Goal: Task Accomplishment & Management: Use online tool/utility

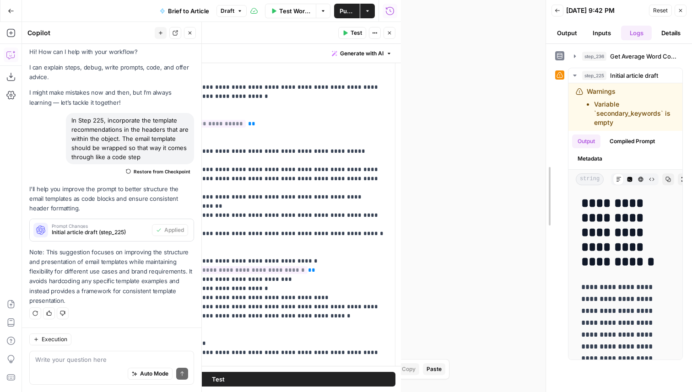
drag, startPoint x: 398, startPoint y: 226, endPoint x: 676, endPoint y: 206, distance: 278.9
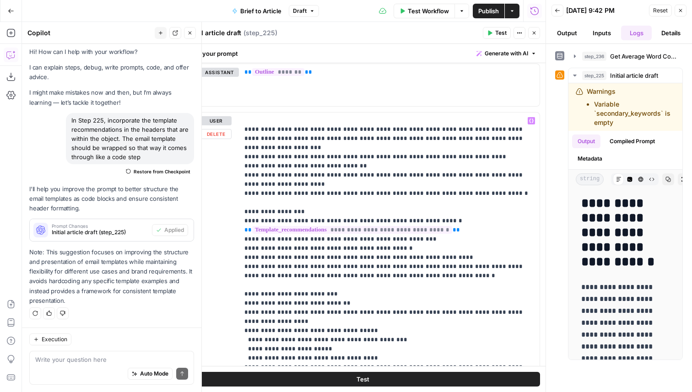
scroll to position [508, 0]
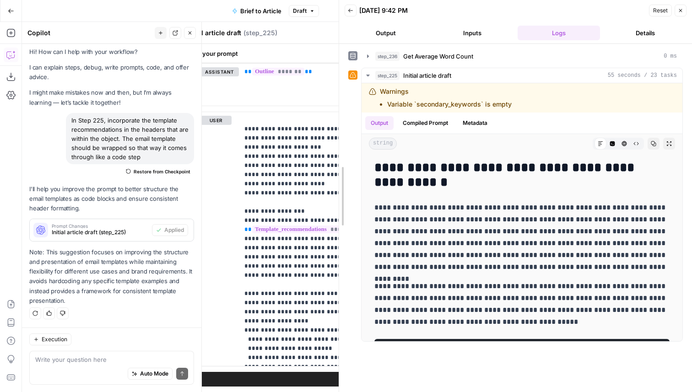
drag, startPoint x: 544, startPoint y: 263, endPoint x: 337, endPoint y: 252, distance: 207.1
click at [337, 252] on div at bounding box center [338, 196] width 9 height 392
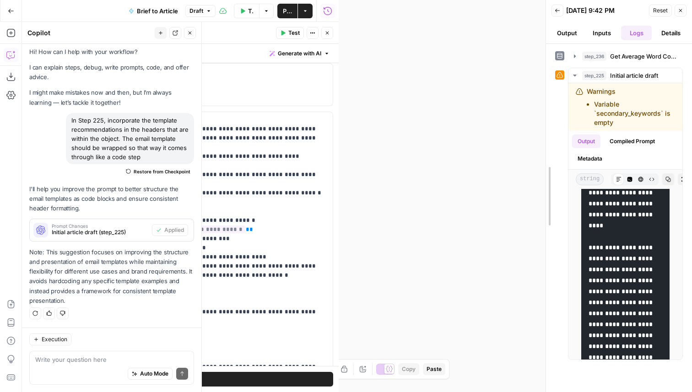
scroll to position [13747, 0]
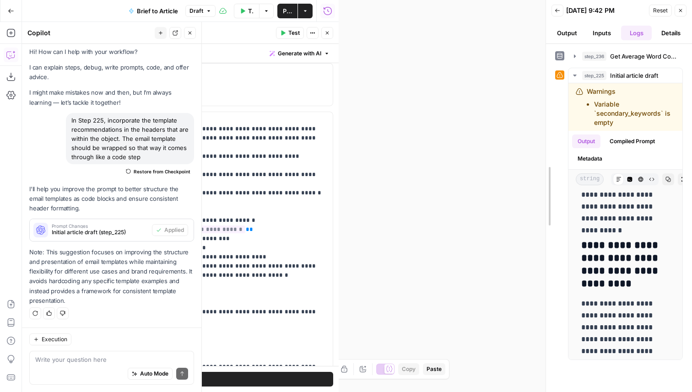
drag, startPoint x: 336, startPoint y: 126, endPoint x: 584, endPoint y: 135, distance: 247.7
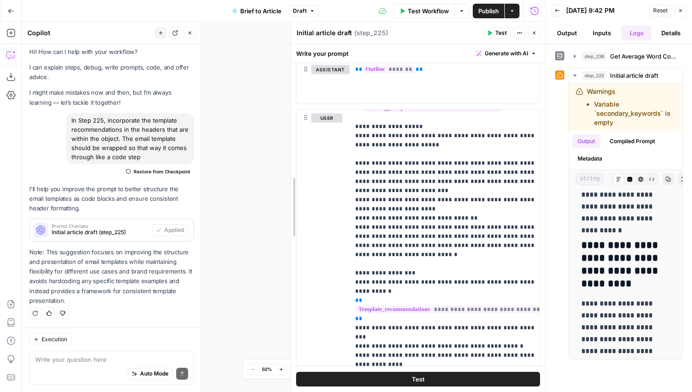
scroll to position [540, 0]
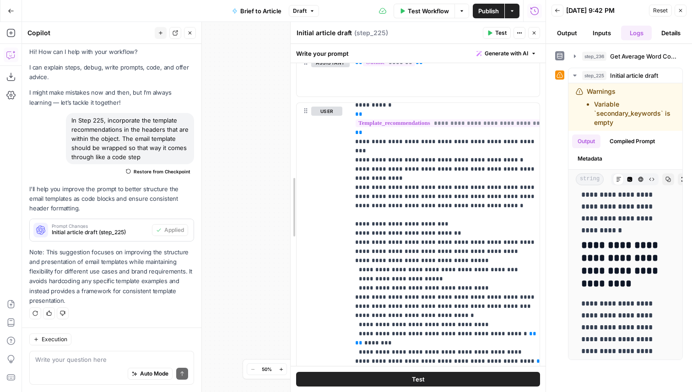
drag, startPoint x: 178, startPoint y: 178, endPoint x: 450, endPoint y: 183, distance: 271.9
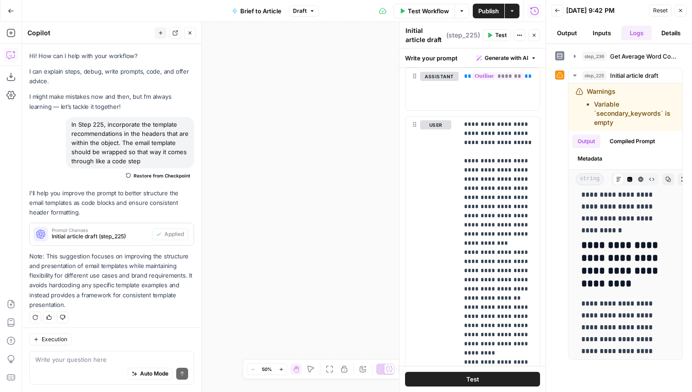
scroll to position [4, 0]
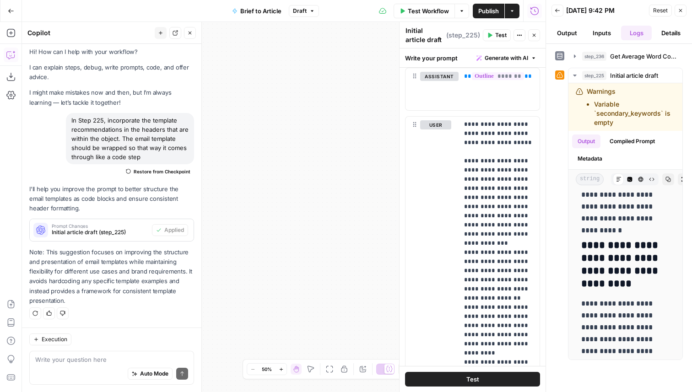
click at [159, 170] on span "Restore from Checkpoint" at bounding box center [162, 171] width 57 height 7
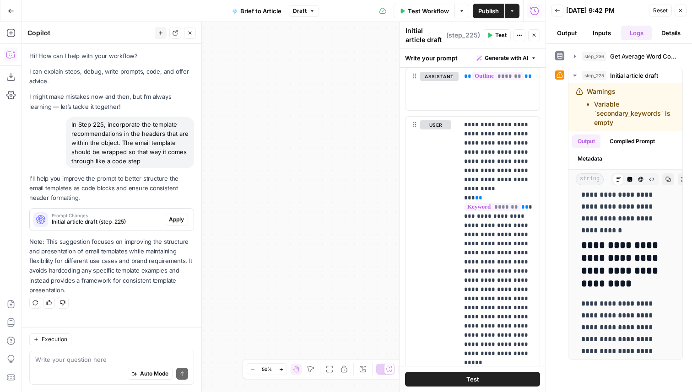
scroll to position [0, 0]
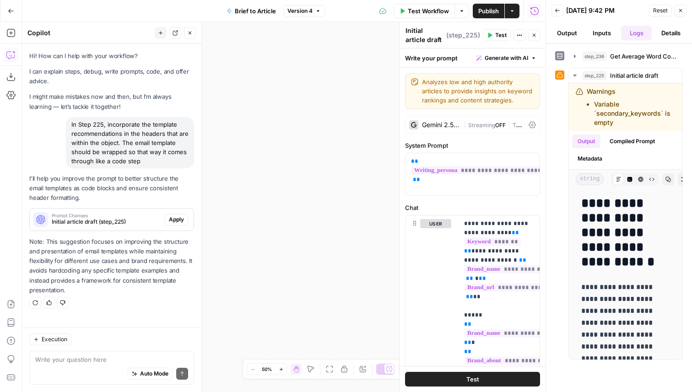
click at [531, 36] on icon "button" at bounding box center [533, 34] width 5 height 5
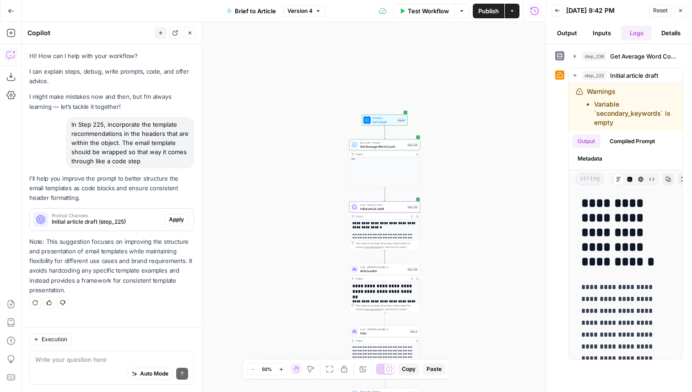
click at [172, 217] on span "Apply" at bounding box center [176, 220] width 15 height 8
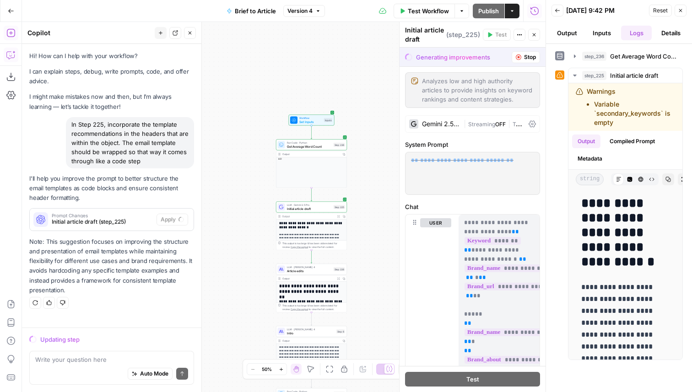
click at [11, 35] on icon "button" at bounding box center [10, 32] width 9 height 9
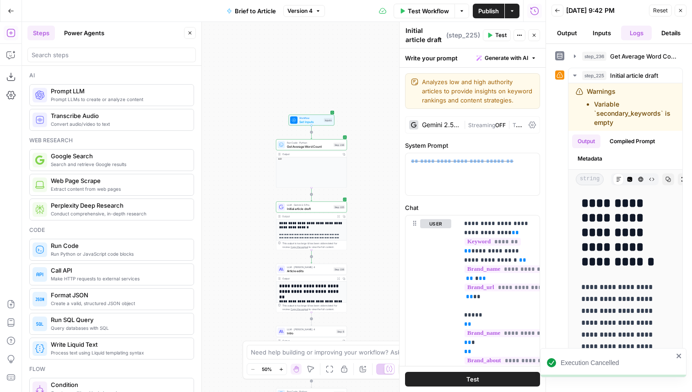
scroll to position [6, 0]
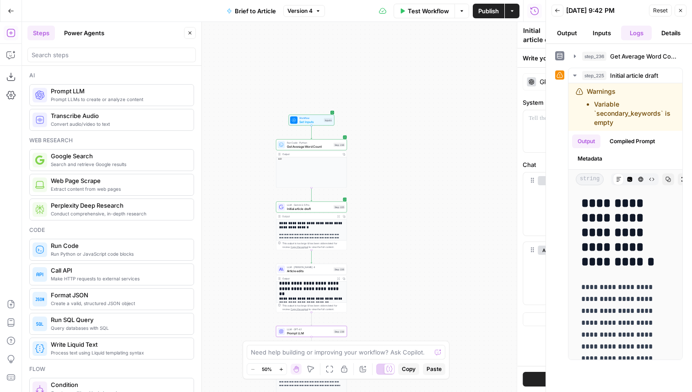
type textarea "Prompt LLM"
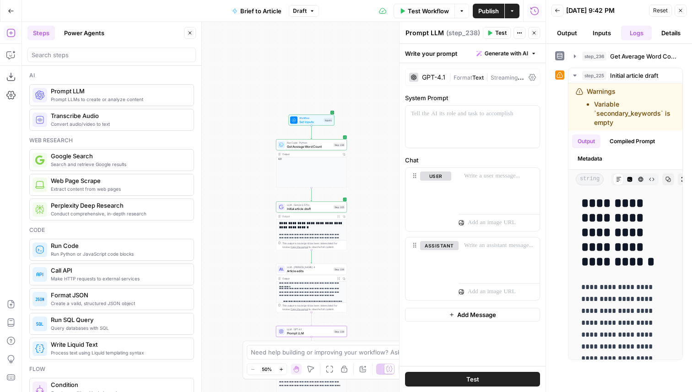
scroll to position [91, 0]
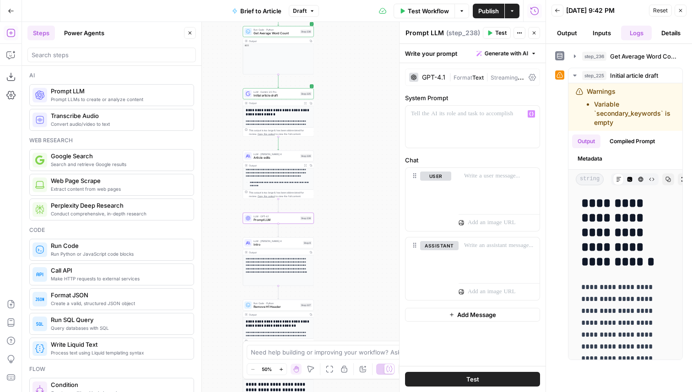
click at [431, 74] on div "GPT-4.1" at bounding box center [433, 77] width 23 height 6
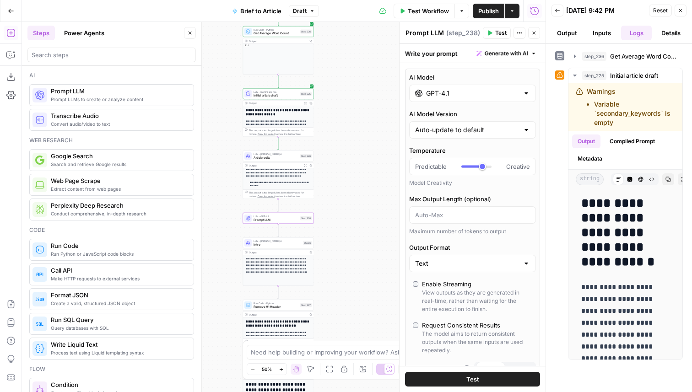
click at [434, 90] on input "GPT-4.1" at bounding box center [472, 93] width 93 height 9
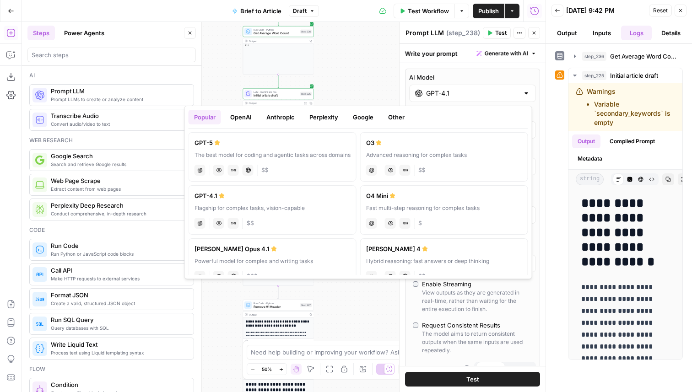
click at [318, 163] on div "chat Vision Capabilities JSON Mode Live Web Research $$" at bounding box center [272, 169] width 156 height 13
type input "GPT-5"
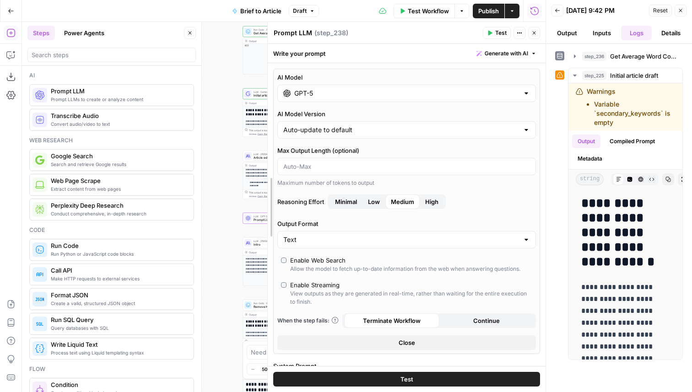
drag, startPoint x: 399, startPoint y: 168, endPoint x: 267, endPoint y: 162, distance: 131.9
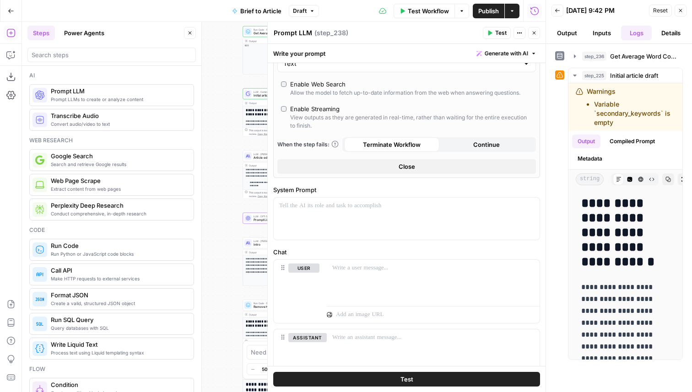
scroll to position [185, 0]
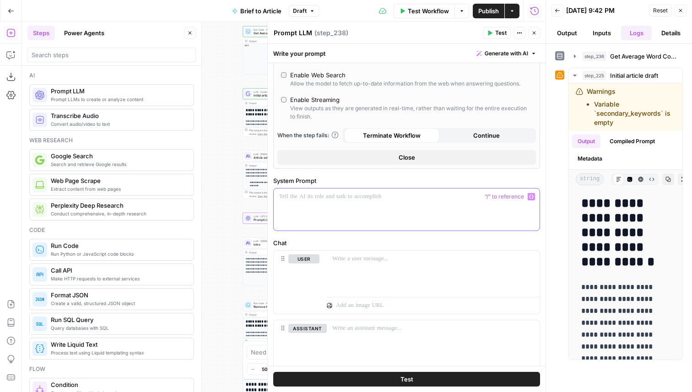
click at [380, 202] on div at bounding box center [407, 210] width 266 height 42
click at [9, 59] on icon "button" at bounding box center [10, 54] width 9 height 9
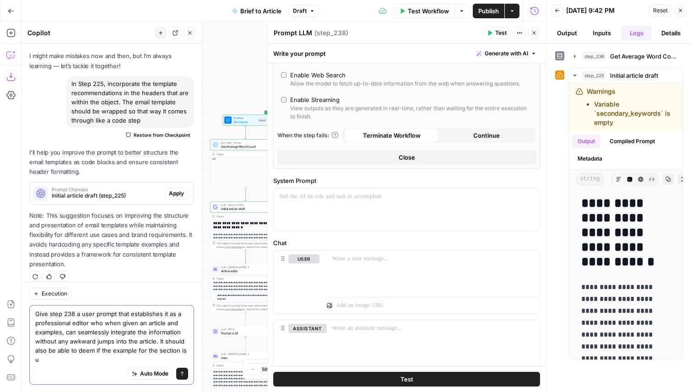
scroll to position [50, 0]
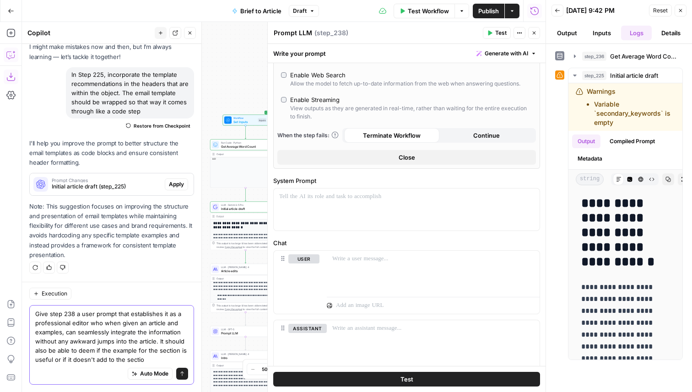
type textarea "Give step 238 a user prompt that establishes it as a professional editor who wh…"
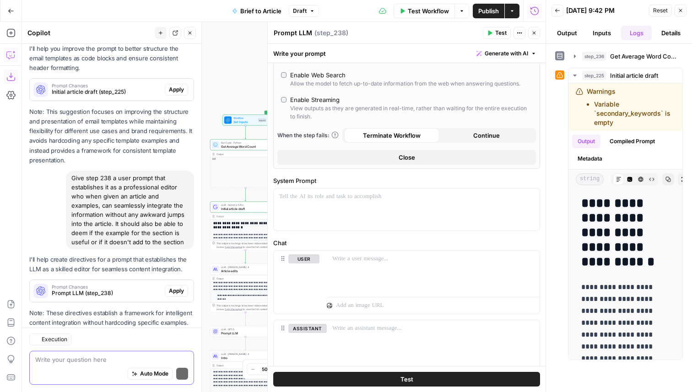
scroll to position [186, 0]
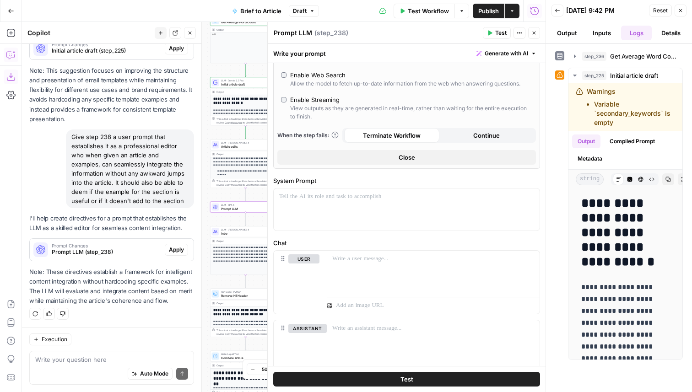
click at [177, 252] on span "Apply" at bounding box center [176, 250] width 15 height 8
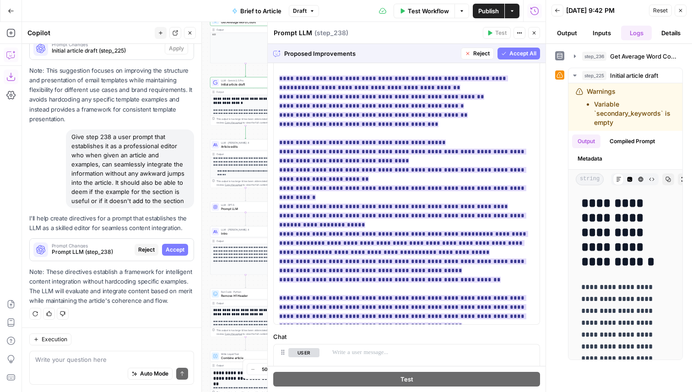
scroll to position [398, 0]
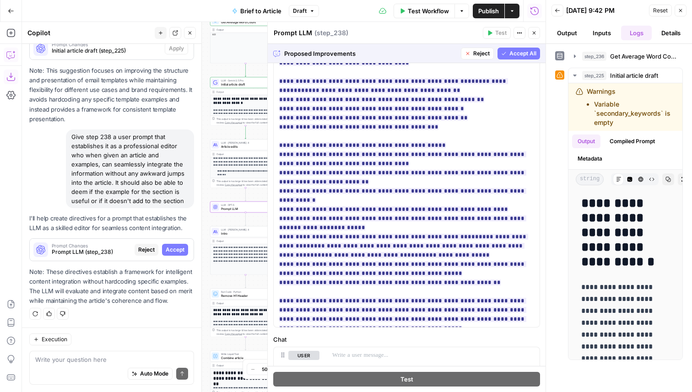
click at [173, 251] on span "Accept" at bounding box center [175, 250] width 19 height 8
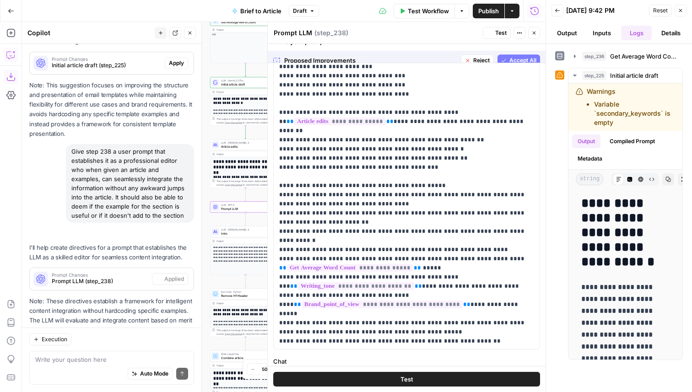
scroll to position [420, 0]
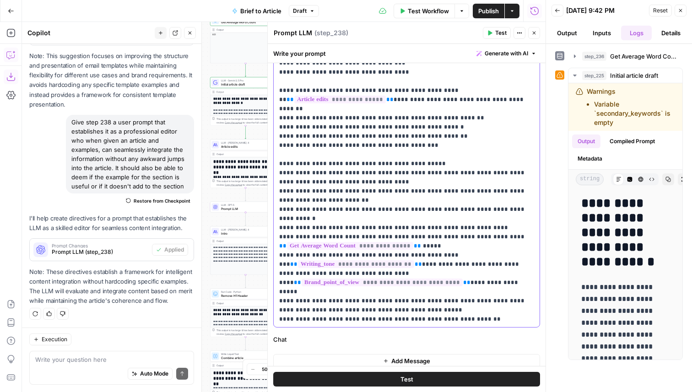
click at [444, 221] on p "**********" at bounding box center [406, 145] width 255 height 375
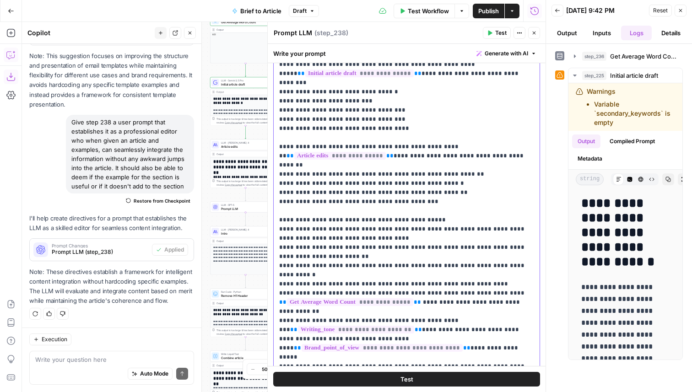
scroll to position [362, 0]
drag, startPoint x: 381, startPoint y: 149, endPoint x: 277, endPoint y: 151, distance: 103.9
click at [277, 151] on div "**********" at bounding box center [407, 197] width 266 height 373
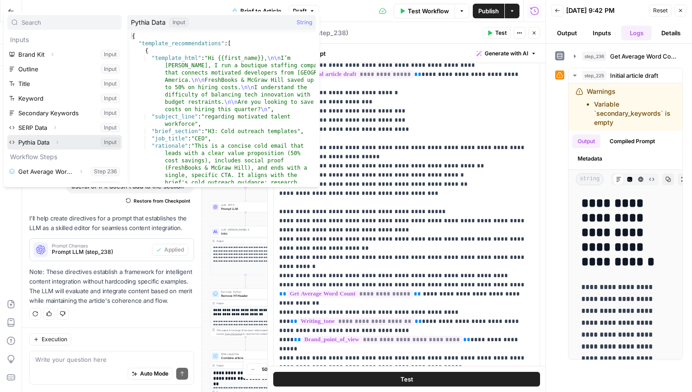
click at [59, 141] on icon "button" at bounding box center [56, 142] width 5 height 5
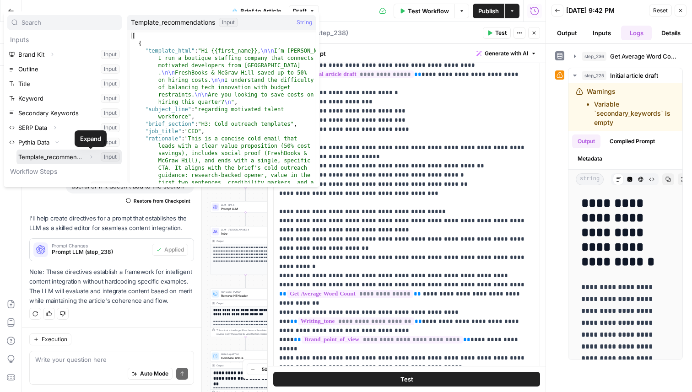
click at [74, 156] on button "Select variable Template_recommendations" at bounding box center [68, 157] width 105 height 15
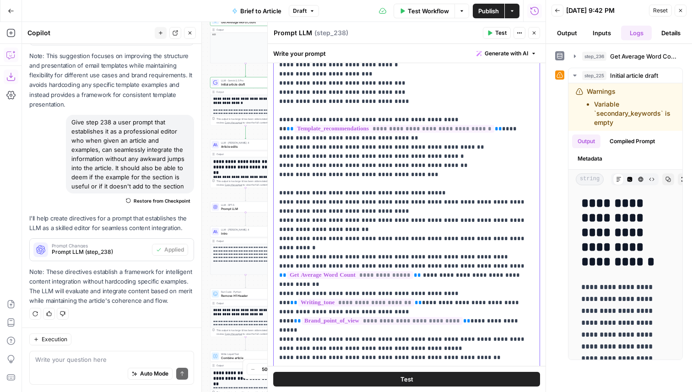
scroll to position [426, 0]
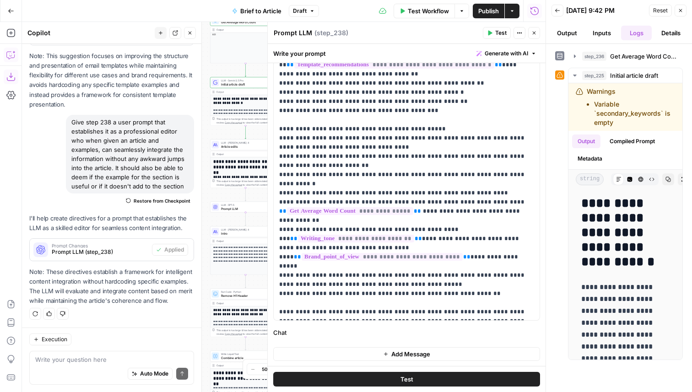
click at [338, 355] on button "Add Message" at bounding box center [406, 354] width 267 height 14
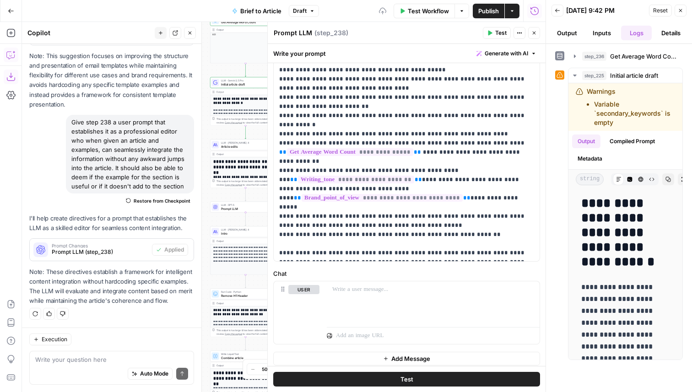
scroll to position [491, 0]
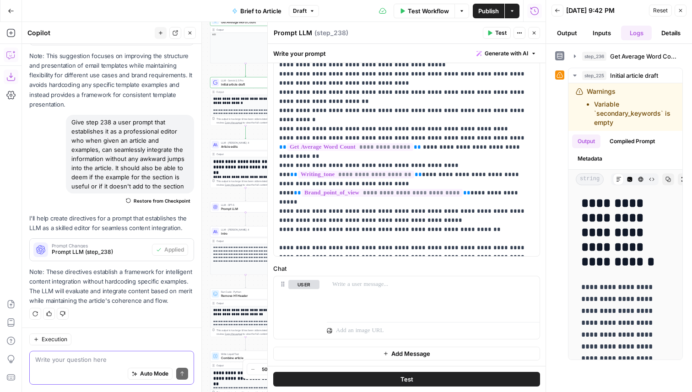
click at [105, 363] on textarea at bounding box center [111, 359] width 153 height 9
type textarea "A"
type textarea "I"
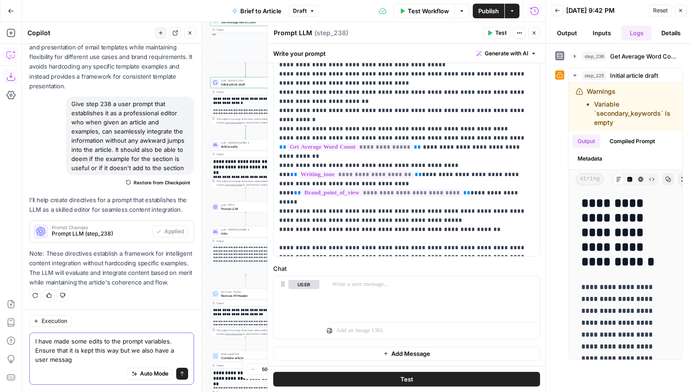
type textarea "I have made some edits to the prompt variables. Ensure that it is kept this way…"
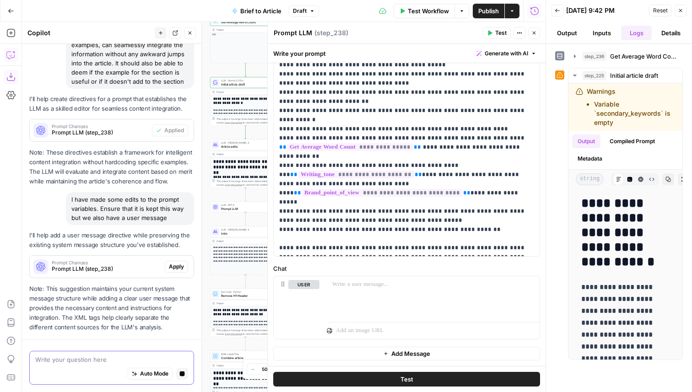
scroll to position [346, 0]
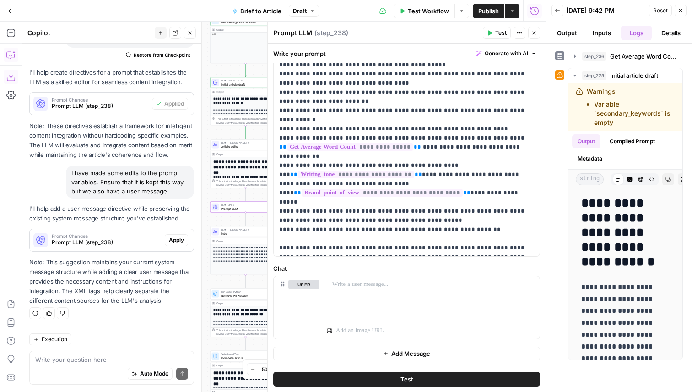
click at [180, 242] on span "Apply" at bounding box center [176, 240] width 15 height 8
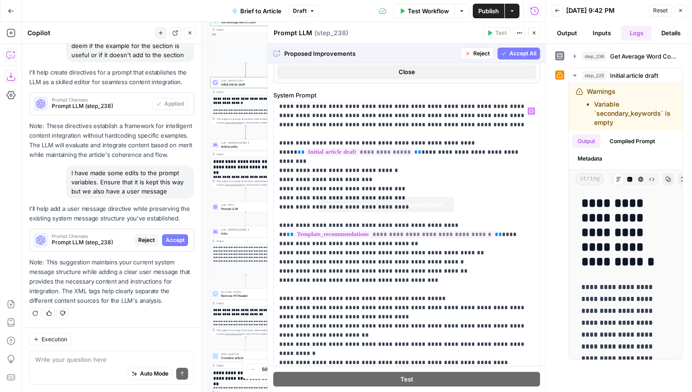
scroll to position [12, 0]
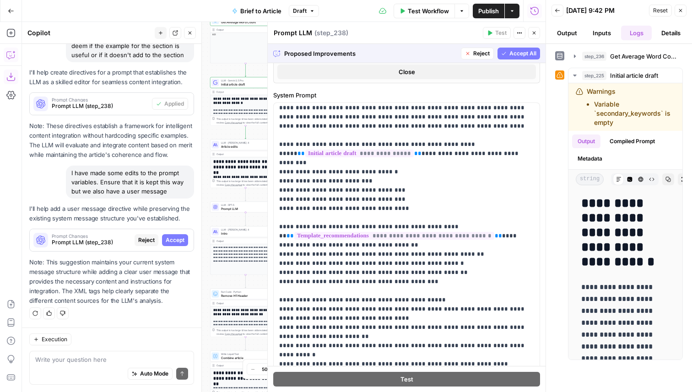
click at [523, 53] on span "Accept All" at bounding box center [522, 53] width 27 height 8
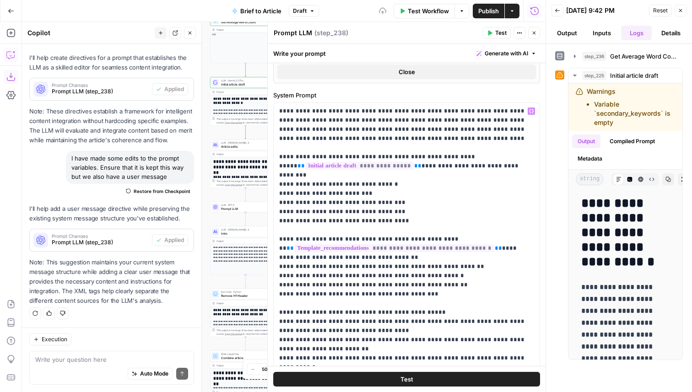
scroll to position [18, 0]
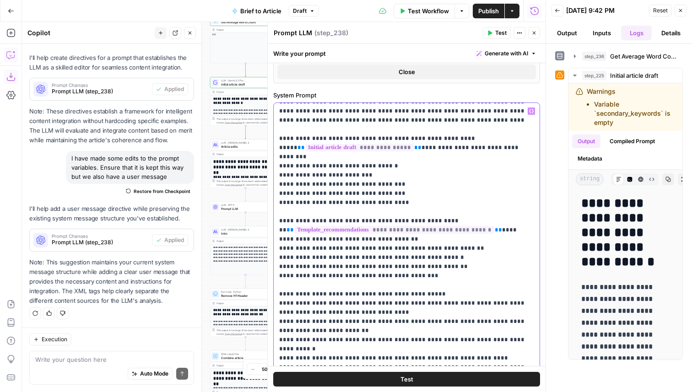
drag, startPoint x: 448, startPoint y: 148, endPoint x: 403, endPoint y: 139, distance: 45.3
click at [403, 139] on p "**********" at bounding box center [406, 285] width 255 height 394
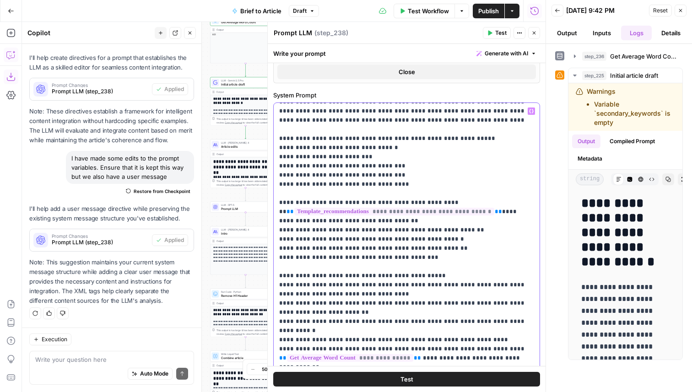
drag, startPoint x: 304, startPoint y: 221, endPoint x: 402, endPoint y: 204, distance: 98.9
click at [402, 204] on p "**********" at bounding box center [406, 280] width 255 height 384
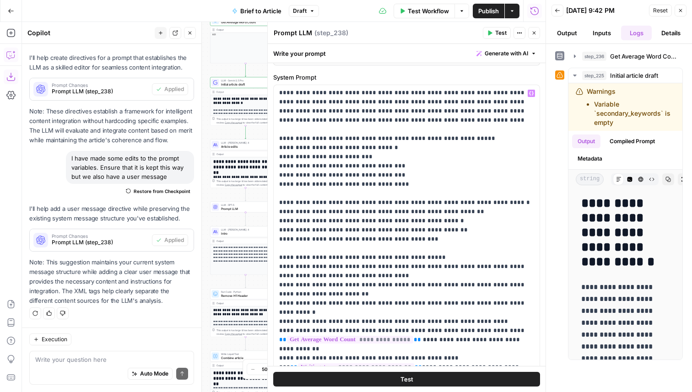
click at [441, 380] on button "Test" at bounding box center [406, 379] width 267 height 15
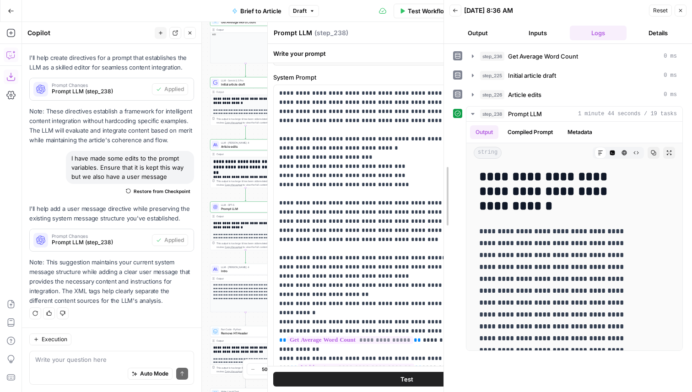
drag, startPoint x: 545, startPoint y: 229, endPoint x: 430, endPoint y: 213, distance: 116.4
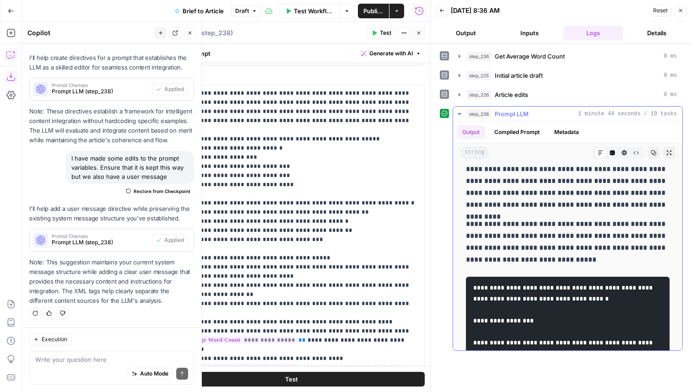
scroll to position [0, 0]
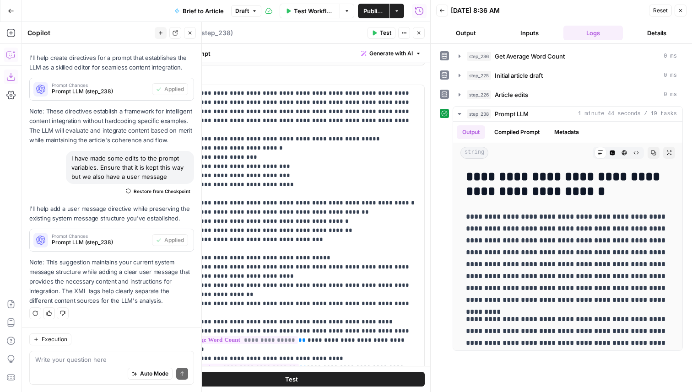
click at [521, 32] on button "Inputs" at bounding box center [530, 33] width 60 height 15
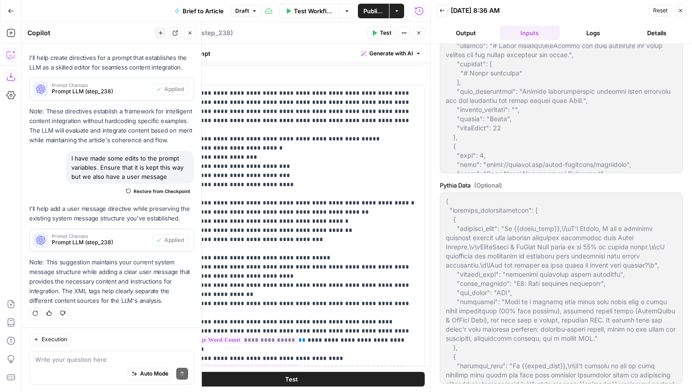
click at [679, 14] on button "Close" at bounding box center [680, 11] width 12 height 12
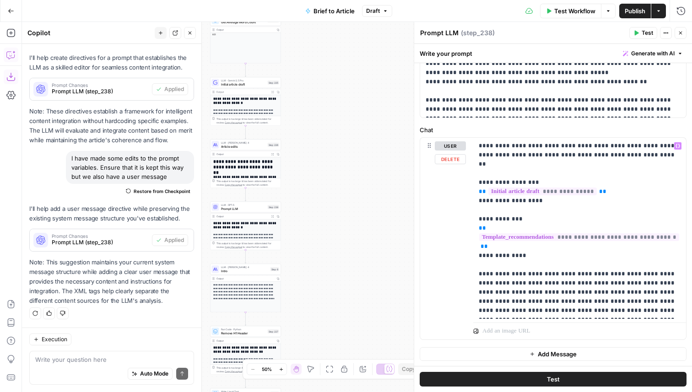
scroll to position [628, 0]
click at [685, 11] on icon "button" at bounding box center [680, 10] width 9 height 9
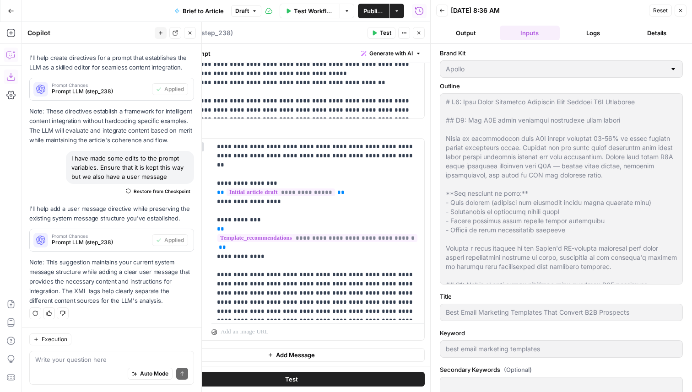
click at [591, 36] on button "Logs" at bounding box center [593, 33] width 60 height 15
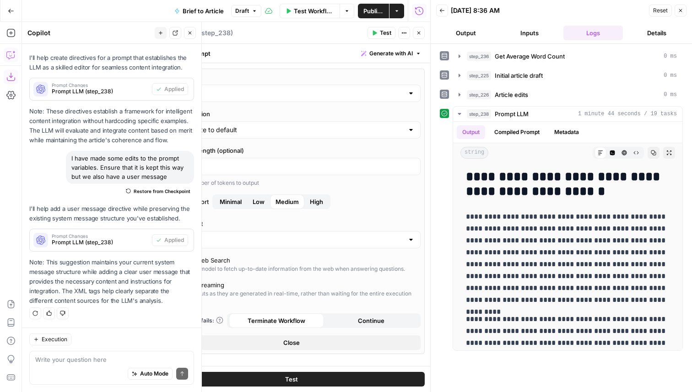
click at [216, 96] on input "GPT-5" at bounding box center [291, 93] width 225 height 9
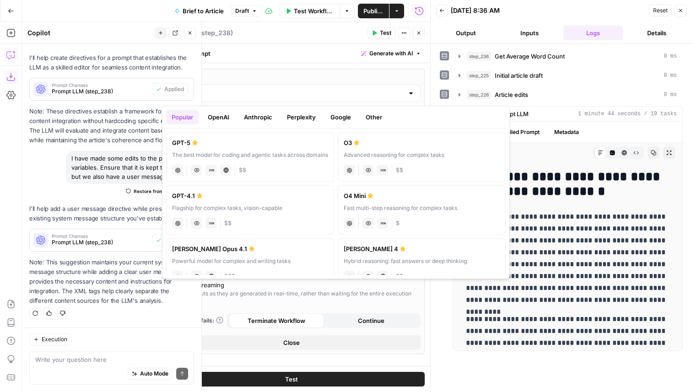
click at [254, 122] on button "Anthropic" at bounding box center [257, 117] width 39 height 15
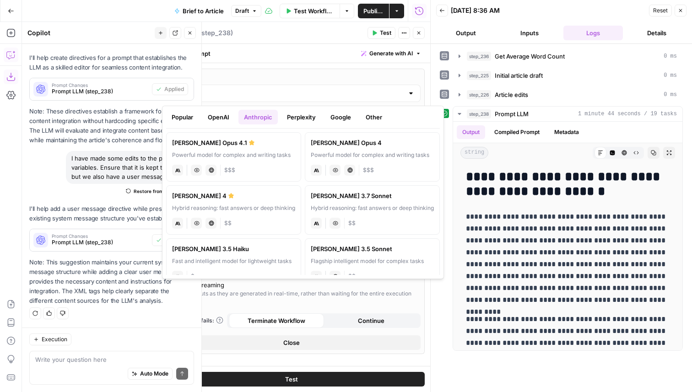
click at [272, 209] on div "Hybrid reasoning: fast answers or deep thinking" at bounding box center [233, 208] width 123 height 8
type input "[PERSON_NAME] 4"
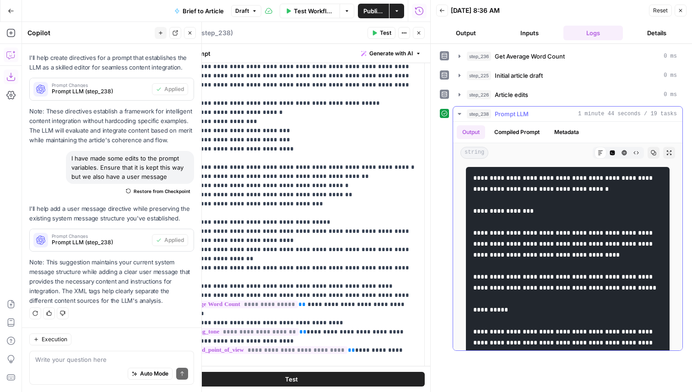
scroll to position [214, 0]
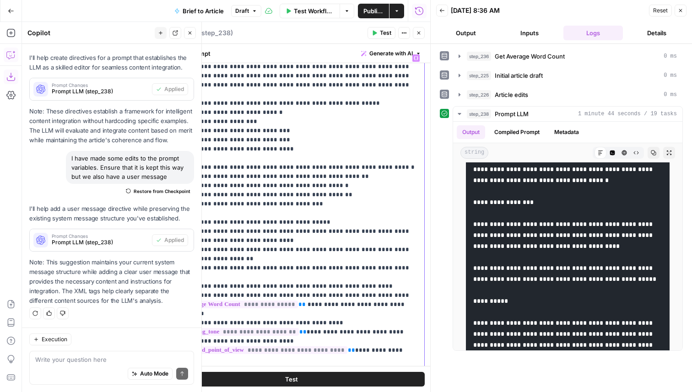
drag, startPoint x: 199, startPoint y: 258, endPoint x: 201, endPoint y: 250, distance: 8.7
click at [201, 250] on p "**********" at bounding box center [291, 236] width 255 height 366
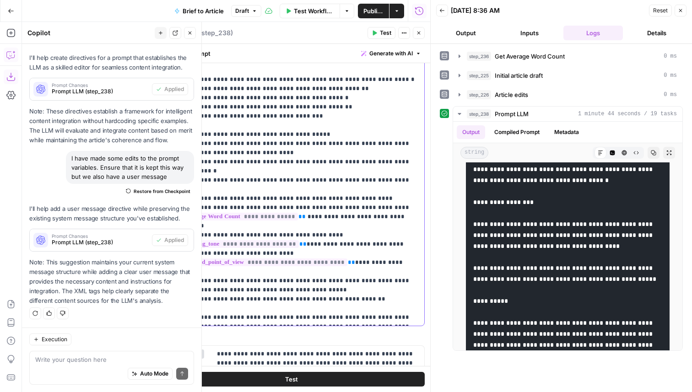
scroll to position [353, 0]
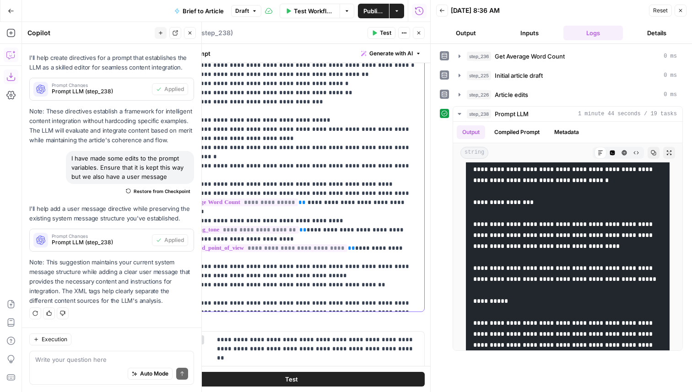
click at [350, 255] on p "**********" at bounding box center [291, 129] width 255 height 357
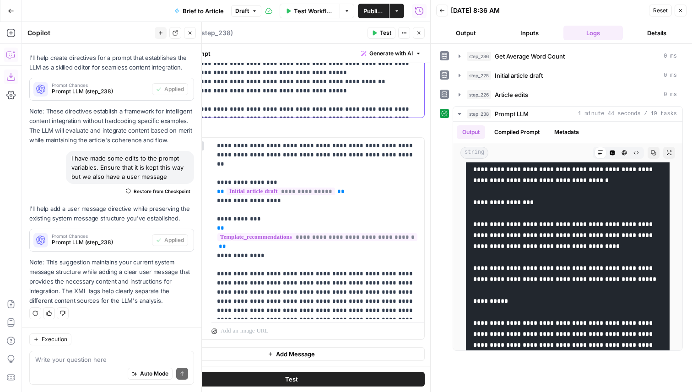
scroll to position [0, 0]
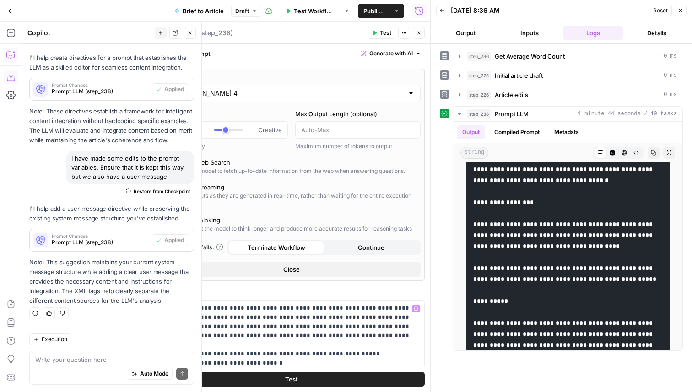
click at [316, 379] on button "Test" at bounding box center [291, 379] width 267 height 15
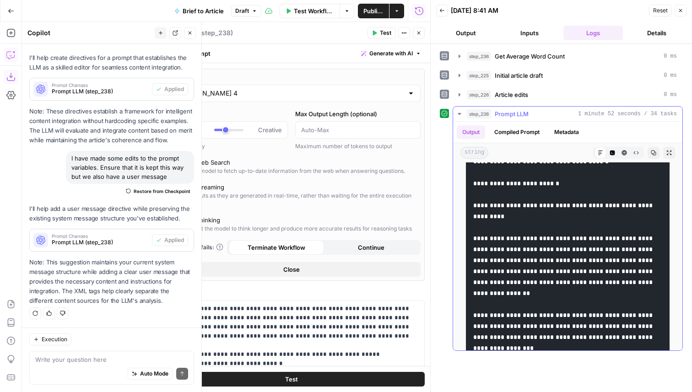
scroll to position [5419, 0]
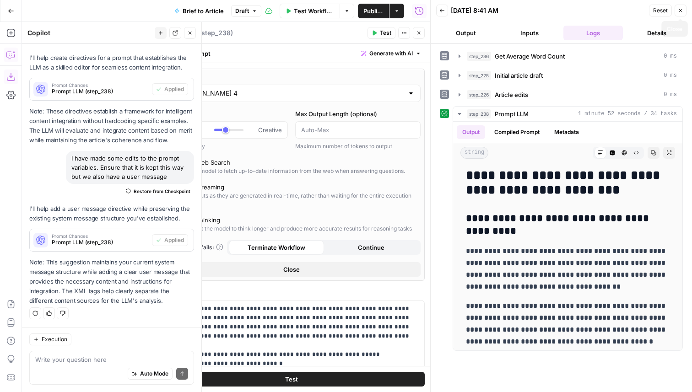
click at [682, 11] on icon "button" at bounding box center [680, 10] width 5 height 5
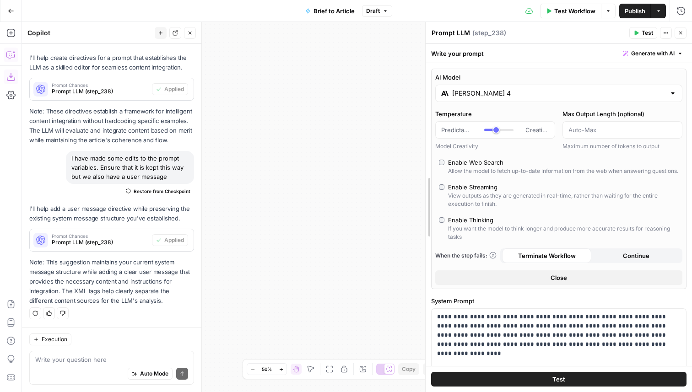
drag, startPoint x: 414, startPoint y: 205, endPoint x: 589, endPoint y: 278, distance: 190.2
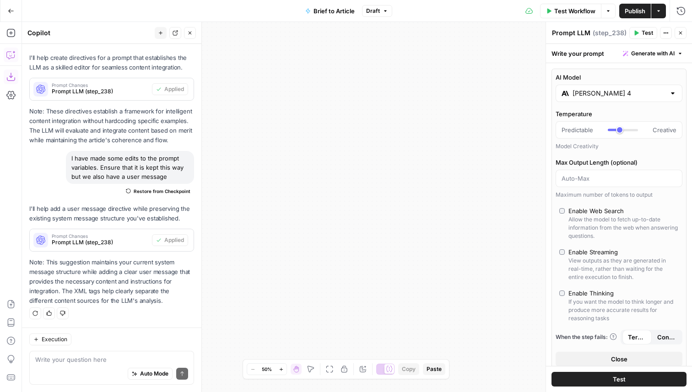
drag, startPoint x: 459, startPoint y: 234, endPoint x: 293, endPoint y: 233, distance: 166.1
click at [295, 233] on div "**********" at bounding box center [357, 207] width 670 height 370
click at [685, 30] on button "Close" at bounding box center [680, 33] width 12 height 12
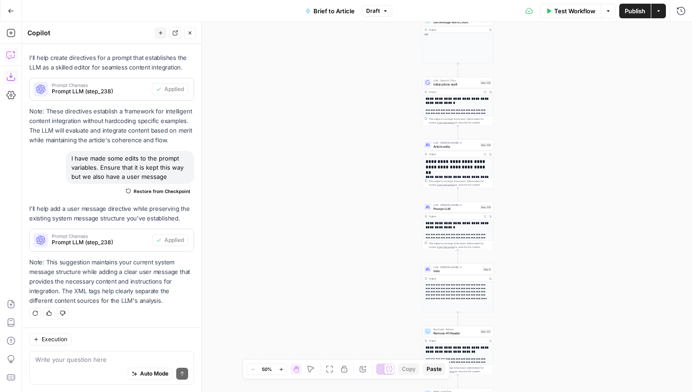
click at [438, 209] on span "Prompt LLM" at bounding box center [455, 208] width 45 height 5
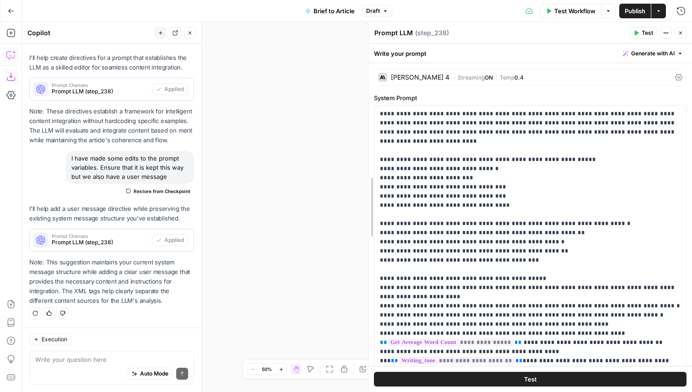
drag, startPoint x: 548, startPoint y: 252, endPoint x: 372, endPoint y: 235, distance: 177.0
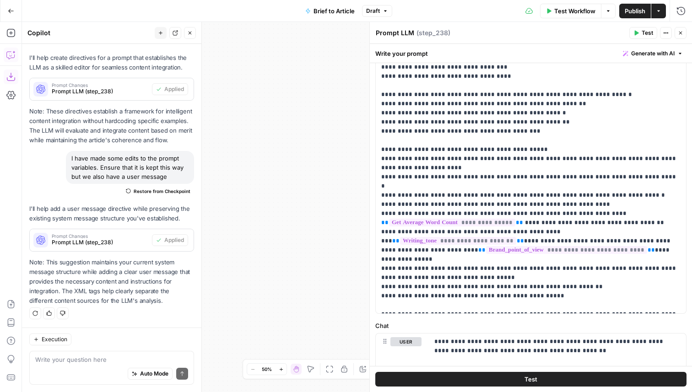
scroll to position [135, 0]
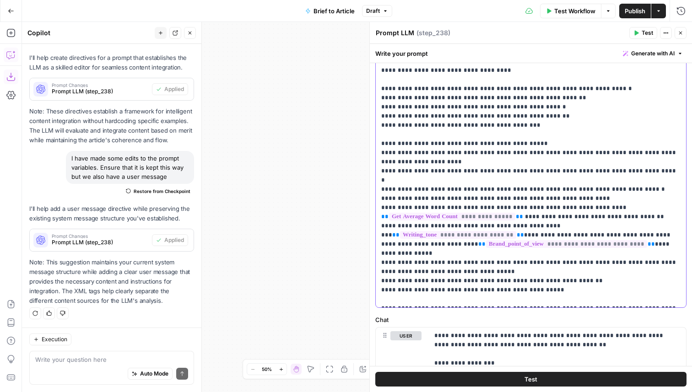
drag, startPoint x: 427, startPoint y: 162, endPoint x: 388, endPoint y: 162, distance: 39.4
click at [388, 162] on p "**********" at bounding box center [530, 138] width 299 height 329
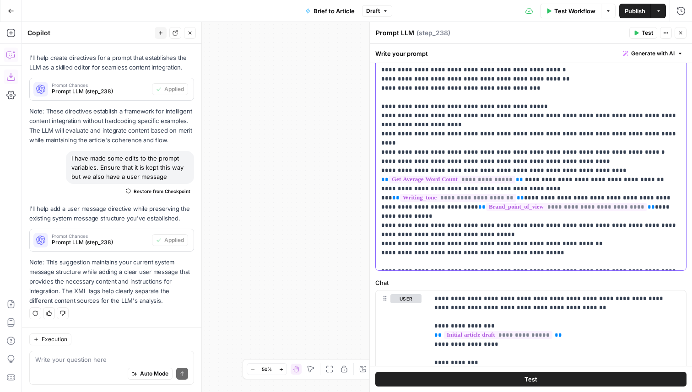
scroll to position [180, 0]
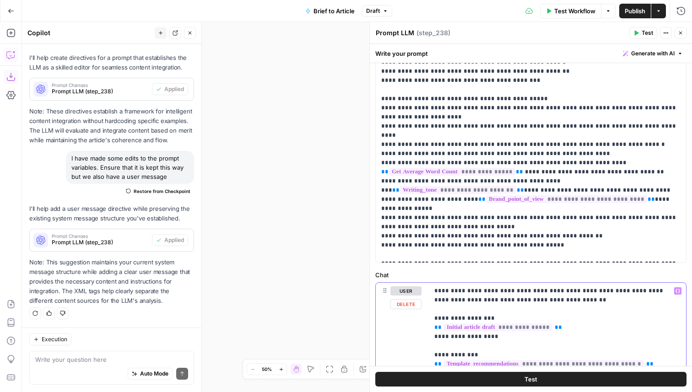
click at [501, 294] on p "**********" at bounding box center [557, 359] width 246 height 146
click at [498, 291] on p "**********" at bounding box center [557, 359] width 246 height 146
drag, startPoint x: 533, startPoint y: 291, endPoint x: 500, endPoint y: 291, distance: 32.5
click at [500, 291] on p "**********" at bounding box center [557, 359] width 246 height 146
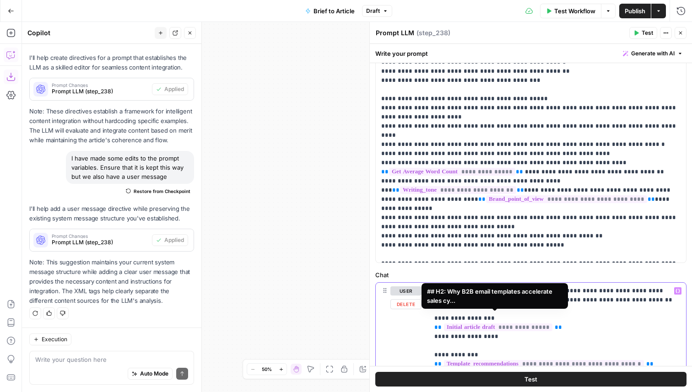
scroll to position [298, 0]
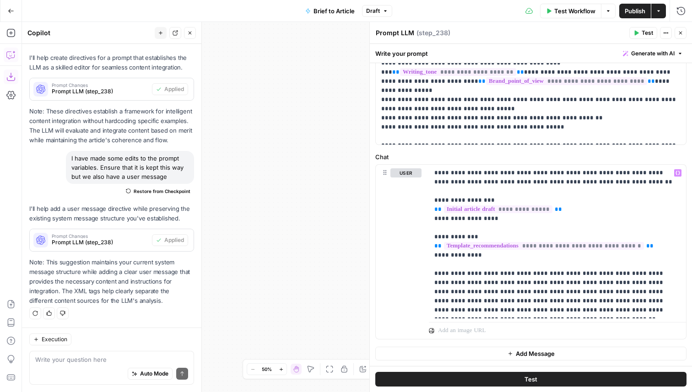
click at [519, 380] on button "Test" at bounding box center [530, 379] width 311 height 15
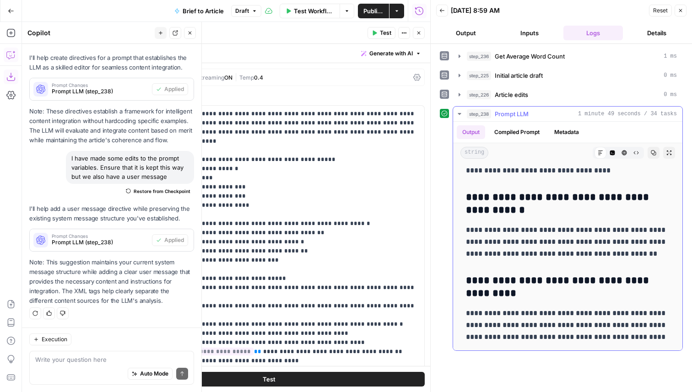
scroll to position [7662, 0]
click at [84, 361] on textarea at bounding box center [111, 359] width 153 height 9
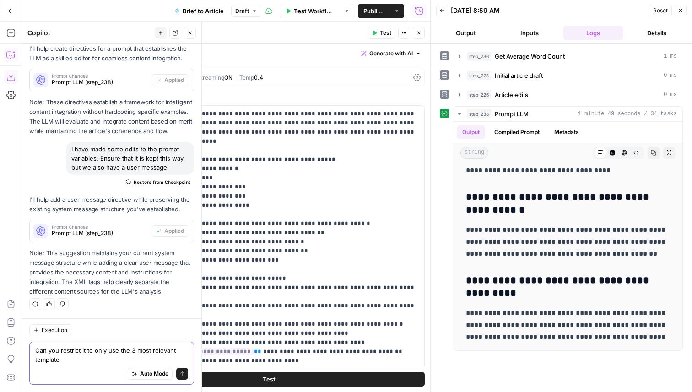
type textarea "Can you restrict it to only use the 3 most relevant templates"
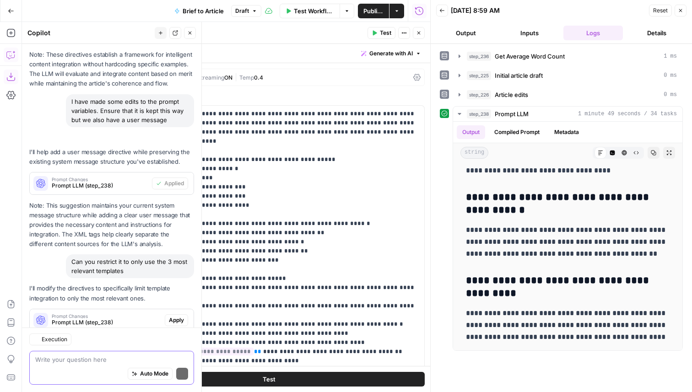
scroll to position [488, 0]
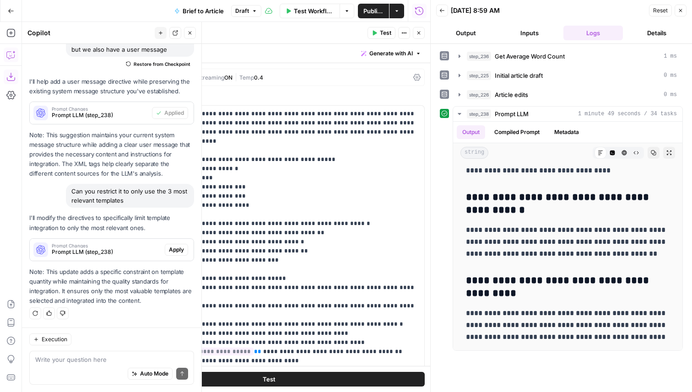
click at [176, 249] on span "Apply" at bounding box center [176, 250] width 15 height 8
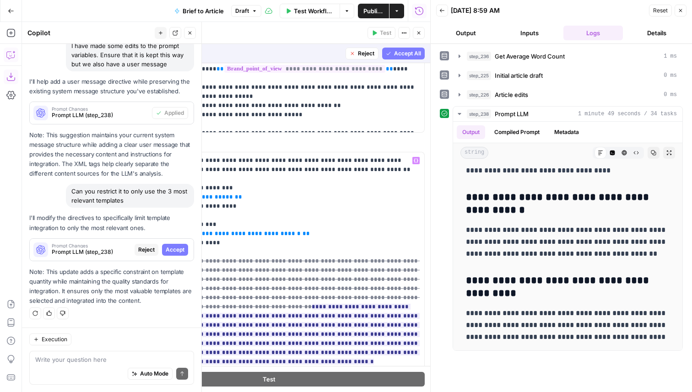
scroll to position [556, 0]
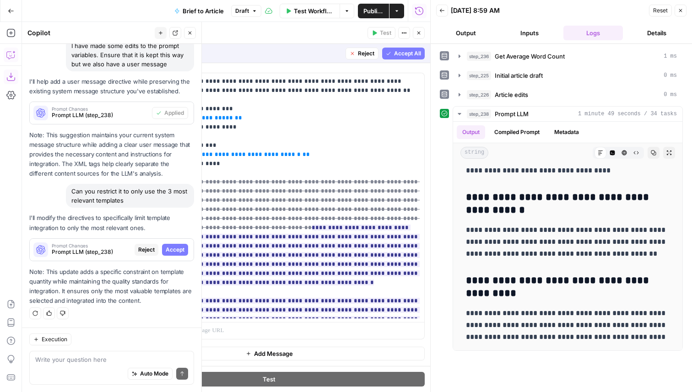
click at [408, 53] on span "Accept All" at bounding box center [407, 53] width 27 height 8
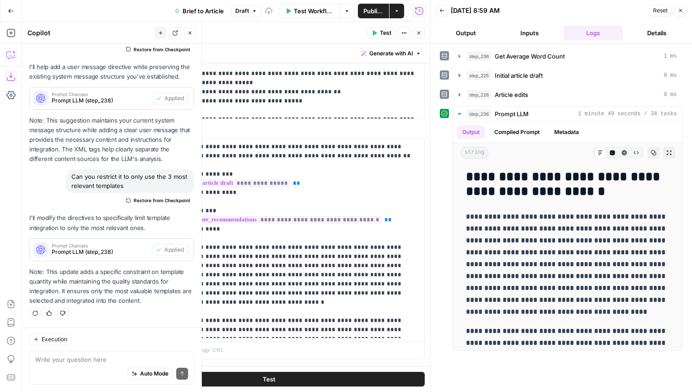
scroll to position [344, 0]
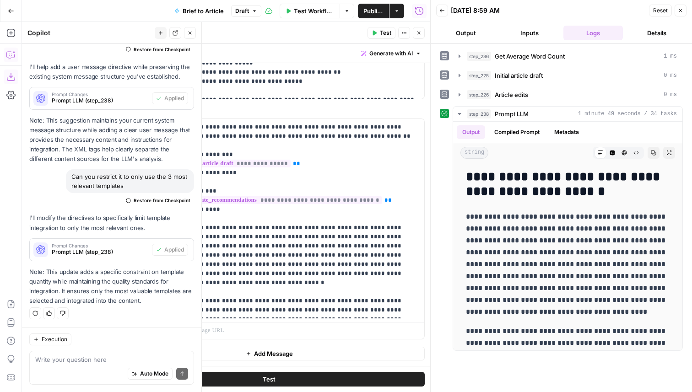
click at [284, 377] on button "Test" at bounding box center [268, 379] width 311 height 15
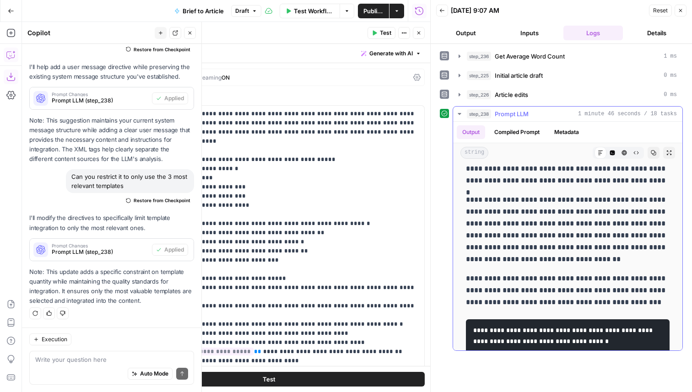
scroll to position [0, 0]
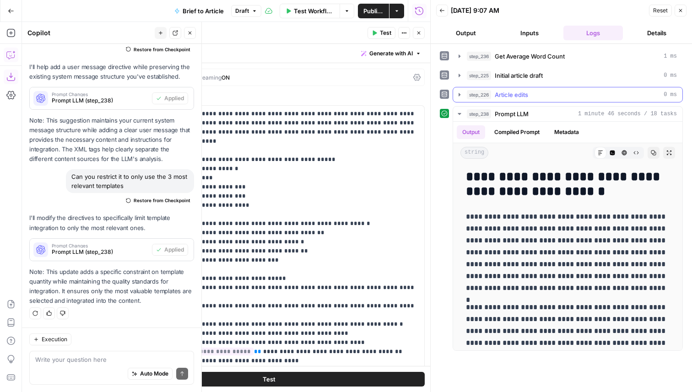
click at [520, 92] on span "Article edits" at bounding box center [511, 94] width 33 height 9
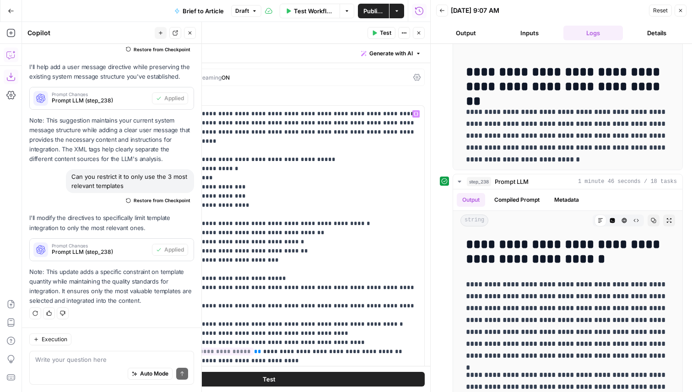
scroll to position [344, 0]
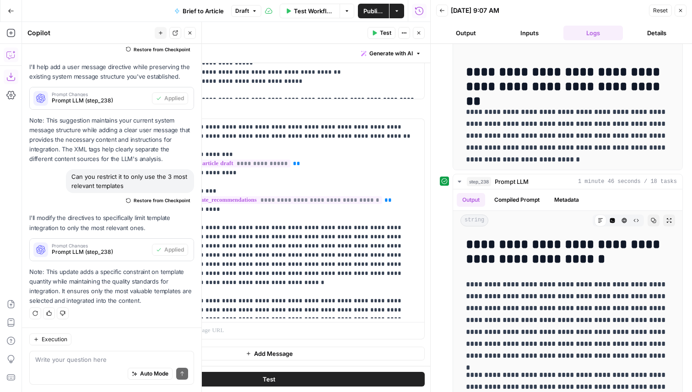
click at [54, 367] on div "Auto Mode Send" at bounding box center [111, 374] width 153 height 20
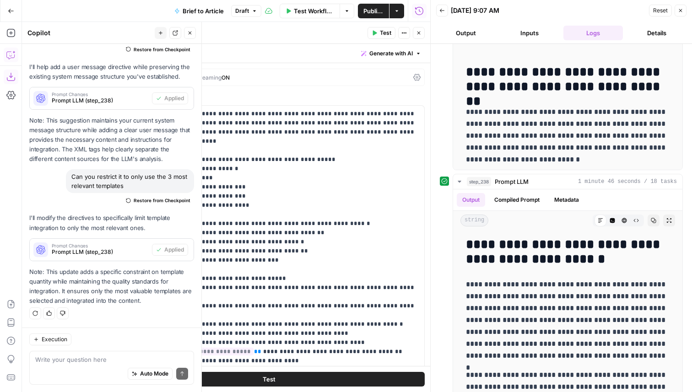
click at [137, 78] on div "GPT-5" at bounding box center [139, 77] width 19 height 6
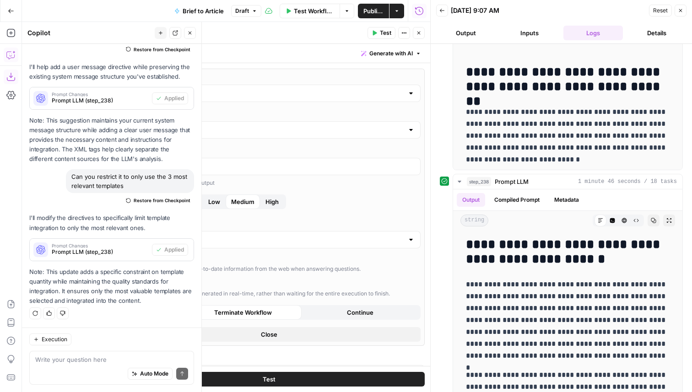
click at [171, 98] on div "GPT-5" at bounding box center [269, 93] width 303 height 17
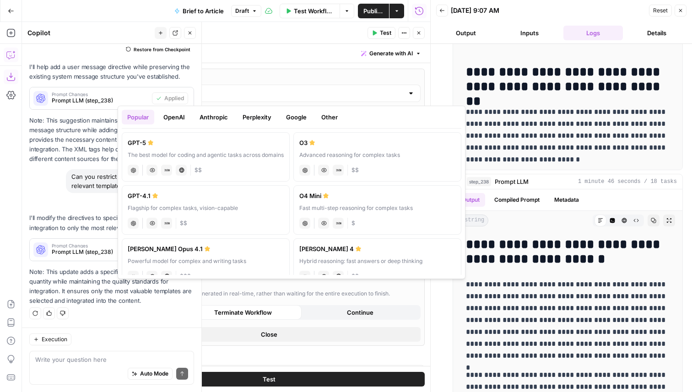
click at [219, 120] on button "Anthropic" at bounding box center [213, 117] width 39 height 15
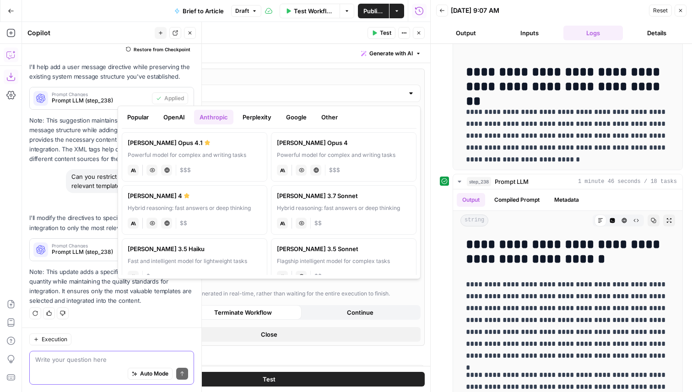
click at [104, 359] on textarea at bounding box center [111, 359] width 153 height 9
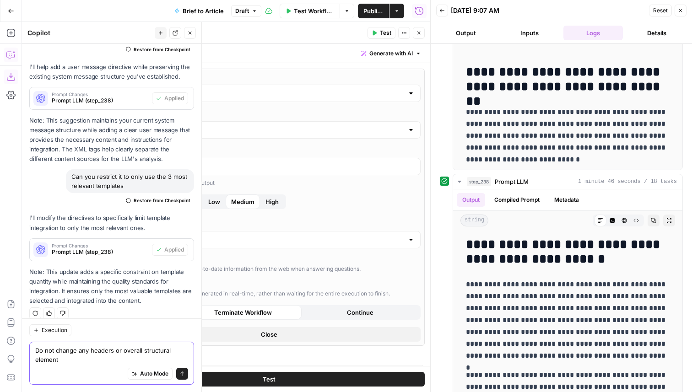
scroll to position [512, 0]
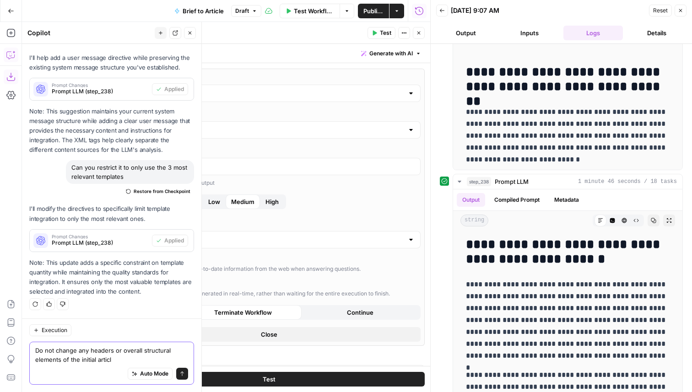
type textarea "Do not change any headers or overall structural elements of the initial article"
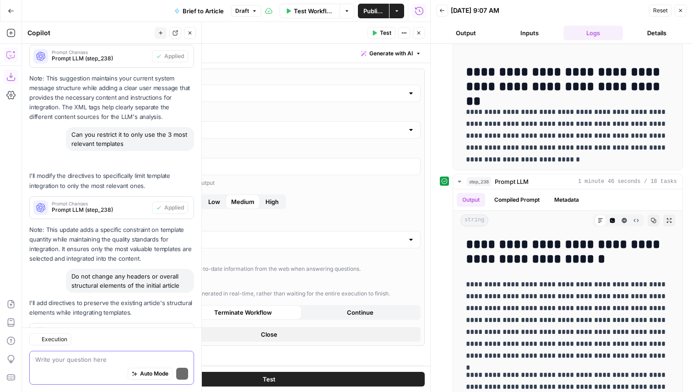
scroll to position [630, 0]
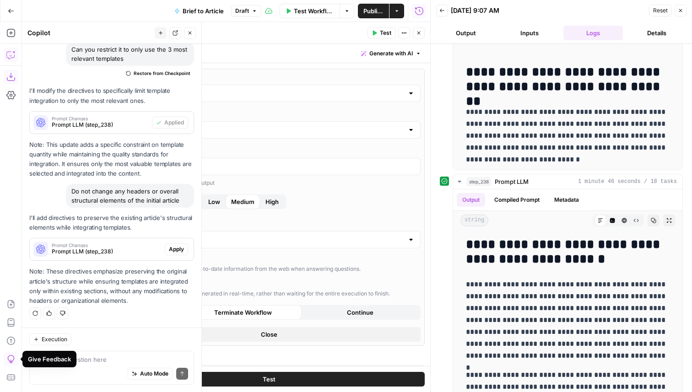
click at [163, 248] on div "Prompt Changes Prompt LLM (step_238)" at bounding box center [97, 249] width 135 height 22
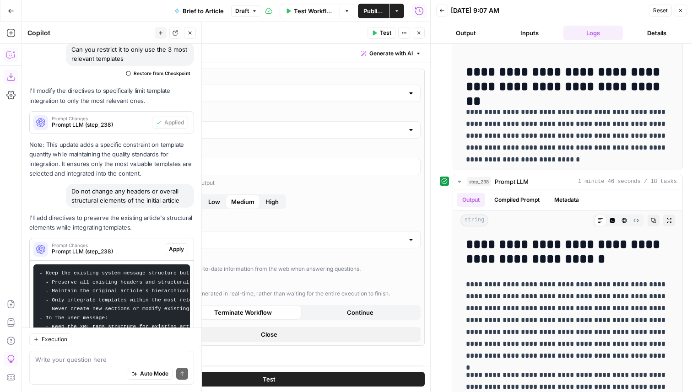
click at [173, 249] on span "Apply" at bounding box center [176, 249] width 15 height 8
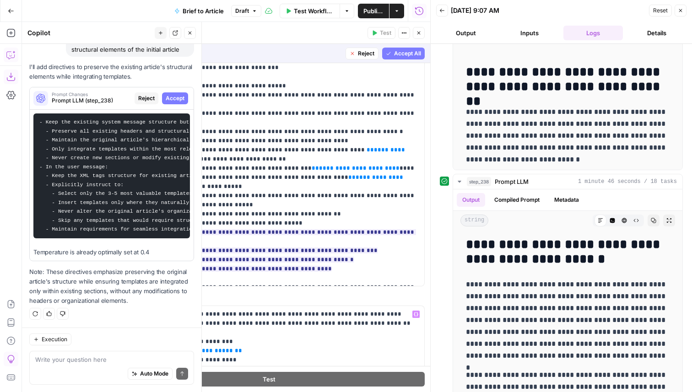
scroll to position [419, 0]
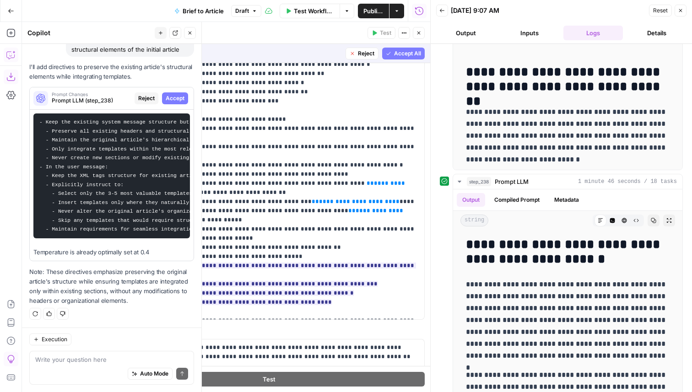
click at [399, 55] on span "Accept All" at bounding box center [407, 53] width 27 height 8
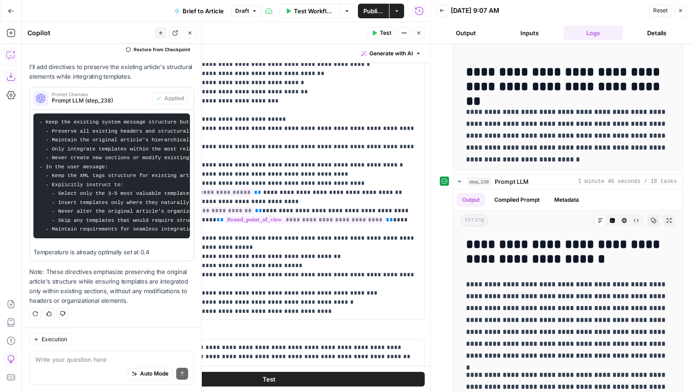
click at [387, 29] on span "Test" at bounding box center [385, 33] width 11 height 8
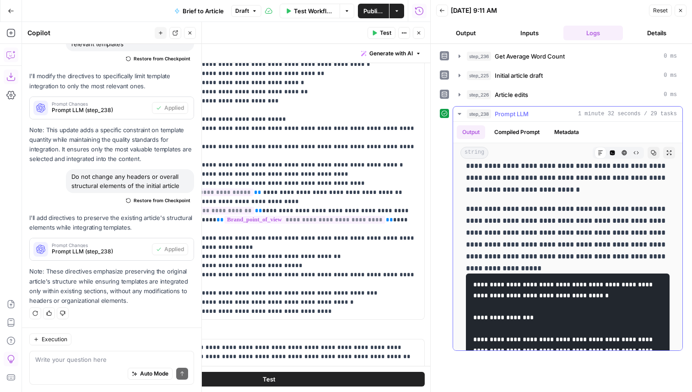
scroll to position [45, 0]
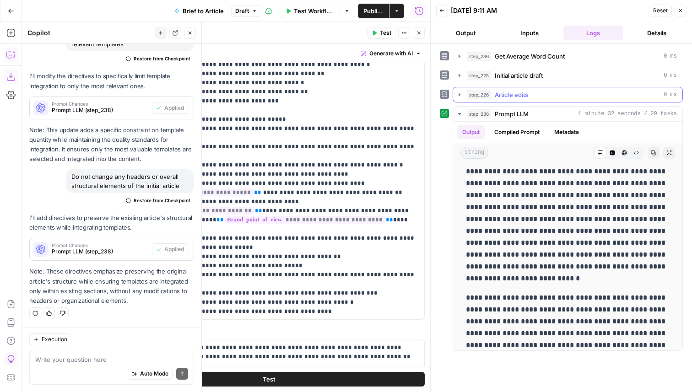
click at [532, 92] on div "step_226 Article edits 0 ms" at bounding box center [572, 94] width 210 height 9
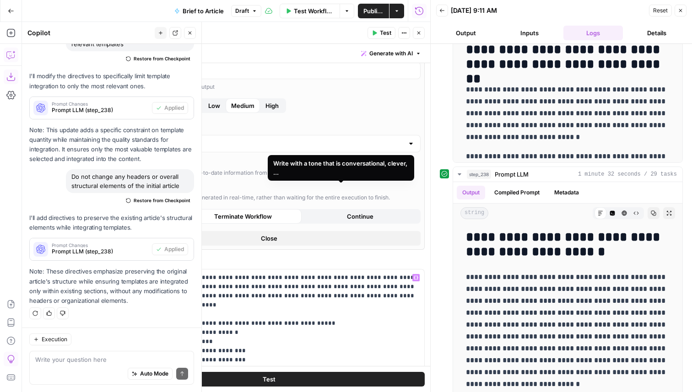
scroll to position [0, 0]
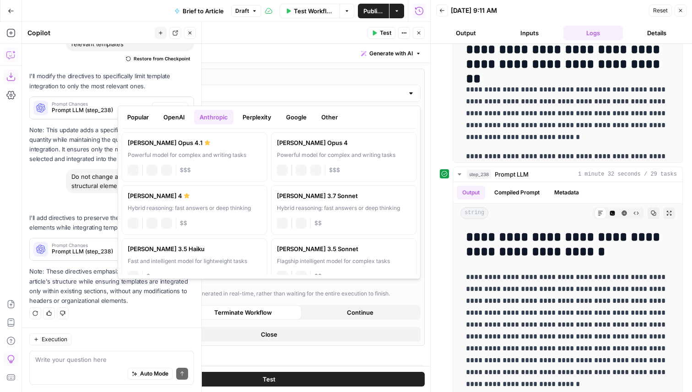
click at [184, 95] on input "GPT-5" at bounding box center [269, 93] width 269 height 9
click at [185, 91] on input "GPT-5" at bounding box center [269, 93] width 269 height 9
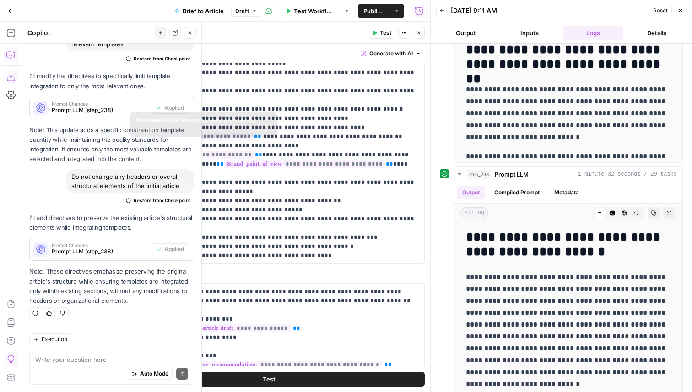
scroll to position [0, 0]
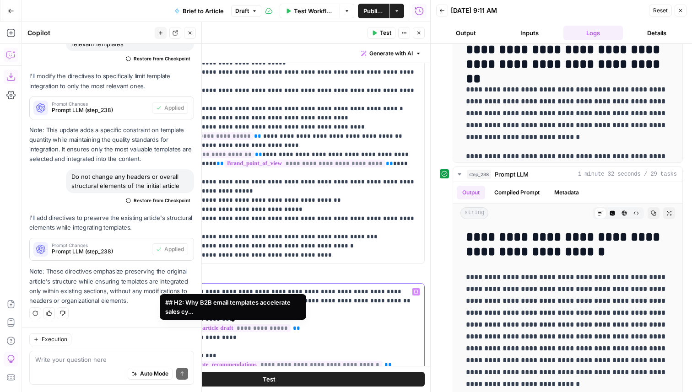
click at [257, 327] on span "**********" at bounding box center [236, 328] width 108 height 8
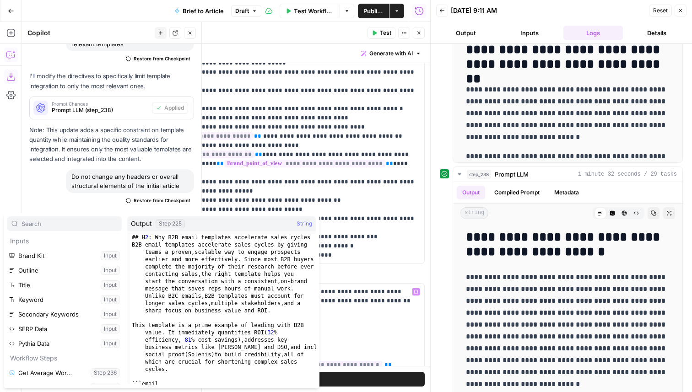
scroll to position [69, 0]
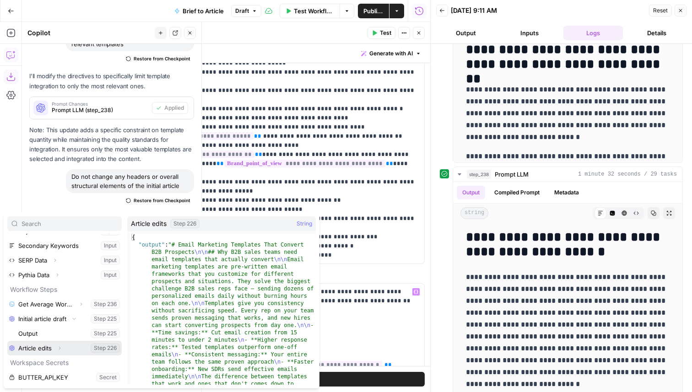
click at [60, 350] on icon "button" at bounding box center [59, 347] width 5 height 5
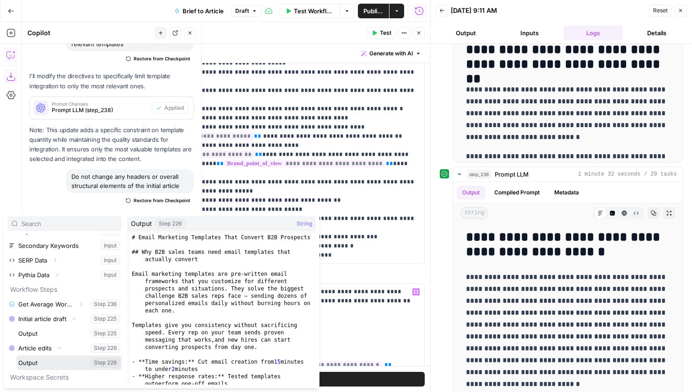
click at [49, 367] on button "Select variable Output" at bounding box center [68, 363] width 105 height 15
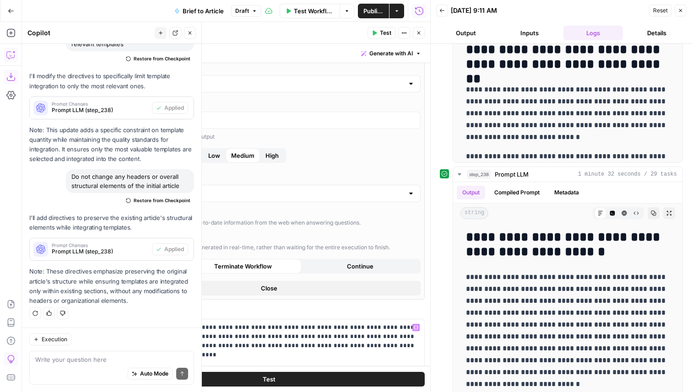
scroll to position [0, 0]
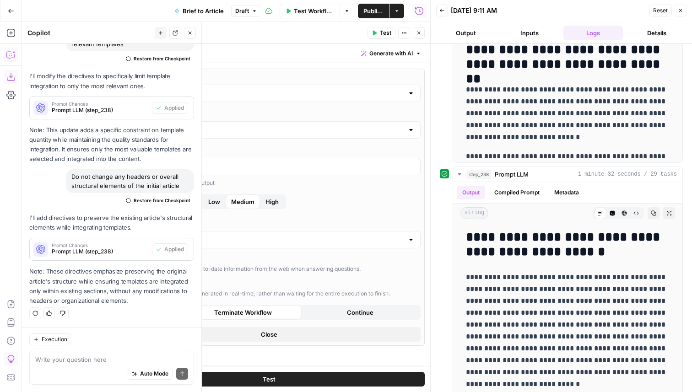
click at [189, 94] on input "GPT-5" at bounding box center [269, 93] width 269 height 9
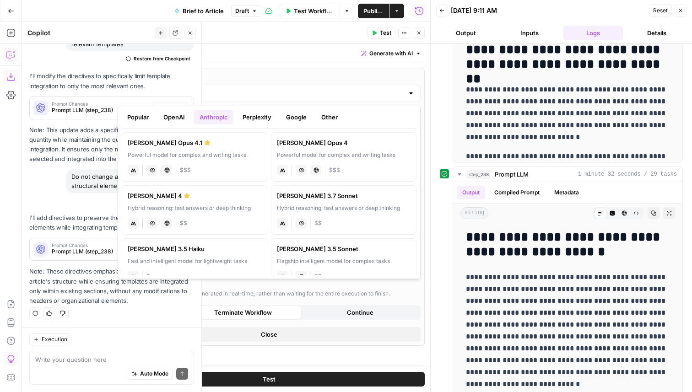
click at [177, 121] on button "OpenAI" at bounding box center [174, 117] width 32 height 15
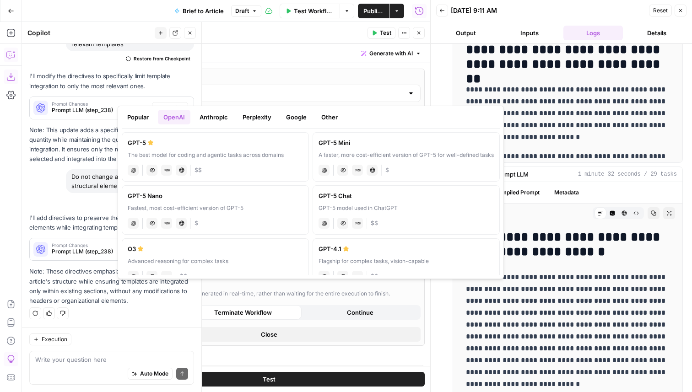
click at [224, 120] on button "Anthropic" at bounding box center [213, 117] width 39 height 15
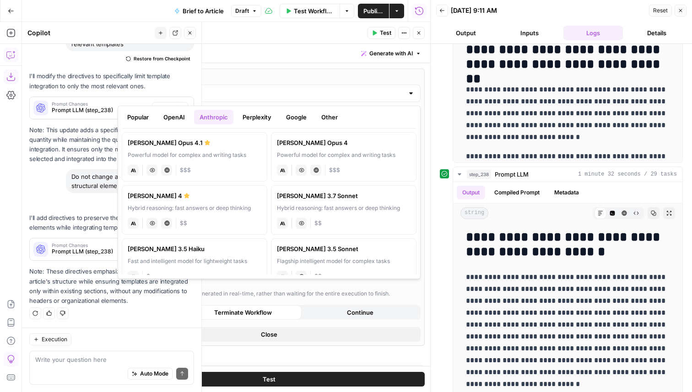
click at [210, 197] on div "Claude Sonnet 4" at bounding box center [195, 195] width 134 height 9
type input "Claude Sonnet 4"
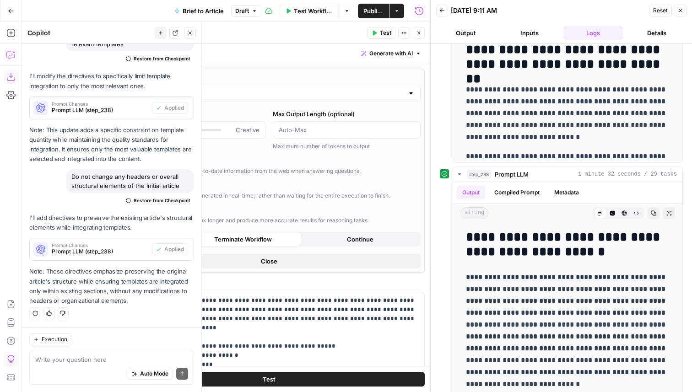
click at [284, 382] on button "Test" at bounding box center [268, 379] width 311 height 15
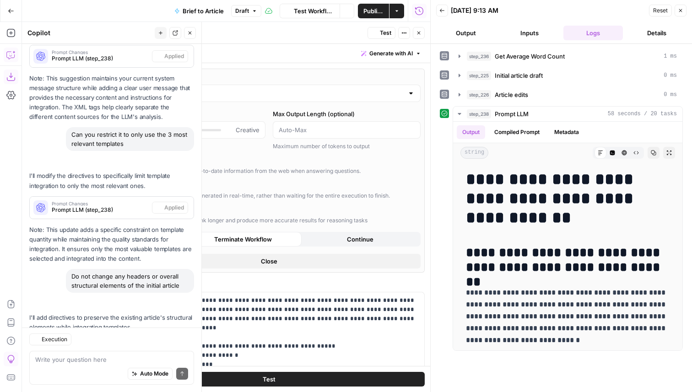
scroll to position [645, 0]
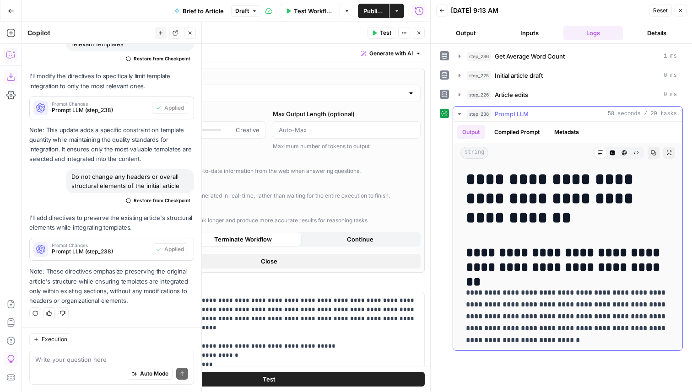
drag, startPoint x: 584, startPoint y: 115, endPoint x: 572, endPoint y: 103, distance: 16.8
click at [573, 103] on div "**********" at bounding box center [561, 200] width 243 height 302
click at [572, 101] on button "step_226 Article edits 0 ms" at bounding box center [567, 94] width 229 height 15
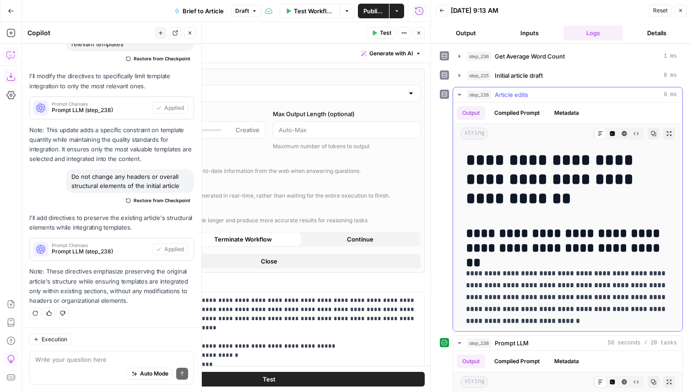
click at [580, 101] on button "step_226 Article edits 0 ms" at bounding box center [567, 94] width 229 height 15
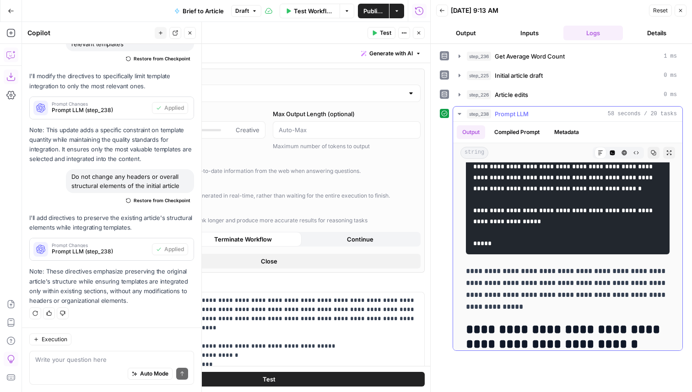
scroll to position [3127, 0]
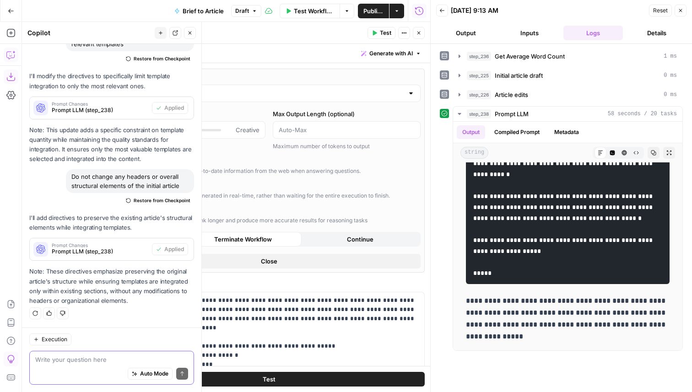
click at [86, 360] on textarea at bounding box center [111, 359] width 153 height 9
type textarea "U"
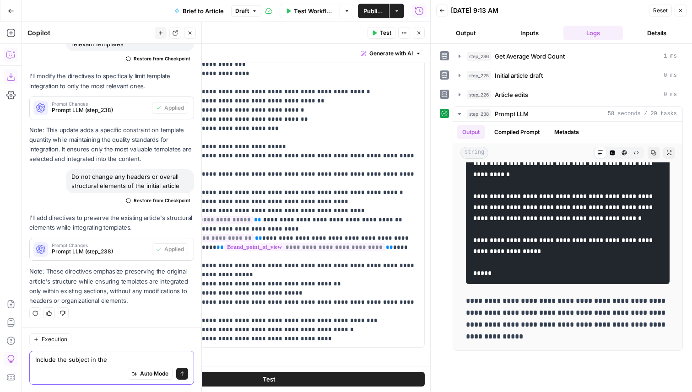
scroll to position [376, 0]
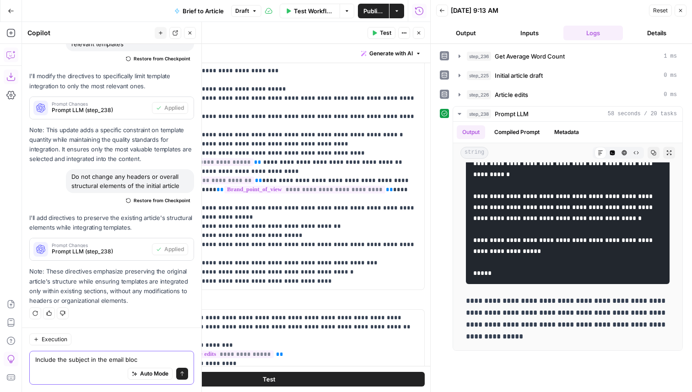
type textarea "Include the subject in the email block"
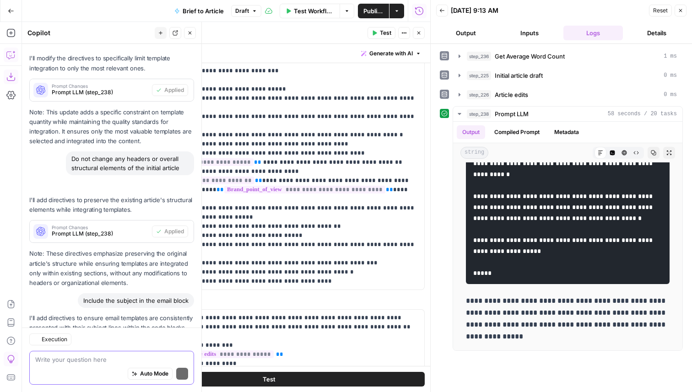
scroll to position [762, 0]
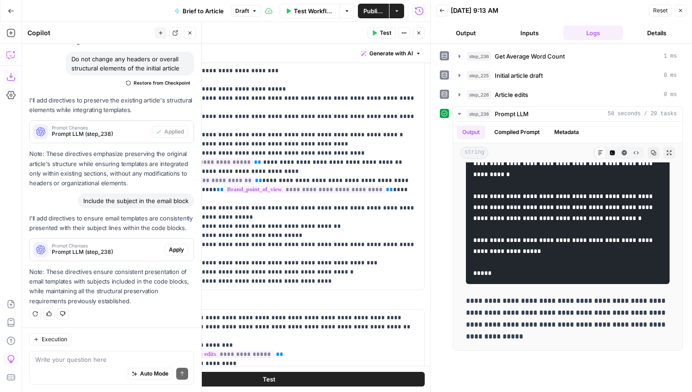
click at [173, 251] on span "Apply" at bounding box center [176, 250] width 15 height 8
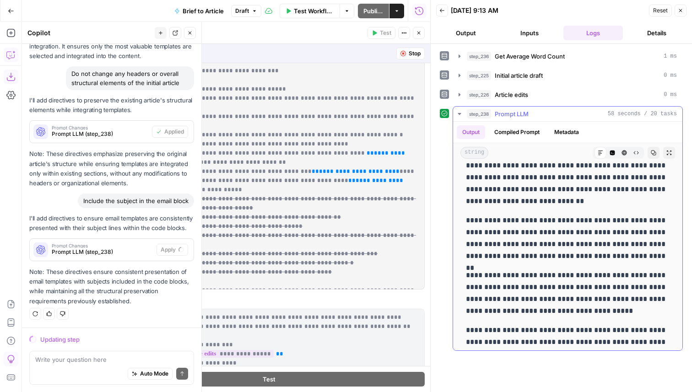
scroll to position [3687, 0]
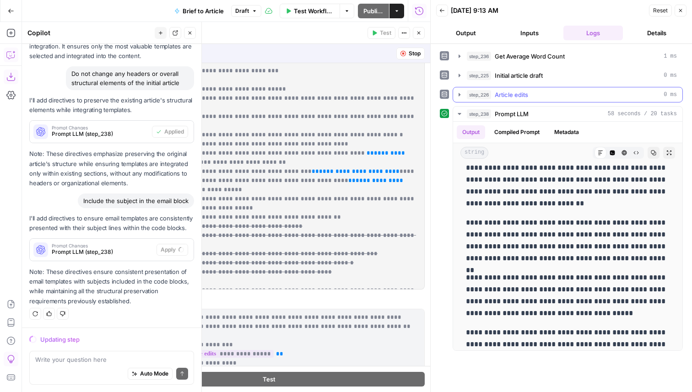
click at [543, 102] on div "step_226 Article edits 0 ms" at bounding box center [568, 95] width 230 height 16
click at [552, 97] on div "step_226 Article edits 0 ms" at bounding box center [572, 94] width 210 height 9
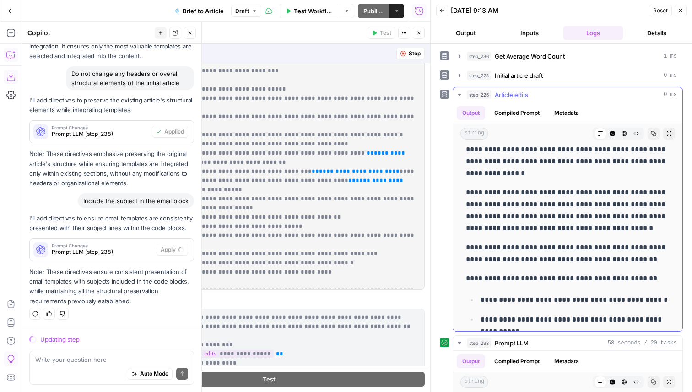
scroll to position [1404, 0]
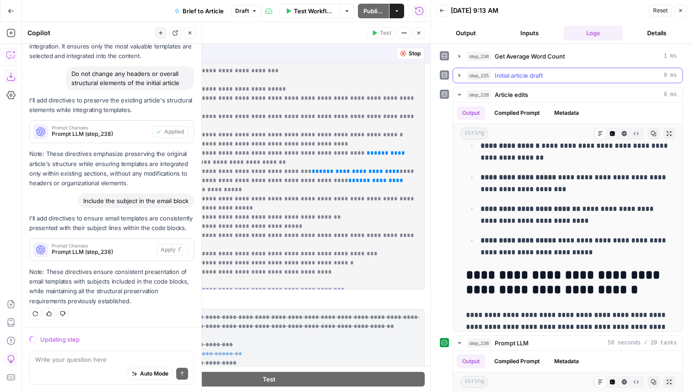
click at [542, 75] on span "Initial article draft" at bounding box center [519, 75] width 48 height 9
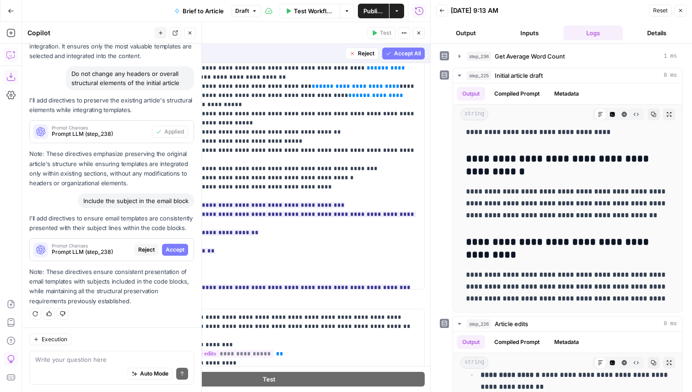
scroll to position [101, 0]
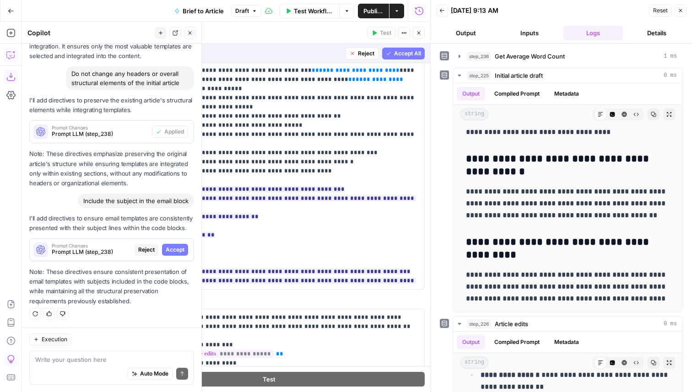
click at [412, 51] on span "Accept All" at bounding box center [407, 53] width 27 height 8
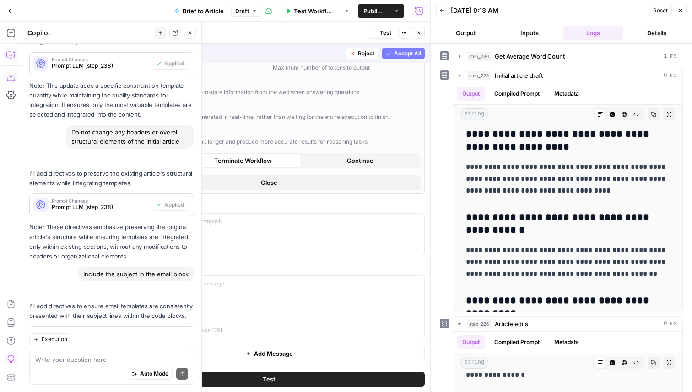
type input "GPT-5"
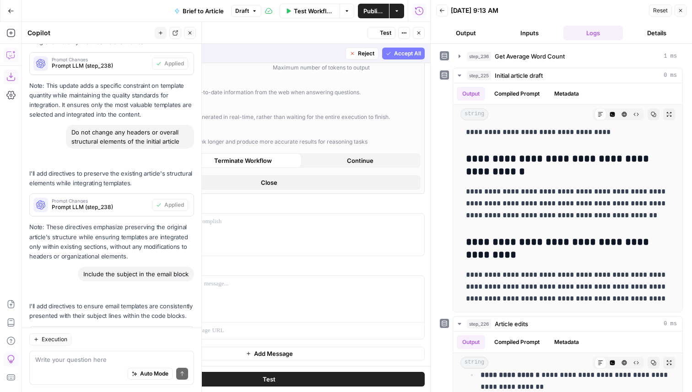
scroll to position [0, 0]
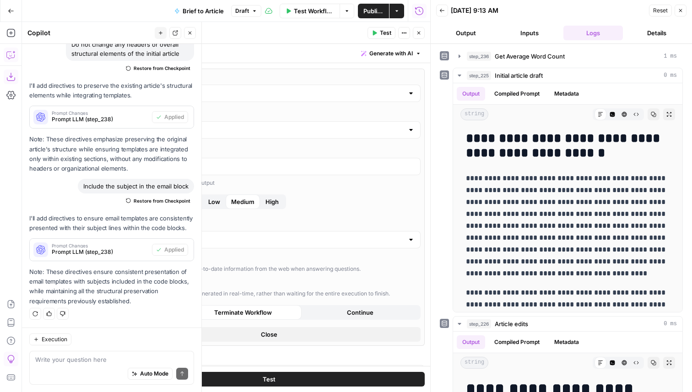
click at [375, 31] on icon "button" at bounding box center [374, 32] width 5 height 5
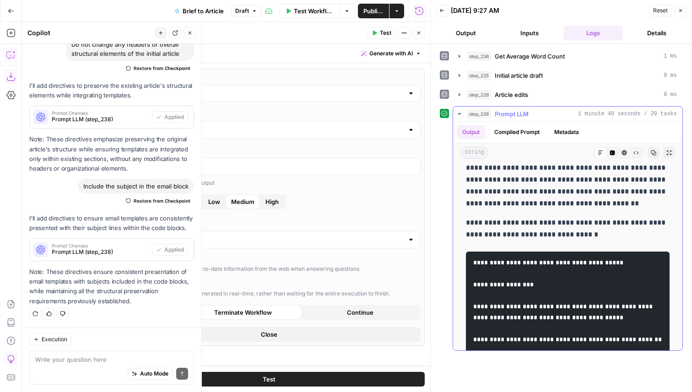
scroll to position [600, 0]
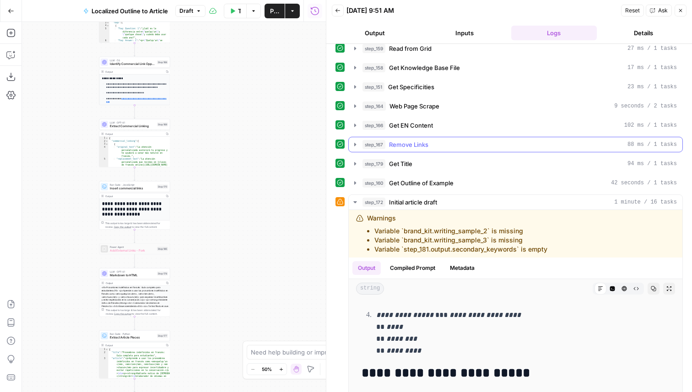
scroll to position [2197, 0]
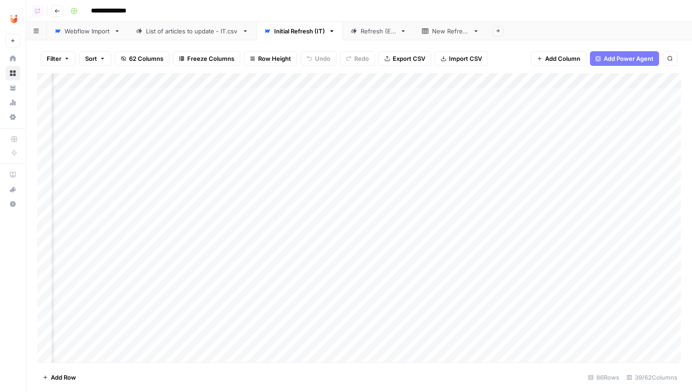
scroll to position [0, 1335]
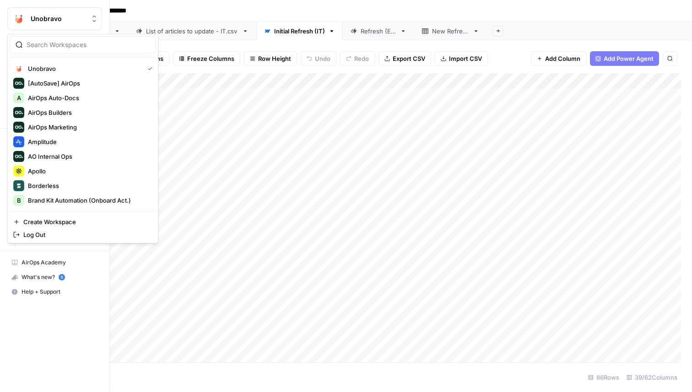
click at [15, 22] on img "Workspace: Unobravo" at bounding box center [19, 19] width 16 height 16
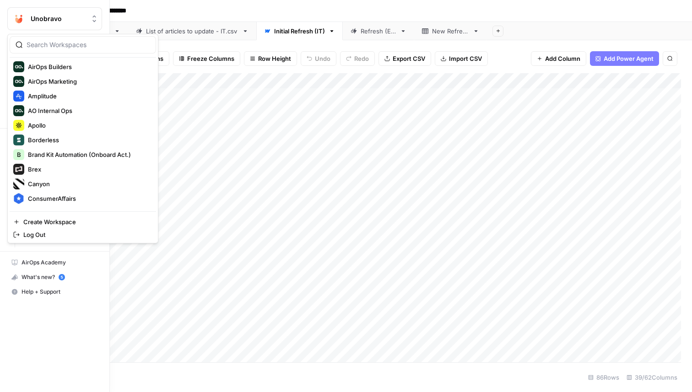
scroll to position [0, 0]
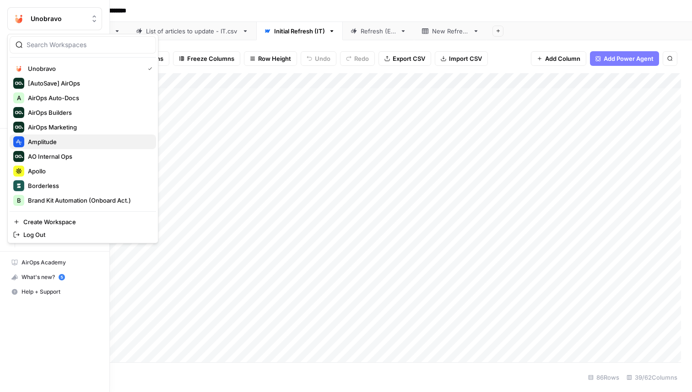
click at [81, 144] on span "Amplitude" at bounding box center [88, 141] width 121 height 9
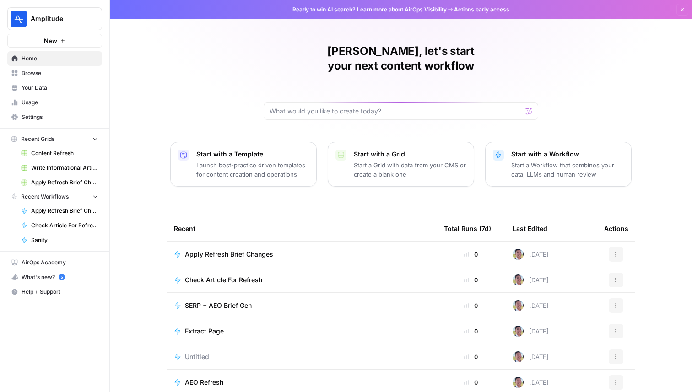
click at [63, 71] on span "Browse" at bounding box center [60, 73] width 76 height 8
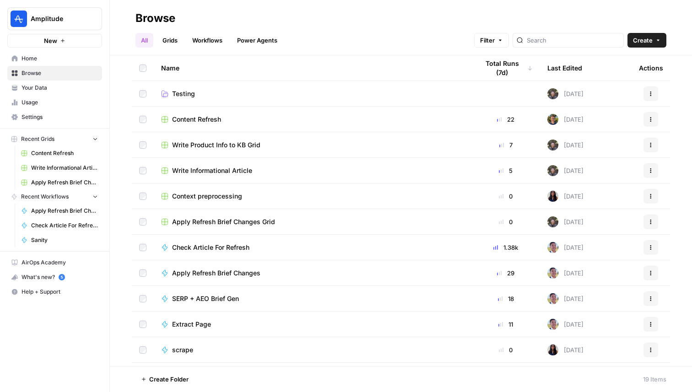
click at [50, 106] on span "Usage" at bounding box center [60, 102] width 76 height 8
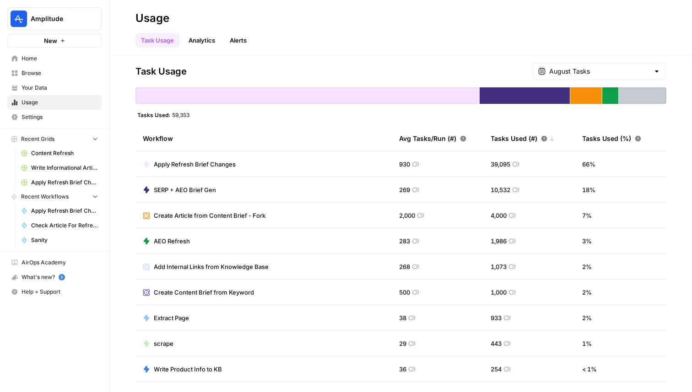
click at [60, 54] on link "Home" at bounding box center [54, 58] width 95 height 15
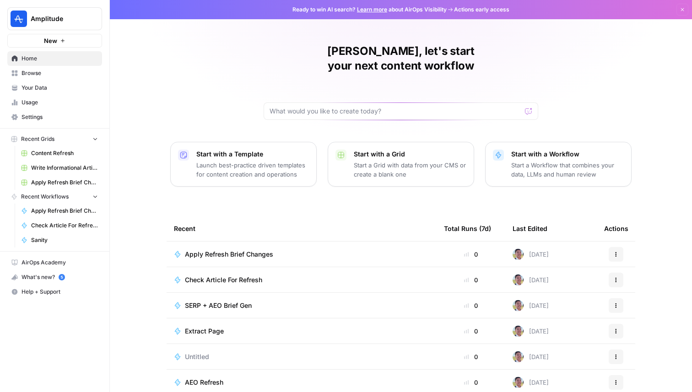
scroll to position [29, 0]
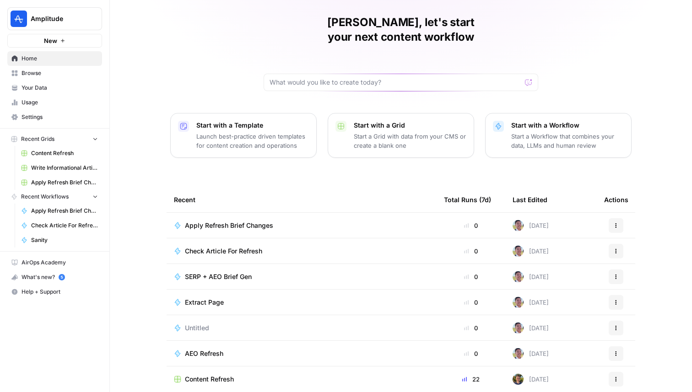
click at [60, 76] on span "Browse" at bounding box center [60, 73] width 76 height 8
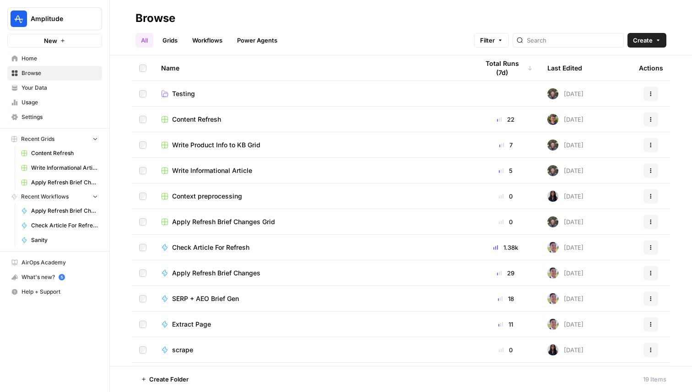
click at [170, 40] on link "Grids" at bounding box center [170, 40] width 26 height 15
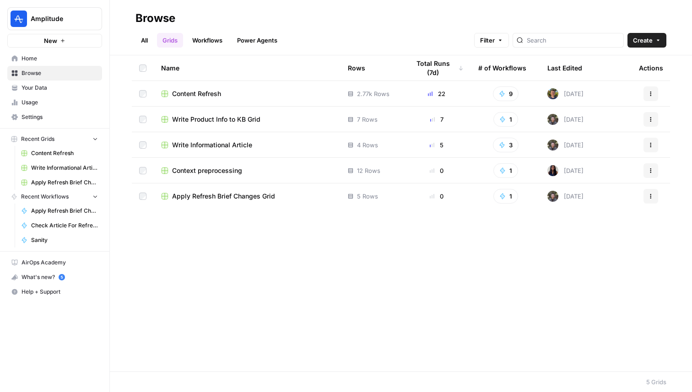
click at [214, 42] on link "Workflows" at bounding box center [207, 40] width 41 height 15
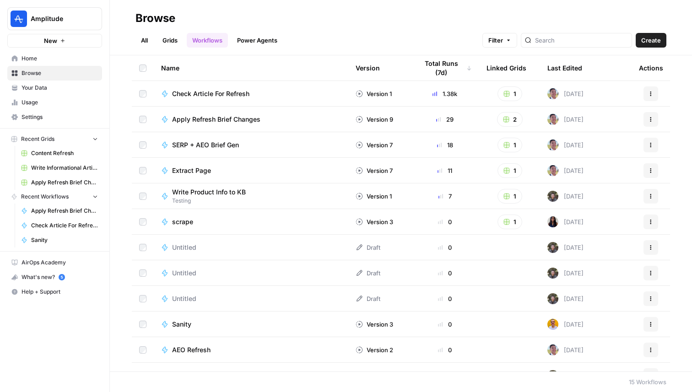
click at [251, 42] on link "Power Agents" at bounding box center [257, 40] width 51 height 15
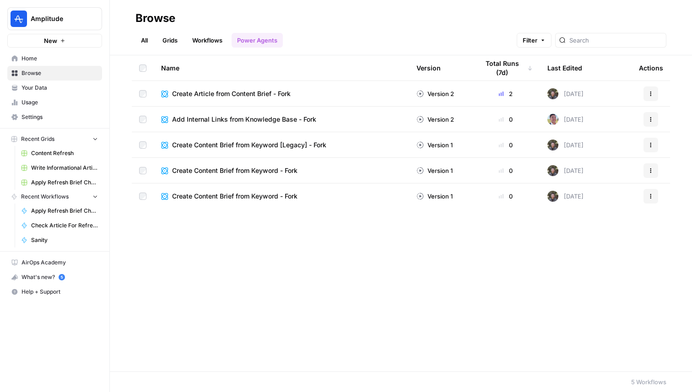
click at [146, 43] on link "All" at bounding box center [144, 40] width 18 height 15
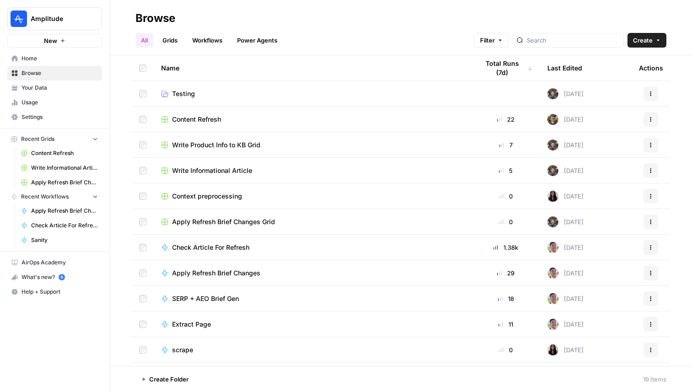
click at [203, 119] on span "Content Refresh" at bounding box center [196, 119] width 49 height 9
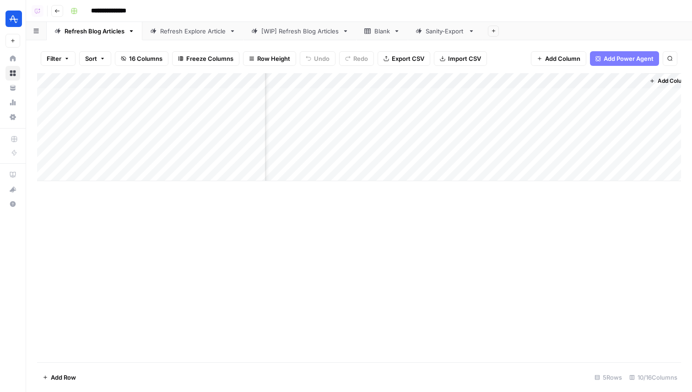
scroll to position [0, 522]
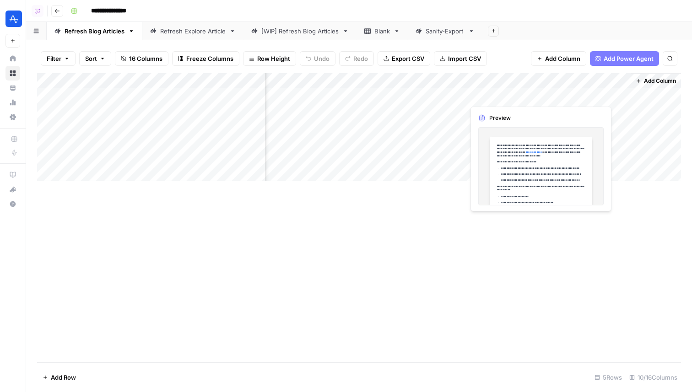
click at [482, 97] on div "Add Column" at bounding box center [359, 127] width 644 height 108
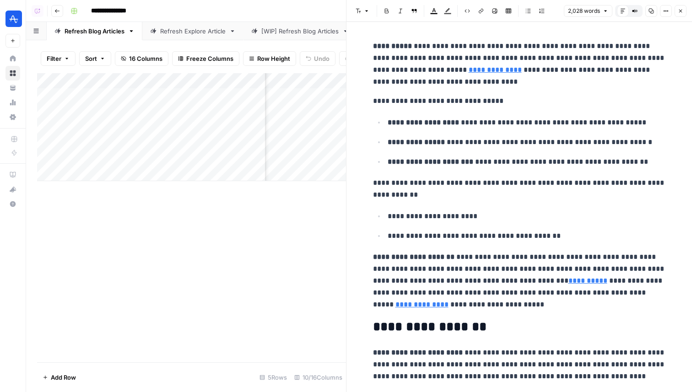
click at [678, 14] on button "Close" at bounding box center [680, 11] width 12 height 12
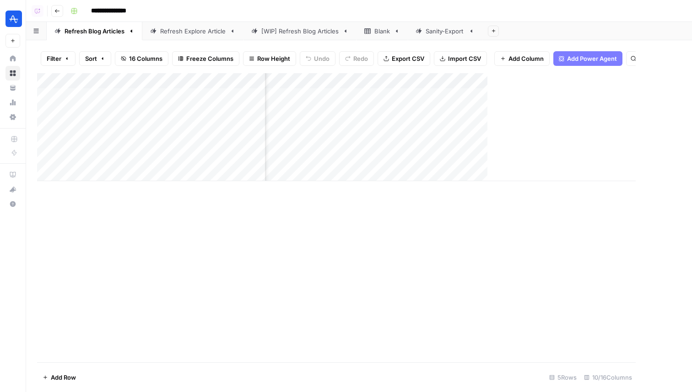
scroll to position [0, 511]
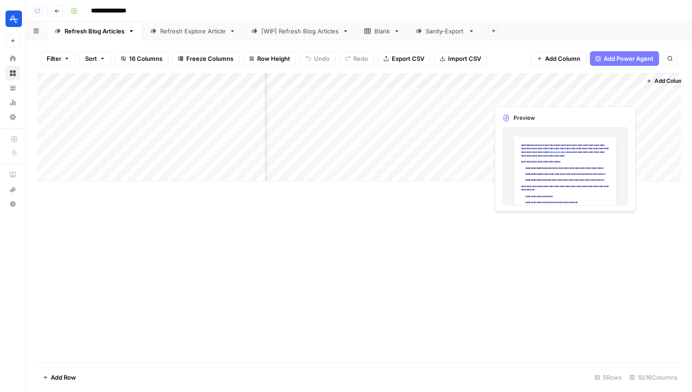
click at [585, 95] on div "Add Column" at bounding box center [359, 127] width 644 height 108
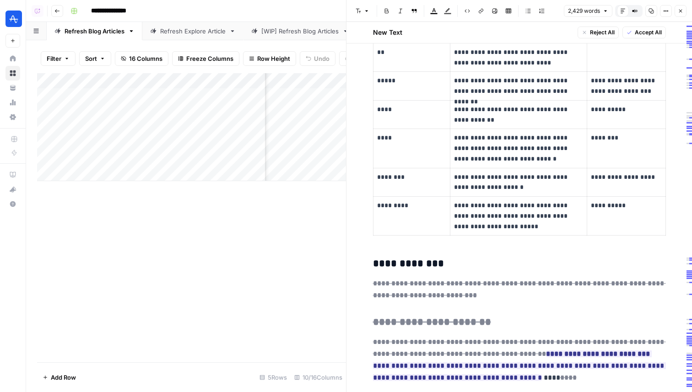
scroll to position [840, 0]
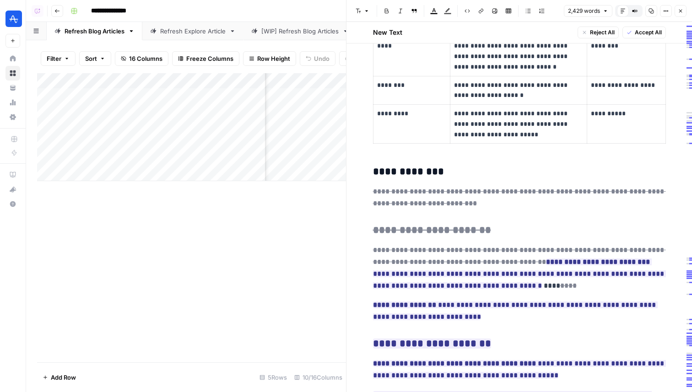
click at [680, 8] on icon "button" at bounding box center [680, 10] width 5 height 5
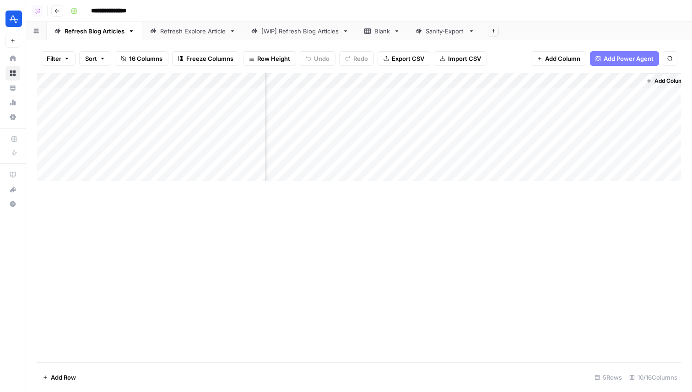
click at [507, 97] on div "Add Column" at bounding box center [359, 127] width 644 height 108
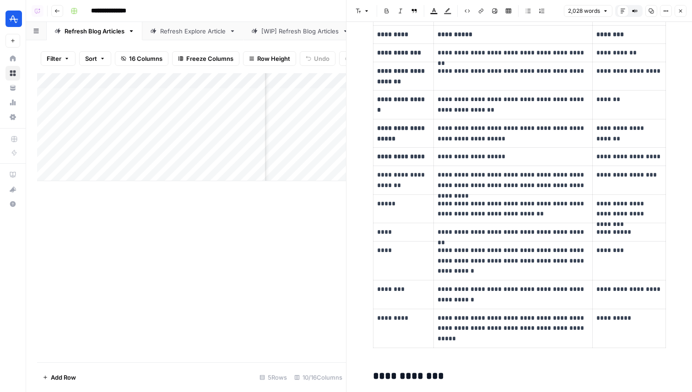
scroll to position [396, 0]
click at [683, 11] on button "Close" at bounding box center [680, 11] width 12 height 12
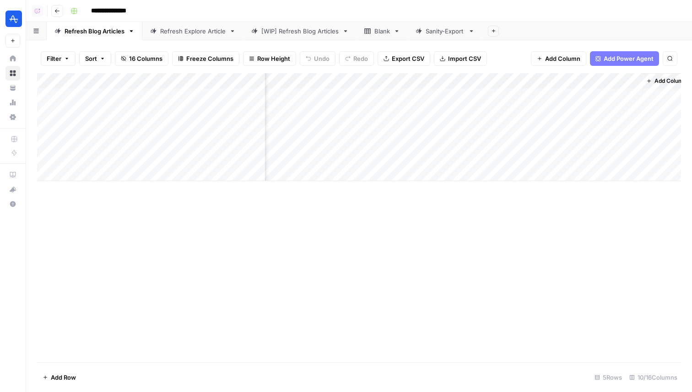
click at [582, 94] on div "Add Column" at bounding box center [359, 127] width 644 height 108
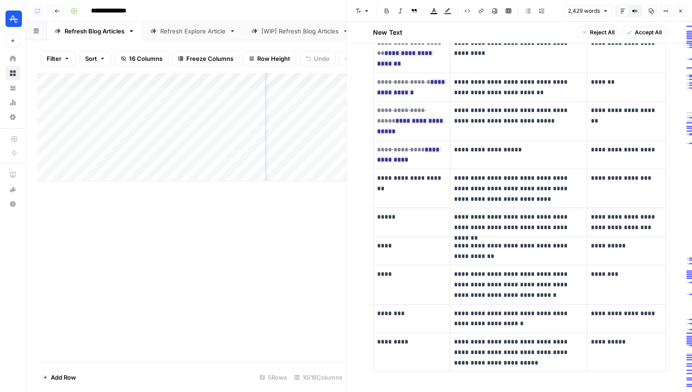
scroll to position [618, 0]
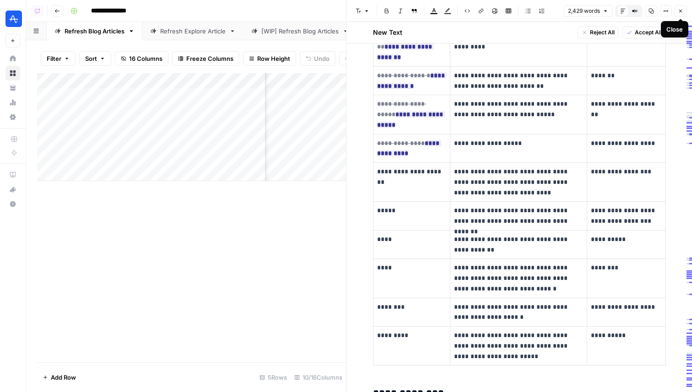
click at [680, 11] on icon "button" at bounding box center [680, 11] width 3 height 3
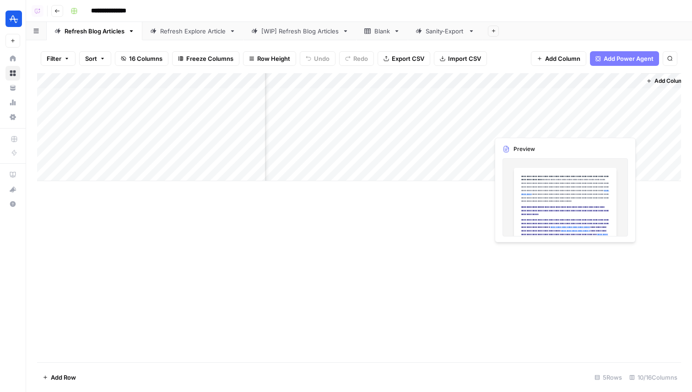
click at [576, 112] on div "Add Column" at bounding box center [359, 127] width 644 height 108
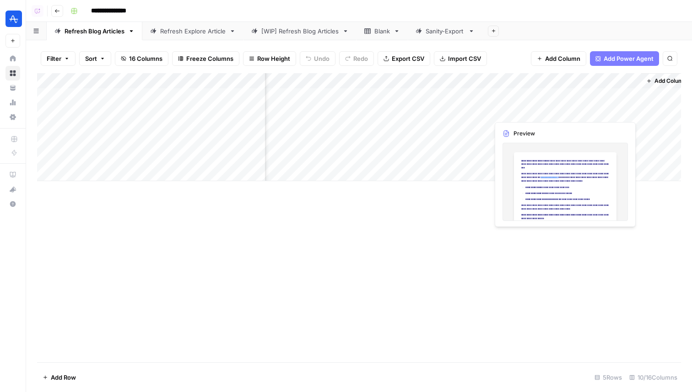
click at [576, 112] on div "Add Column" at bounding box center [359, 127] width 644 height 108
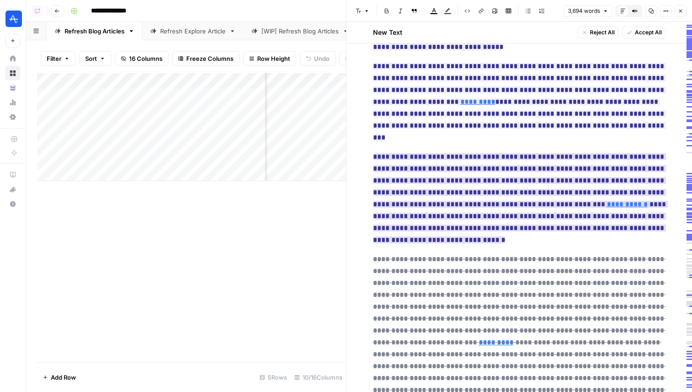
scroll to position [1761, 0]
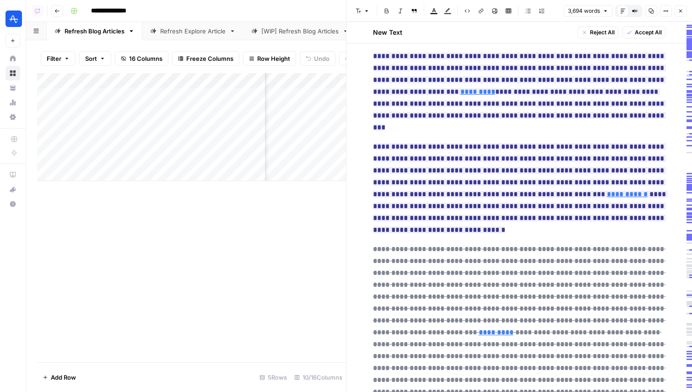
click at [681, 11] on icon "button" at bounding box center [680, 10] width 5 height 5
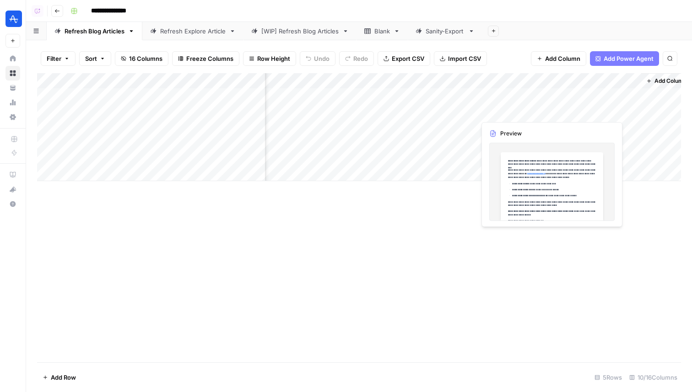
click at [507, 100] on div "Add Column" at bounding box center [359, 127] width 644 height 108
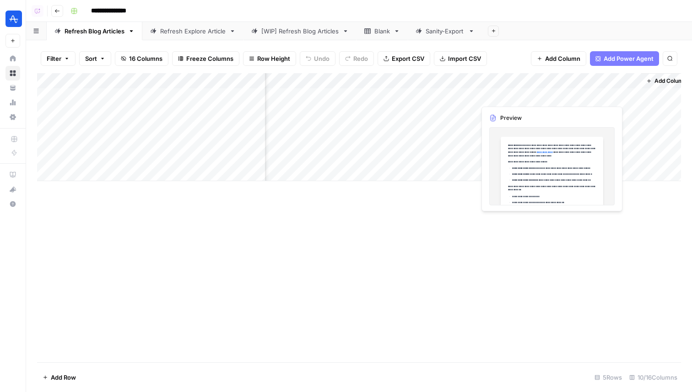
click at [507, 100] on div "Add Column" at bounding box center [359, 127] width 644 height 108
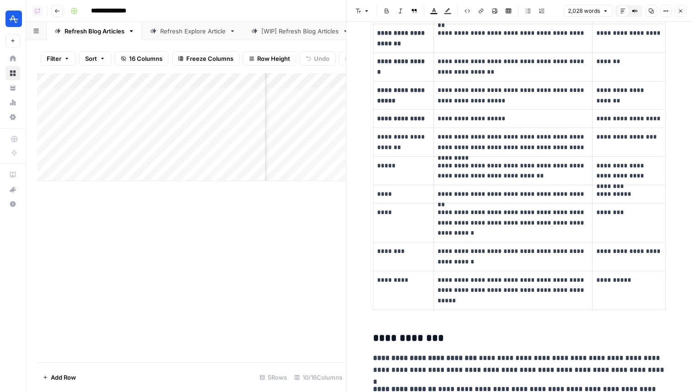
scroll to position [433, 0]
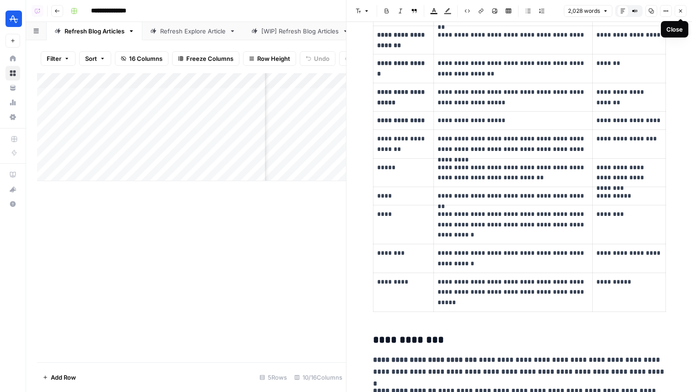
click at [679, 11] on icon "button" at bounding box center [680, 10] width 5 height 5
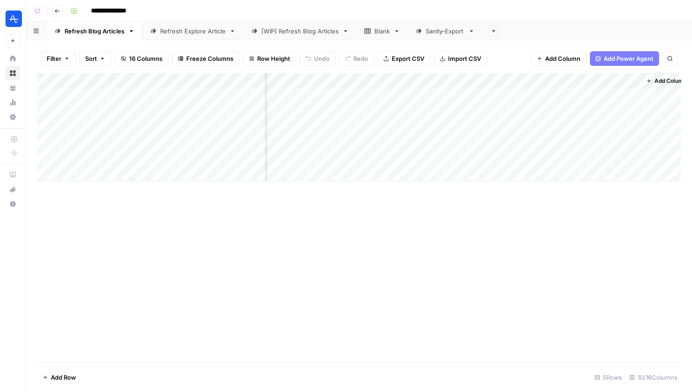
click at [56, 9] on icon "button" at bounding box center [57, 11] width 5 height 4
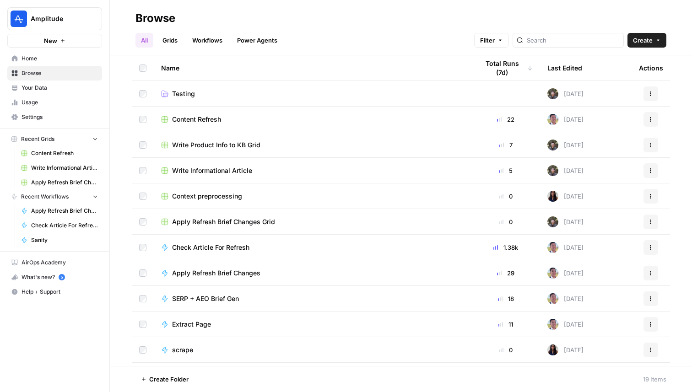
click at [178, 94] on span "Testing" at bounding box center [183, 93] width 23 height 9
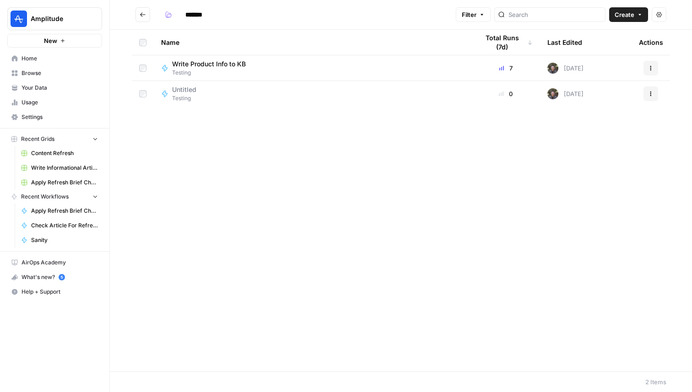
click at [145, 15] on icon "Go back" at bounding box center [143, 14] width 6 height 6
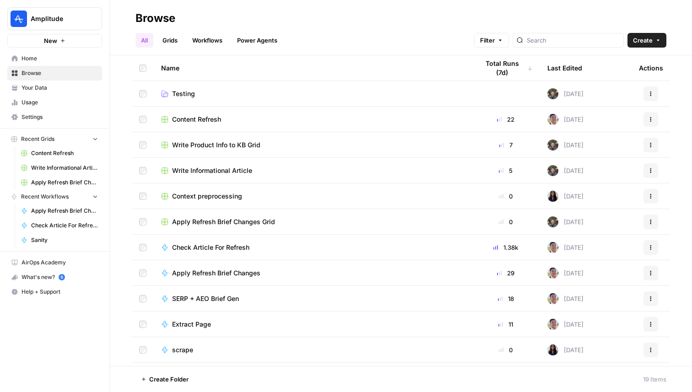
click at [46, 89] on span "Your Data" at bounding box center [60, 88] width 76 height 8
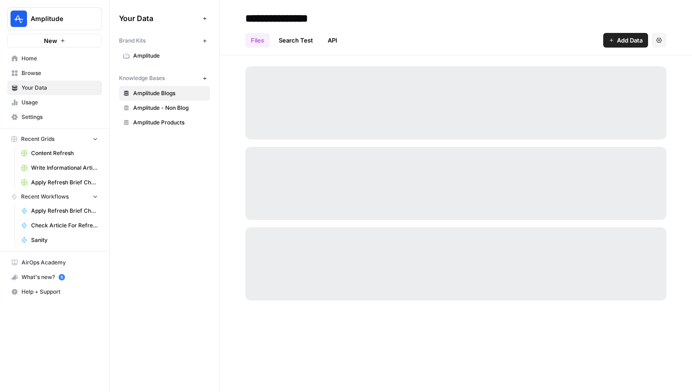
click at [162, 119] on span "Amplitude Products" at bounding box center [169, 123] width 73 height 8
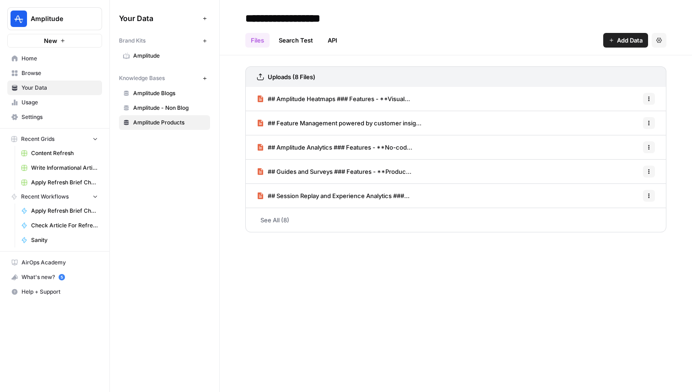
click at [321, 224] on link "See All (8)" at bounding box center [455, 220] width 421 height 24
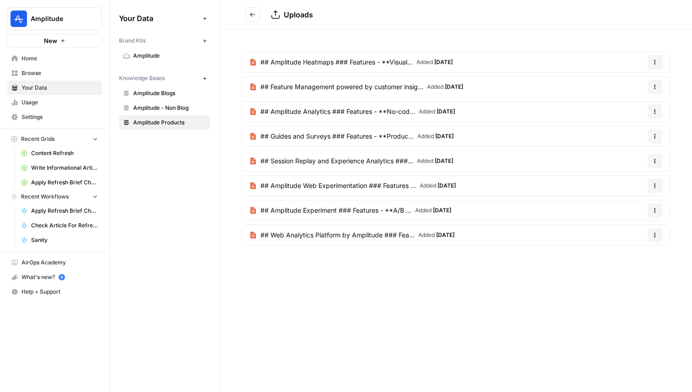
click at [65, 60] on span "Home" at bounding box center [60, 58] width 76 height 8
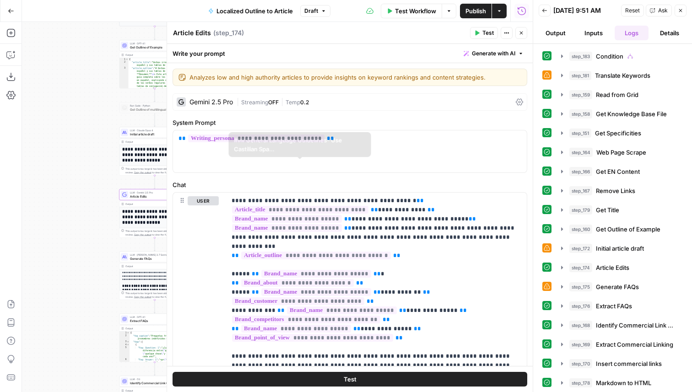
scroll to position [654, 0]
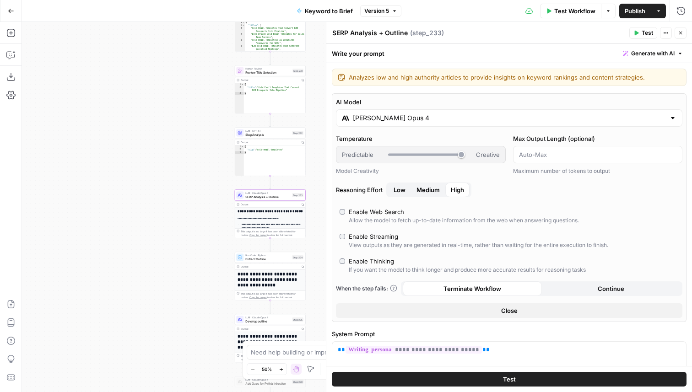
scroll to position [32, 1]
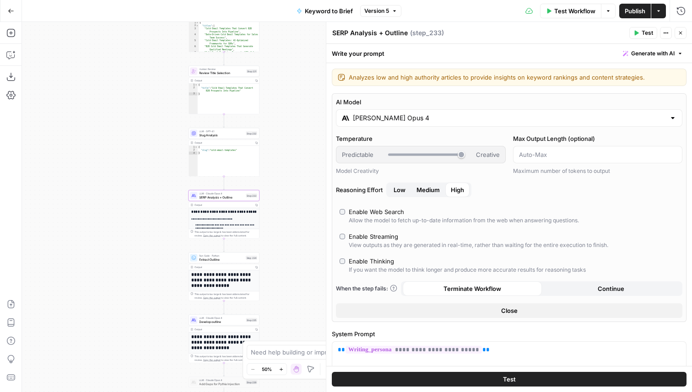
drag, startPoint x: 170, startPoint y: 172, endPoint x: 124, endPoint y: 173, distance: 46.7
click at [124, 173] on div "false true Workflow Set Inputs Inputs Run Code · Python Get SERP Parameters Ste…" at bounding box center [357, 207] width 670 height 370
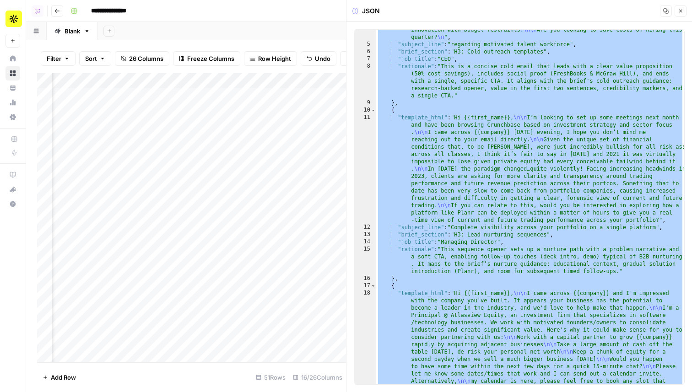
scroll to position [49, 0]
click at [485, 230] on div ""template_html" : "Hi {{first_name}}, \n\n I’m [PERSON_NAME], I run a boutique …" at bounding box center [530, 250] width 308 height 494
type textarea "**********"
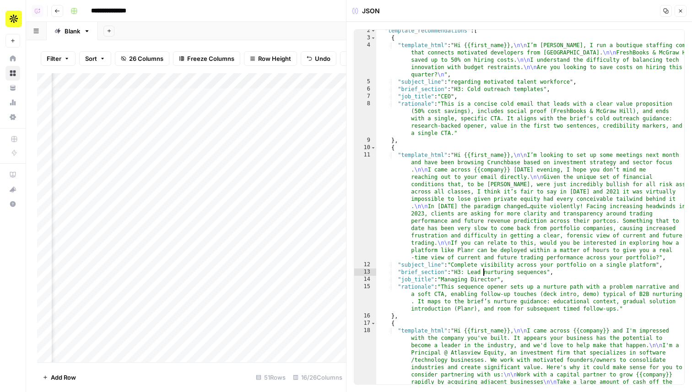
scroll to position [0, 0]
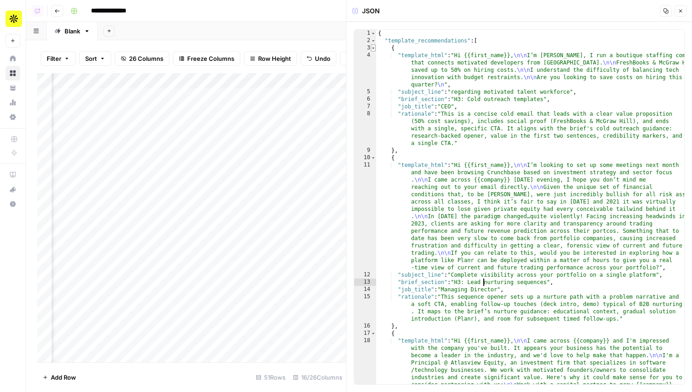
click at [374, 45] on span "Toggle code folding, rows 3 through 9" at bounding box center [373, 47] width 5 height 7
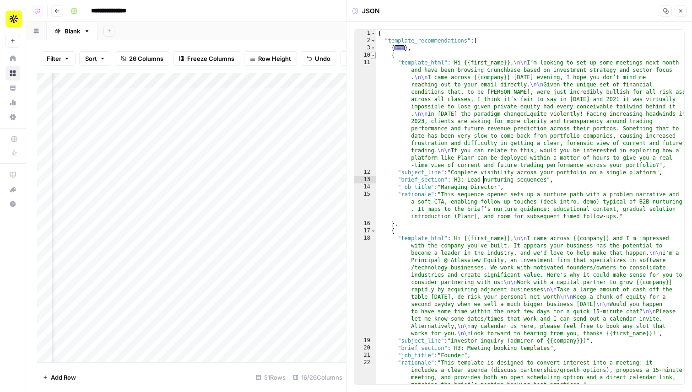
click at [375, 54] on span "Toggle code folding, rows 10 through 16" at bounding box center [373, 55] width 5 height 7
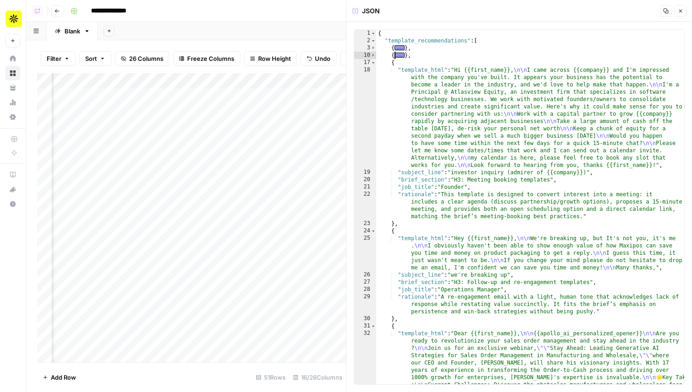
click at [376, 65] on div "17" at bounding box center [365, 62] width 22 height 7
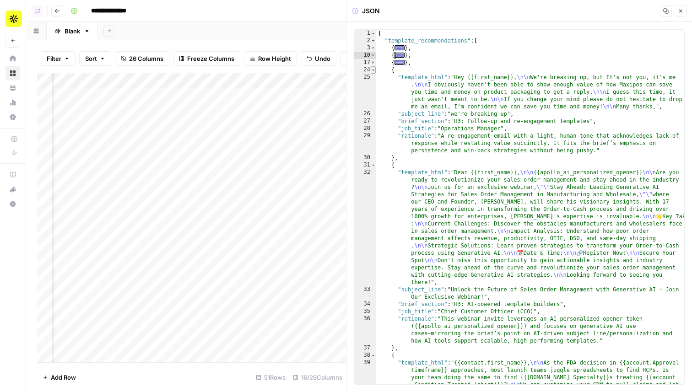
click at [375, 70] on span "Toggle code folding, rows 24 through 30" at bounding box center [373, 69] width 5 height 7
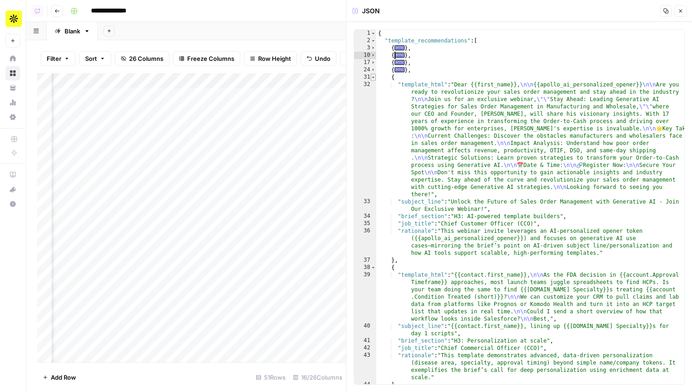
click at [375, 76] on span "Toggle code folding, rows 31 through 37" at bounding box center [373, 77] width 5 height 7
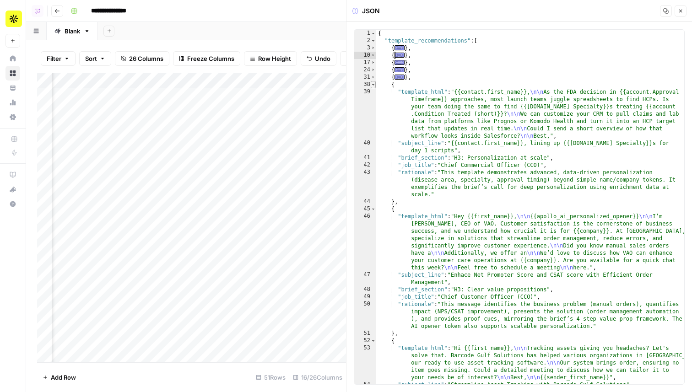
click at [375, 82] on span "Toggle code folding, rows 38 through 44" at bounding box center [373, 84] width 5 height 7
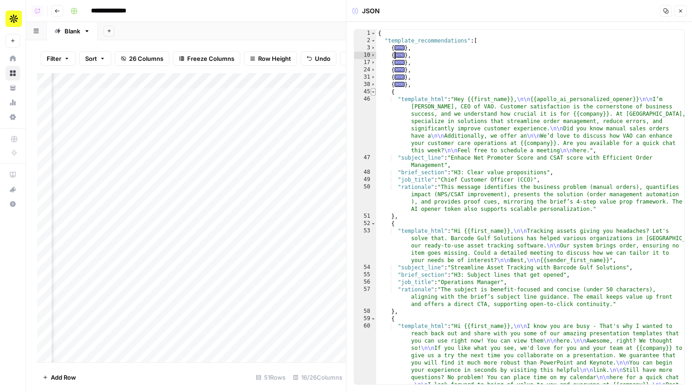
click at [375, 90] on span "Toggle code folding, rows 45 through 51" at bounding box center [373, 91] width 5 height 7
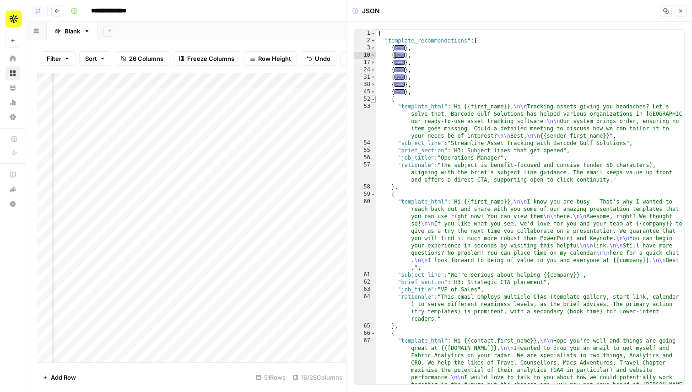
click at [375, 97] on span "Toggle code folding, rows 52 through 58" at bounding box center [373, 99] width 5 height 7
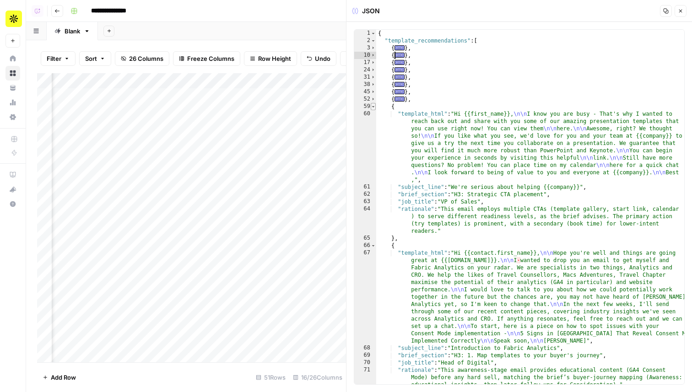
click at [375, 109] on span "Toggle code folding, rows 59 through 65" at bounding box center [373, 106] width 5 height 7
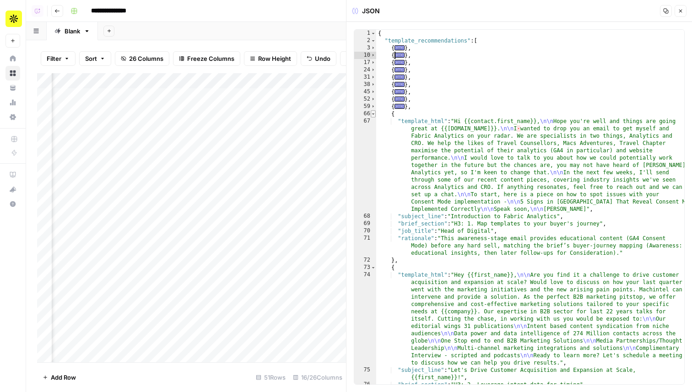
click at [375, 115] on span "Toggle code folding, rows 66 through 72" at bounding box center [373, 113] width 5 height 7
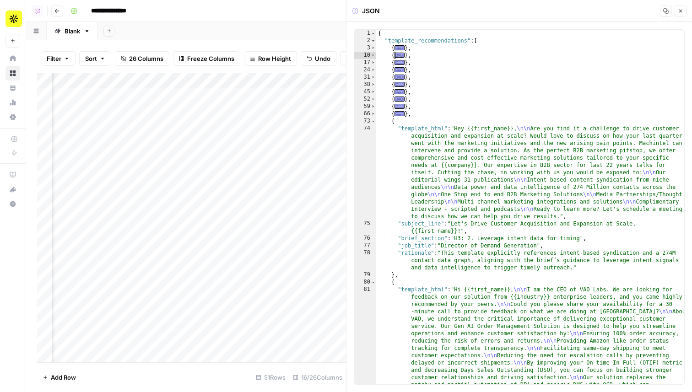
click at [376, 121] on div "73" at bounding box center [365, 121] width 22 height 7
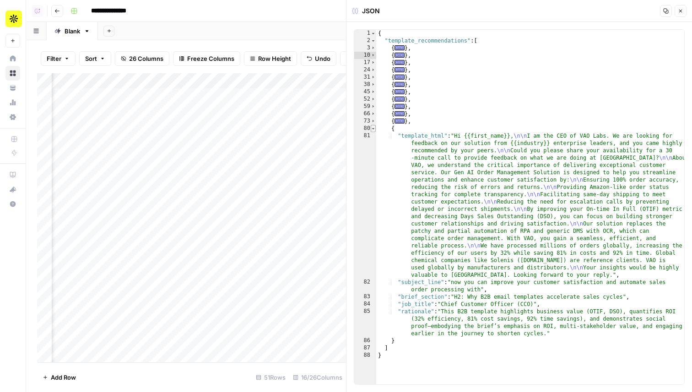
click at [375, 125] on span "Toggle code folding, rows 80 through 86" at bounding box center [373, 128] width 5 height 7
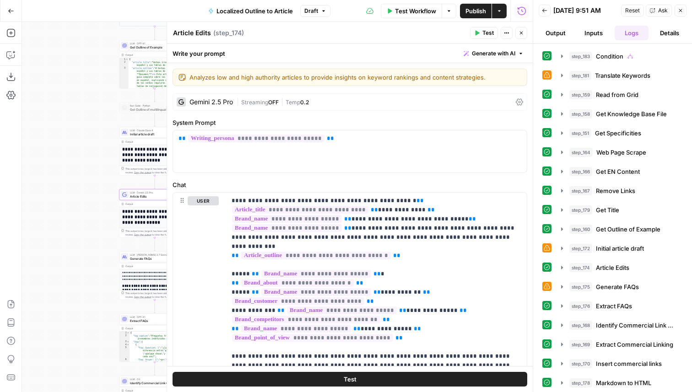
scroll to position [654, 0]
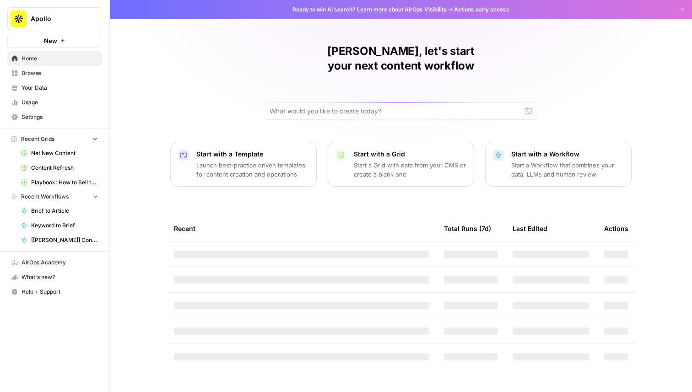
click at [42, 17] on span "Apollo" at bounding box center [58, 18] width 55 height 9
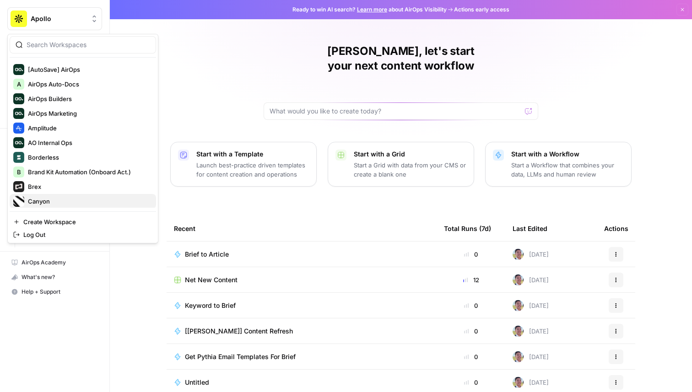
scroll to position [12, 0]
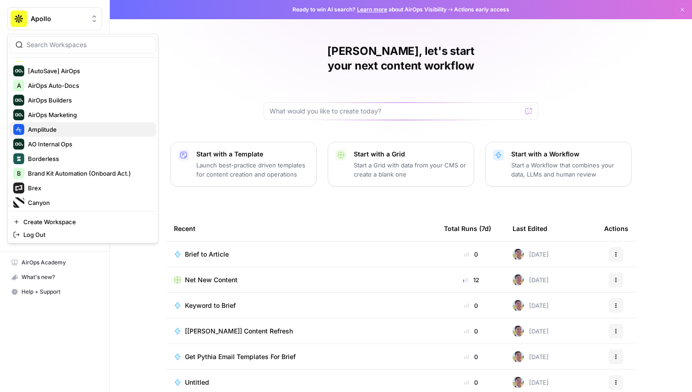
click at [63, 126] on span "Amplitude" at bounding box center [88, 129] width 121 height 9
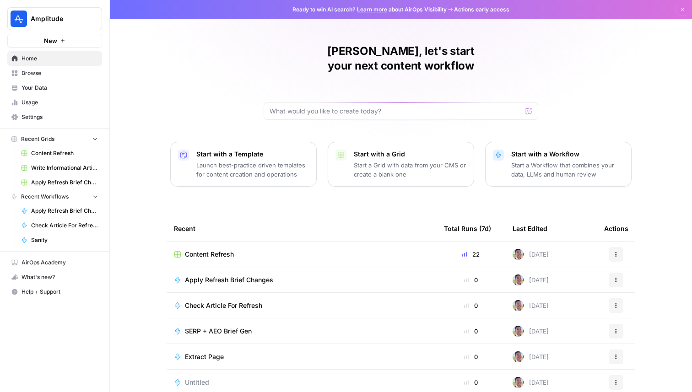
click at [225, 250] on span "Content Refresh" at bounding box center [209, 254] width 49 height 9
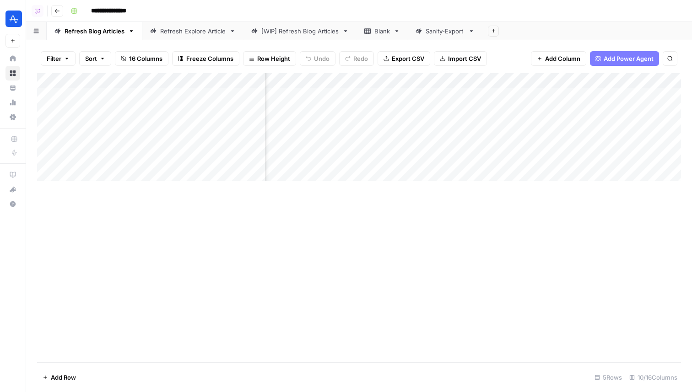
scroll to position [0, 147]
click at [513, 81] on div "Add Column" at bounding box center [359, 127] width 644 height 108
click at [564, 148] on div "Add Column" at bounding box center [359, 127] width 644 height 108
click at [448, 81] on div "Add Column" at bounding box center [359, 127] width 644 height 108
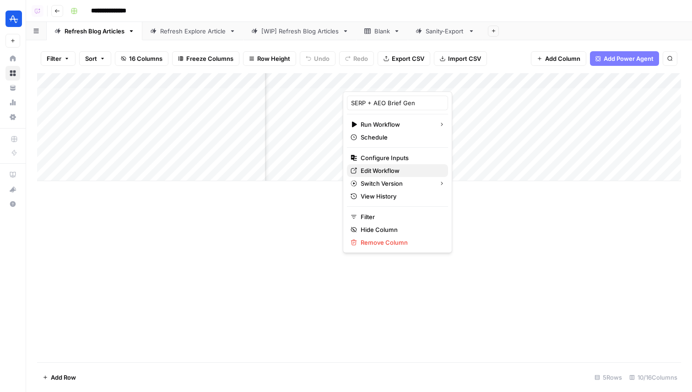
click at [389, 172] on span "Edit Workflow" at bounding box center [401, 170] width 80 height 9
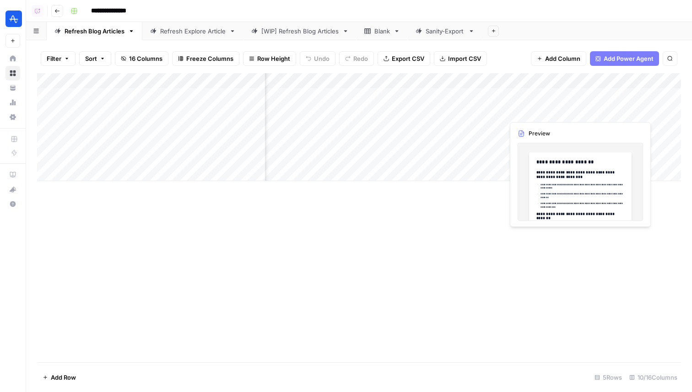
click at [582, 102] on div "Add Column" at bounding box center [359, 127] width 644 height 108
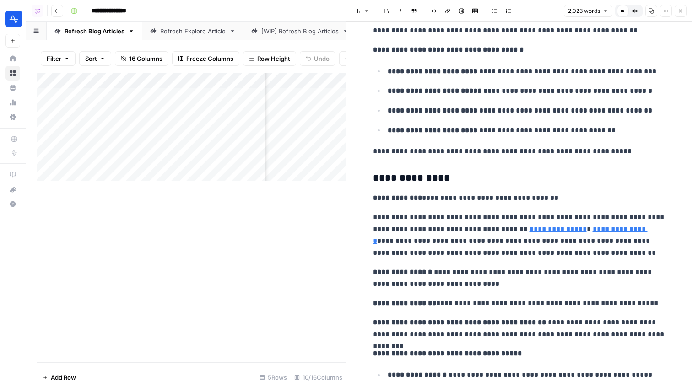
scroll to position [3776, 0]
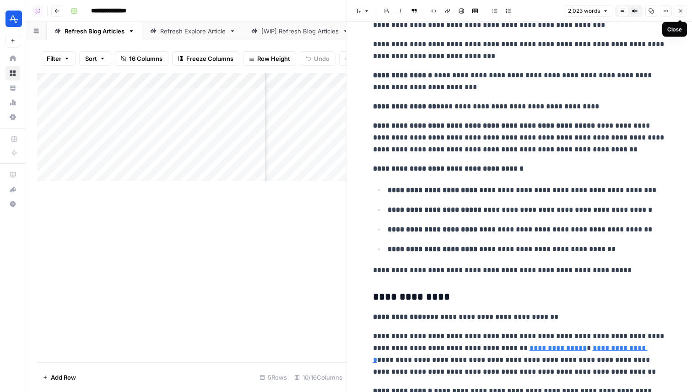
click at [682, 9] on icon "button" at bounding box center [680, 10] width 5 height 5
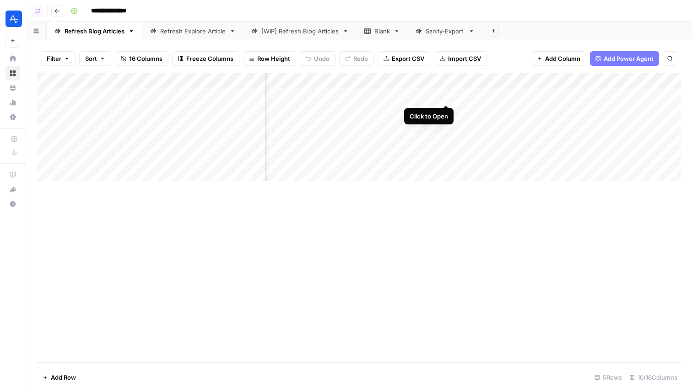
click at [446, 94] on div "Add Column" at bounding box center [359, 127] width 644 height 108
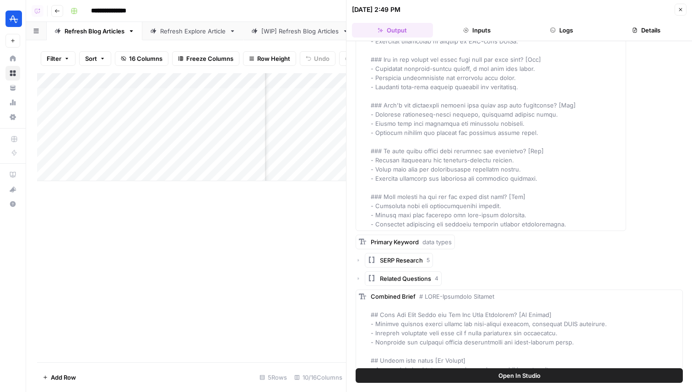
scroll to position [2358, 0]
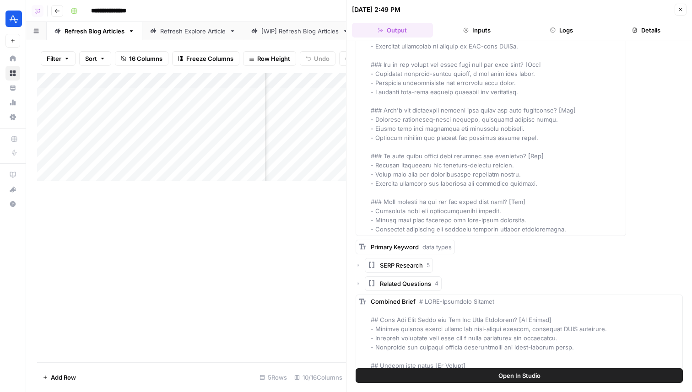
click at [356, 265] on icon "button" at bounding box center [358, 265] width 5 height 5
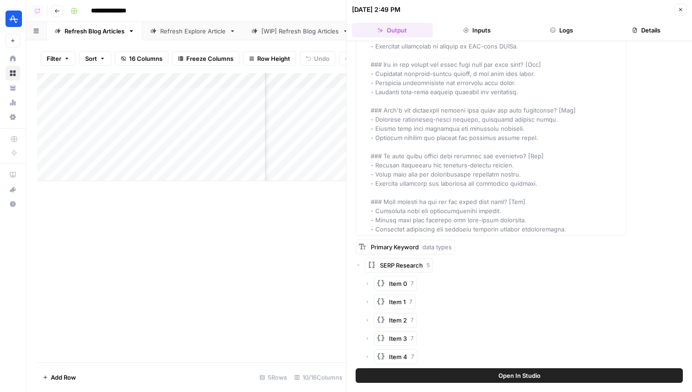
click at [359, 265] on icon "button" at bounding box center [358, 265] width 5 height 5
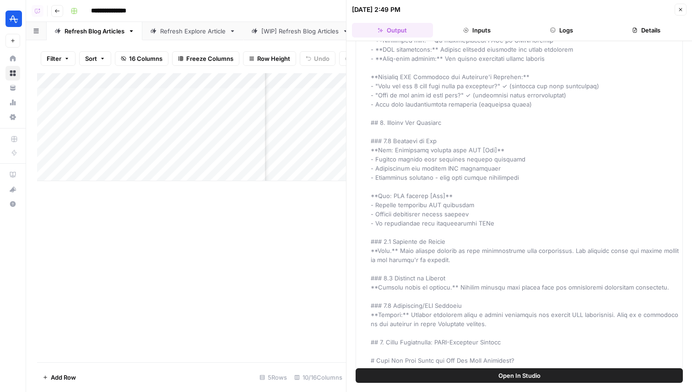
scroll to position [648, 0]
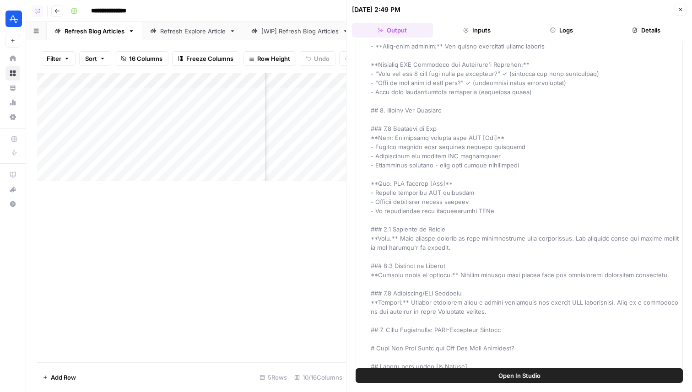
click at [681, 11] on icon "button" at bounding box center [680, 9] width 5 height 5
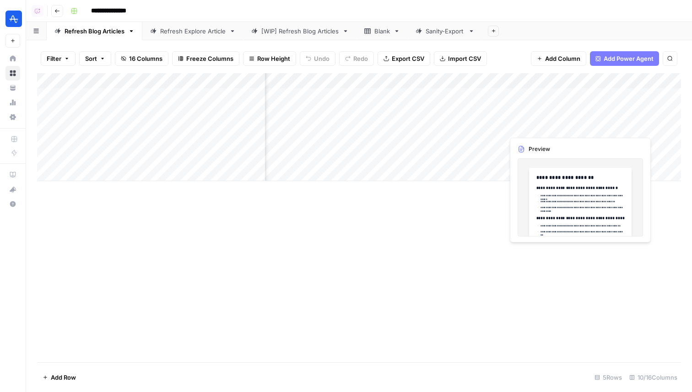
scroll to position [0, 382]
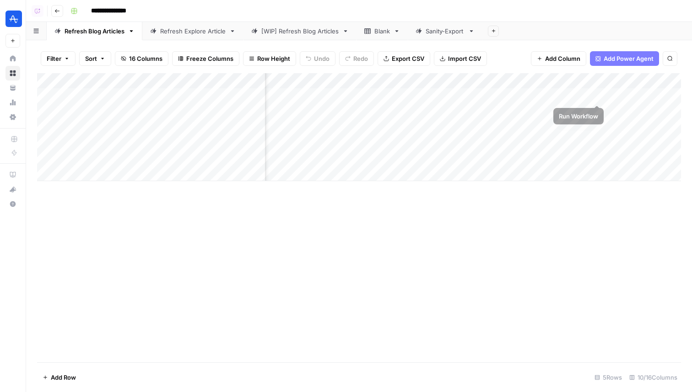
click at [589, 85] on div "Add Column" at bounding box center [359, 127] width 644 height 108
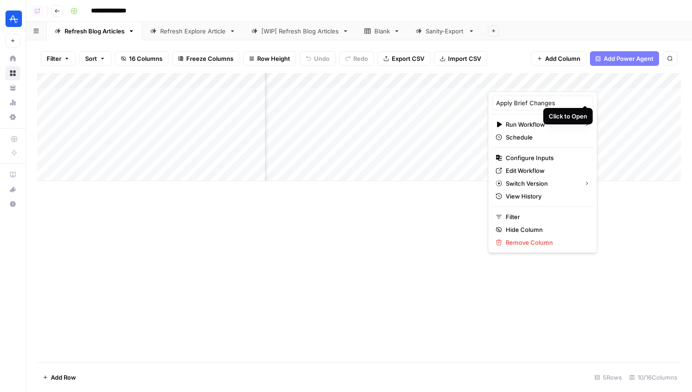
click at [586, 92] on div "Add Column" at bounding box center [359, 127] width 644 height 108
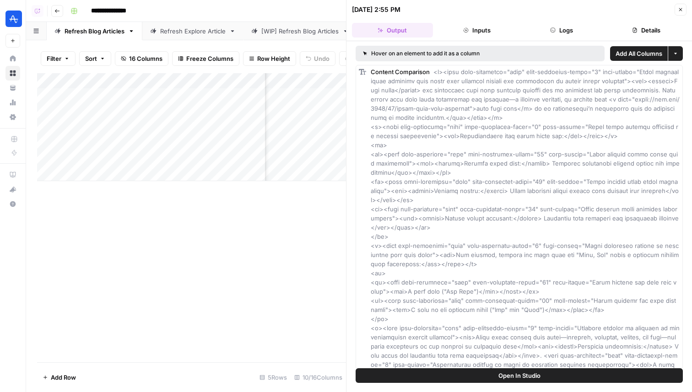
click at [683, 11] on button "Close" at bounding box center [680, 10] width 12 height 12
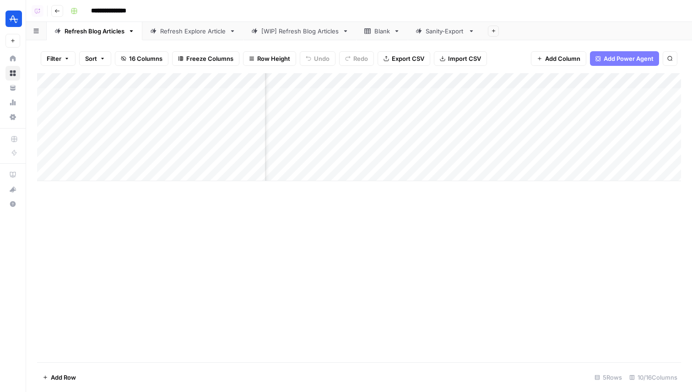
click at [586, 83] on div "Add Column" at bounding box center [359, 127] width 644 height 108
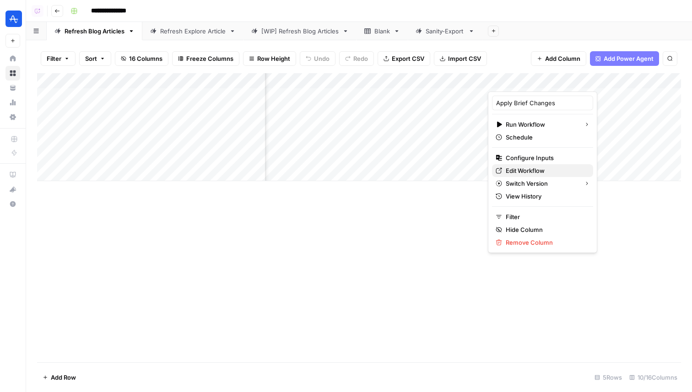
click at [542, 170] on span "Edit Workflow" at bounding box center [546, 170] width 80 height 9
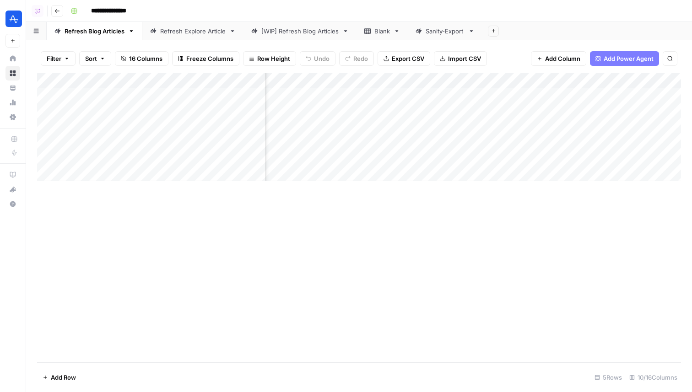
scroll to position [0, 336]
click at [514, 95] on div "Add Column" at bounding box center [359, 127] width 644 height 108
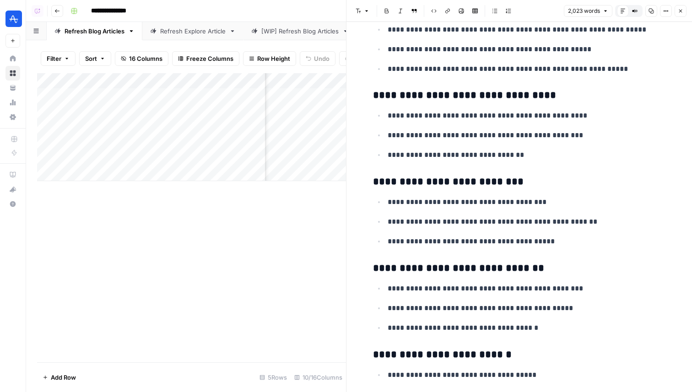
scroll to position [290, 0]
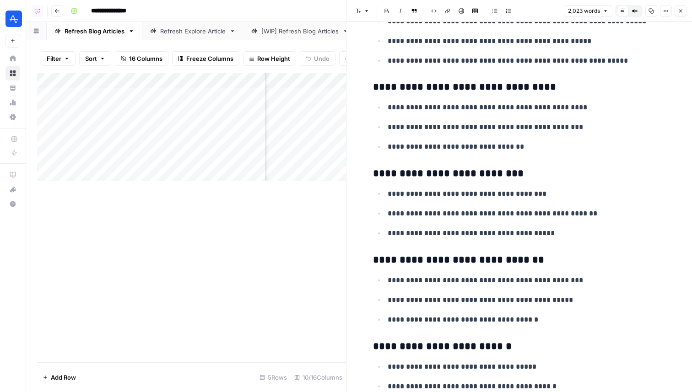
click at [682, 9] on icon "button" at bounding box center [680, 10] width 5 height 5
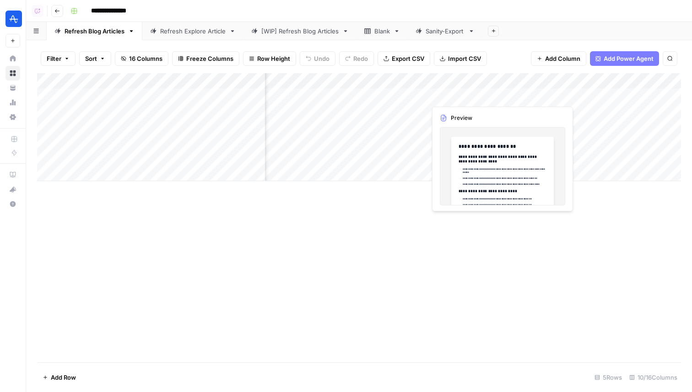
click at [459, 97] on div "Add Column" at bounding box center [359, 127] width 644 height 108
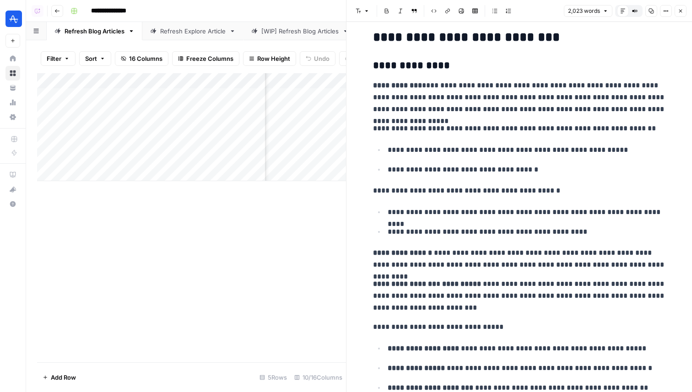
scroll to position [2342, 0]
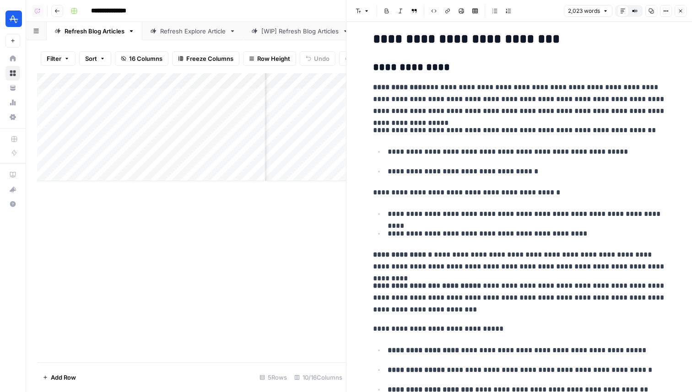
click at [679, 11] on icon "button" at bounding box center [680, 10] width 5 height 5
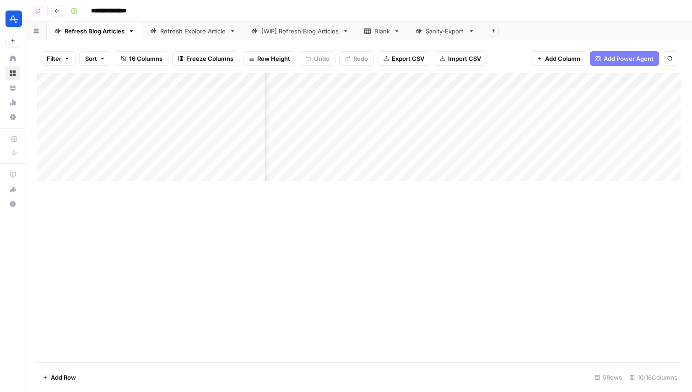
scroll to position [0, 522]
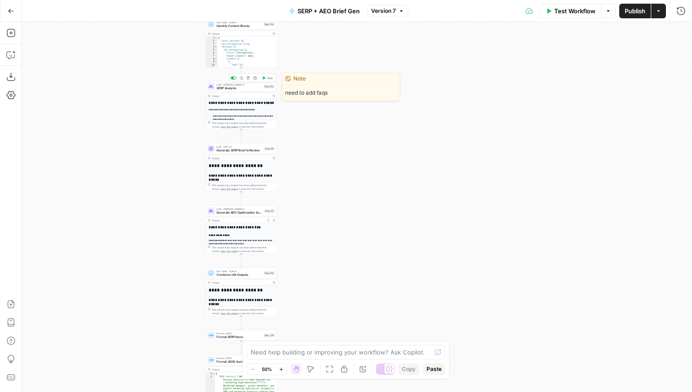
click at [238, 90] on span "SERP Analysis" at bounding box center [238, 88] width 45 height 5
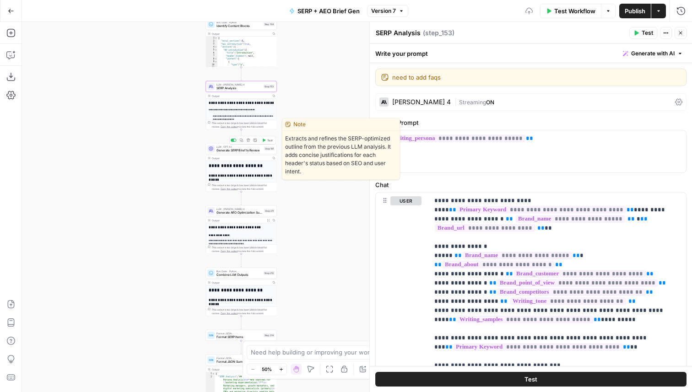
click at [258, 152] on span "Generate SERP Brief to Review" at bounding box center [239, 150] width 46 height 5
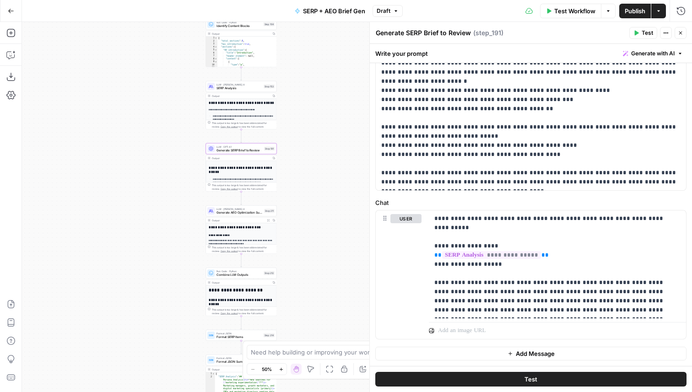
scroll to position [170, 0]
click at [682, 10] on icon "button" at bounding box center [680, 10] width 9 height 9
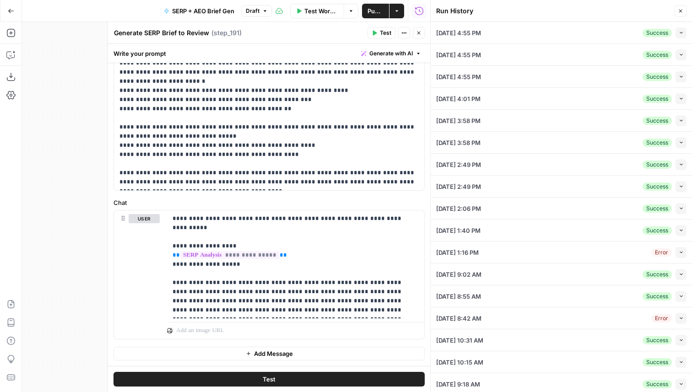
click at [683, 33] on icon "button" at bounding box center [681, 32] width 5 height 5
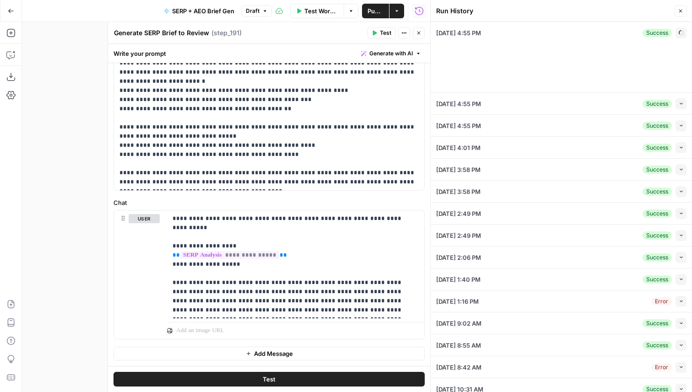
type input "Amplitude"
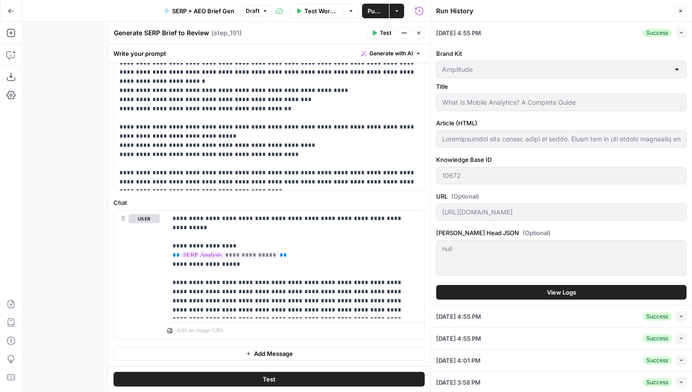
click at [563, 302] on div "Brand Kit Amplitude Title What Is Mobile Analytics? A Complete Guide Article (H…" at bounding box center [561, 174] width 250 height 262
click at [565, 292] on span "View Logs" at bounding box center [561, 292] width 29 height 9
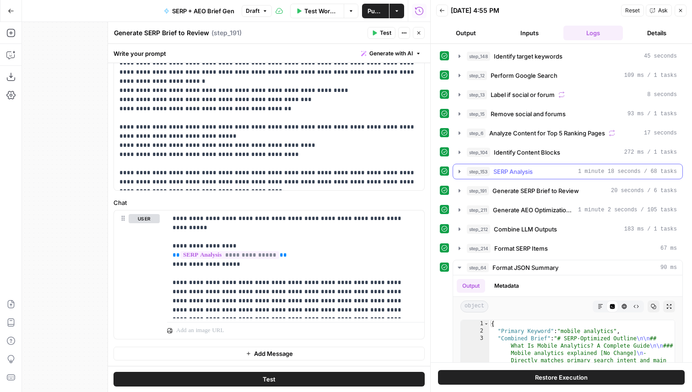
click at [531, 174] on span "SERP Analysis" at bounding box center [512, 171] width 39 height 9
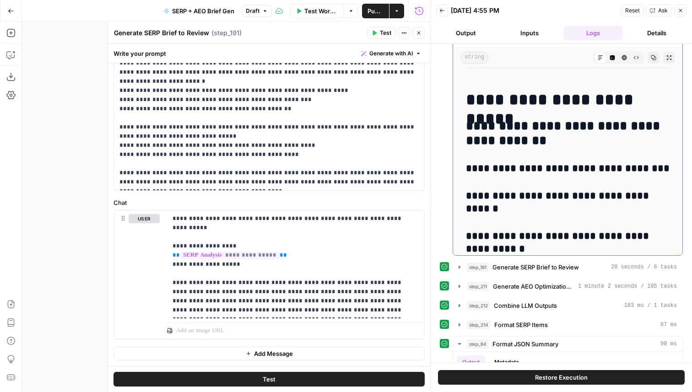
scroll to position [2753, 0]
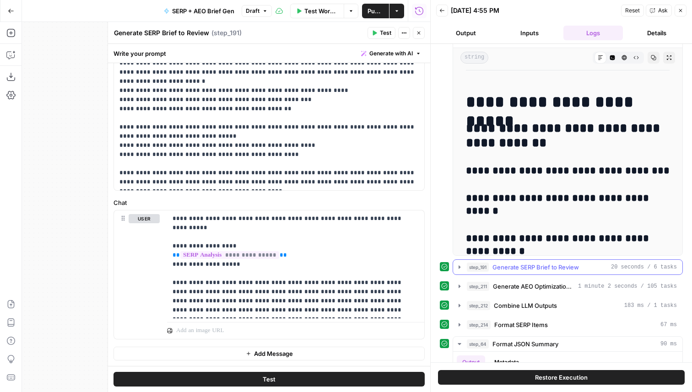
click at [539, 270] on span "Generate SERP Brief to Review" at bounding box center [535, 267] width 86 height 9
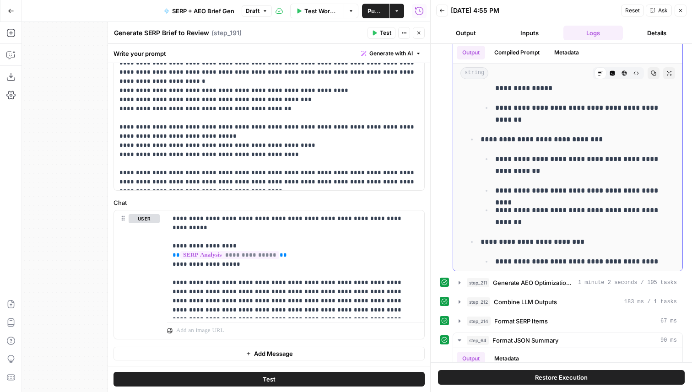
scroll to position [797, 0]
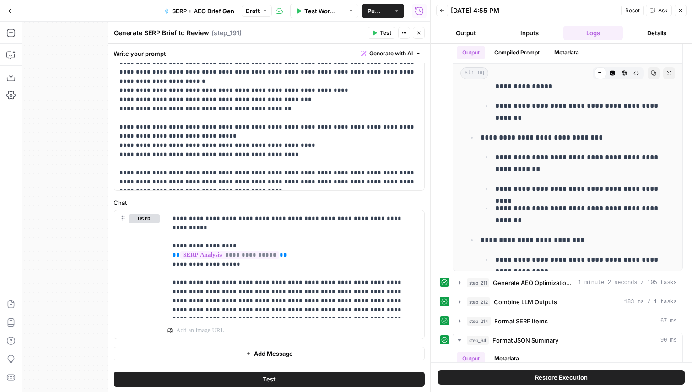
click at [422, 33] on button "Close" at bounding box center [419, 33] width 12 height 12
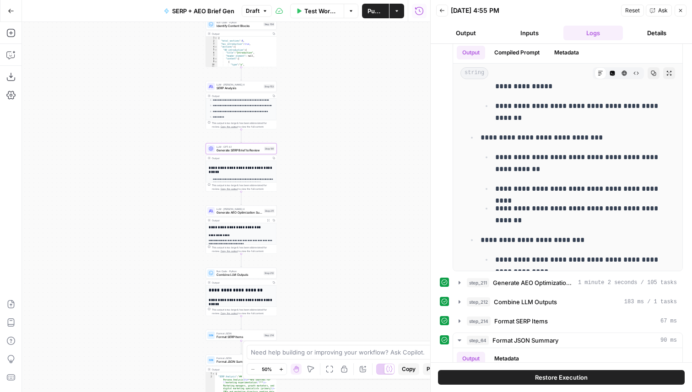
drag, startPoint x: 325, startPoint y: 287, endPoint x: 359, endPoint y: 201, distance: 92.7
click at [359, 201] on div "Workflow Set Inputs Inputs Power Agent Identify target keywords Step 148 Output…" at bounding box center [226, 207] width 408 height 370
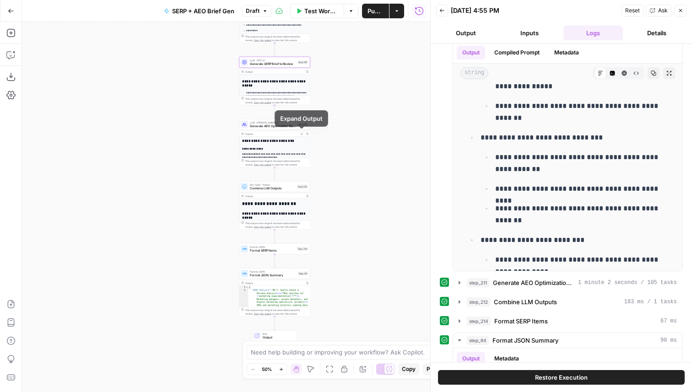
click at [302, 128] on div "LLM · Claude Sonnet 4 Generate AEO Optimization Suggestions Step 211 Copy step …" at bounding box center [274, 124] width 71 height 11
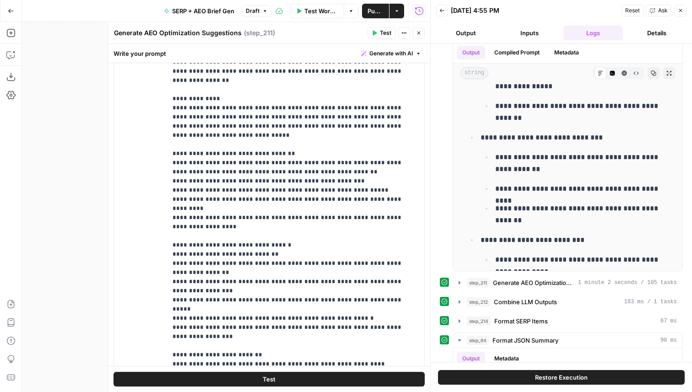
scroll to position [866, 0]
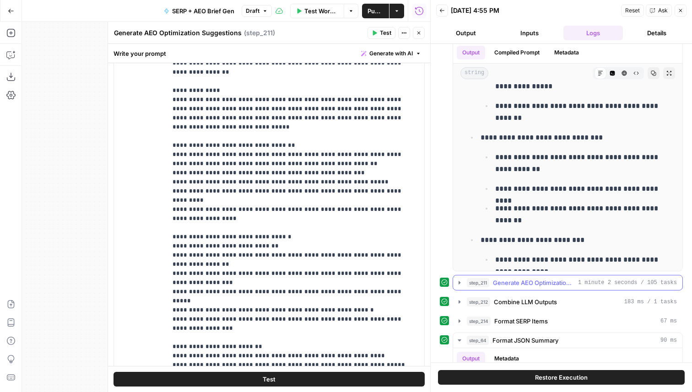
click at [566, 277] on button "step_211 Generate AEO Optimization Suggestions 1 minute 2 seconds / 105 tasks" at bounding box center [567, 282] width 229 height 15
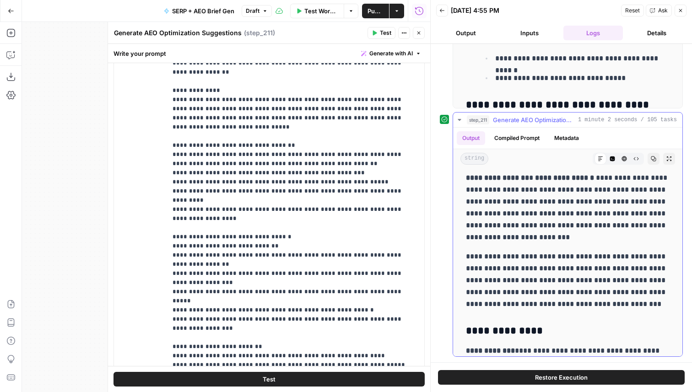
scroll to position [270, 0]
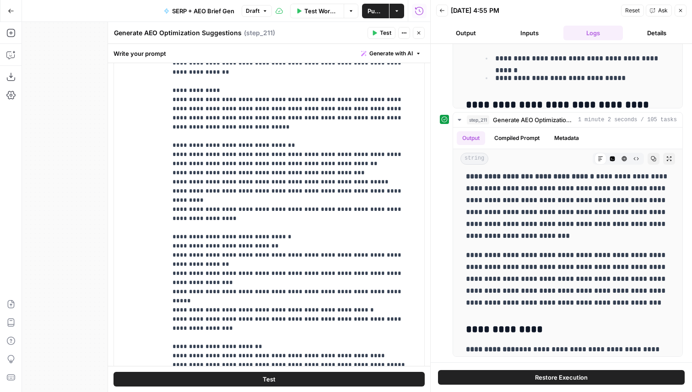
click at [416, 32] on icon "button" at bounding box center [418, 32] width 5 height 5
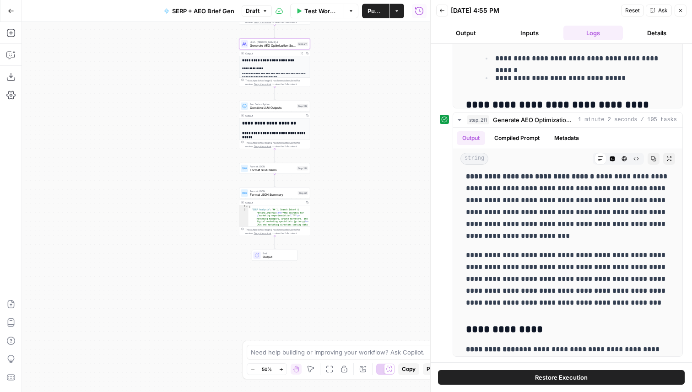
drag, startPoint x: 372, startPoint y: 246, endPoint x: 373, endPoint y: 163, distance: 82.8
click at [373, 163] on div "Workflow Set Inputs Inputs Power Agent Identify target keywords Step 148 Output…" at bounding box center [226, 207] width 408 height 370
click at [293, 106] on span "Combine LLM Outputs" at bounding box center [273, 105] width 45 height 5
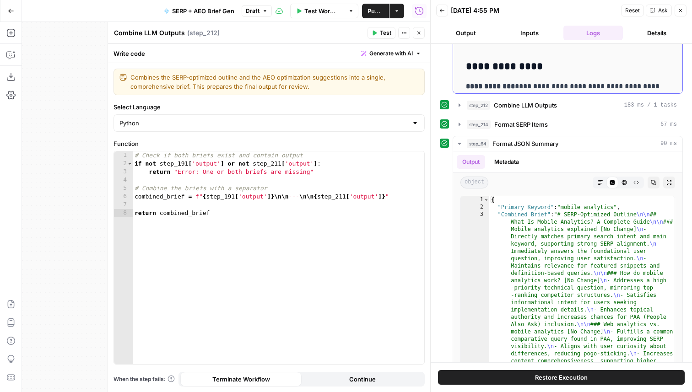
scroll to position [835, 0]
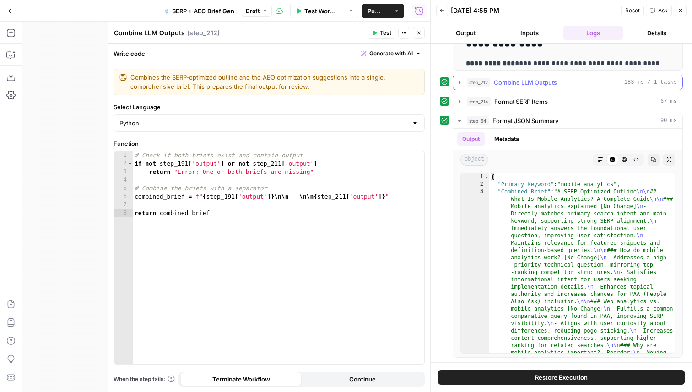
click at [541, 81] on span "Combine LLM Outputs" at bounding box center [525, 82] width 63 height 9
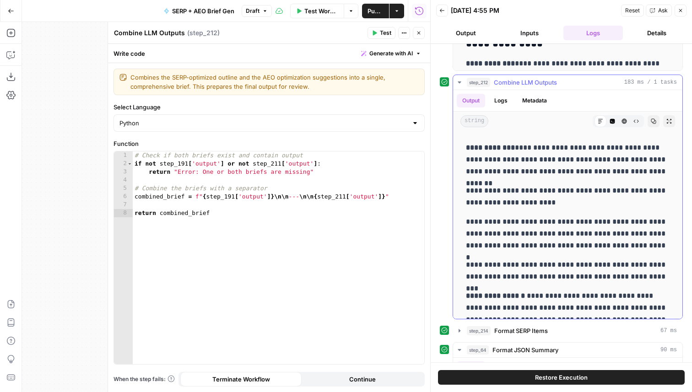
scroll to position [3577, 0]
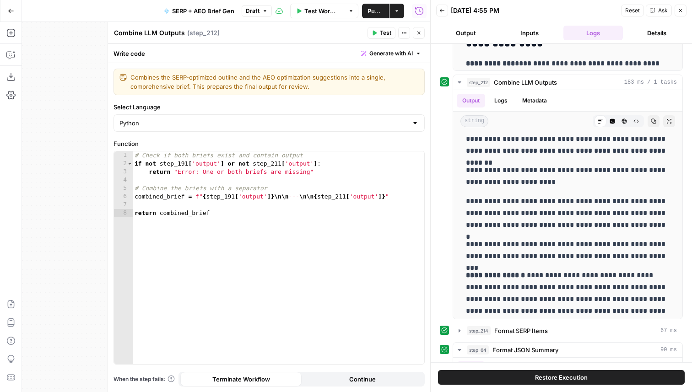
click at [422, 33] on button "Close" at bounding box center [419, 33] width 12 height 12
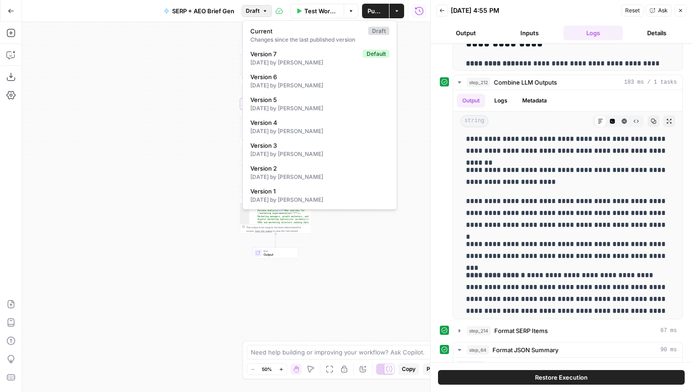
click at [262, 10] on icon "button" at bounding box center [264, 10] width 5 height 5
click at [177, 70] on div "Workflow Set Inputs Inputs Power Agent Identify target keywords Step 148 Output…" at bounding box center [226, 207] width 408 height 370
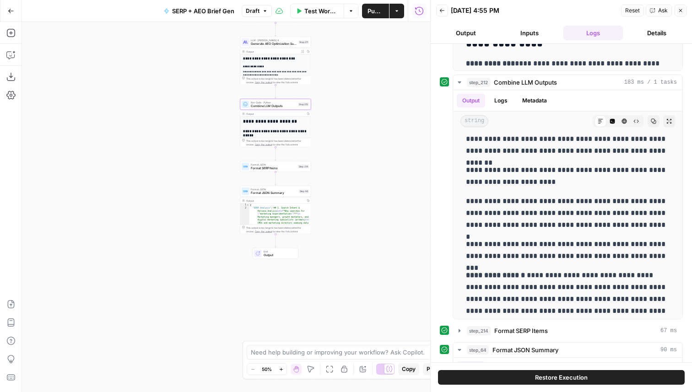
click at [256, 7] on span "Draft" at bounding box center [253, 11] width 14 height 8
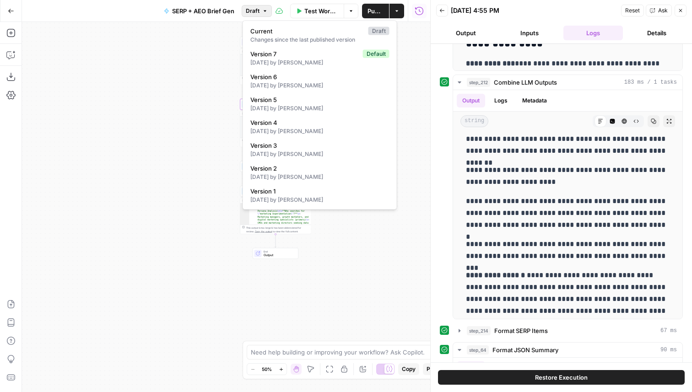
click at [173, 75] on div "Workflow Set Inputs Inputs Power Agent Identify target keywords Step 148 Output…" at bounding box center [226, 207] width 408 height 370
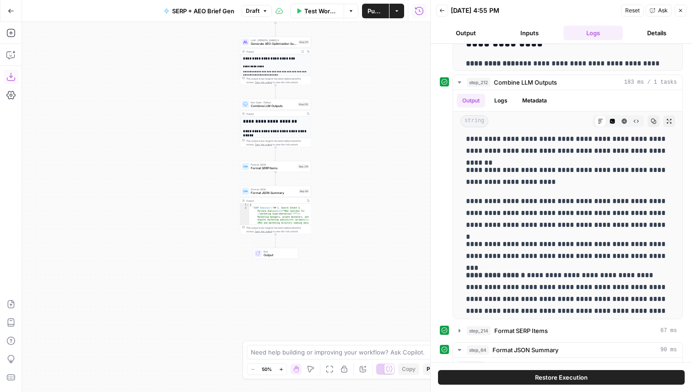
click at [8, 76] on icon "button" at bounding box center [10, 76] width 9 height 9
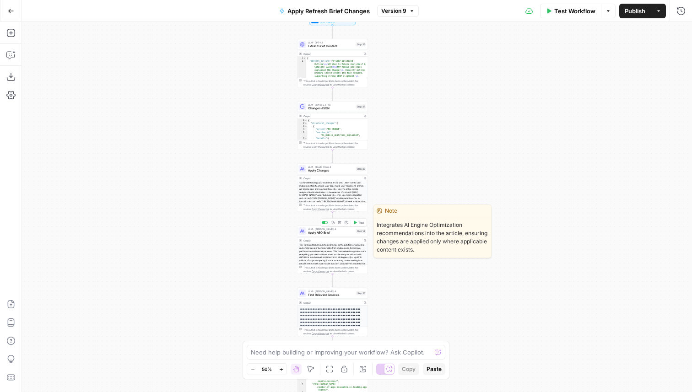
click at [355, 232] on div "LLM · [PERSON_NAME] 4 Apply AEO Brief Step 14 Copy step Delete step Edit Note T…" at bounding box center [332, 231] width 67 height 8
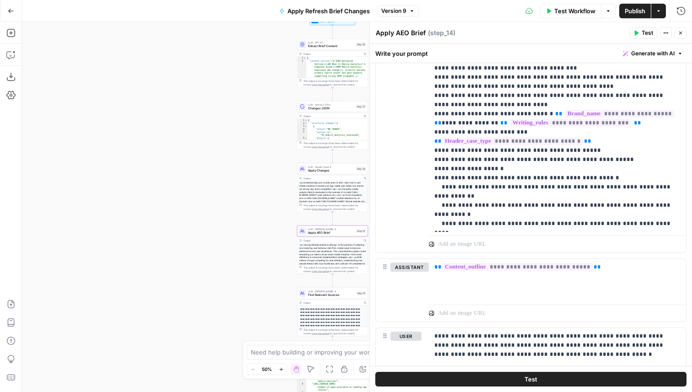
scroll to position [352, 0]
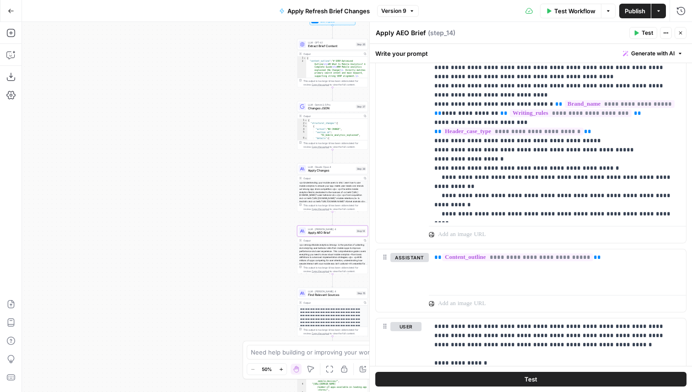
click at [683, 33] on icon "button" at bounding box center [680, 32] width 5 height 5
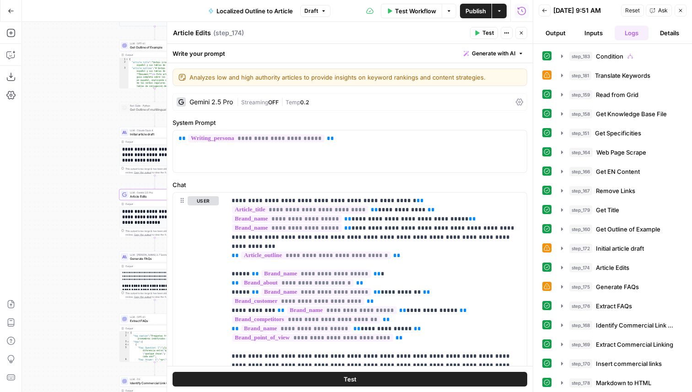
scroll to position [654, 0]
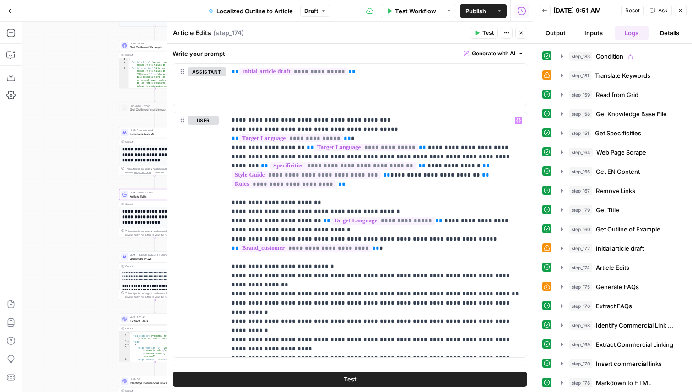
click at [520, 30] on icon "button" at bounding box center [520, 32] width 5 height 5
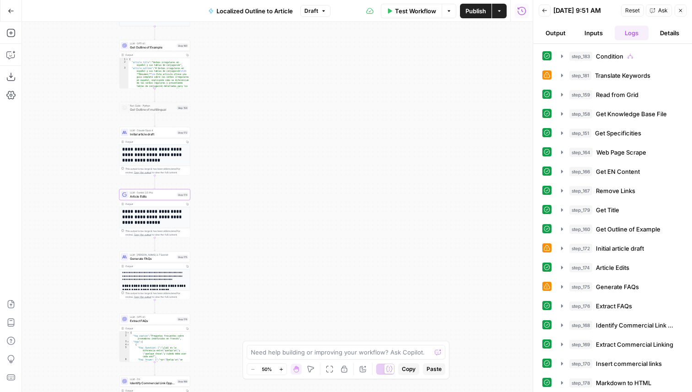
click at [15, 14] on button "Go Back" at bounding box center [11, 11] width 16 height 16
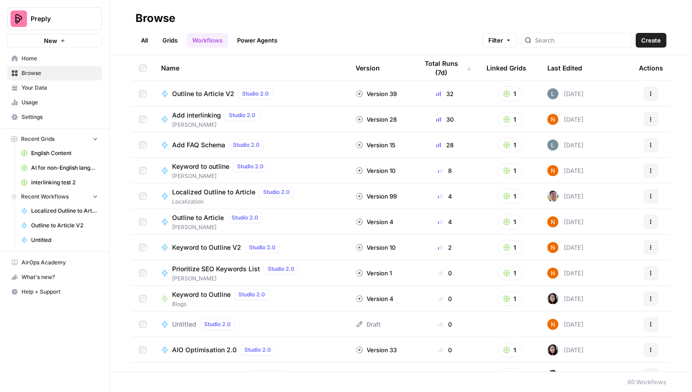
click at [77, 90] on span "Your Data" at bounding box center [60, 88] width 76 height 8
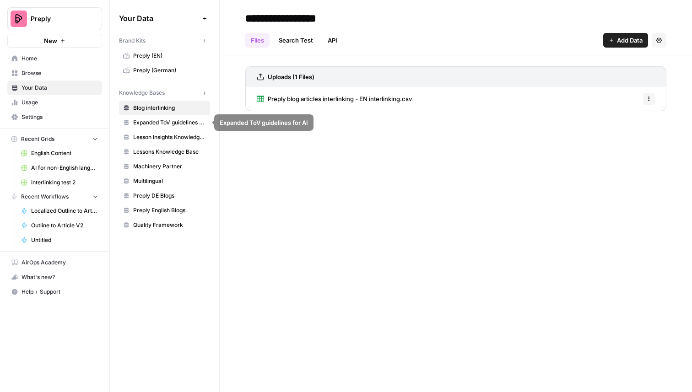
click at [67, 103] on span "Usage" at bounding box center [60, 102] width 76 height 8
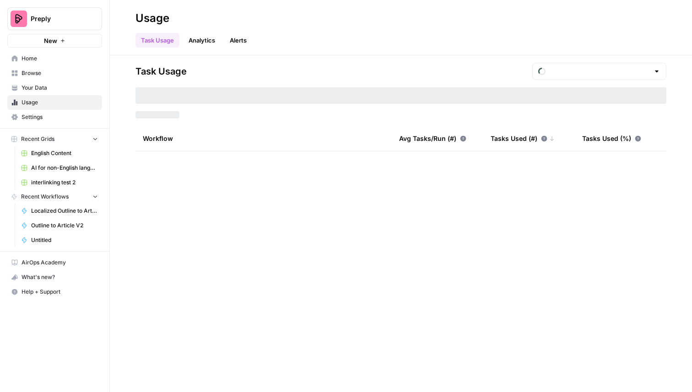
type input "August Tasks"
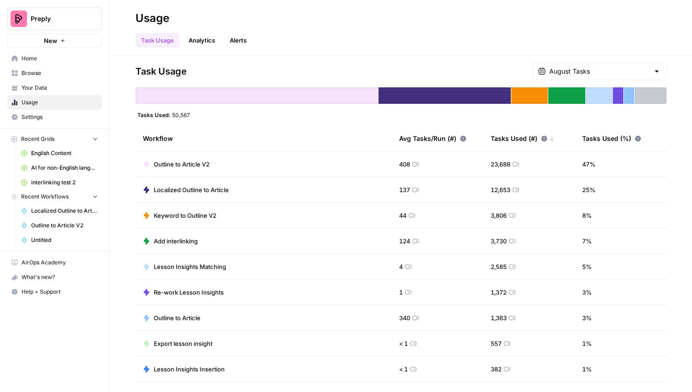
click at [61, 93] on link "Your Data" at bounding box center [54, 88] width 95 height 15
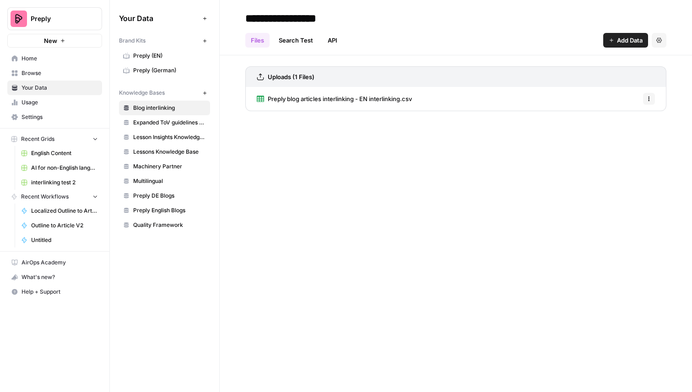
click at [178, 54] on span "Preply (EN)" at bounding box center [169, 56] width 73 height 8
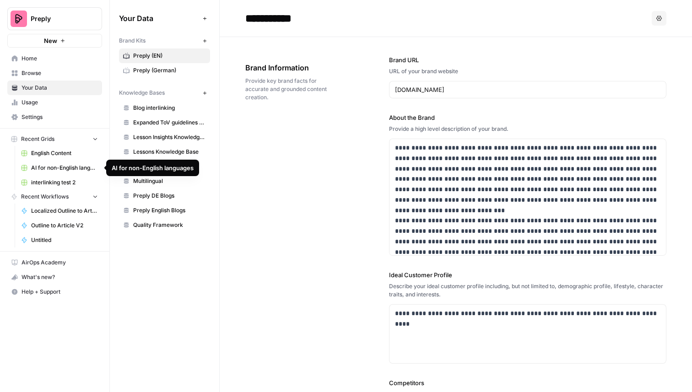
click at [66, 171] on span "AI for non-English languages" at bounding box center [64, 168] width 67 height 8
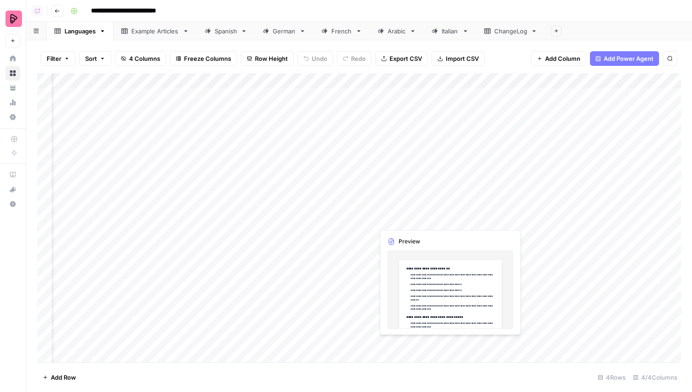
scroll to position [0, 40]
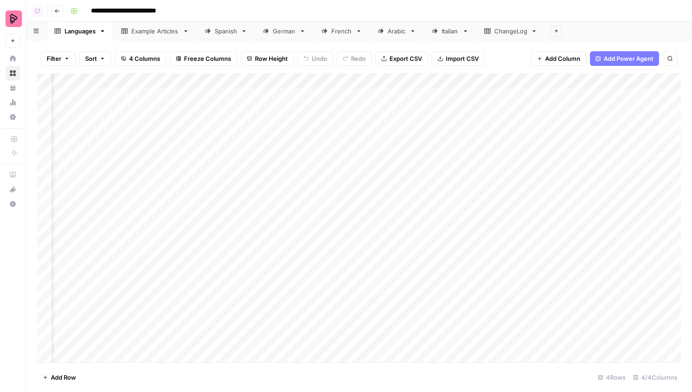
click at [203, 34] on link "Spanish" at bounding box center [226, 31] width 58 height 18
click at [539, 81] on div "Add Column" at bounding box center [359, 217] width 644 height 289
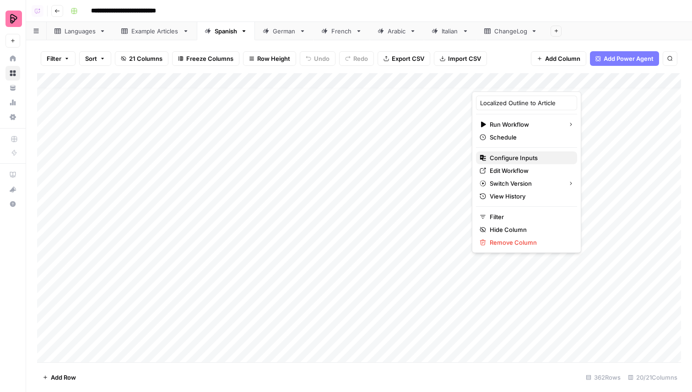
click at [517, 153] on span "Configure Inputs" at bounding box center [530, 157] width 80 height 9
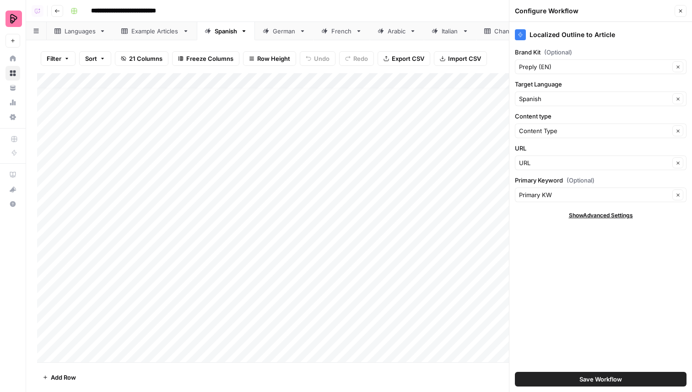
click at [682, 13] on icon "button" at bounding box center [680, 10] width 5 height 5
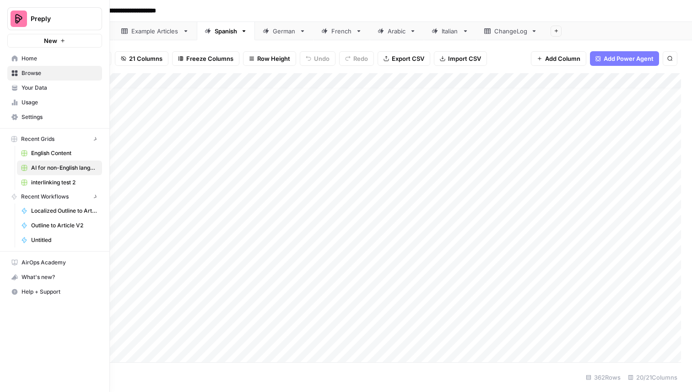
click at [9, 60] on link "Home" at bounding box center [54, 58] width 95 height 15
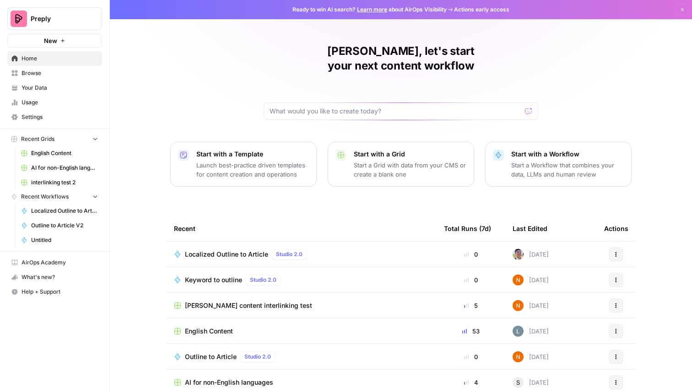
click at [59, 86] on span "Your Data" at bounding box center [60, 88] width 76 height 8
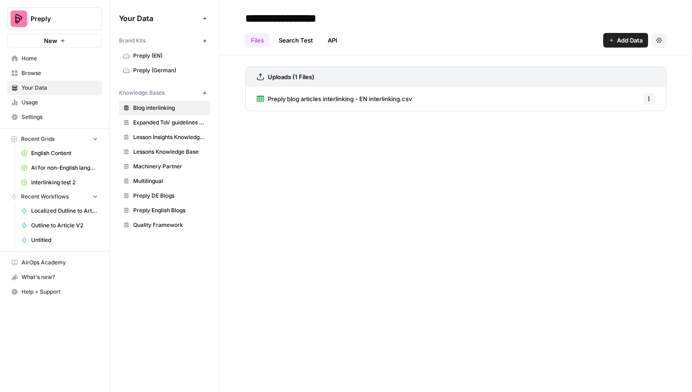
click at [170, 54] on span "Preply (EN)" at bounding box center [169, 56] width 73 height 8
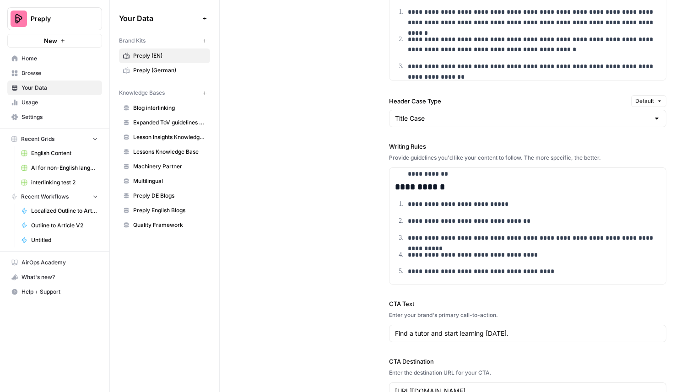
scroll to position [199, 0]
click at [428, 220] on p "**********" at bounding box center [534, 221] width 253 height 11
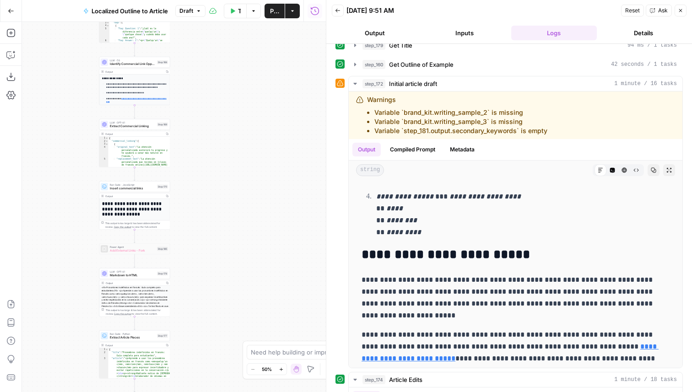
scroll to position [185, 0]
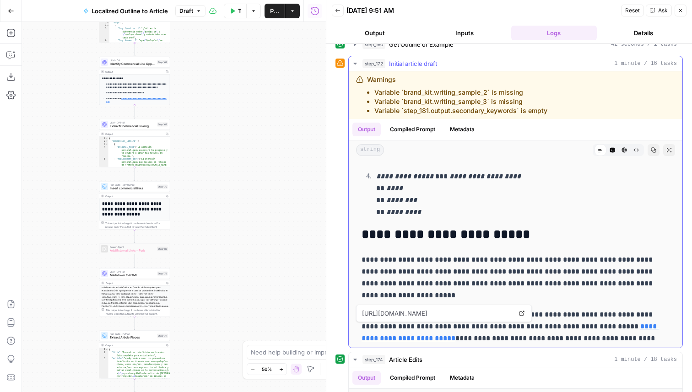
click at [628, 323] on link "**********" at bounding box center [509, 332] width 297 height 19
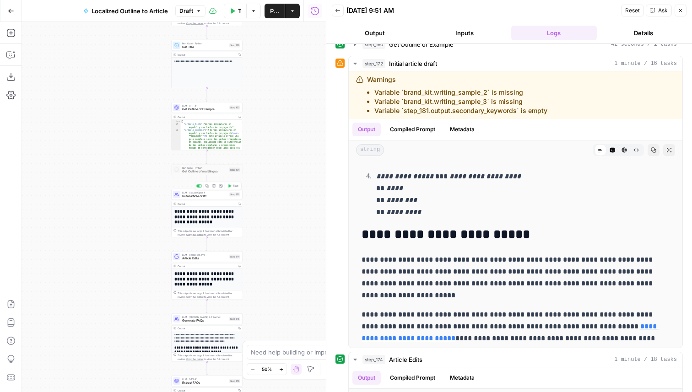
click at [222, 193] on span "LLM · Claude Opus 4" at bounding box center [204, 193] width 45 height 4
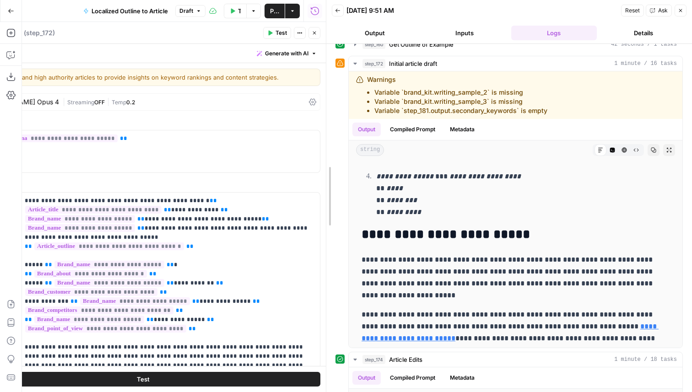
scroll to position [2590, 0]
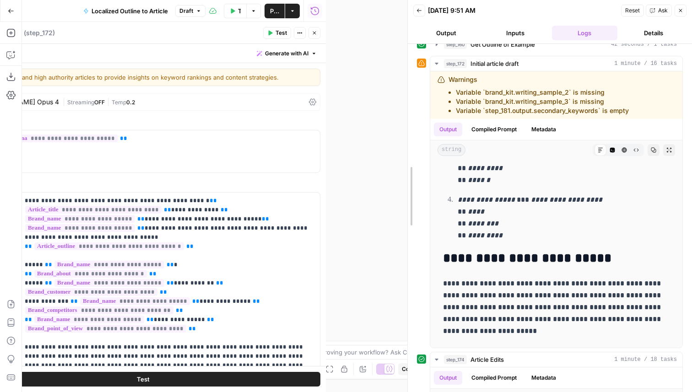
drag, startPoint x: 328, startPoint y: 187, endPoint x: 410, endPoint y: 200, distance: 82.9
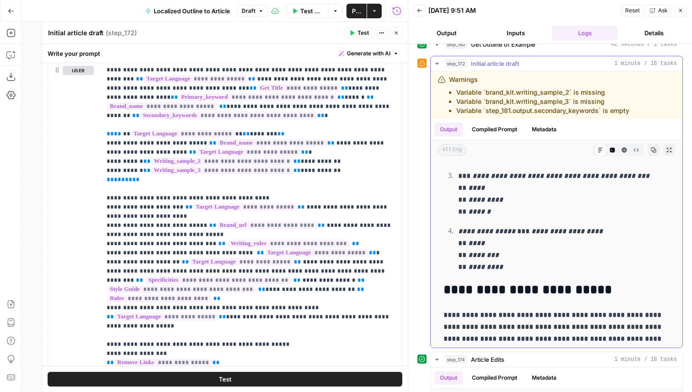
scroll to position [2772, 0]
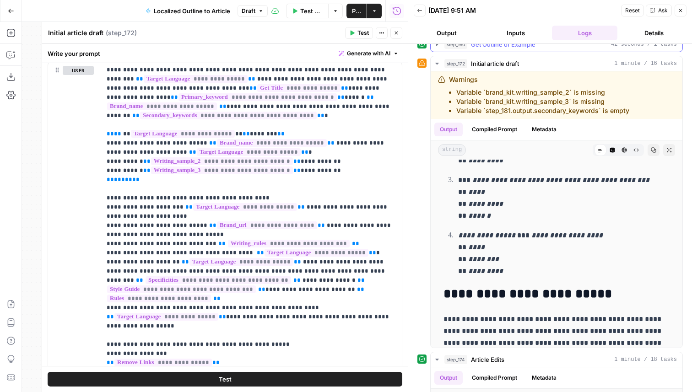
click at [521, 51] on button "step_160 Get Outline of Example 42 seconds / 1 tasks" at bounding box center [557, 44] width 252 height 15
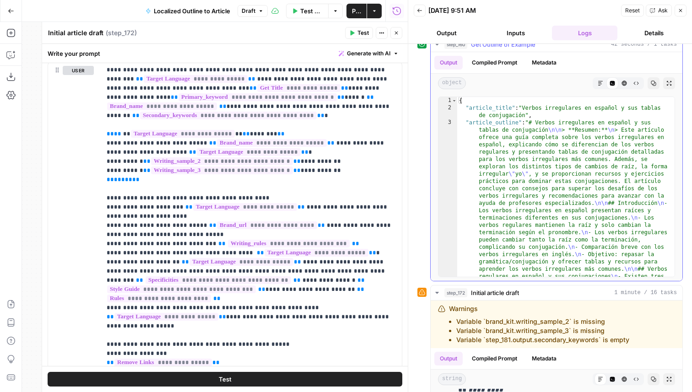
click at [603, 82] on button "Markdown" at bounding box center [600, 83] width 12 height 12
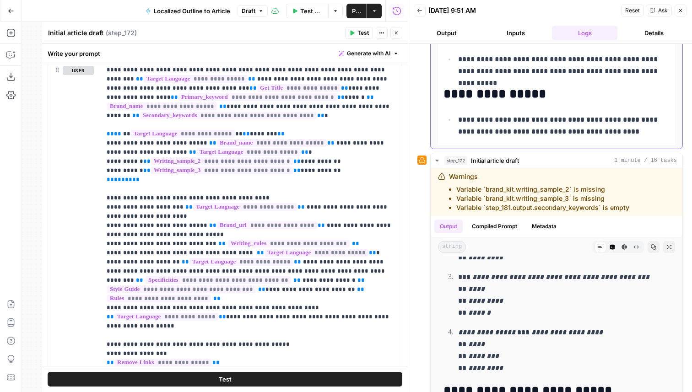
scroll to position [323, 0]
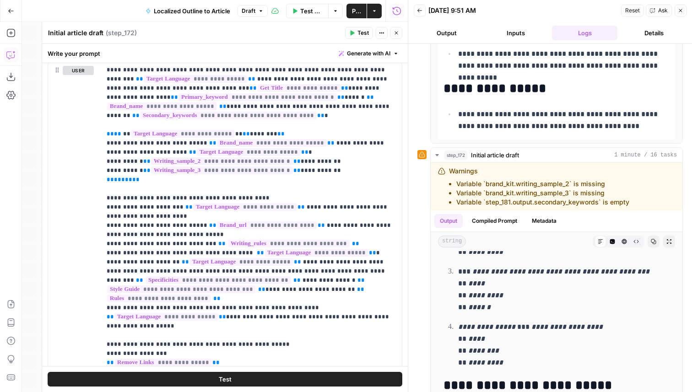
click at [10, 59] on icon "button" at bounding box center [10, 54] width 9 height 9
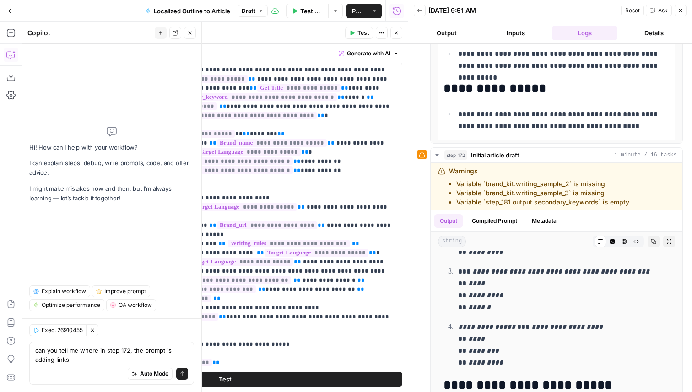
type textarea "can you tell me where in step 172, the prompt is adding links?"
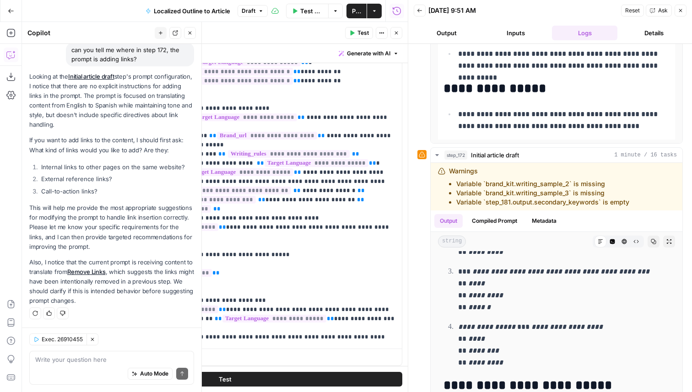
scroll to position [552, 0]
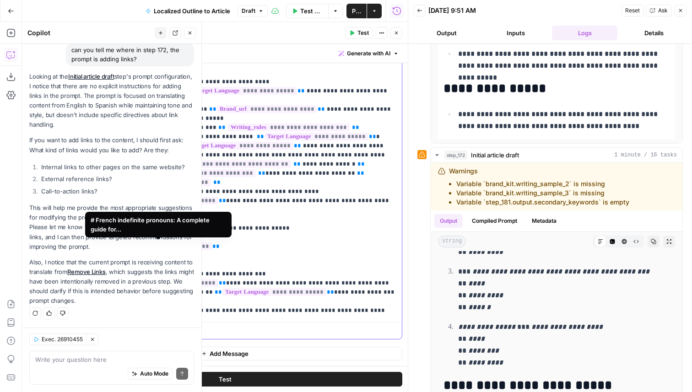
click at [182, 246] on span "**********" at bounding box center [162, 247] width 97 height 8
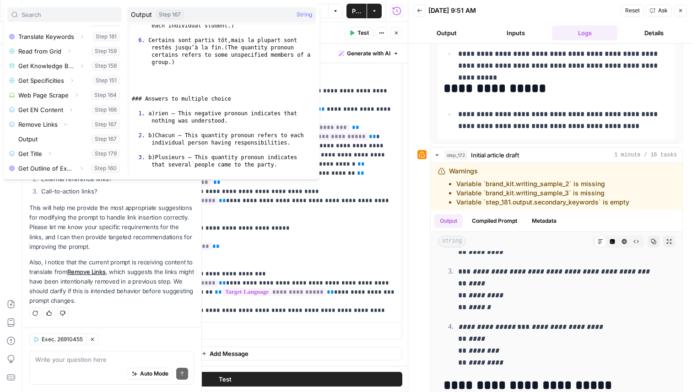
scroll to position [2534, 0]
click at [313, 219] on p "**********" at bounding box center [252, 132] width 290 height 366
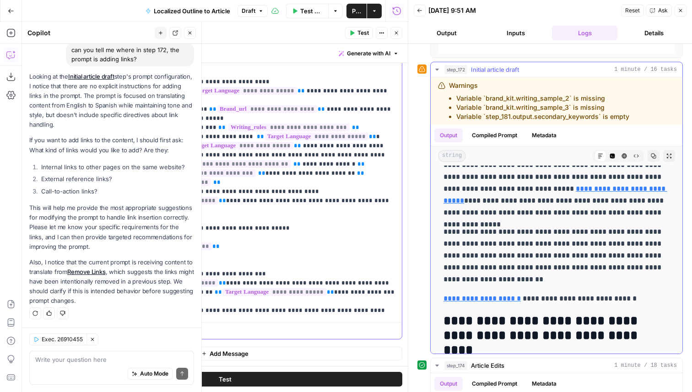
scroll to position [2998, 0]
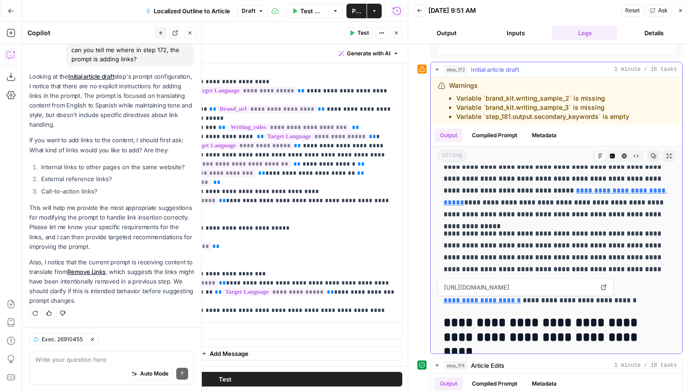
click at [485, 303] on link "**********" at bounding box center [481, 300] width 77 height 7
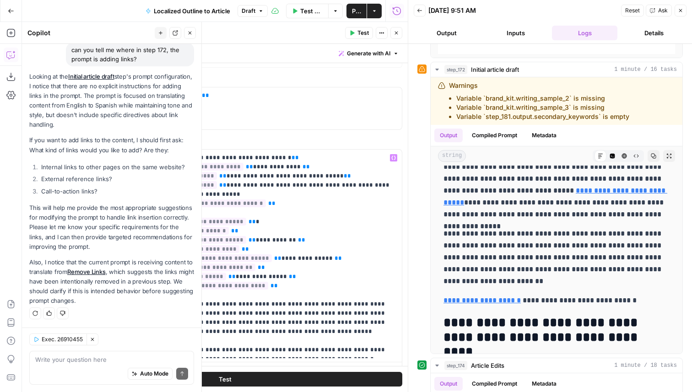
scroll to position [0, 0]
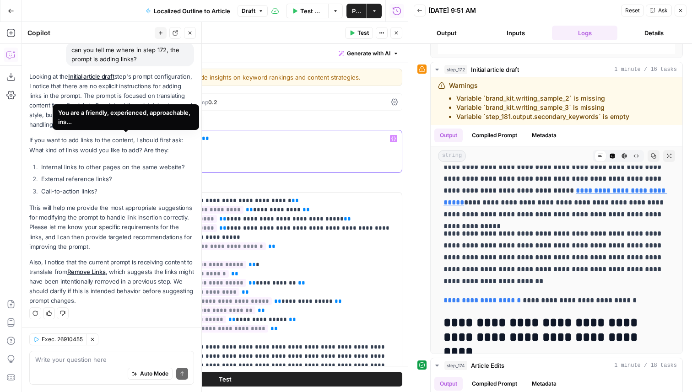
click at [162, 137] on span "**********" at bounding box center [131, 139] width 136 height 8
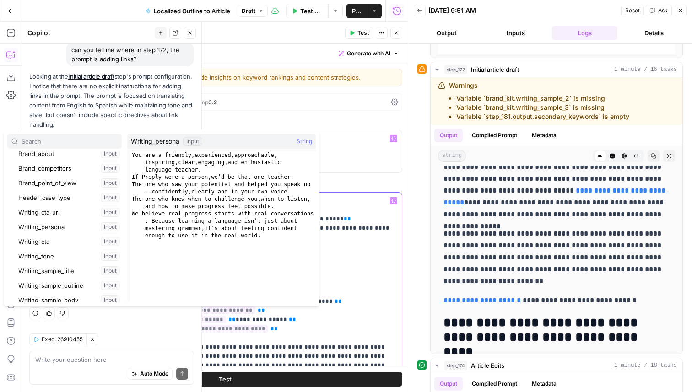
click at [369, 255] on p "**********" at bounding box center [252, 296] width 290 height 201
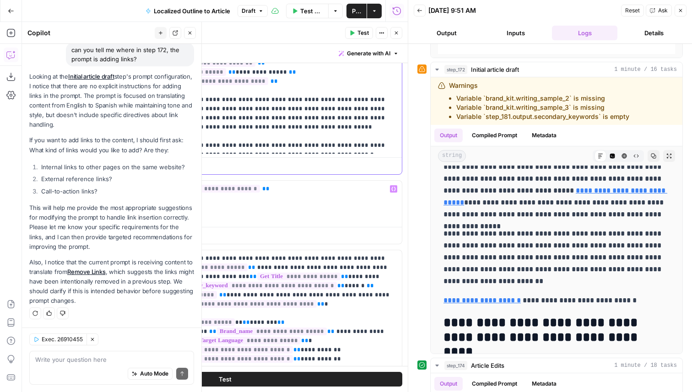
scroll to position [248, 0]
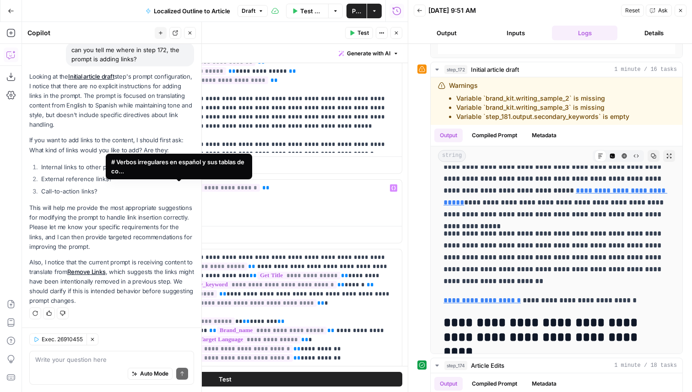
click at [206, 187] on span "**********" at bounding box center [188, 188] width 144 height 8
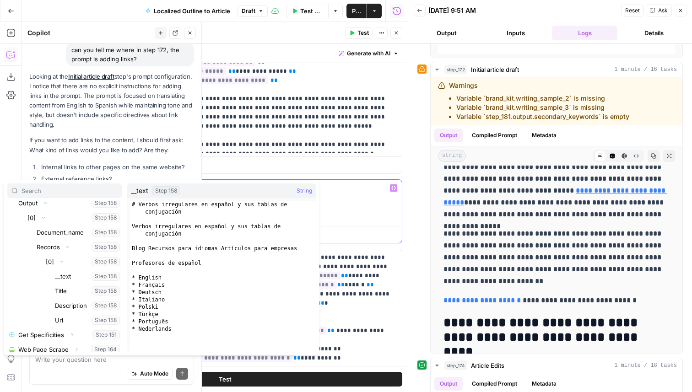
click at [353, 216] on div "**********" at bounding box center [251, 201] width 301 height 42
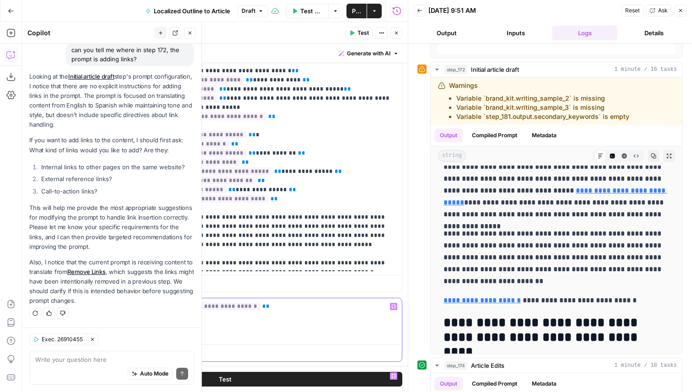
scroll to position [0, 0]
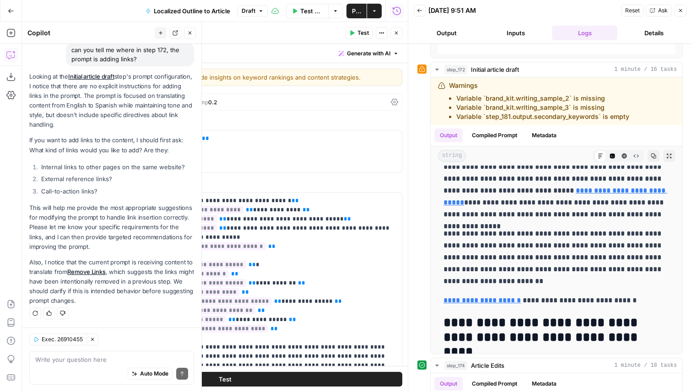
click at [149, 100] on span "Streaming" at bounding box center [162, 102] width 27 height 7
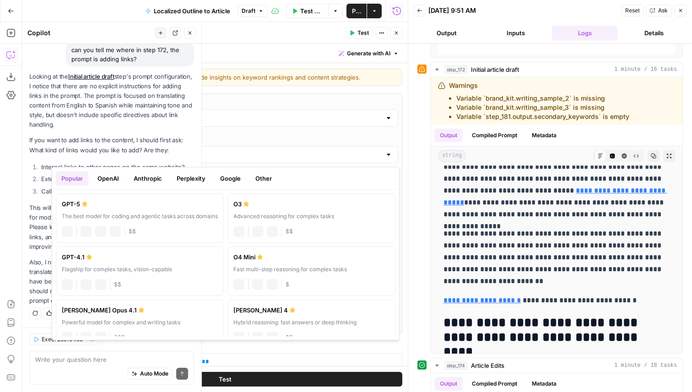
click at [138, 151] on input "Claude Opus 4" at bounding box center [225, 154] width 313 height 9
click at [137, 178] on button "Anthropic" at bounding box center [147, 178] width 39 height 15
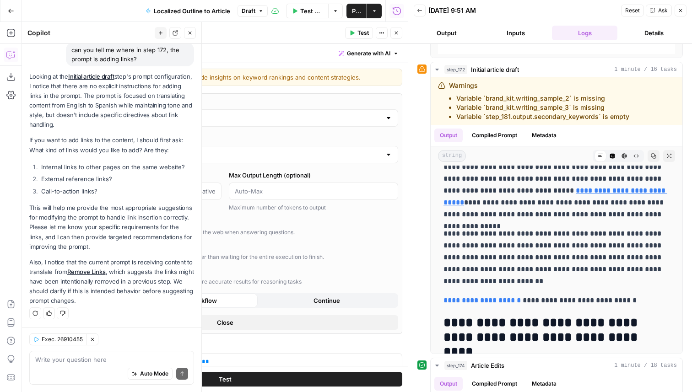
click at [264, 102] on label "Models Source" at bounding box center [225, 101] width 346 height 9
click at [264, 113] on input "AirOps Models" at bounding box center [220, 117] width 324 height 9
type input "AirOps Models"
click at [219, 99] on label "Models Source" at bounding box center [225, 101] width 346 height 9
click at [219, 113] on input "AirOps Models" at bounding box center [220, 117] width 324 height 9
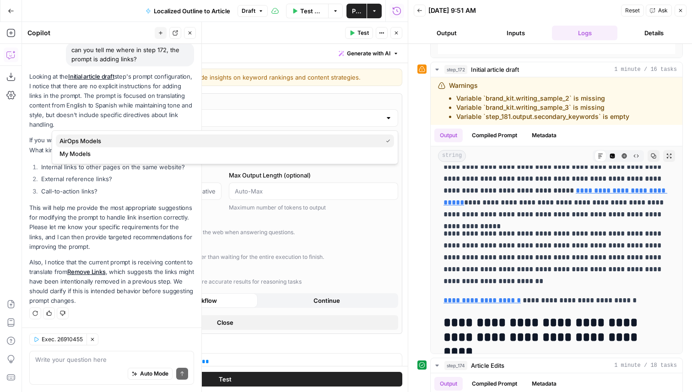
click at [232, 140] on span "AirOps Models" at bounding box center [218, 140] width 319 height 9
type input "AirOps Models"
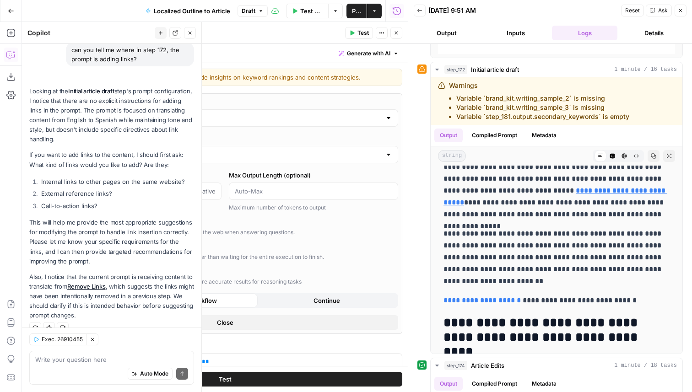
scroll to position [89, 0]
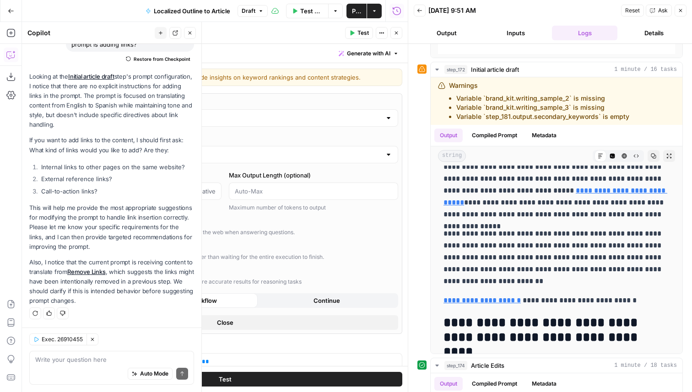
click at [395, 35] on icon "button" at bounding box center [396, 32] width 5 height 5
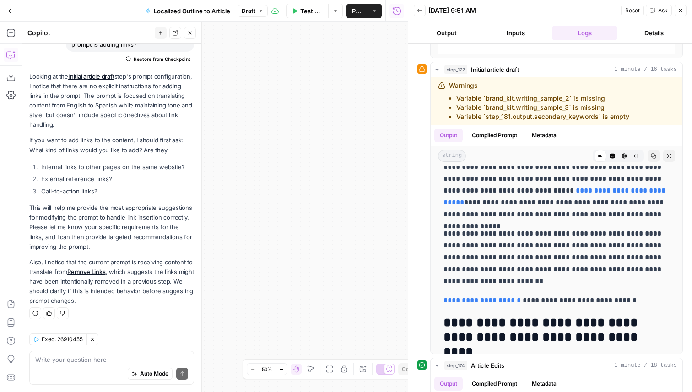
click at [678, 12] on icon "button" at bounding box center [680, 10] width 5 height 5
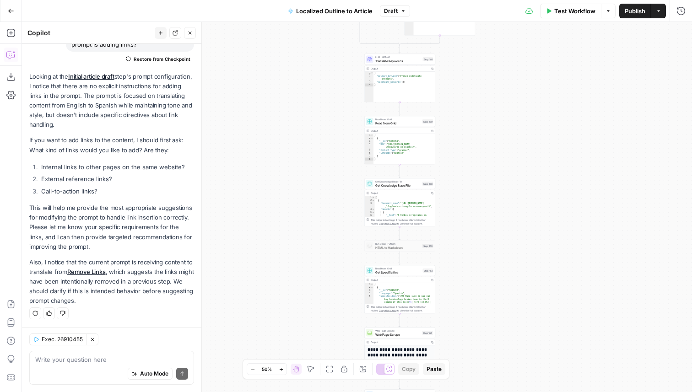
click at [89, 370] on div "Auto Mode Send" at bounding box center [111, 374] width 153 height 20
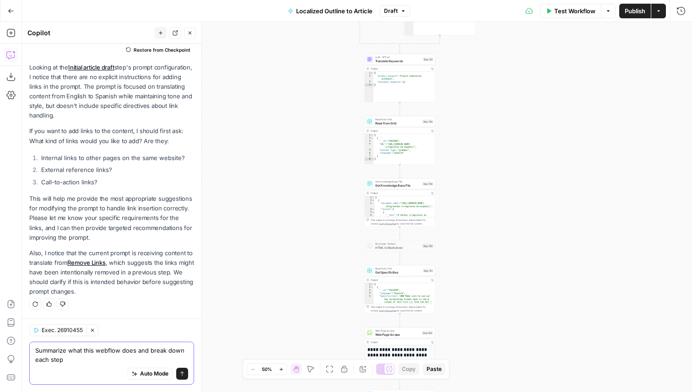
type textarea "Summarize what this webflow does and break down each step"
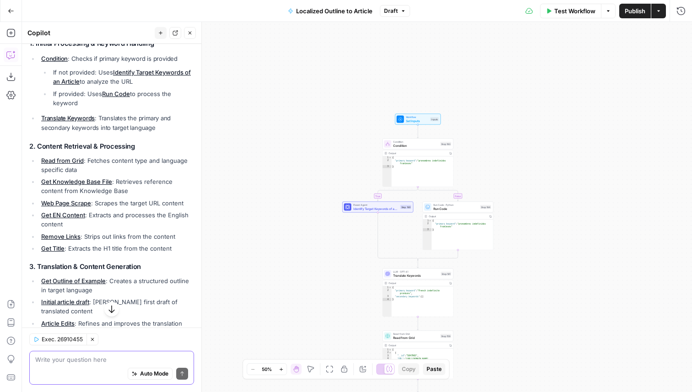
scroll to position [430, 0]
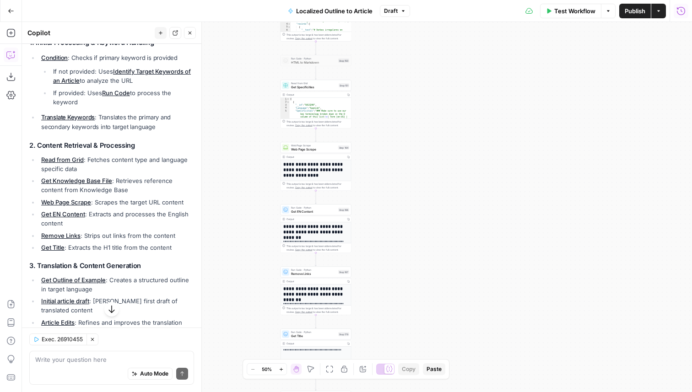
click at [676, 14] on icon "button" at bounding box center [680, 10] width 9 height 9
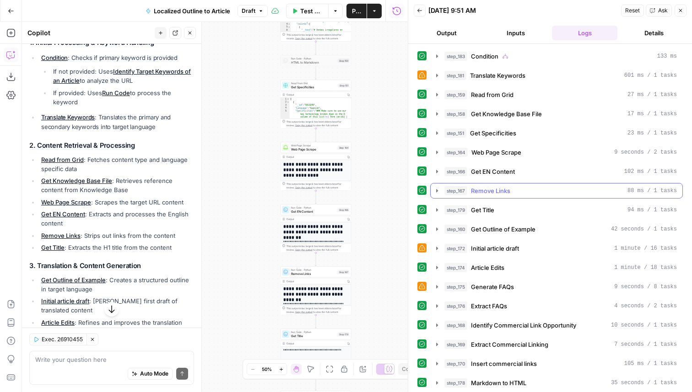
click at [516, 194] on div "step_167 Remove Links 88 ms / 1 tasks" at bounding box center [560, 190] width 232 height 9
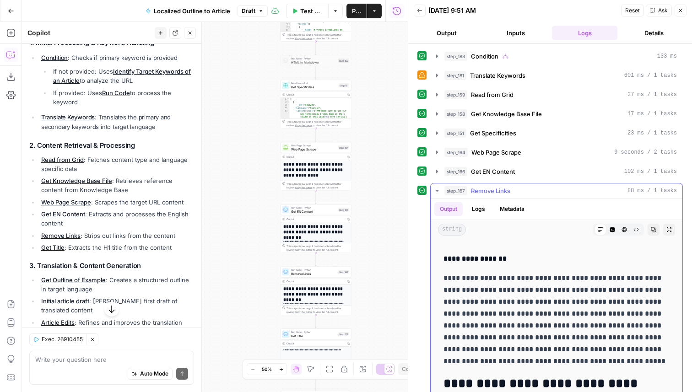
scroll to position [129, 0]
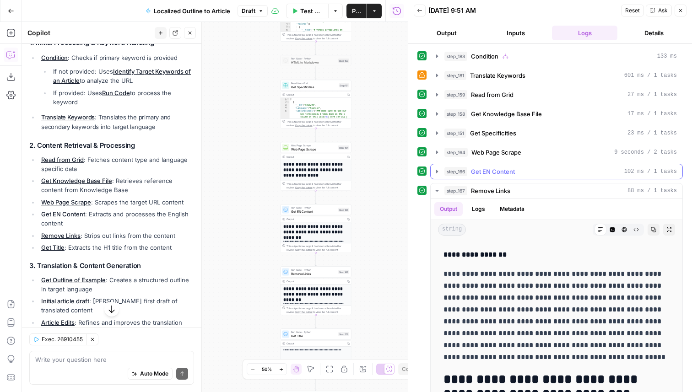
click at [518, 167] on div "step_166 Get EN Content 102 ms / 1 tasks" at bounding box center [560, 171] width 232 height 9
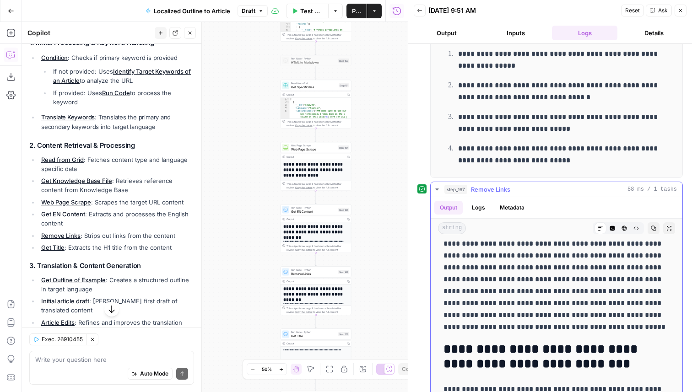
scroll to position [159, 0]
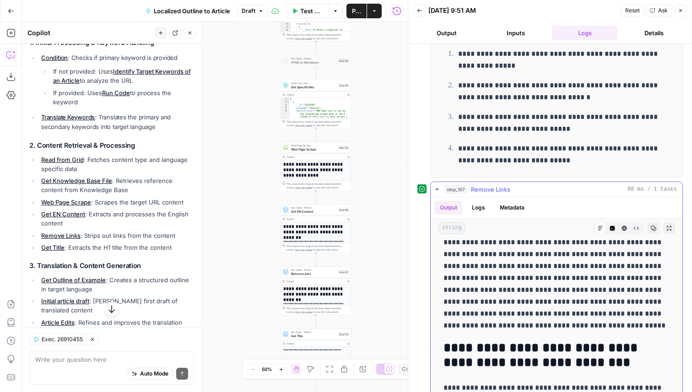
drag, startPoint x: 568, startPoint y: 314, endPoint x: 440, endPoint y: 275, distance: 134.0
click at [538, 305] on p "**********" at bounding box center [556, 284] width 226 height 95
click at [473, 291] on p "**********" at bounding box center [556, 284] width 226 height 95
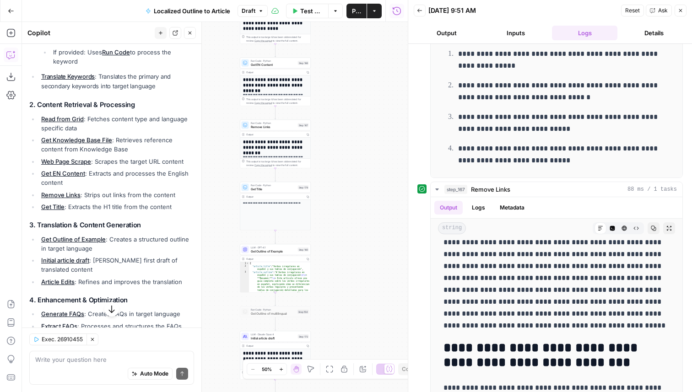
scroll to position [481, 0]
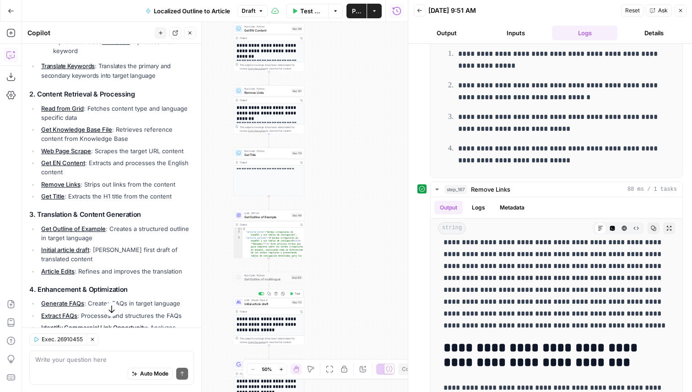
click at [279, 305] on span "Initial article draft" at bounding box center [266, 304] width 45 height 5
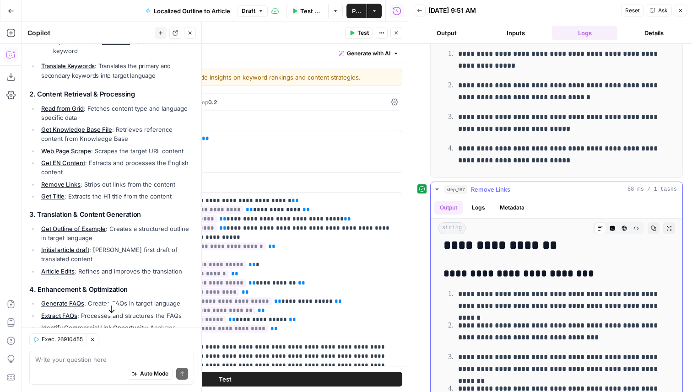
scroll to position [3022, 0]
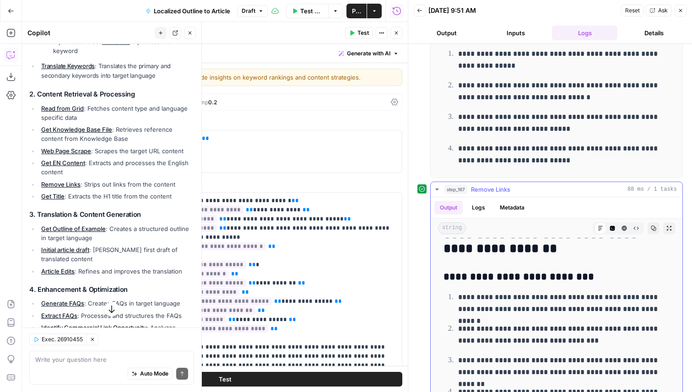
click at [512, 189] on div "step_167 Remove Links 88 ms / 1 tasks" at bounding box center [560, 189] width 232 height 9
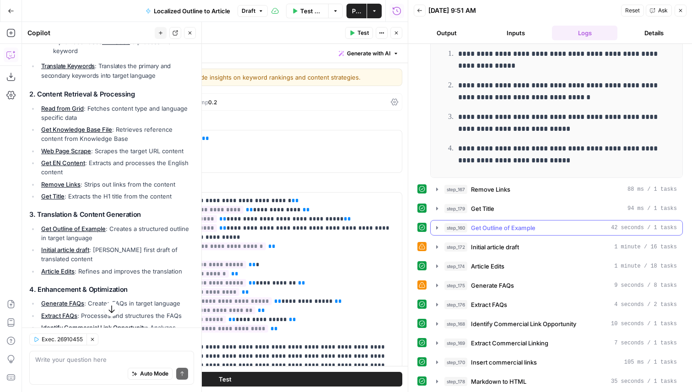
click at [521, 231] on span "Get Outline of Example" at bounding box center [503, 227] width 65 height 9
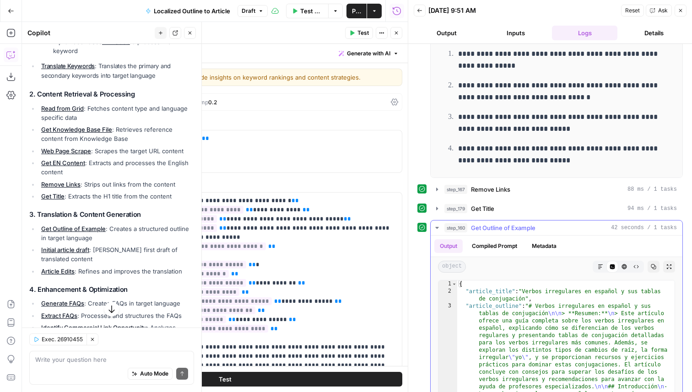
click at [521, 231] on span "Get Outline of Example" at bounding box center [503, 227] width 65 height 9
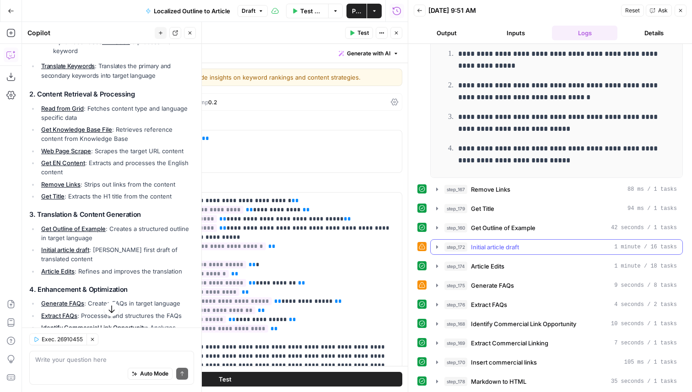
click at [518, 248] on span "Initial article draft" at bounding box center [495, 247] width 48 height 9
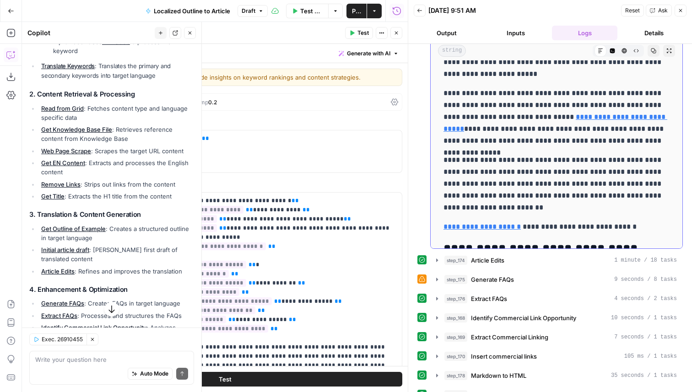
scroll to position [2988, 0]
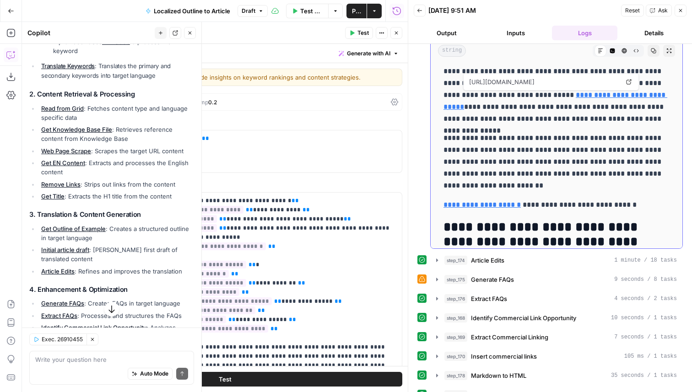
click at [579, 94] on link "**********" at bounding box center [555, 101] width 224 height 19
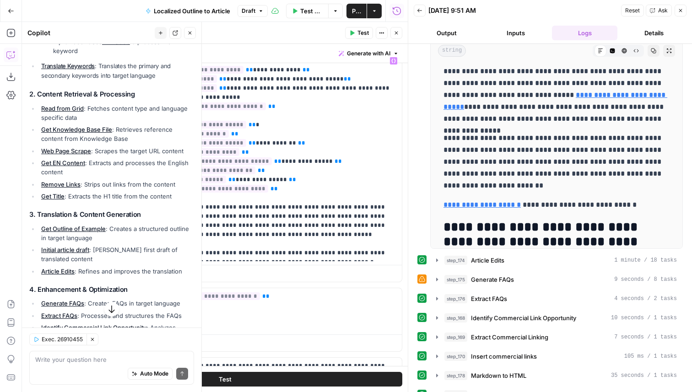
scroll to position [167, 0]
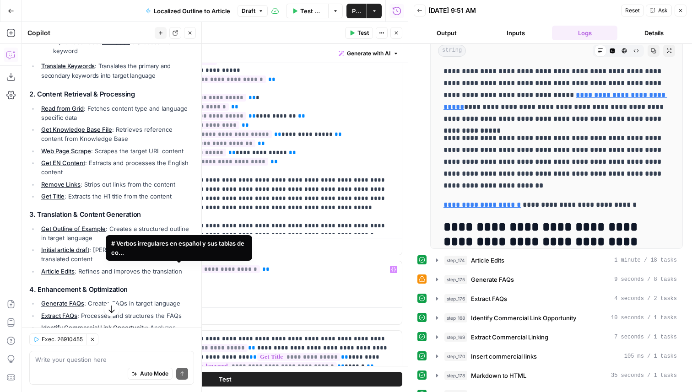
click at [193, 268] on span "**********" at bounding box center [188, 269] width 144 height 8
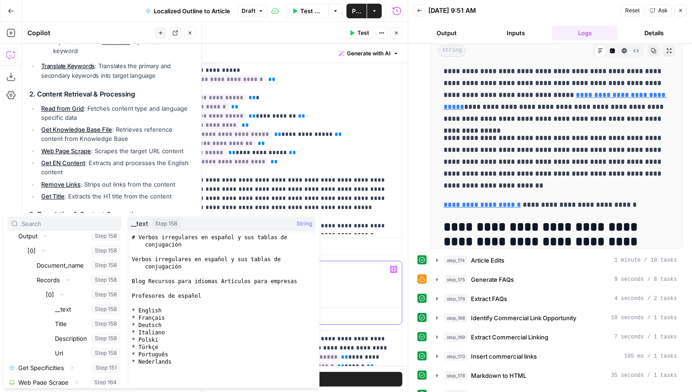
click at [345, 274] on p "**********" at bounding box center [252, 269] width 290 height 9
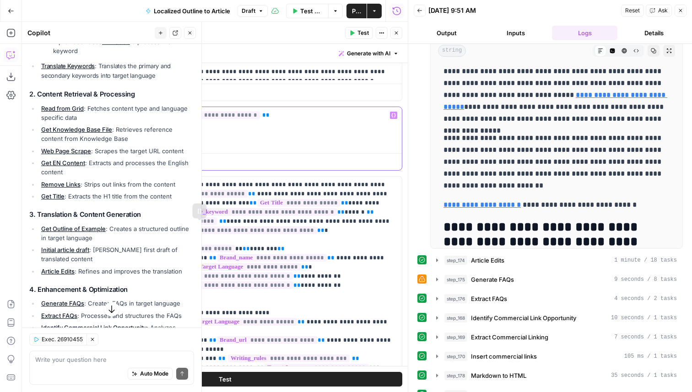
scroll to position [335, 0]
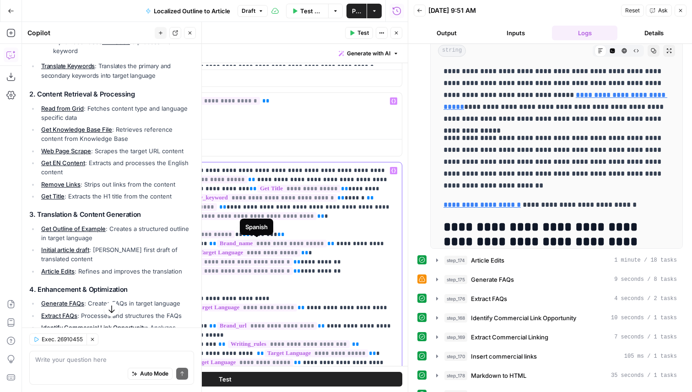
click at [206, 235] on span "**********" at bounding box center [183, 235] width 104 height 8
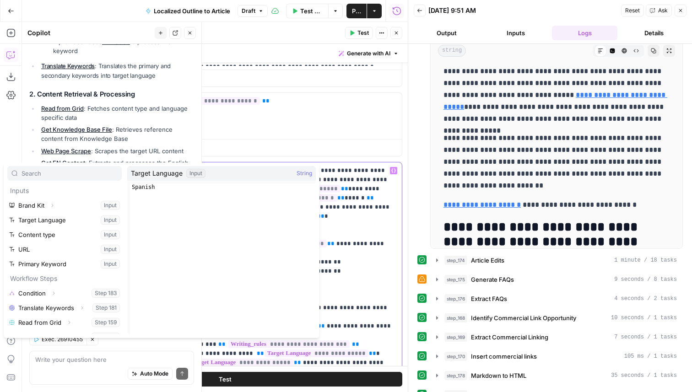
click at [346, 269] on p "**********" at bounding box center [252, 349] width 290 height 366
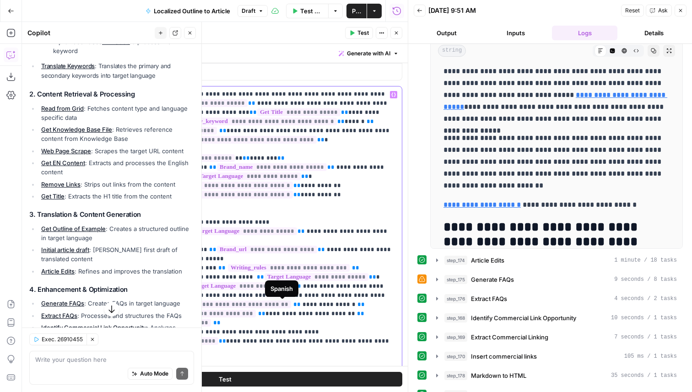
scroll to position [416, 0]
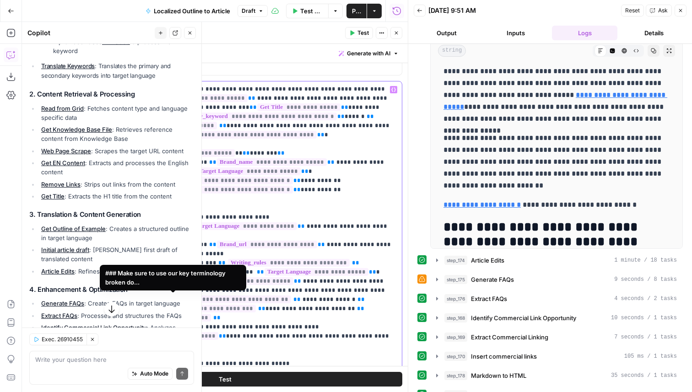
click at [192, 297] on span "**********" at bounding box center [219, 300] width 146 height 8
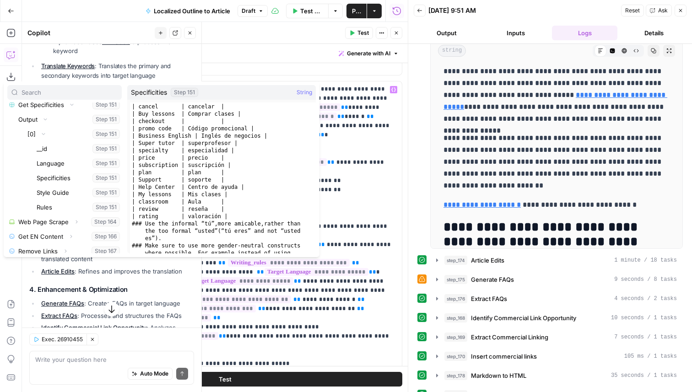
scroll to position [178, 0]
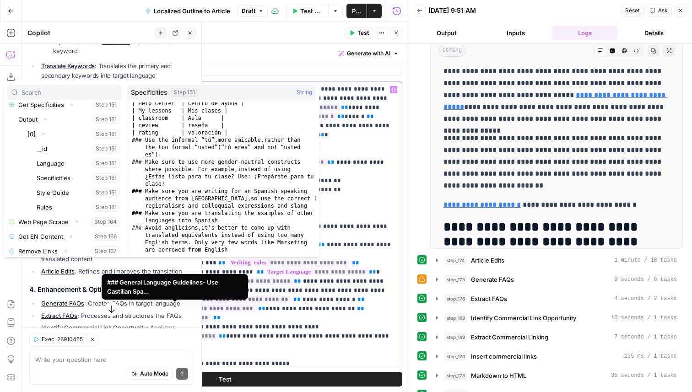
click at [216, 310] on span "**********" at bounding box center [181, 309] width 149 height 8
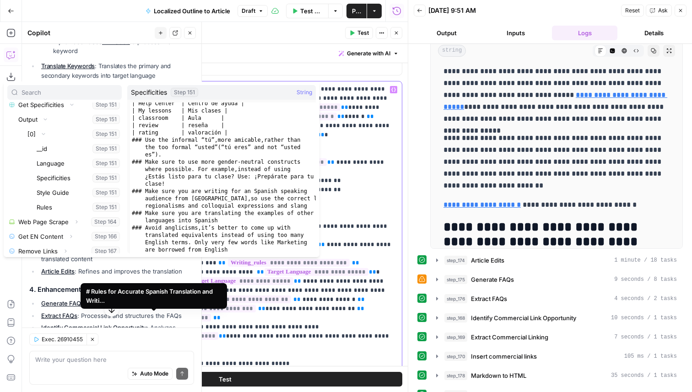
click at [194, 320] on span "**********" at bounding box center [159, 318] width 104 height 8
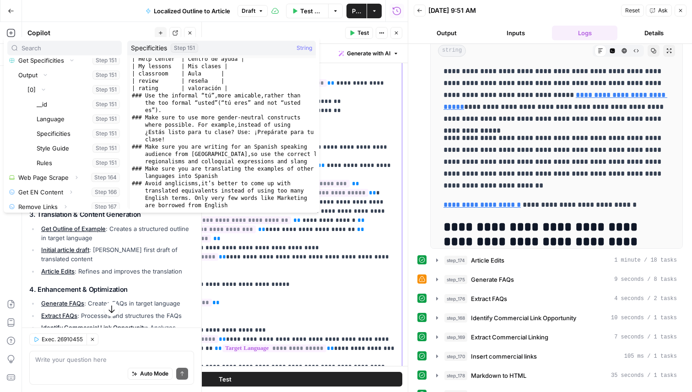
scroll to position [552, 0]
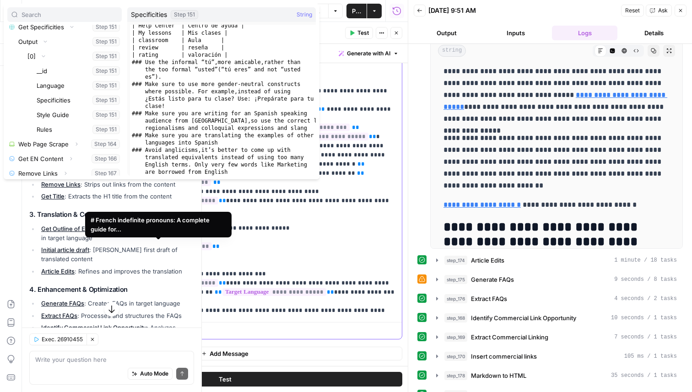
click at [181, 244] on span "**********" at bounding box center [162, 247] width 97 height 8
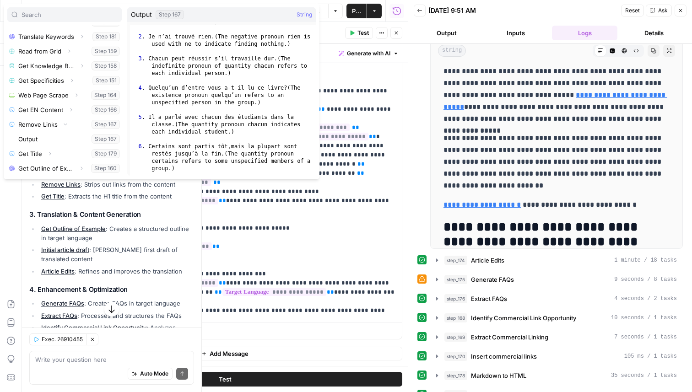
scroll to position [2550, 0]
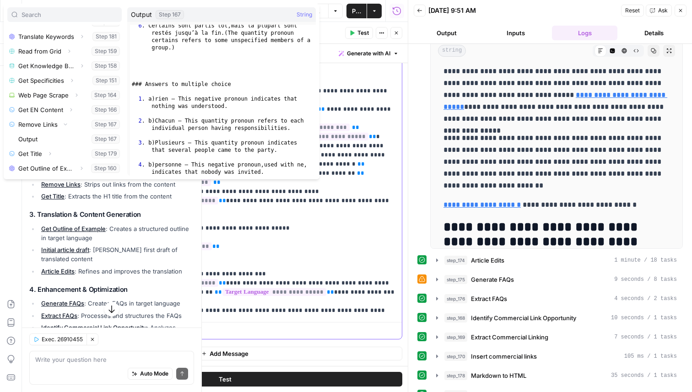
click at [311, 303] on p "**********" at bounding box center [252, 132] width 290 height 366
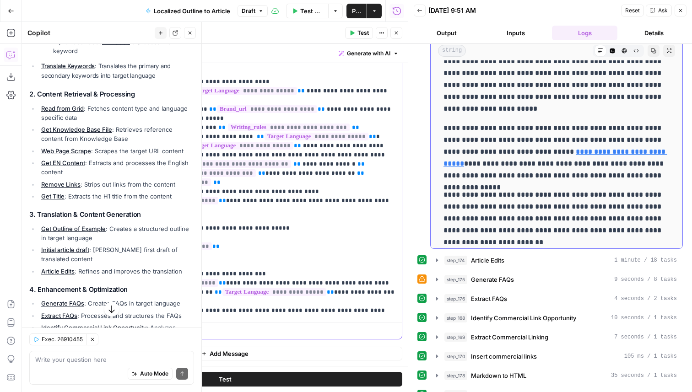
scroll to position [2952, 0]
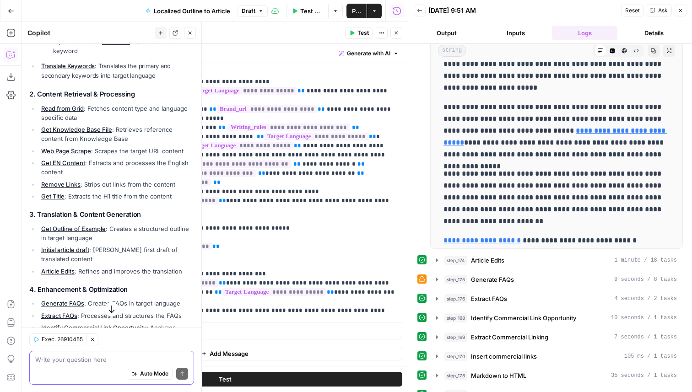
click at [92, 356] on textarea at bounding box center [111, 359] width 153 height 9
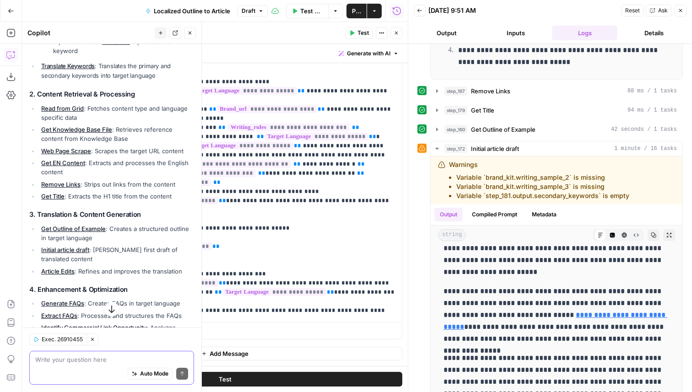
scroll to position [277, 0]
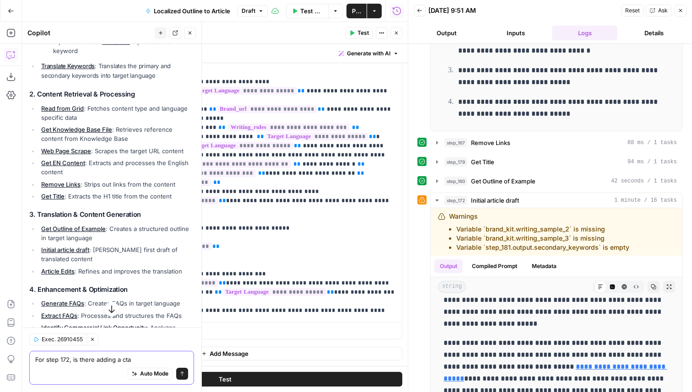
type textarea "For step 172, is there adding a cta?"
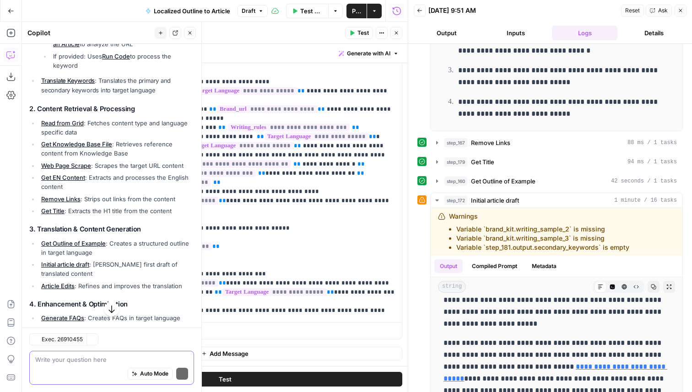
scroll to position [481, 0]
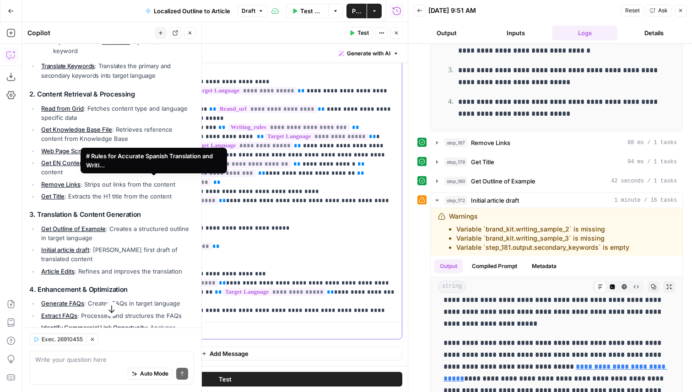
click at [181, 183] on span "**********" at bounding box center [159, 182] width 104 height 8
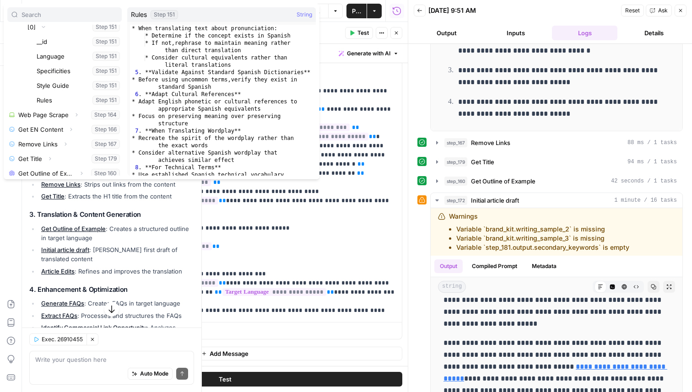
scroll to position [193, 0]
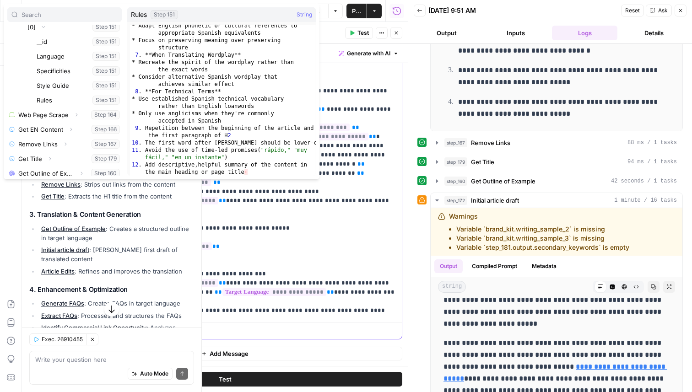
click at [296, 216] on p "**********" at bounding box center [252, 132] width 290 height 366
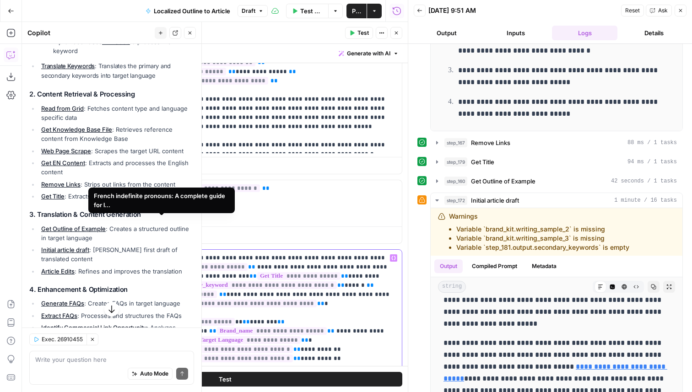
scroll to position [242, 0]
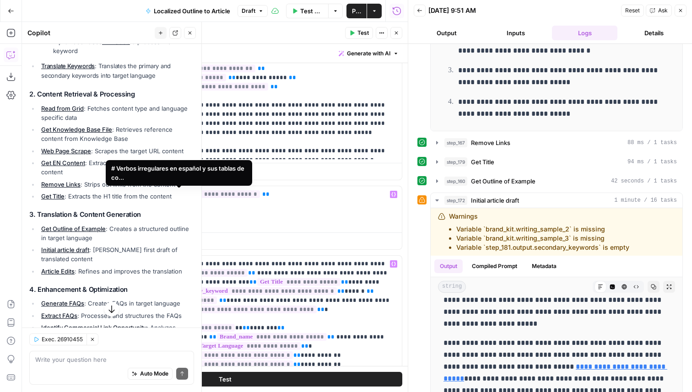
click at [205, 196] on span "**********" at bounding box center [188, 194] width 144 height 8
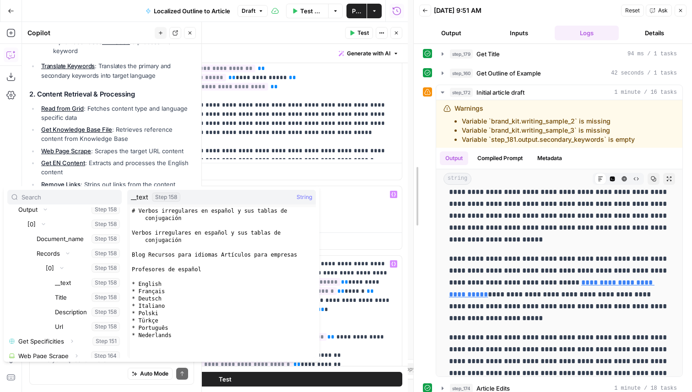
scroll to position [6159, 0]
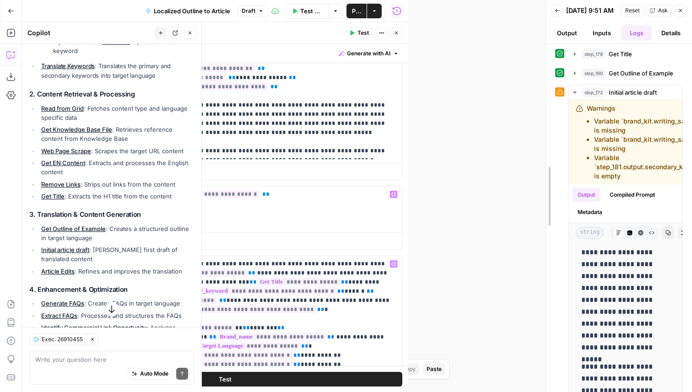
drag, startPoint x: 407, startPoint y: 102, endPoint x: 668, endPoint y: 114, distance: 260.6
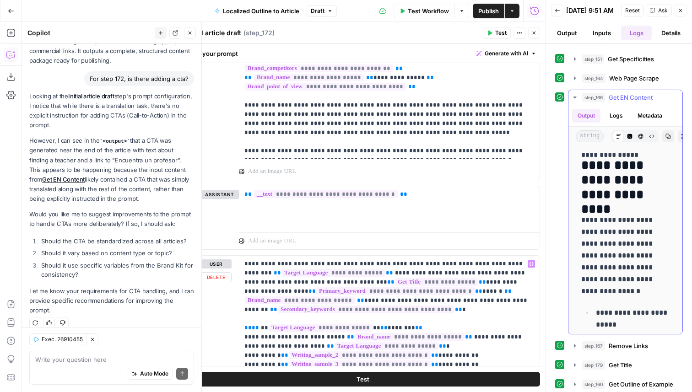
scroll to position [1848, 0]
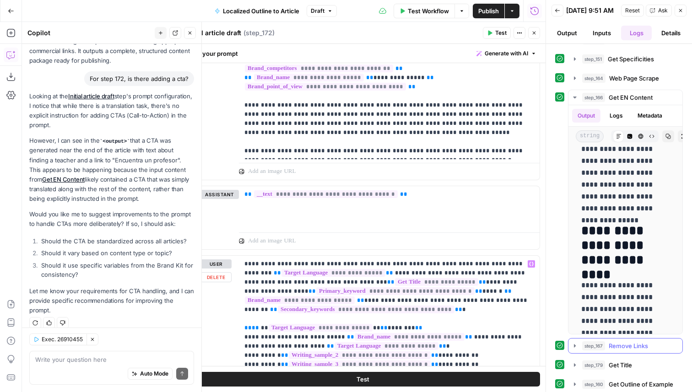
click at [634, 350] on span "Remove Links" at bounding box center [628, 345] width 39 height 9
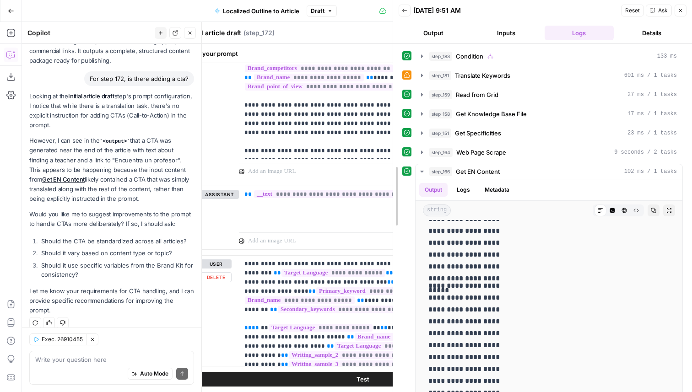
scroll to position [1913, 0]
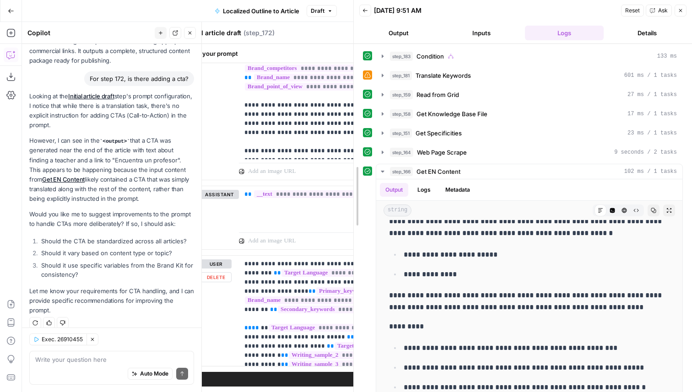
drag, startPoint x: 545, startPoint y: 131, endPoint x: 348, endPoint y: 134, distance: 197.2
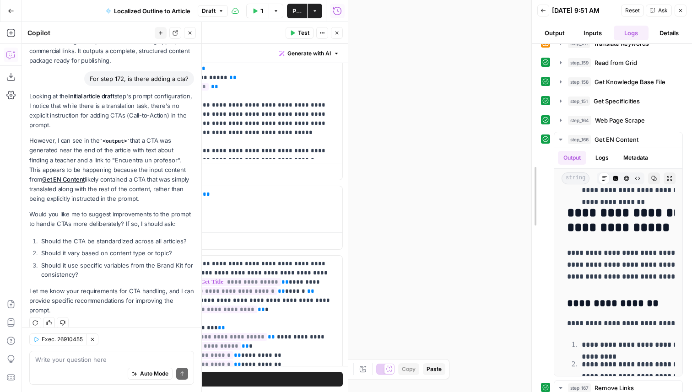
scroll to position [0, 0]
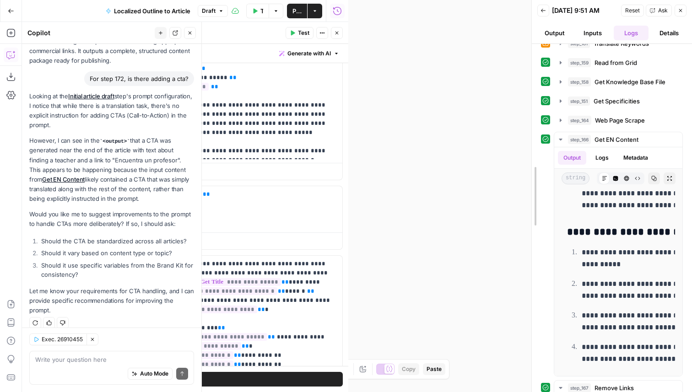
drag, startPoint x: 350, startPoint y: 176, endPoint x: 638, endPoint y: 190, distance: 288.6
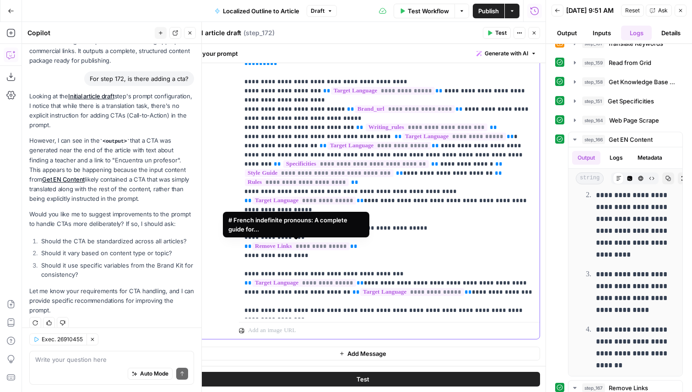
click at [331, 245] on span "**********" at bounding box center [300, 247] width 97 height 8
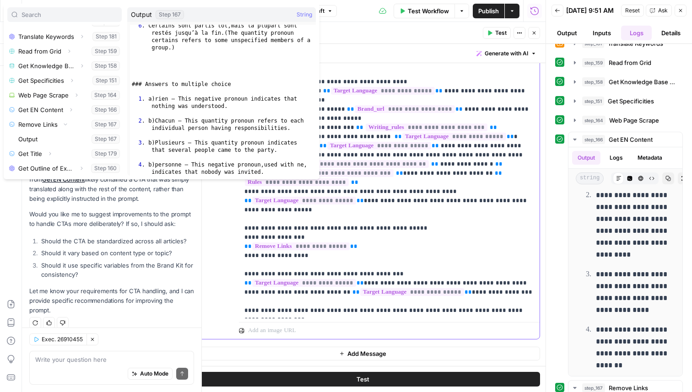
click at [448, 231] on p "**********" at bounding box center [389, 132] width 290 height 366
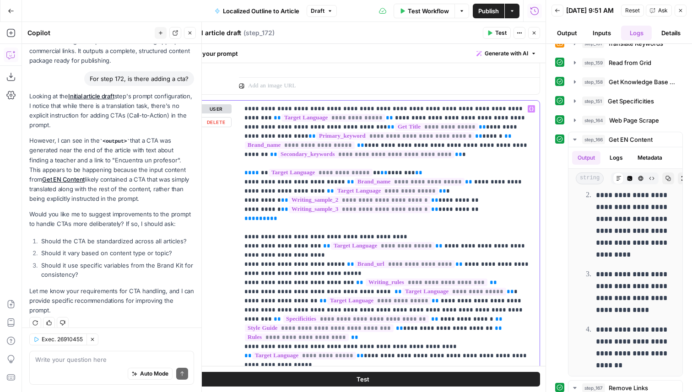
scroll to position [396, 0]
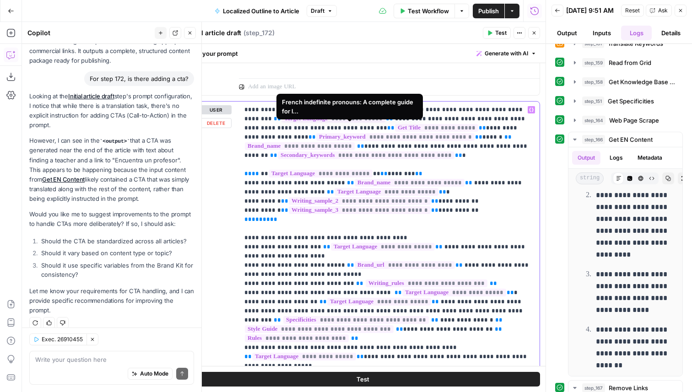
click at [395, 126] on span "**********" at bounding box center [436, 128] width 83 height 8
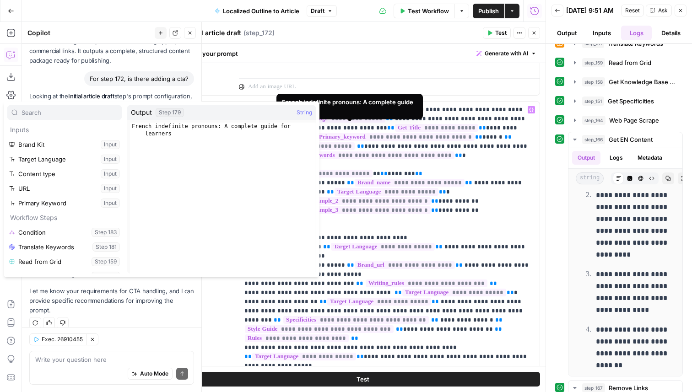
scroll to position [113, 0]
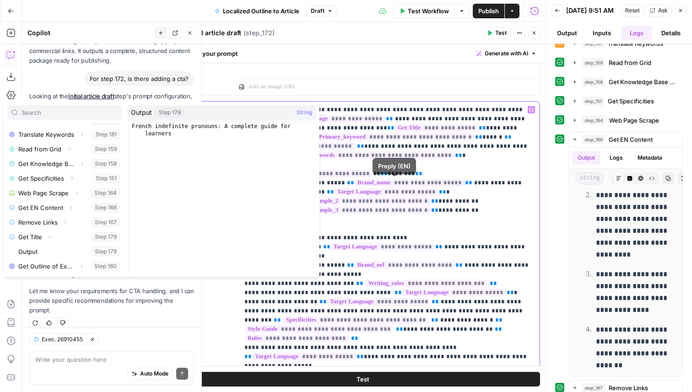
click at [420, 191] on p "**********" at bounding box center [389, 288] width 290 height 366
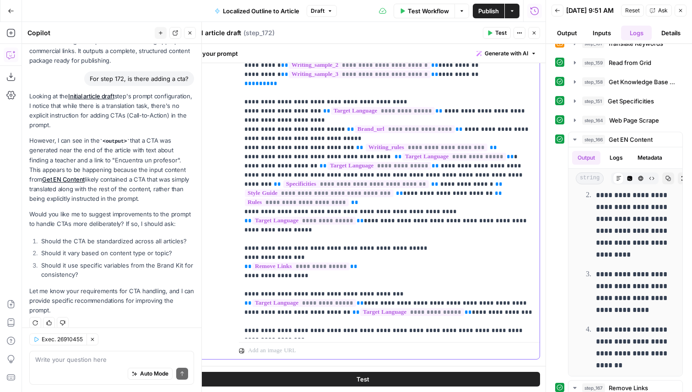
scroll to position [552, 0]
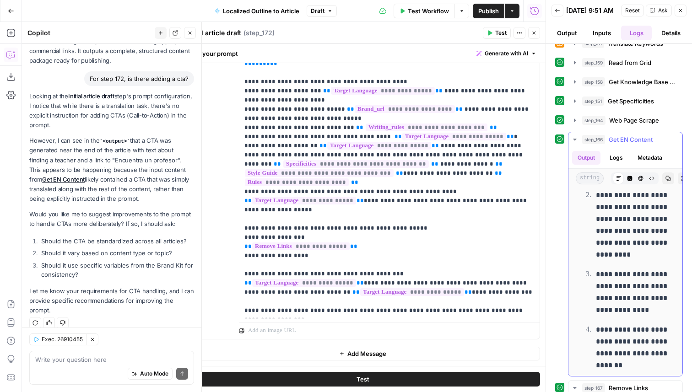
click at [652, 141] on span "Get EN Content" at bounding box center [631, 139] width 44 height 9
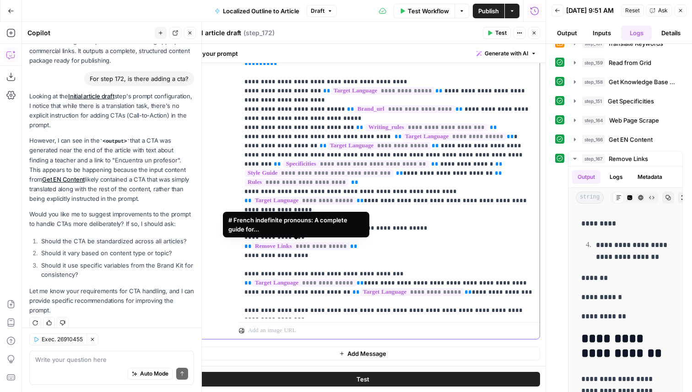
click at [290, 246] on span "**********" at bounding box center [300, 247] width 97 height 8
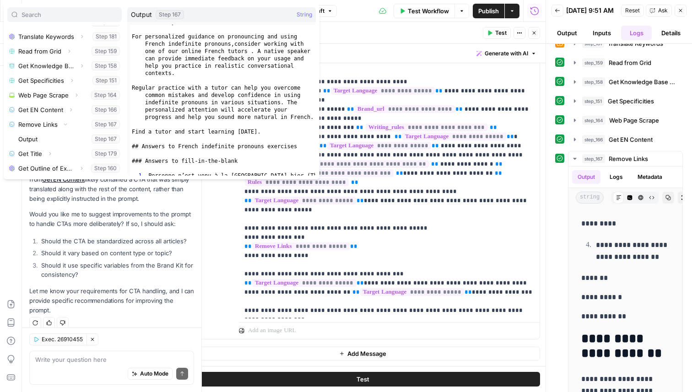
scroll to position [2254, 0]
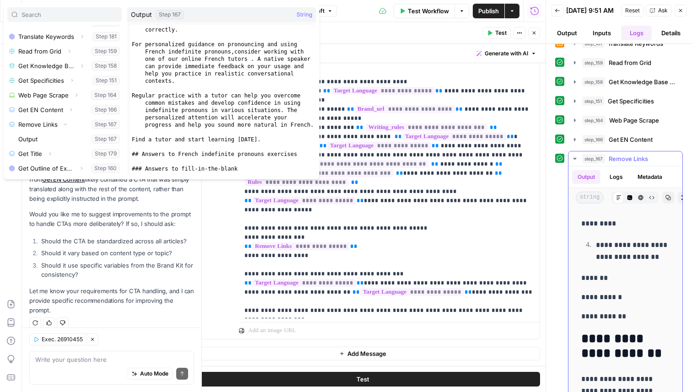
click at [631, 162] on span "Remove Links" at bounding box center [628, 158] width 39 height 9
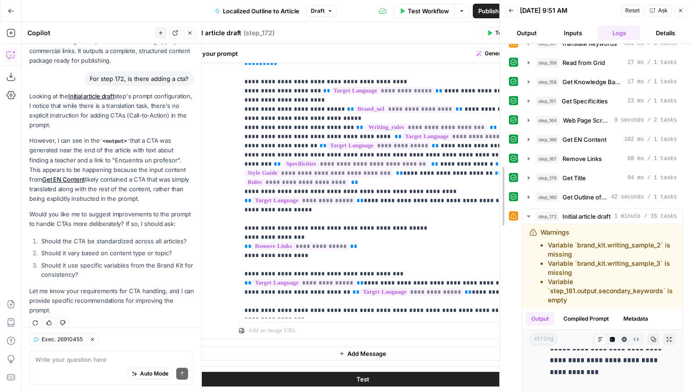
scroll to position [3513, 0]
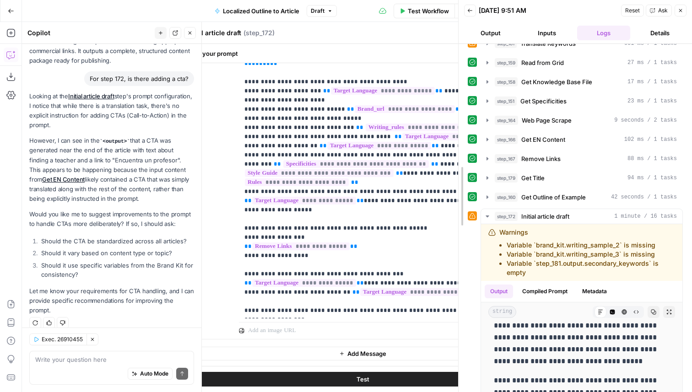
drag, startPoint x: 544, startPoint y: 242, endPoint x: 457, endPoint y: 238, distance: 87.5
click at [457, 238] on div at bounding box center [458, 196] width 9 height 392
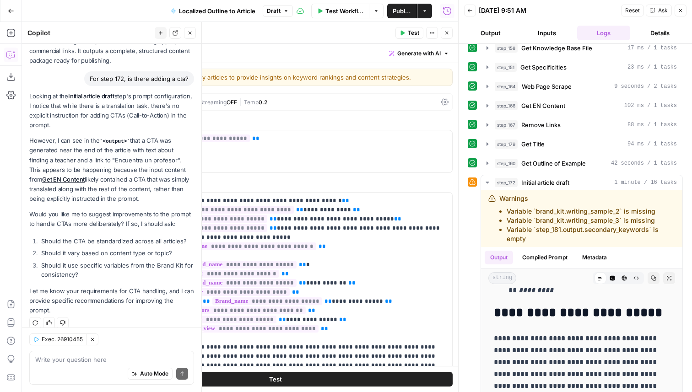
scroll to position [0, 0]
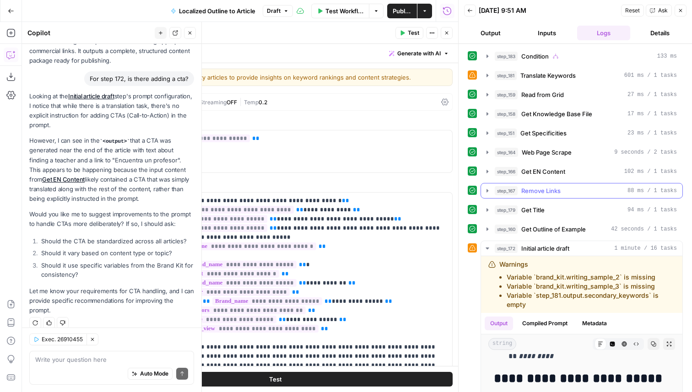
click at [544, 193] on span "Remove Links" at bounding box center [540, 190] width 39 height 9
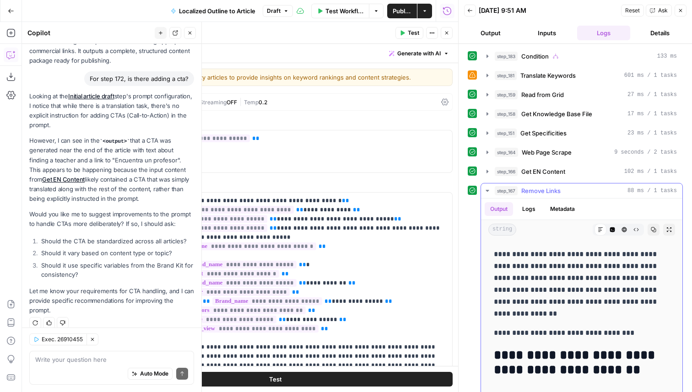
scroll to position [3443, 0]
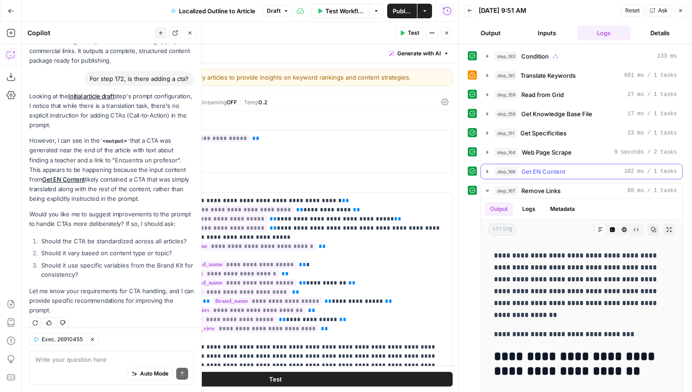
click at [549, 167] on span "Get EN Content" at bounding box center [543, 171] width 44 height 9
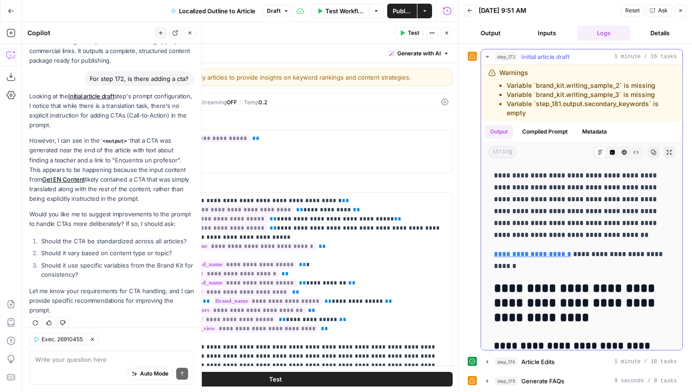
scroll to position [3669, 0]
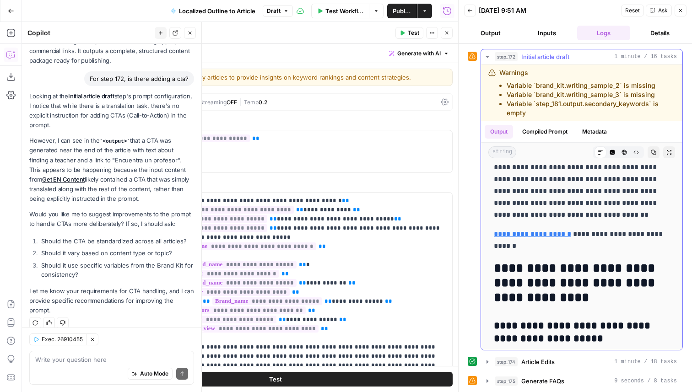
drag, startPoint x: 495, startPoint y: 211, endPoint x: 601, endPoint y: 253, distance: 114.2
copy div "**********"
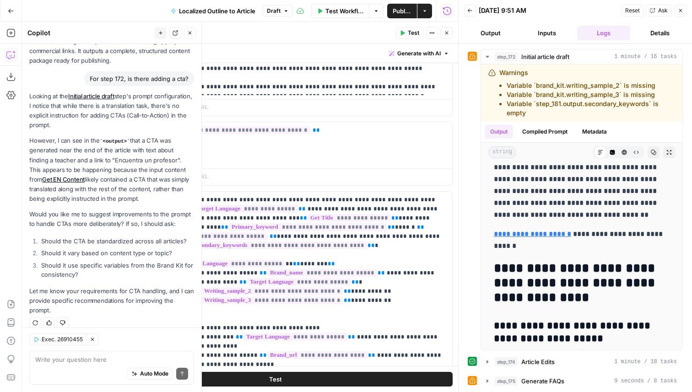
scroll to position [324, 0]
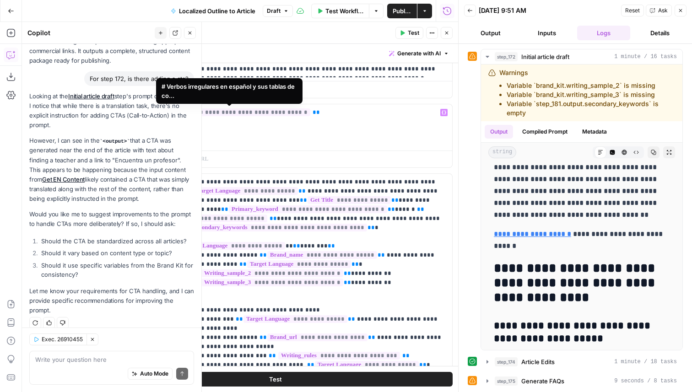
click at [258, 115] on span "**********" at bounding box center [239, 112] width 144 height 8
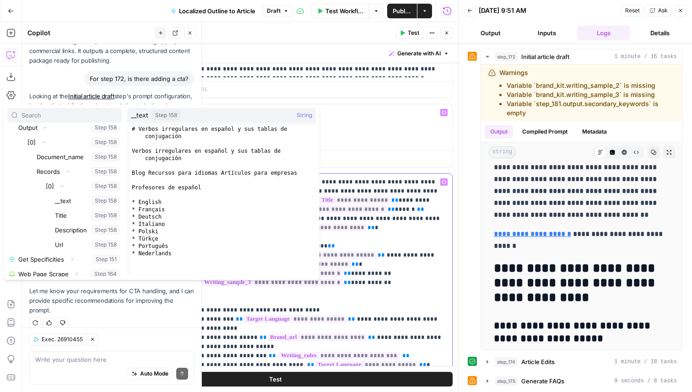
click at [392, 240] on p "**********" at bounding box center [302, 361] width 290 height 366
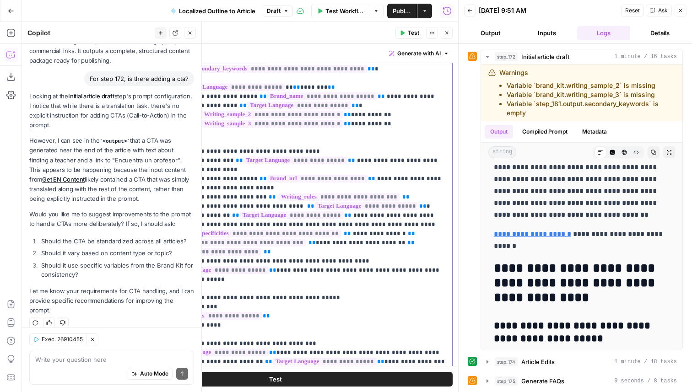
scroll to position [552, 0]
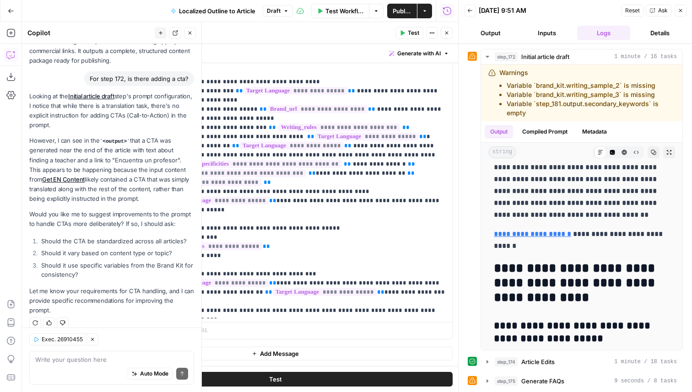
click at [411, 35] on span "Test" at bounding box center [413, 33] width 11 height 8
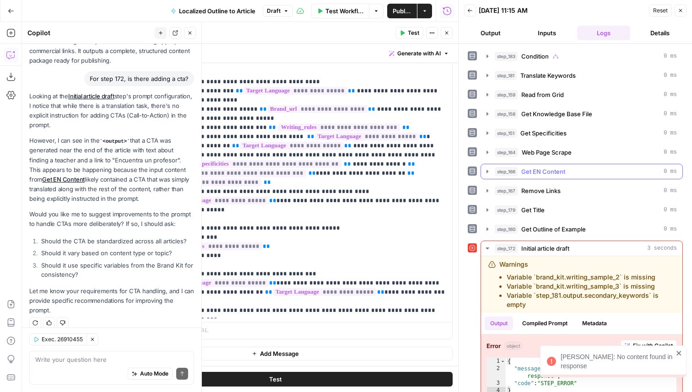
scroll to position [12, 0]
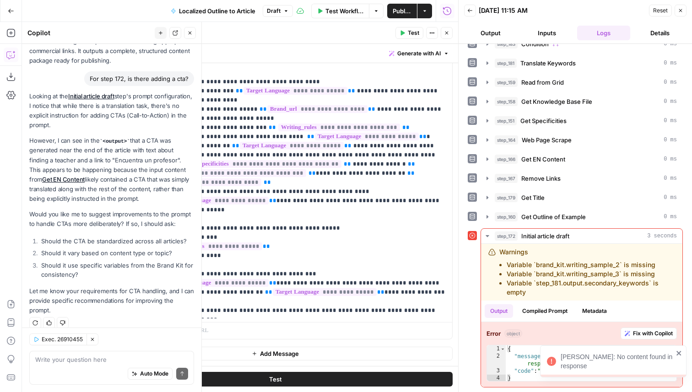
click at [674, 350] on div "Claude Error: No content found in response" at bounding box center [610, 362] width 132 height 24
click at [351, 374] on button "Test" at bounding box center [275, 379] width 355 height 15
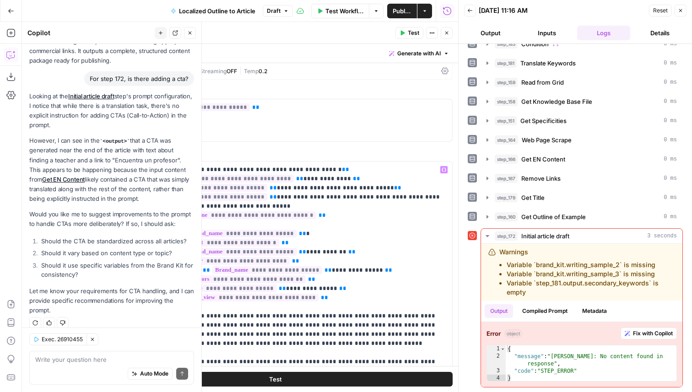
scroll to position [44, 0]
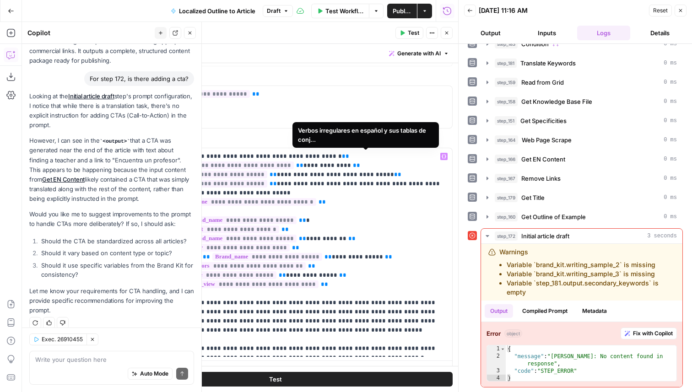
click at [294, 162] on span "**********" at bounding box center [225, 166] width 136 height 8
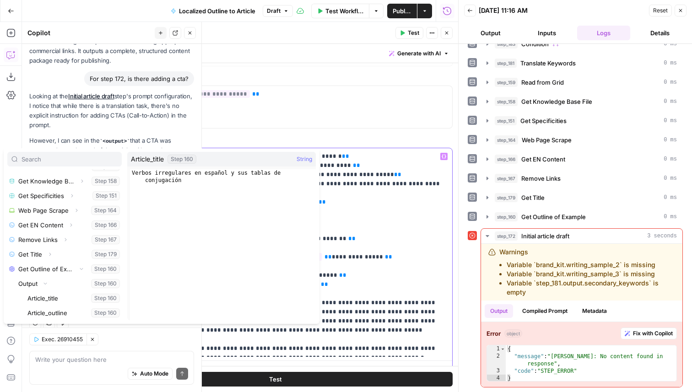
click at [376, 243] on p "**********" at bounding box center [302, 252] width 290 height 201
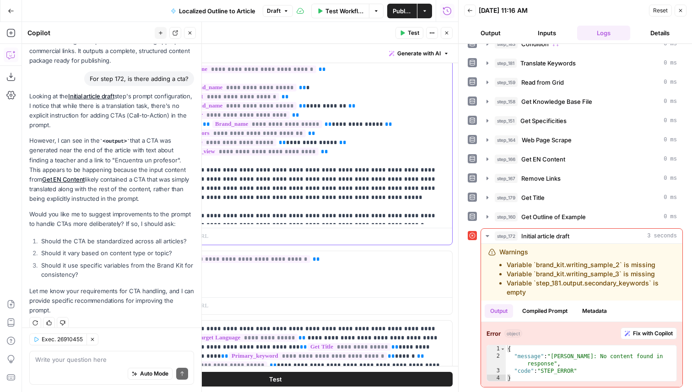
scroll to position [189, 0]
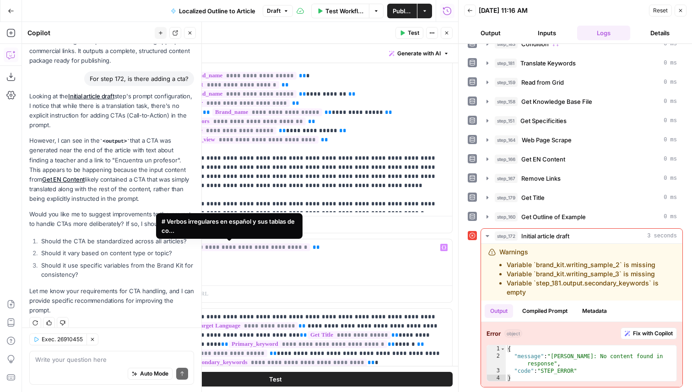
click at [248, 248] on span "**********" at bounding box center [239, 247] width 144 height 8
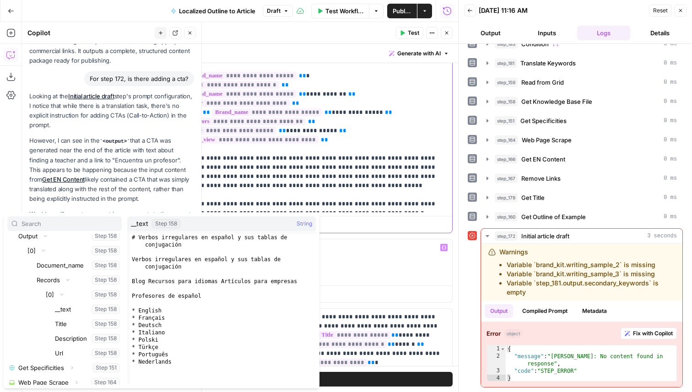
click at [383, 158] on p "**********" at bounding box center [302, 107] width 290 height 201
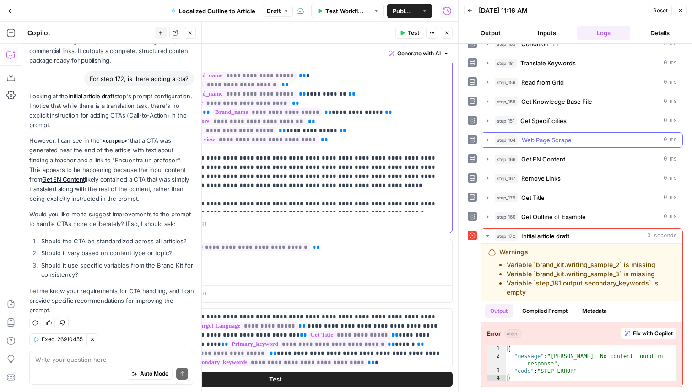
scroll to position [0, 0]
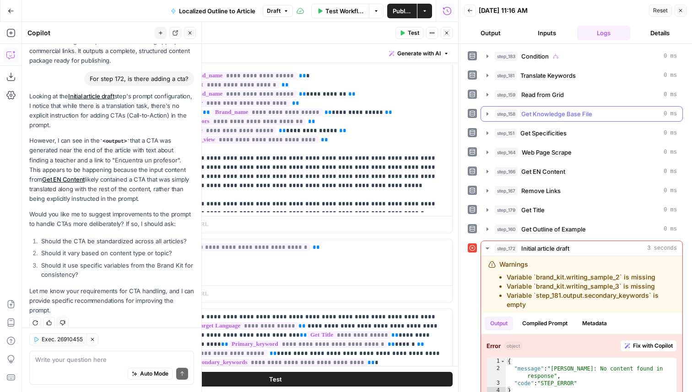
click at [569, 111] on span "Get Knowledge Base File" at bounding box center [556, 113] width 71 height 9
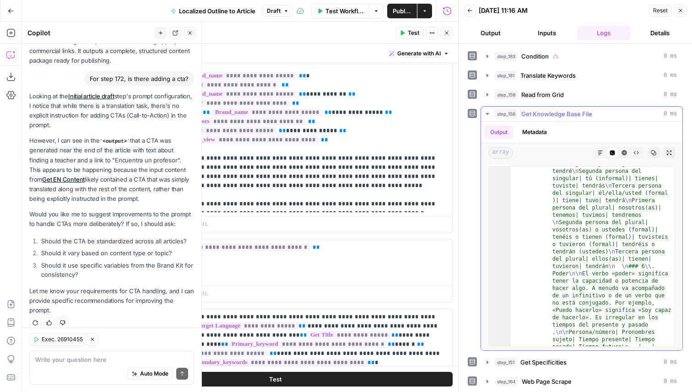
scroll to position [2745, 0]
click at [446, 28] on button "Close" at bounding box center [447, 33] width 12 height 12
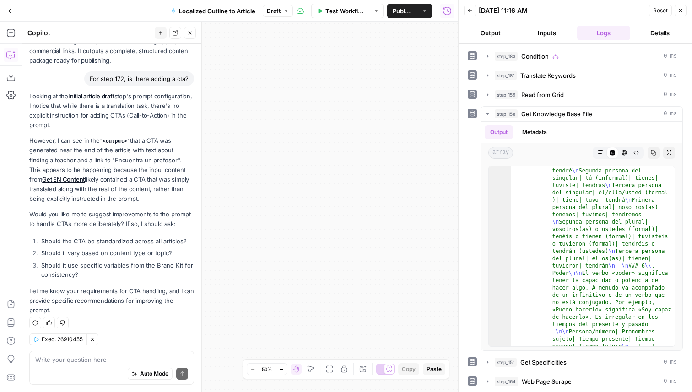
click at [331, 371] on icon "button" at bounding box center [329, 369] width 7 height 7
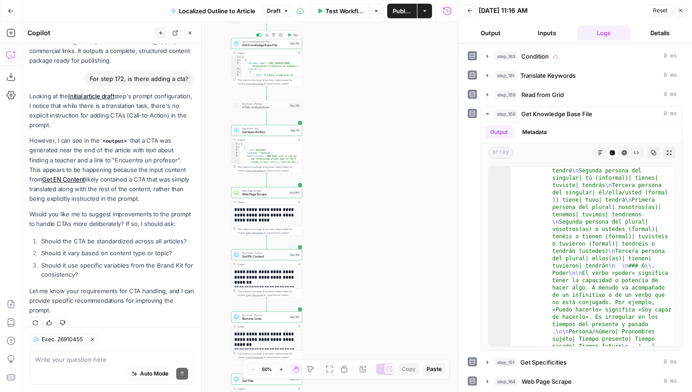
click at [295, 32] on button "Test" at bounding box center [293, 35] width 14 height 6
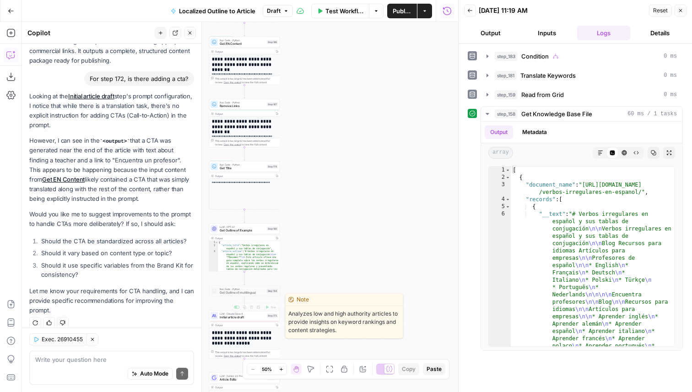
click at [275, 307] on button "Test" at bounding box center [271, 307] width 14 height 6
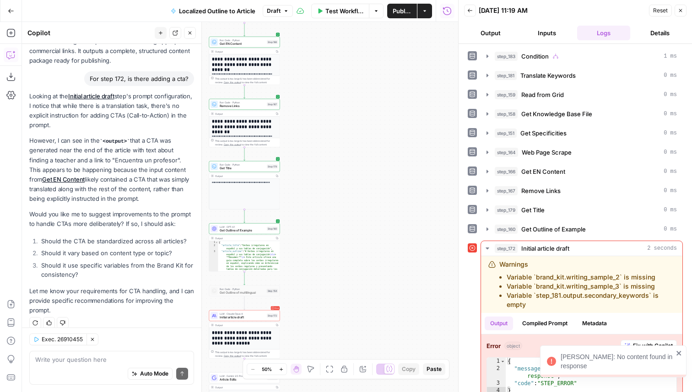
click at [680, 354] on icon "close" at bounding box center [679, 353] width 6 height 7
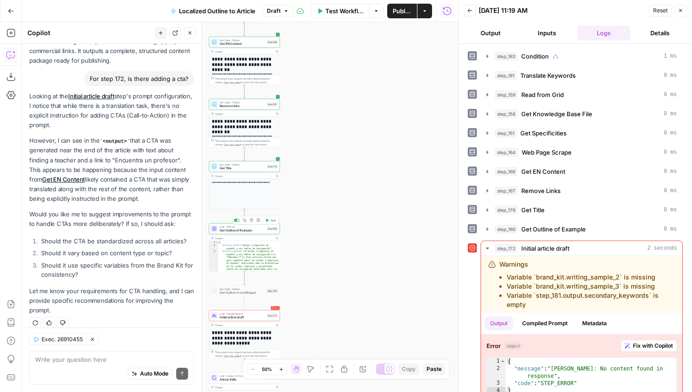
click at [271, 219] on span "Test" at bounding box center [272, 220] width 5 height 4
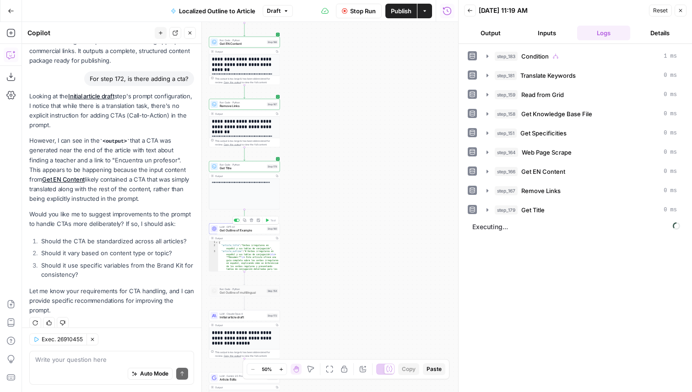
click at [262, 228] on span "Get Outline of Example" at bounding box center [242, 230] width 45 height 5
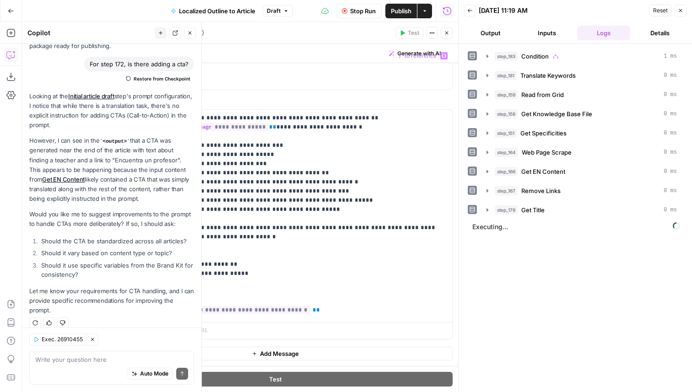
scroll to position [0, 0]
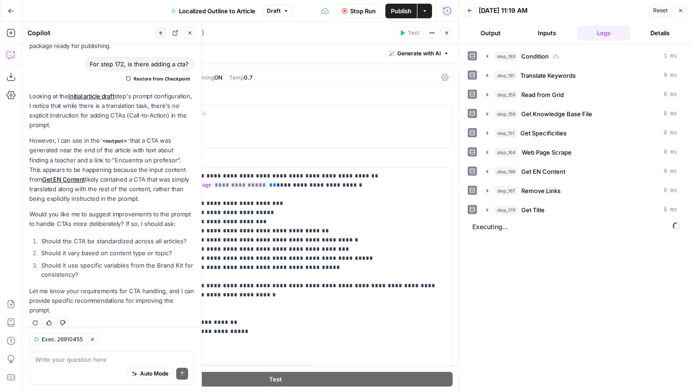
click at [445, 34] on icon "button" at bounding box center [446, 32] width 5 height 5
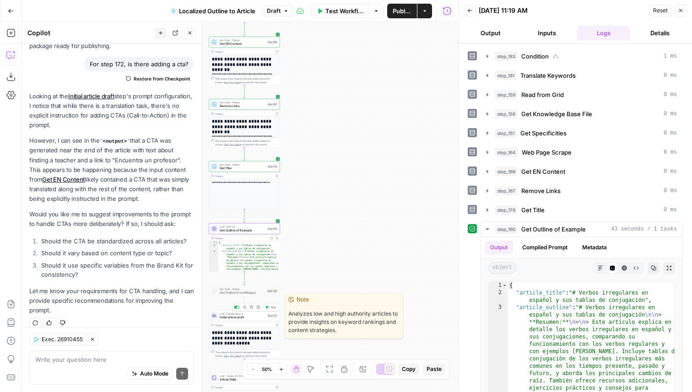
click at [272, 307] on span "Test" at bounding box center [272, 307] width 5 height 4
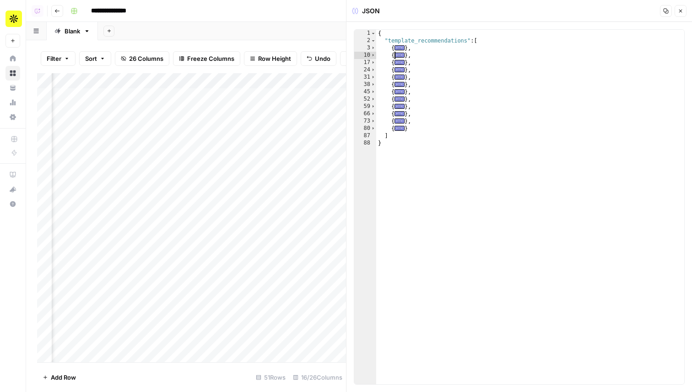
scroll to position [1, 748]
click at [248, 190] on div "Add Column" at bounding box center [191, 217] width 309 height 289
click at [679, 12] on icon "button" at bounding box center [680, 10] width 5 height 5
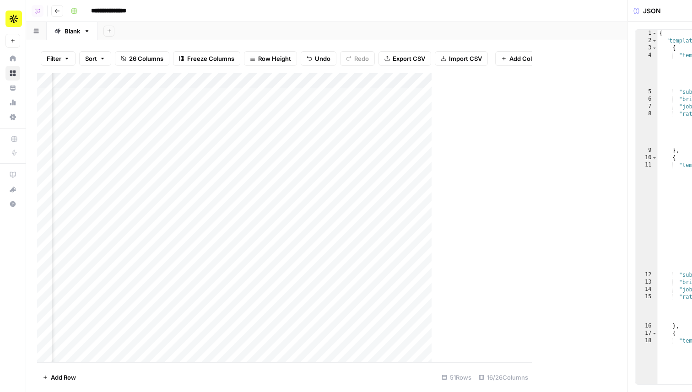
scroll to position [1, 729]
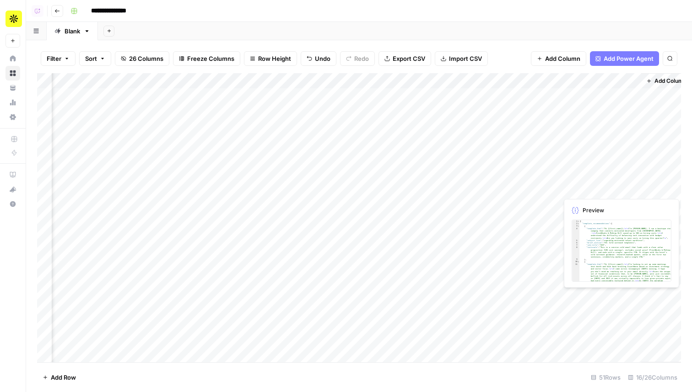
click at [582, 193] on div "Add Column" at bounding box center [359, 217] width 644 height 289
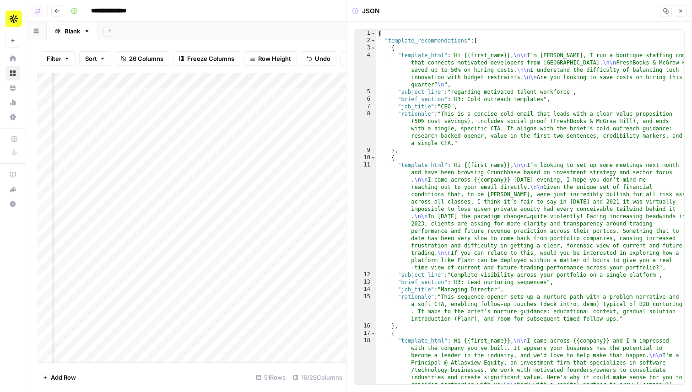
click at [677, 15] on button "Close" at bounding box center [680, 11] width 12 height 12
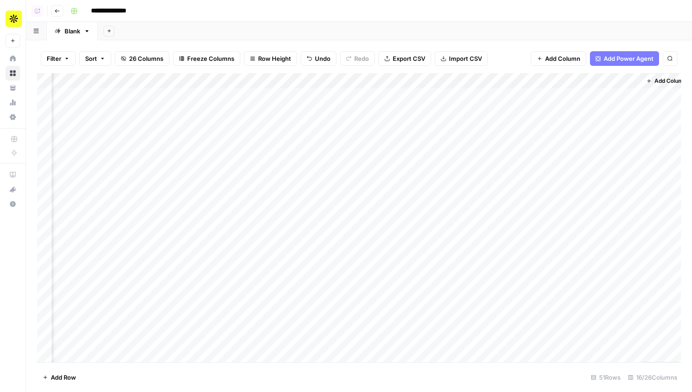
click at [289, 78] on div "Add Column" at bounding box center [359, 217] width 644 height 289
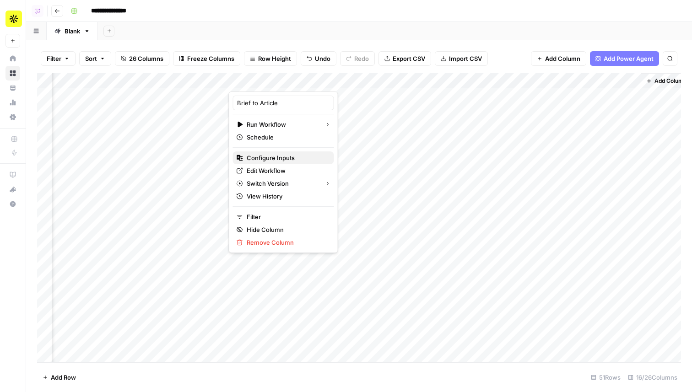
click at [263, 155] on span "Configure Inputs" at bounding box center [287, 157] width 80 height 9
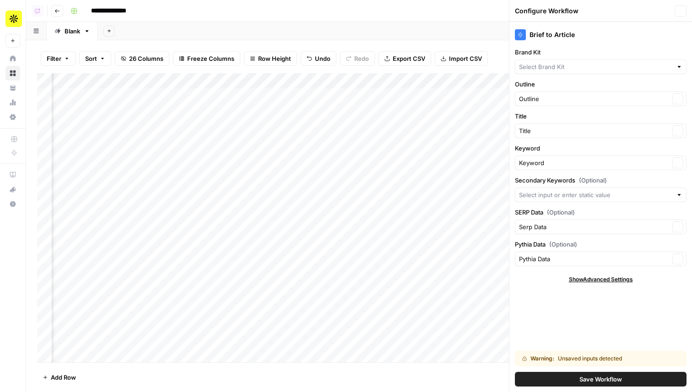
type input "Apollo"
click at [676, 8] on button "Close" at bounding box center [680, 11] width 12 height 12
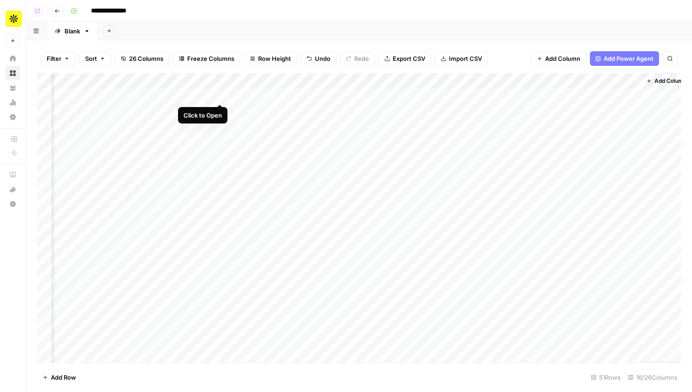
drag, startPoint x: 572, startPoint y: 83, endPoint x: 221, endPoint y: 92, distance: 351.1
click at [221, 92] on div "Add Column" at bounding box center [359, 217] width 644 height 289
click at [429, 184] on div "Add Column" at bounding box center [359, 217] width 644 height 289
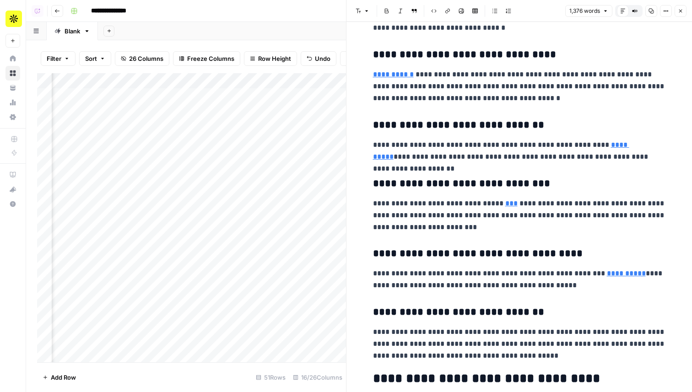
scroll to position [2642, 0]
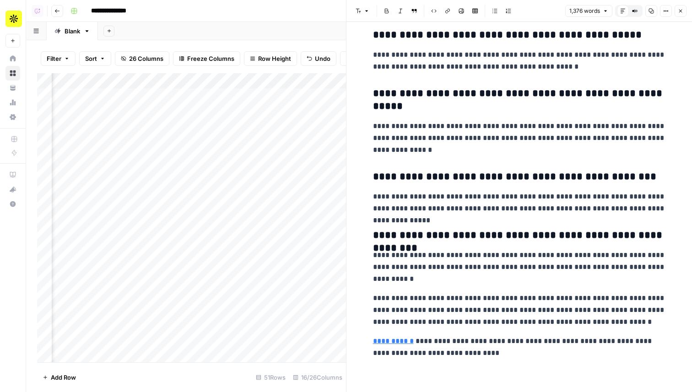
click at [680, 12] on icon "button" at bounding box center [680, 10] width 5 height 5
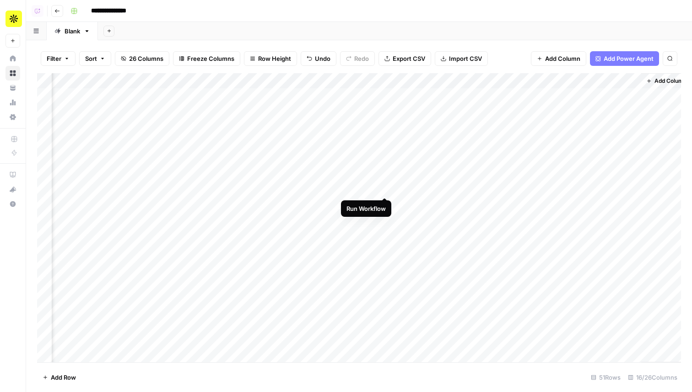
click at [383, 189] on div "Add Column" at bounding box center [359, 217] width 644 height 289
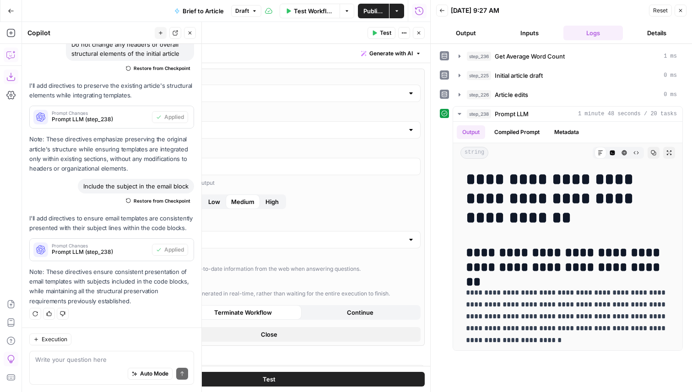
click at [676, 11] on button "Close" at bounding box center [680, 11] width 12 height 12
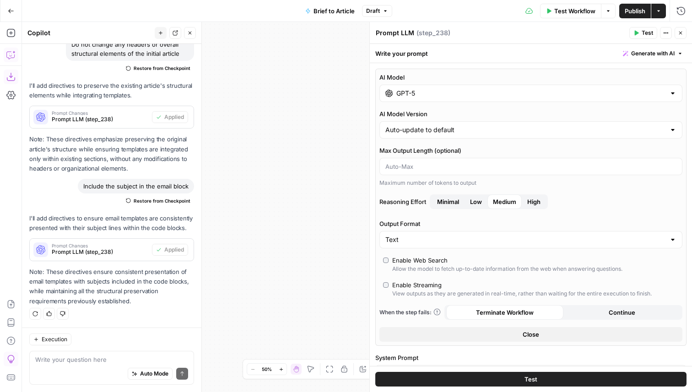
click at [679, 37] on button "Close" at bounding box center [680, 33] width 12 height 12
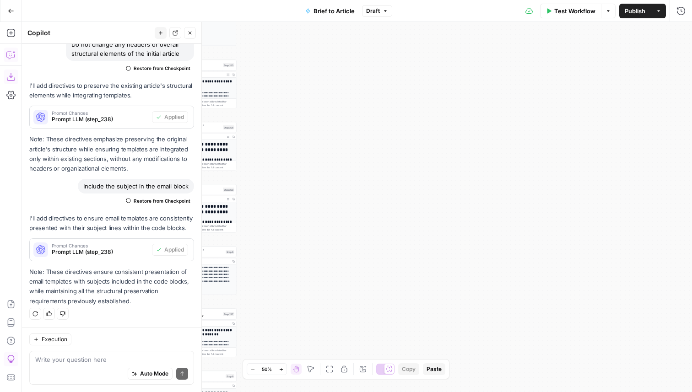
drag, startPoint x: 374, startPoint y: 167, endPoint x: 587, endPoint y: 150, distance: 213.9
click at [587, 150] on div "**********" at bounding box center [357, 207] width 670 height 370
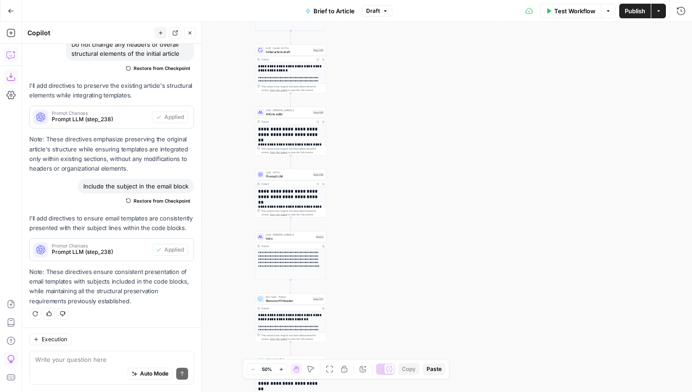
drag, startPoint x: 400, startPoint y: 224, endPoint x: 425, endPoint y: 226, distance: 24.4
click at [426, 226] on div "**********" at bounding box center [357, 207] width 670 height 370
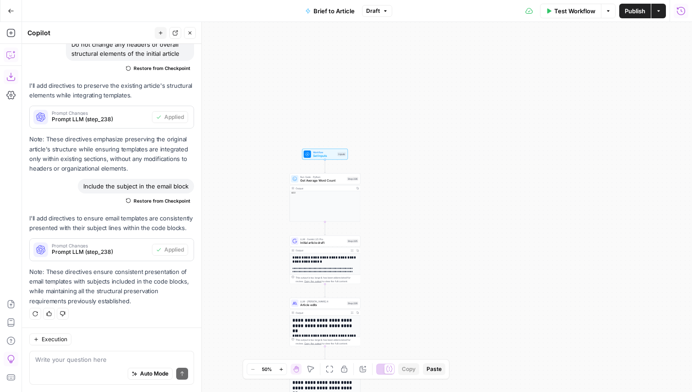
click at [679, 10] on icon "button" at bounding box center [680, 10] width 9 height 9
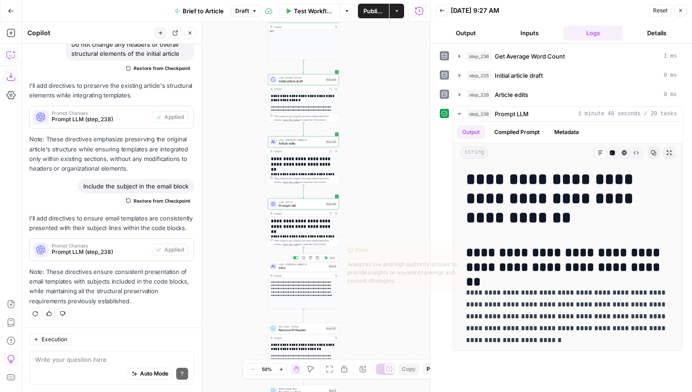
click at [330, 258] on span "Test" at bounding box center [331, 258] width 5 height 4
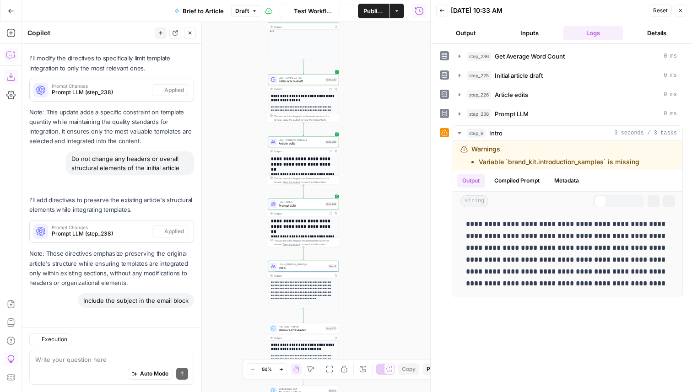
scroll to position [777, 0]
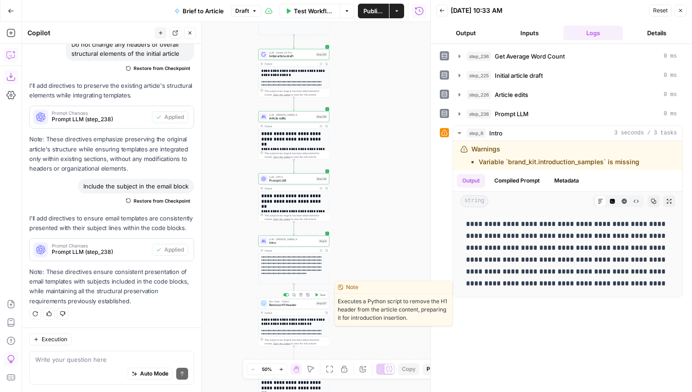
click at [318, 295] on icon "button" at bounding box center [316, 294] width 3 height 3
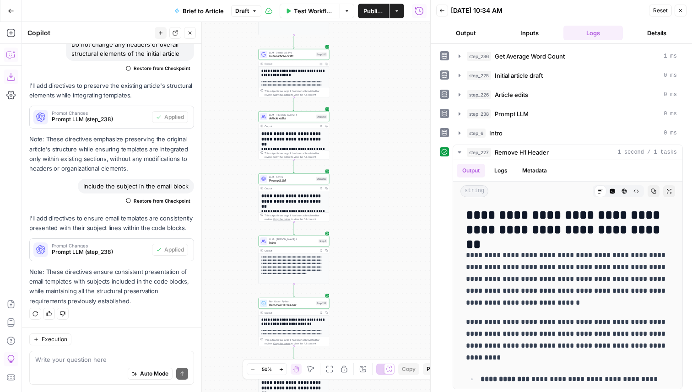
click at [309, 179] on span "Prompt LLM" at bounding box center [291, 180] width 45 height 5
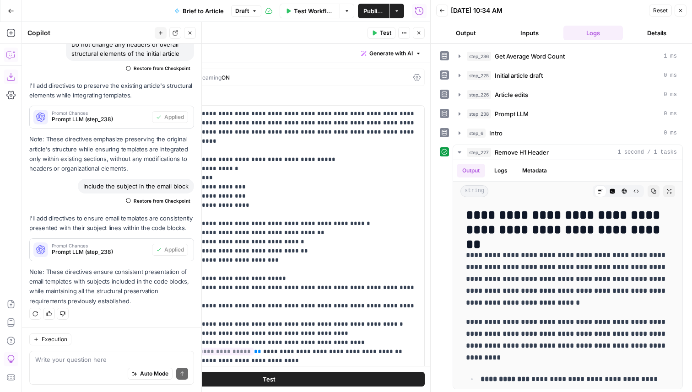
click at [552, 122] on div "**********" at bounding box center [561, 219] width 243 height 341
click at [552, 116] on div "step_238 Prompt LLM 0 ms" at bounding box center [572, 113] width 210 height 9
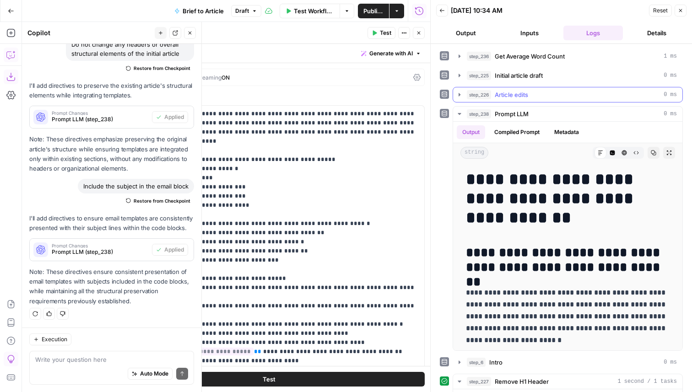
click at [542, 96] on div "step_226 Article edits 0 ms" at bounding box center [572, 94] width 210 height 9
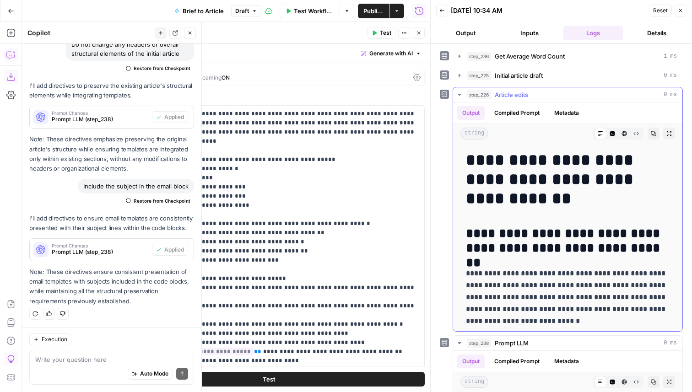
click at [542, 96] on div "step_226 Article edits 0 ms" at bounding box center [572, 94] width 210 height 9
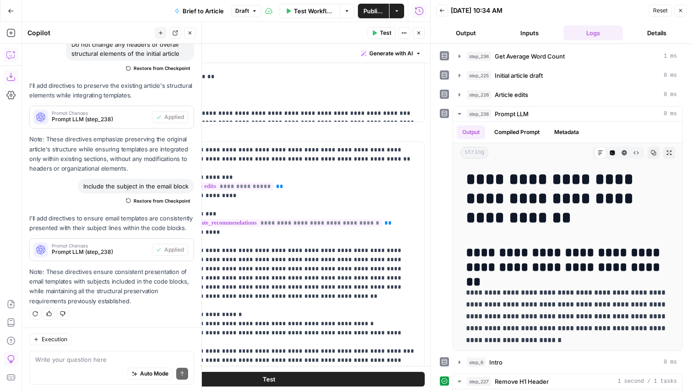
scroll to position [425, 0]
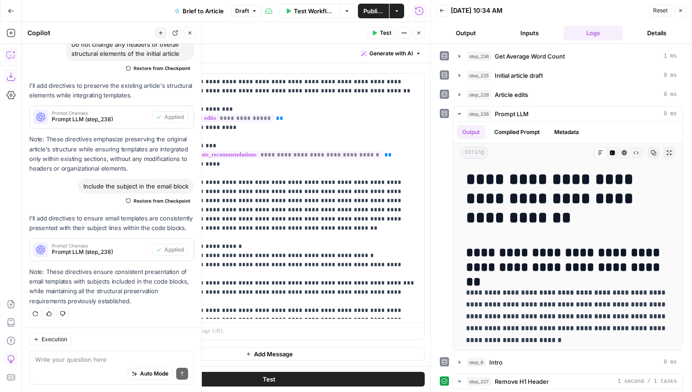
click at [417, 31] on icon "button" at bounding box center [418, 32] width 5 height 5
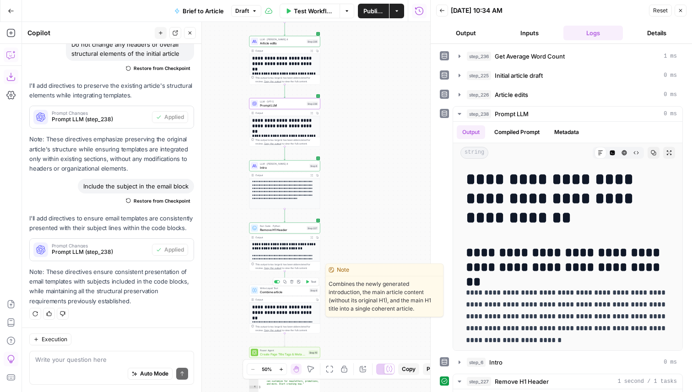
click at [316, 280] on span "Test" at bounding box center [313, 282] width 5 height 4
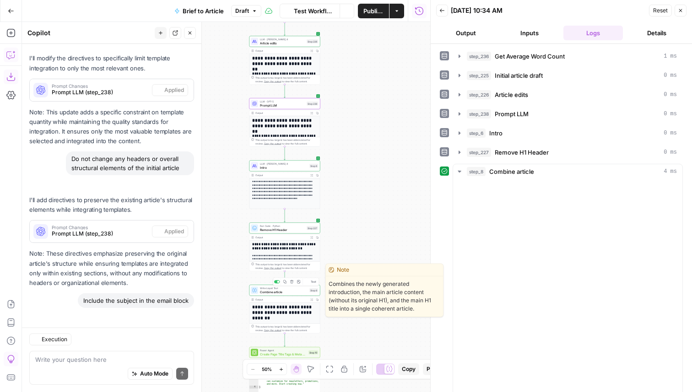
scroll to position [777, 0]
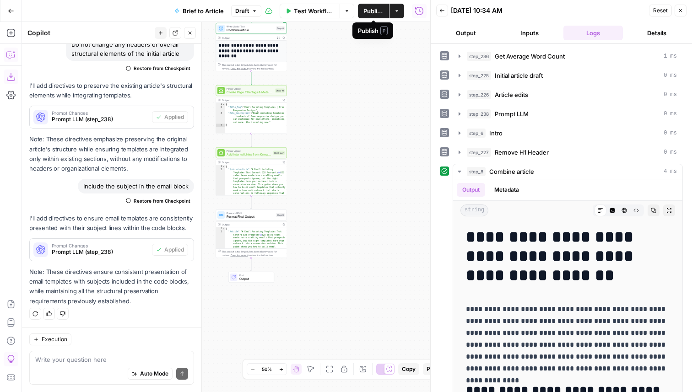
click at [367, 13] on span "Publish" at bounding box center [373, 10] width 20 height 9
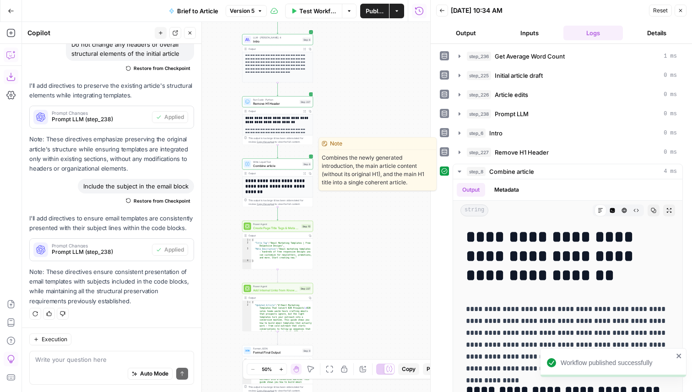
click at [275, 167] on span "Combine article" at bounding box center [277, 165] width 48 height 5
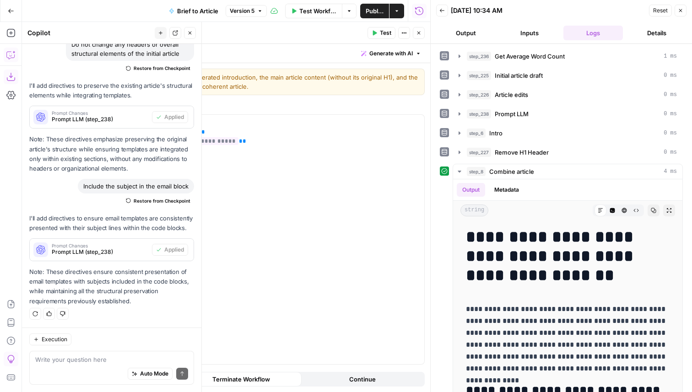
click at [421, 33] on span "Close" at bounding box center [421, 33] width 0 height 0
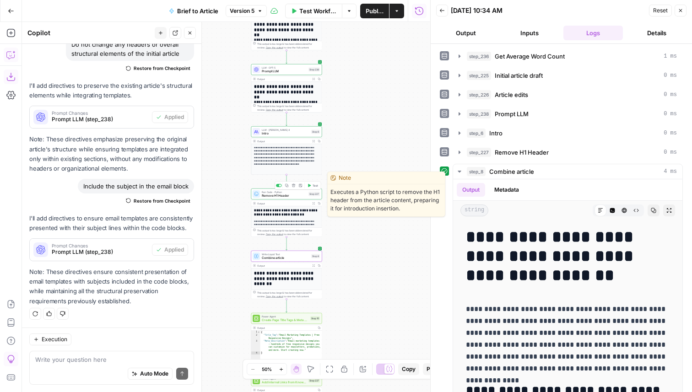
click at [291, 195] on span "Remove H1 Header" at bounding box center [284, 196] width 45 height 5
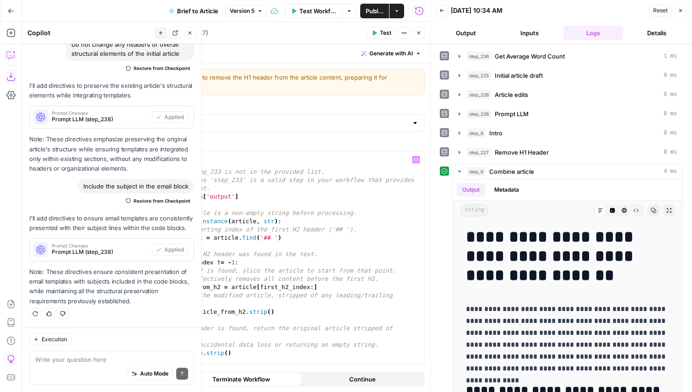
click at [205, 201] on div "import re # The variable step_233 is not in the provided list. # This code assu…" at bounding box center [280, 265] width 288 height 229
click at [203, 198] on div "import re # The variable step_233 is not in the provided list. # This code assu…" at bounding box center [280, 265] width 288 height 229
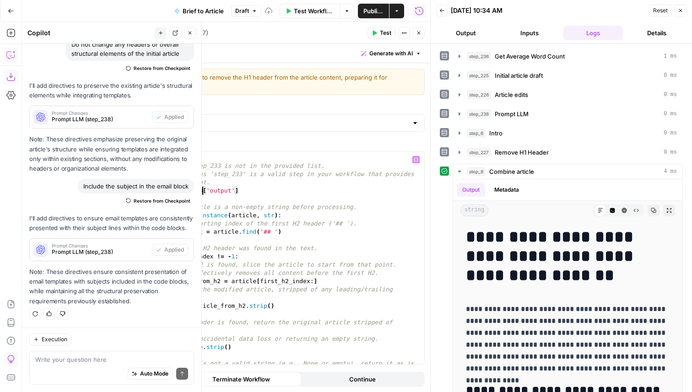
scroll to position [18, 0]
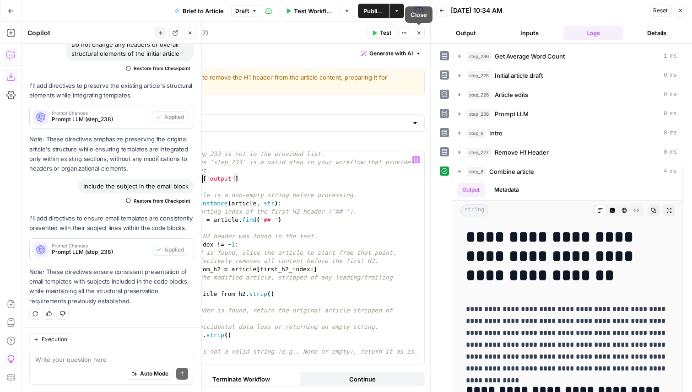
type textarea "**********"
click at [421, 34] on icon "button" at bounding box center [418, 32] width 5 height 5
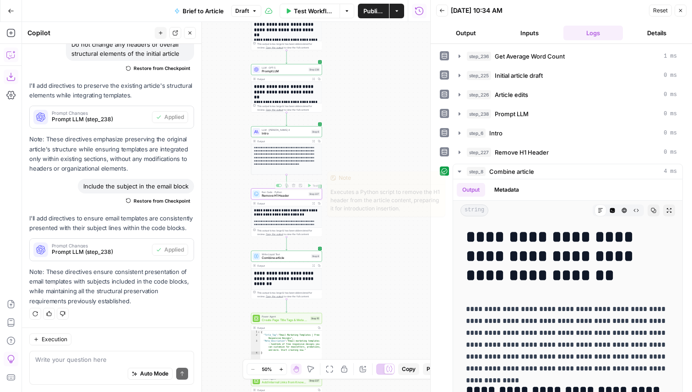
click at [316, 186] on span "Test" at bounding box center [315, 185] width 5 height 4
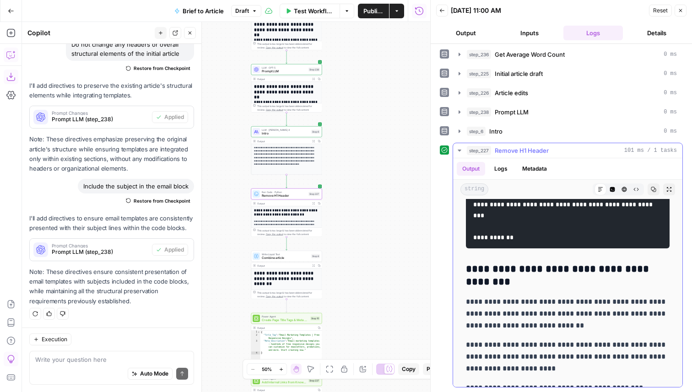
scroll to position [1467, 0]
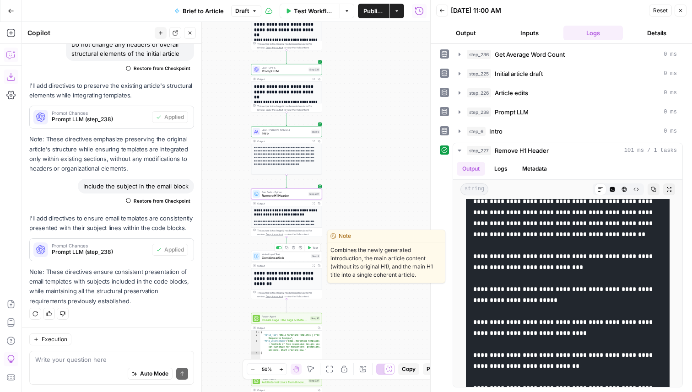
click at [311, 260] on div "Write Liquid Text Combine article Step 8 Copy step Delete step Edit Note Test" at bounding box center [286, 256] width 71 height 11
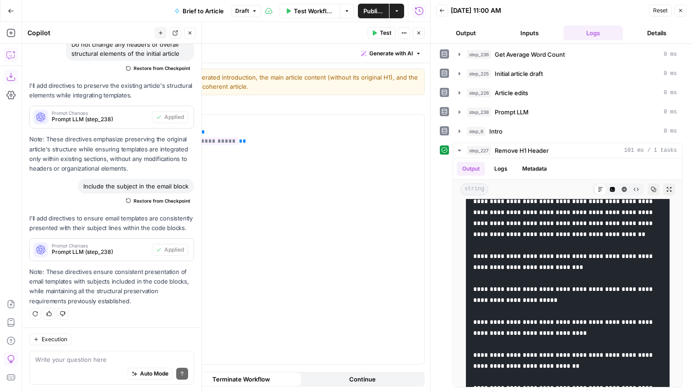
click at [414, 31] on button "Close" at bounding box center [419, 33] width 12 height 12
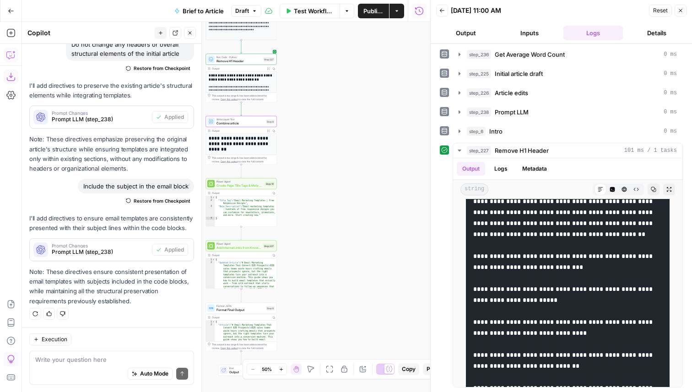
click at [365, 0] on div "Test Workflow Options Publish Actions Run History" at bounding box center [345, 11] width 169 height 22
click at [367, 5] on button "Publish" at bounding box center [373, 11] width 31 height 15
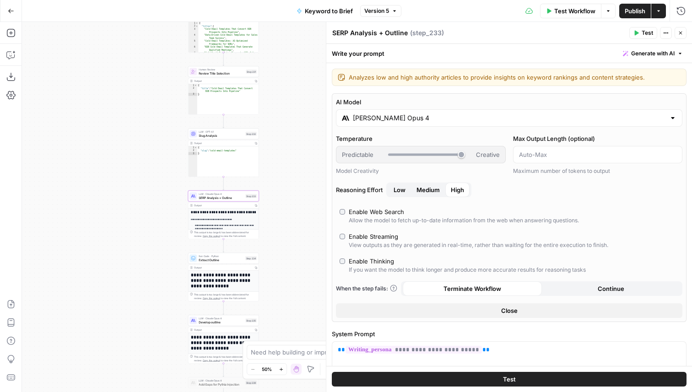
scroll to position [32, 1]
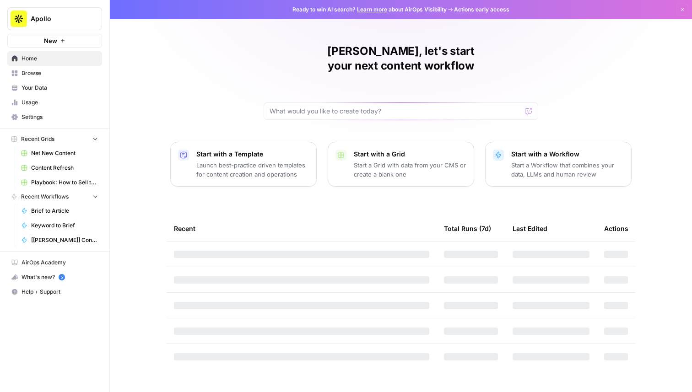
click at [62, 25] on button "Apollo" at bounding box center [54, 18] width 95 height 23
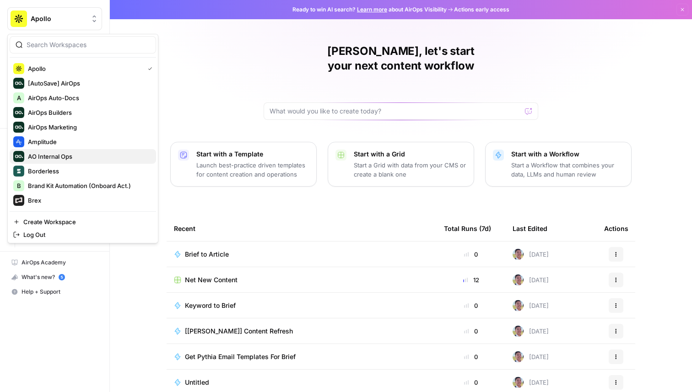
click at [71, 150] on button "AO Internal Ops" at bounding box center [83, 156] width 146 height 15
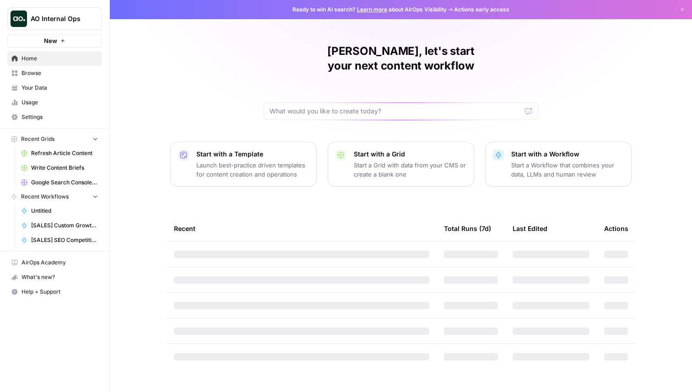
click at [67, 19] on span "AO Internal Ops" at bounding box center [58, 18] width 55 height 9
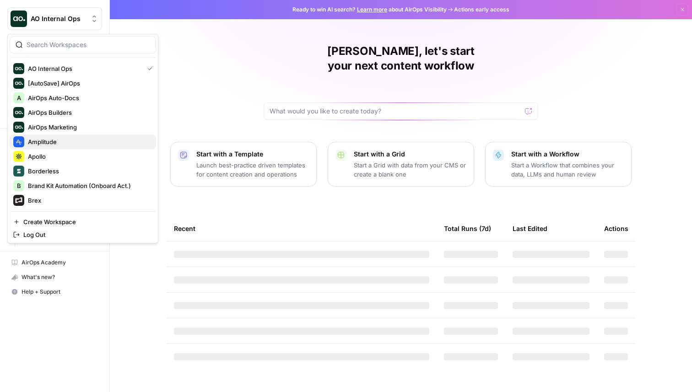
click at [79, 140] on span "Amplitude" at bounding box center [88, 141] width 121 height 9
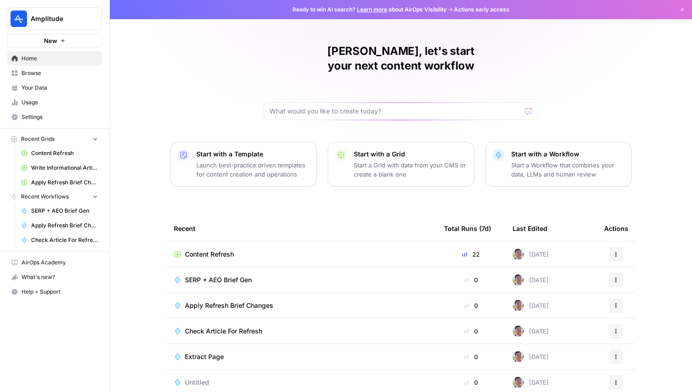
click at [224, 250] on span "Content Refresh" at bounding box center [209, 254] width 49 height 9
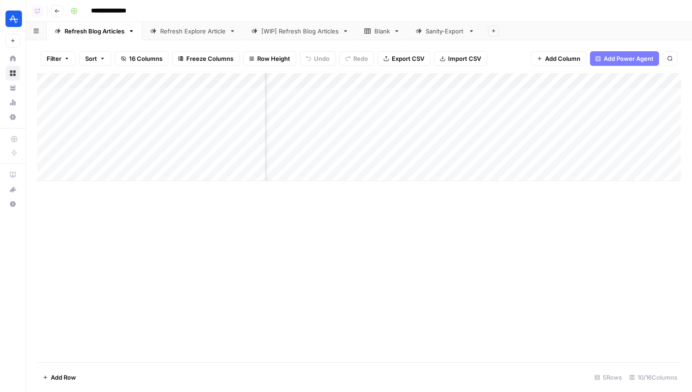
scroll to position [0, 418]
click at [549, 96] on div "Add Column" at bounding box center [359, 127] width 644 height 108
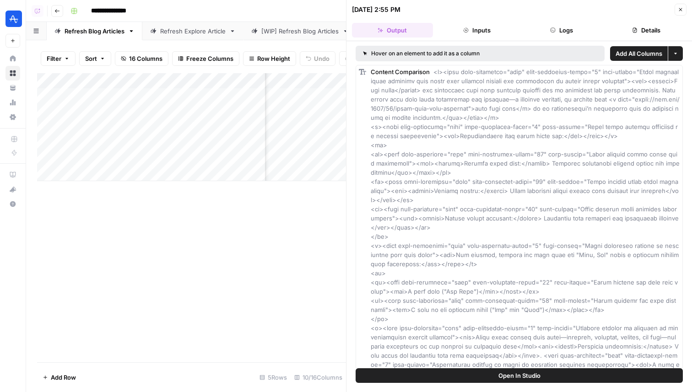
click at [555, 37] on button "Logs" at bounding box center [561, 30] width 81 height 15
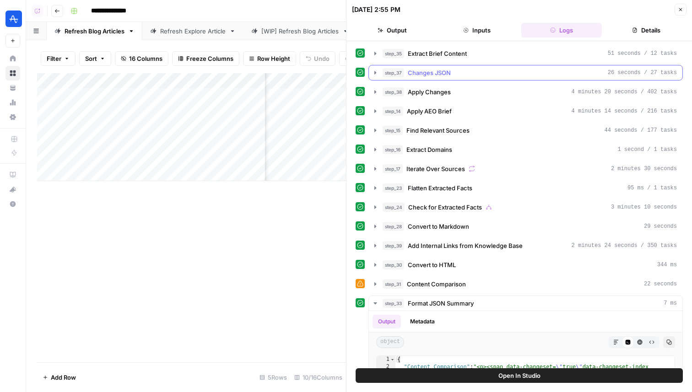
click at [489, 75] on div "step_37 Changes JSON 26 seconds / 27 tasks" at bounding box center [530, 72] width 294 height 9
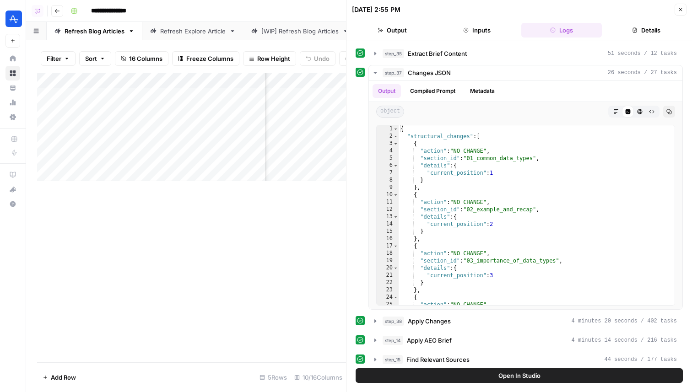
click at [244, 248] on div "Add Column" at bounding box center [191, 217] width 309 height 289
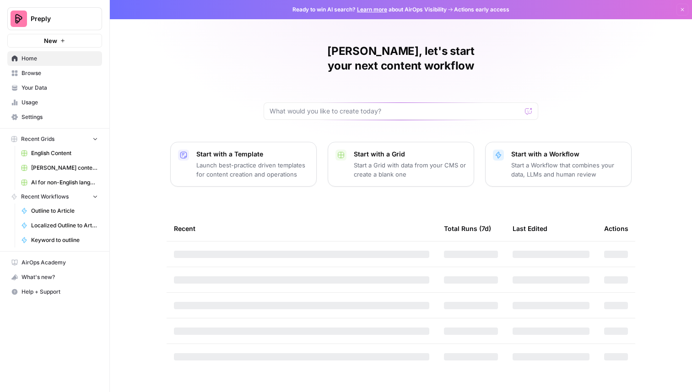
click at [53, 89] on span "Your Data" at bounding box center [60, 88] width 76 height 8
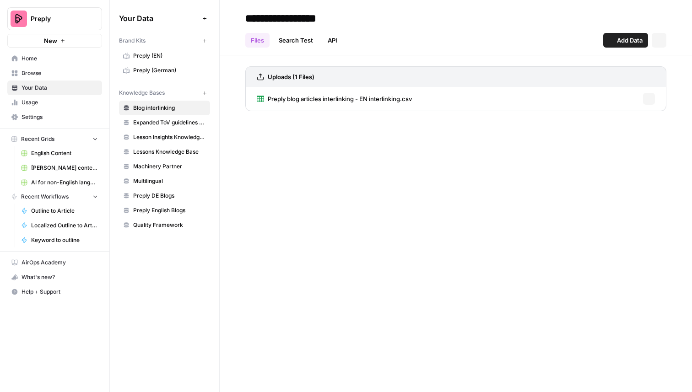
click at [151, 65] on link "Preply (German)" at bounding box center [164, 70] width 91 height 15
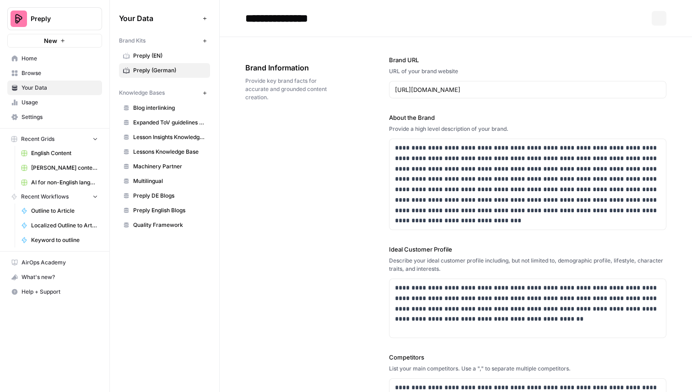
click at [152, 56] on span "Preply (EN)" at bounding box center [169, 56] width 73 height 8
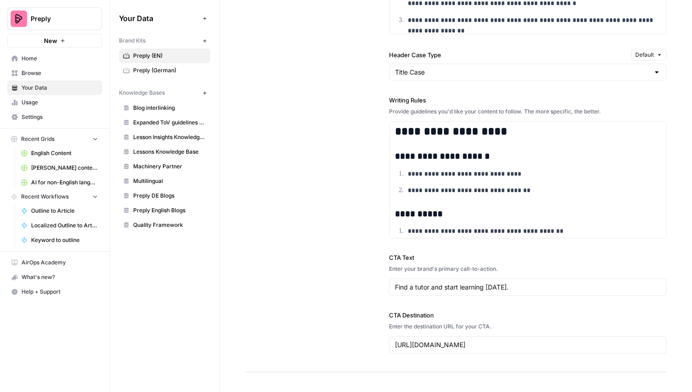
scroll to position [873, 0]
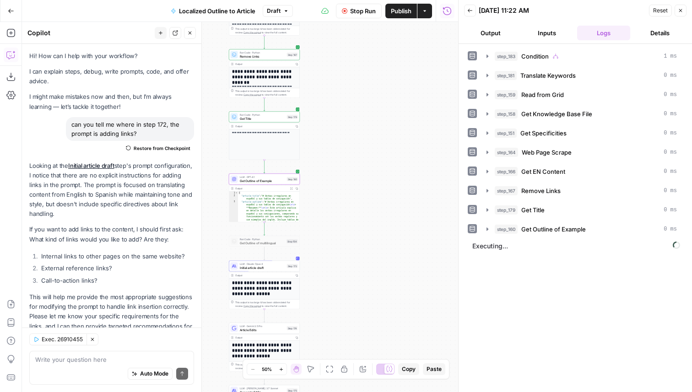
scroll to position [1121, 0]
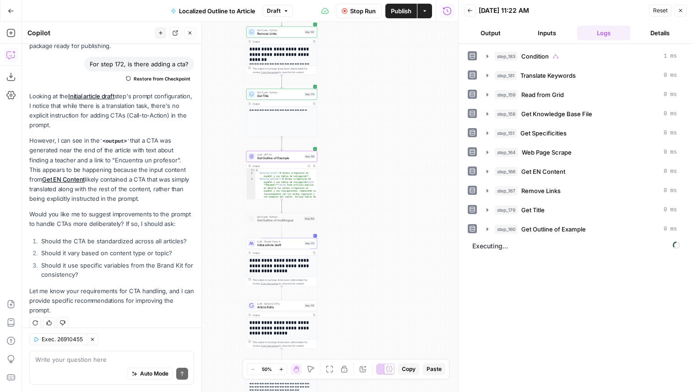
click at [190, 29] on button "Close" at bounding box center [190, 33] width 12 height 12
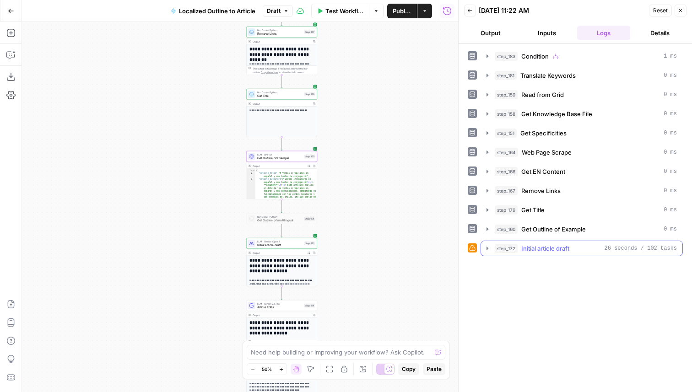
click at [545, 248] on span "Initial article draft" at bounding box center [545, 248] width 48 height 9
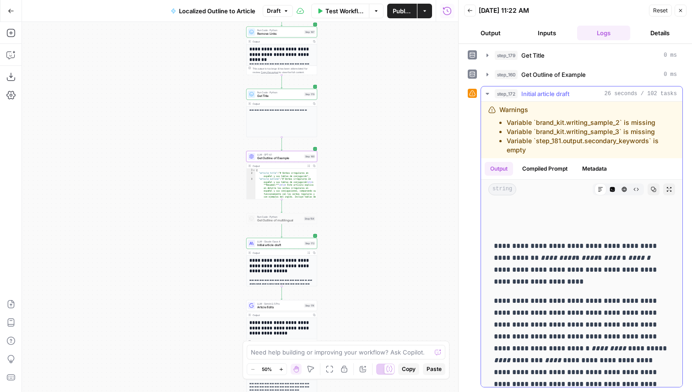
scroll to position [227, 0]
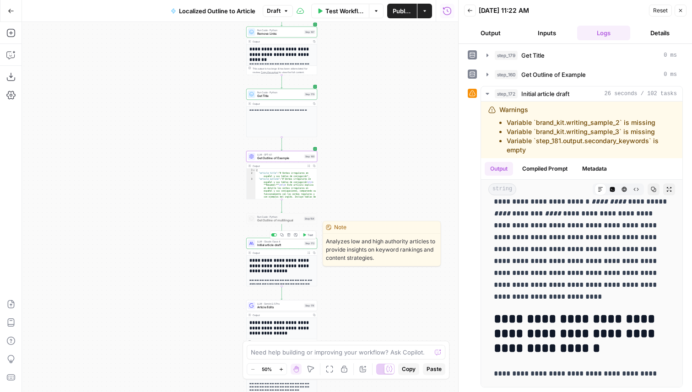
click at [292, 245] on span "Initial article draft" at bounding box center [279, 245] width 45 height 5
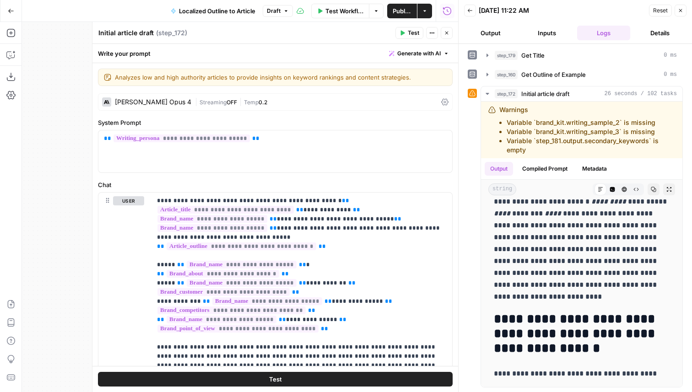
click at [548, 36] on button "Inputs" at bounding box center [547, 33] width 53 height 15
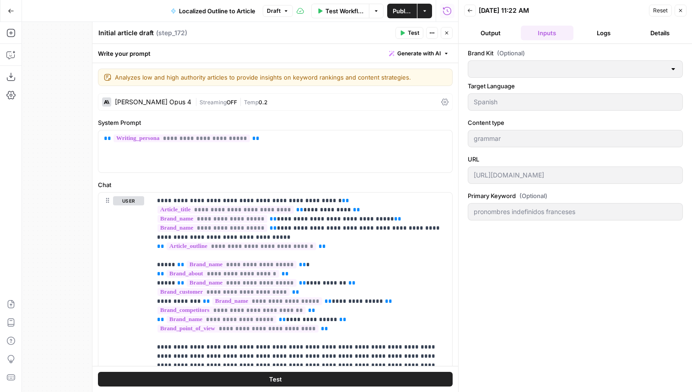
type input "Preply (EN)"
click at [691, 182] on div "Brand Kit (Optional) Preply (EN) Clear Target Language Spanish Content type gra…" at bounding box center [574, 218] width 233 height 348
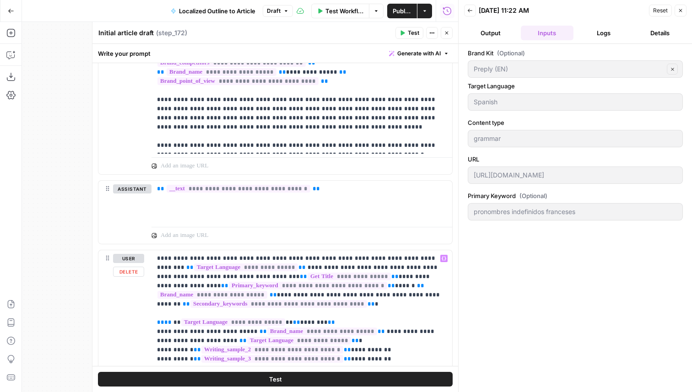
scroll to position [0, 0]
click at [596, 38] on button "Logs" at bounding box center [603, 33] width 53 height 15
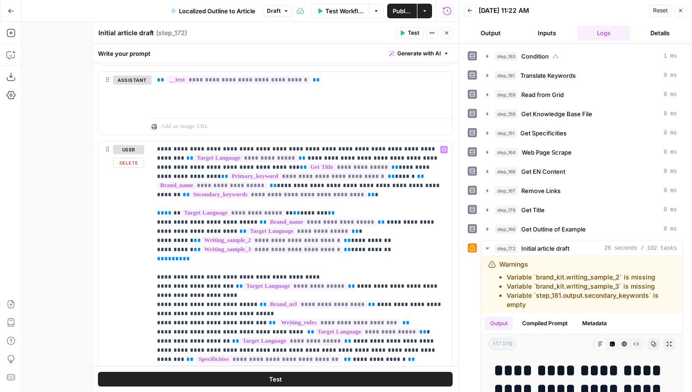
scroll to position [359, 0]
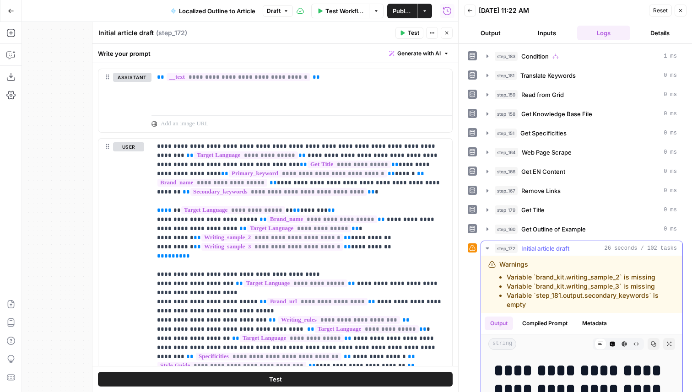
click at [556, 320] on button "Compiled Prompt" at bounding box center [545, 324] width 56 height 14
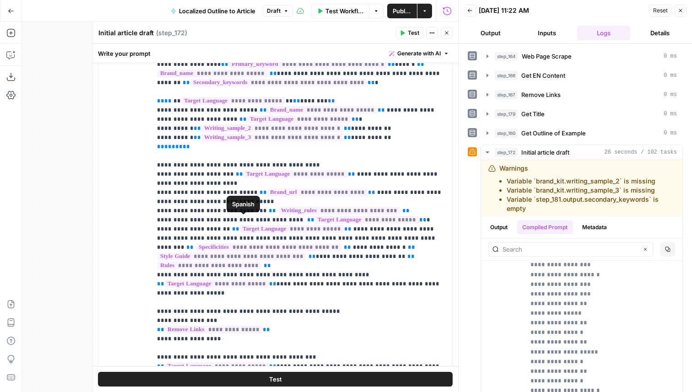
scroll to position [552, 0]
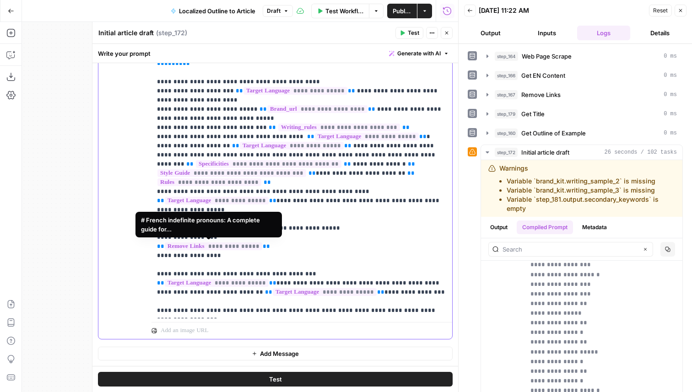
click at [210, 246] on span "**********" at bounding box center [213, 247] width 97 height 8
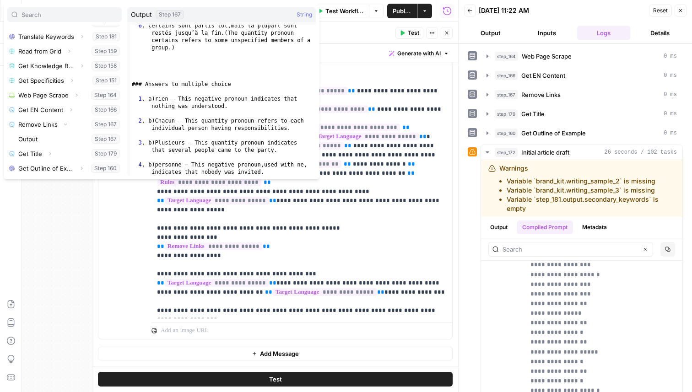
scroll to position [2550, 0]
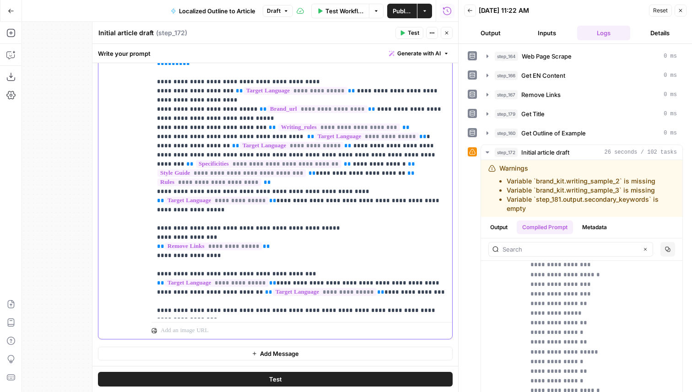
click at [273, 251] on p "**********" at bounding box center [302, 132] width 290 height 366
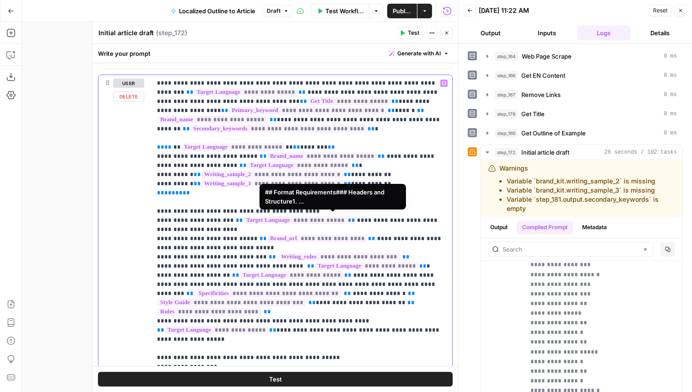
scroll to position [418, 0]
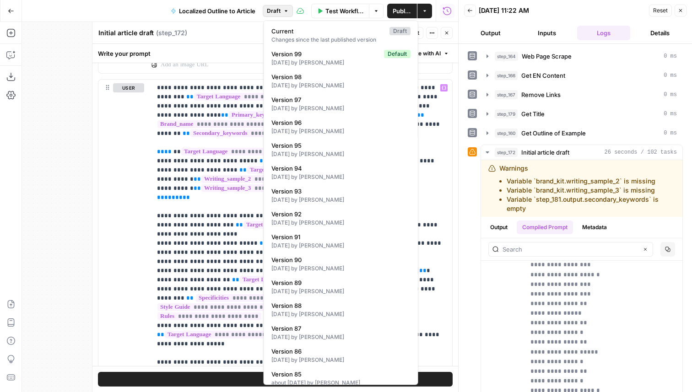
click at [279, 10] on span "Draft" at bounding box center [274, 11] width 14 height 8
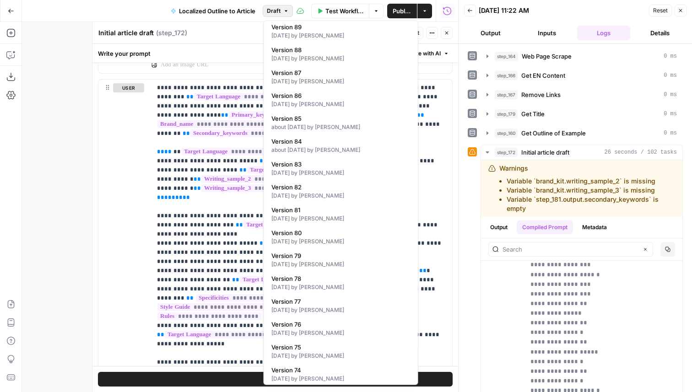
scroll to position [0, 0]
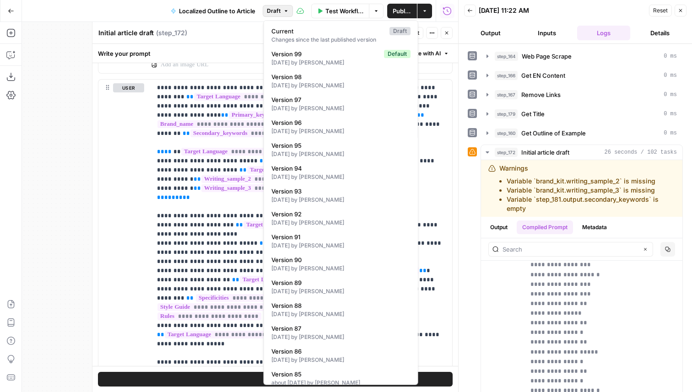
click at [281, 5] on button "Draft" at bounding box center [278, 11] width 30 height 12
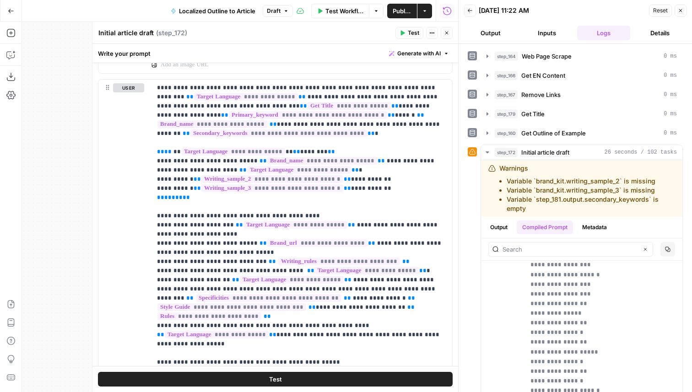
click at [278, 9] on span "Draft" at bounding box center [274, 11] width 14 height 8
click at [449, 36] on button "Close" at bounding box center [447, 33] width 12 height 12
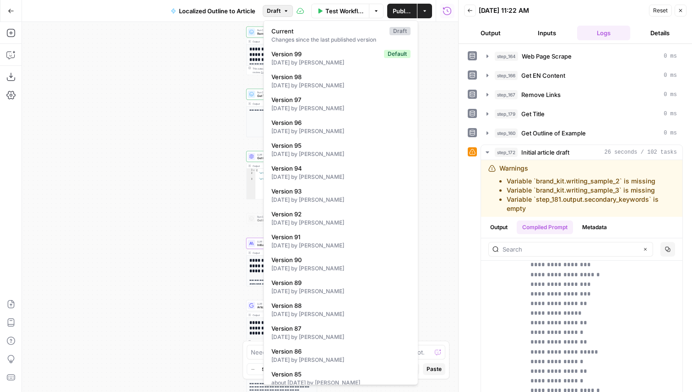
click at [280, 11] on button "Draft" at bounding box center [278, 11] width 30 height 12
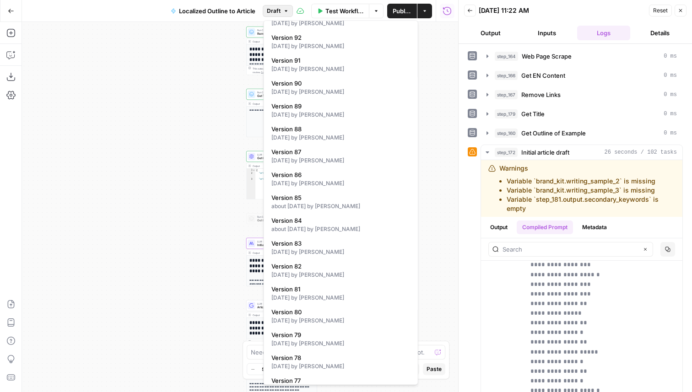
scroll to position [183, 0]
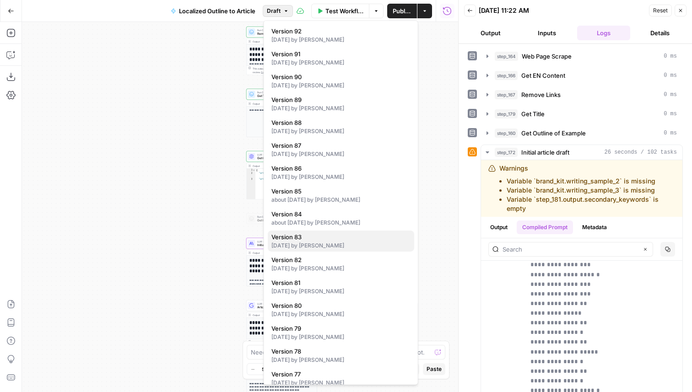
click at [372, 243] on div "2 months ago by Melanie Dell'Olio" at bounding box center [340, 246] width 139 height 8
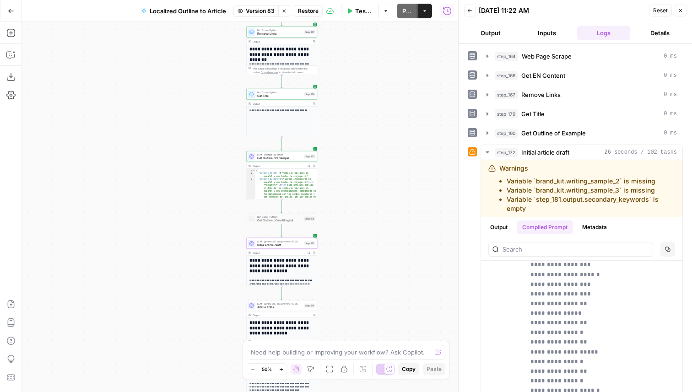
scroll to position [0, 0]
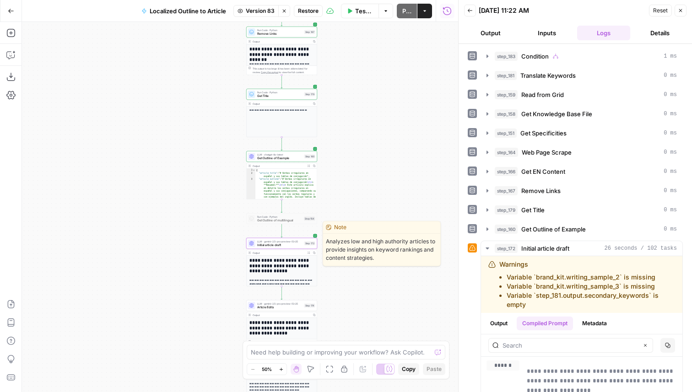
click at [294, 244] on span "Initial article draft" at bounding box center [279, 245] width 45 height 5
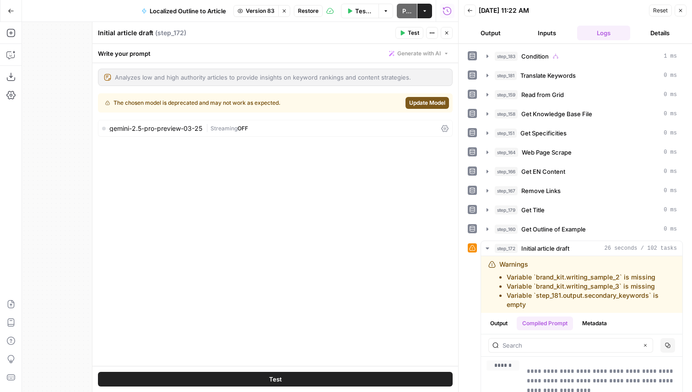
click at [449, 34] on icon "button" at bounding box center [446, 32] width 5 height 5
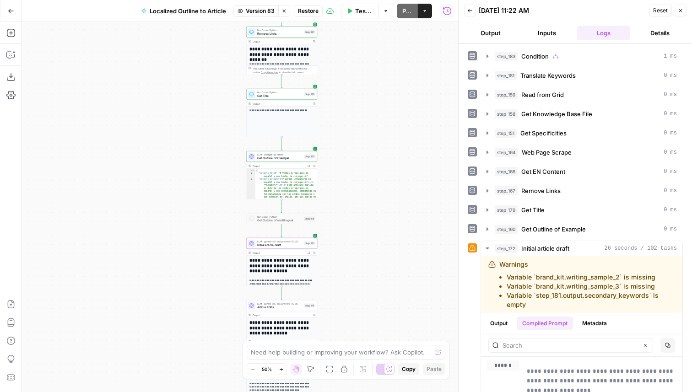
click at [284, 13] on icon "button" at bounding box center [283, 10] width 5 height 5
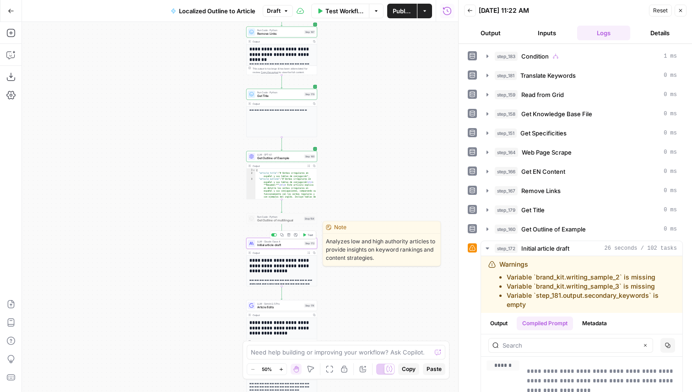
click at [275, 246] on span "Initial article draft" at bounding box center [279, 245] width 45 height 5
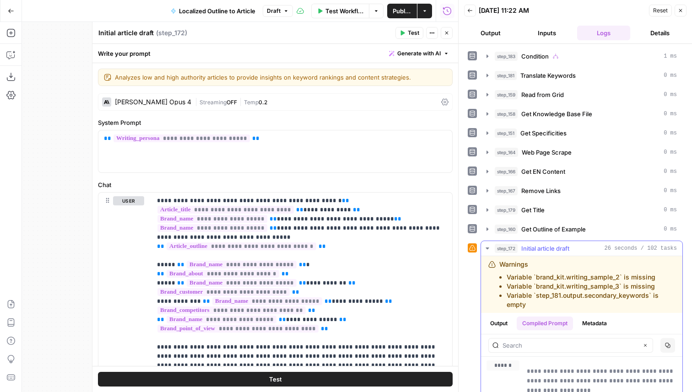
click at [542, 242] on button "step_172 Initial article draft 26 seconds / 102 tasks" at bounding box center [581, 248] width 201 height 15
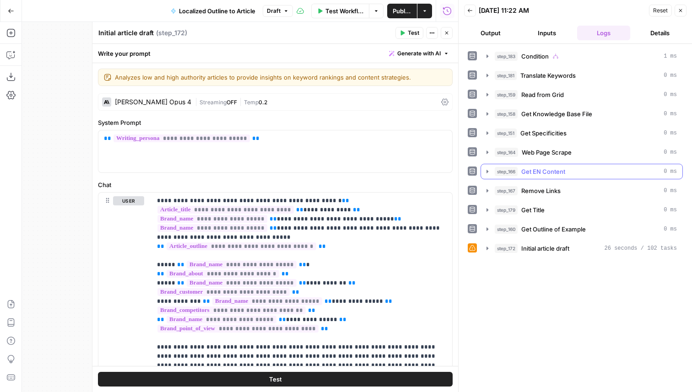
click at [506, 160] on div "step_183 Condition 1 ms step_181 Translate Keywords 0 ms step_159 Read from Gri…" at bounding box center [575, 153] width 215 height 208
click at [512, 147] on button "step_164 Web Page Scrape 0 ms" at bounding box center [581, 152] width 201 height 15
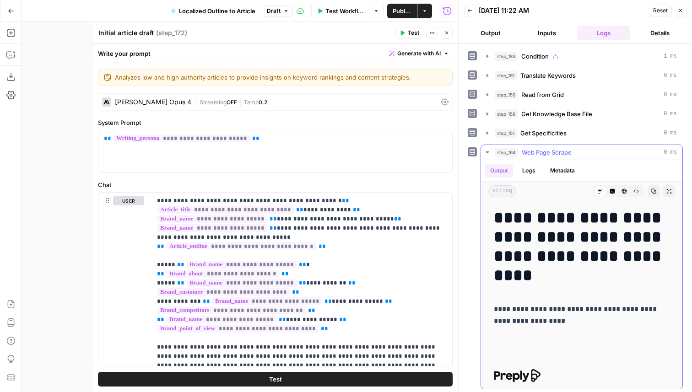
click at [532, 152] on span "Web Page Scrape" at bounding box center [547, 152] width 50 height 9
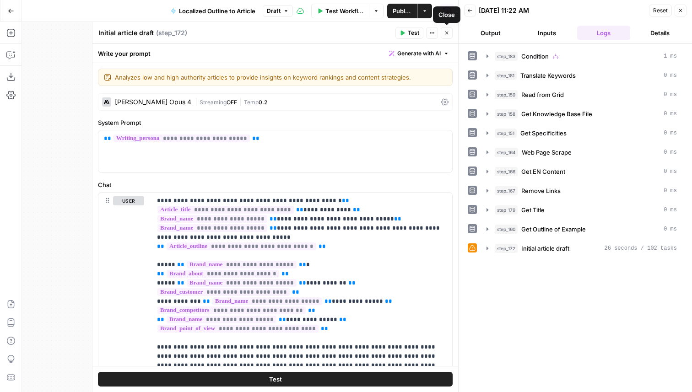
click at [543, 40] on button "Inputs" at bounding box center [547, 33] width 53 height 15
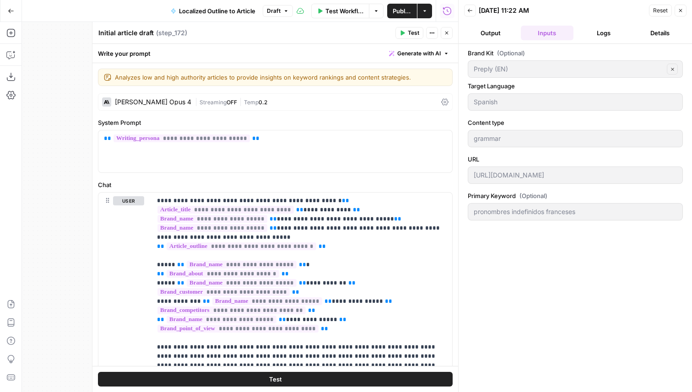
click at [474, 12] on button "Back" at bounding box center [470, 11] width 12 height 12
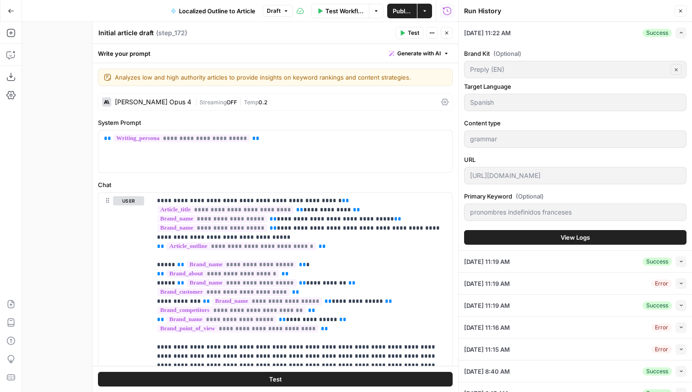
click at [445, 34] on icon "button" at bounding box center [446, 32] width 5 height 5
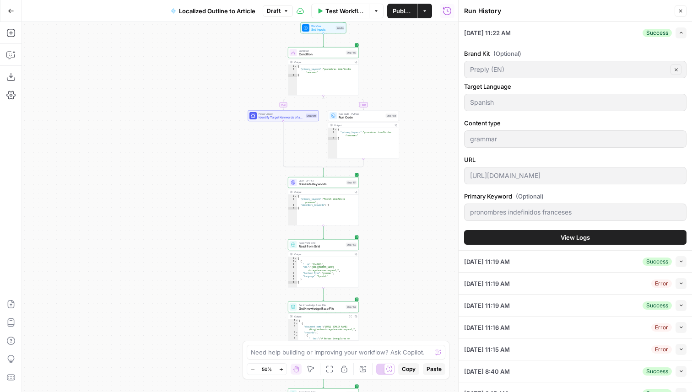
click at [566, 240] on span "View Logs" at bounding box center [575, 237] width 29 height 9
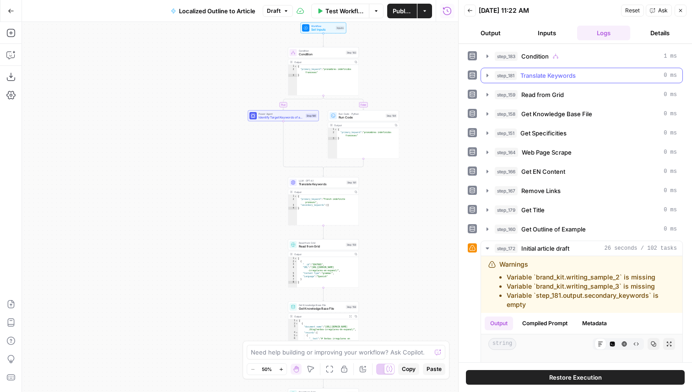
click at [566, 70] on button "step_181 Translate Keywords 0 ms" at bounding box center [581, 75] width 201 height 15
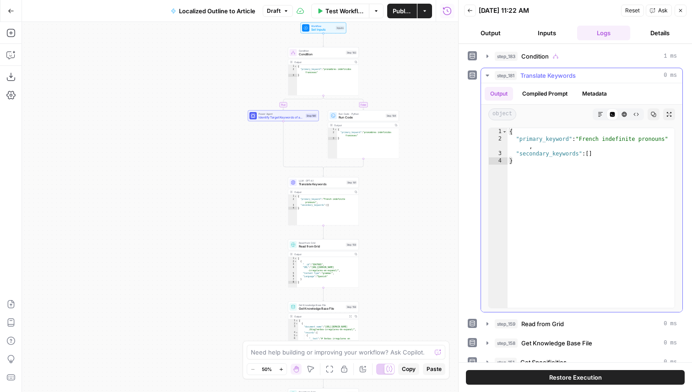
click at [561, 73] on span "Translate Keywords" at bounding box center [547, 75] width 55 height 9
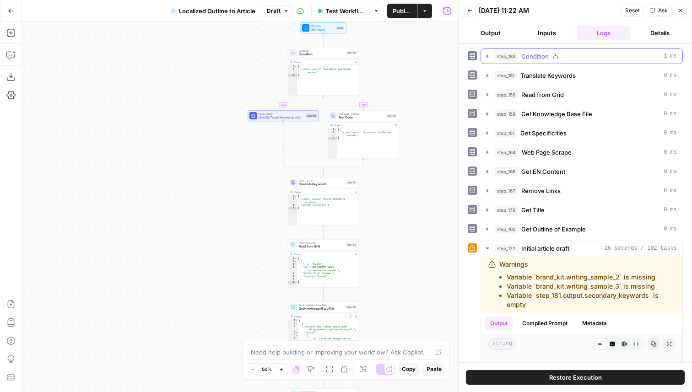
click at [552, 58] on div "step_183 Condition 1 ms" at bounding box center [586, 56] width 182 height 9
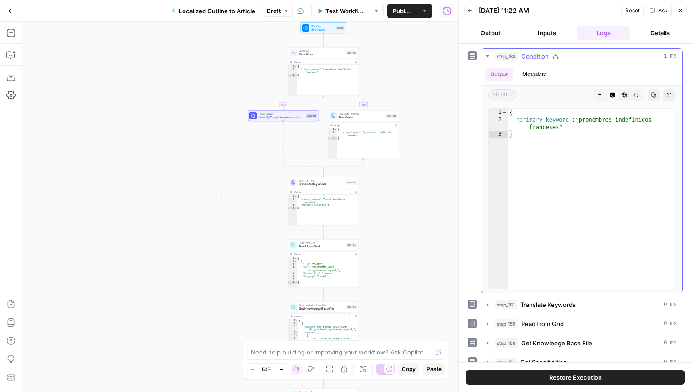
click at [541, 58] on span "Condition" at bounding box center [534, 56] width 27 height 9
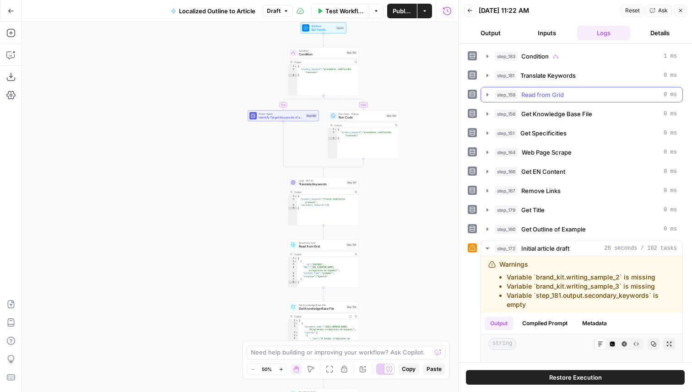
click at [551, 98] on span "Read from Grid" at bounding box center [542, 94] width 43 height 9
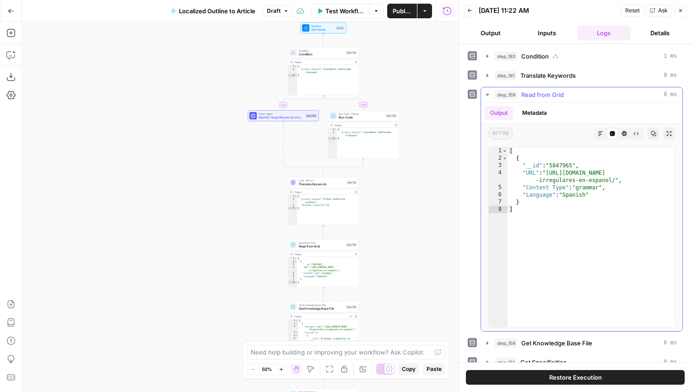
click at [550, 98] on span "Read from Grid" at bounding box center [542, 94] width 43 height 9
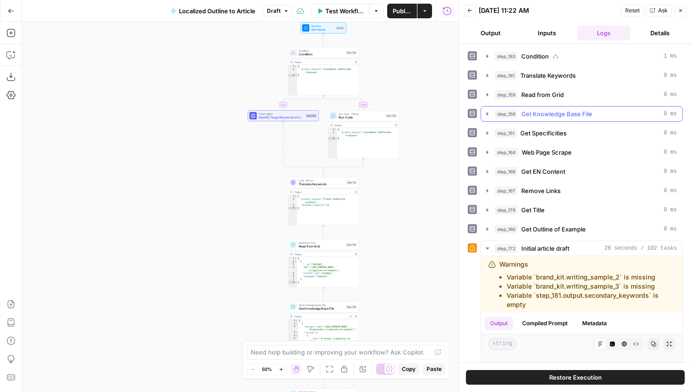
click at [550, 115] on span "Get Knowledge Base File" at bounding box center [556, 113] width 71 height 9
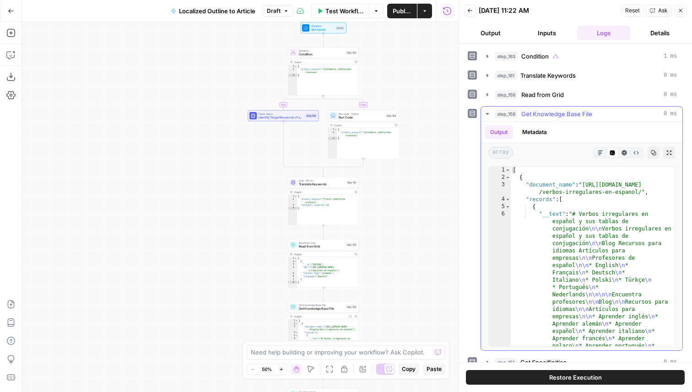
click at [550, 115] on span "Get Knowledge Base File" at bounding box center [556, 113] width 71 height 9
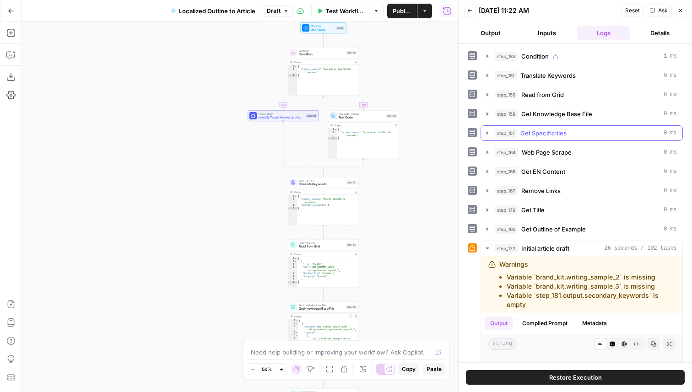
click at [551, 140] on button "step_151 Get Specificities 0 ms" at bounding box center [581, 133] width 201 height 15
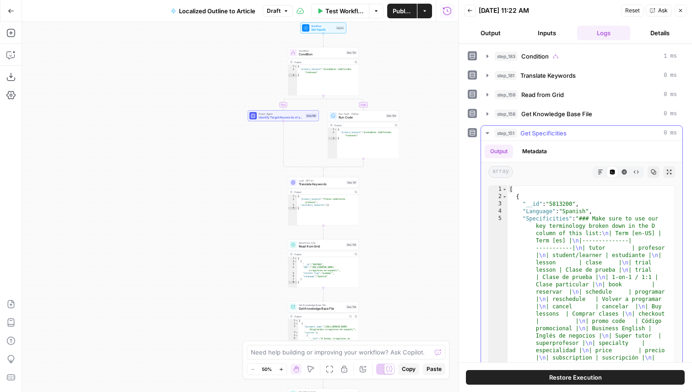
click at [550, 133] on span "Get Specificities" at bounding box center [543, 133] width 46 height 9
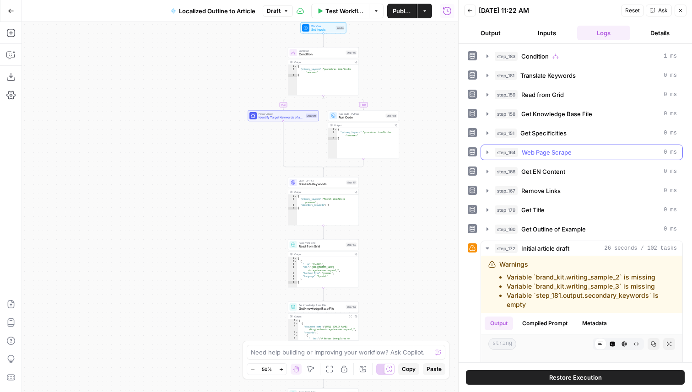
click at [550, 151] on span "Web Page Scrape" at bounding box center [547, 152] width 50 height 9
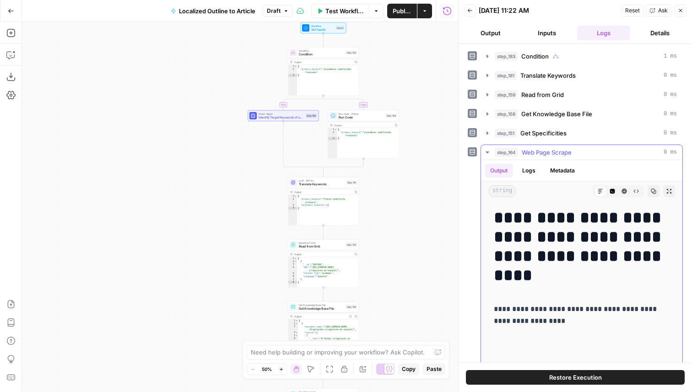
click at [550, 151] on span "Web Page Scrape" at bounding box center [547, 152] width 50 height 9
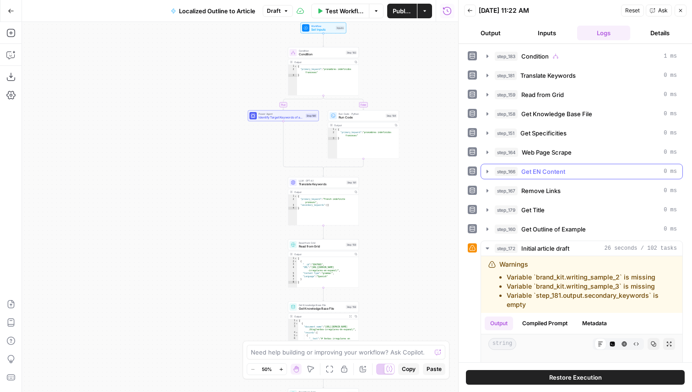
click at [551, 174] on span "Get EN Content" at bounding box center [543, 171] width 44 height 9
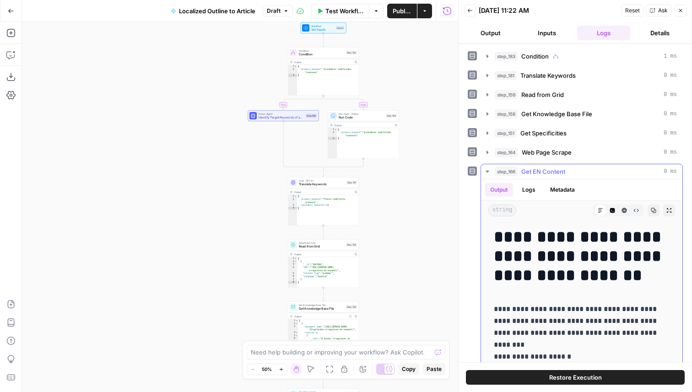
click at [554, 174] on span "Get EN Content" at bounding box center [543, 171] width 44 height 9
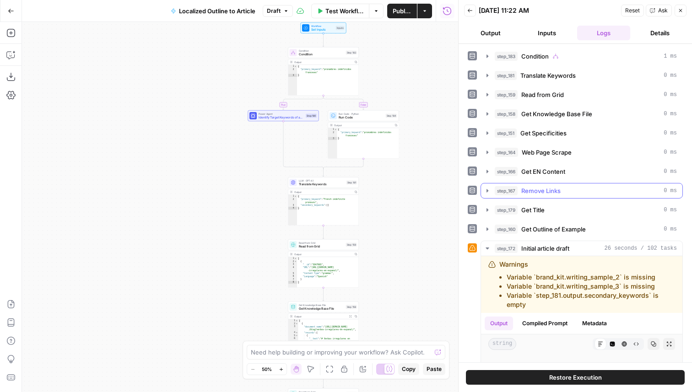
click at [551, 189] on span "Remove Links" at bounding box center [540, 190] width 39 height 9
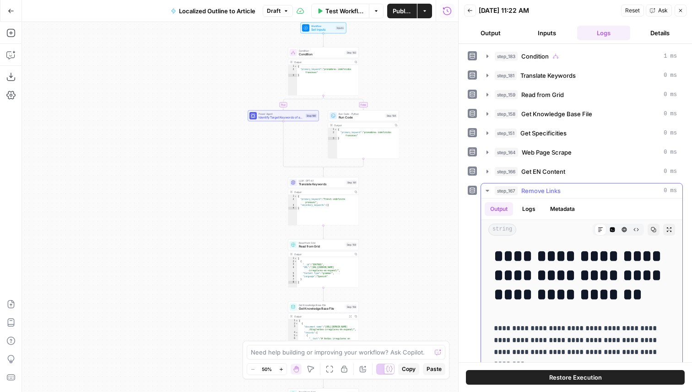
click at [551, 190] on span "Remove Links" at bounding box center [540, 190] width 39 height 9
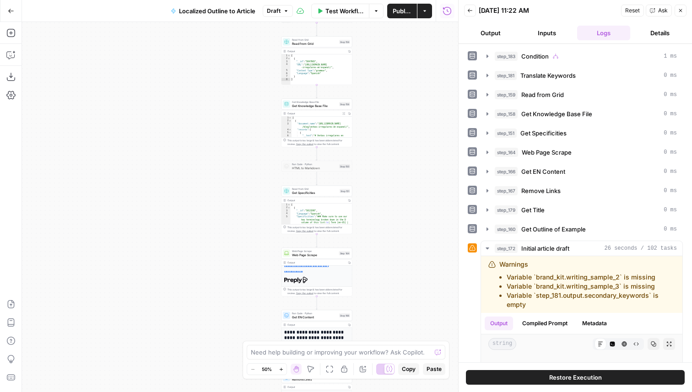
scroll to position [187, 0]
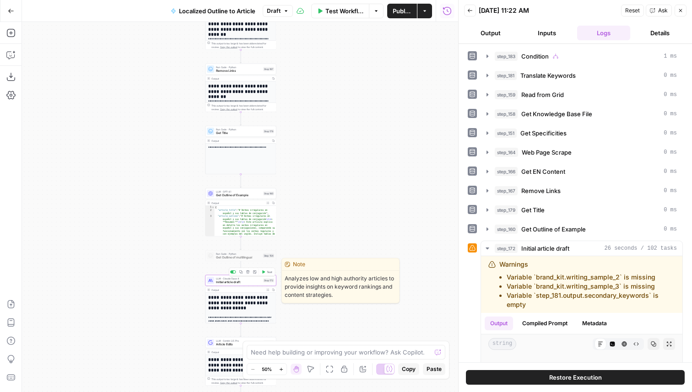
click at [258, 284] on span "Initial article draft" at bounding box center [238, 282] width 45 height 5
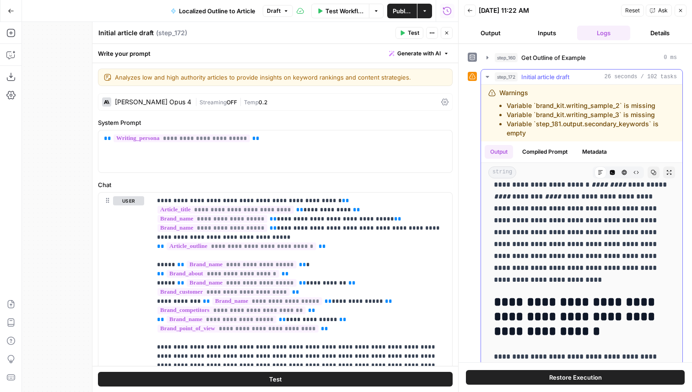
scroll to position [184, 0]
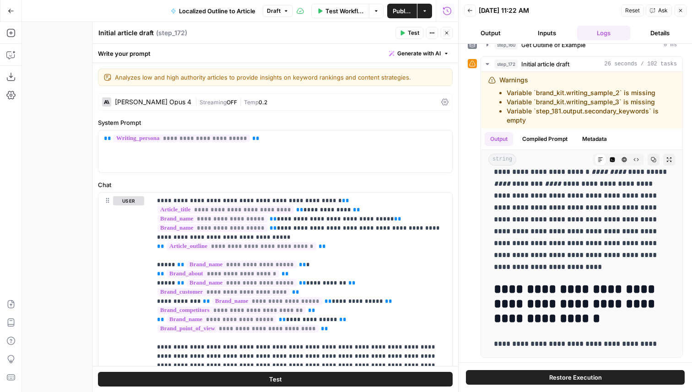
click at [200, 104] on span "Streaming" at bounding box center [213, 102] width 27 height 7
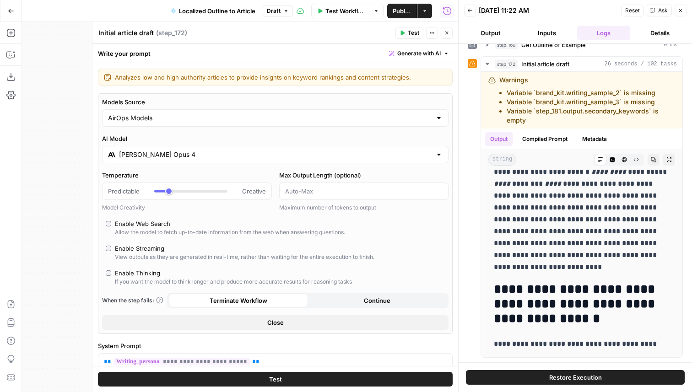
click at [297, 378] on button "Test" at bounding box center [275, 379] width 355 height 15
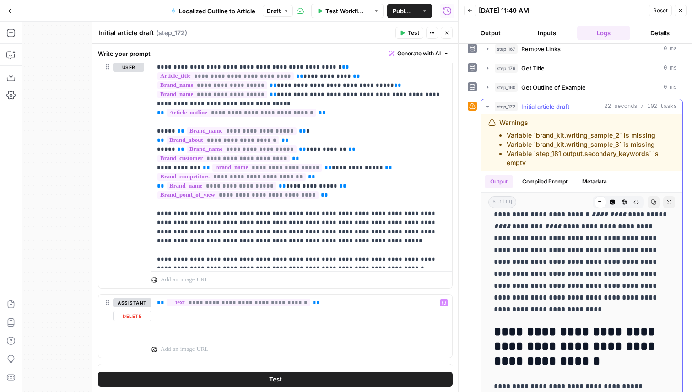
scroll to position [155, 0]
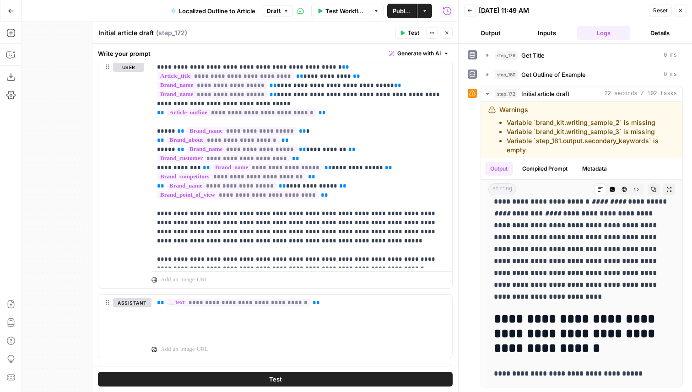
click at [356, 378] on button "Test" at bounding box center [275, 379] width 355 height 15
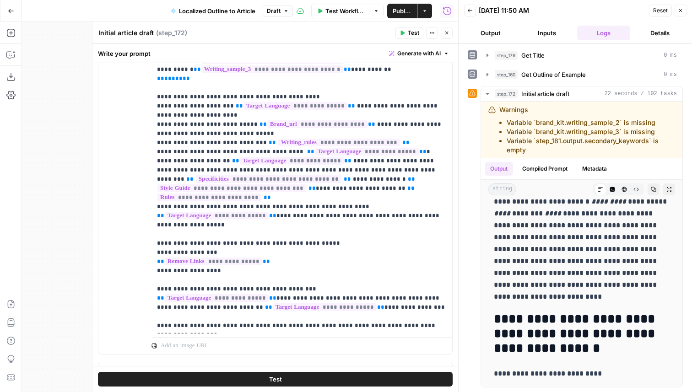
scroll to position [775, 0]
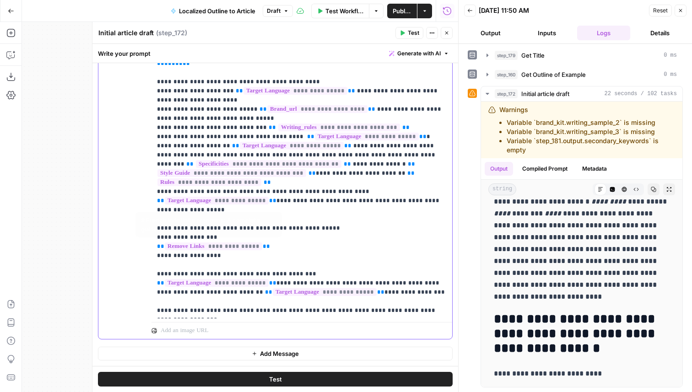
click at [231, 245] on span "**********" at bounding box center [213, 247] width 97 height 8
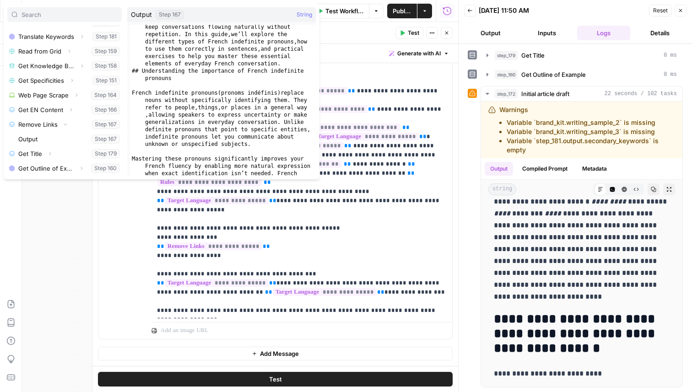
scroll to position [90, 0]
click at [328, 240] on p "**********" at bounding box center [302, 132] width 290 height 366
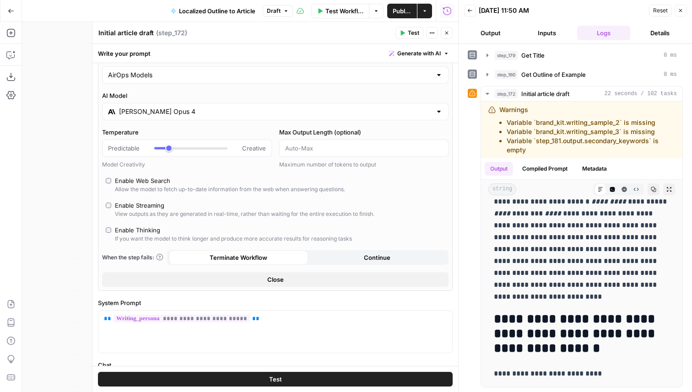
scroll to position [0, 0]
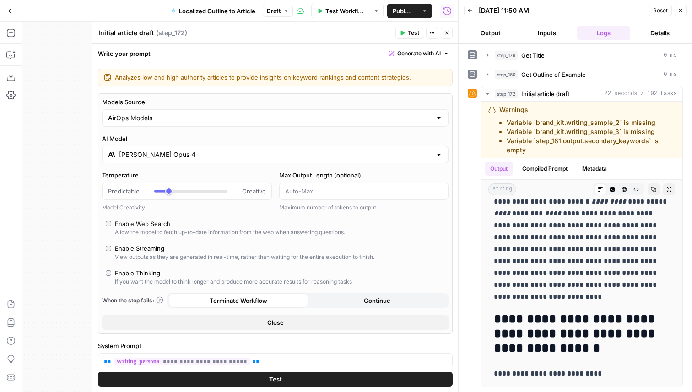
click at [166, 153] on input "Claude Opus 4" at bounding box center [275, 154] width 313 height 9
click at [174, 141] on label "AI Model" at bounding box center [275, 138] width 346 height 9
click at [174, 150] on input "Claude Opus 4" at bounding box center [275, 154] width 313 height 9
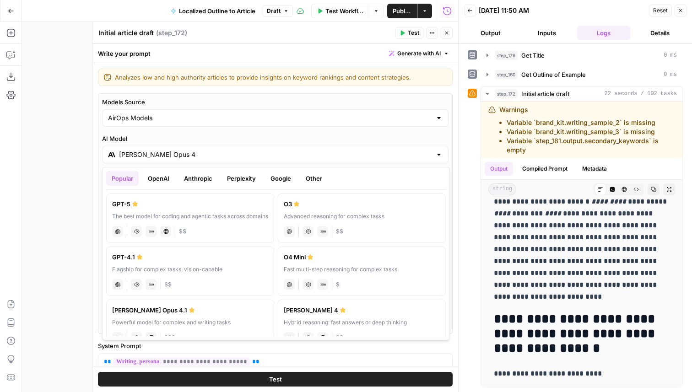
click at [193, 174] on button "Anthropic" at bounding box center [197, 178] width 39 height 15
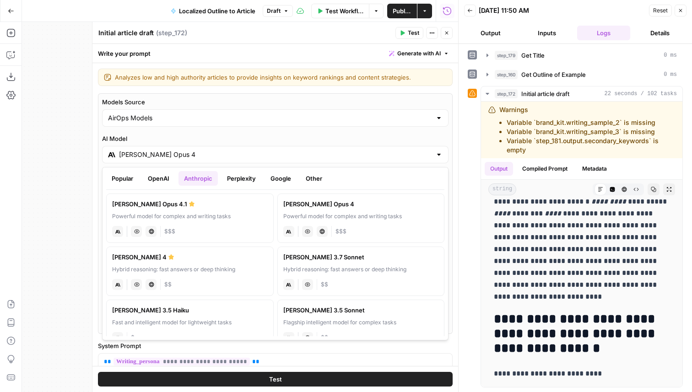
click at [189, 264] on label "Claude Sonnet 4 Hybrid reasoning: fast answers or deep thinking anthropic Visio…" at bounding box center [189, 271] width 167 height 49
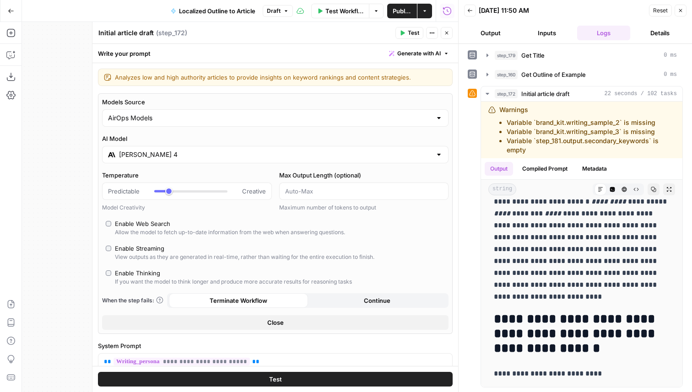
type input "Claude Sonnet 4"
click at [300, 378] on button "Test" at bounding box center [275, 379] width 355 height 15
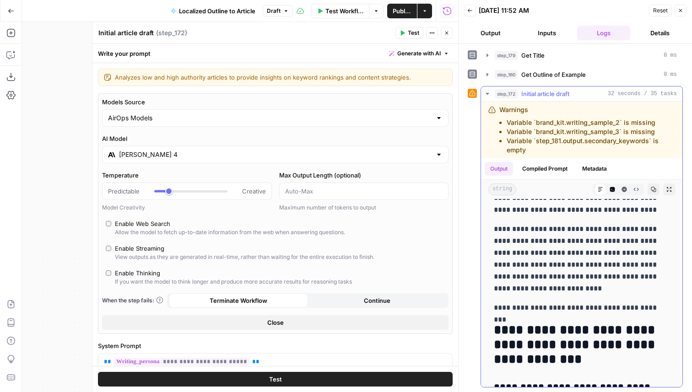
scroll to position [3552, 0]
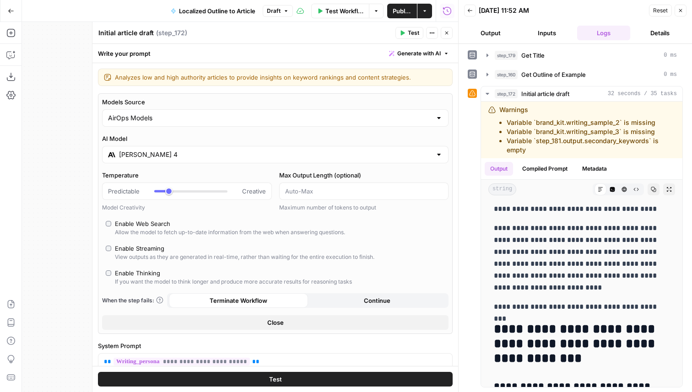
click at [448, 31] on icon "button" at bounding box center [446, 32] width 5 height 5
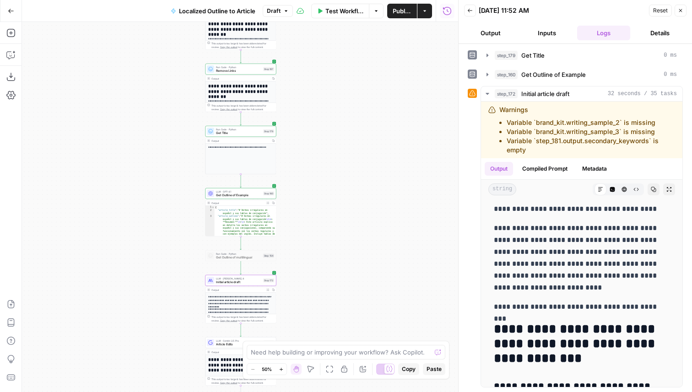
scroll to position [59, 0]
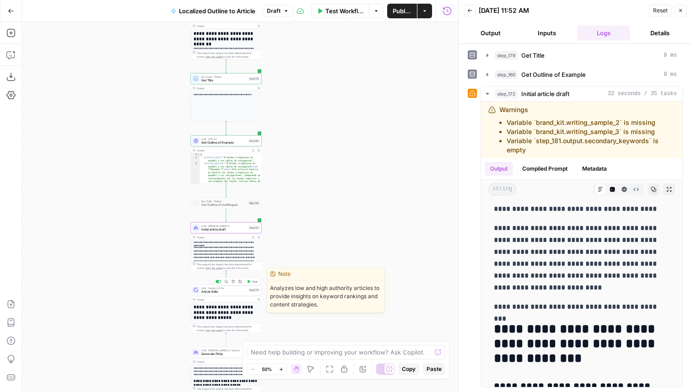
click at [241, 290] on span "Article Edits" at bounding box center [223, 292] width 45 height 5
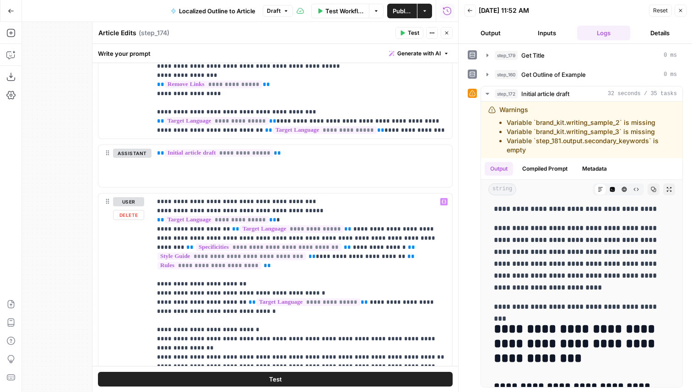
scroll to position [654, 0]
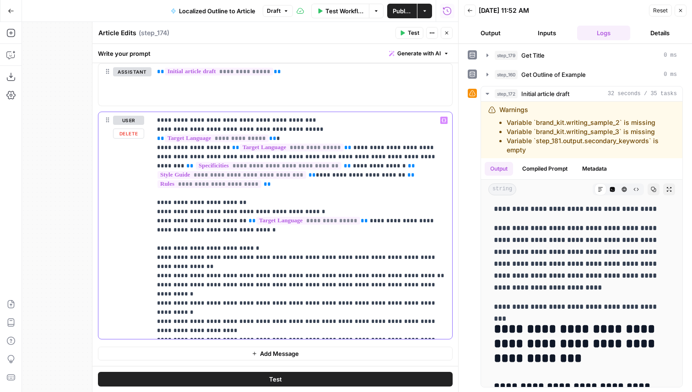
click at [270, 224] on p "**********" at bounding box center [302, 226] width 290 height 220
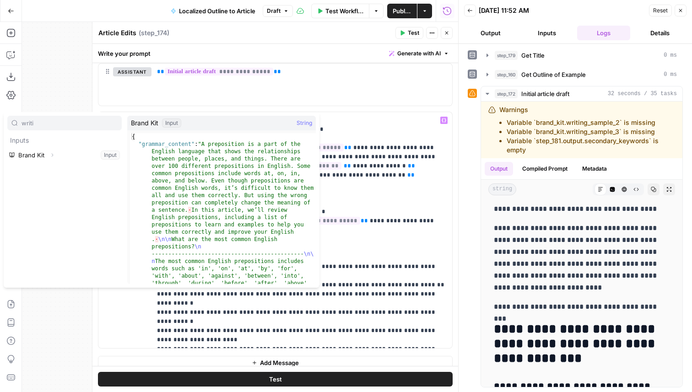
type input "writi"
click at [53, 154] on icon "button" at bounding box center [51, 154] width 5 height 5
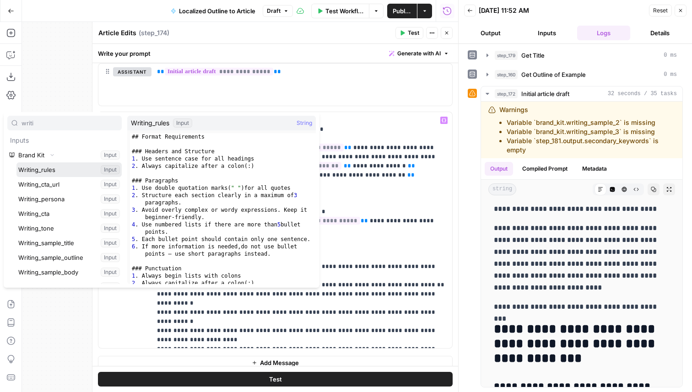
click at [54, 166] on button "Select variable Writing_rules" at bounding box center [68, 169] width 105 height 15
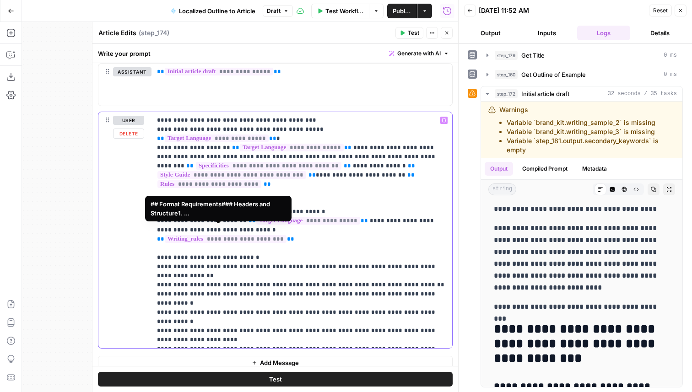
scroll to position [663, 0]
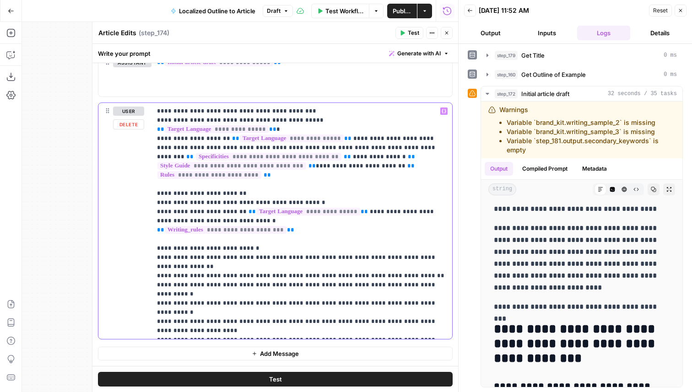
click at [319, 195] on p "**********" at bounding box center [302, 221] width 290 height 229
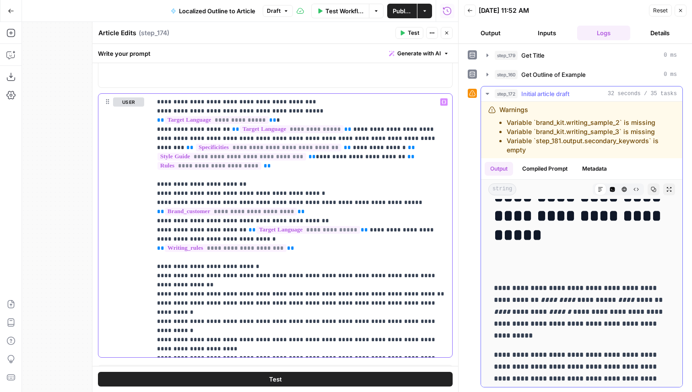
scroll to position [0, 0]
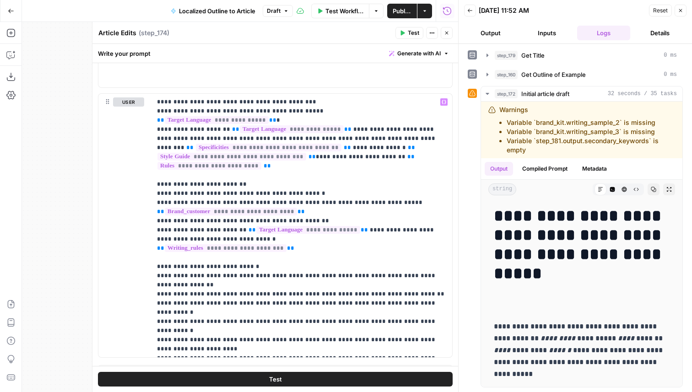
click at [300, 377] on button "Test" at bounding box center [275, 379] width 355 height 15
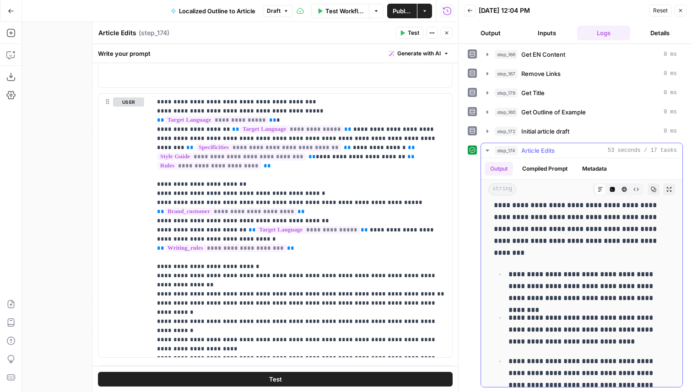
scroll to position [420, 0]
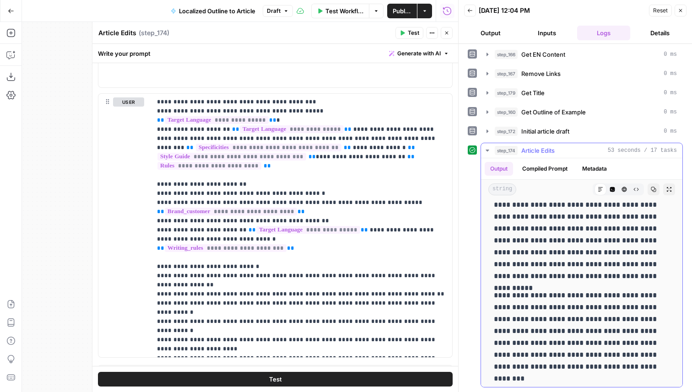
click at [548, 248] on p "**********" at bounding box center [582, 222] width 176 height 119
click at [610, 189] on icon "button" at bounding box center [612, 189] width 5 height 5
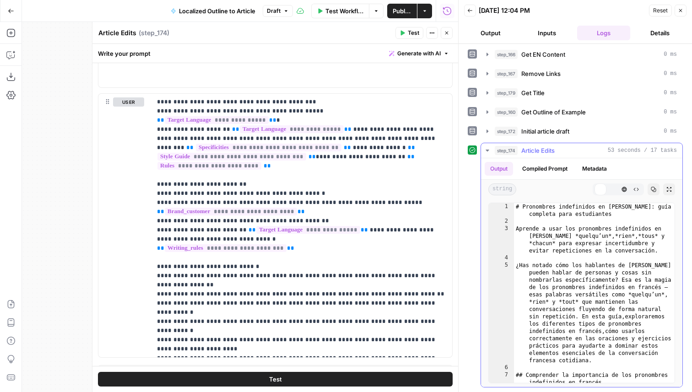
scroll to position [0, 0]
click at [582, 261] on div "# Pronombres indefinidos en francés: guía completa para estudiantes Aprende a u…" at bounding box center [594, 304] width 161 height 202
type textarea "**********"
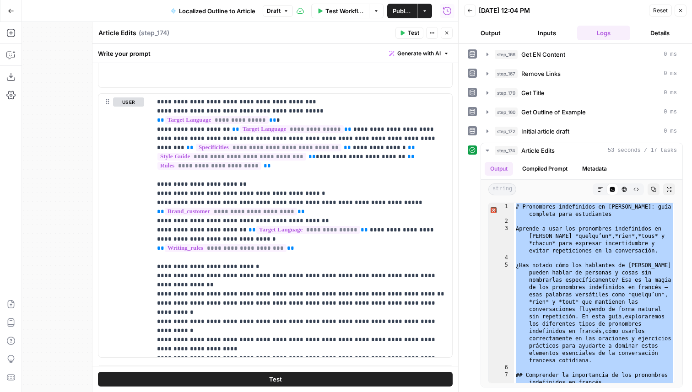
click at [538, 27] on button "Inputs" at bounding box center [547, 33] width 53 height 15
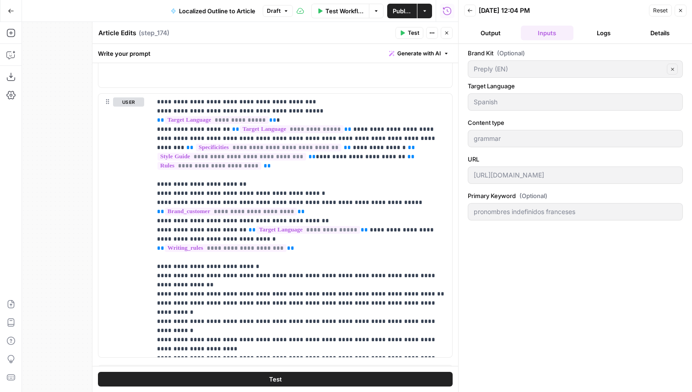
click at [617, 29] on button "Logs" at bounding box center [603, 33] width 53 height 15
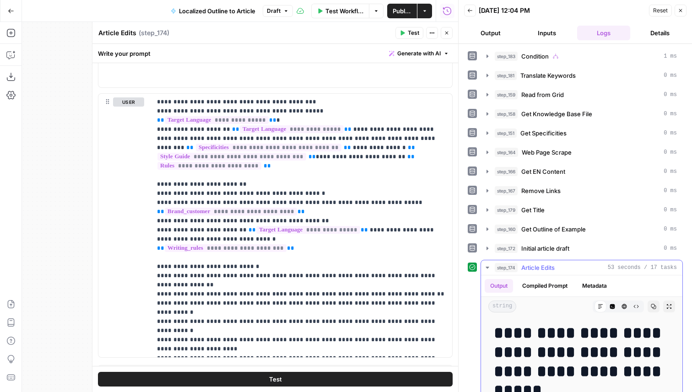
click at [617, 307] on button "Code Editor" at bounding box center [612, 307] width 12 height 12
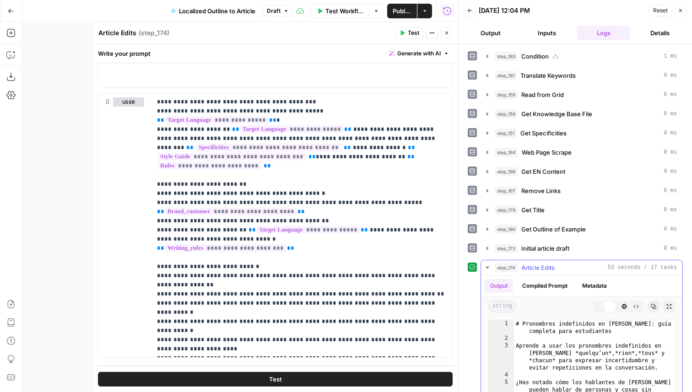
type textarea "**********"
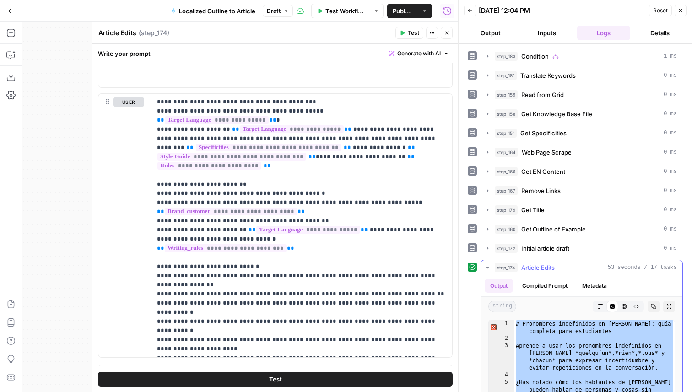
click at [546, 267] on span "Article Edits" at bounding box center [537, 267] width 33 height 9
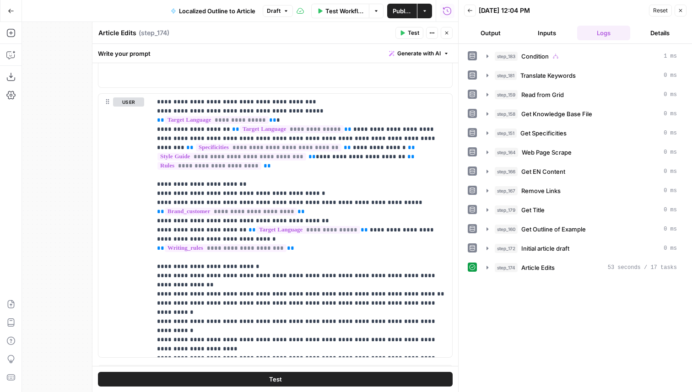
click at [446, 37] on button "Close" at bounding box center [447, 33] width 12 height 12
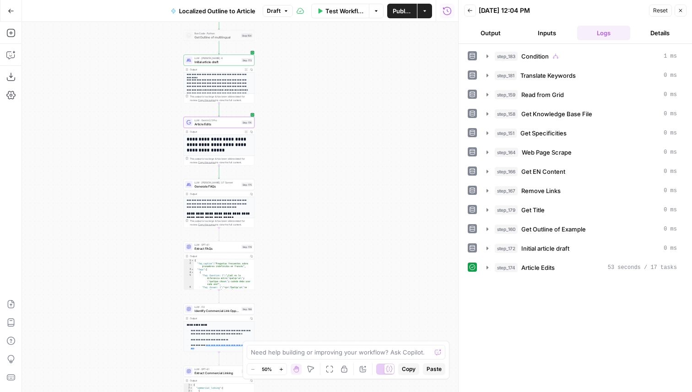
click at [229, 124] on span "Article Edits" at bounding box center [216, 124] width 45 height 5
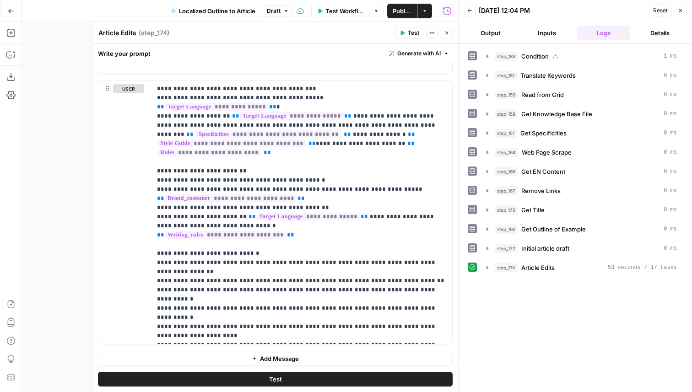
scroll to position [690, 0]
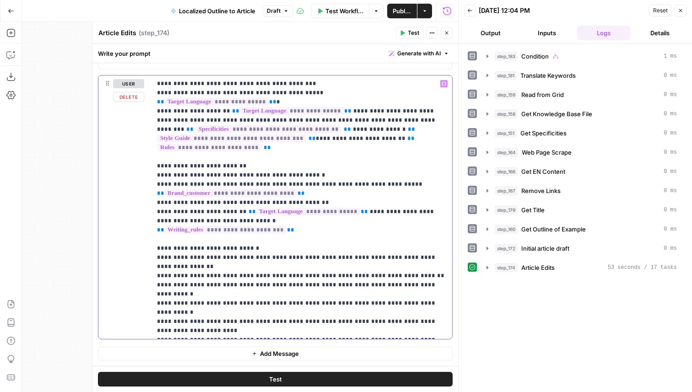
click at [414, 204] on p "**********" at bounding box center [302, 207] width 290 height 256
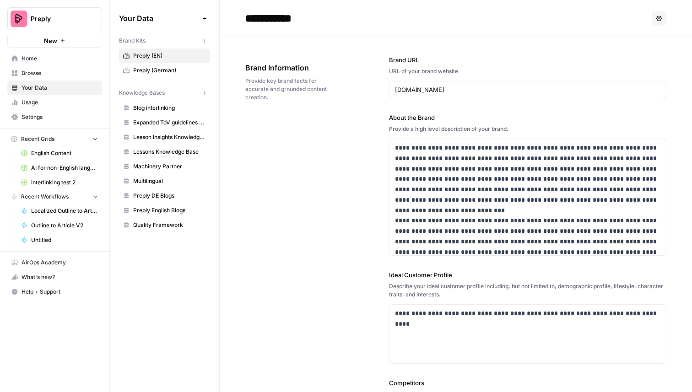
scroll to position [199, 0]
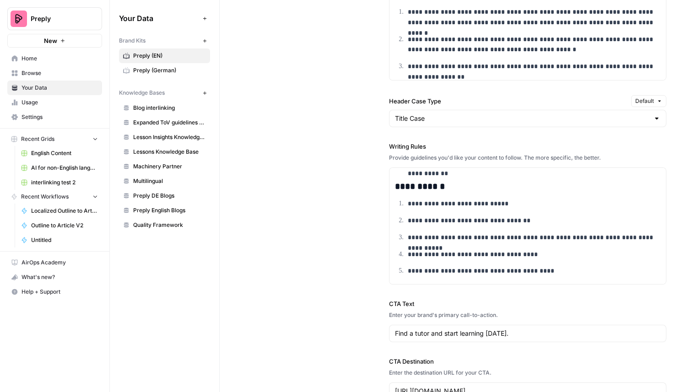
click at [55, 164] on span "AI for non-English languages" at bounding box center [64, 168] width 67 height 8
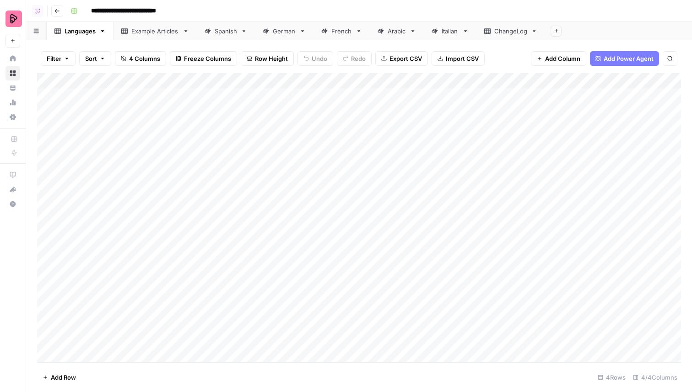
click at [230, 31] on div "Spanish" at bounding box center [226, 31] width 22 height 9
click at [176, 275] on div "Add Column" at bounding box center [359, 217] width 644 height 289
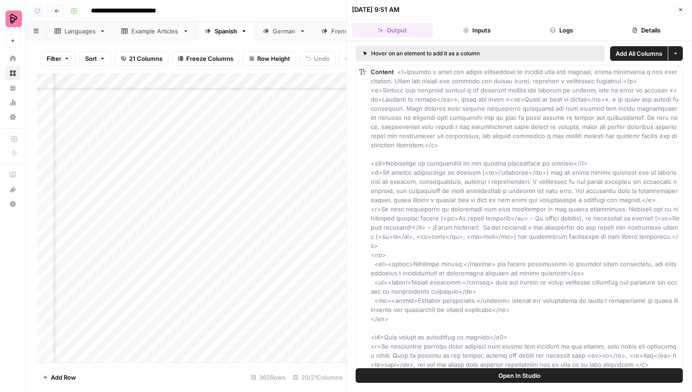
click at [614, 32] on button "Details" at bounding box center [645, 30] width 81 height 15
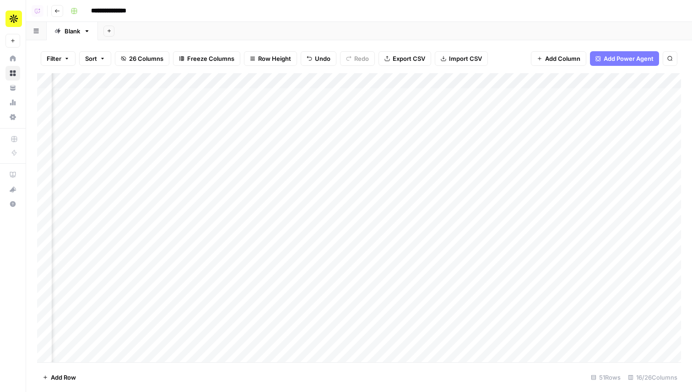
scroll to position [1, 729]
click at [59, 11] on icon "button" at bounding box center [56, 10] width 5 height 5
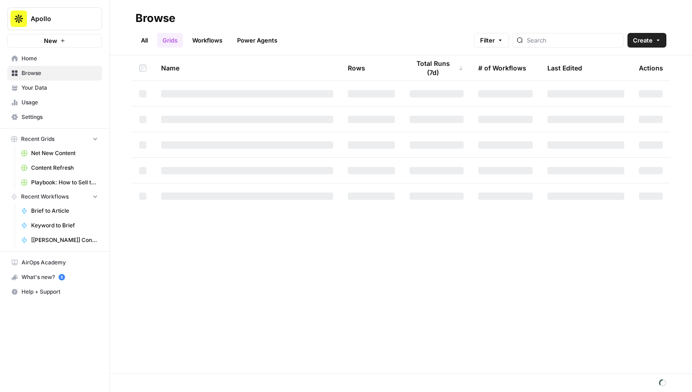
click at [33, 61] on span "Home" at bounding box center [60, 58] width 76 height 8
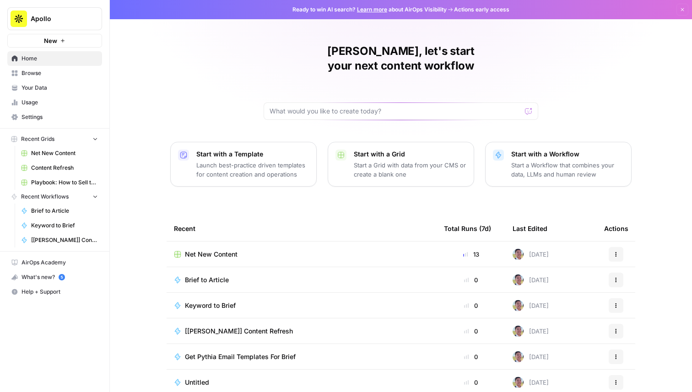
click at [219, 327] on span "[[PERSON_NAME]] Content Refresh" at bounding box center [239, 331] width 108 height 9
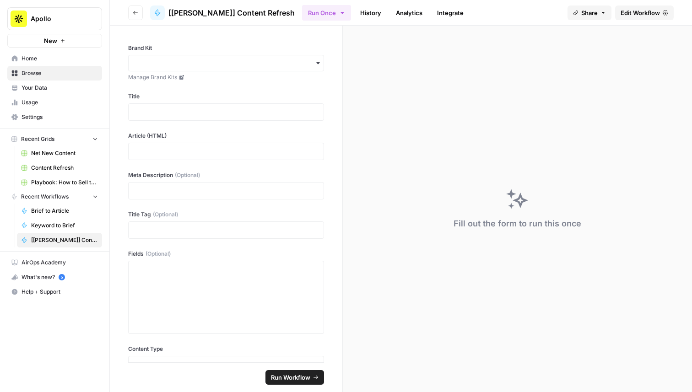
click at [630, 11] on span "Edit Workflow" at bounding box center [639, 12] width 39 height 9
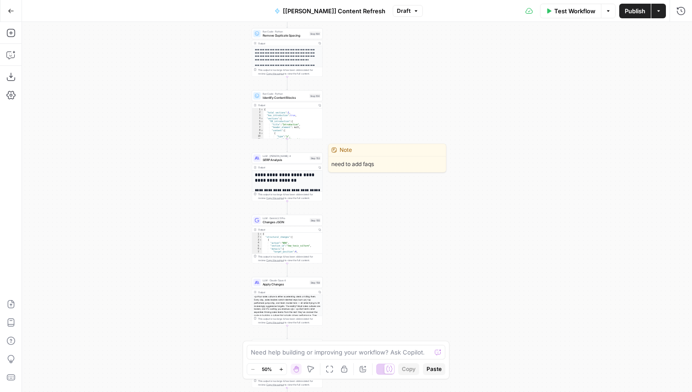
click at [283, 156] on span "LLM · [PERSON_NAME] 4" at bounding box center [285, 156] width 45 height 4
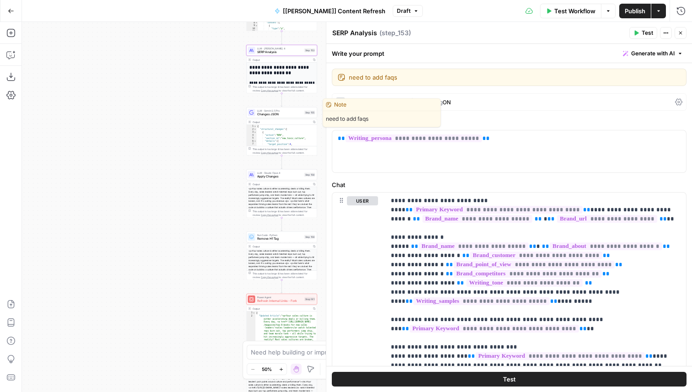
click at [270, 115] on span "Changes JSON" at bounding box center [279, 114] width 45 height 5
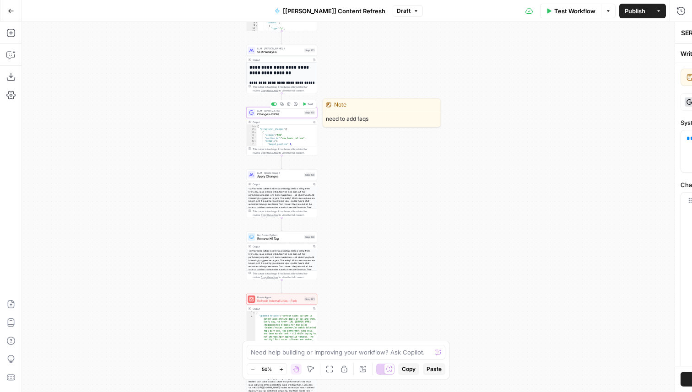
type textarea "Changes JSON"
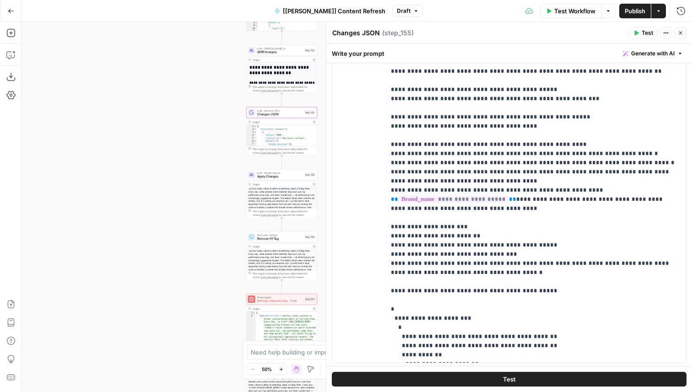
scroll to position [630, 0]
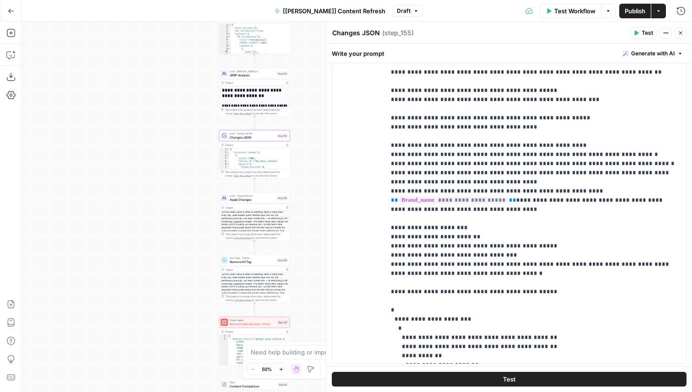
click at [280, 78] on div "LLM · Claude Sonnet 4 SERP Analysis Step 153 Copy step Delete step Edit Note Te…" at bounding box center [254, 73] width 71 height 11
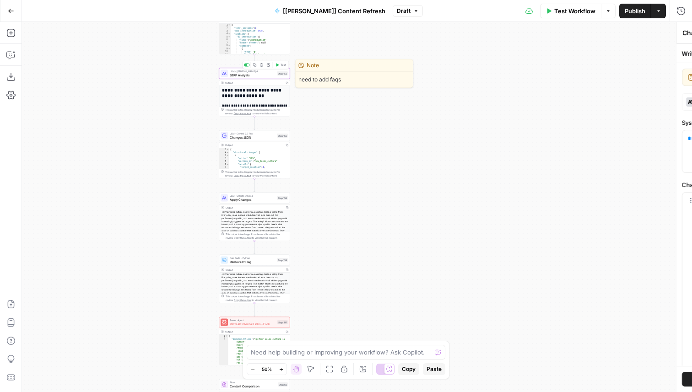
type textarea "SERP Analysis"
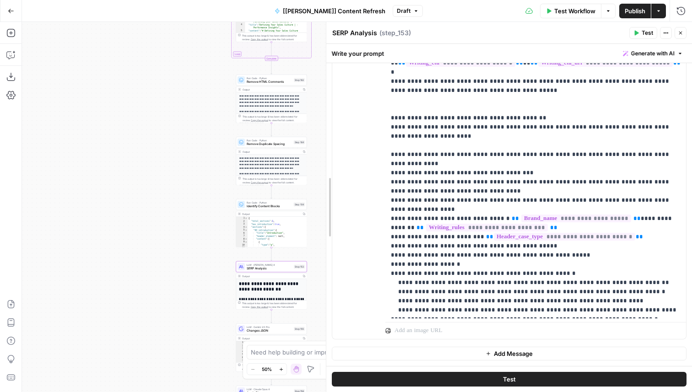
scroll to position [861, 0]
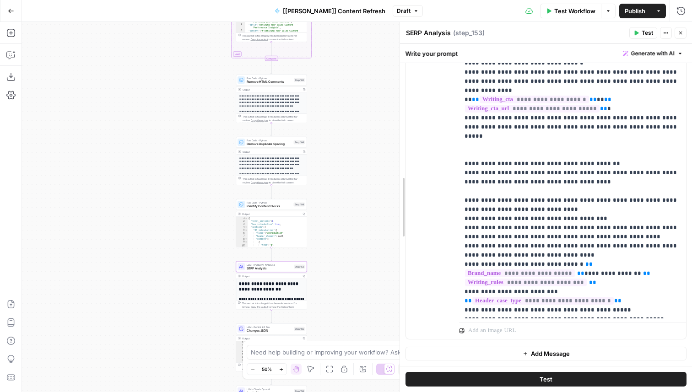
drag, startPoint x: 329, startPoint y: 176, endPoint x: 411, endPoint y: 192, distance: 83.4
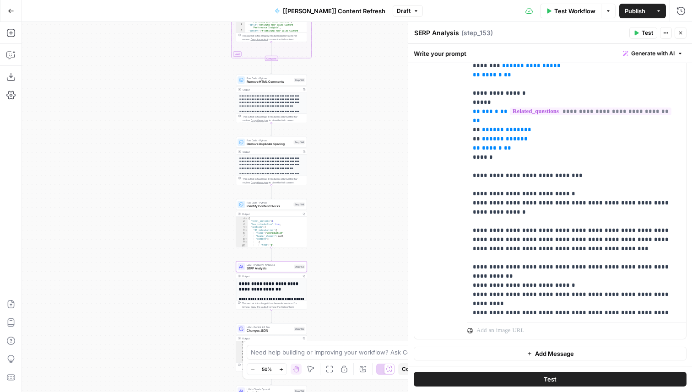
scroll to position [0, 0]
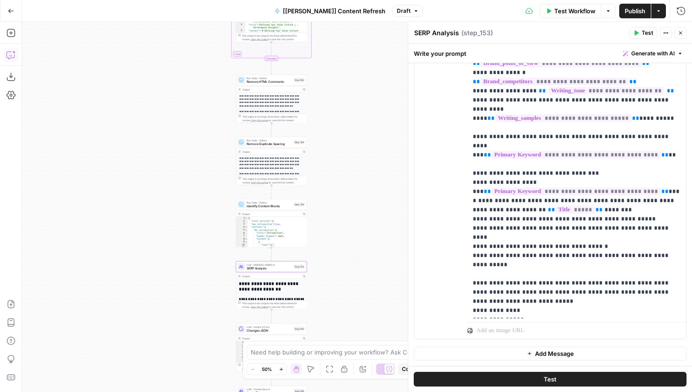
click at [10, 57] on icon "button" at bounding box center [10, 54] width 9 height 9
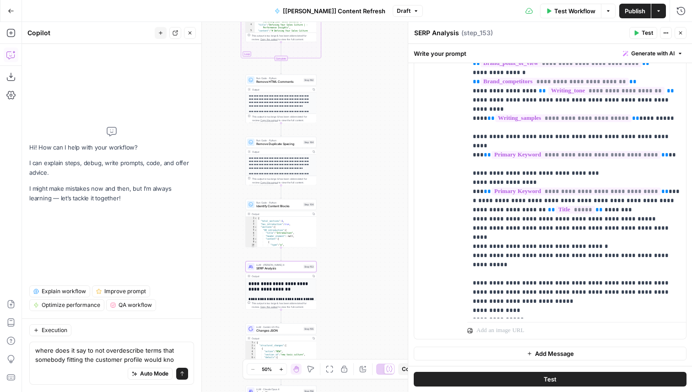
type textarea "where does it say to not overdescribe terms that somebody fitting the customer …"
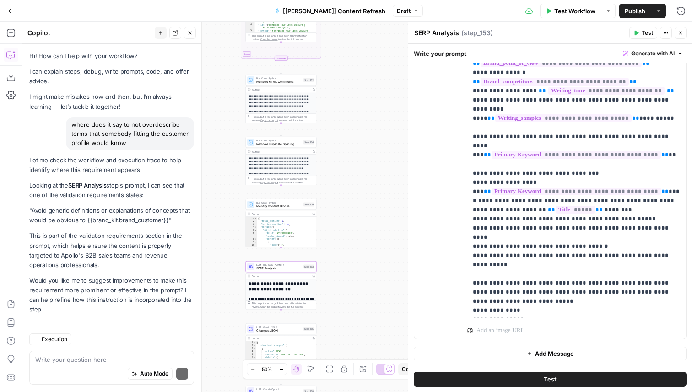
scroll to position [9, 0]
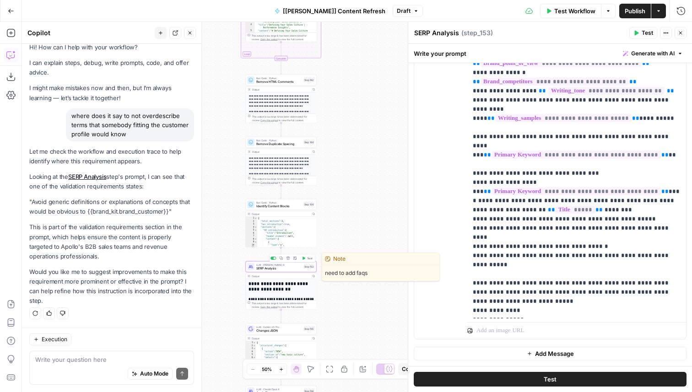
click at [275, 270] on span "SERP Analysis" at bounding box center [278, 268] width 45 height 5
click at [275, 266] on span "SERP Analysis" at bounding box center [278, 268] width 45 height 5
click at [270, 268] on span "SERP Analysis" at bounding box center [278, 268] width 45 height 5
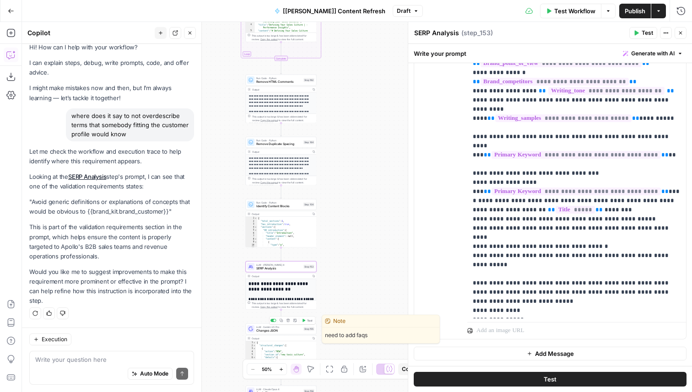
click at [280, 330] on span "Changes JSON" at bounding box center [278, 331] width 45 height 5
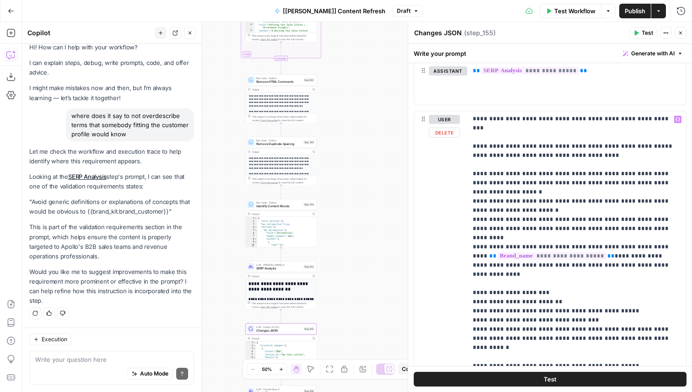
scroll to position [654, 0]
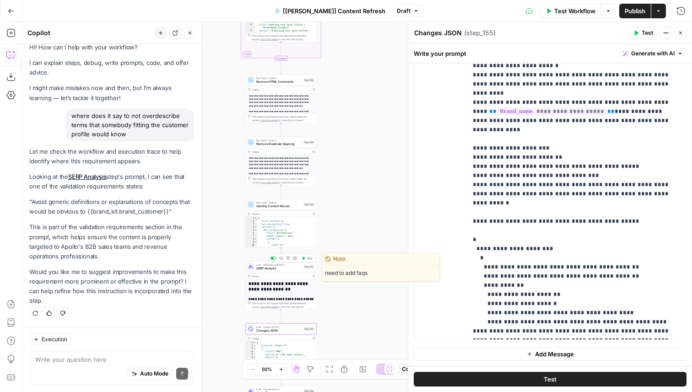
click at [269, 268] on span "SERP Analysis" at bounding box center [278, 268] width 45 height 5
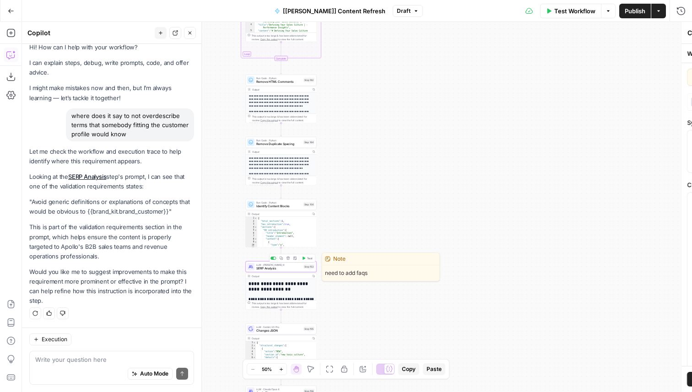
type textarea "SERP Analysis"
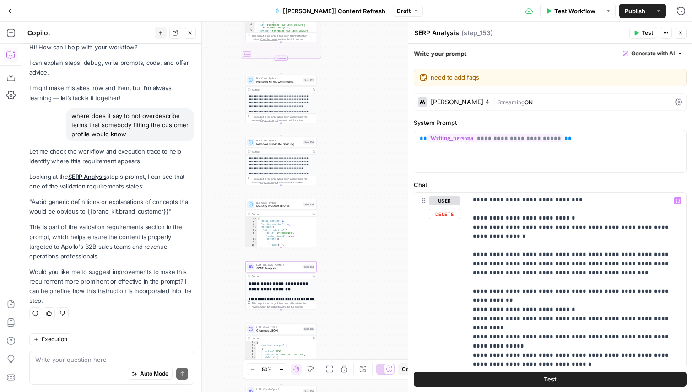
scroll to position [529, 0]
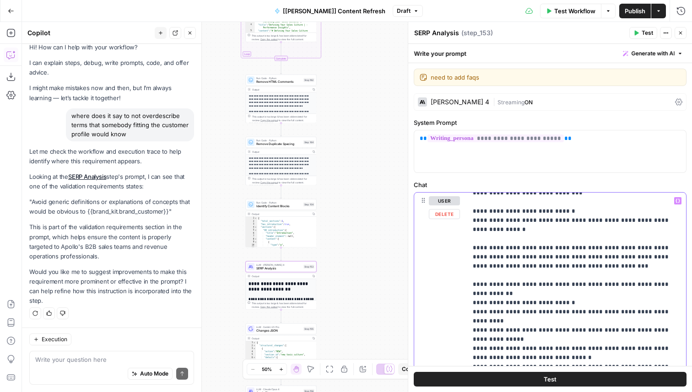
click at [521, 258] on p "**********" at bounding box center [577, 335] width 208 height 1336
type input "brand_kit"
click at [658, 183] on button "Next Match" at bounding box center [655, 179] width 7 height 7
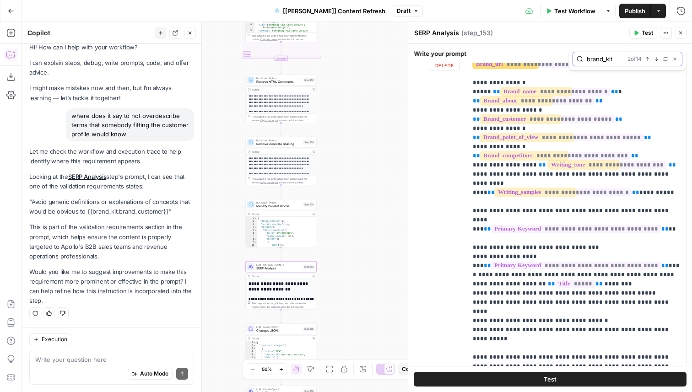
scroll to position [22, 0]
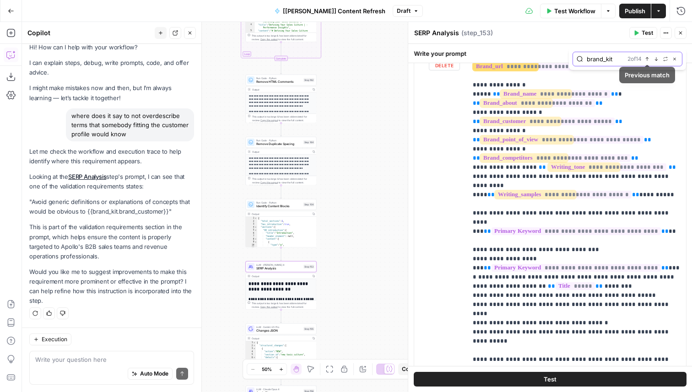
click at [645, 59] on icon "button" at bounding box center [647, 59] width 5 height 5
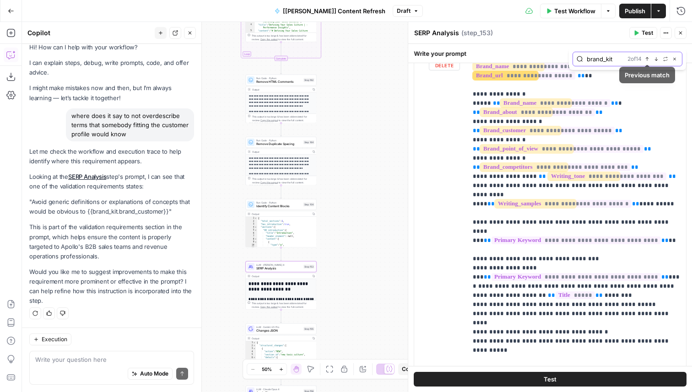
click at [645, 59] on icon "button" at bounding box center [647, 59] width 5 height 5
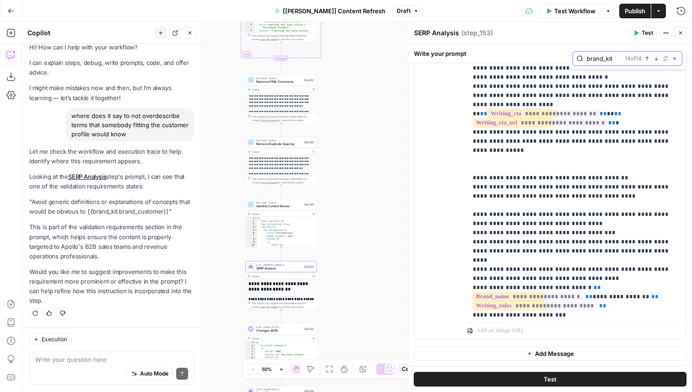
scroll to position [922, 0]
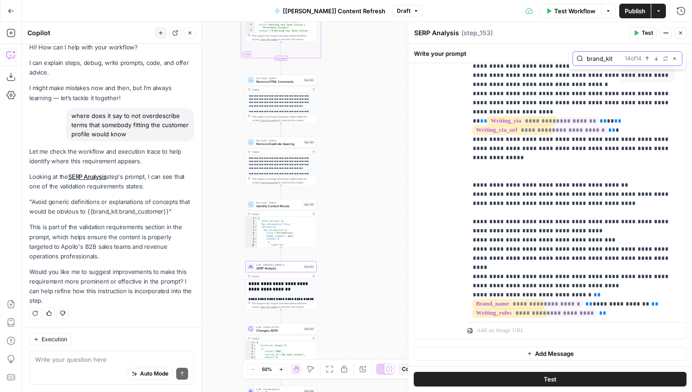
click at [648, 57] on icon "button" at bounding box center [647, 58] width 5 height 5
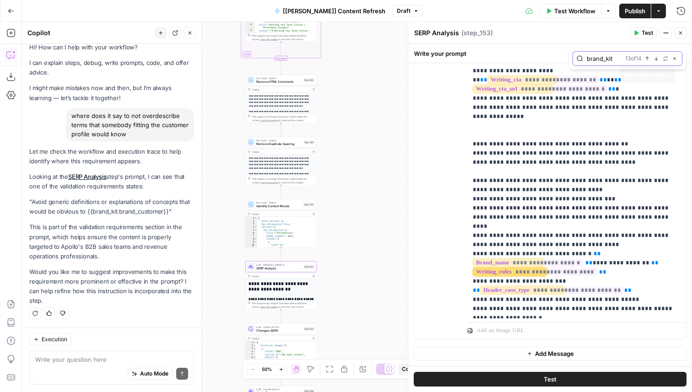
scroll to position [971, 0]
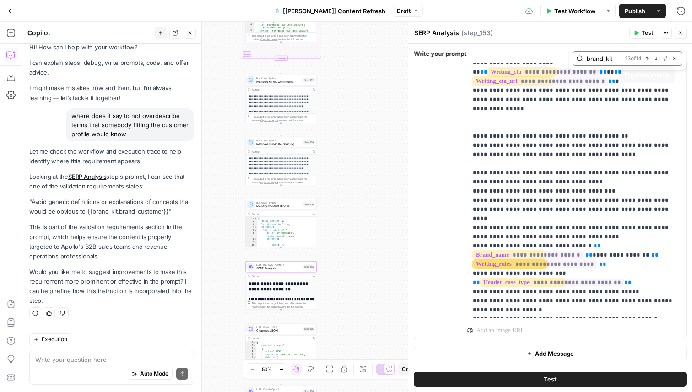
click at [648, 57] on icon "button" at bounding box center [647, 58] width 5 height 5
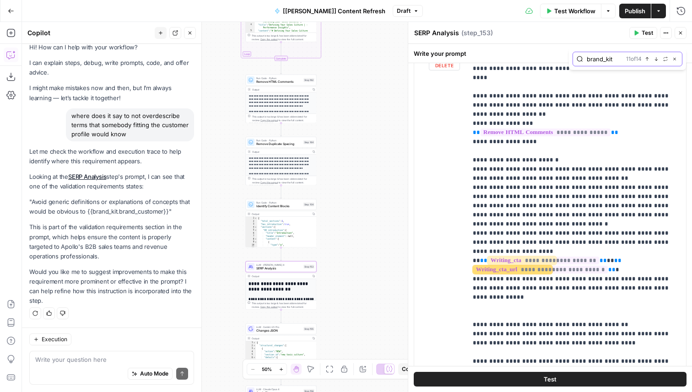
scroll to position [863, 0]
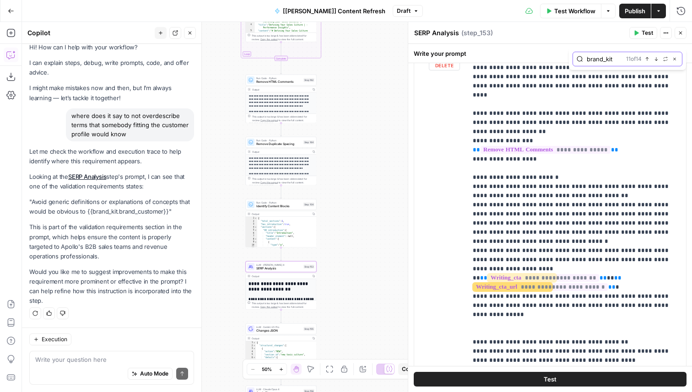
click at [645, 59] on icon "button" at bounding box center [647, 59] width 5 height 5
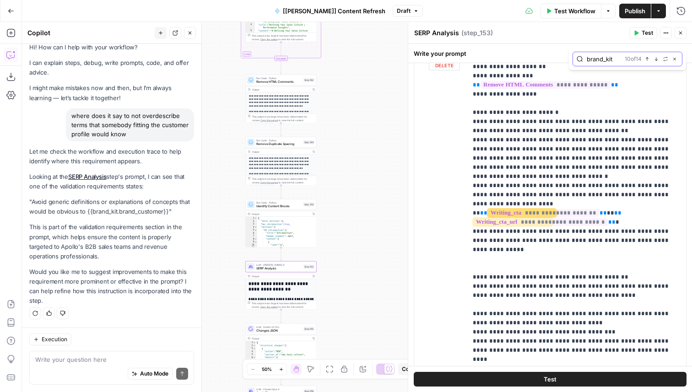
click at [645, 59] on icon "button" at bounding box center [647, 59] width 5 height 5
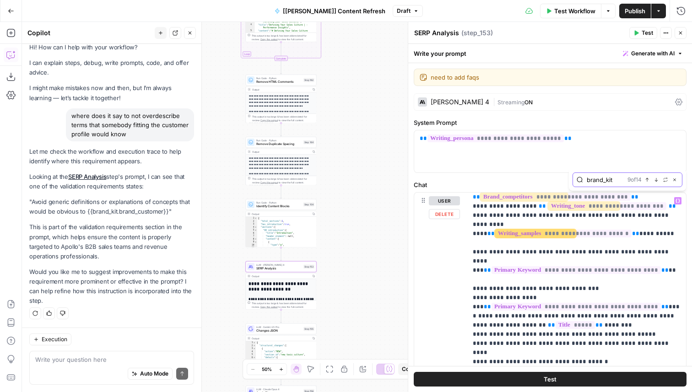
scroll to position [0, 0]
click at [396, 12] on button "Draft" at bounding box center [408, 11] width 30 height 12
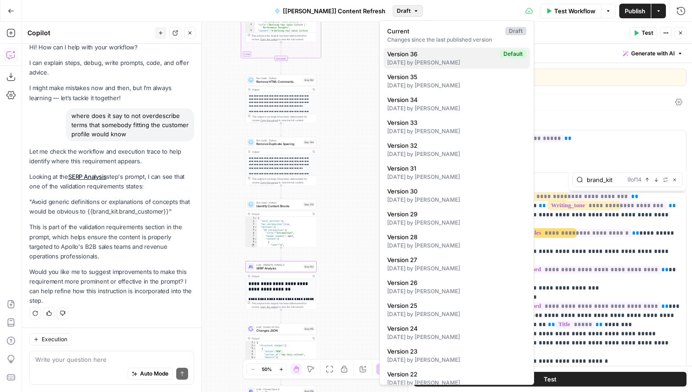
click at [421, 54] on span "Version 36" at bounding box center [441, 53] width 109 height 9
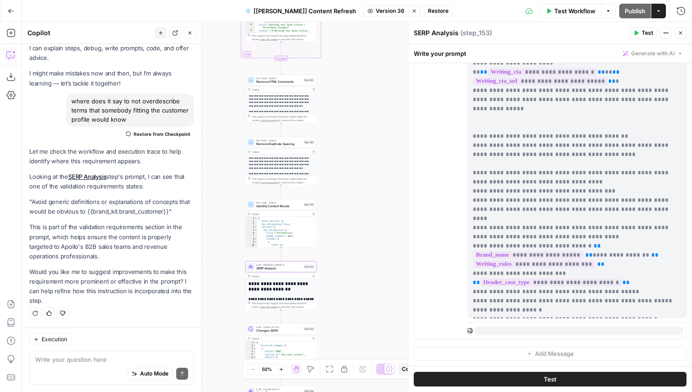
click at [411, 12] on icon "button" at bounding box center [413, 10] width 5 height 5
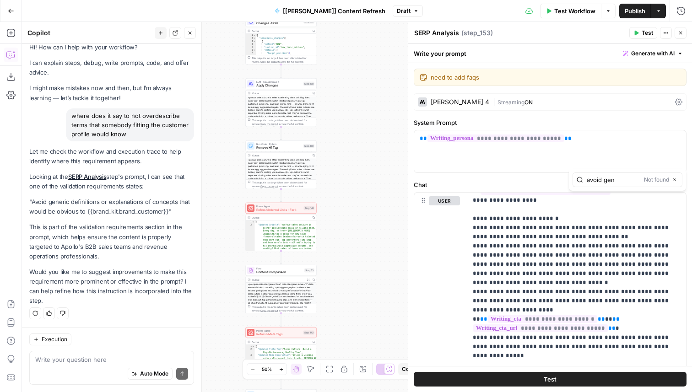
type input "avoid gen"
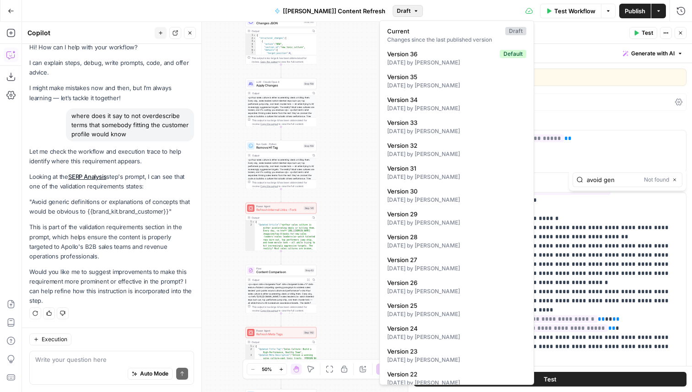
click at [397, 12] on span "Draft" at bounding box center [404, 11] width 14 height 8
click at [404, 57] on span "Version 36" at bounding box center [441, 53] width 109 height 9
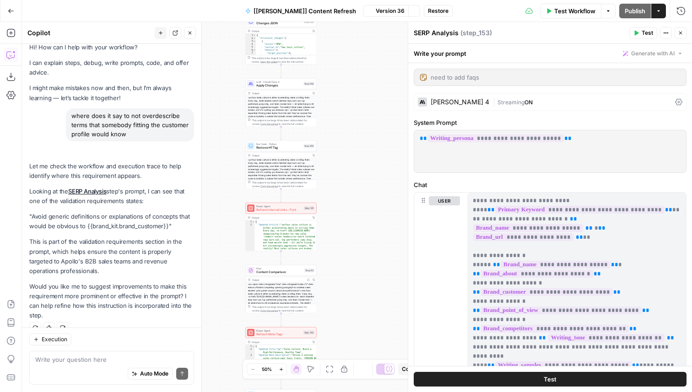
scroll to position [23, 0]
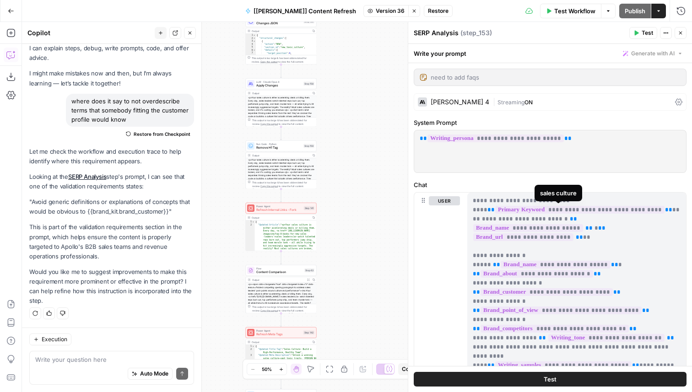
click at [429, 242] on div "user" at bounding box center [444, 389] width 31 height 386
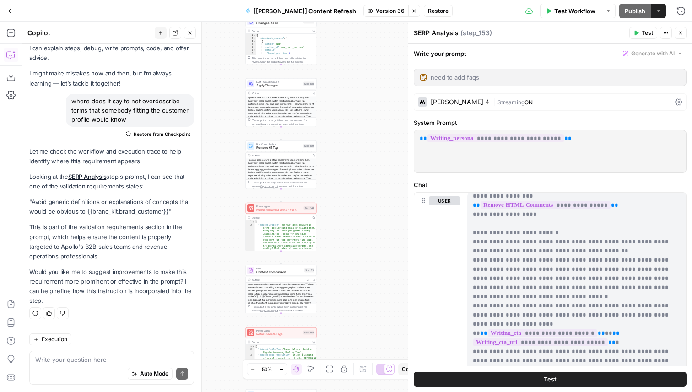
click at [112, 206] on p ""Avoid generic definitions or explanations of concepts that would be obvious to…" at bounding box center [111, 206] width 165 height 19
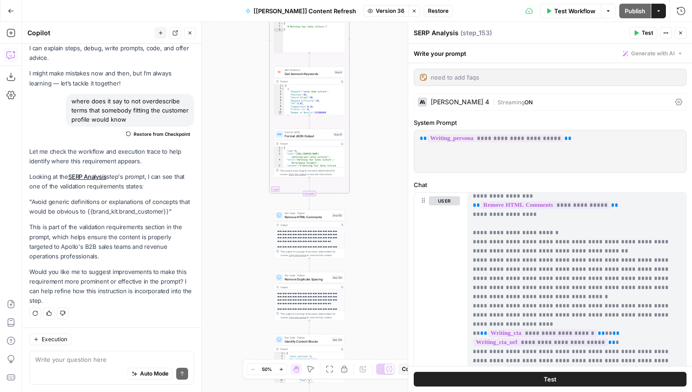
click at [411, 11] on icon "button" at bounding box center [413, 10] width 5 height 5
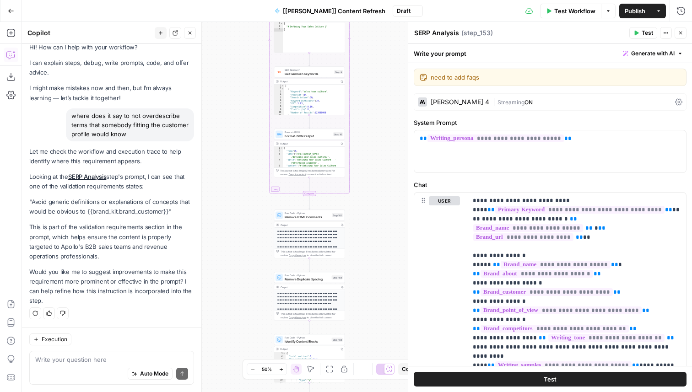
scroll to position [9, 0]
click at [397, 10] on span "Draft" at bounding box center [404, 11] width 14 height 8
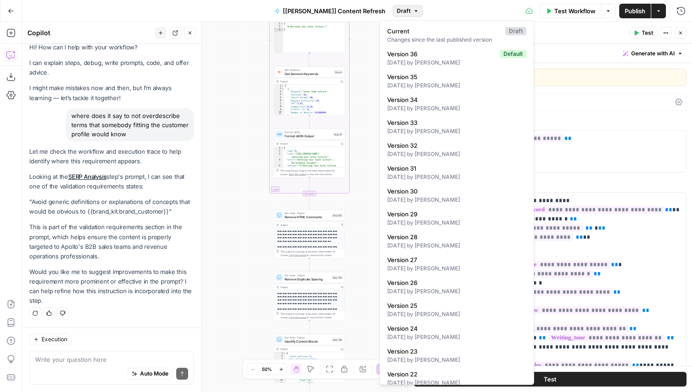
click at [358, 227] on div "true false true false Workflow Set Inputs Inputs Condition Determine Article UR…" at bounding box center [357, 207] width 670 height 370
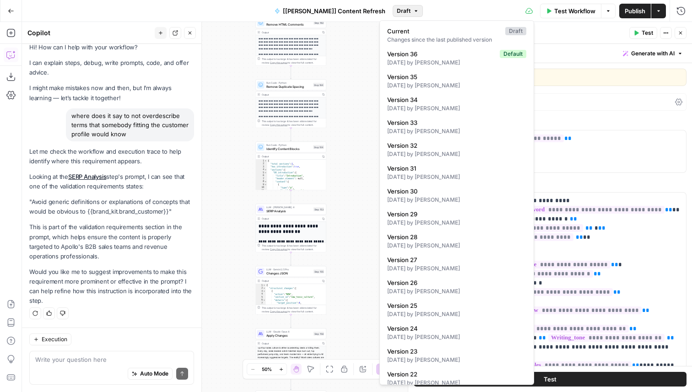
click at [397, 14] on span "Draft" at bounding box center [404, 11] width 14 height 8
click at [401, 75] on span "Version 35" at bounding box center [454, 76] width 135 height 9
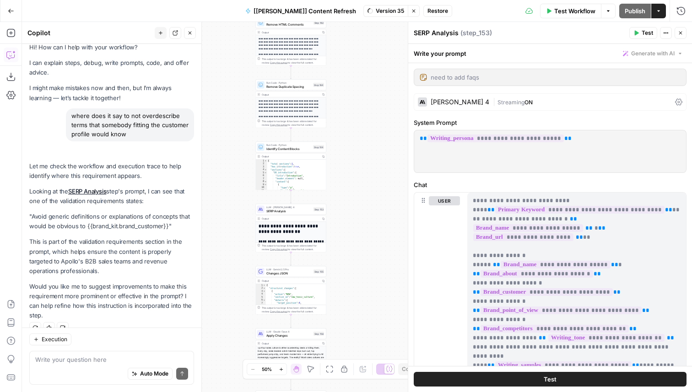
scroll to position [23, 0]
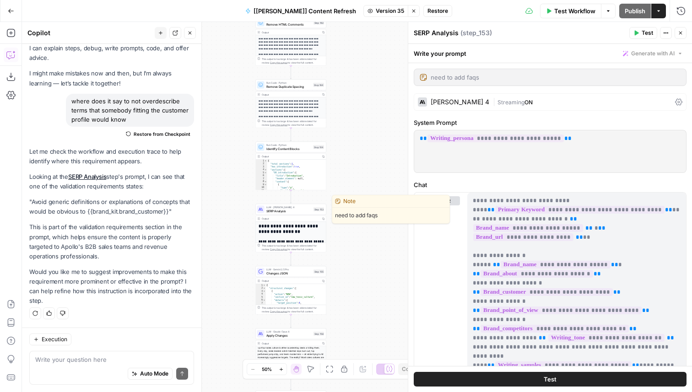
click at [297, 211] on span "SERP Analysis" at bounding box center [288, 211] width 45 height 5
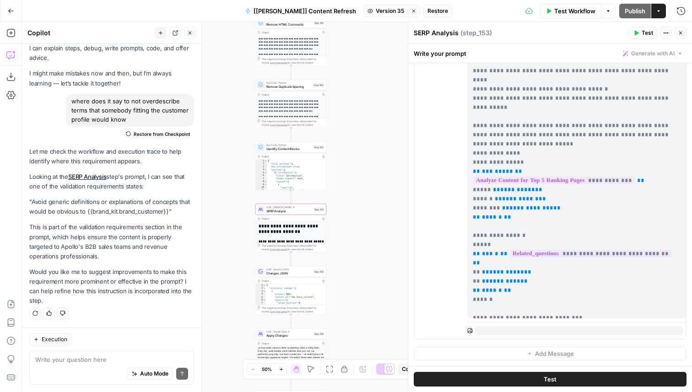
scroll to position [0, 0]
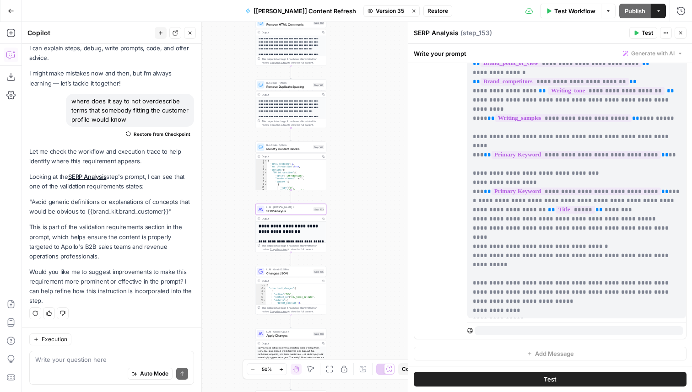
click at [408, 14] on button "Stop viewing" at bounding box center [414, 11] width 12 height 12
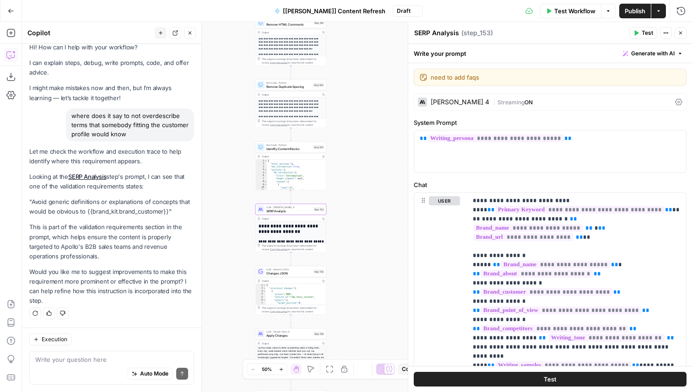
click at [397, 11] on span "Draft" at bounding box center [404, 11] width 14 height 8
click at [397, 10] on span "Draft" at bounding box center [404, 11] width 14 height 8
drag, startPoint x: 167, startPoint y: 211, endPoint x: 33, endPoint y: 203, distance: 134.3
click at [33, 203] on p ""Avoid generic definitions or explanations of concepts that would be obvious to…" at bounding box center [111, 206] width 165 height 19
copy p "Avoid generic definitions or explanations of concepts that would be obvious to …"
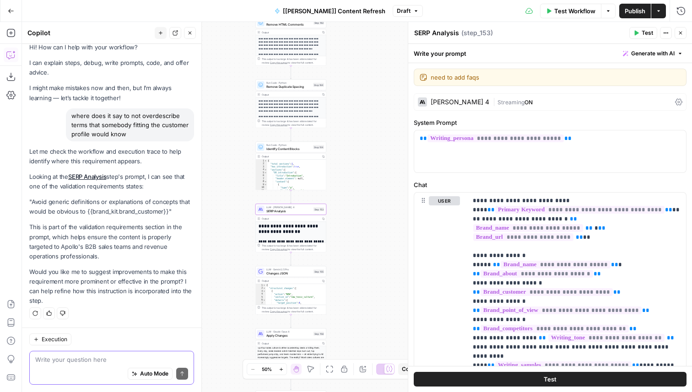
click at [125, 355] on textarea at bounding box center [111, 359] width 153 height 9
type textarea "i don't see it, can you highlight the area in the prompt"
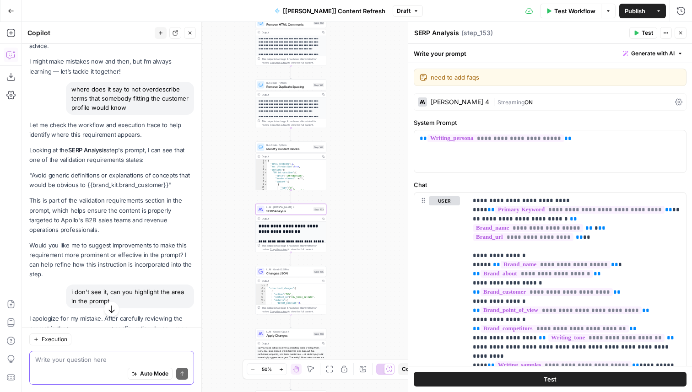
scroll to position [35, 0]
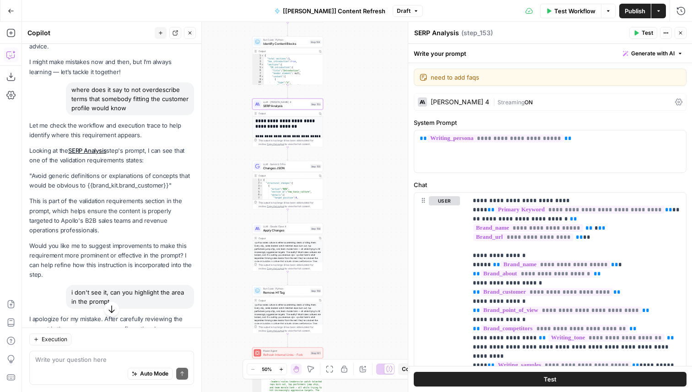
click at [413, 11] on icon "button" at bounding box center [415, 10] width 5 height 5
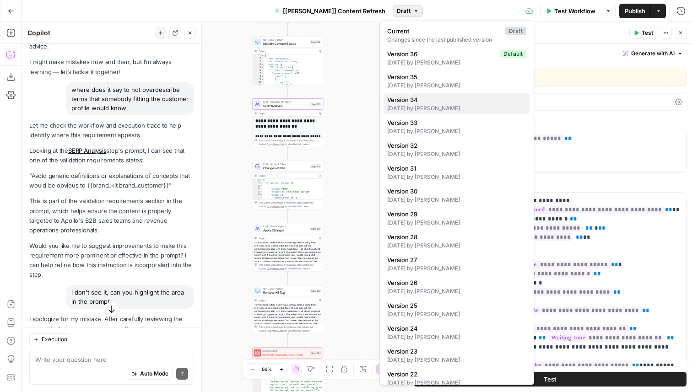
click at [430, 97] on span "Version 34" at bounding box center [454, 99] width 135 height 9
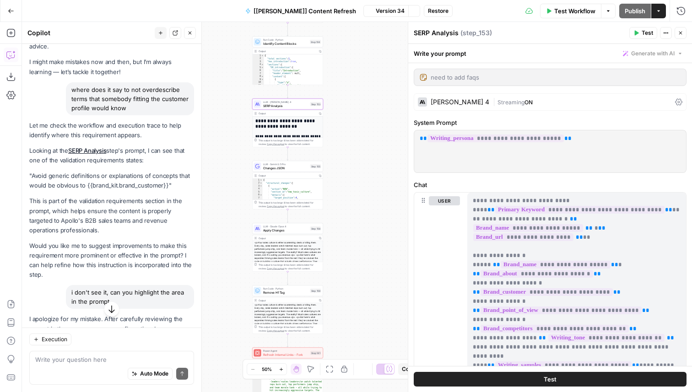
scroll to position [49, 0]
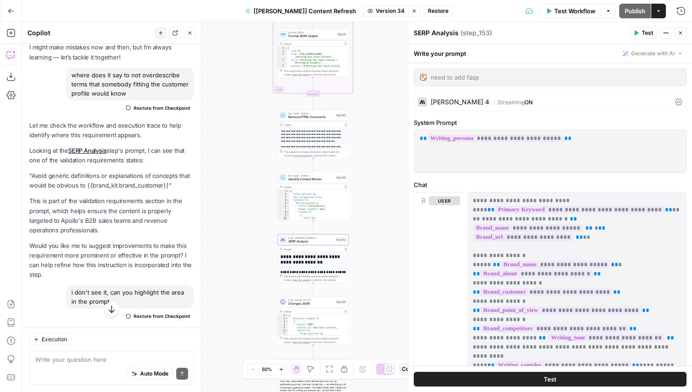
click at [408, 7] on button "Stop viewing" at bounding box center [414, 11] width 12 height 12
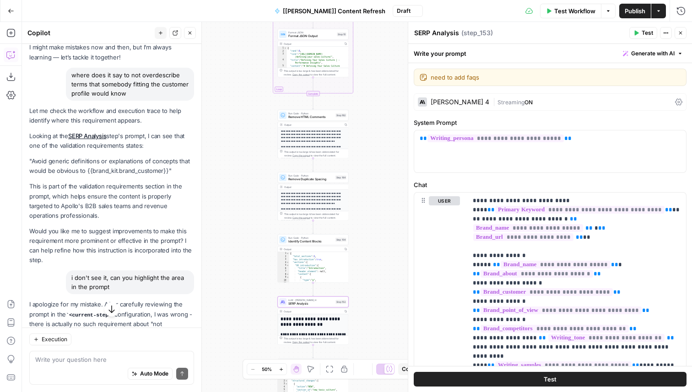
scroll to position [35, 0]
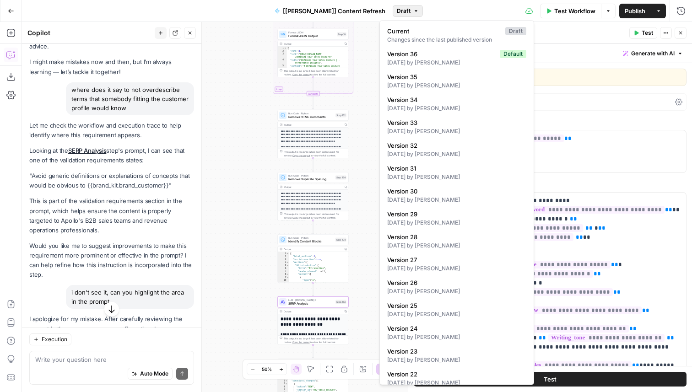
click at [397, 13] on button "Draft" at bounding box center [408, 11] width 30 height 12
click at [424, 71] on button "Version 35 15 days ago by Kai Wong" at bounding box center [456, 80] width 146 height 21
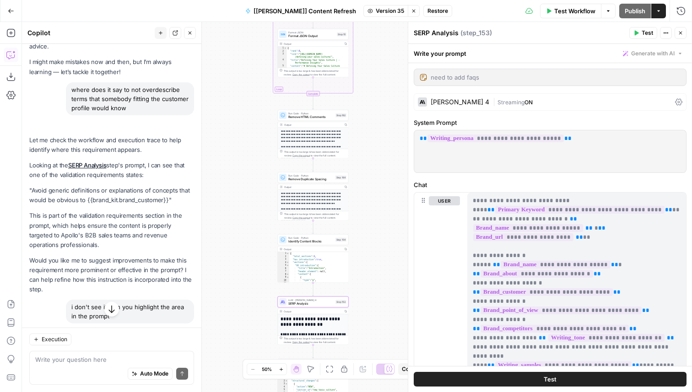
scroll to position [49, 0]
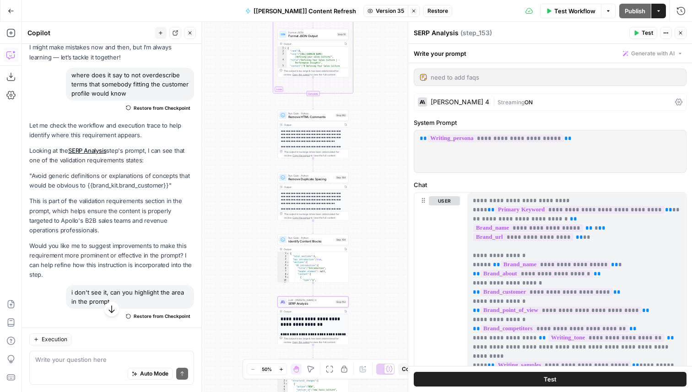
click at [408, 6] on button "Stop viewing" at bounding box center [414, 11] width 12 height 12
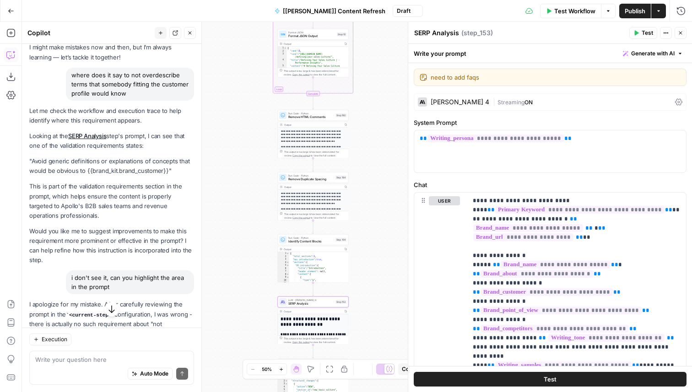
scroll to position [35, 0]
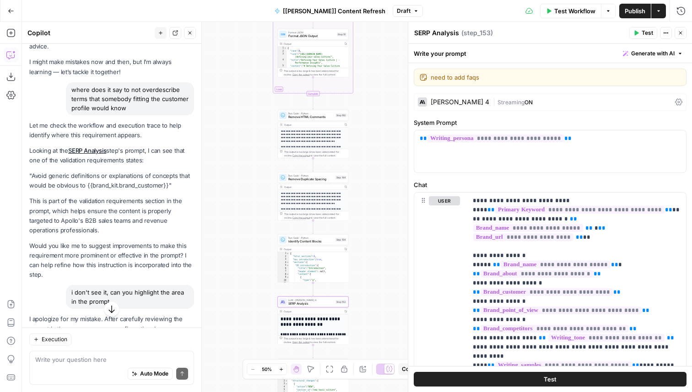
click at [413, 8] on icon "button" at bounding box center [415, 10] width 5 height 5
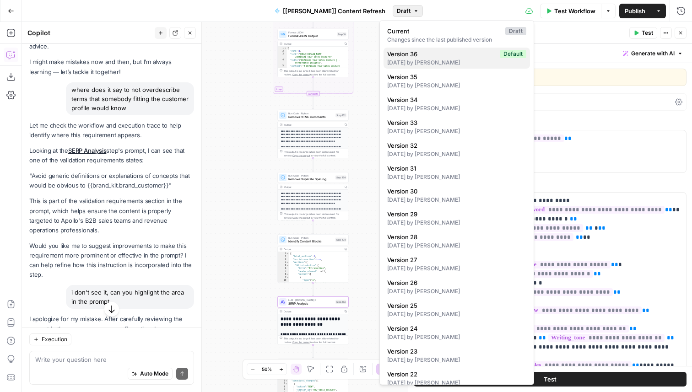
click at [407, 50] on span "Version 36" at bounding box center [441, 53] width 109 height 9
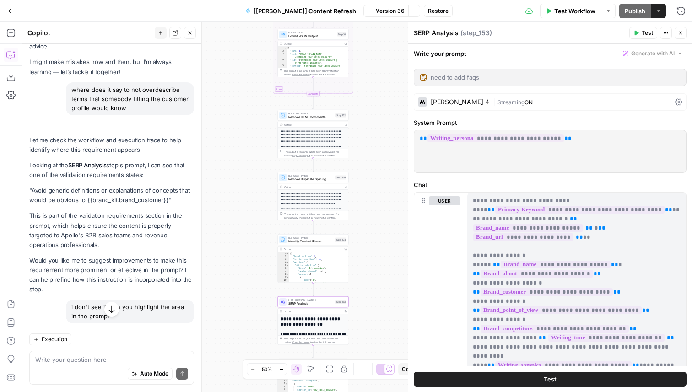
scroll to position [49, 0]
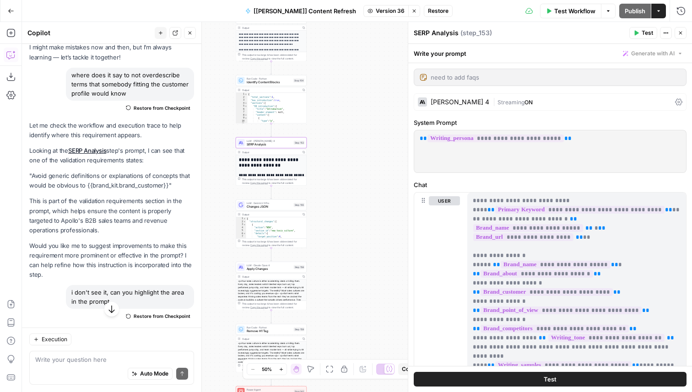
click at [408, 9] on button "Stop viewing" at bounding box center [414, 11] width 12 height 12
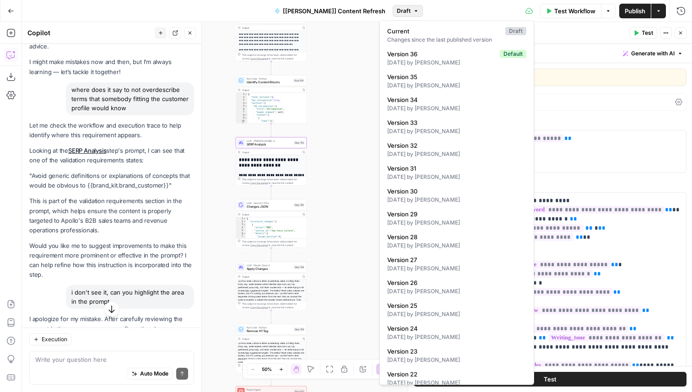
click at [397, 10] on span "Draft" at bounding box center [404, 11] width 14 height 8
click at [419, 84] on div "15 days ago by Kai Wong" at bounding box center [456, 85] width 139 height 8
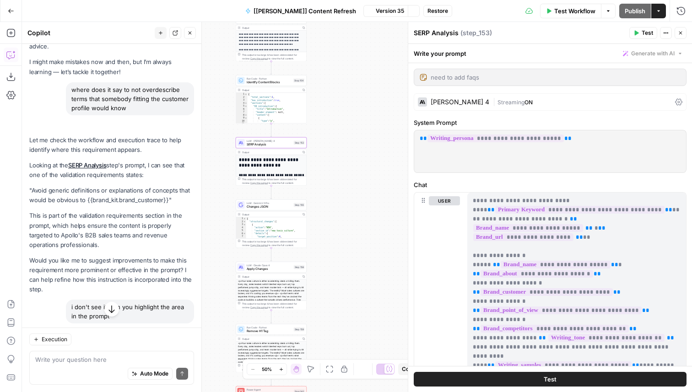
scroll to position [49, 0]
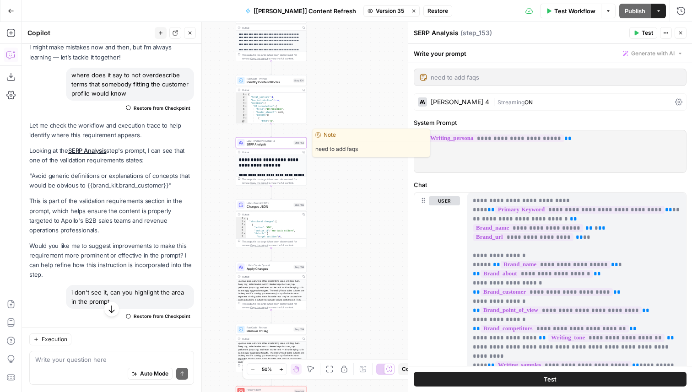
click at [288, 143] on span "SERP Analysis" at bounding box center [269, 144] width 45 height 5
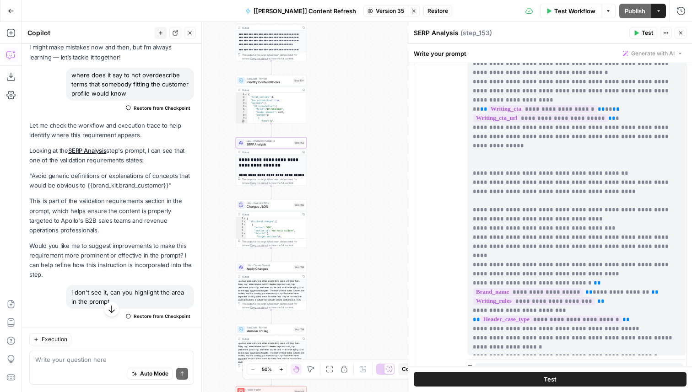
scroll to position [247, 0]
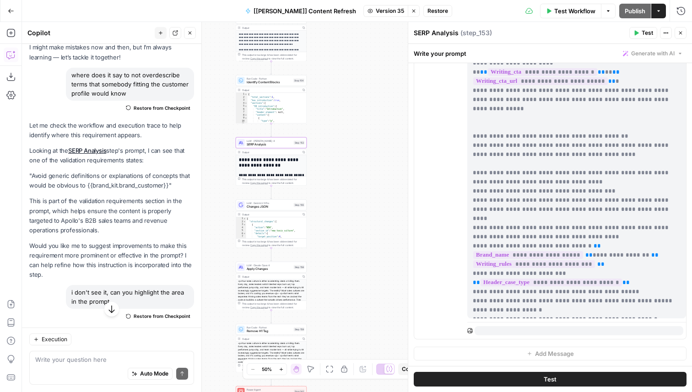
click at [396, 18] on div "Go Back [Melanie] Content Refresh Version 35 Stop viewing Restore Test Workflow…" at bounding box center [346, 11] width 692 height 22
click at [408, 16] on button "Stop viewing" at bounding box center [414, 11] width 12 height 12
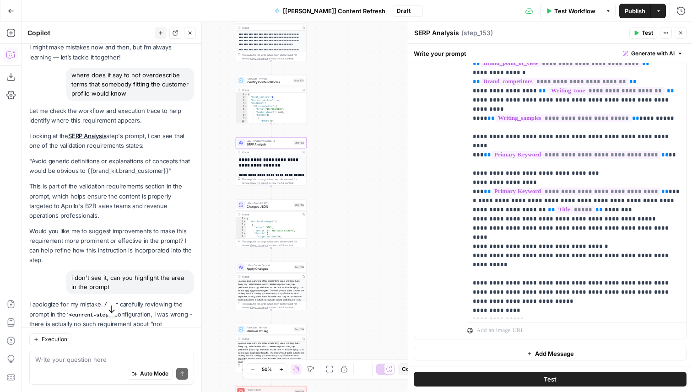
scroll to position [0, 0]
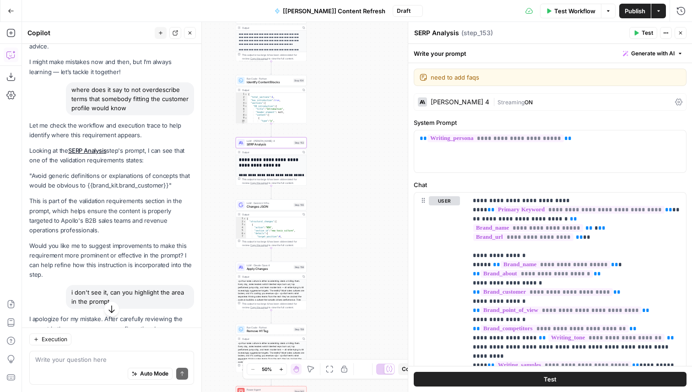
click at [393, 11] on button "Draft" at bounding box center [408, 11] width 30 height 12
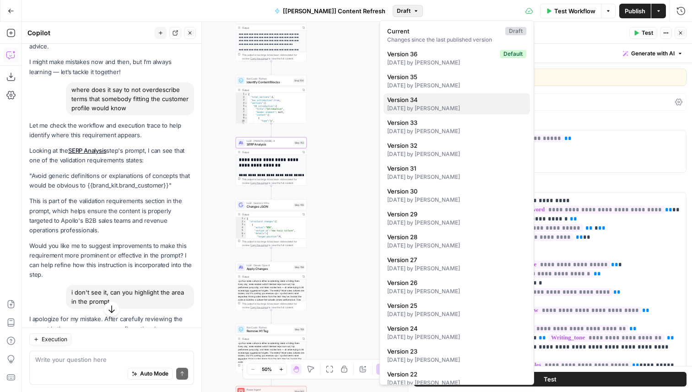
click at [433, 110] on div "15 days ago by Kai Wong" at bounding box center [456, 108] width 139 height 8
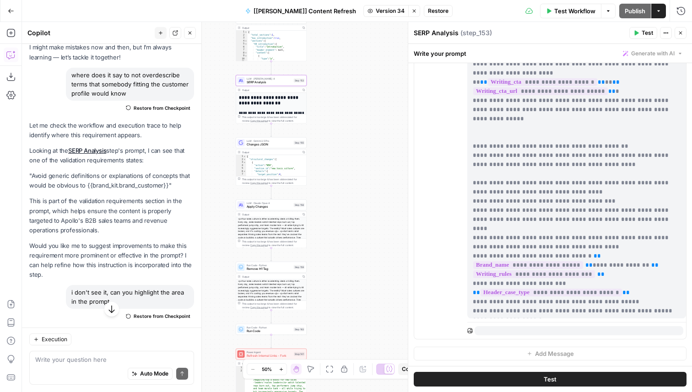
scroll to position [971, 0]
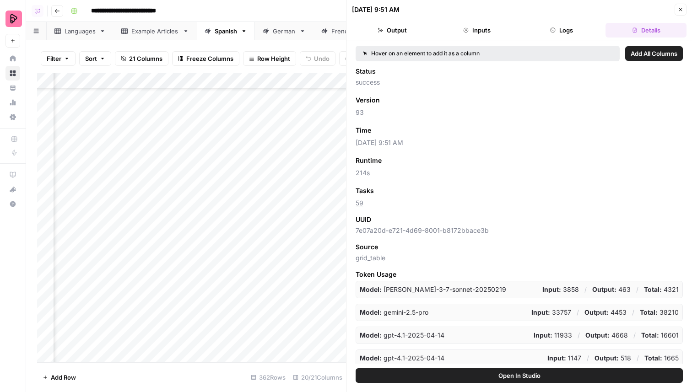
scroll to position [5264, 480]
click at [558, 33] on button "Logs" at bounding box center [561, 30] width 81 height 15
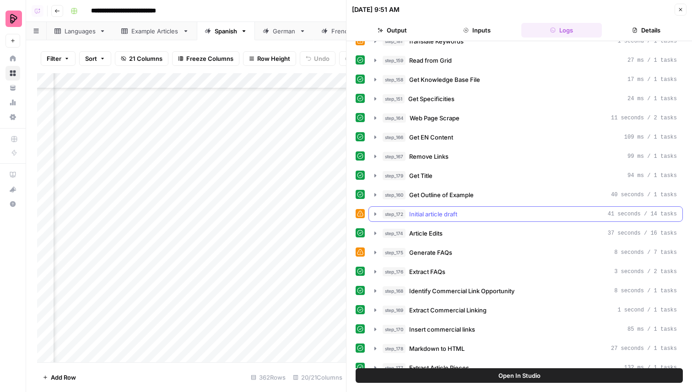
scroll to position [43, 0]
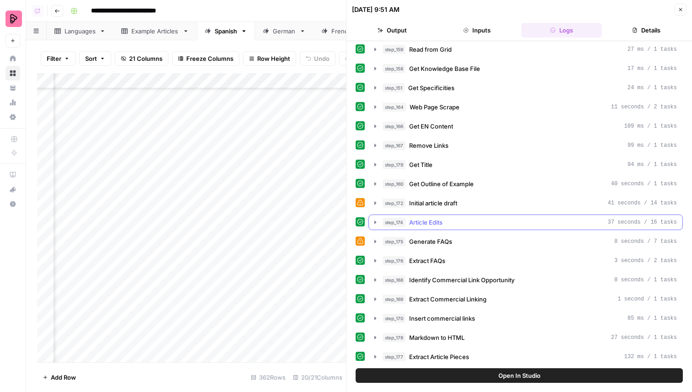
click at [451, 222] on div "step_174 Article Edits 37 seconds / 16 tasks" at bounding box center [530, 222] width 294 height 9
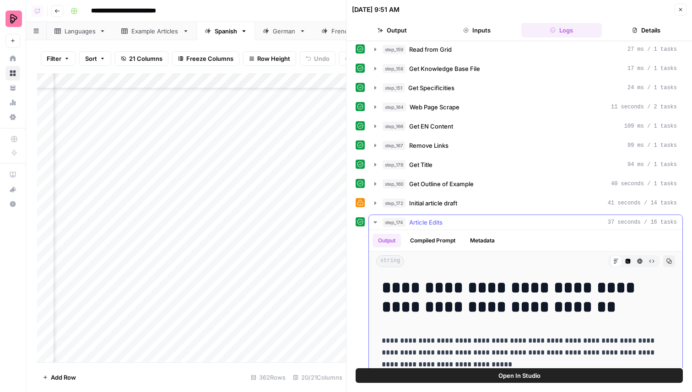
click at [625, 257] on button "Code Editor" at bounding box center [628, 261] width 12 height 12
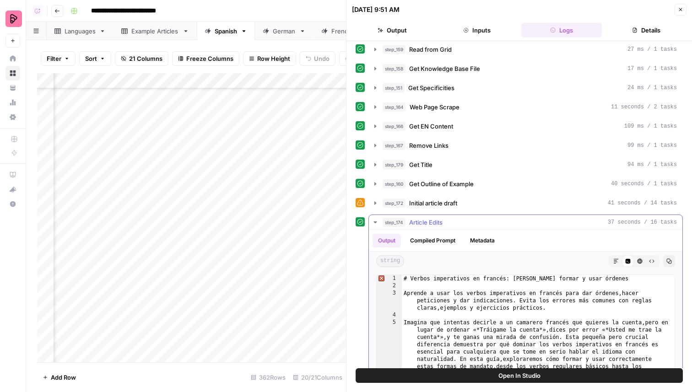
click at [523, 325] on div "# Verbos imperativos en francés: Cómo formar y usar órdenes Aprende a usar los …" at bounding box center [538, 387] width 273 height 224
type textarea "**********"
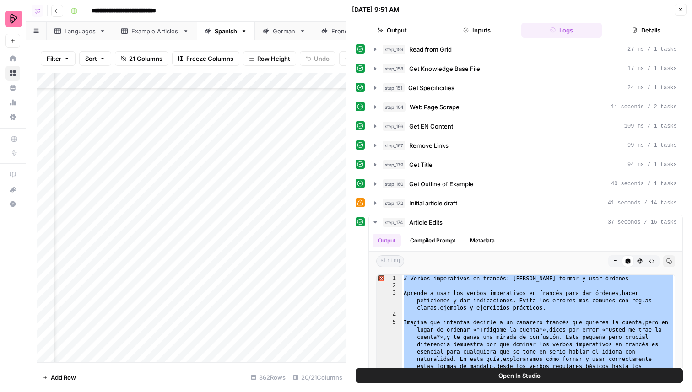
scroll to position [5264, 294]
click at [248, 322] on div "Add Column" at bounding box center [191, 217] width 309 height 289
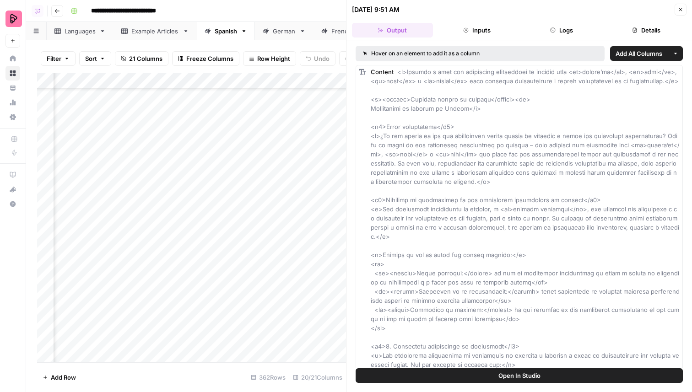
click at [571, 30] on button "Logs" at bounding box center [561, 30] width 81 height 15
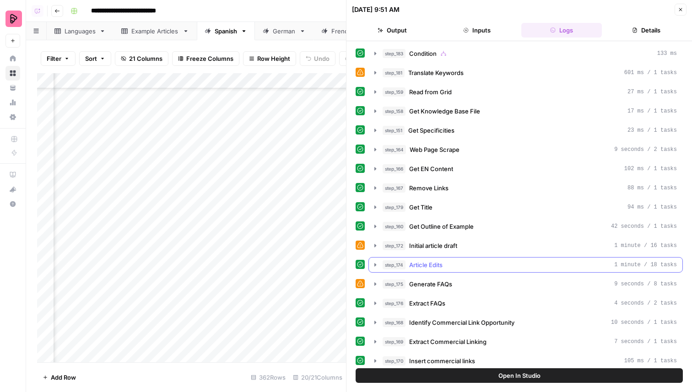
click at [446, 268] on div "step_174 Article Edits 1 minute / 18 tasks" at bounding box center [530, 264] width 294 height 9
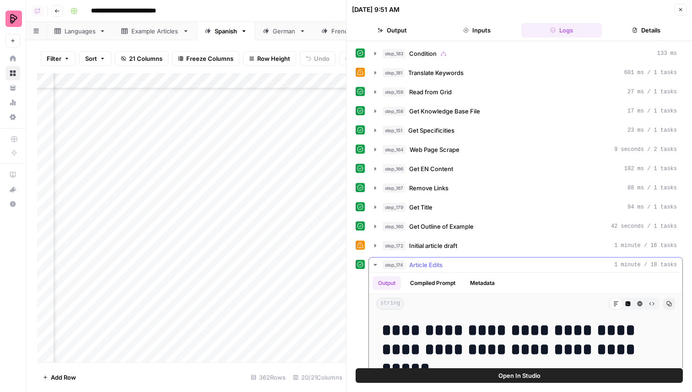
click at [627, 303] on icon "button" at bounding box center [627, 304] width 5 height 5
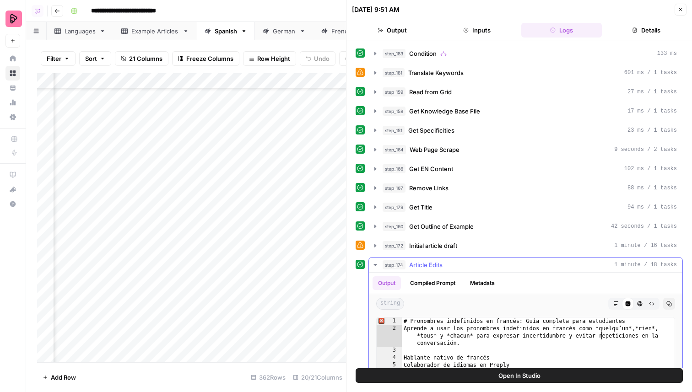
type textarea "**********"
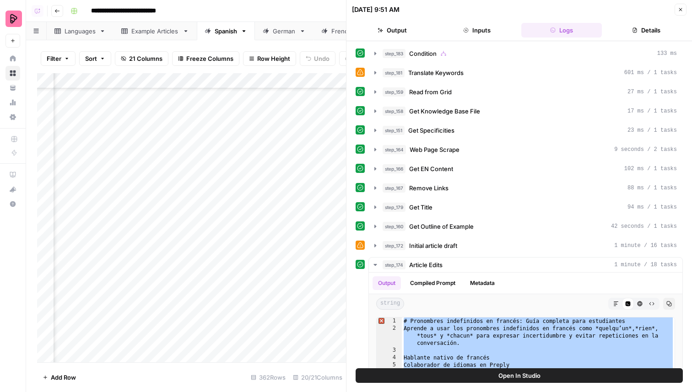
scroll to position [5264, 922]
click at [273, 322] on div "Add Column" at bounding box center [191, 217] width 309 height 289
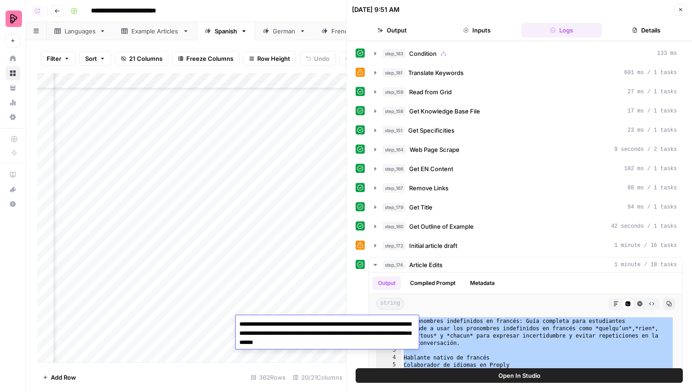
click at [274, 312] on div "Add Column" at bounding box center [191, 217] width 309 height 289
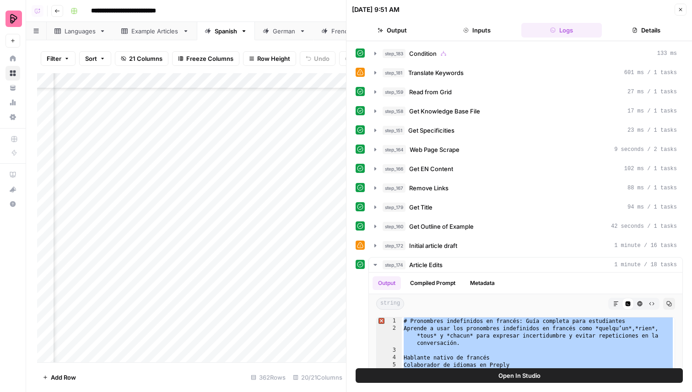
click at [272, 320] on div "Add Column" at bounding box center [191, 217] width 309 height 289
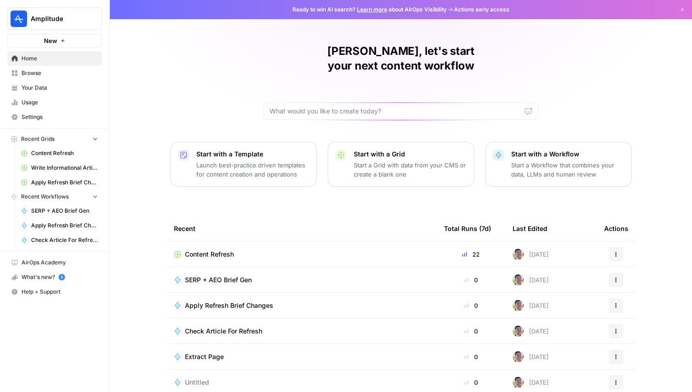
click at [213, 275] on span "SERP + AEO Brief Gen" at bounding box center [218, 279] width 67 height 9
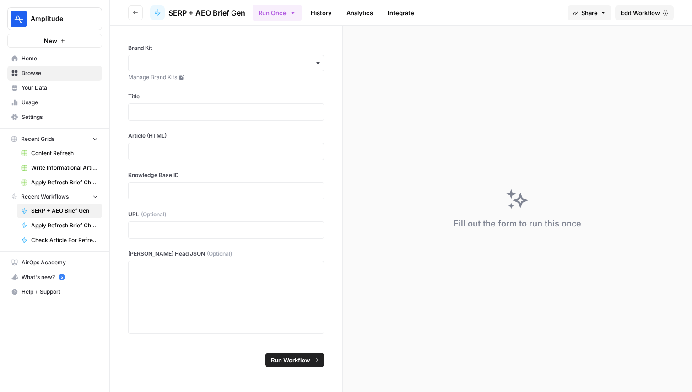
click at [634, 11] on span "Edit Workflow" at bounding box center [639, 12] width 39 height 9
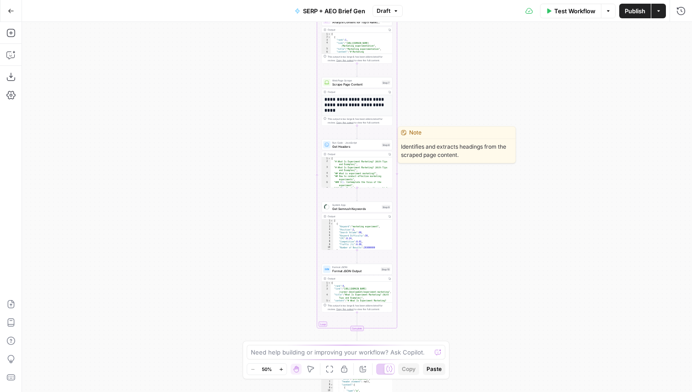
click at [354, 148] on span "Get Headers" at bounding box center [356, 146] width 48 height 5
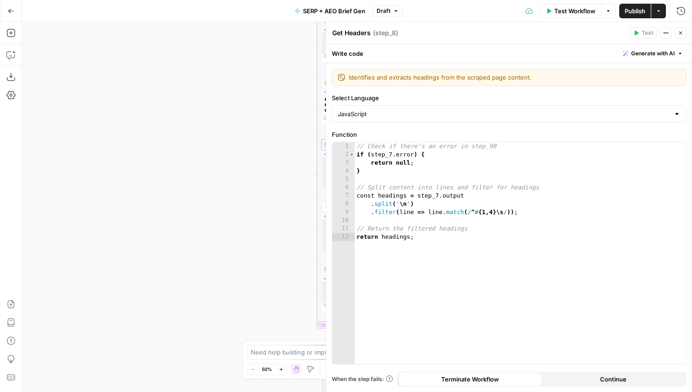
click at [242, 220] on div "Workflow Set Inputs Inputs Power Agent Identify target keywords Step 148 Output…" at bounding box center [357, 207] width 670 height 370
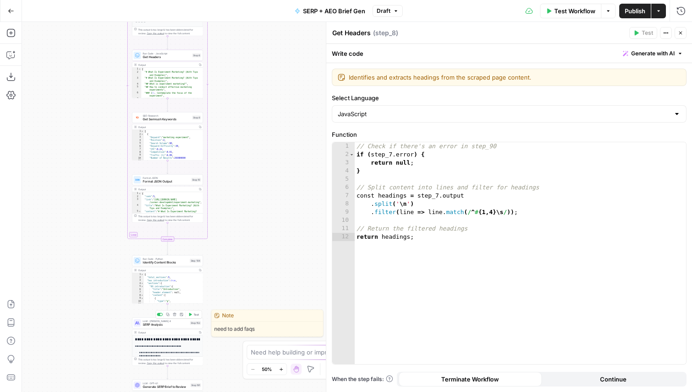
click at [173, 328] on div "LLM · [PERSON_NAME] 4 SERP Analysis Step 153 Copy step Delete step Edit Note Te…" at bounding box center [167, 323] width 71 height 11
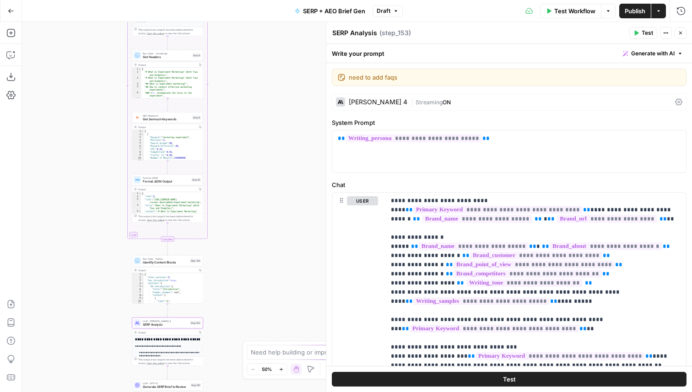
click at [370, 97] on div "[PERSON_NAME] 4 | Streaming ON" at bounding box center [509, 101] width 355 height 17
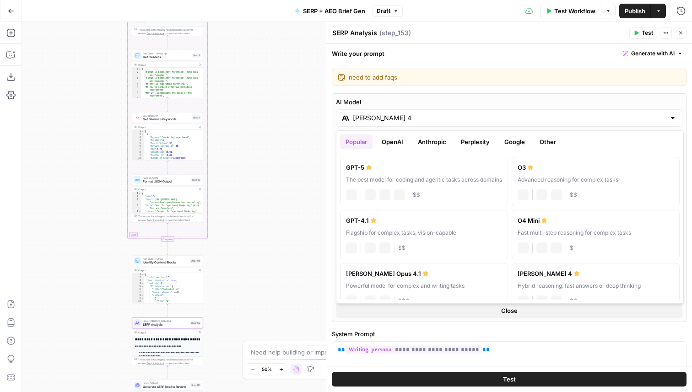
click at [372, 114] on input "[PERSON_NAME] 4" at bounding box center [509, 117] width 313 height 9
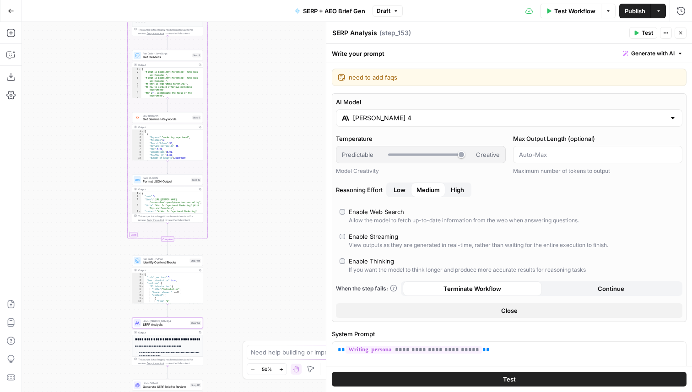
click at [379, 101] on label "AI Model" at bounding box center [509, 101] width 346 height 9
click at [379, 113] on input "[PERSON_NAME] 4" at bounding box center [509, 117] width 313 height 9
click at [677, 34] on button "Close" at bounding box center [680, 33] width 12 height 12
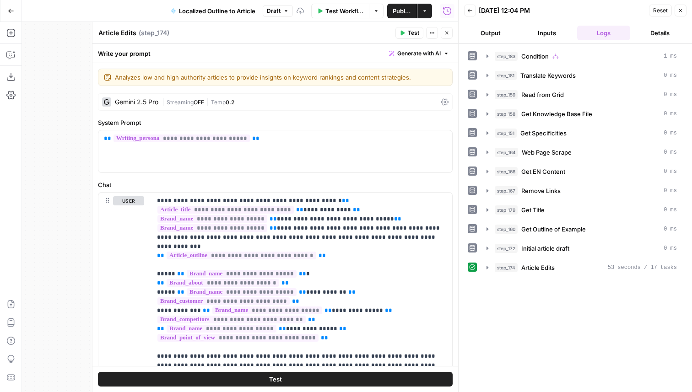
scroll to position [690, 0]
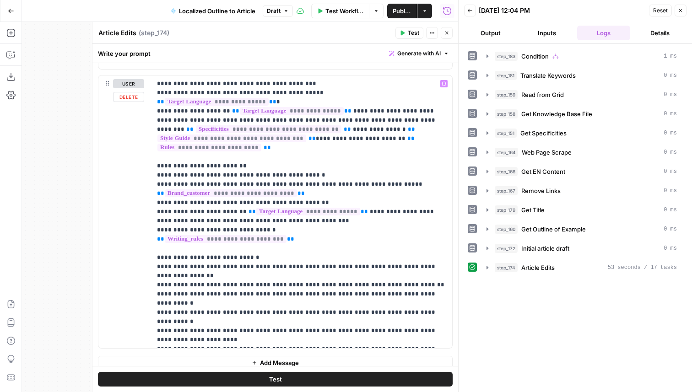
click at [283, 212] on p "**********" at bounding box center [302, 211] width 290 height 265
drag, startPoint x: 352, startPoint y: 214, endPoint x: 332, endPoint y: 214, distance: 20.1
click at [352, 214] on p "**********" at bounding box center [302, 211] width 290 height 265
click at [443, 34] on button "Close" at bounding box center [447, 33] width 12 height 12
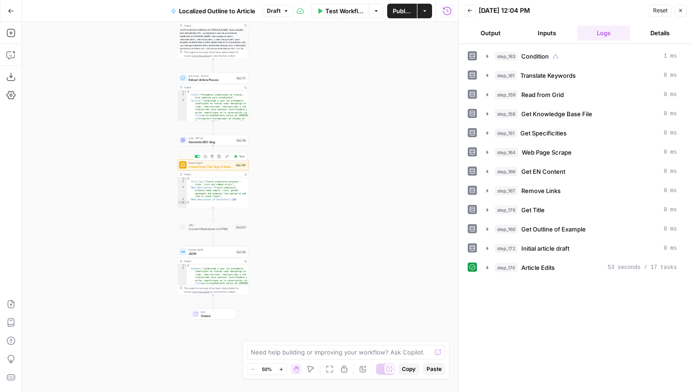
click at [221, 167] on span "Create Page Title Tags & Meta Descriptions - Fork" at bounding box center [211, 166] width 45 height 5
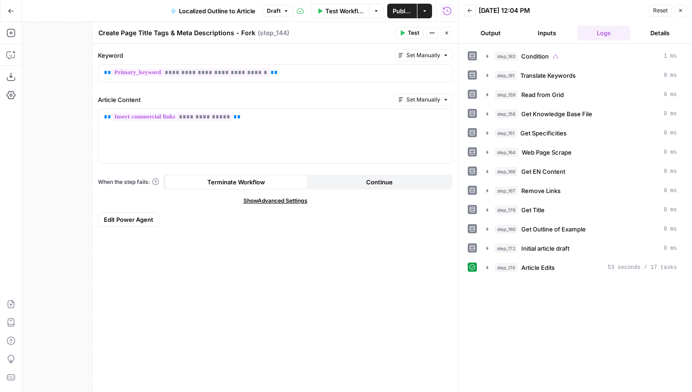
click at [442, 32] on button "Close" at bounding box center [447, 33] width 12 height 12
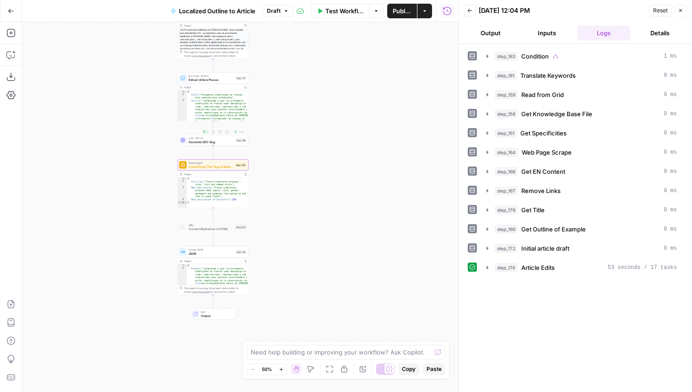
click at [219, 164] on span "Create Page Title Tags & Meta Descriptions - Fork" at bounding box center [211, 166] width 45 height 5
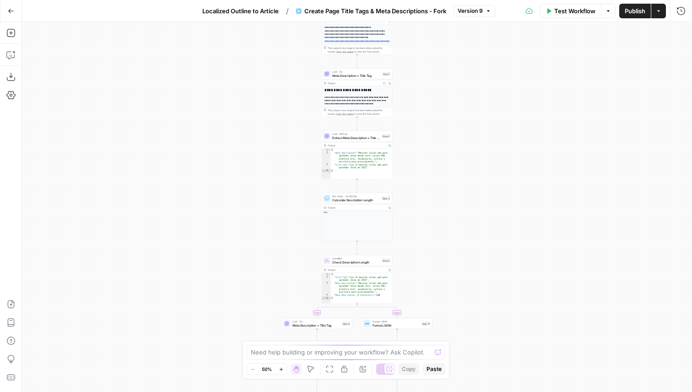
click at [471, 14] on span "Version 9" at bounding box center [470, 11] width 25 height 8
click at [419, 155] on div "**********" at bounding box center [357, 207] width 670 height 370
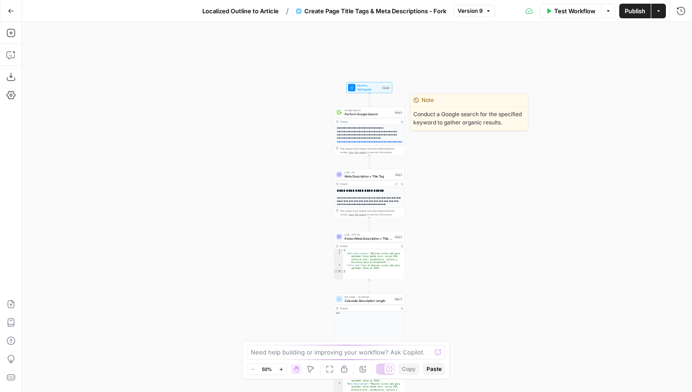
click at [371, 113] on span "Perform Google Search" at bounding box center [369, 114] width 48 height 5
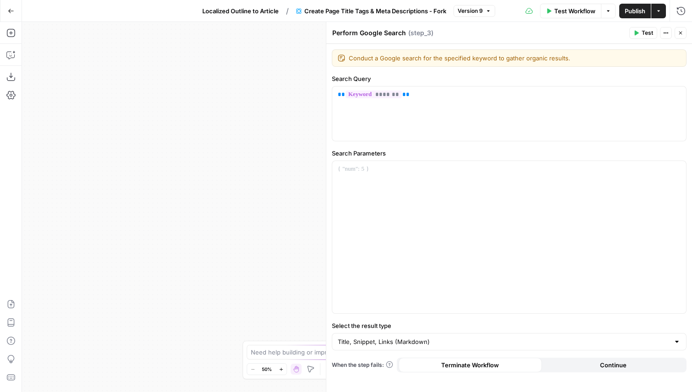
click at [680, 34] on icon "button" at bounding box center [680, 32] width 5 height 5
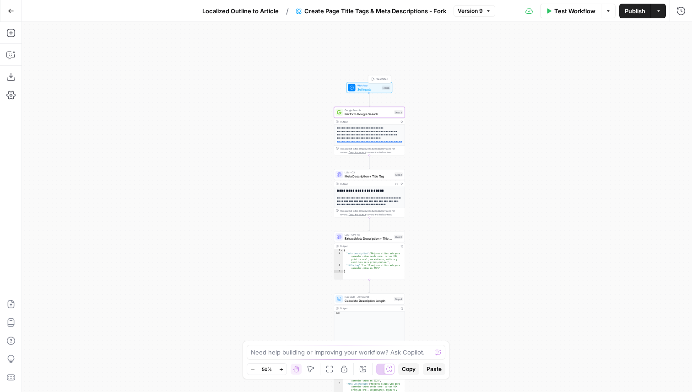
click at [361, 89] on span "Set Inputs" at bounding box center [368, 89] width 23 height 5
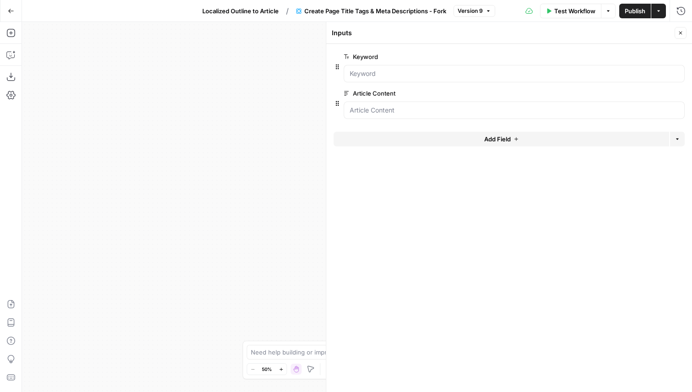
click at [683, 32] on button "Close" at bounding box center [680, 33] width 12 height 12
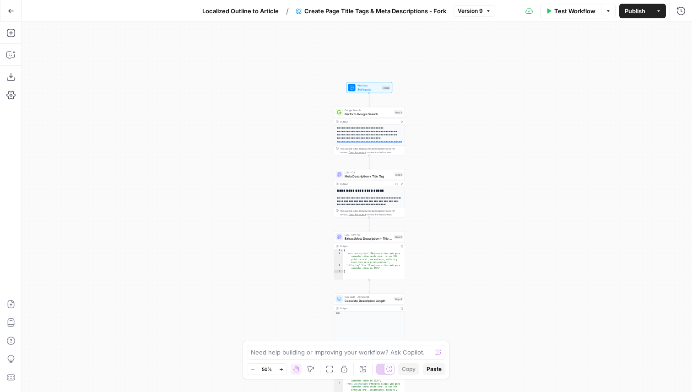
click at [374, 178] on span "Meta Description + Title Tag" at bounding box center [369, 176] width 48 height 5
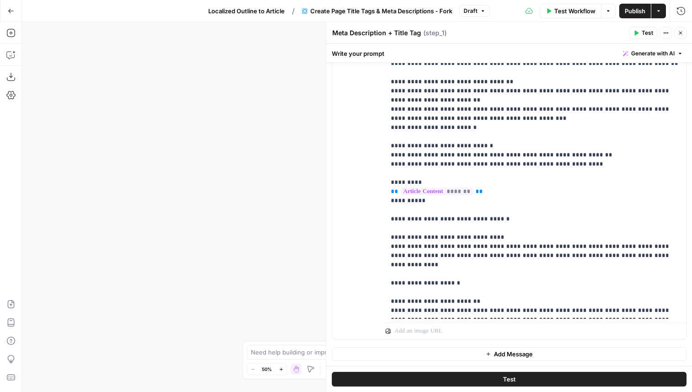
scroll to position [220, 0]
click at [683, 32] on icon "button" at bounding box center [680, 32] width 5 height 5
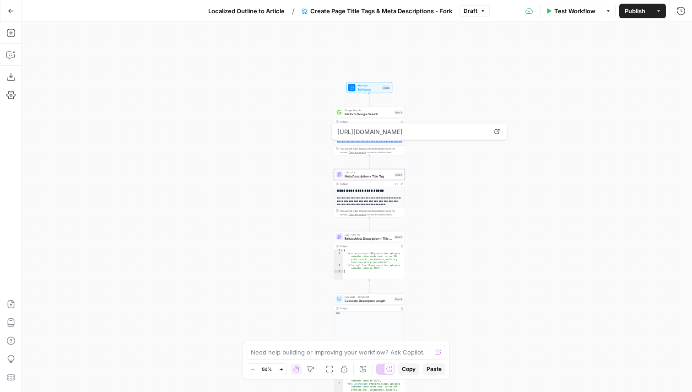
click at [261, 10] on span "Localized Outline to Article" at bounding box center [246, 10] width 76 height 9
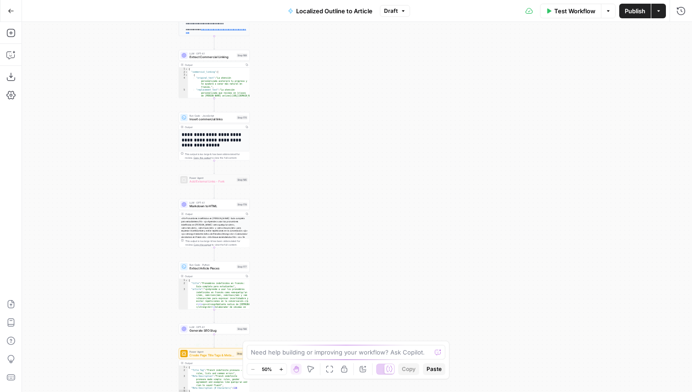
click at [202, 356] on span "Create Page Title Tags & Meta Descriptions - Fork" at bounding box center [211, 355] width 45 height 5
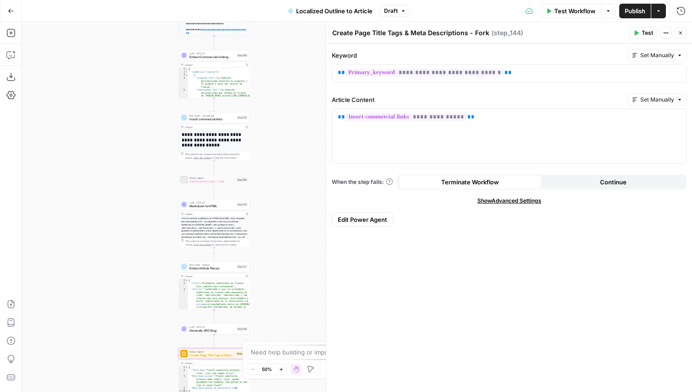
click at [355, 220] on span "Edit Power Agent" at bounding box center [362, 219] width 49 height 9
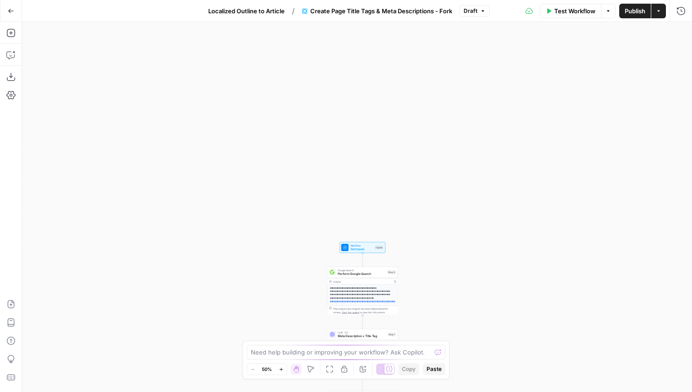
click at [367, 251] on span "Set Inputs" at bounding box center [361, 249] width 23 height 5
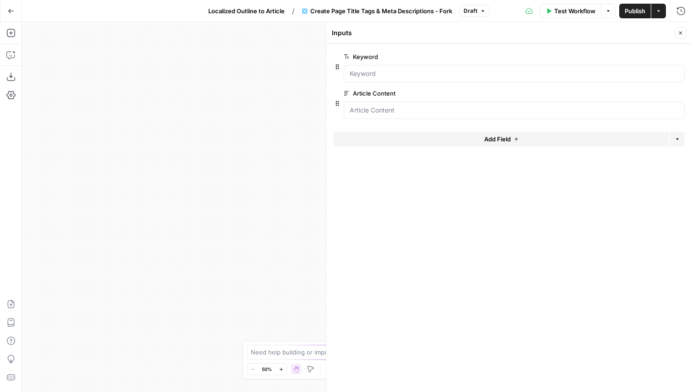
click at [443, 145] on button "Add Field" at bounding box center [501, 139] width 335 height 15
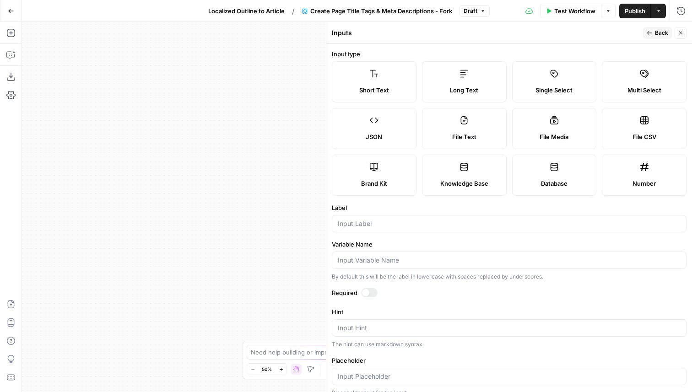
click at [411, 230] on div at bounding box center [509, 223] width 355 height 17
type input "Language"
click at [655, 32] on span "Back" at bounding box center [661, 33] width 13 height 8
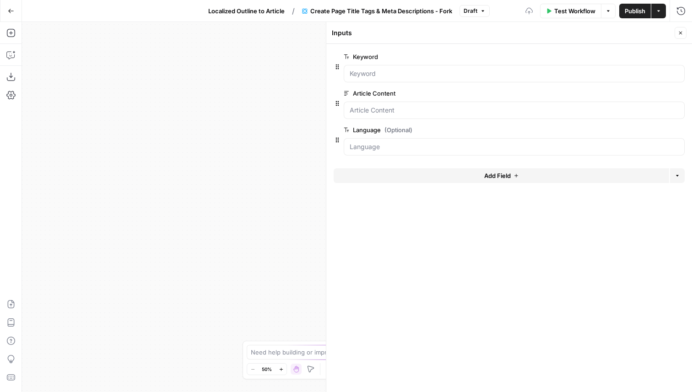
click at [684, 32] on button "Close" at bounding box center [680, 33] width 12 height 12
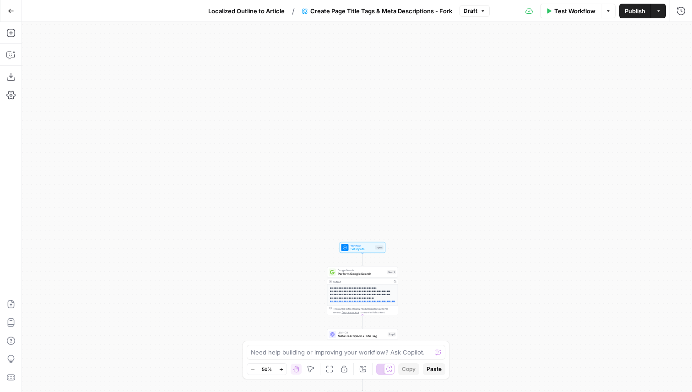
click at [625, 9] on span "Publish" at bounding box center [635, 10] width 21 height 9
click at [234, 11] on span "Localized Outline to Article" at bounding box center [239, 10] width 76 height 9
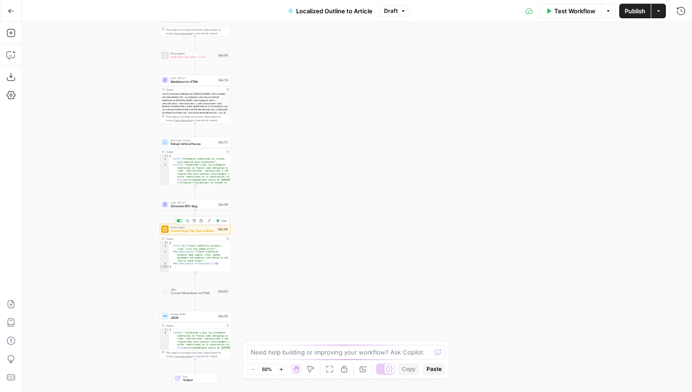
click at [214, 232] on span "Create Page Title Tags & Meta Descriptions - Fork" at bounding box center [193, 231] width 45 height 5
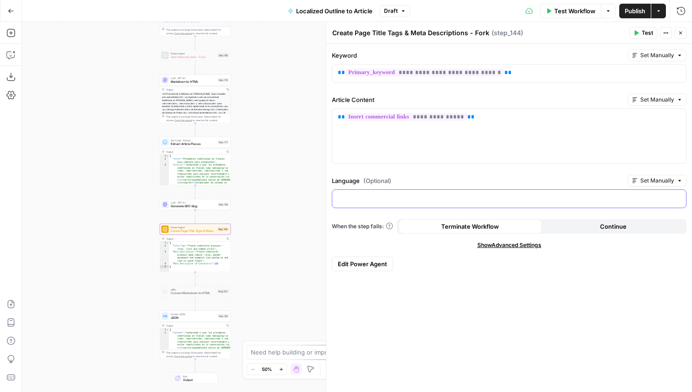
click at [423, 195] on p at bounding box center [509, 198] width 343 height 9
click at [677, 198] on icon "button" at bounding box center [677, 198] width 5 height 5
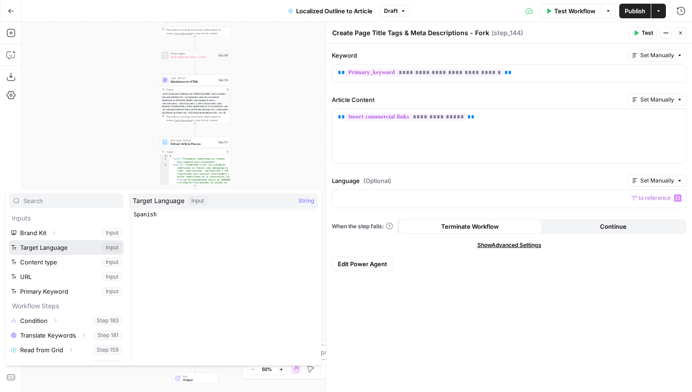
click at [63, 251] on button "Select variable Target Language" at bounding box center [66, 247] width 114 height 15
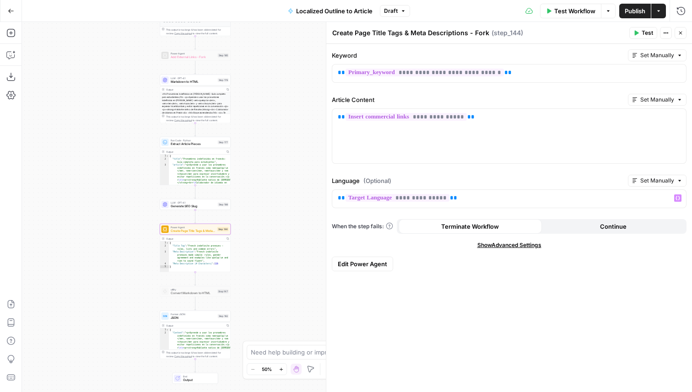
click at [258, 262] on div "true false Workflow Set Inputs Inputs Condition Condition Step 183 Output Copy …" at bounding box center [357, 207] width 670 height 370
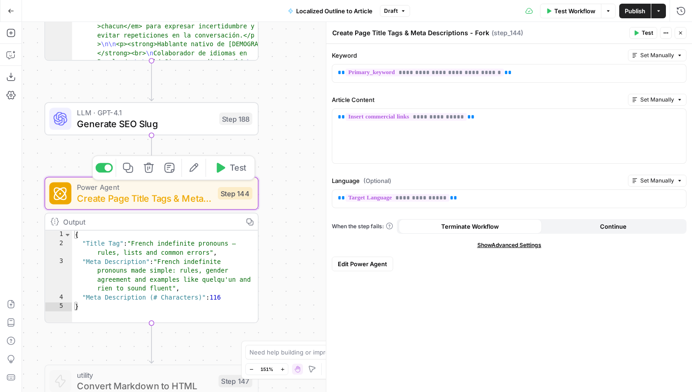
click at [223, 200] on div "Power Agent Create Page Title Tags & Meta Descriptions - Fork Step 144 Copy ste…" at bounding box center [150, 193] width 203 height 23
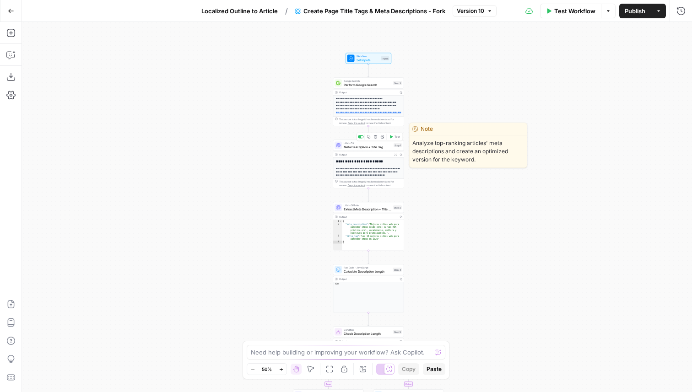
click at [353, 147] on span "Meta Description + Title Tag" at bounding box center [368, 147] width 48 height 5
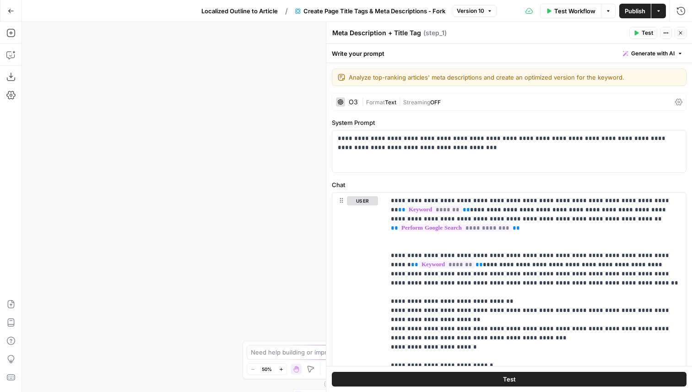
click at [683, 34] on icon "button" at bounding box center [680, 32] width 5 height 5
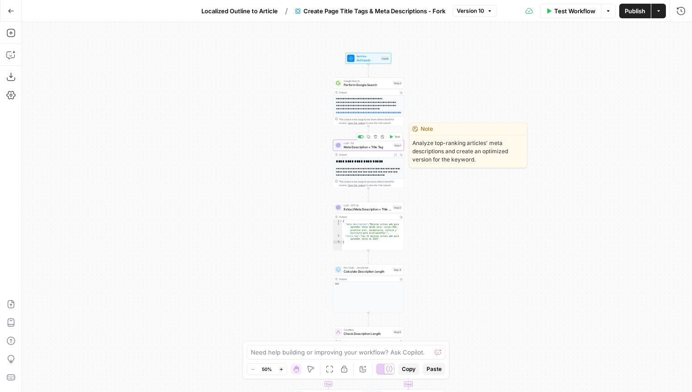
click at [382, 146] on span "Meta Description + Title Tag" at bounding box center [368, 147] width 48 height 5
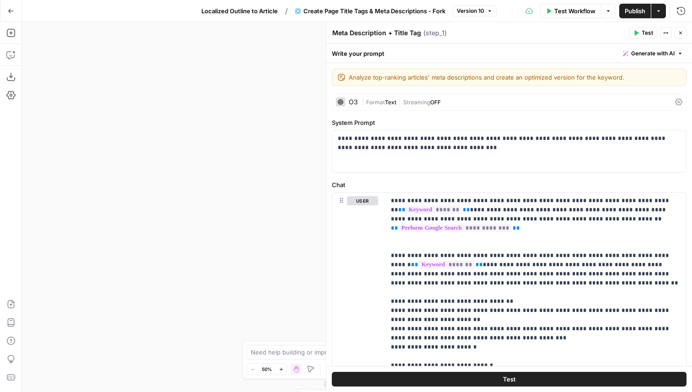
click at [394, 107] on div "O3 | Format Text | Streaming OFF" at bounding box center [509, 101] width 355 height 17
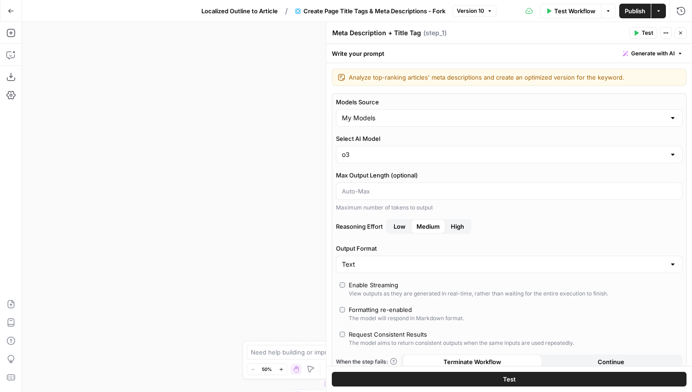
click at [683, 32] on icon "button" at bounding box center [680, 32] width 5 height 5
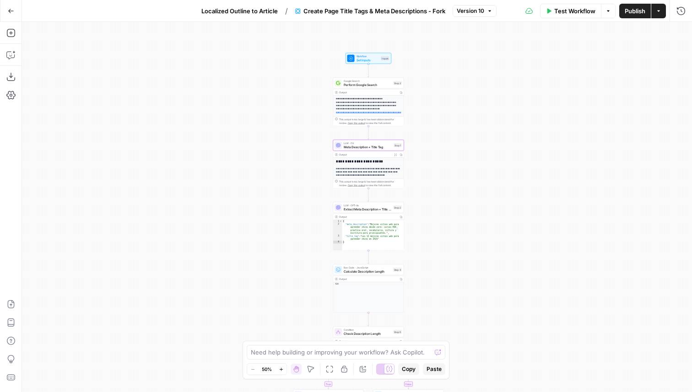
click at [395, 154] on icon "button" at bounding box center [395, 154] width 3 height 3
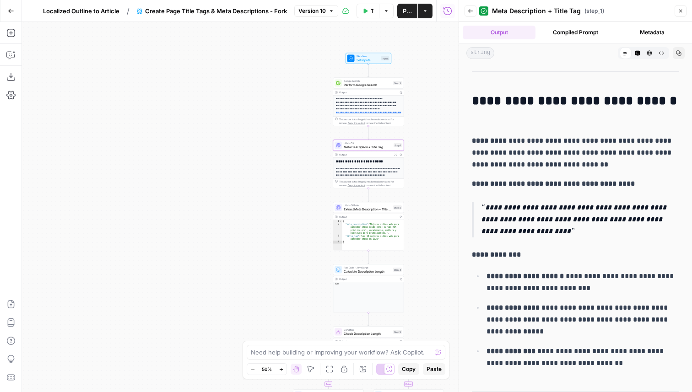
scroll to position [1287, 0]
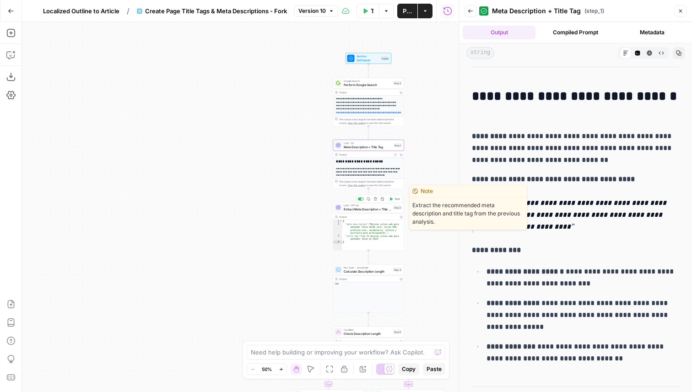
click at [373, 207] on span "Extract Meta Description + Title Tag" at bounding box center [368, 209] width 48 height 5
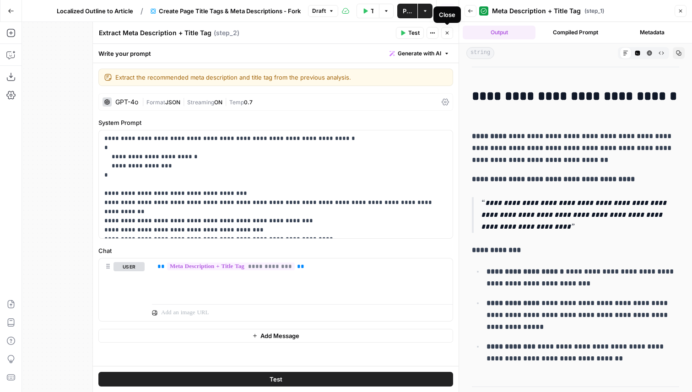
click at [444, 36] on button "Close" at bounding box center [447, 33] width 12 height 12
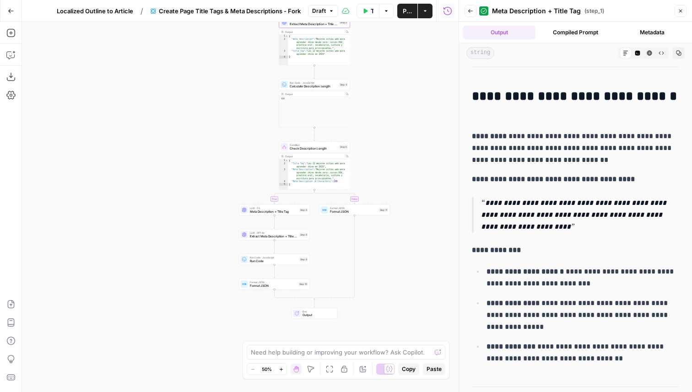
click at [291, 237] on span "Extract Meta Description + Title Tag" at bounding box center [274, 236] width 48 height 5
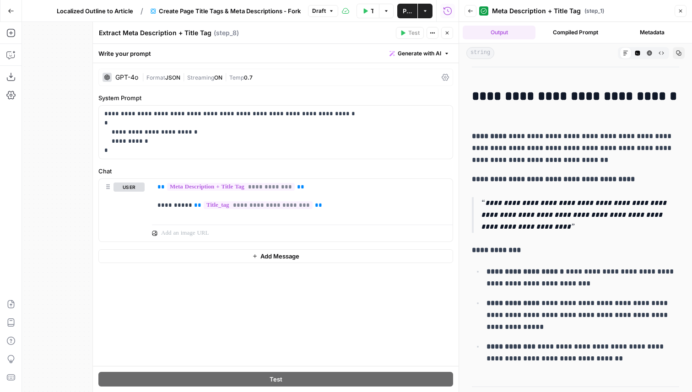
click at [451, 33] on button "Close" at bounding box center [447, 33] width 12 height 12
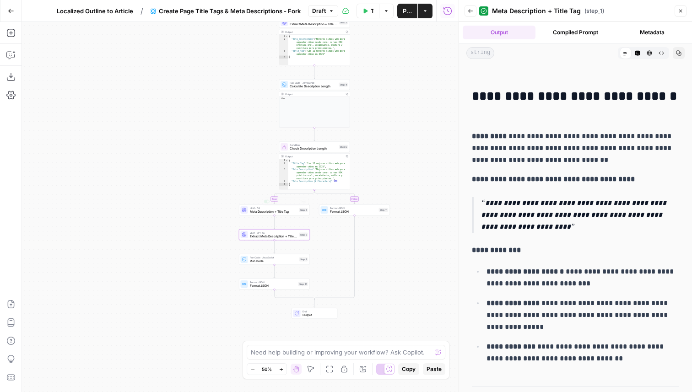
click at [268, 213] on span "Meta Description + Title Tag" at bounding box center [274, 212] width 48 height 5
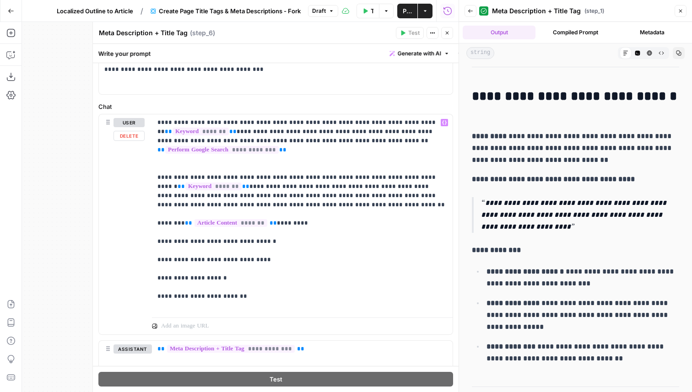
scroll to position [62, 0]
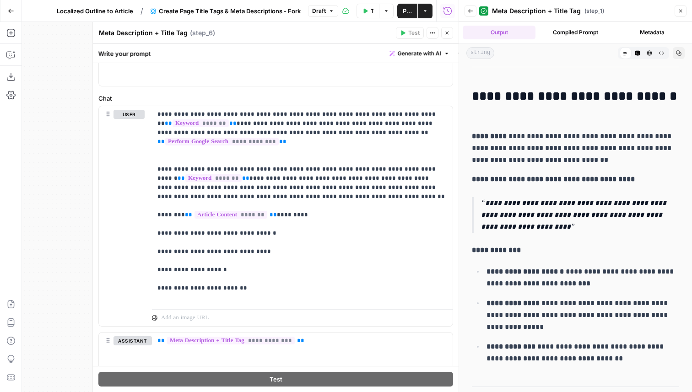
click at [451, 32] on button "Close" at bounding box center [447, 33] width 12 height 12
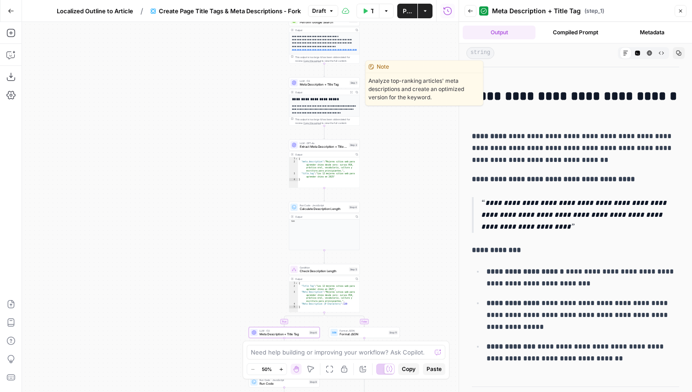
click at [338, 86] on div "LLM · O3 Meta Description + Title Tag Step 1 Copy step Delete step Edit Note Te…" at bounding box center [324, 82] width 71 height 11
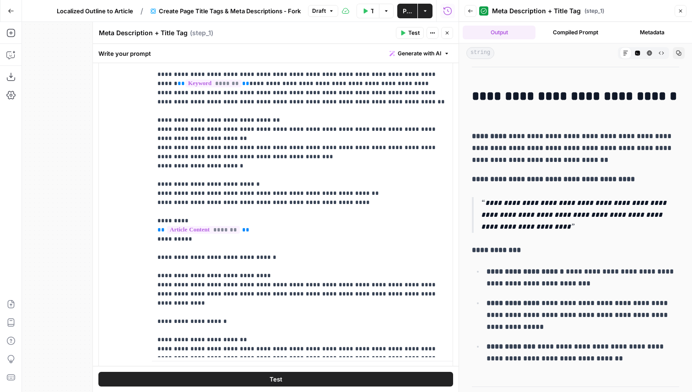
scroll to position [183, 0]
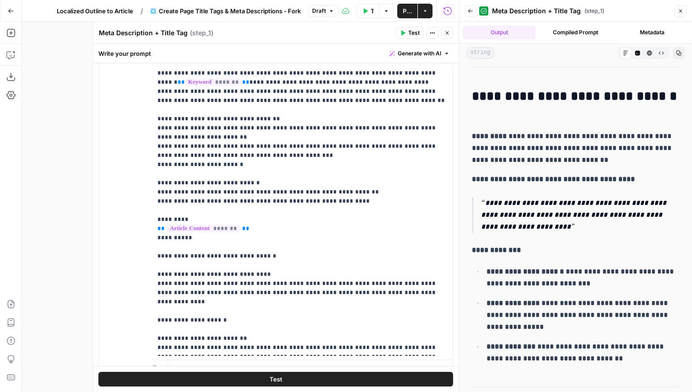
click at [450, 32] on button "Close" at bounding box center [447, 33] width 12 height 12
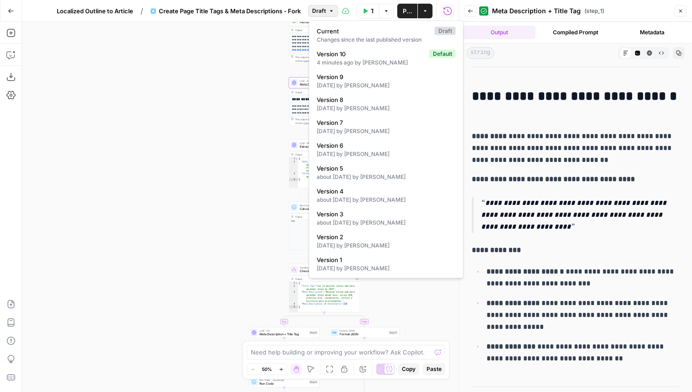
click at [325, 11] on span "Draft" at bounding box center [319, 11] width 14 height 8
click at [363, 264] on div "5 months ago by Melanie Dell'Olio" at bounding box center [386, 268] width 139 height 8
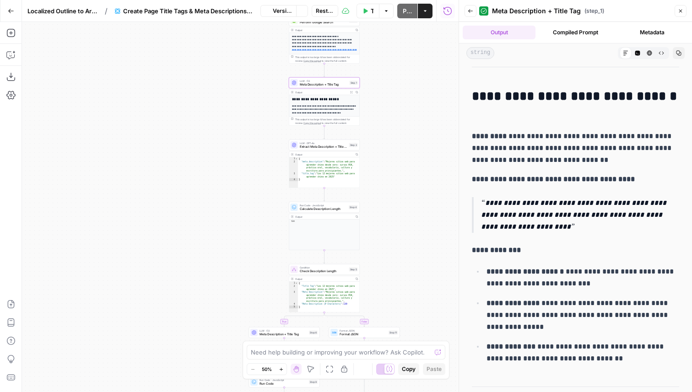
scroll to position [0, 0]
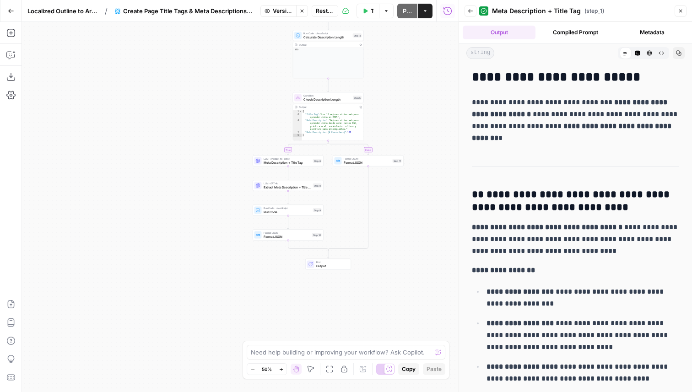
click at [300, 10] on icon "button" at bounding box center [301, 10] width 5 height 5
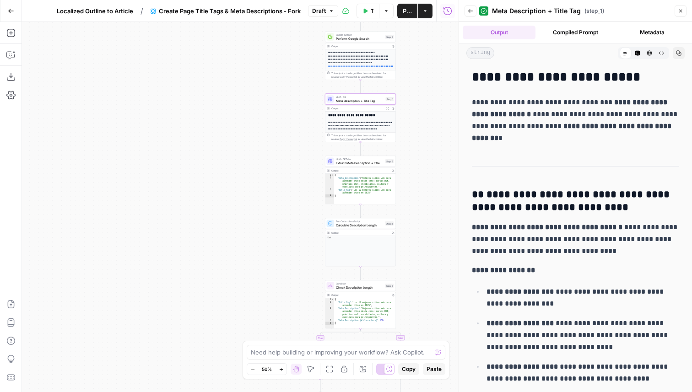
click at [366, 97] on span "LLM · O3" at bounding box center [360, 97] width 48 height 4
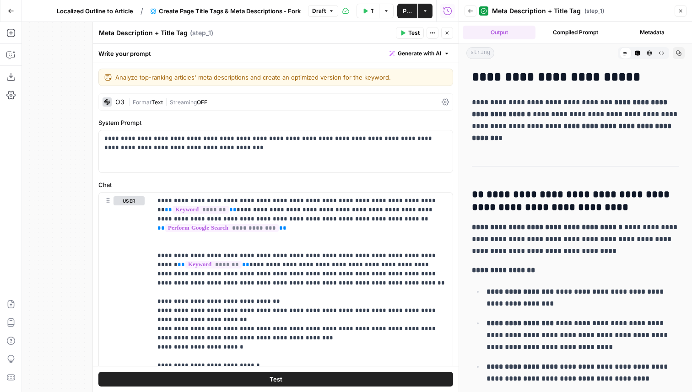
click at [113, 99] on div "O3" at bounding box center [113, 101] width 22 height 9
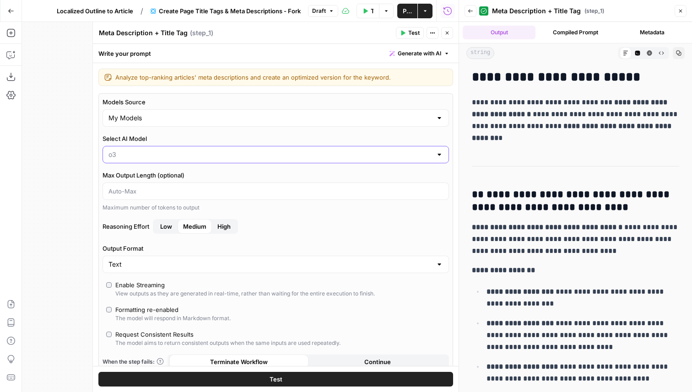
click at [163, 154] on input "Select AI Model" at bounding box center [270, 154] width 324 height 9
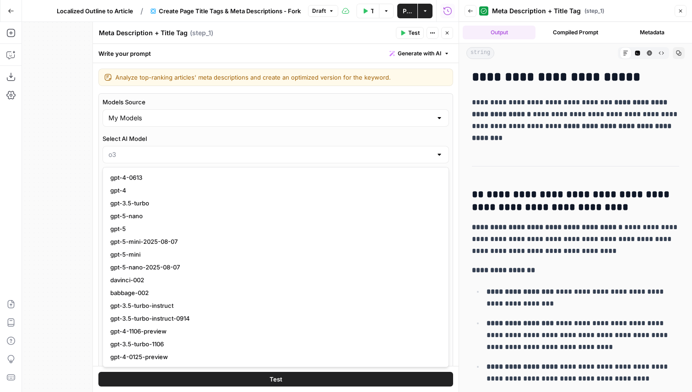
type input "o3"
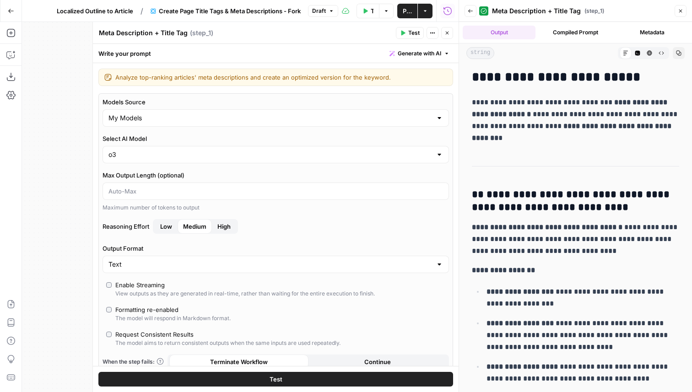
click at [180, 139] on label "Select AI Model" at bounding box center [275, 138] width 346 height 9
click at [180, 150] on input "o3" at bounding box center [270, 154] width 324 height 9
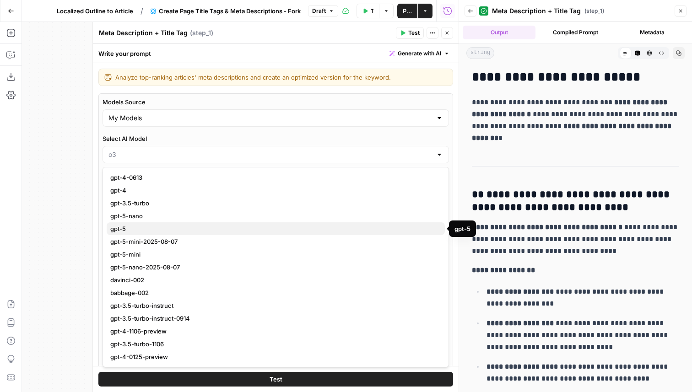
click at [167, 233] on span "gpt-5" at bounding box center [273, 228] width 327 height 9
type input "gpt-5"
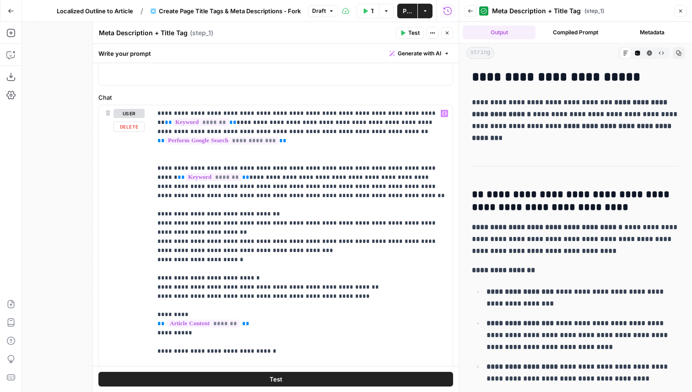
scroll to position [352, 0]
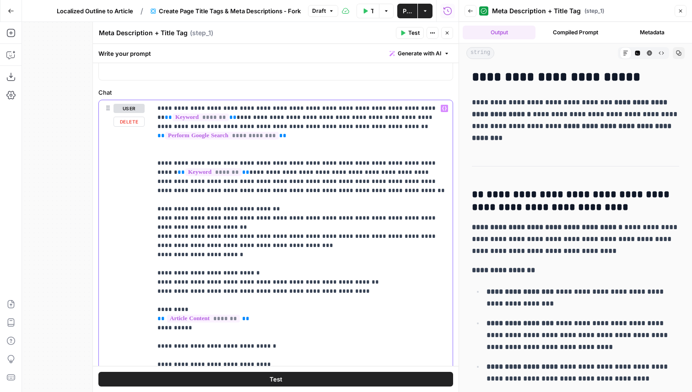
click at [255, 255] on p "**********" at bounding box center [302, 273] width 290 height 339
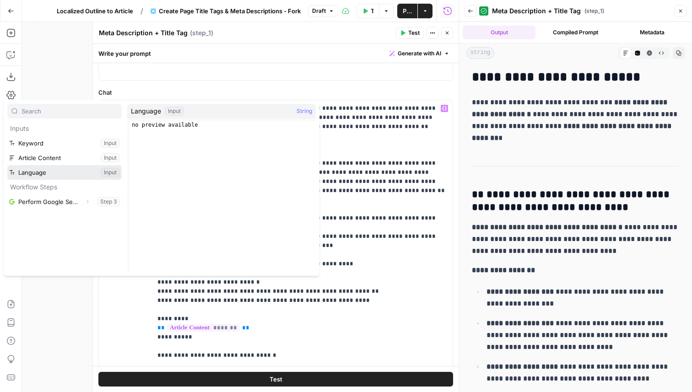
click at [67, 169] on button "Select variable Language" at bounding box center [64, 172] width 114 height 15
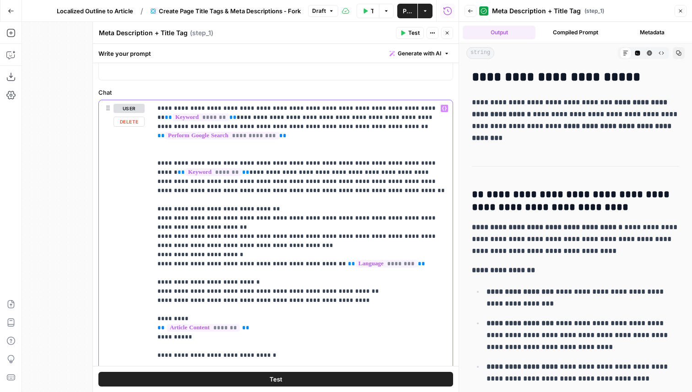
click at [266, 276] on p "**********" at bounding box center [302, 278] width 290 height 348
click at [447, 33] on icon "button" at bounding box center [447, 33] width 3 height 3
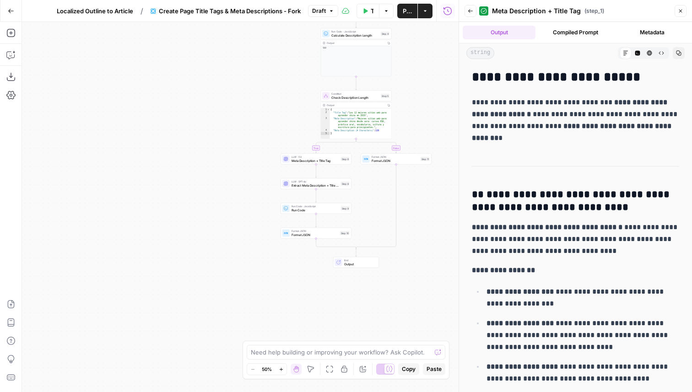
click at [292, 160] on span "Meta Description + Title Tag" at bounding box center [315, 160] width 48 height 5
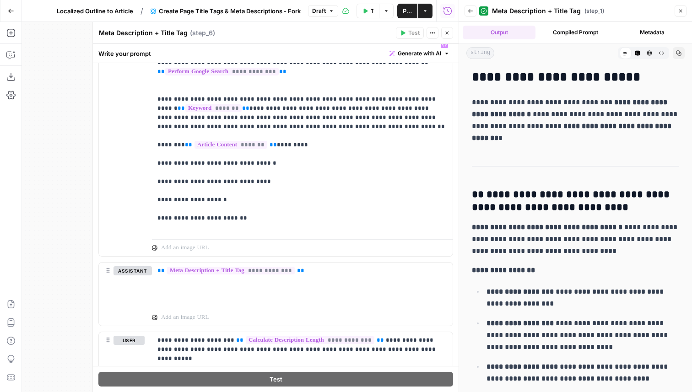
scroll to position [188, 0]
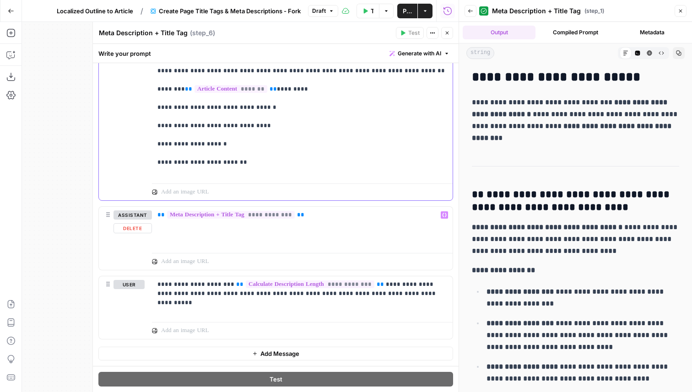
click at [304, 117] on p "**********" at bounding box center [302, 80] width 290 height 192
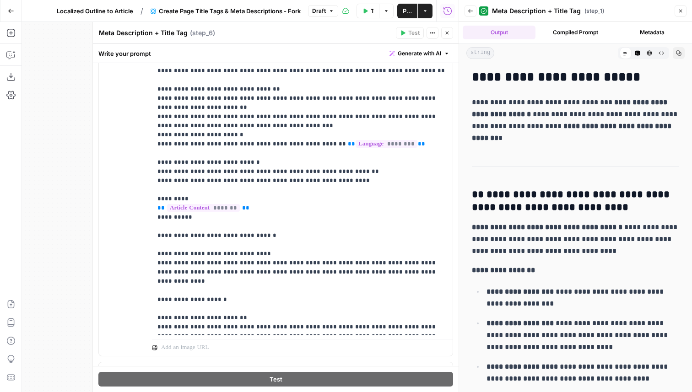
click at [444, 35] on icon "button" at bounding box center [446, 32] width 5 height 5
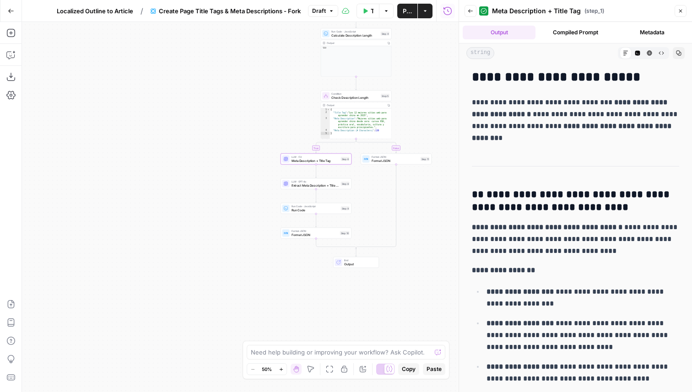
click at [407, 15] on button "Publish" at bounding box center [407, 11] width 20 height 15
click at [157, 12] on span "Create Page Title Tags & Meta Descriptions - Fork" at bounding box center [217, 10] width 142 height 9
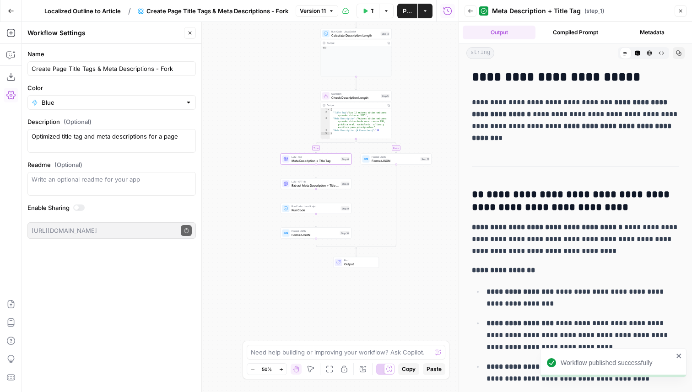
click at [109, 12] on span "Localized Outline to Article" at bounding box center [82, 10] width 76 height 9
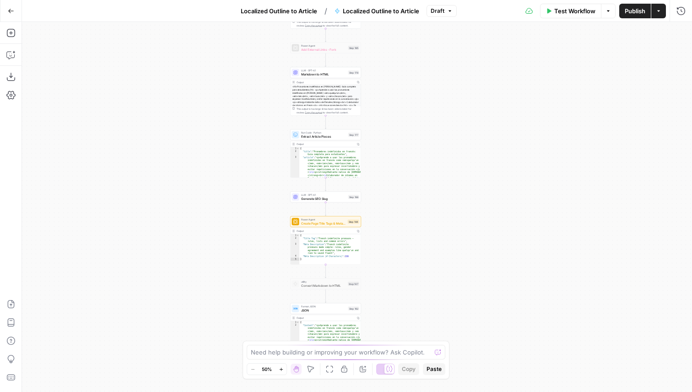
click at [344, 222] on span "Create Page Title Tags & Meta Descriptions - Fork" at bounding box center [323, 223] width 45 height 5
click at [344, 222] on div "**********" at bounding box center [509, 207] width 366 height 370
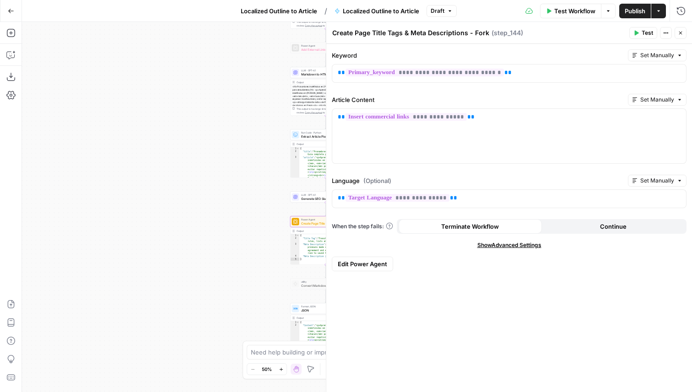
click at [350, 265] on span "Edit Power Agent" at bounding box center [362, 263] width 49 height 9
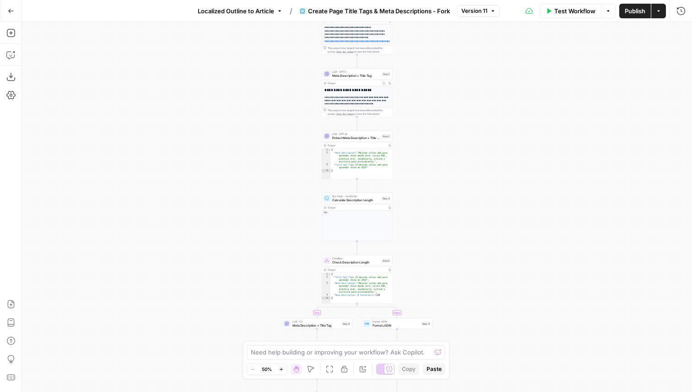
click at [240, 11] on span "Localized Outline to Article" at bounding box center [236, 10] width 76 height 9
click at [244, 10] on span "Localized Outline to Article" at bounding box center [236, 10] width 76 height 9
click at [431, 118] on div "**********" at bounding box center [357, 207] width 670 height 370
click at [263, 15] on span "Localized Outline to Article" at bounding box center [236, 10] width 76 height 9
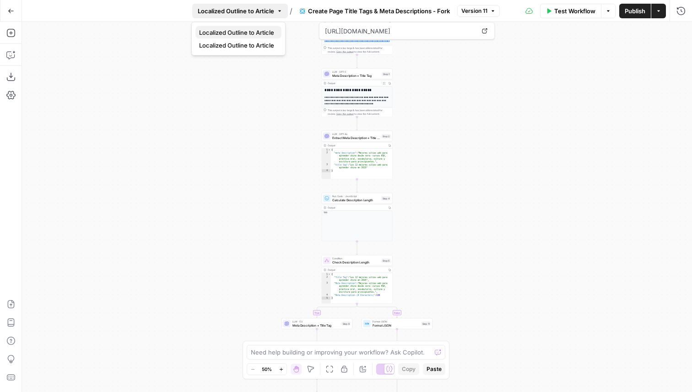
click at [261, 28] on span "Localized Outline to Article" at bounding box center [236, 32] width 75 height 9
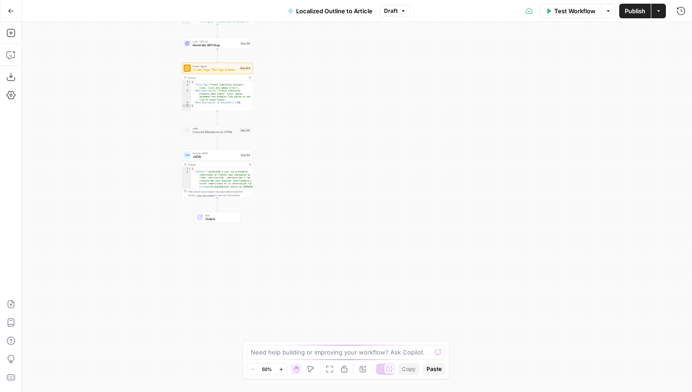
click at [228, 70] on span "Create Page Title Tags & Meta Descriptions - Fork" at bounding box center [215, 70] width 45 height 5
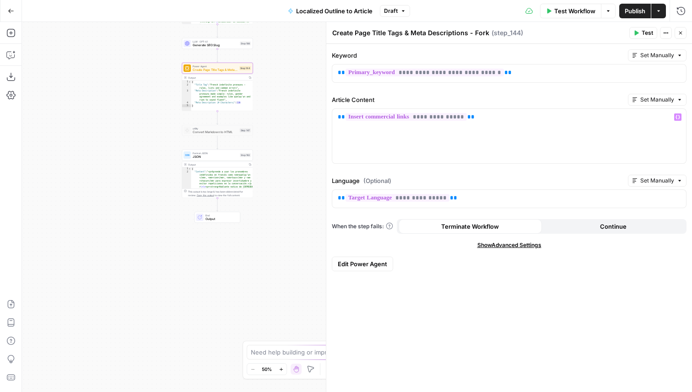
click at [416, 119] on span "**********" at bounding box center [405, 117] width 121 height 8
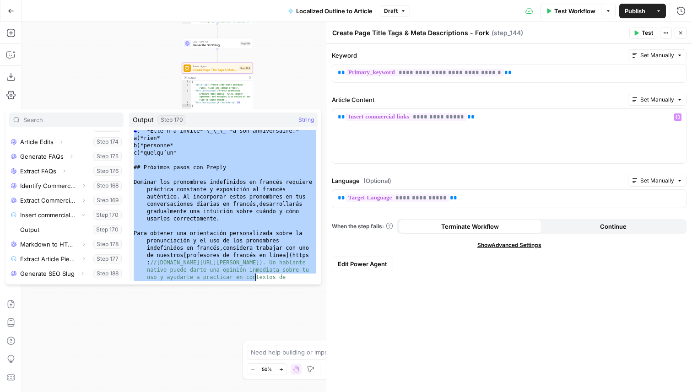
scroll to position [2148, 0]
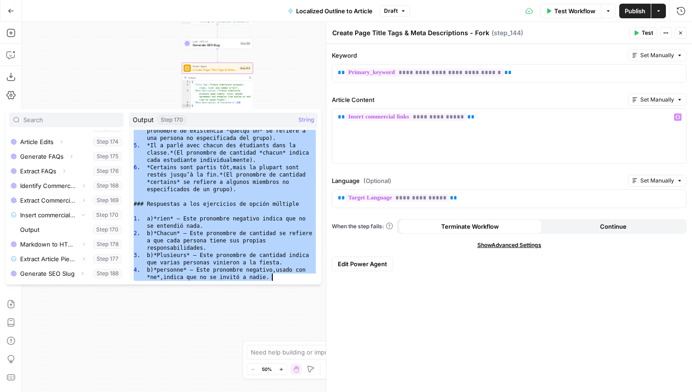
drag, startPoint x: 135, startPoint y: 135, endPoint x: 255, endPoint y: 352, distance: 248.2
click at [255, 352] on body "Preply New Home Browse Your Data Usage Settings Recent Grids Nikki content inte…" at bounding box center [346, 196] width 692 height 392
type textarea "**********"
click at [365, 72] on span "**********" at bounding box center [424, 73] width 158 height 8
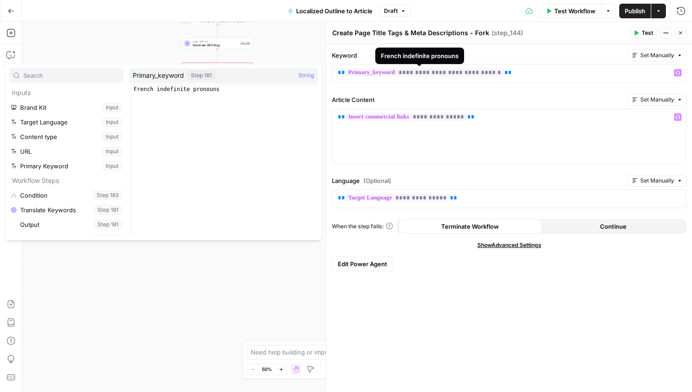
scroll to position [10, 0]
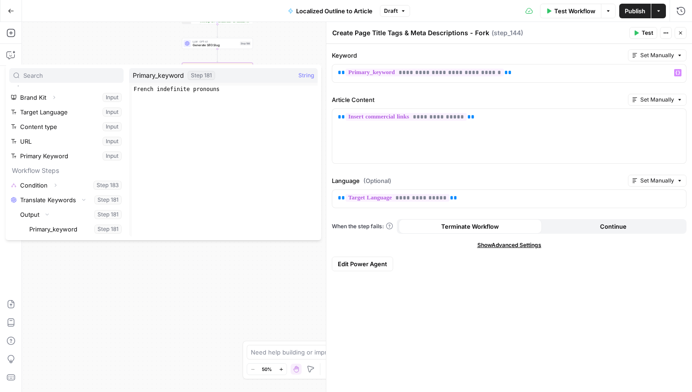
type textarea "**********"
drag, startPoint x: 228, startPoint y: 91, endPoint x: 131, endPoint y: 89, distance: 97.0
click at [131, 89] on span "**********" at bounding box center [222, 158] width 186 height 151
click at [401, 198] on span "**********" at bounding box center [397, 198] width 104 height 8
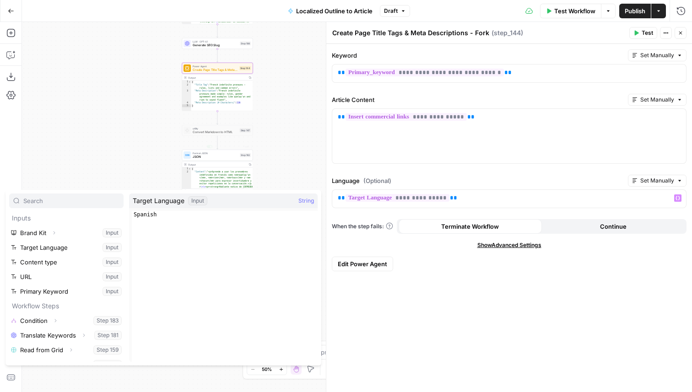
type textarea "*******"
drag, startPoint x: 177, startPoint y: 215, endPoint x: 129, endPoint y: 215, distance: 47.1
click at [129, 215] on span "******* 1 Spanish XXXXXXXXXXXXXXXXXXXXXXXXXXXXXXXXXXXXXXXXXXXXXXXXXXXXXXXXXXXXX…" at bounding box center [222, 283] width 186 height 151
click at [290, 167] on div "true false Workflow Set Inputs Inputs Condition Condition Step 183 Output Copy …" at bounding box center [357, 207] width 670 height 370
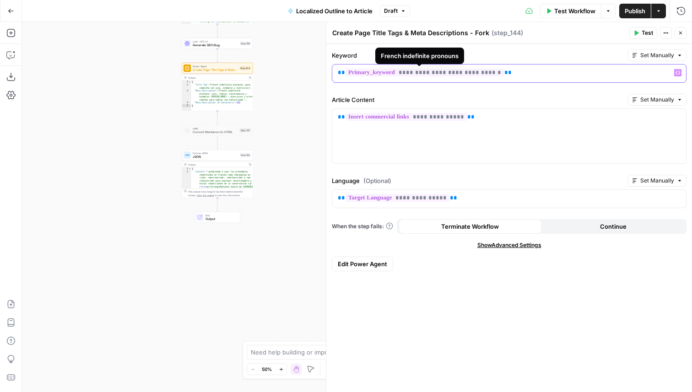
click at [389, 70] on span "**********" at bounding box center [424, 73] width 158 height 8
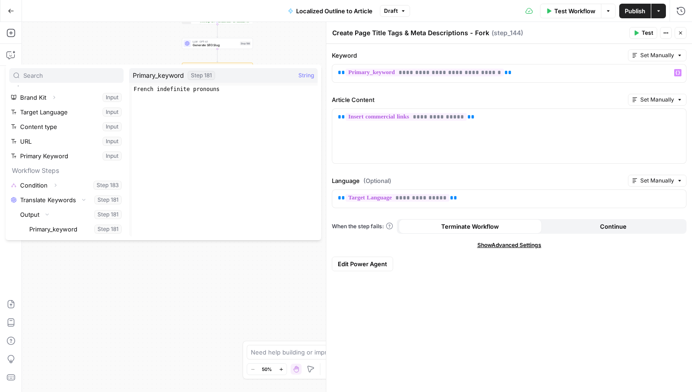
click at [295, 42] on div "true false Workflow Set Inputs Inputs Condition Condition Step 183 Output Copy …" at bounding box center [357, 207] width 670 height 370
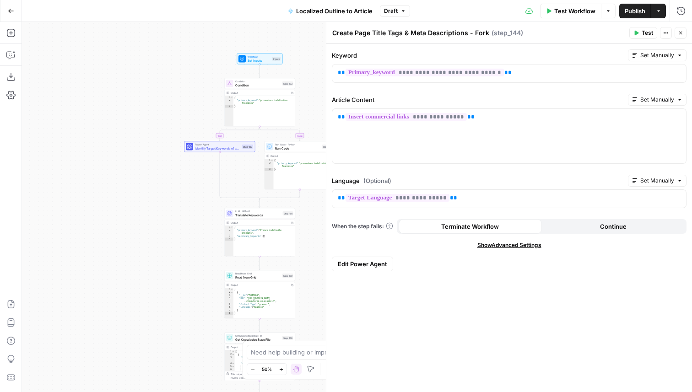
click at [247, 149] on div "Power Agent Identify Target Keywords of an Article Step 180 Copy step Delete st…" at bounding box center [219, 147] width 67 height 8
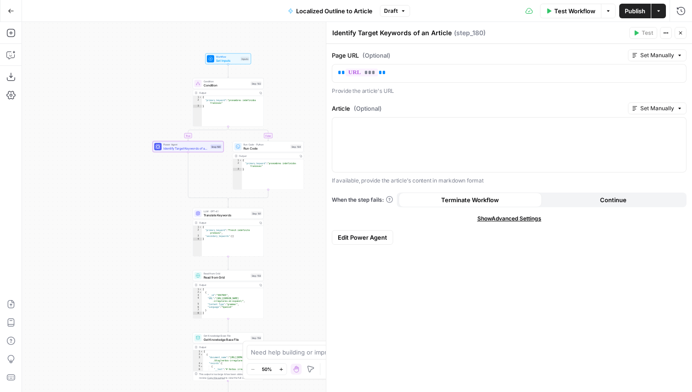
drag, startPoint x: 180, startPoint y: 213, endPoint x: 129, endPoint y: 214, distance: 51.3
click at [129, 214] on div "true false Workflow Set Inputs Inputs Condition Condition Step 183 Output Copy …" at bounding box center [357, 207] width 670 height 370
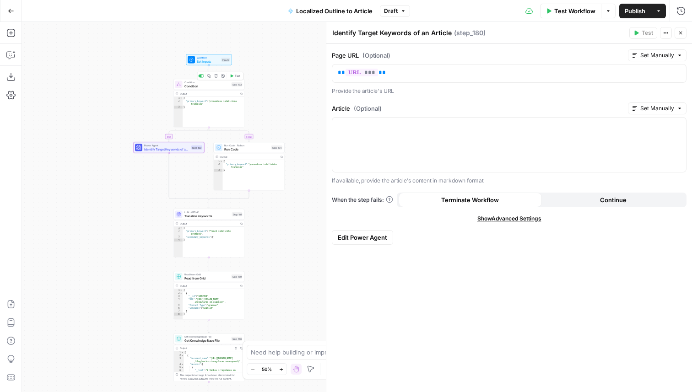
click at [210, 88] on span "Condition" at bounding box center [206, 86] width 45 height 5
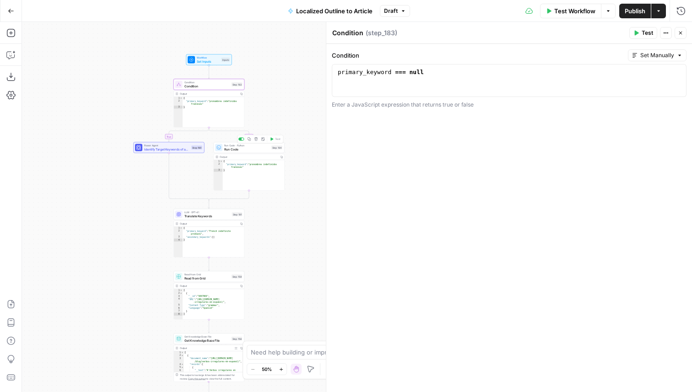
click at [262, 152] on div "Run Code · Python Run Code Step 184 Copy step Delete step Add Note Test" at bounding box center [249, 147] width 71 height 11
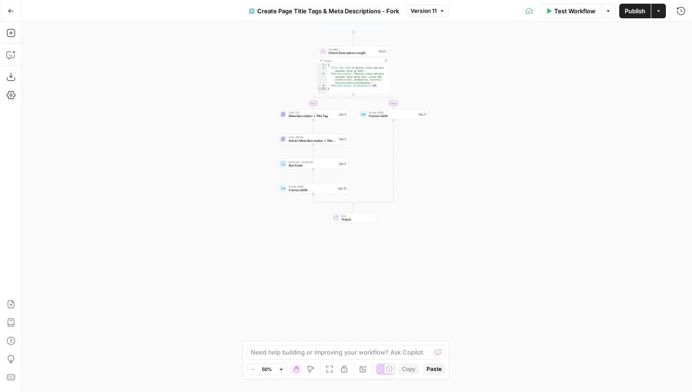
click at [568, 11] on span "Test Workflow" at bounding box center [574, 10] width 41 height 9
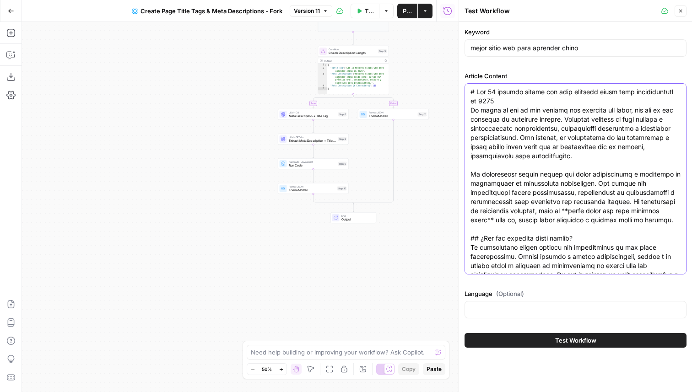
paste textarea "Loremipsum dolorsitame co adipisc: Elit seddoeiu temp incididuntu Laboree d mag…"
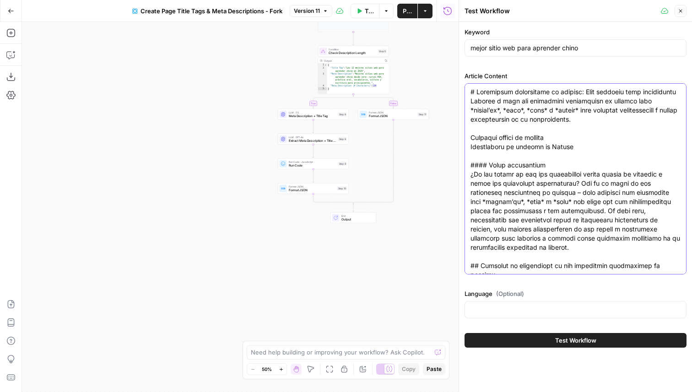
scroll to position [2173, 0]
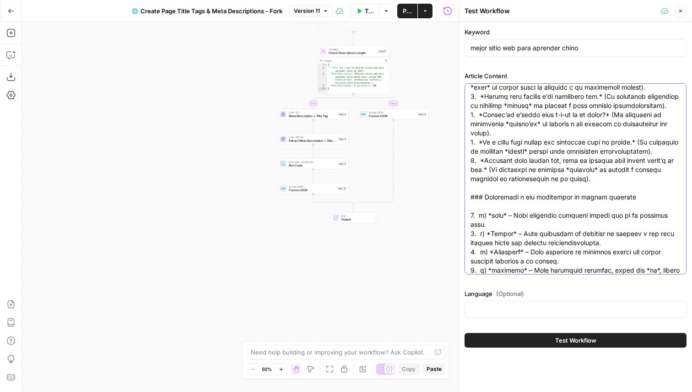
type textarea "# Loremipsum dolorsitame co adipisc: Elit seddoeiu temp incididuntu Laboree d m…"
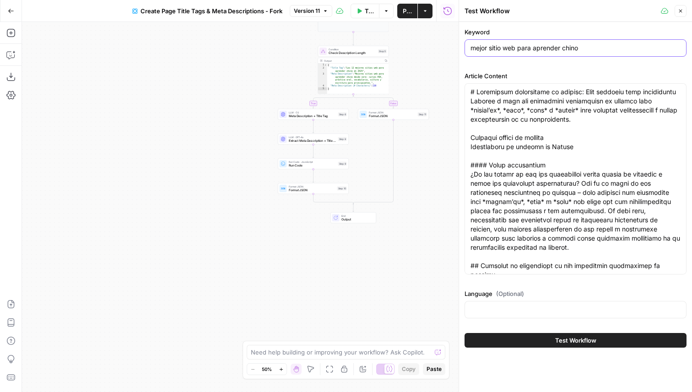
click at [500, 51] on input "mejor sitio web para aprender chino" at bounding box center [575, 47] width 210 height 9
paste input "French indefinite pronouns"
type input "French indefinite pronouns"
click at [508, 309] on input "Language (Optional)" at bounding box center [575, 309] width 210 height 9
paste input "Spanish"
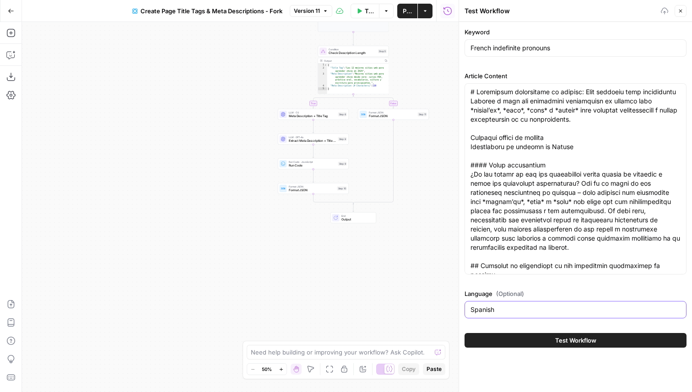
type input "Spanish"
click at [530, 336] on button "Test Workflow" at bounding box center [575, 340] width 222 height 15
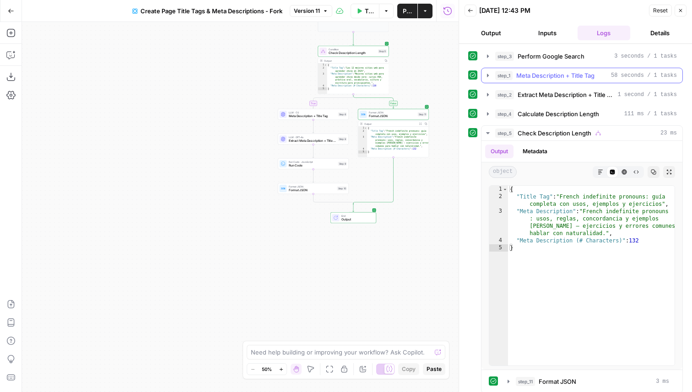
click at [548, 69] on button "step_1 Meta Description + Title Tag 58 seconds / 1 tasks" at bounding box center [581, 75] width 201 height 15
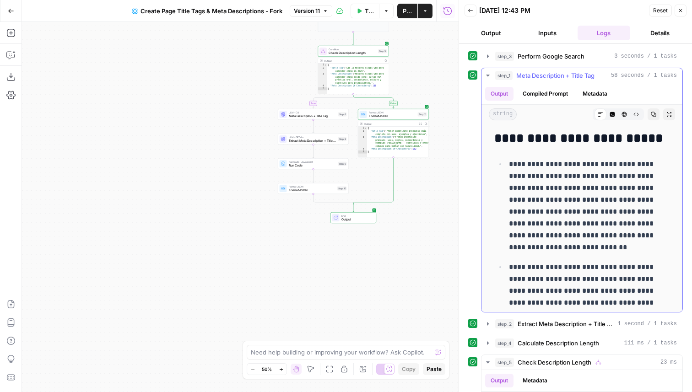
click at [548, 70] on button "step_1 Meta Description + Title Tag 58 seconds / 1 tasks" at bounding box center [581, 75] width 201 height 15
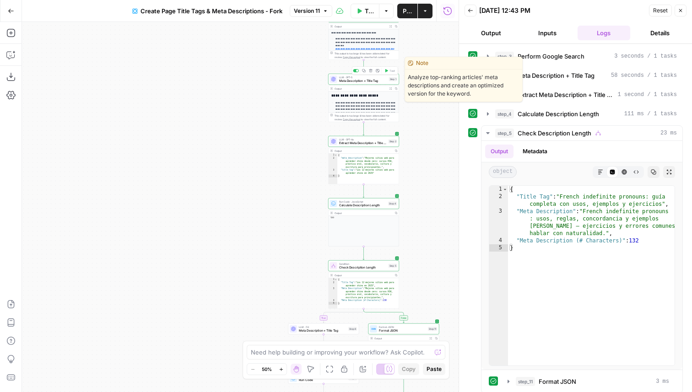
click at [378, 82] on span "Meta Description + Title Tag" at bounding box center [363, 81] width 48 height 5
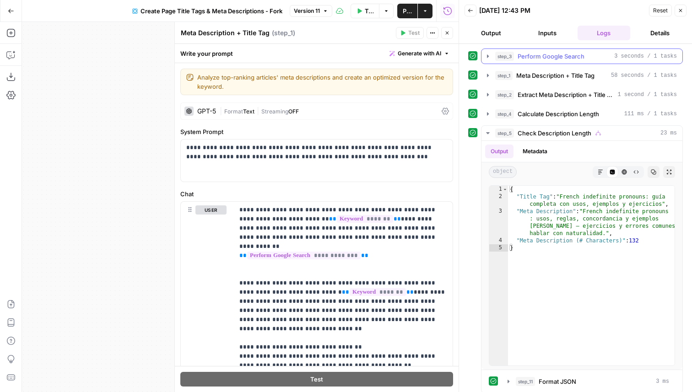
click at [512, 73] on div "step_1 Meta Description + Title Tag 58 seconds / 1 tasks" at bounding box center [586, 75] width 182 height 9
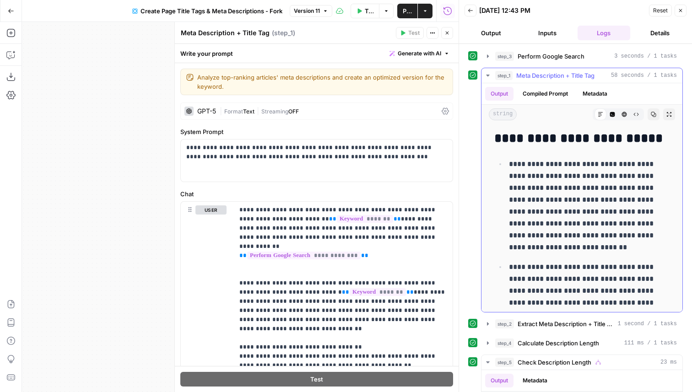
click at [582, 90] on button "Metadata" at bounding box center [595, 94] width 36 height 14
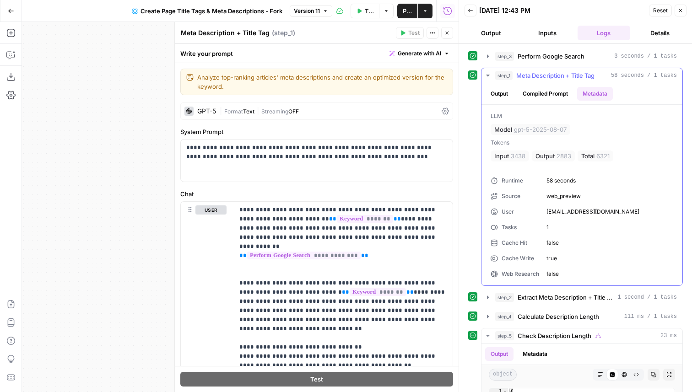
click at [561, 71] on span "Meta Description + Title Tag" at bounding box center [555, 75] width 78 height 9
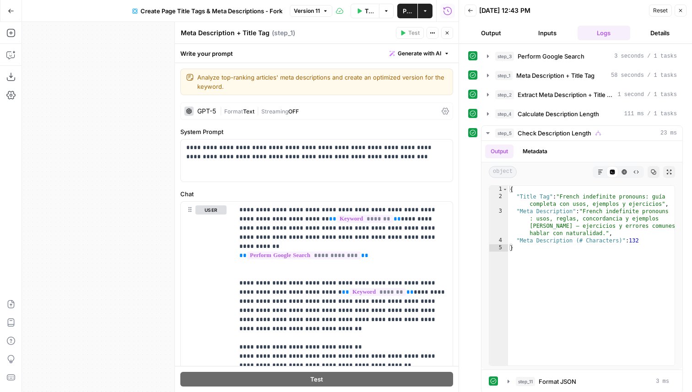
click at [208, 107] on div "GPT-5" at bounding box center [200, 111] width 32 height 9
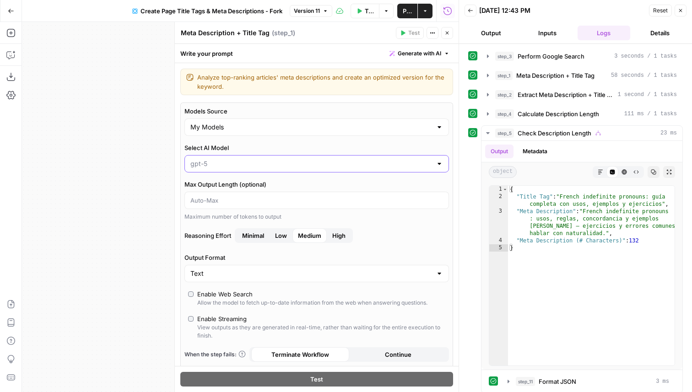
click at [220, 163] on input "Select AI Model" at bounding box center [311, 163] width 242 height 9
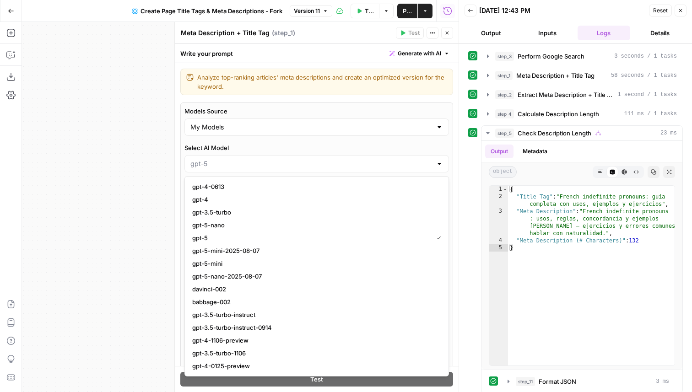
type input "gpt-5"
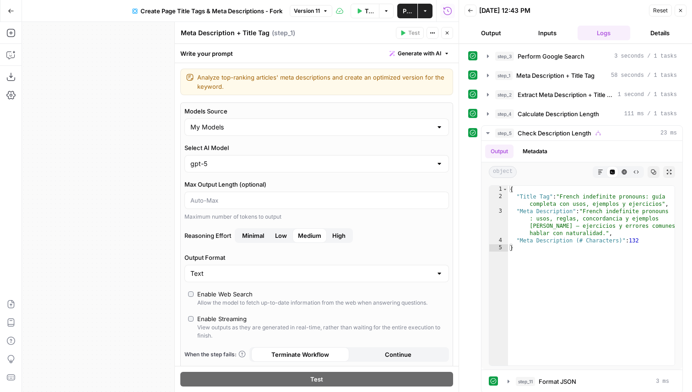
click at [13, 13] on icon "button" at bounding box center [11, 11] width 6 height 6
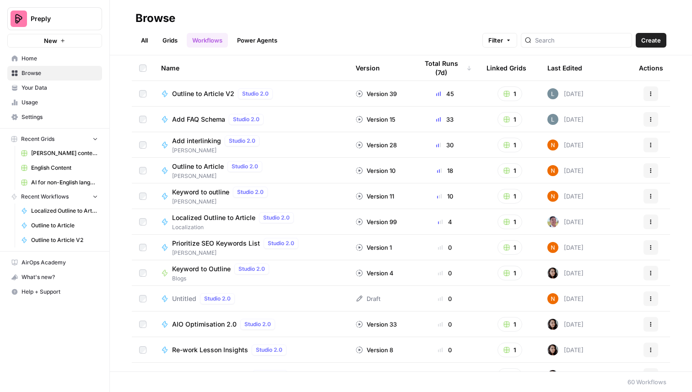
click at [72, 184] on span "AI for non-English languages" at bounding box center [64, 182] width 67 height 8
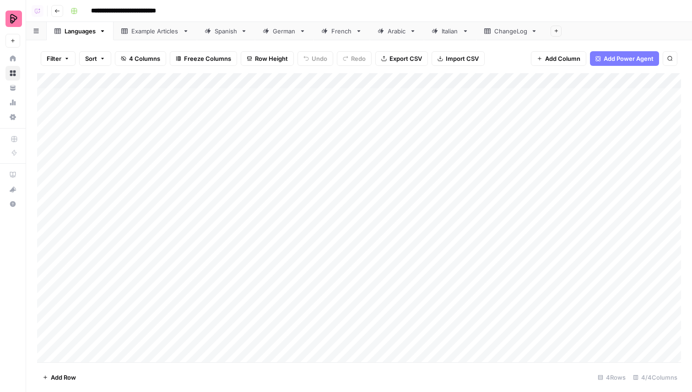
click at [227, 34] on div "Spanish" at bounding box center [226, 31] width 22 height 9
click at [297, 234] on div "Add Column" at bounding box center [359, 217] width 644 height 289
click at [340, 235] on textarea "**********" at bounding box center [335, 238] width 146 height 13
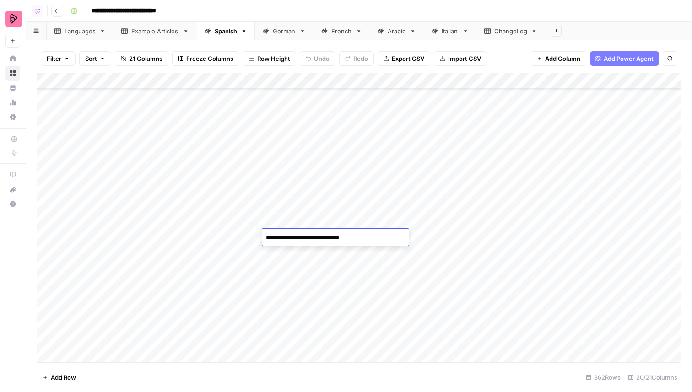
click at [541, 234] on div "Add Column" at bounding box center [359, 217] width 644 height 289
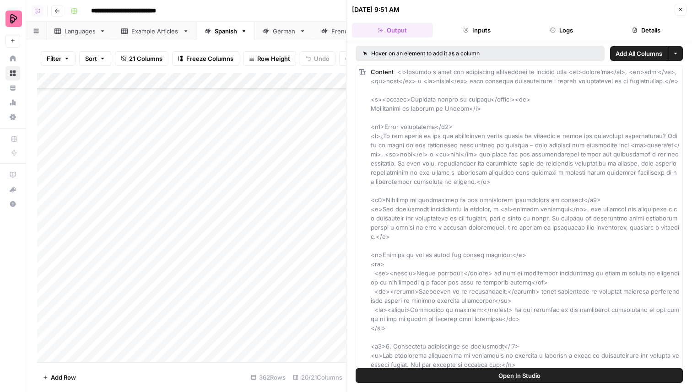
click at [567, 26] on button "Logs" at bounding box center [561, 30] width 81 height 15
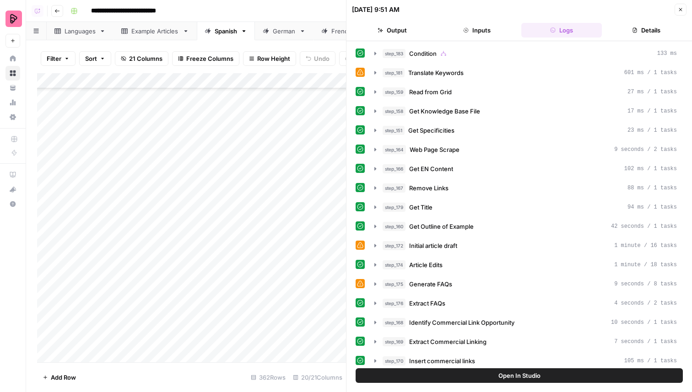
click at [624, 25] on button "Details" at bounding box center [645, 30] width 81 height 15
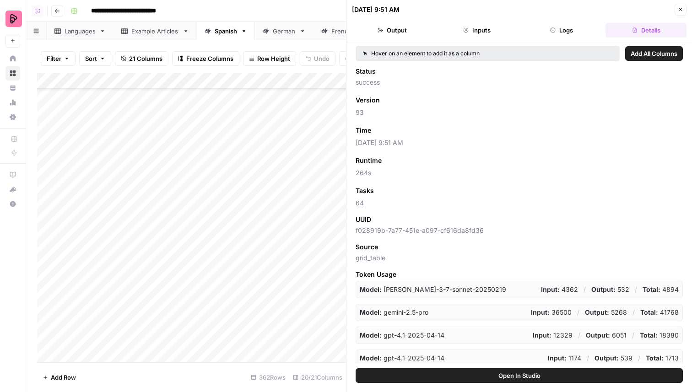
click at [564, 35] on button "Logs" at bounding box center [561, 30] width 81 height 15
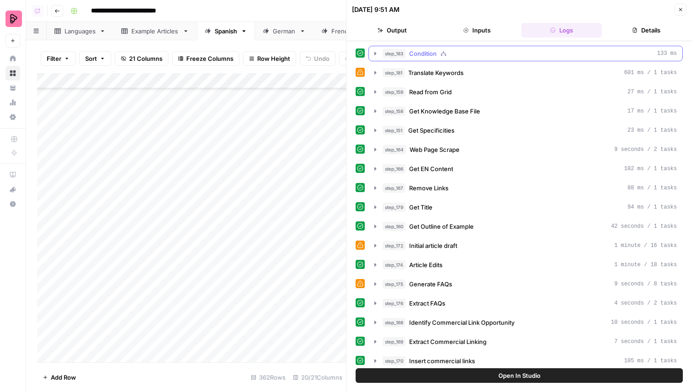
click at [471, 60] on button "step_183 Condition 133 ms" at bounding box center [525, 53] width 313 height 15
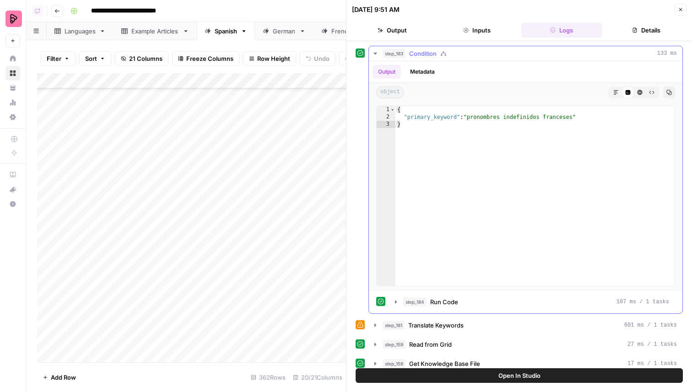
click at [471, 59] on button "step_183 Condition 133 ms" at bounding box center [525, 53] width 313 height 15
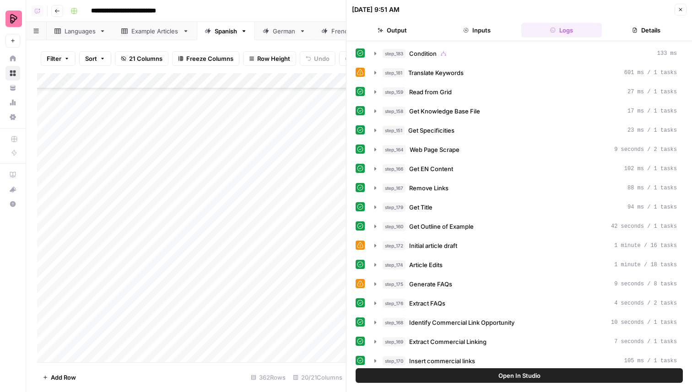
click at [679, 11] on icon "button" at bounding box center [680, 9] width 5 height 5
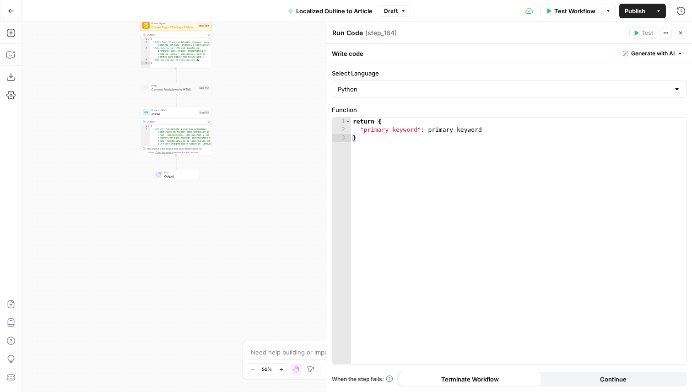
click at [193, 26] on span "Create Page Title Tags & Meta Descriptions - Fork" at bounding box center [173, 27] width 45 height 5
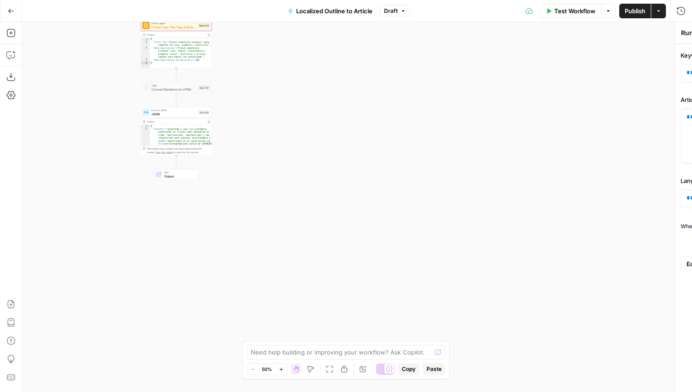
type textarea "Create Page Title Tags & Meta Descriptions - Fork"
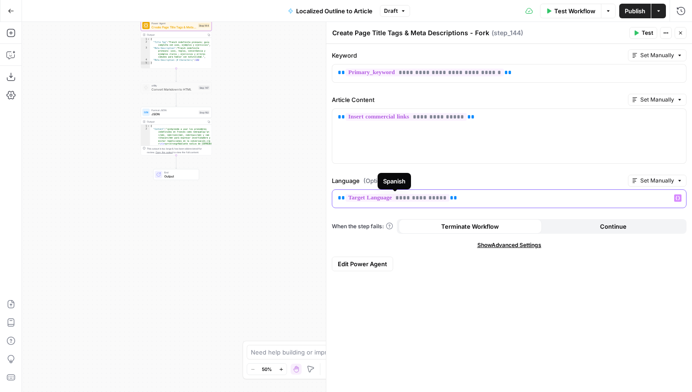
click at [402, 198] on span "**********" at bounding box center [397, 198] width 104 height 8
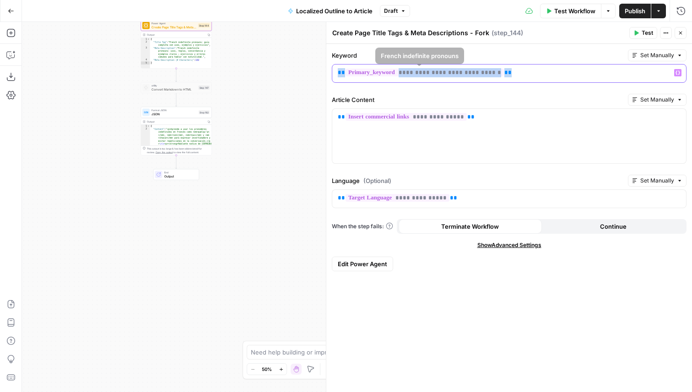
drag, startPoint x: 519, startPoint y: 74, endPoint x: 333, endPoint y: 75, distance: 186.2
click at [333, 75] on div "**********" at bounding box center [509, 74] width 354 height 18
click at [179, 27] on span "Create Page Title Tags & Meta Descriptions - Fork" at bounding box center [173, 27] width 45 height 5
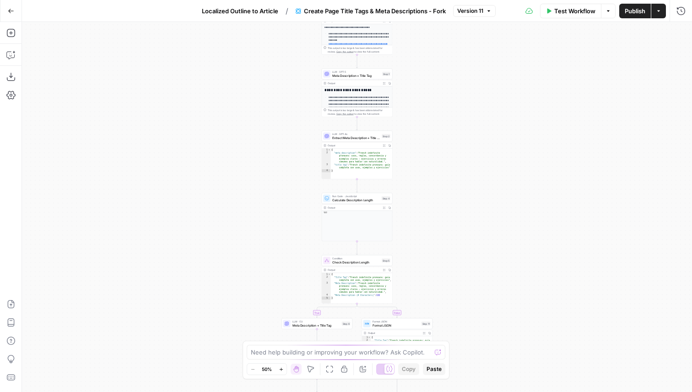
click at [555, 19] on div "Test Workflow Options Publish Actions Run History" at bounding box center [594, 11] width 196 height 22
click at [555, 11] on span "Test Workflow" at bounding box center [574, 10] width 41 height 9
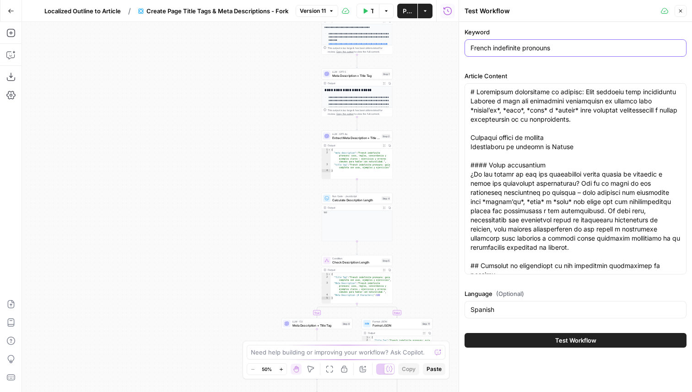
click at [528, 49] on input "French indefinite pronouns" at bounding box center [575, 47] width 210 height 9
paste input "pronombres indefinidos [PERSON_NAME]"
type input "pronombres indefinidos franceses"
click at [543, 342] on button "Test Workflow" at bounding box center [575, 340] width 222 height 15
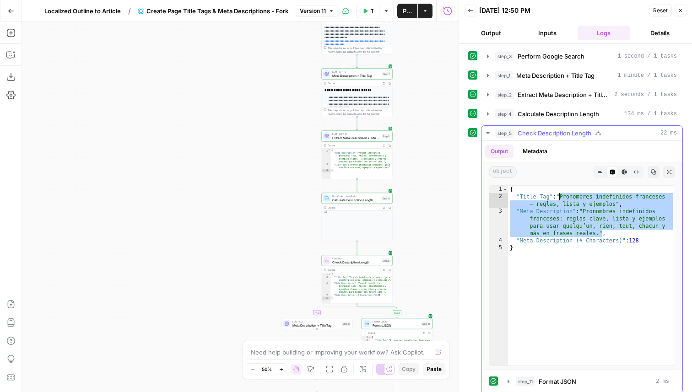
drag, startPoint x: 603, startPoint y: 232, endPoint x: 560, endPoint y: 195, distance: 56.5
click at [560, 195] on div "{ "Title Tag" : "Pronombres indefinidos franceses – reglas, lista y ejemplos" ,…" at bounding box center [591, 283] width 167 height 194
type textarea "**********"
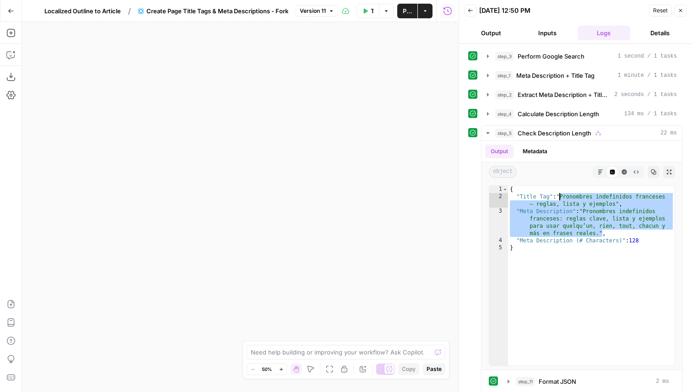
click at [95, 2] on div "Go Back Localized Outline to Article / Create Page Title Tags & Meta Descriptio…" at bounding box center [229, 11] width 458 height 22
click at [94, 11] on span "Localized Outline to Article" at bounding box center [82, 10] width 76 height 9
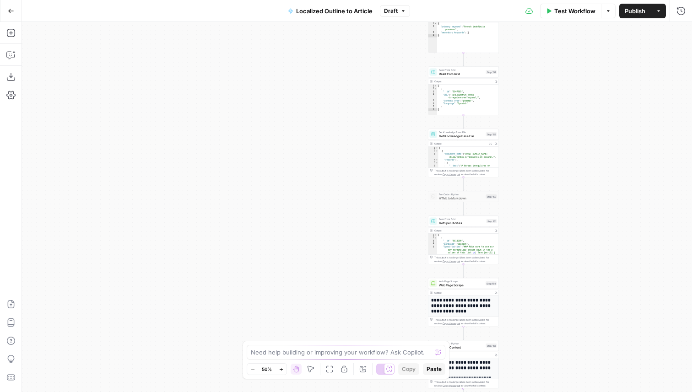
click at [474, 226] on div "Read from Grid Get Specificities Step 151 Copy step Delete step Add Note Test" at bounding box center [463, 221] width 71 height 11
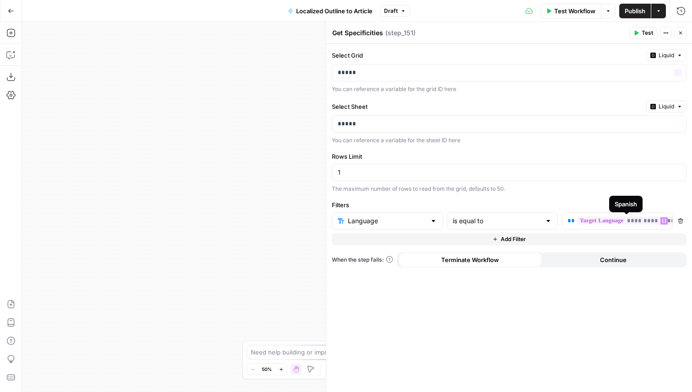
click at [678, 30] on button "Close" at bounding box center [680, 33] width 12 height 12
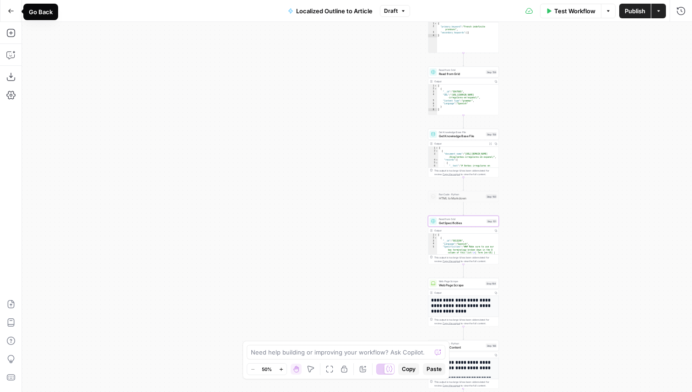
click at [10, 12] on icon "button" at bounding box center [10, 11] width 5 height 4
click at [457, 138] on div "Get Knowledge Base File Get Knowledge Base File Step 158 Copy step Delete step …" at bounding box center [463, 134] width 71 height 11
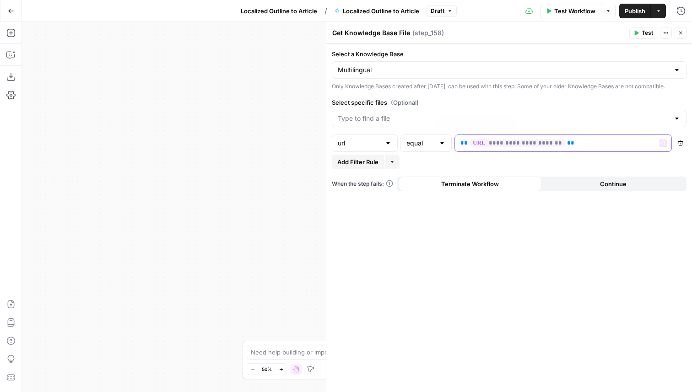
click at [520, 147] on span "**********" at bounding box center [517, 143] width 95 height 8
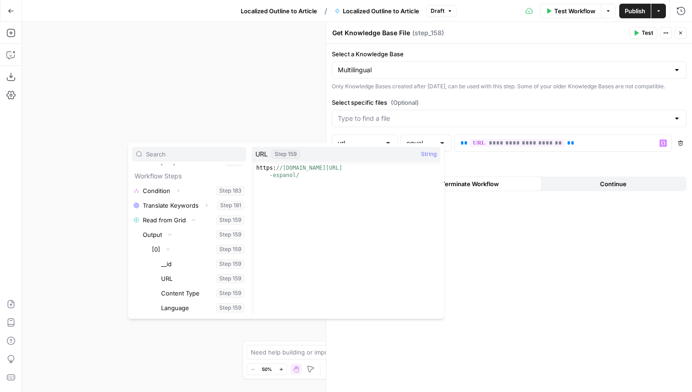
type textarea "**********"
drag, startPoint x: 302, startPoint y: 176, endPoint x: 253, endPoint y: 169, distance: 49.4
click at [253, 169] on span "**********" at bounding box center [345, 237] width 186 height 151
click at [446, 91] on div "Only Knowledge Bases created after June 1st, 2024, can be used with this step. …" at bounding box center [509, 86] width 355 height 8
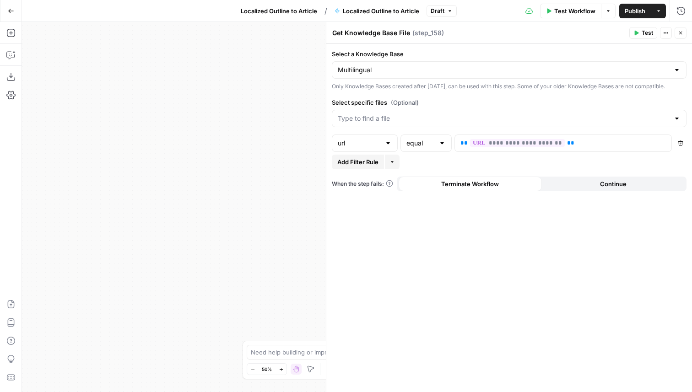
click at [679, 33] on icon "button" at bounding box center [680, 32] width 5 height 5
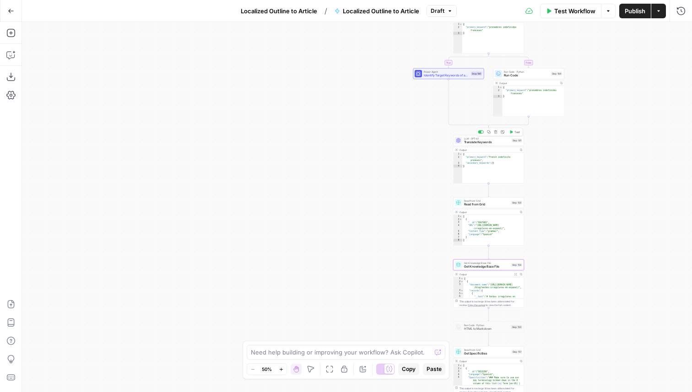
click at [504, 143] on span "Translate Keywords" at bounding box center [487, 142] width 46 height 5
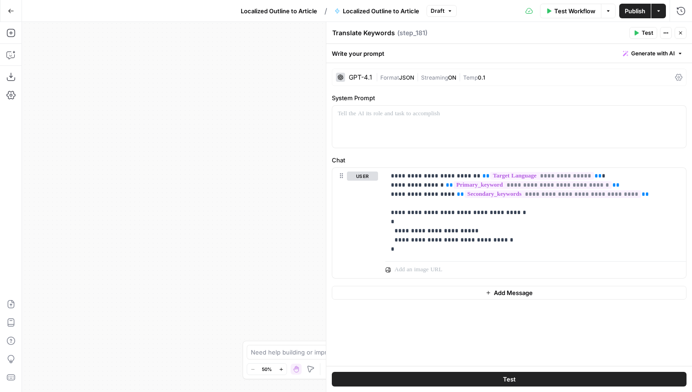
click at [680, 34] on icon "button" at bounding box center [680, 32] width 5 height 5
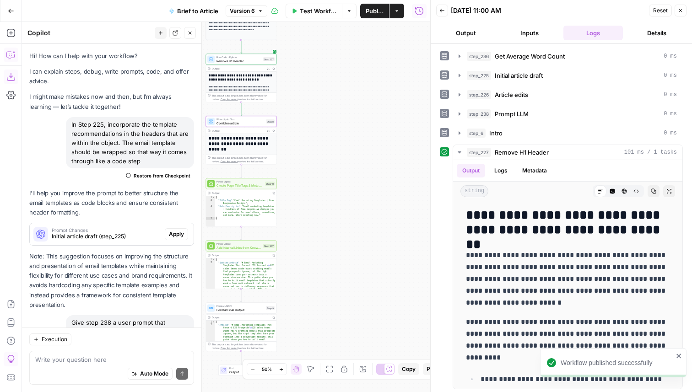
scroll to position [1467, 0]
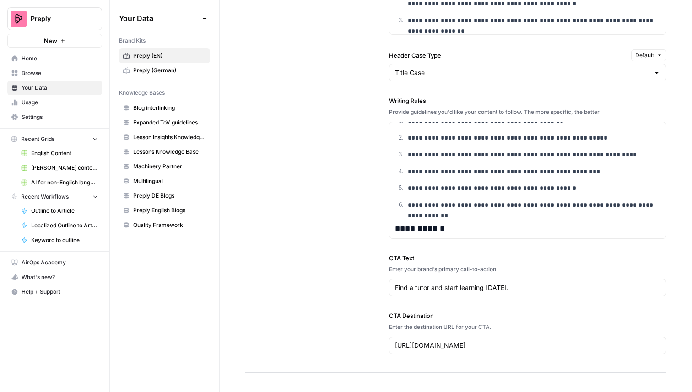
scroll to position [88, 0]
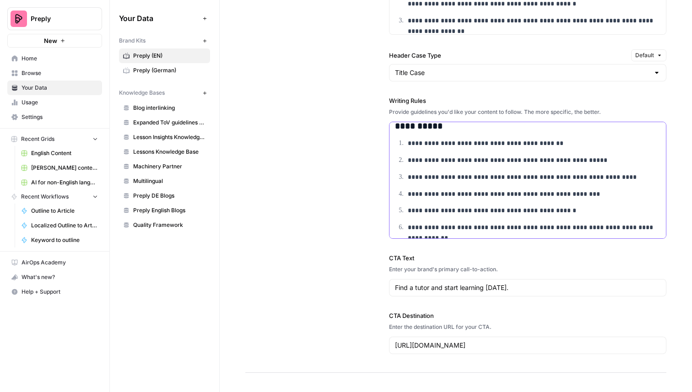
click at [550, 144] on p "**********" at bounding box center [534, 143] width 253 height 11
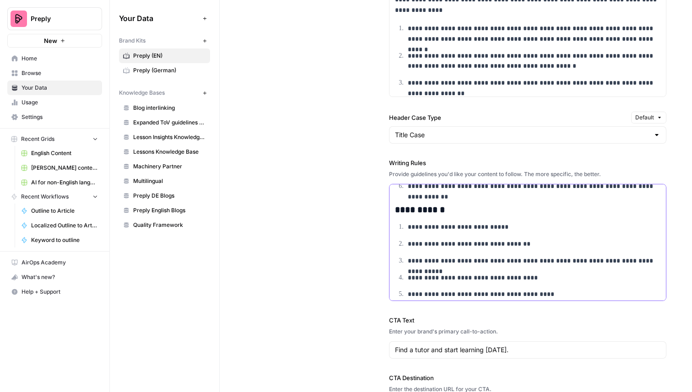
scroll to position [189, 0]
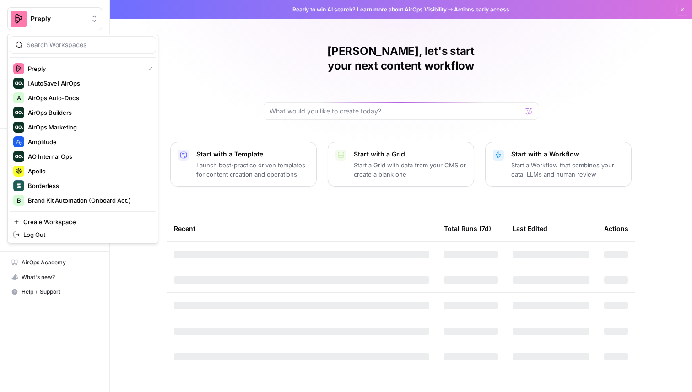
click at [42, 10] on button "Preply" at bounding box center [54, 18] width 95 height 23
click at [70, 139] on span "Amplitude" at bounding box center [88, 141] width 121 height 9
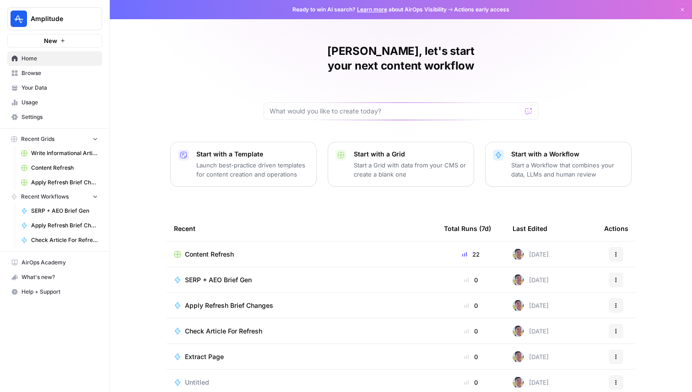
click at [67, 81] on link "Your Data" at bounding box center [54, 88] width 95 height 15
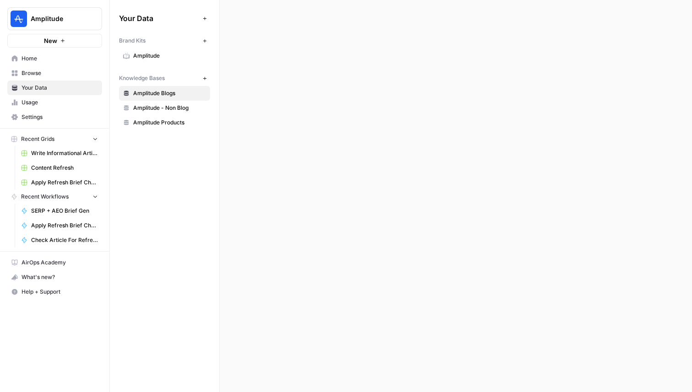
click at [67, 69] on link "Browse" at bounding box center [54, 73] width 95 height 15
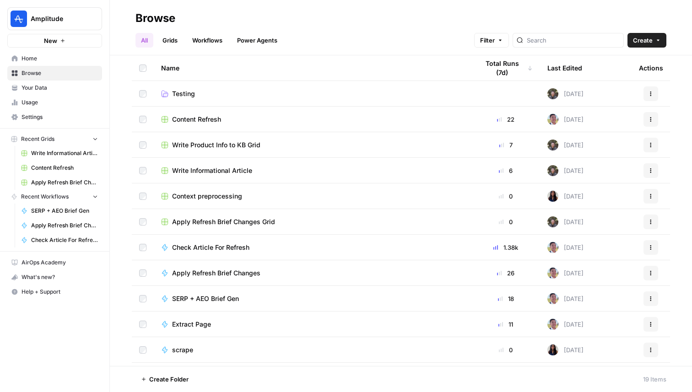
click at [209, 119] on span "Content Refresh" at bounding box center [196, 119] width 49 height 9
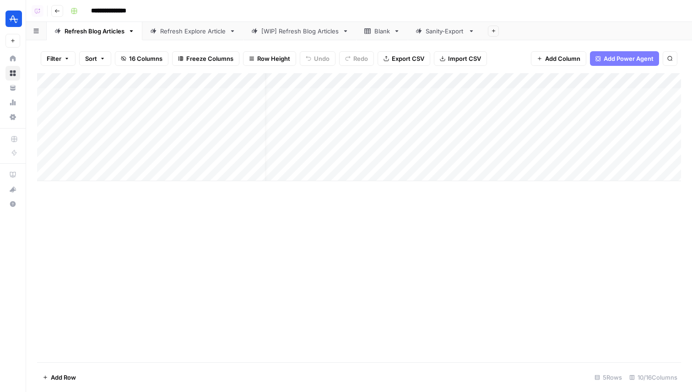
scroll to position [0, 522]
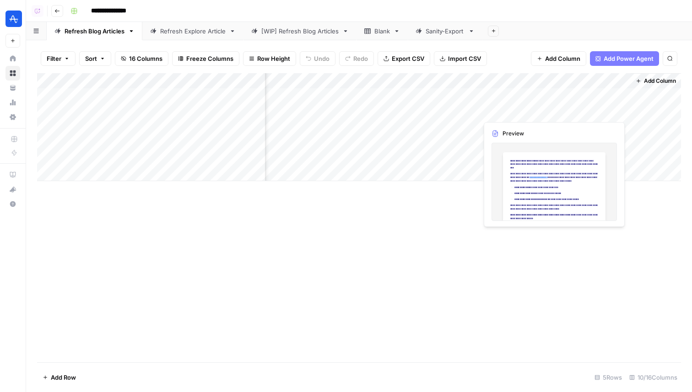
click at [560, 113] on div "Add Column" at bounding box center [359, 127] width 644 height 108
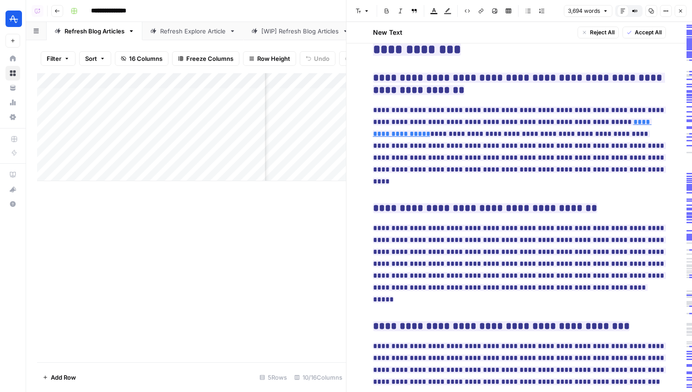
scroll to position [5095, 0]
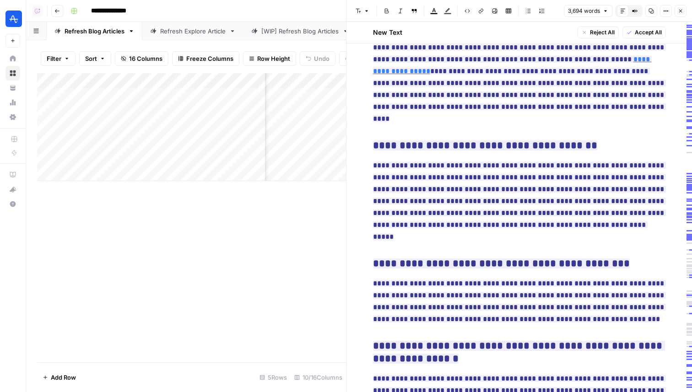
click at [682, 15] on button "Close" at bounding box center [680, 11] width 12 height 12
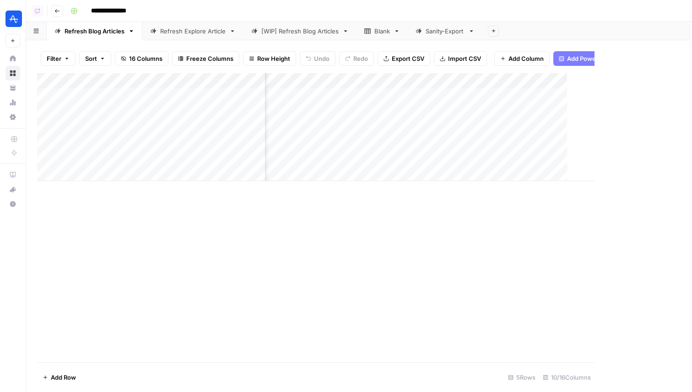
scroll to position [0, 511]
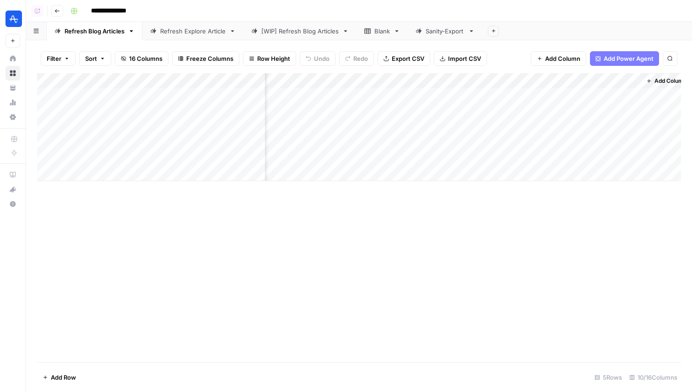
click at [440, 28] on div "Sanity-Export" at bounding box center [445, 31] width 39 height 9
click at [133, 83] on div "Add Column" at bounding box center [359, 217] width 644 height 289
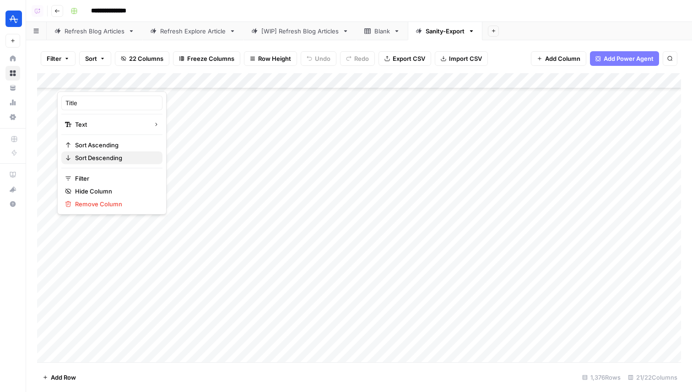
click at [110, 160] on span "Sort Descending" at bounding box center [115, 157] width 80 height 9
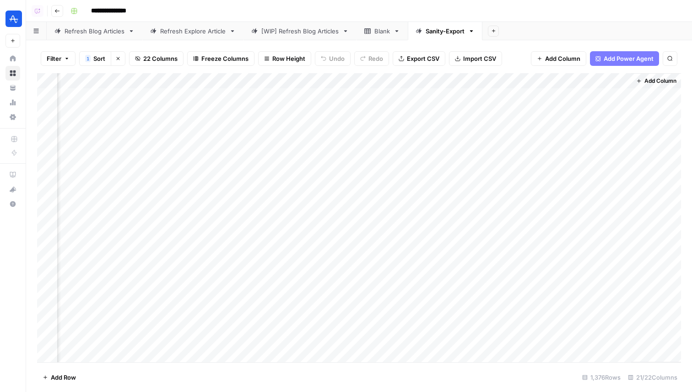
scroll to position [0, 1157]
click at [496, 99] on div "Add Column" at bounding box center [359, 217] width 644 height 289
click at [491, 114] on div "Add Column" at bounding box center [359, 217] width 644 height 289
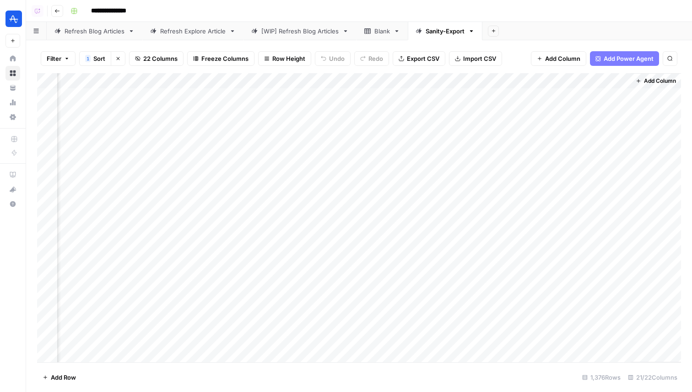
click at [496, 134] on div "Add Column" at bounding box center [359, 217] width 644 height 289
click at [498, 111] on div "Add Column" at bounding box center [359, 217] width 644 height 289
click at [495, 99] on div "Add Column" at bounding box center [359, 217] width 644 height 289
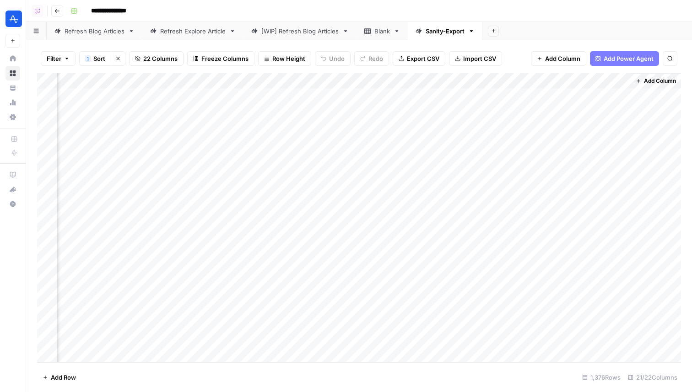
click at [495, 99] on div "Add Column" at bounding box center [359, 217] width 644 height 289
click at [500, 115] on div "Add Column" at bounding box center [359, 217] width 644 height 289
click at [479, 153] on div "Add Column" at bounding box center [359, 217] width 644 height 289
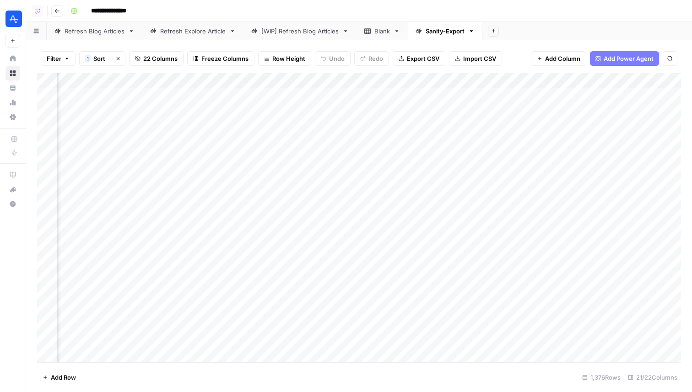
click at [557, 26] on div "Add Sheet" at bounding box center [587, 31] width 210 height 18
type input "*******"
click at [649, 86] on icon "Next Result" at bounding box center [650, 84] width 7 height 7
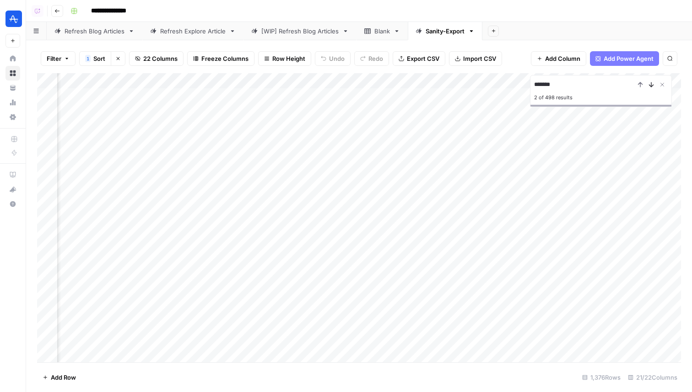
click at [649, 86] on icon "Next Result" at bounding box center [650, 84] width 7 height 7
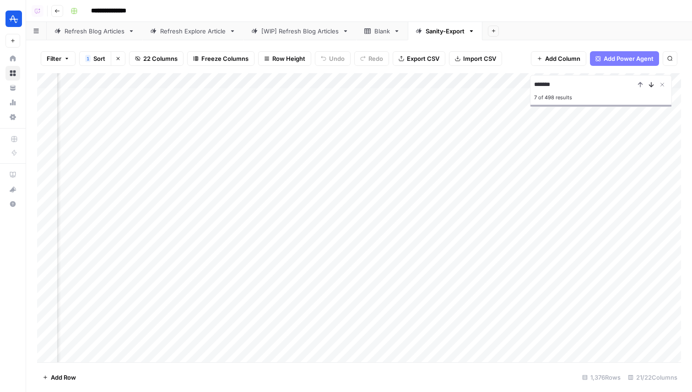
click at [649, 86] on icon "Next Result" at bounding box center [650, 84] width 7 height 7
click at [637, 87] on icon "Previous Result" at bounding box center [639, 84] width 7 height 7
click at [636, 160] on div "Add Column" at bounding box center [359, 217] width 644 height 289
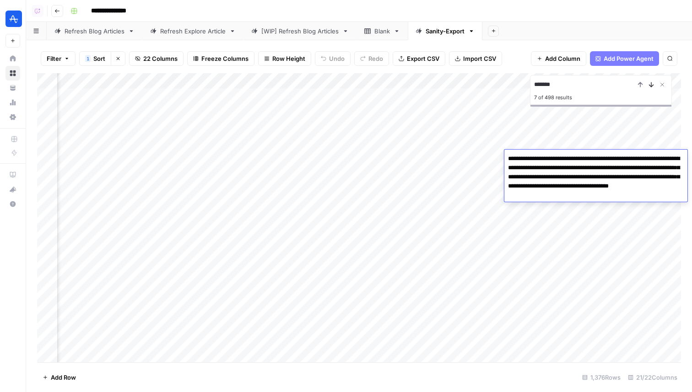
click at [649, 86] on icon "Next Result" at bounding box center [650, 84] width 7 height 7
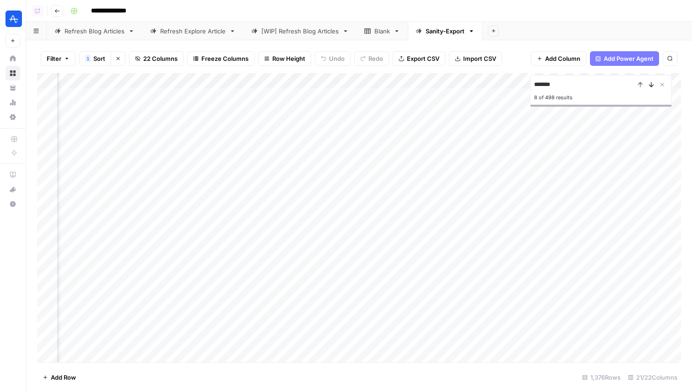
click at [649, 86] on icon "Next Result" at bounding box center [650, 84] width 7 height 7
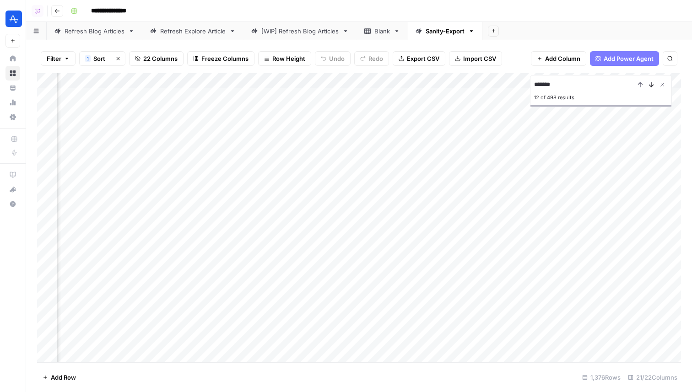
click at [649, 86] on icon "Next Result" at bounding box center [650, 84] width 7 height 7
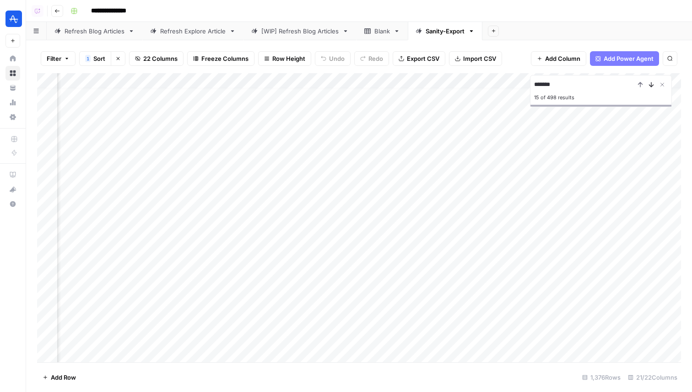
click at [649, 86] on icon "Next Result" at bounding box center [650, 84] width 7 height 7
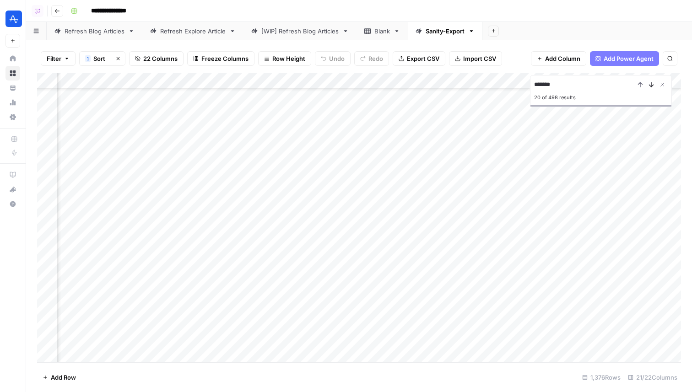
click at [649, 86] on icon "Next Result" at bounding box center [650, 84] width 7 height 7
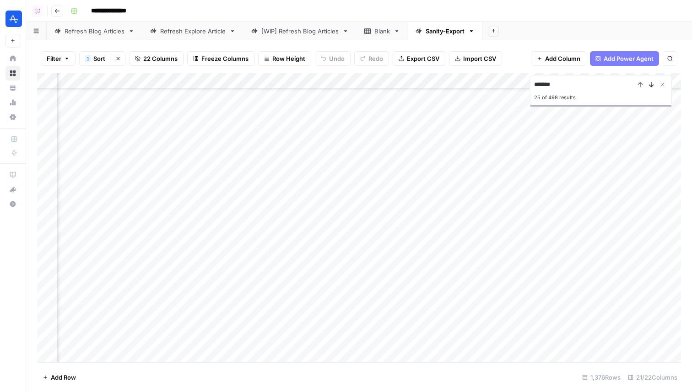
click at [649, 86] on icon "Next Result" at bounding box center [650, 84] width 7 height 7
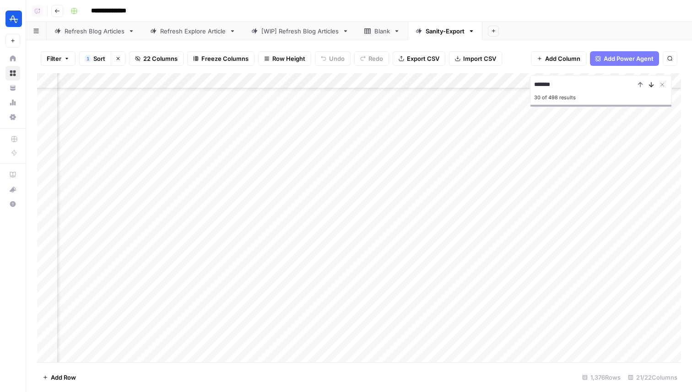
click at [649, 86] on icon "Next Result" at bounding box center [650, 84] width 7 height 7
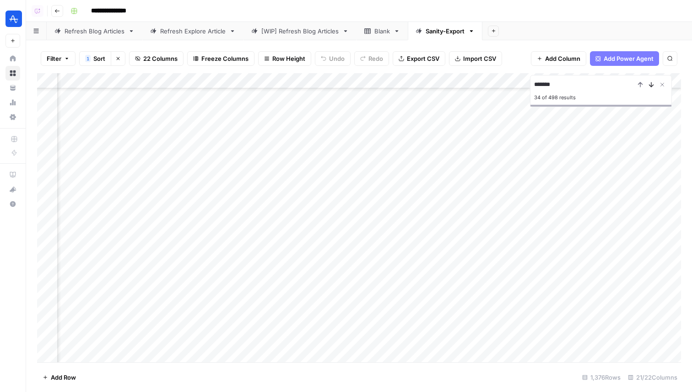
scroll to position [566, 741]
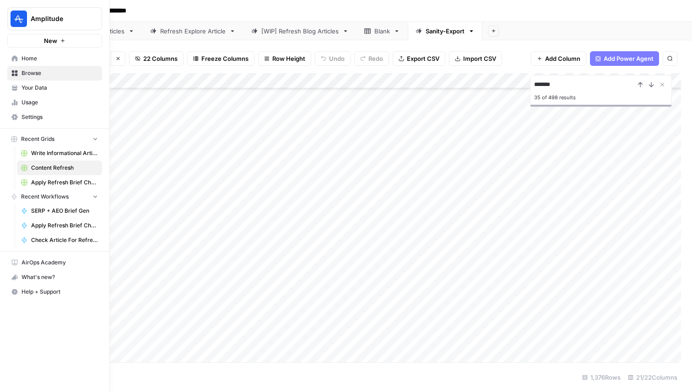
click at [17, 57] on icon at bounding box center [15, 58] width 6 height 6
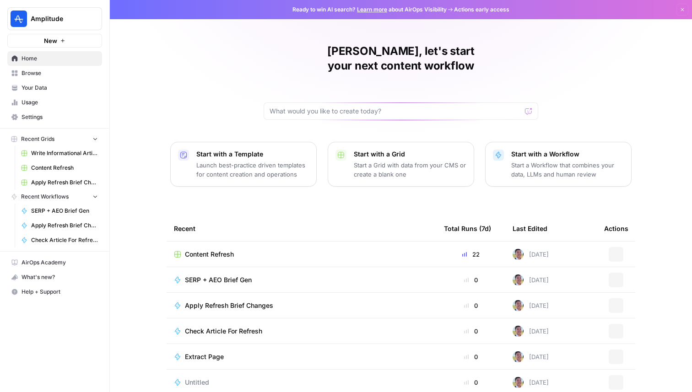
scroll to position [29, 0]
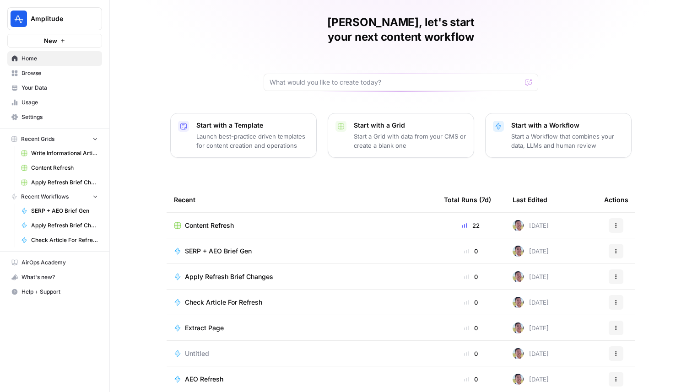
click at [66, 73] on span "Browse" at bounding box center [60, 73] width 76 height 8
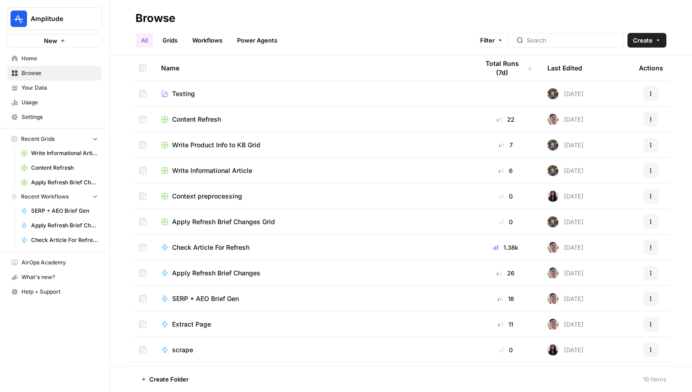
click at [202, 119] on span "Content Refresh" at bounding box center [196, 119] width 49 height 9
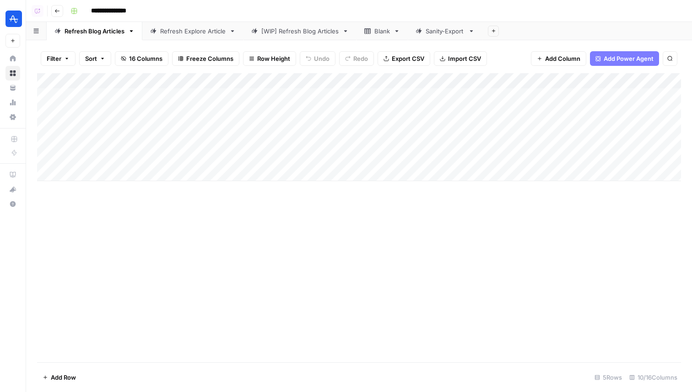
click at [448, 32] on div "Sanity-Export" at bounding box center [445, 31] width 39 height 9
click at [184, 36] on link "Refresh Explore Article" at bounding box center [192, 31] width 101 height 18
click at [435, 35] on div "Sanity-Export" at bounding box center [445, 31] width 39 height 9
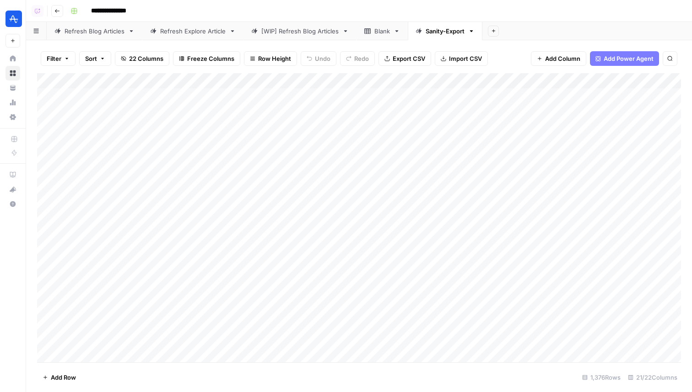
click at [56, 10] on icon "button" at bounding box center [56, 10] width 5 height 5
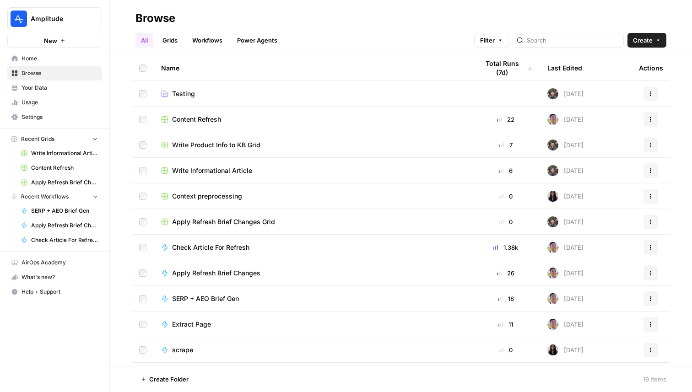
click at [202, 168] on span "Write Informational Article" at bounding box center [212, 170] width 80 height 9
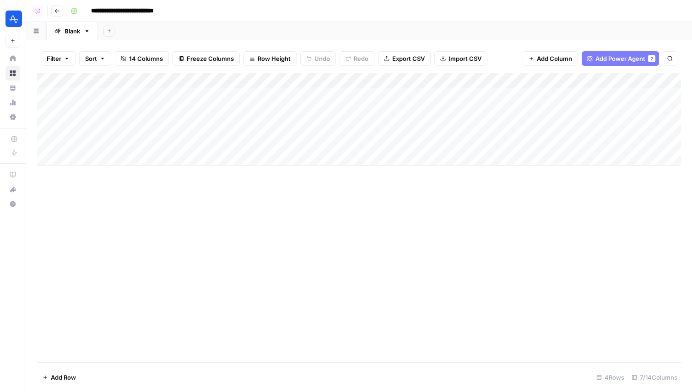
click at [55, 9] on icon "button" at bounding box center [56, 10] width 5 height 5
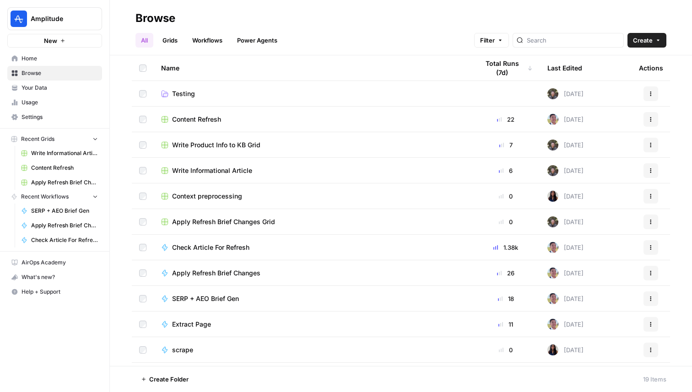
click at [200, 117] on span "Content Refresh" at bounding box center [196, 119] width 49 height 9
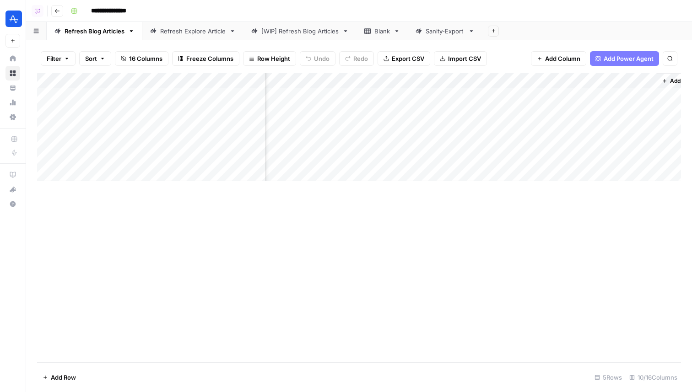
scroll to position [0, 522]
click at [484, 91] on div "Add Column" at bounding box center [359, 127] width 644 height 108
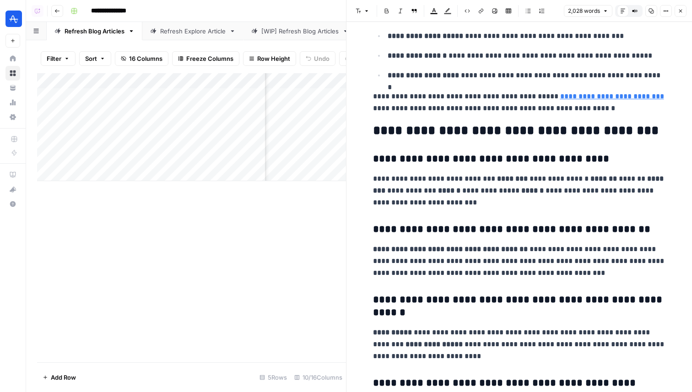
scroll to position [3205, 0]
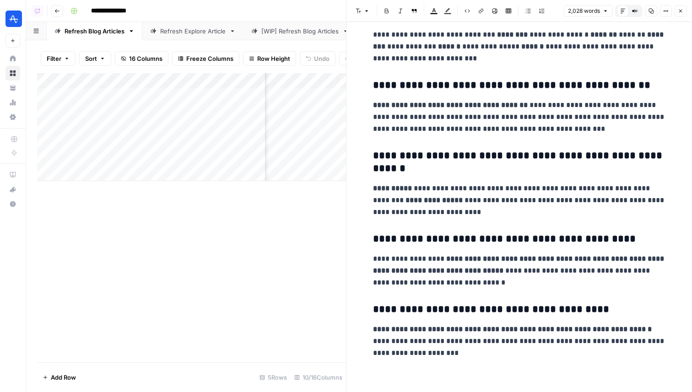
click at [680, 10] on icon "button" at bounding box center [680, 10] width 5 height 5
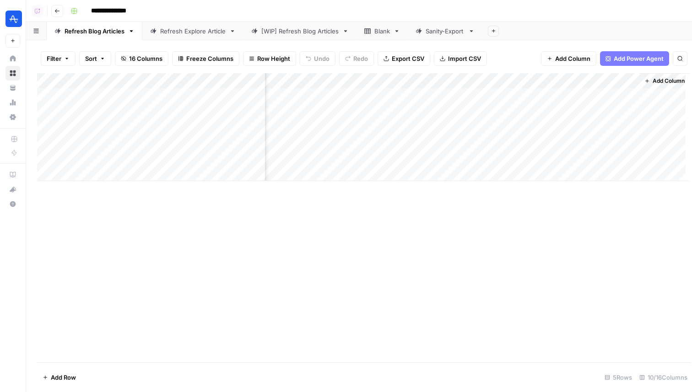
scroll to position [0, 511]
click at [436, 39] on link "Sanity-Export" at bounding box center [445, 31] width 75 height 18
click at [387, 10] on div "**********" at bounding box center [375, 11] width 616 height 15
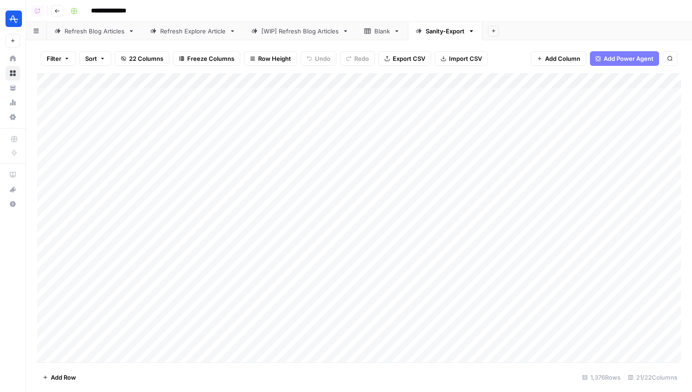
click at [85, 29] on div "Refresh Blog Articles" at bounding box center [95, 31] width 60 height 9
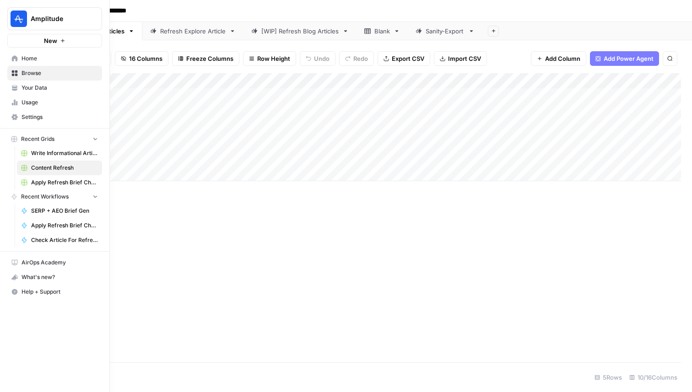
click at [14, 87] on icon at bounding box center [14, 87] width 5 height 4
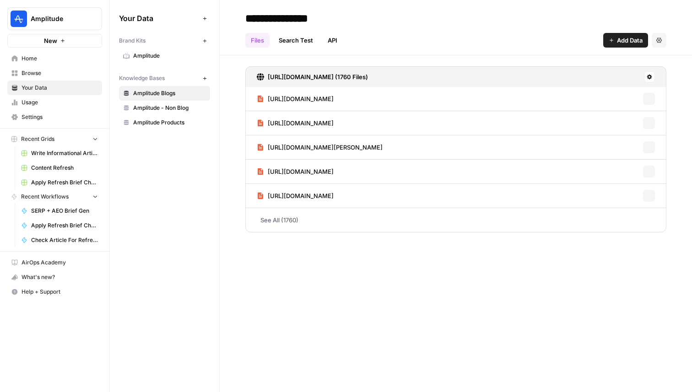
click at [42, 115] on span "Settings" at bounding box center [60, 117] width 76 height 8
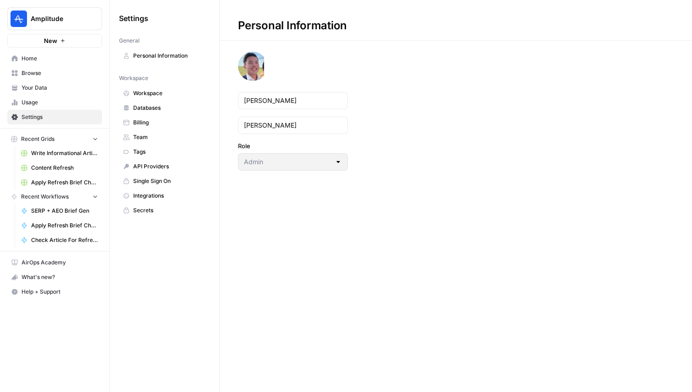
click at [161, 194] on span "Integrations" at bounding box center [169, 196] width 73 height 8
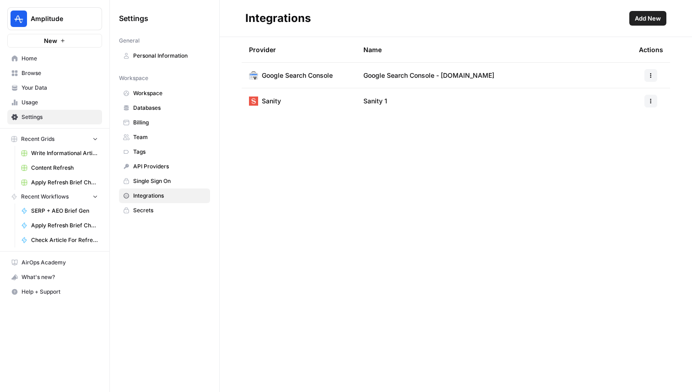
click at [64, 63] on link "Home" at bounding box center [54, 58] width 95 height 15
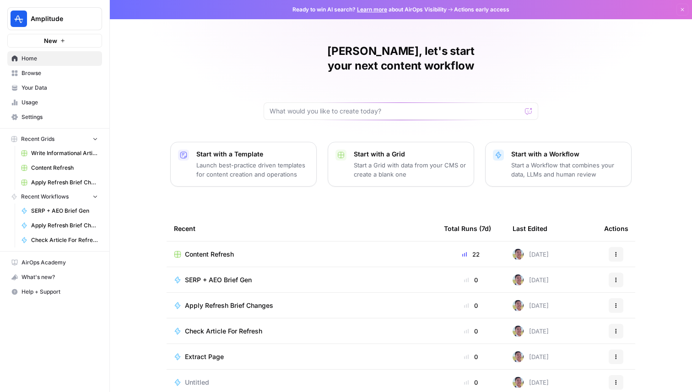
scroll to position [29, 0]
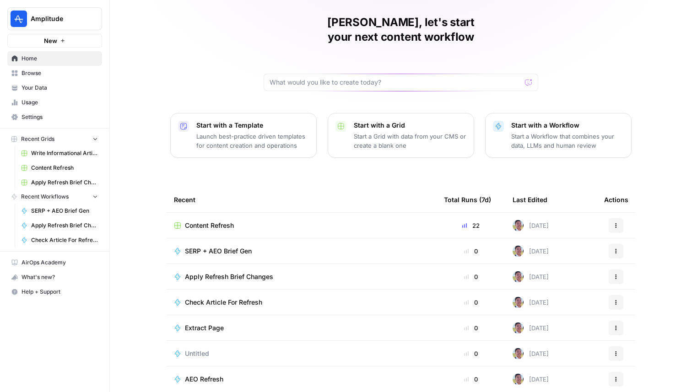
click at [199, 349] on span "Untitled" at bounding box center [197, 353] width 24 height 9
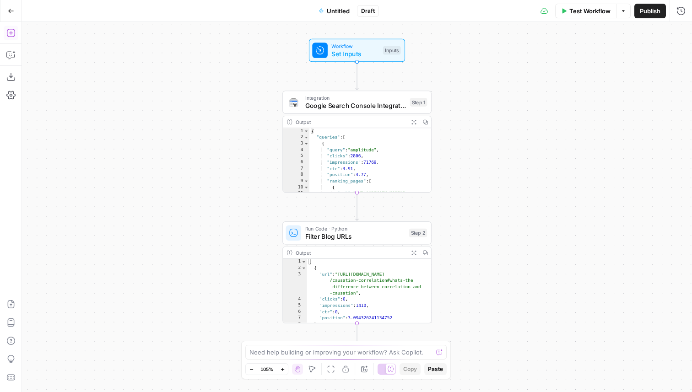
click at [8, 38] on button "Add Steps" at bounding box center [11, 33] width 15 height 15
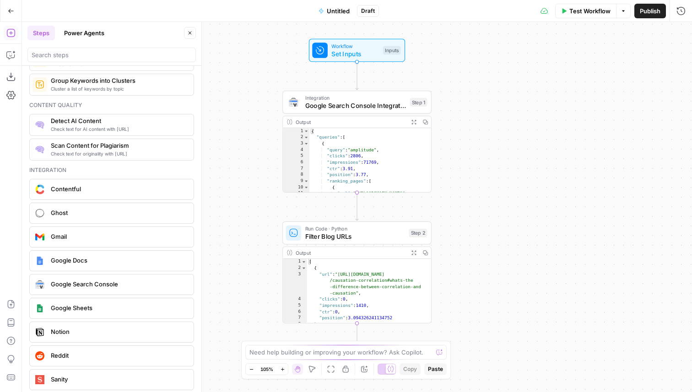
scroll to position [1668, 0]
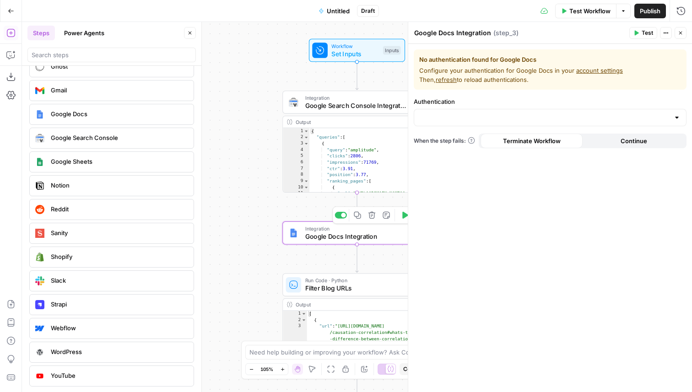
click at [371, 222] on div "Copy step Delete step Add Note Test" at bounding box center [380, 214] width 97 height 17
click at [374, 215] on icon "button" at bounding box center [371, 215] width 7 height 7
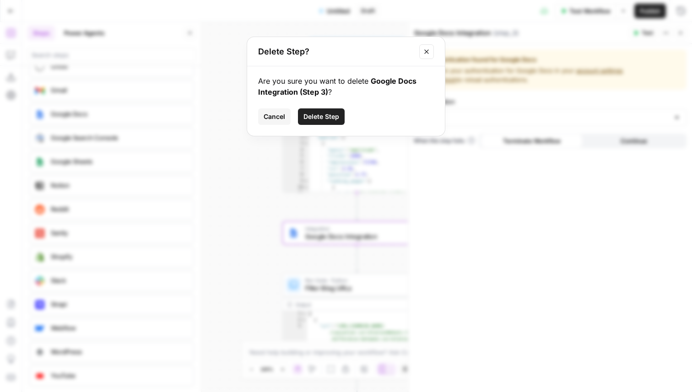
click at [322, 113] on span "Delete Step" at bounding box center [321, 116] width 36 height 9
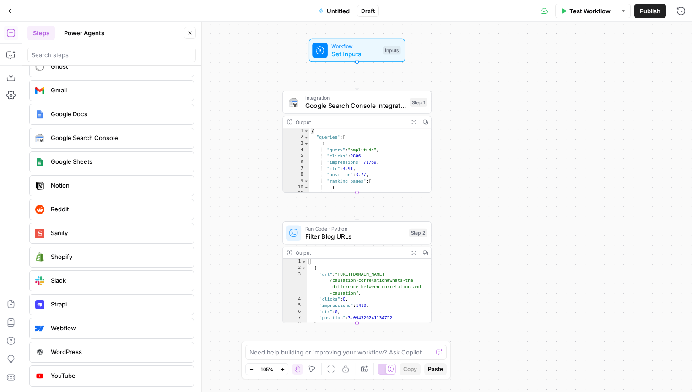
click at [5, 11] on button "Go Back" at bounding box center [11, 11] width 16 height 16
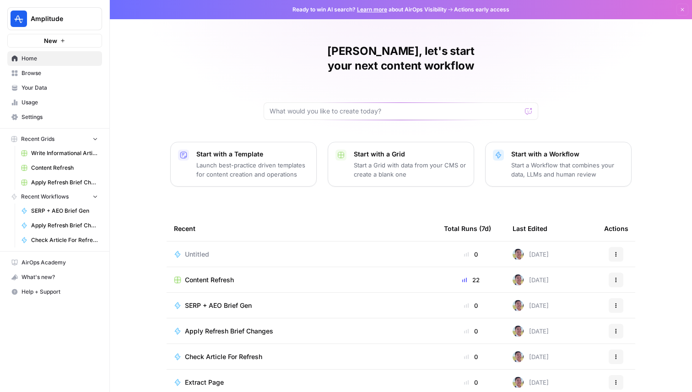
click at [61, 88] on span "Your Data" at bounding box center [60, 88] width 76 height 8
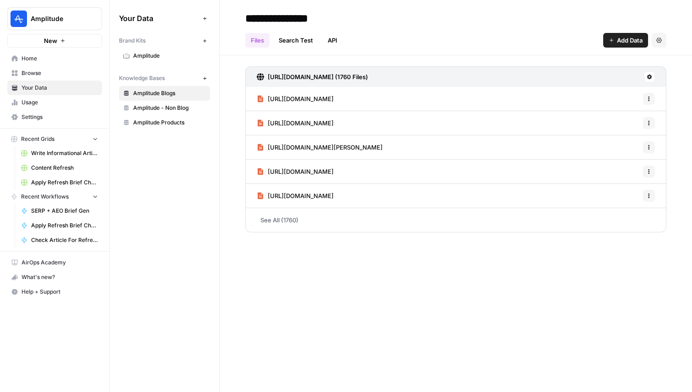
click at [180, 121] on span "Amplitude Products" at bounding box center [169, 123] width 73 height 8
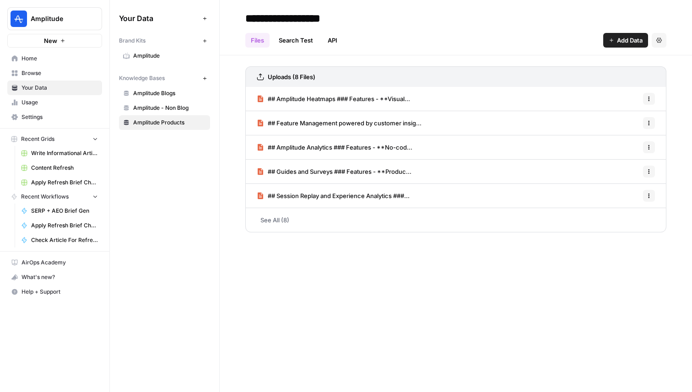
click at [632, 48] on header "**********" at bounding box center [456, 27] width 472 height 55
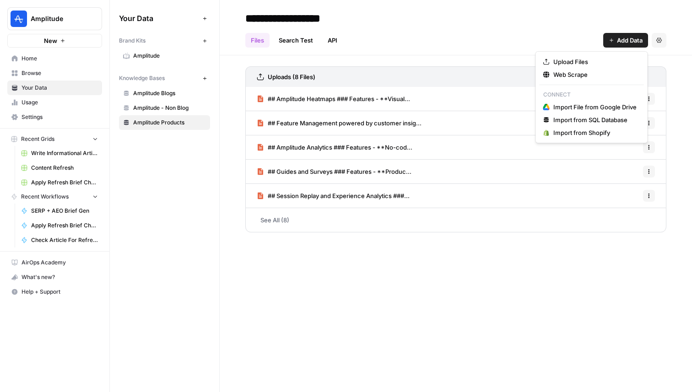
click at [628, 47] on button "Add Data" at bounding box center [625, 40] width 45 height 15
click at [595, 104] on span "Import File from Google Drive" at bounding box center [594, 106] width 83 height 9
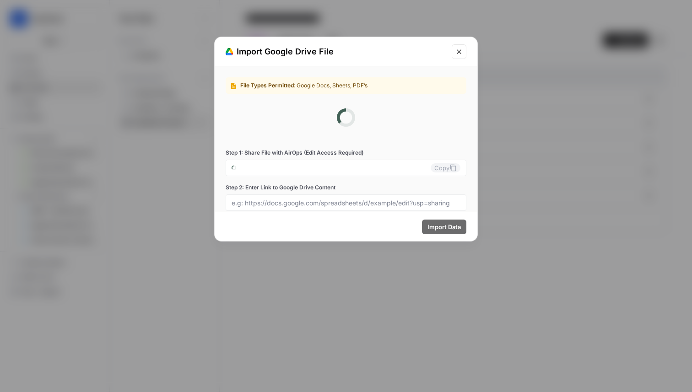
type input "amplitude-0-g8goqg1xdy@airops.iam.gserviceaccount.com"
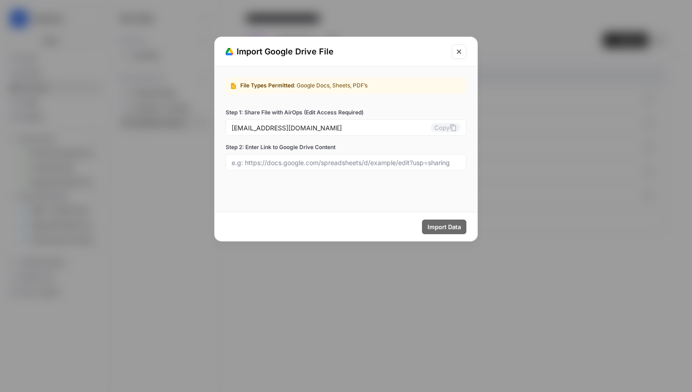
click at [462, 52] on icon "Close modal" at bounding box center [458, 51] width 7 height 7
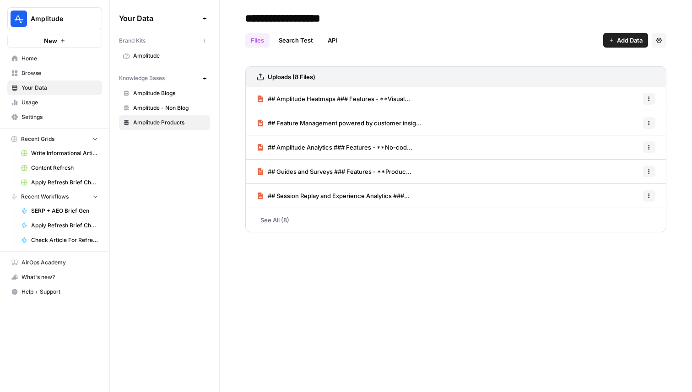
click at [180, 106] on span "Amplitude - Non Blog" at bounding box center [169, 108] width 73 height 8
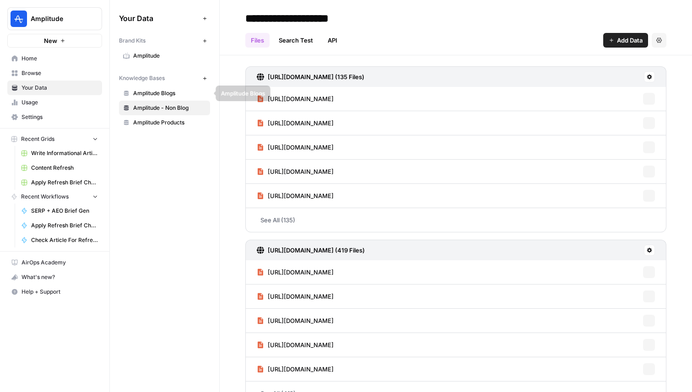
click at [169, 96] on span "Amplitude Blogs" at bounding box center [169, 93] width 73 height 8
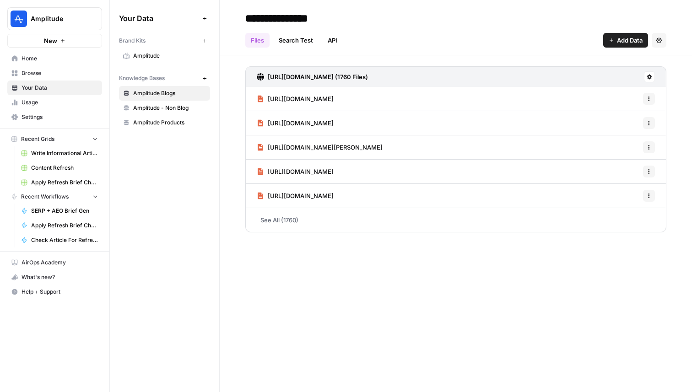
click at [650, 75] on icon at bounding box center [649, 77] width 5 height 5
click at [628, 64] on div "https://amplitude.com/sitemap-root.xml (1760 Files) https://amplitude.com/blog/…" at bounding box center [456, 147] width 472 height 184
click at [82, 157] on span "Write Informational Article" at bounding box center [64, 153] width 67 height 8
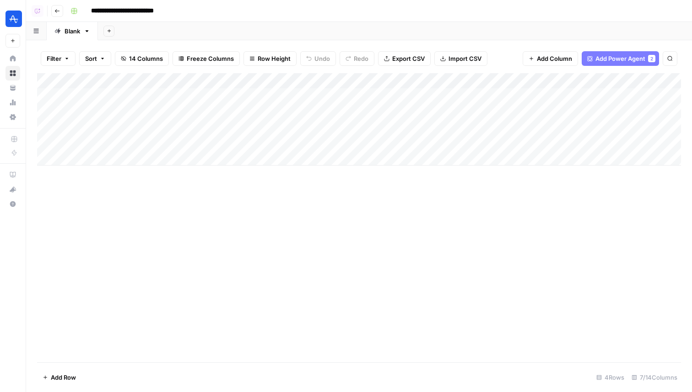
click at [619, 81] on div "Add Column" at bounding box center [359, 119] width 644 height 92
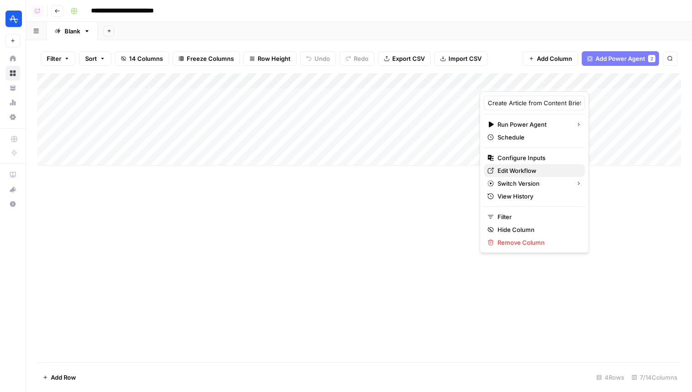
click at [522, 173] on span "Edit Workflow" at bounding box center [537, 170] width 80 height 9
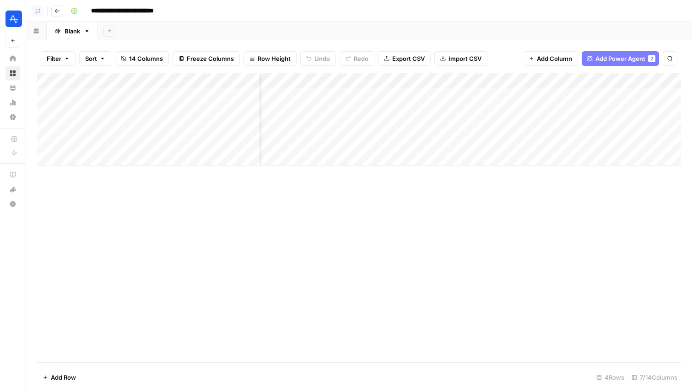
scroll to position [0, 255]
drag, startPoint x: 548, startPoint y: 83, endPoint x: 602, endPoint y: 83, distance: 54.0
click at [602, 83] on div "Add Column" at bounding box center [359, 119] width 644 height 92
click at [585, 81] on div "Add Column" at bounding box center [359, 119] width 644 height 92
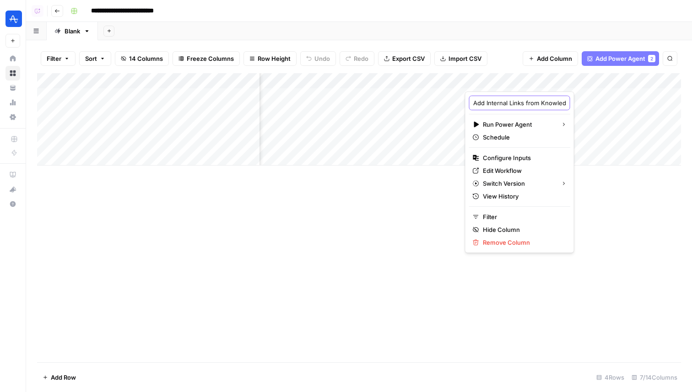
scroll to position [0, 61]
drag, startPoint x: 526, startPoint y: 106, endPoint x: 573, endPoint y: 106, distance: 47.1
click at [573, 106] on body "**********" at bounding box center [346, 196] width 692 height 392
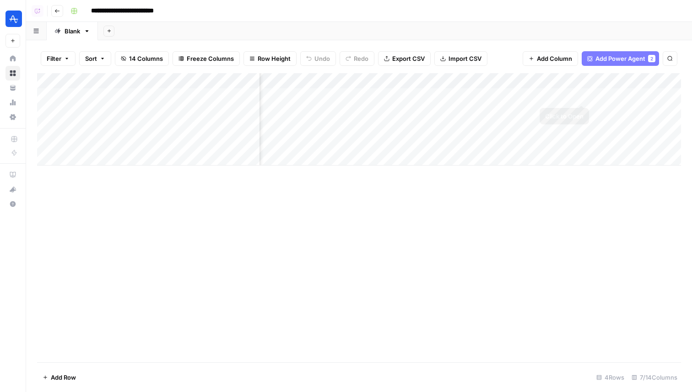
click at [585, 86] on div "Add Column" at bounding box center [359, 119] width 644 height 92
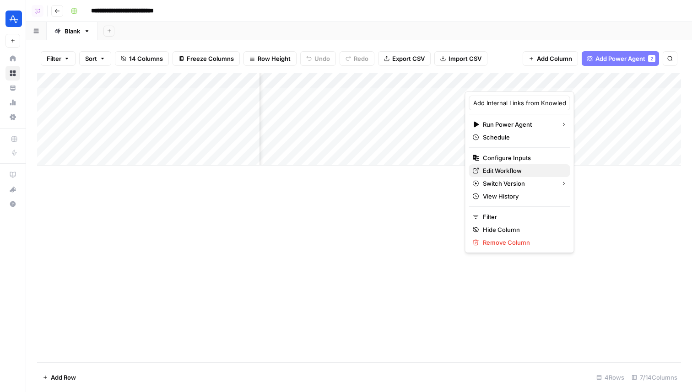
click at [514, 169] on span "Edit Workflow" at bounding box center [523, 170] width 80 height 9
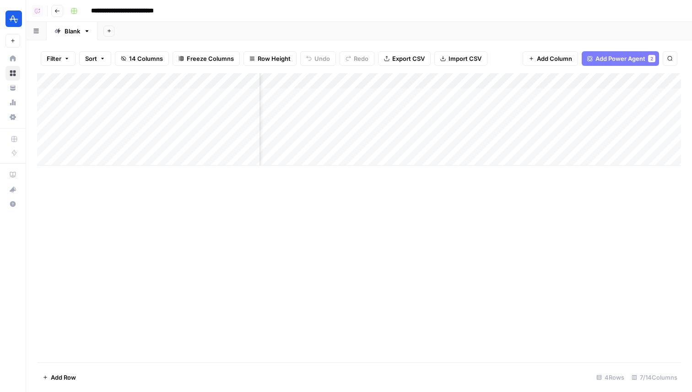
click at [585, 84] on div "Add Column" at bounding box center [359, 119] width 644 height 92
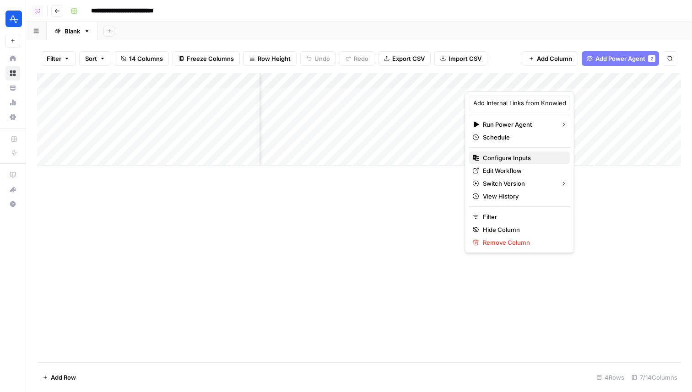
click at [525, 152] on button "Configure Inputs" at bounding box center [519, 157] width 101 height 13
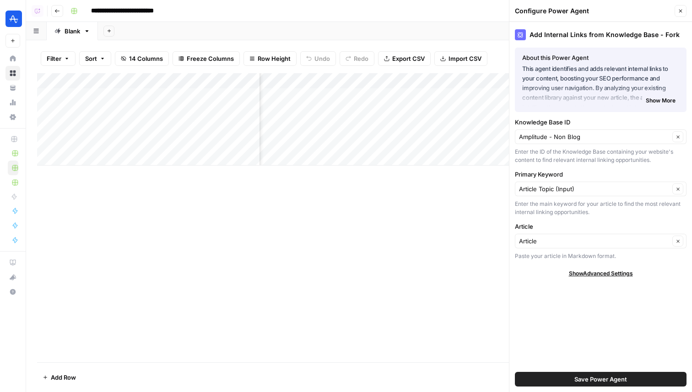
click at [56, 15] on button "Go back" at bounding box center [57, 11] width 12 height 12
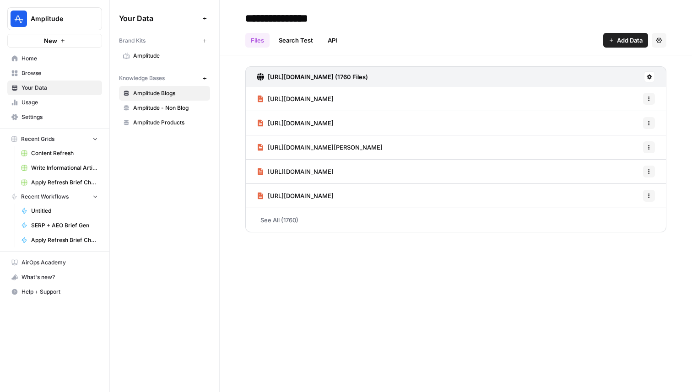
click at [85, 59] on span "Home" at bounding box center [60, 58] width 76 height 8
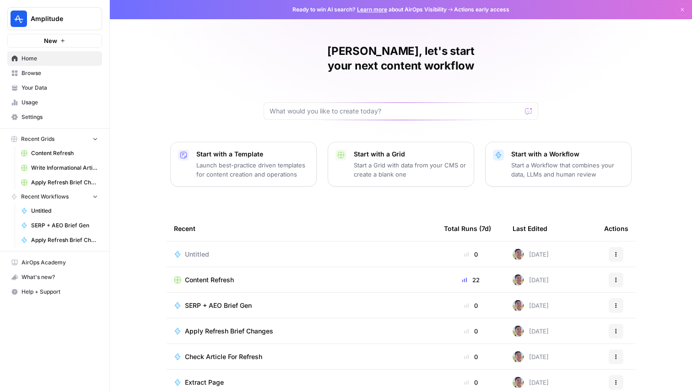
click at [217, 275] on span "Content Refresh" at bounding box center [209, 279] width 49 height 9
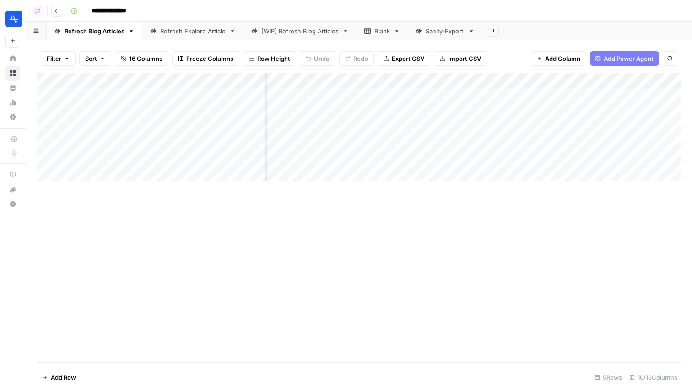
scroll to position [0, 522]
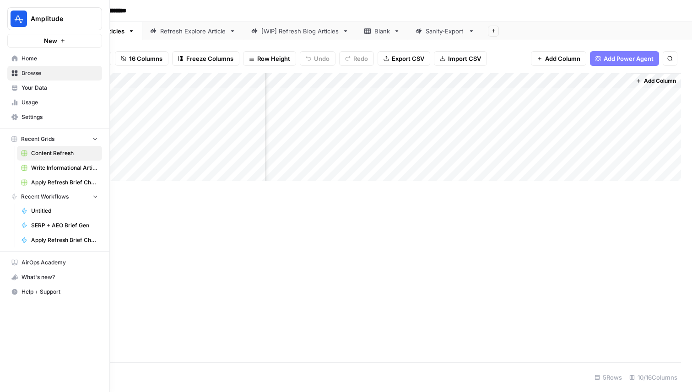
click at [23, 60] on span "Home" at bounding box center [60, 58] width 76 height 8
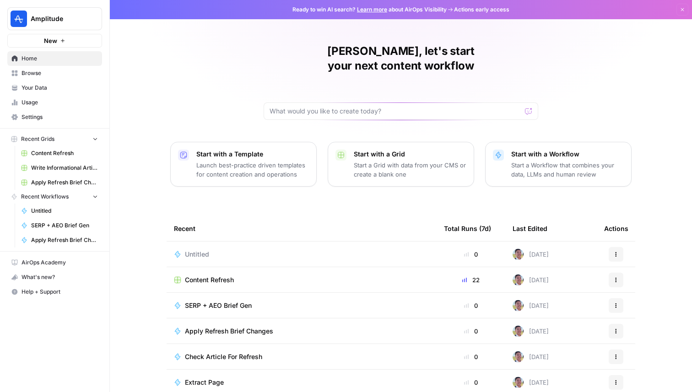
click at [203, 275] on span "Content Refresh" at bounding box center [209, 279] width 49 height 9
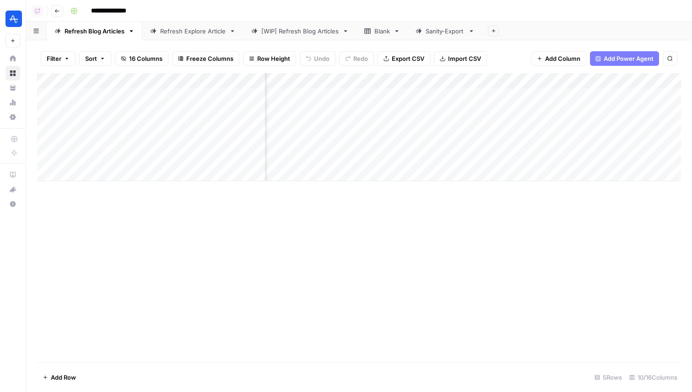
scroll to position [0, 332]
click at [633, 84] on div "Add Column" at bounding box center [359, 127] width 644 height 108
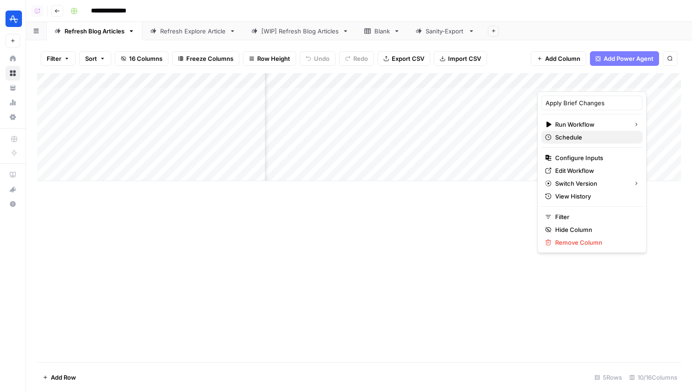
click at [582, 138] on span "Schedule" at bounding box center [595, 137] width 80 height 9
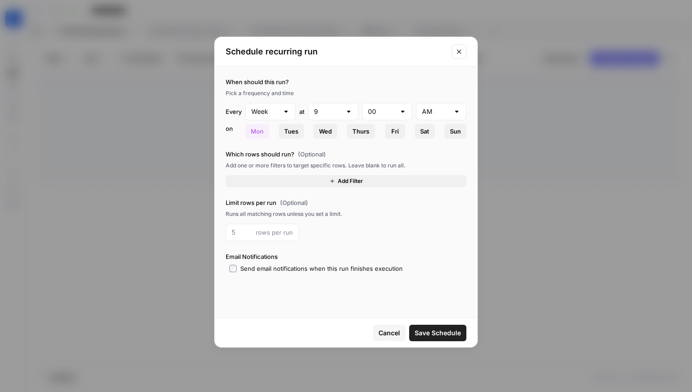
click at [459, 54] on icon "Close modal" at bounding box center [458, 51] width 7 height 7
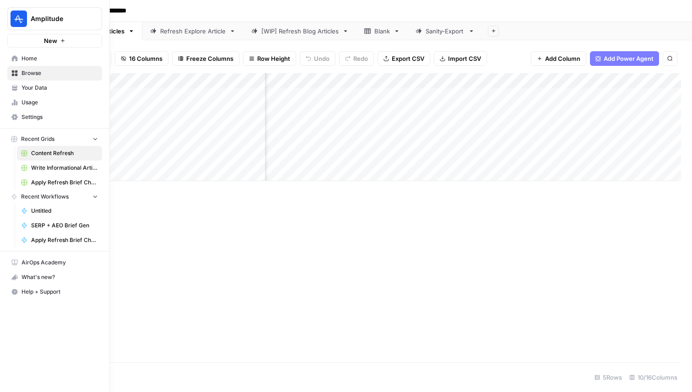
click at [43, 62] on span "Home" at bounding box center [60, 58] width 76 height 8
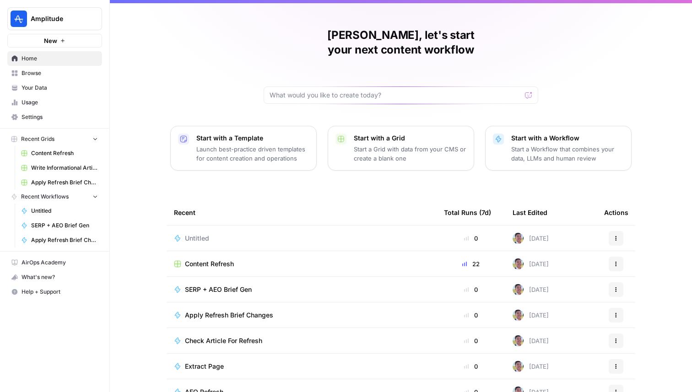
scroll to position [27, 0]
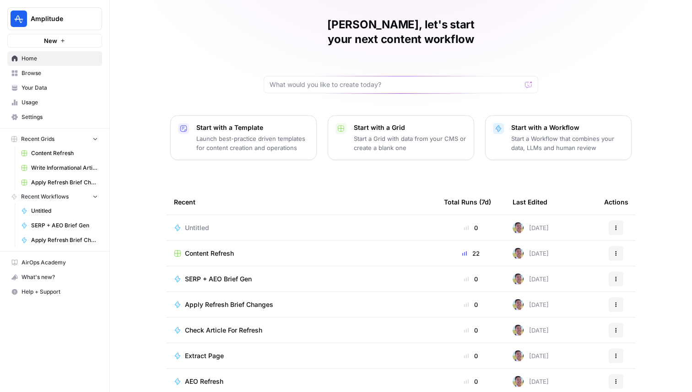
click at [180, 215] on td "Untitled" at bounding box center [302, 227] width 270 height 25
click at [193, 223] on span "Untitled" at bounding box center [197, 227] width 24 height 9
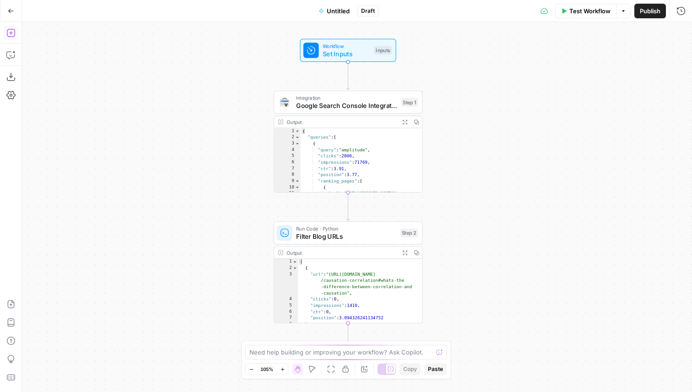
click at [6, 35] on icon "button" at bounding box center [10, 32] width 9 height 9
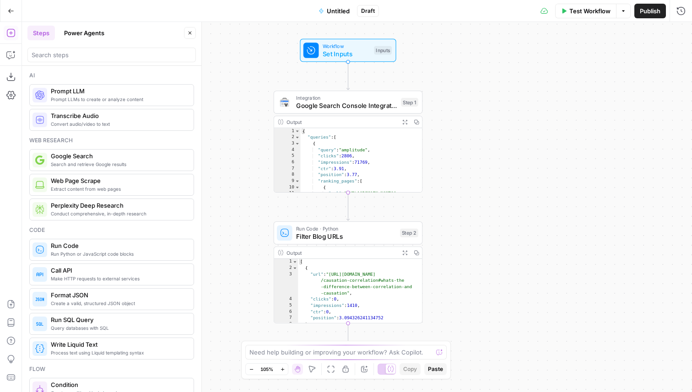
click at [103, 61] on div at bounding box center [111, 55] width 168 height 15
type input "i"
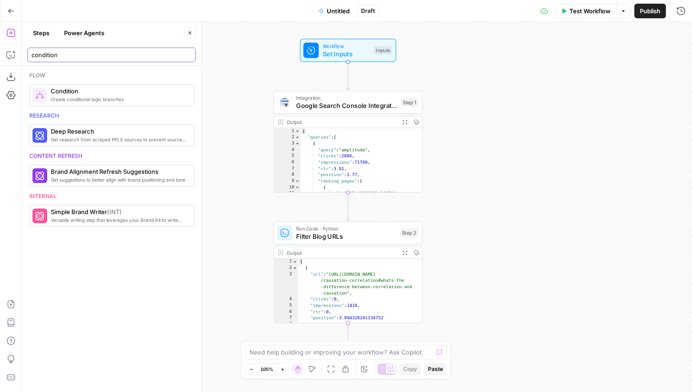
type input "condition"
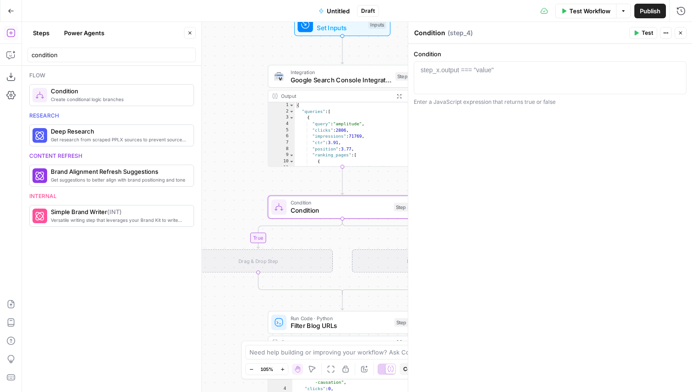
click at [340, 77] on span "Google Search Console Integration" at bounding box center [341, 80] width 101 height 10
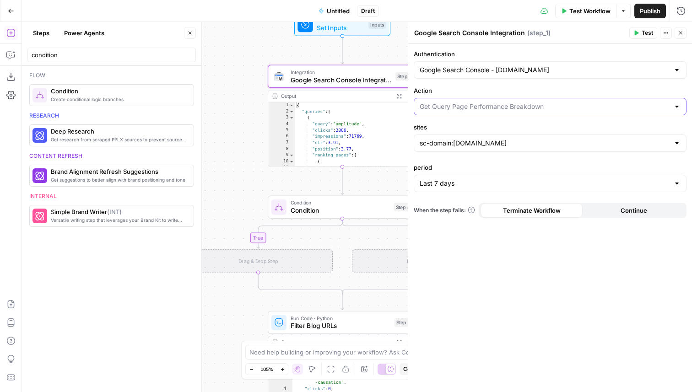
click at [485, 102] on input "Action" at bounding box center [545, 106] width 250 height 9
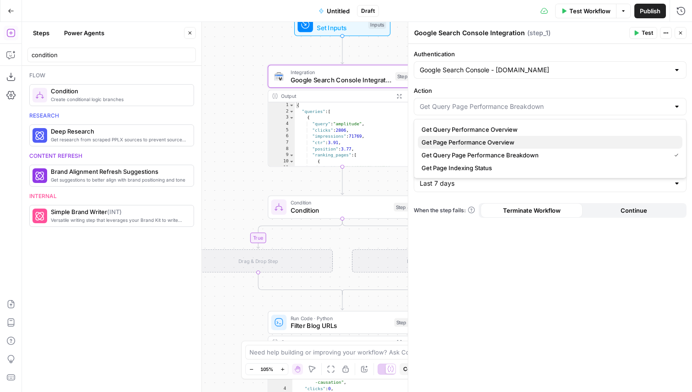
click at [525, 139] on span "Get Page Performance Overview" at bounding box center [547, 142] width 253 height 9
type input "Get Page Performance Overview"
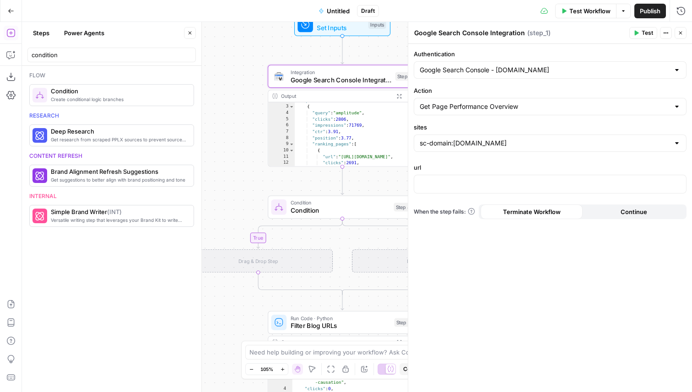
scroll to position [8, 0]
click at [315, 204] on span "Condition" at bounding box center [340, 203] width 99 height 8
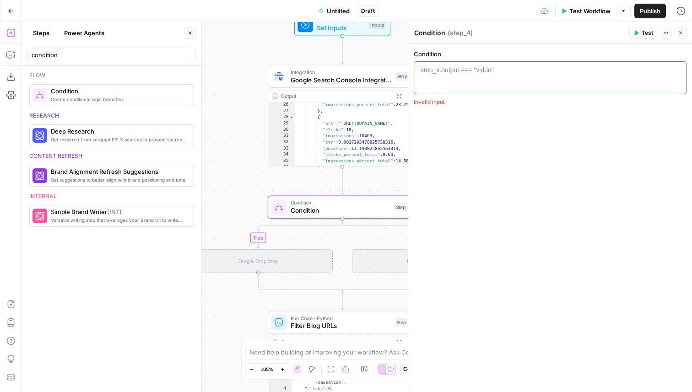
scroll to position [163, 0]
click at [349, 86] on div "Integration Google Search Console Integration Step 1 Copy step Delete step Add …" at bounding box center [342, 76] width 149 height 23
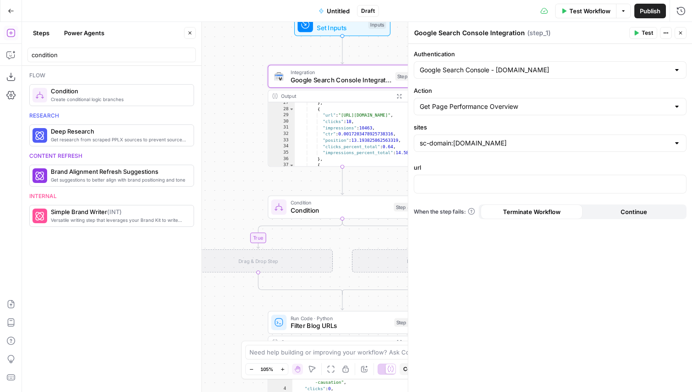
click at [444, 194] on div "url “/” to reference Variables Menu" at bounding box center [550, 180] width 273 height 34
click at [438, 183] on p at bounding box center [550, 183] width 261 height 9
click at [681, 35] on icon "button" at bounding box center [680, 32] width 5 height 5
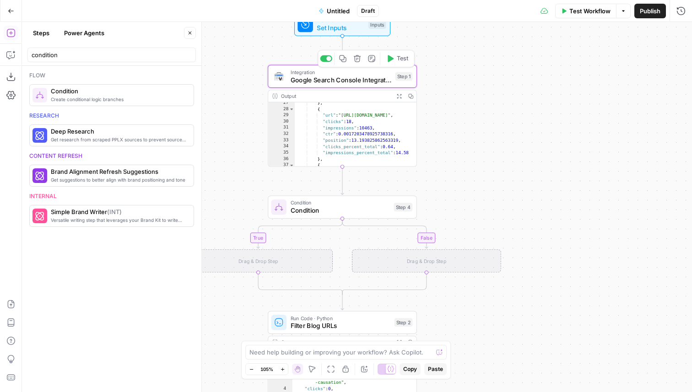
click at [347, 81] on span "Google Search Console Integration" at bounding box center [341, 80] width 101 height 10
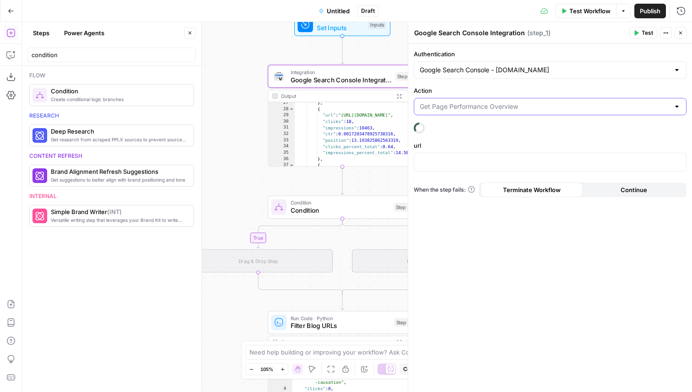
click at [470, 108] on input "Action" at bounding box center [545, 106] width 250 height 9
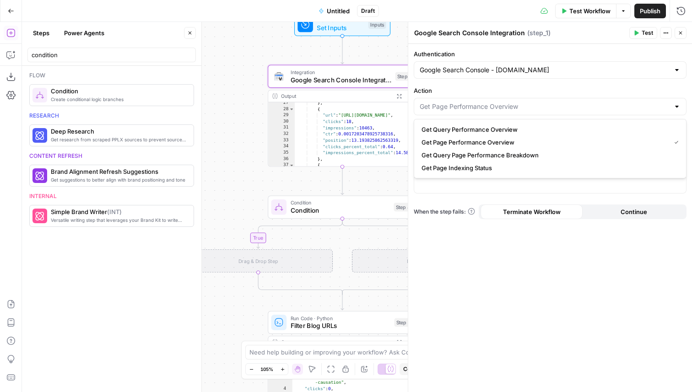
type input "Get Page Performance Overview"
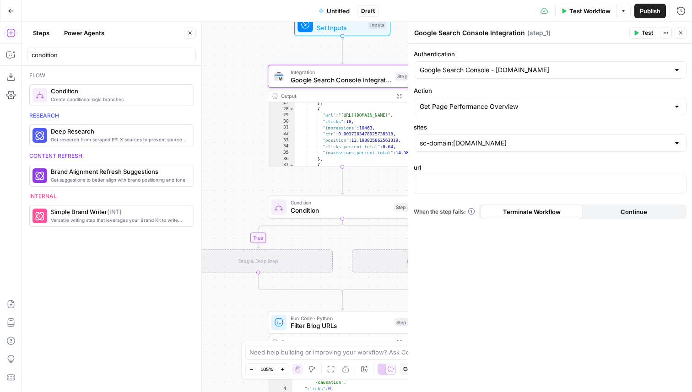
click at [524, 93] on label "Action" at bounding box center [550, 90] width 273 height 9
click at [524, 102] on input "Get Page Performance Overview" at bounding box center [545, 106] width 250 height 9
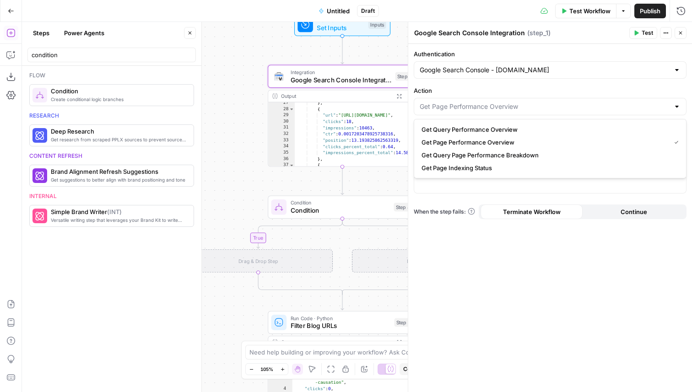
type input "Get Page Performance Overview"
click at [524, 93] on label "Action" at bounding box center [550, 90] width 273 height 9
click at [524, 102] on input "Get Page Performance Overview" at bounding box center [545, 106] width 250 height 9
type input "Get Page Performance Overview"
click at [441, 83] on div "Authentication Google Search Console - amplitude.com Action Get Page Performanc…" at bounding box center [550, 218] width 284 height 348
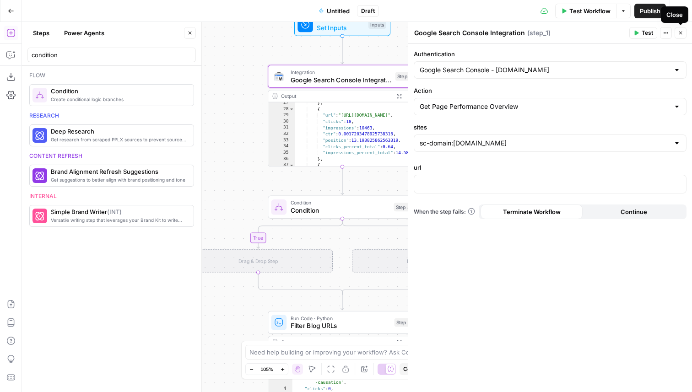
click at [681, 36] on button "Close" at bounding box center [680, 33] width 12 height 12
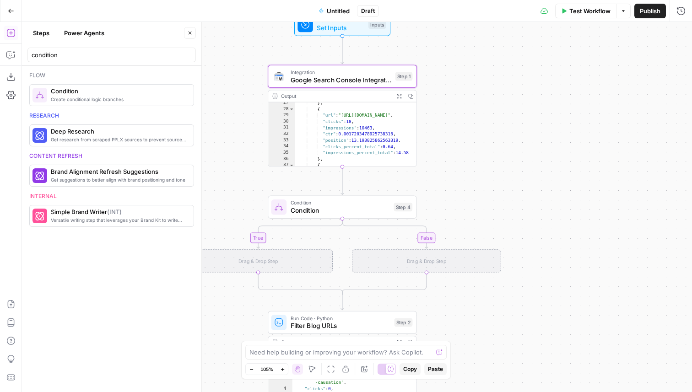
click at [13, 15] on button "Go Back" at bounding box center [11, 11] width 16 height 16
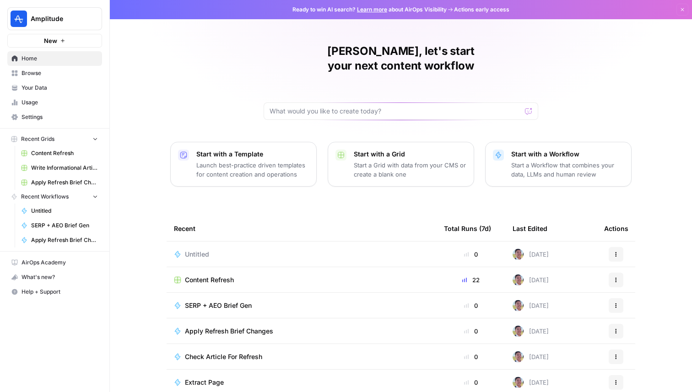
click at [221, 275] on span "Content Refresh" at bounding box center [209, 279] width 49 height 9
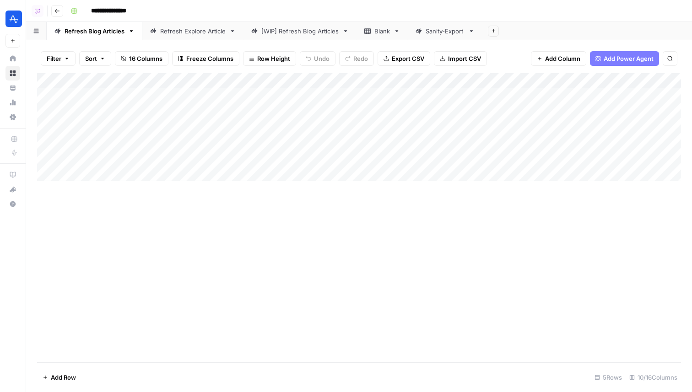
click at [435, 30] on div "Sanity-Export" at bounding box center [445, 31] width 39 height 9
click at [111, 36] on link "Refresh Blog Articles" at bounding box center [95, 31] width 96 height 18
click at [441, 32] on div "Sanity-Export" at bounding box center [445, 31] width 39 height 9
click at [129, 79] on div "Add Column" at bounding box center [359, 217] width 644 height 289
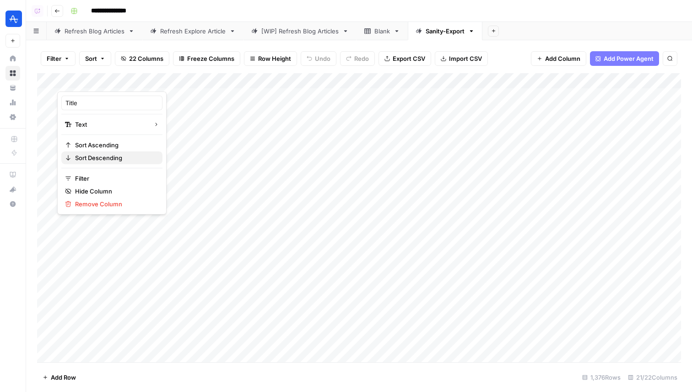
click at [112, 161] on span "Sort Descending" at bounding box center [115, 157] width 80 height 9
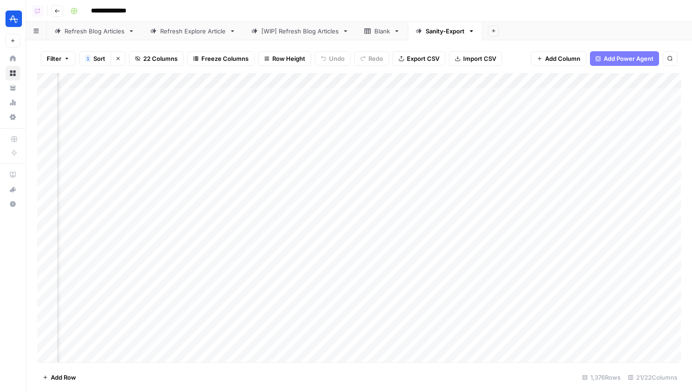
scroll to position [0, 1064]
click at [598, 95] on div "Add Column" at bounding box center [359, 217] width 644 height 289
click at [588, 113] on div "Add Column" at bounding box center [359, 217] width 644 height 289
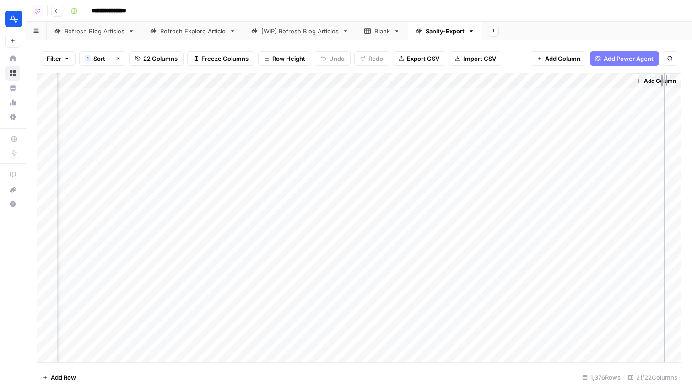
drag, startPoint x: 628, startPoint y: 79, endPoint x: 673, endPoint y: 79, distance: 44.8
click at [673, 79] on div "Add Column" at bounding box center [359, 217] width 644 height 289
click at [105, 33] on div "Refresh Blog Articles" at bounding box center [95, 31] width 60 height 9
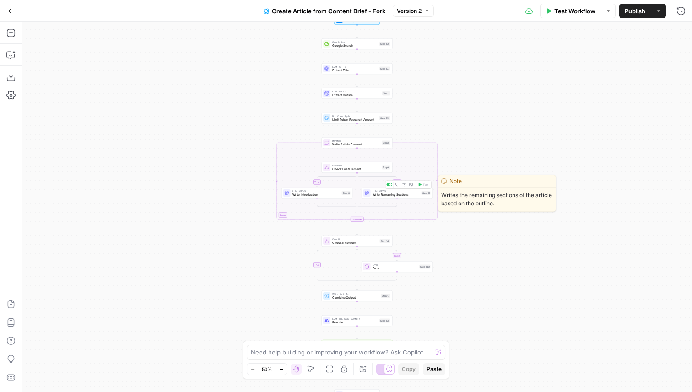
click at [387, 195] on span "Write Remaining Sections" at bounding box center [395, 195] width 47 height 5
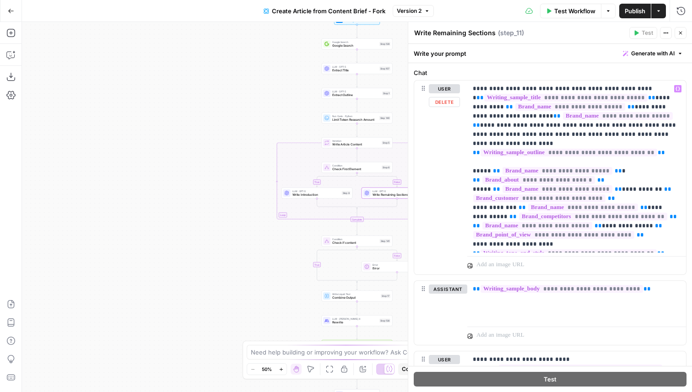
scroll to position [140, 0]
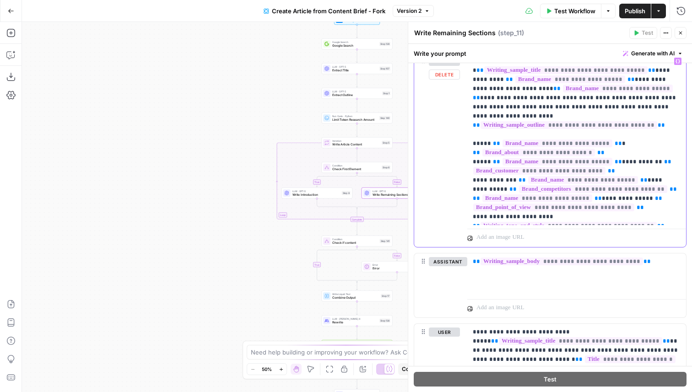
click at [669, 216] on p "**********" at bounding box center [577, 139] width 208 height 165
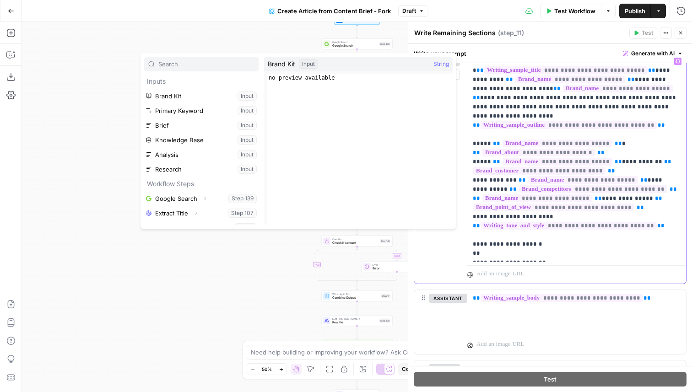
click at [501, 243] on p "**********" at bounding box center [577, 157] width 208 height 201
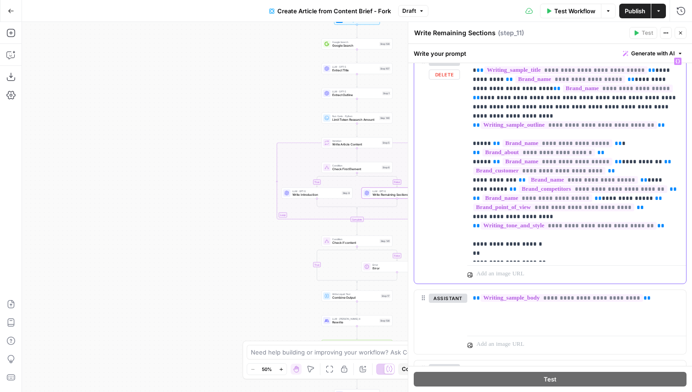
click at [509, 243] on p "**********" at bounding box center [577, 157] width 208 height 201
drag, startPoint x: 546, startPoint y: 254, endPoint x: 470, endPoint y: 237, distance: 77.9
click at [470, 237] on div "**********" at bounding box center [576, 157] width 219 height 209
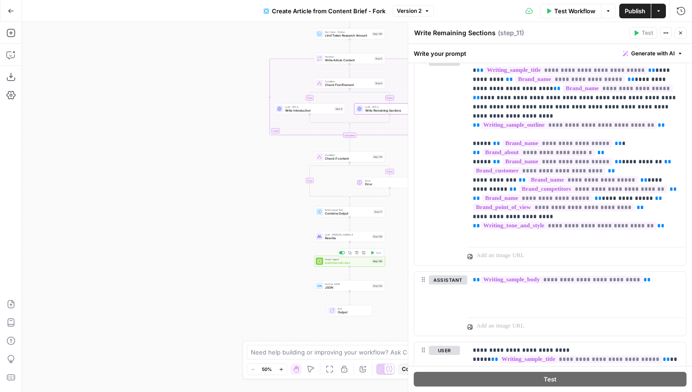
click at [355, 264] on span "Add Internal Links" at bounding box center [347, 263] width 45 height 5
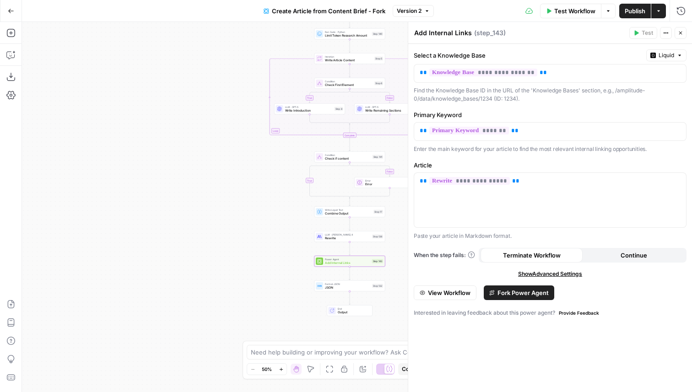
click at [356, 263] on span "Add Internal Links" at bounding box center [347, 263] width 45 height 5
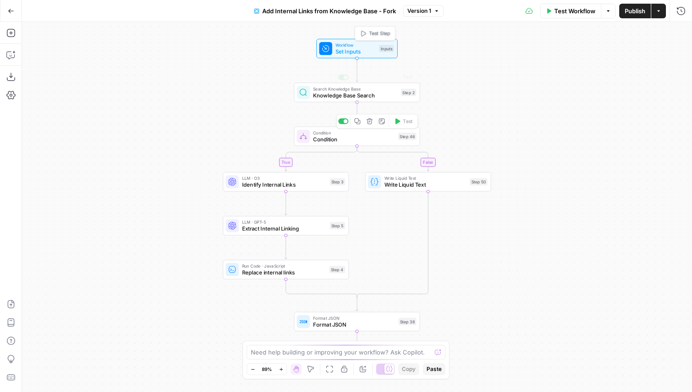
click at [348, 52] on span "Set Inputs" at bounding box center [355, 51] width 40 height 8
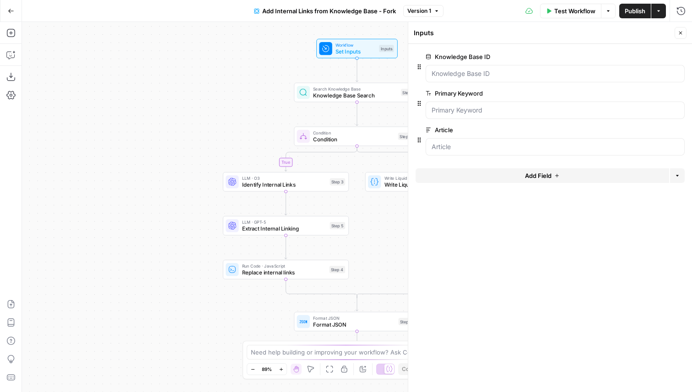
click at [540, 172] on span "Add Field" at bounding box center [538, 175] width 27 height 9
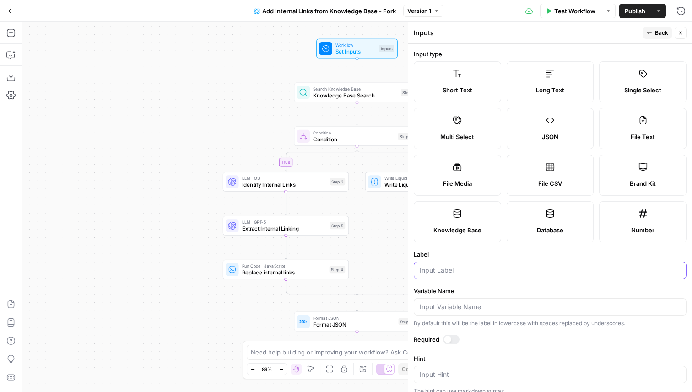
click at [440, 269] on input "Label" at bounding box center [550, 270] width 261 height 9
type input "Technical Docs Knowledge Base ID"
click at [682, 36] on button "Close" at bounding box center [680, 33] width 12 height 12
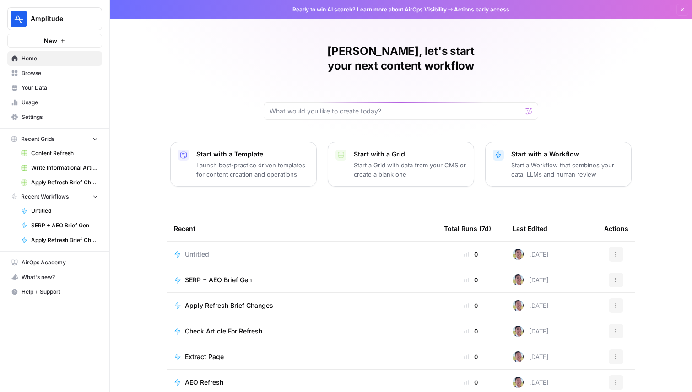
click at [67, 5] on div "Amplitude New" at bounding box center [54, 24] width 109 height 48
click at [62, 23] on span "Amplitude" at bounding box center [58, 18] width 55 height 9
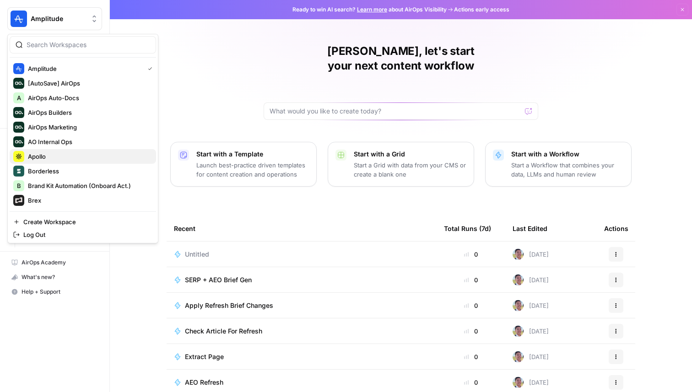
click at [59, 152] on span "Apollo" at bounding box center [88, 156] width 121 height 9
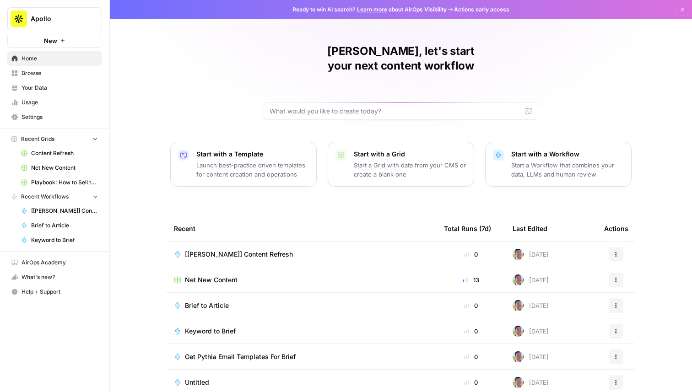
click at [62, 25] on button "Apollo" at bounding box center [54, 18] width 95 height 23
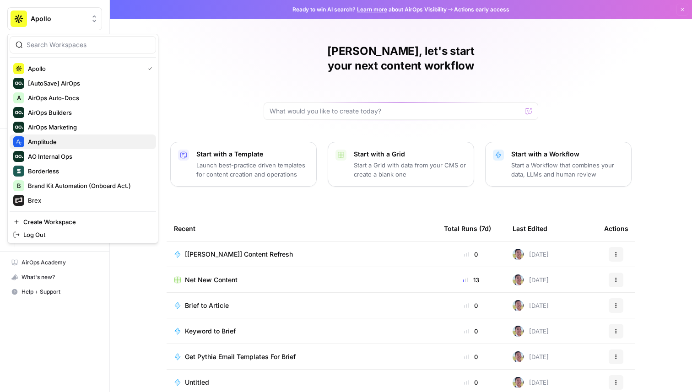
scroll to position [342, 0]
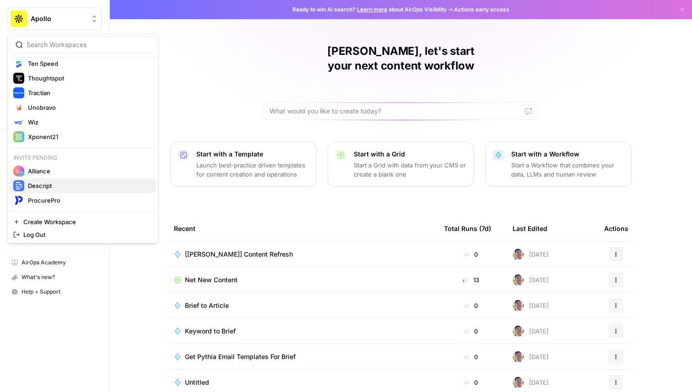
click at [89, 183] on span "Descript" at bounding box center [88, 185] width 121 height 9
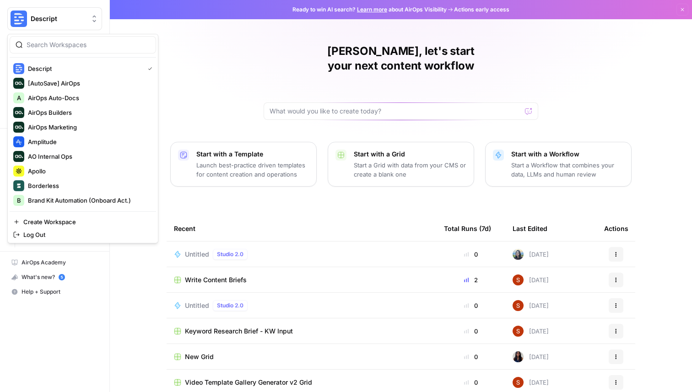
click at [49, 24] on button "Descript" at bounding box center [54, 18] width 95 height 23
click at [63, 176] on div "Apollo" at bounding box center [82, 171] width 139 height 11
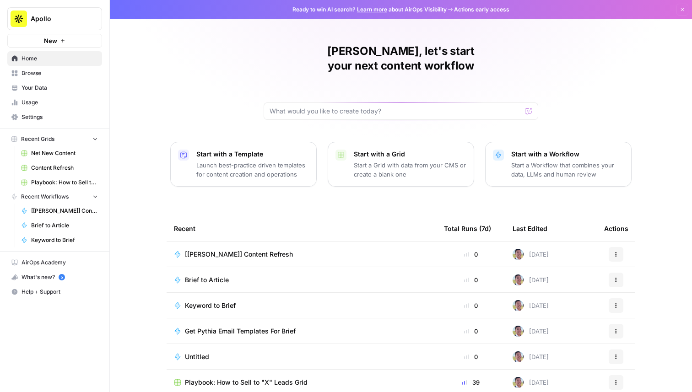
scroll to position [29, 0]
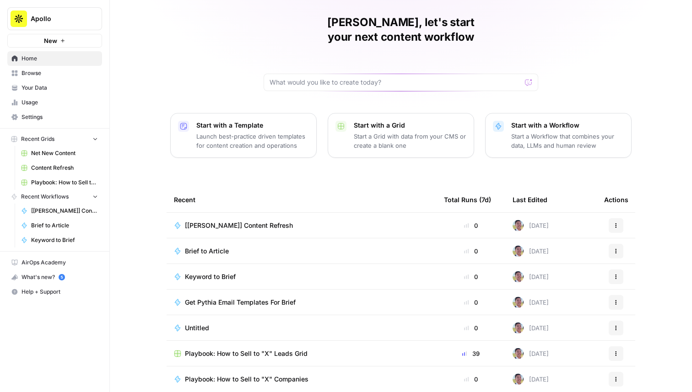
click at [56, 69] on span "Browse" at bounding box center [60, 73] width 76 height 8
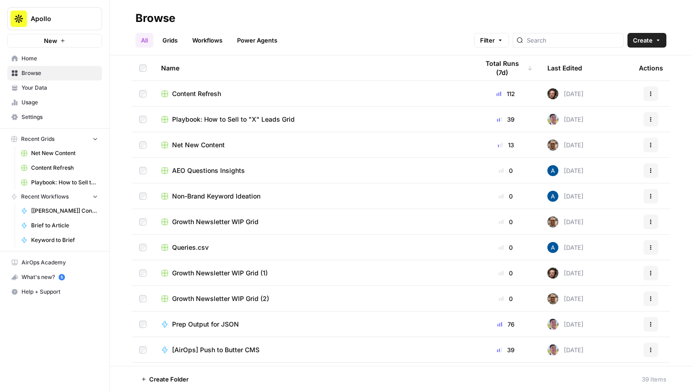
click at [53, 155] on span "Net New Content" at bounding box center [64, 153] width 67 height 8
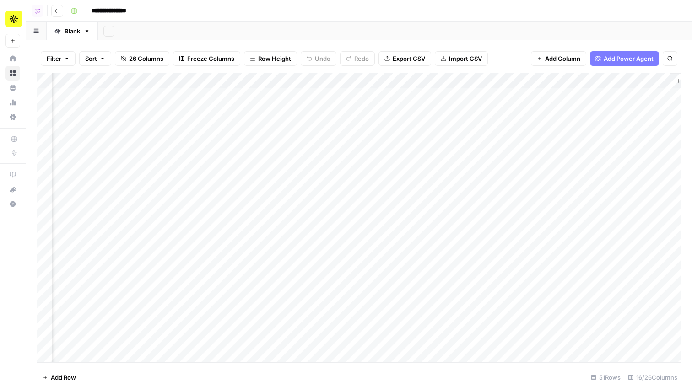
scroll to position [0, 740]
click at [394, 191] on div "Add Column" at bounding box center [359, 217] width 644 height 289
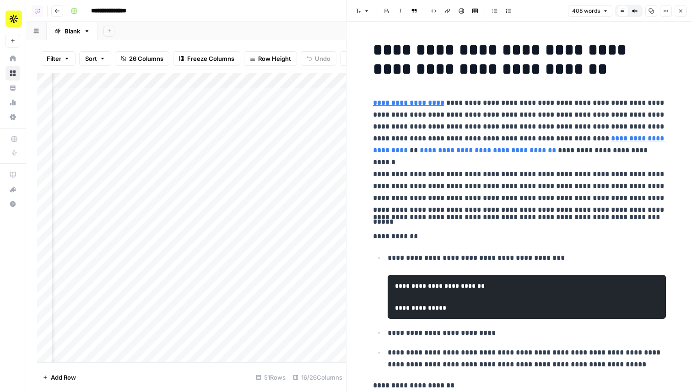
click at [688, 3] on header "Font style Bold Italic Block quote Code block Link Image Insert Table Bulleted …" at bounding box center [518, 11] width 345 height 22
click at [683, 7] on button "Close" at bounding box center [680, 11] width 12 height 12
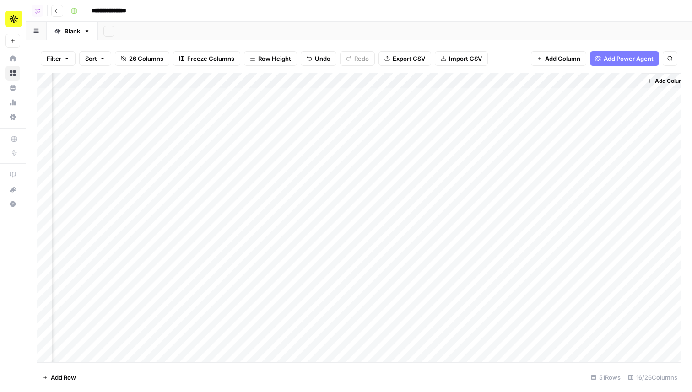
scroll to position [0, 729]
click at [372, 189] on div "Add Column" at bounding box center [359, 217] width 644 height 289
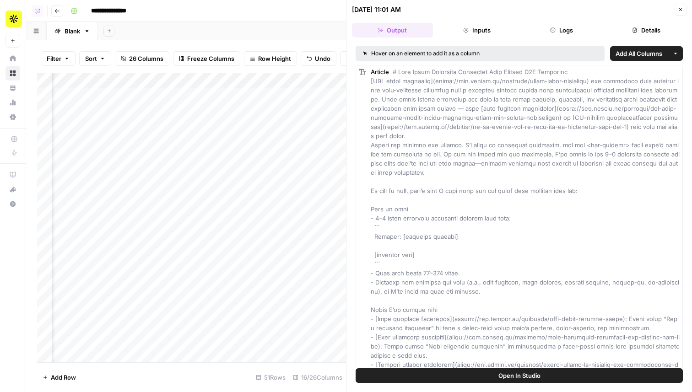
click at [569, 32] on button "Logs" at bounding box center [561, 30] width 81 height 15
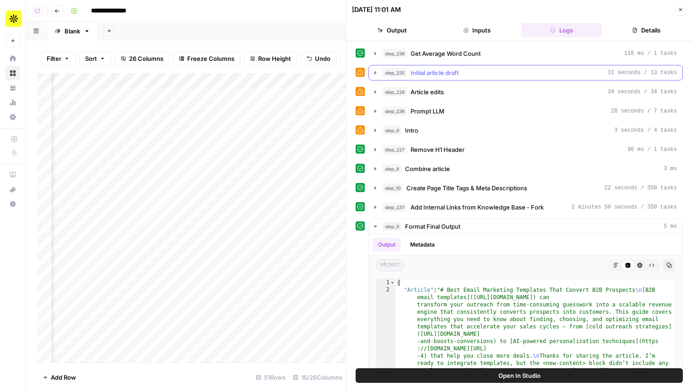
click at [465, 72] on div "step_225 Initial article draft 31 seconds / 13 tasks" at bounding box center [530, 72] width 294 height 9
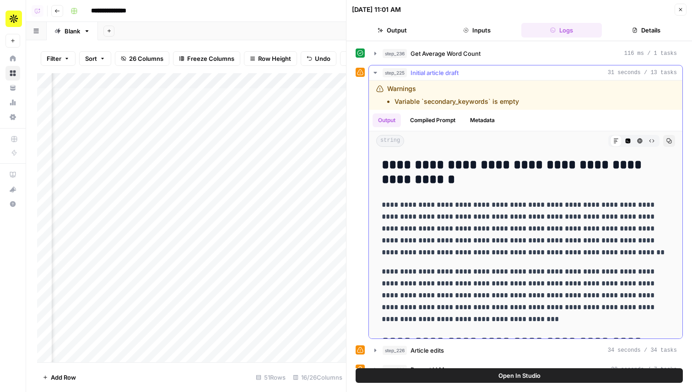
click at [465, 72] on div "step_225 Initial article draft 31 seconds / 13 tasks" at bounding box center [530, 72] width 294 height 9
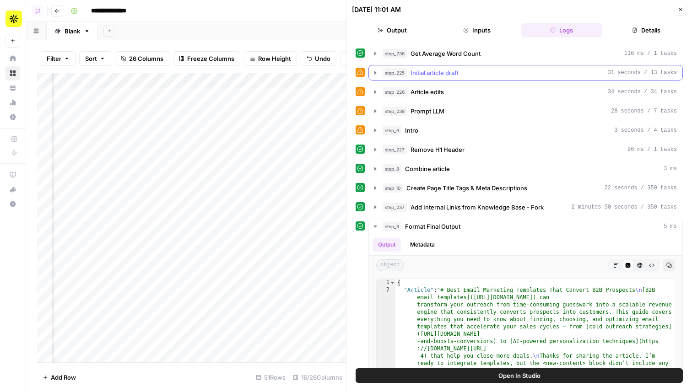
click at [465, 72] on div "step_225 Initial article draft 31 seconds / 13 tasks" at bounding box center [530, 72] width 294 height 9
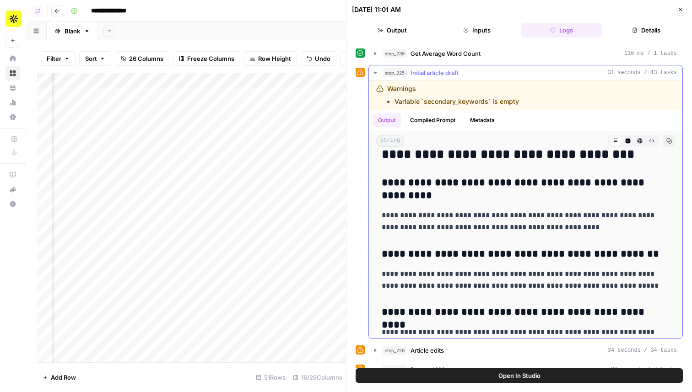
scroll to position [2199, 0]
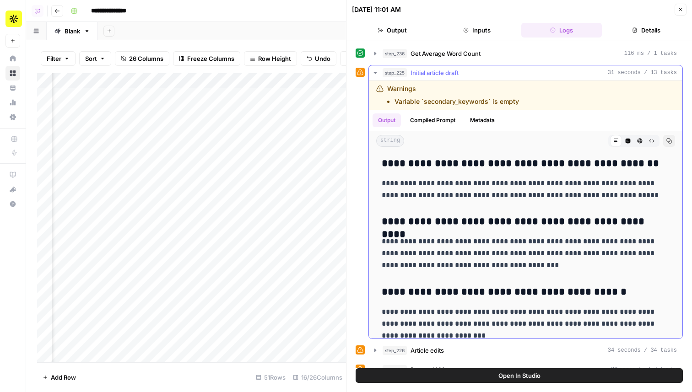
click at [529, 77] on div "step_225 Initial article draft 31 seconds / 13 tasks" at bounding box center [530, 72] width 294 height 9
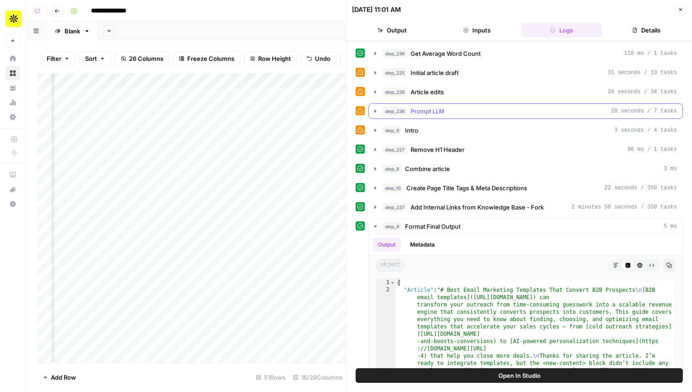
click at [439, 108] on span "Prompt LLM" at bounding box center [427, 111] width 34 height 9
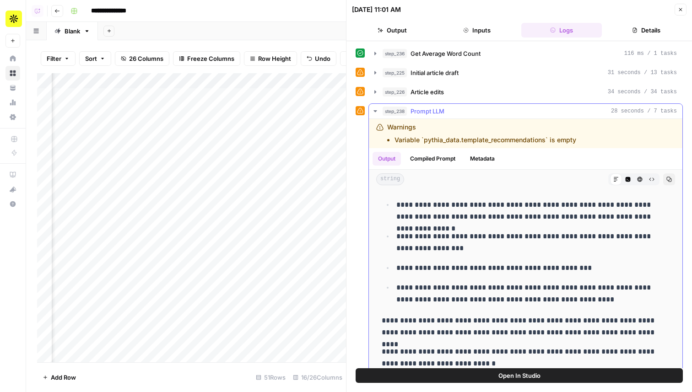
scroll to position [0, 0]
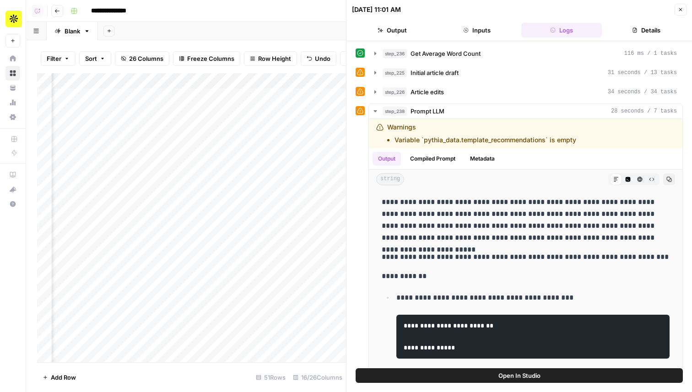
click at [678, 7] on icon "button" at bounding box center [680, 9] width 5 height 5
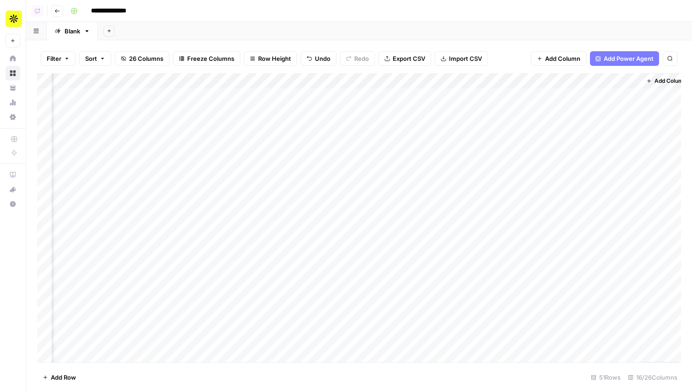
click at [375, 79] on div "Add Column" at bounding box center [359, 217] width 644 height 289
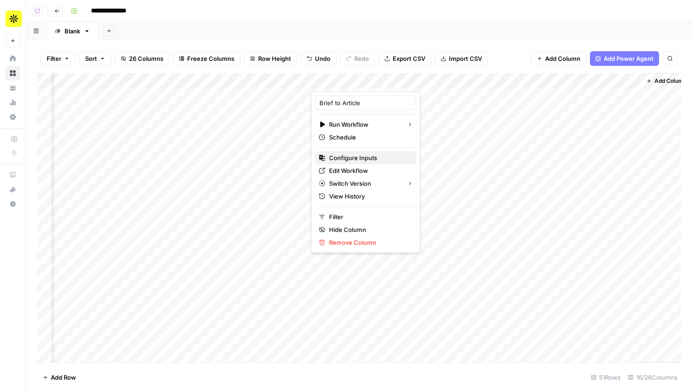
click at [373, 159] on span "Configure Inputs" at bounding box center [369, 157] width 80 height 9
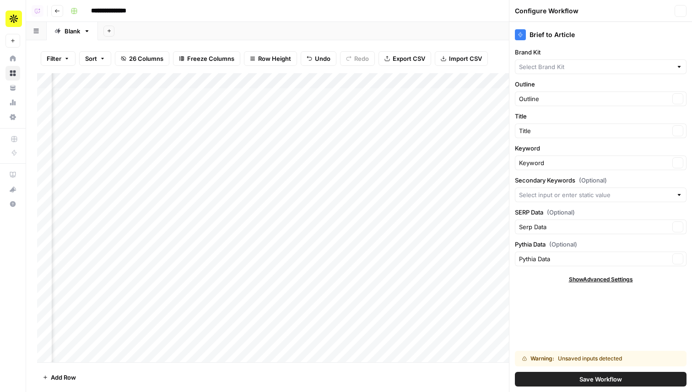
type input "Apollo"
click at [559, 264] on div "Pythia Data Clear" at bounding box center [601, 259] width 172 height 15
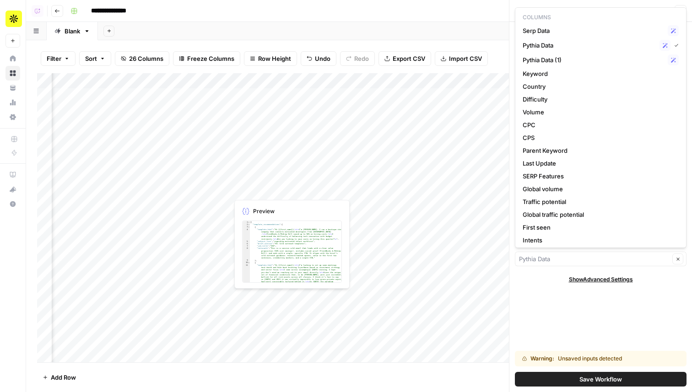
type input "Pythia Data"
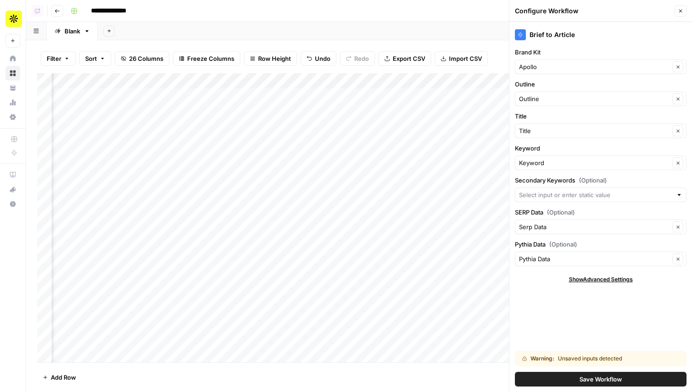
click at [185, 189] on div "Add Column" at bounding box center [359, 217] width 644 height 289
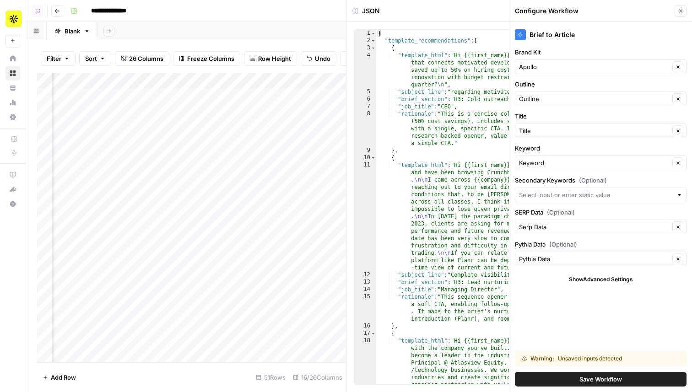
click at [247, 186] on div "Add Column" at bounding box center [191, 217] width 309 height 289
click at [195, 190] on div "Add Column" at bounding box center [191, 217] width 309 height 289
click at [679, 10] on icon "button" at bounding box center [680, 10] width 5 height 5
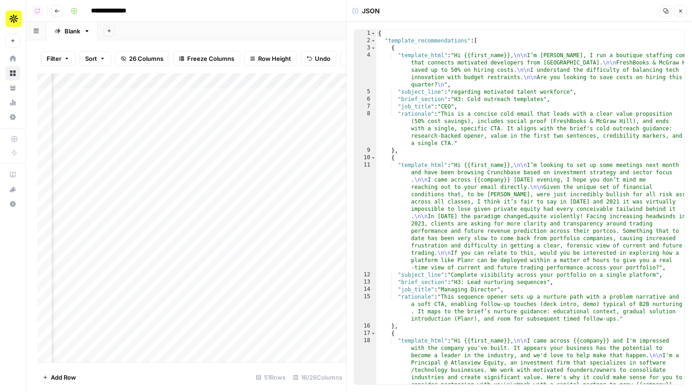
click at [679, 7] on button "Close" at bounding box center [680, 11] width 12 height 12
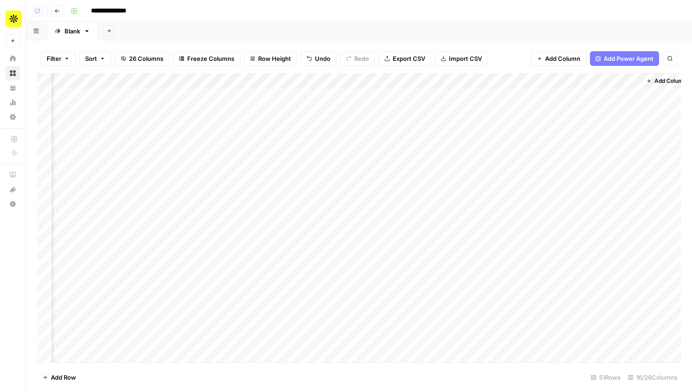
click at [412, 189] on div "Add Column" at bounding box center [359, 217] width 644 height 289
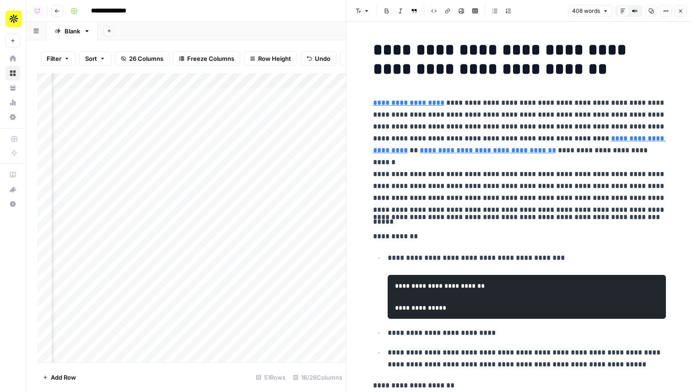
click at [675, 14] on button "Close" at bounding box center [680, 11] width 12 height 12
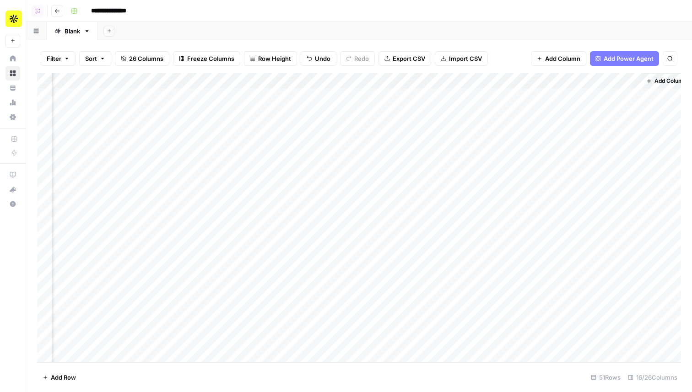
click at [377, 188] on div "Add Column" at bounding box center [359, 217] width 644 height 289
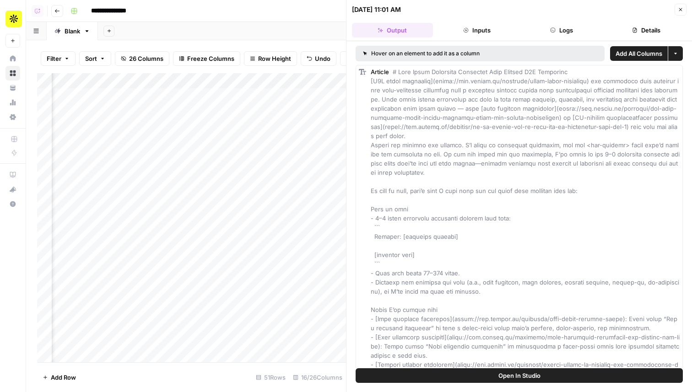
click at [564, 32] on button "Logs" at bounding box center [561, 30] width 81 height 15
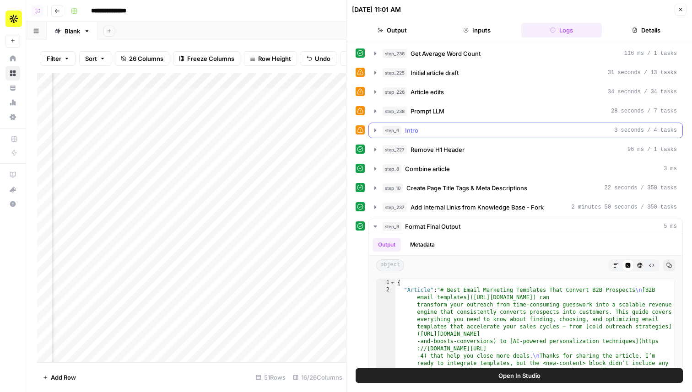
click at [442, 129] on div "step_6 Intro 3 seconds / 4 tasks" at bounding box center [530, 130] width 294 height 9
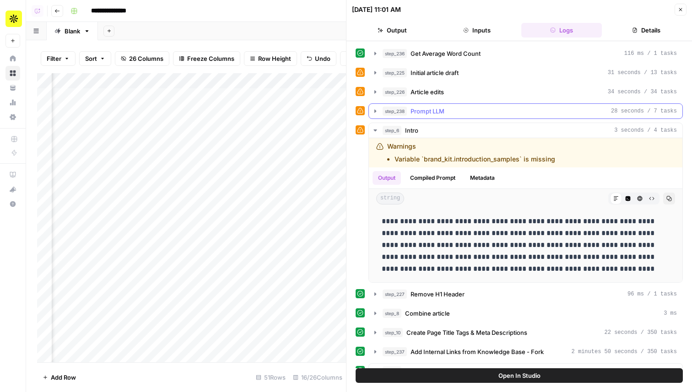
click at [456, 111] on div "step_238 Prompt LLM 28 seconds / 7 tasks" at bounding box center [530, 111] width 294 height 9
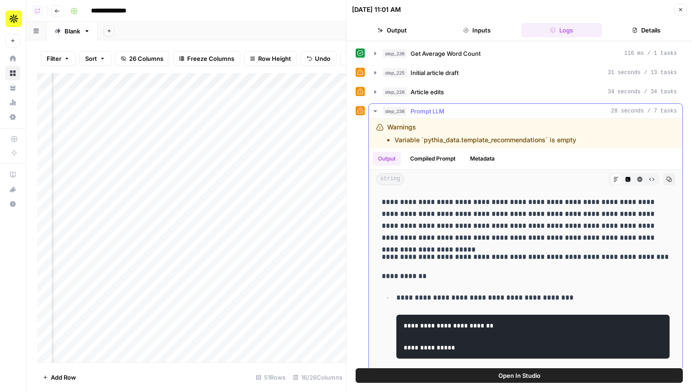
click at [456, 111] on div "step_238 Prompt LLM 28 seconds / 7 tasks" at bounding box center [530, 111] width 294 height 9
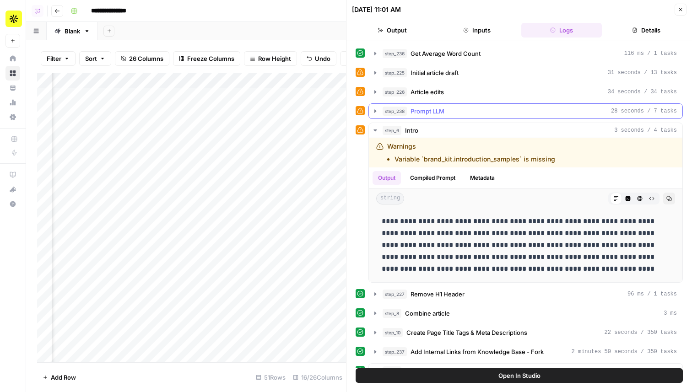
click at [456, 111] on div "step_238 Prompt LLM 28 seconds / 7 tasks" at bounding box center [530, 111] width 294 height 9
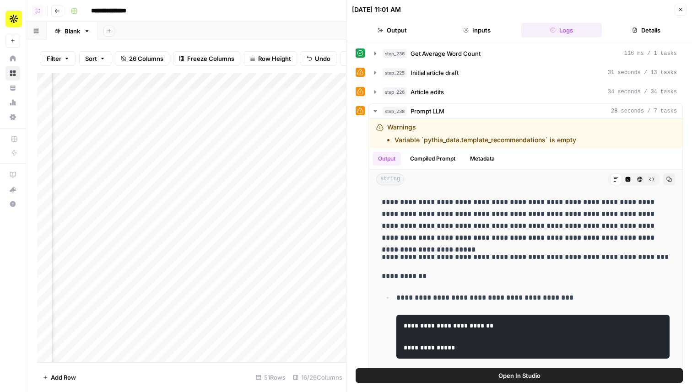
click at [474, 35] on button "Inputs" at bounding box center [477, 30] width 81 height 15
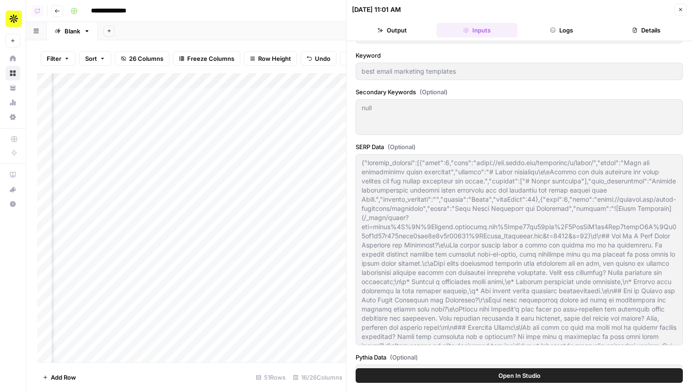
scroll to position [315, 0]
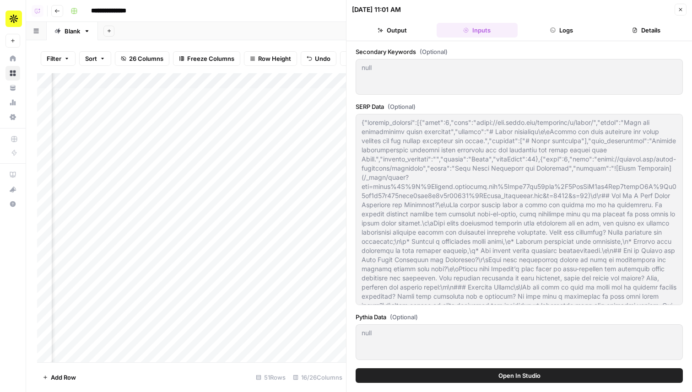
click at [679, 16] on header "08/13/25 at 11:01 AM Close Output Inputs Logs Details" at bounding box center [518, 20] width 345 height 41
click at [685, 7] on button "Close" at bounding box center [680, 10] width 12 height 12
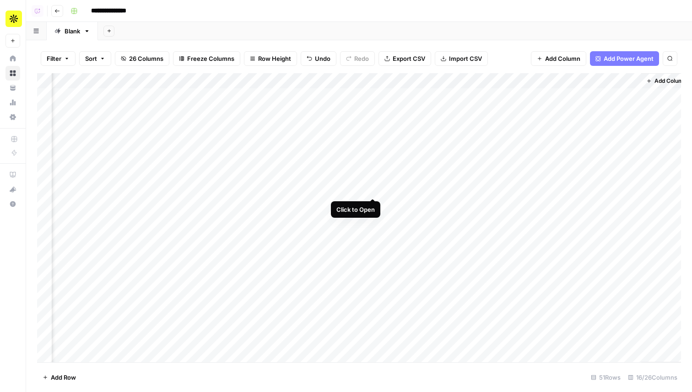
click at [372, 188] on div "Add Column" at bounding box center [359, 217] width 644 height 289
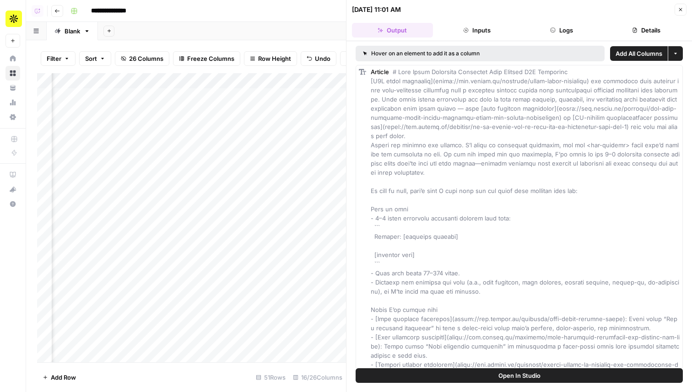
click at [555, 27] on button "Logs" at bounding box center [561, 30] width 81 height 15
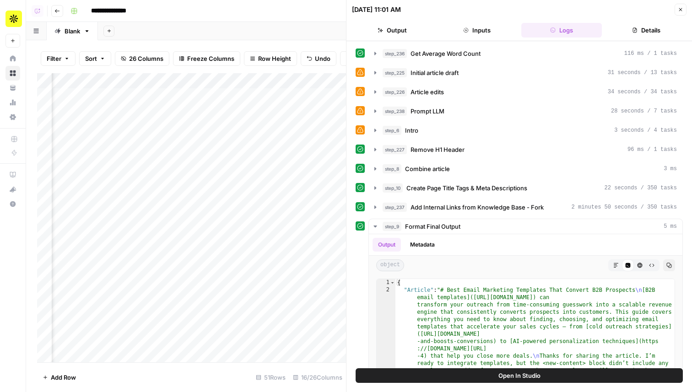
click at [685, 15] on button "Close" at bounding box center [680, 10] width 12 height 12
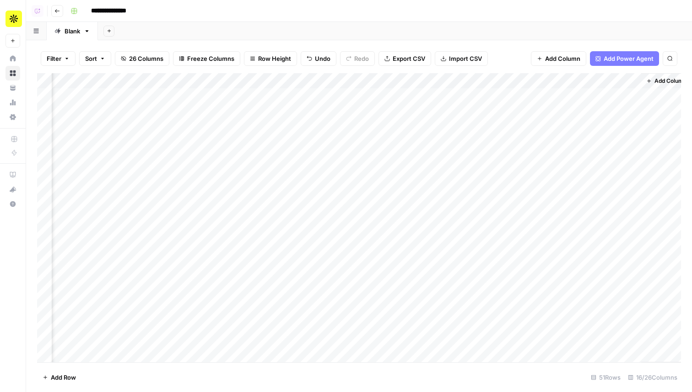
click at [370, 82] on div "Add Column" at bounding box center [359, 217] width 644 height 289
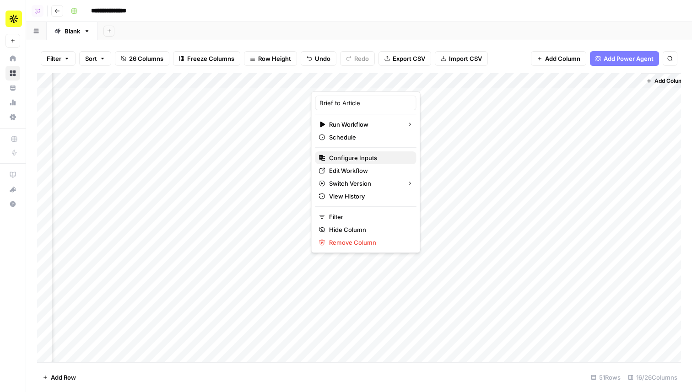
click at [358, 160] on span "Configure Inputs" at bounding box center [369, 157] width 80 height 9
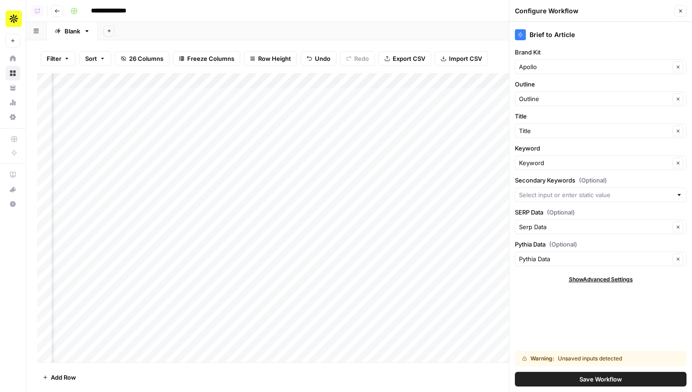
click at [562, 247] on span "(Optional)" at bounding box center [563, 244] width 28 height 9
click at [562, 254] on input "Pythia Data" at bounding box center [594, 258] width 151 height 9
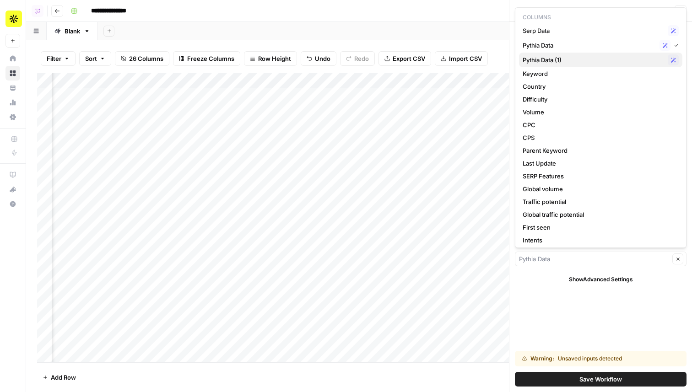
click at [577, 63] on span "Pythia Data (1)" at bounding box center [593, 59] width 141 height 9
type input "Pythia Data (1)"
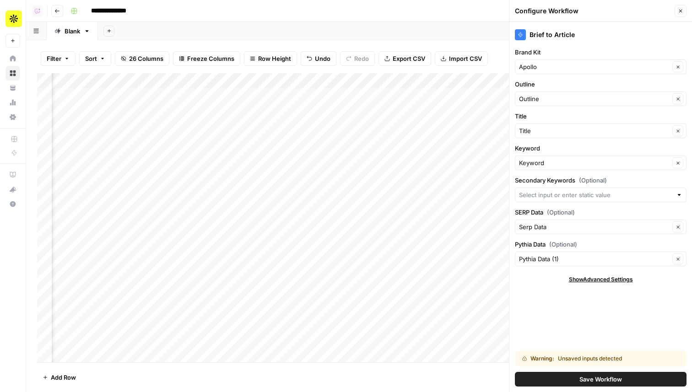
click at [588, 376] on span "Save Workflow" at bounding box center [600, 379] width 43 height 9
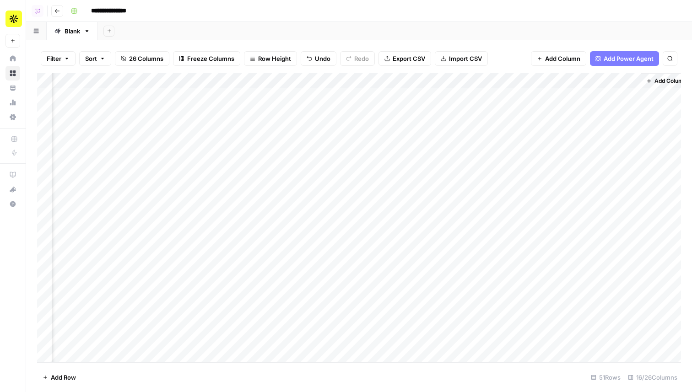
click at [386, 186] on div "Add Column" at bounding box center [359, 217] width 644 height 289
click at [374, 190] on div "Add Column" at bounding box center [359, 217] width 644 height 289
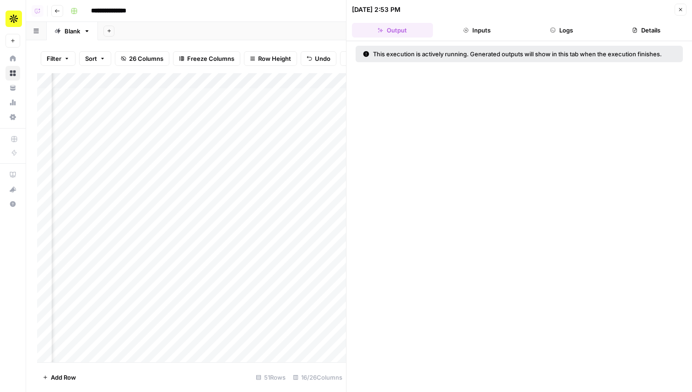
click at [678, 10] on icon "button" at bounding box center [680, 9] width 5 height 5
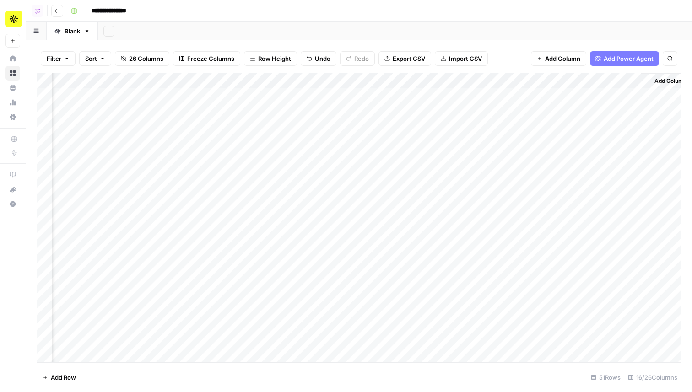
click at [372, 83] on div "Add Column" at bounding box center [359, 217] width 644 height 289
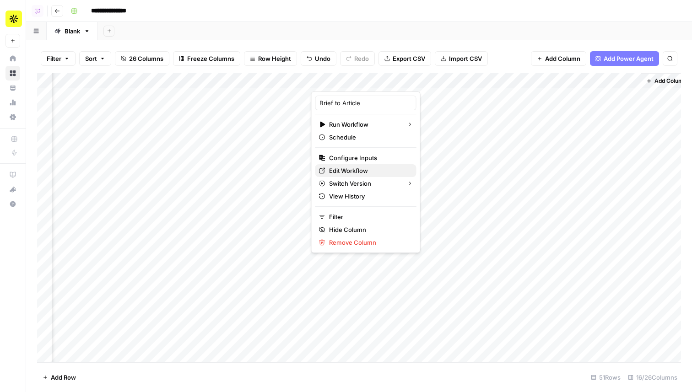
click at [355, 169] on span "Edit Workflow" at bounding box center [369, 170] width 80 height 9
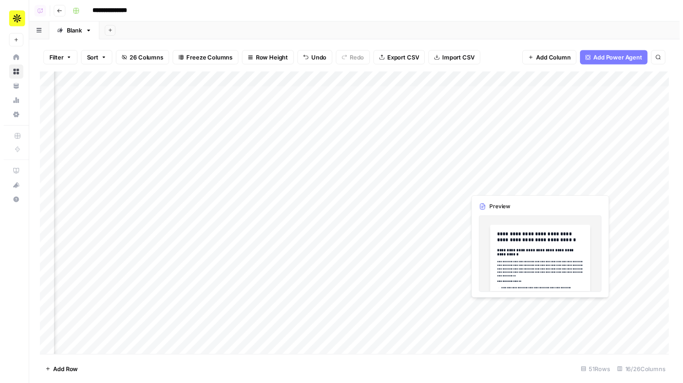
scroll to position [0, 393]
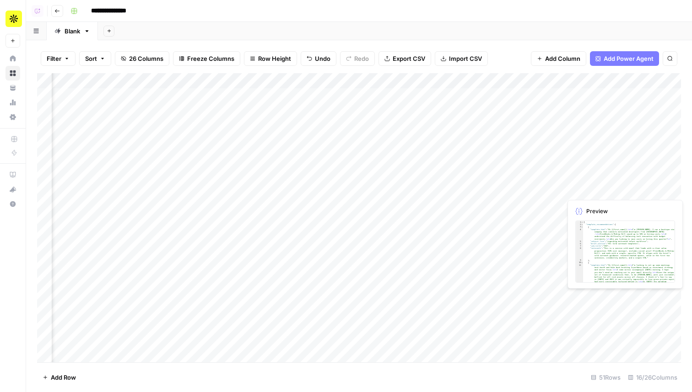
click at [581, 193] on div "Add Column" at bounding box center [359, 217] width 644 height 289
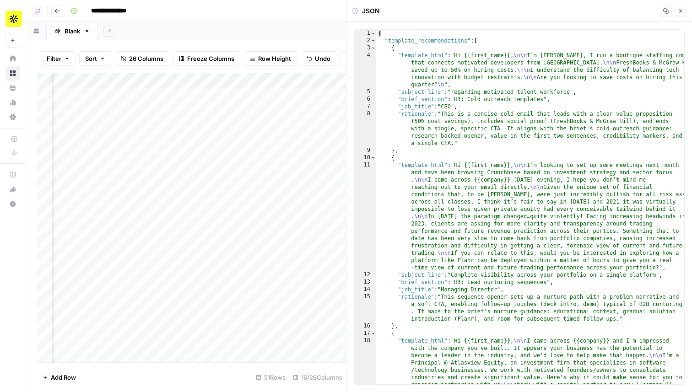
click at [678, 12] on icon "button" at bounding box center [680, 10] width 5 height 5
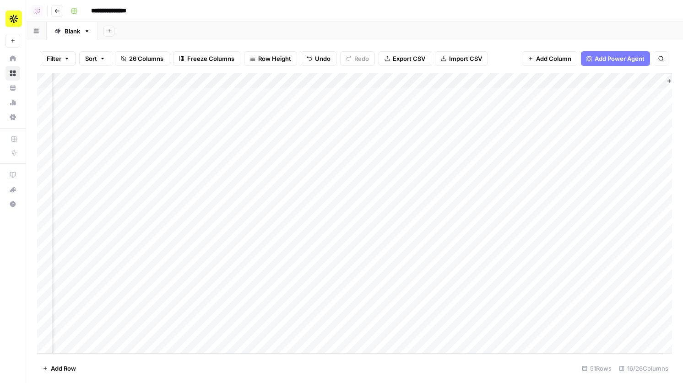
scroll to position [0, 712]
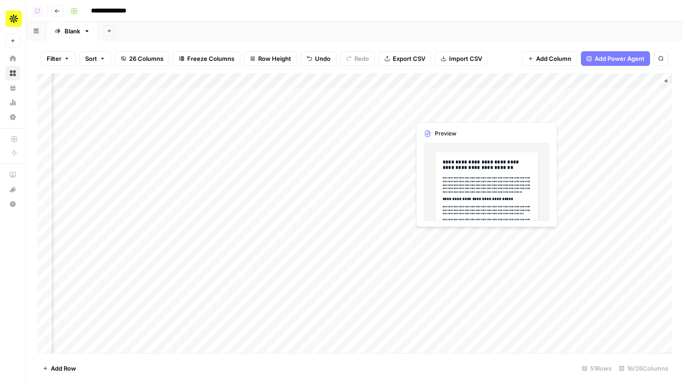
click at [425, 111] on div "Add Column" at bounding box center [354, 213] width 635 height 280
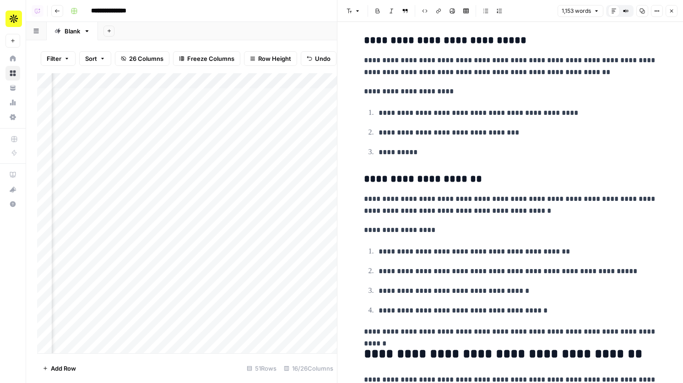
scroll to position [943, 0]
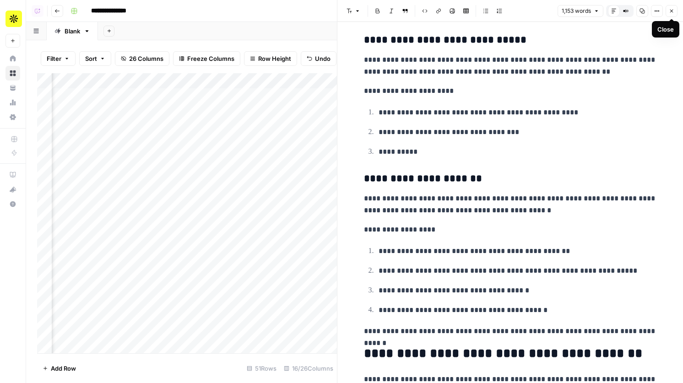
click at [676, 10] on button "Close" at bounding box center [671, 11] width 12 height 12
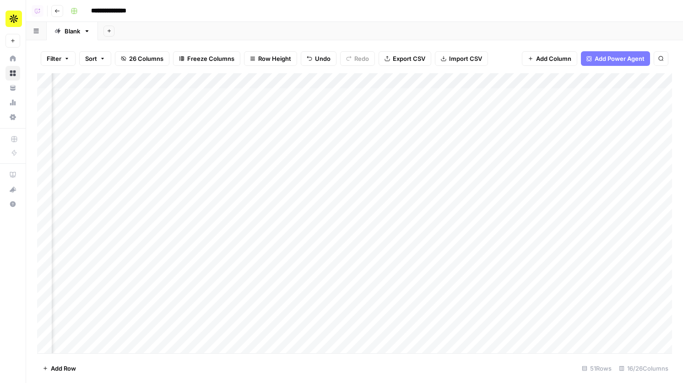
scroll to position [0, 65]
click at [459, 188] on div "Add Column" at bounding box center [354, 213] width 635 height 280
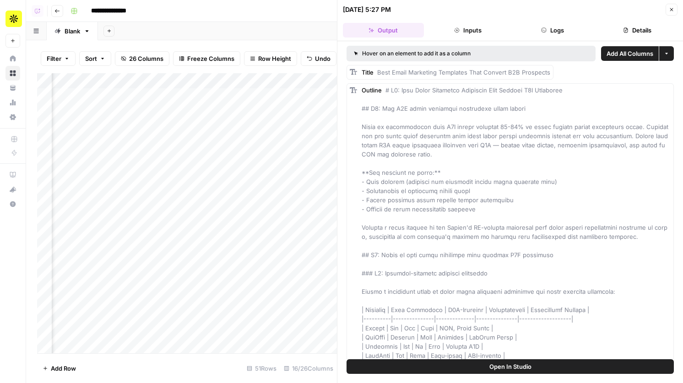
click at [675, 10] on button "Close" at bounding box center [671, 10] width 12 height 12
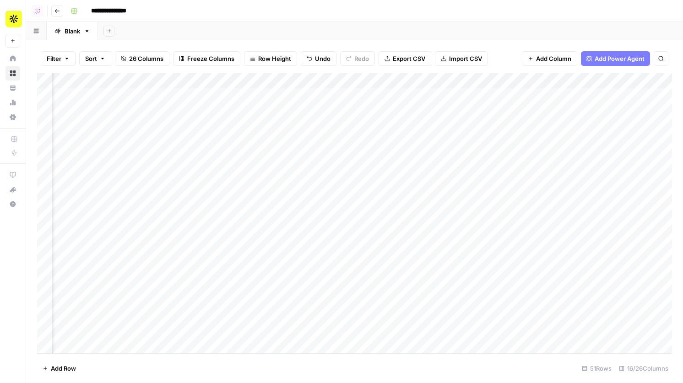
click at [462, 80] on div "Add Column" at bounding box center [354, 213] width 635 height 280
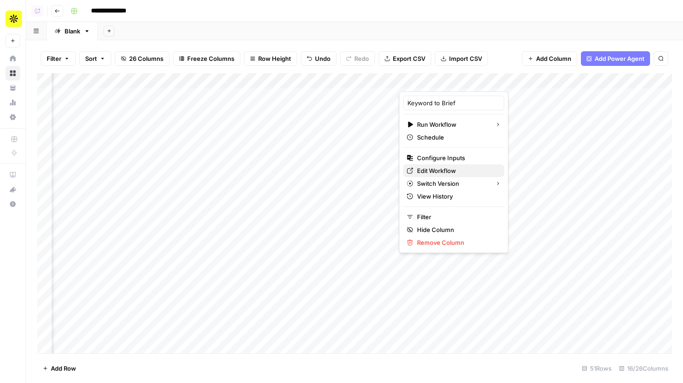
click at [443, 167] on span "Edit Workflow" at bounding box center [457, 170] width 80 height 9
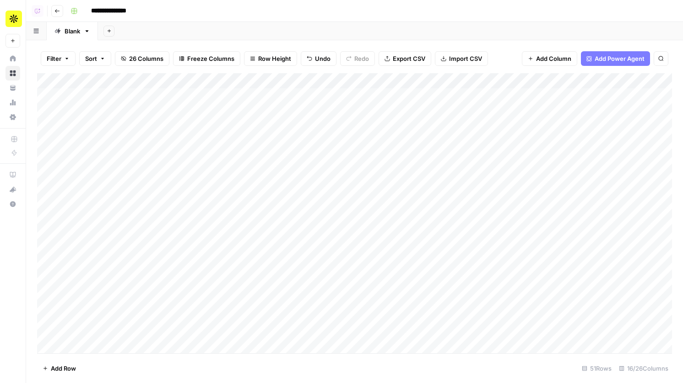
click at [525, 80] on div "Add Column" at bounding box center [354, 213] width 635 height 280
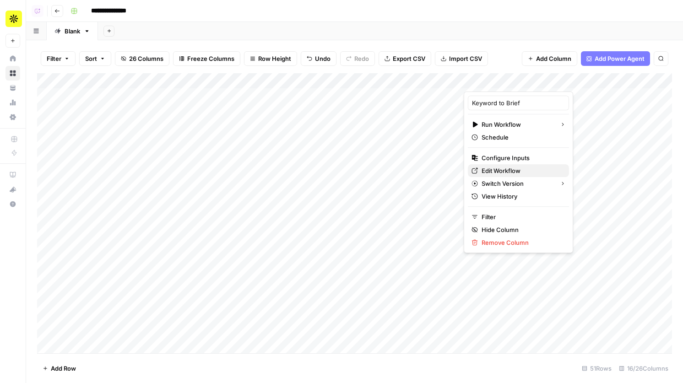
click at [503, 173] on span "Edit Workflow" at bounding box center [521, 170] width 80 height 9
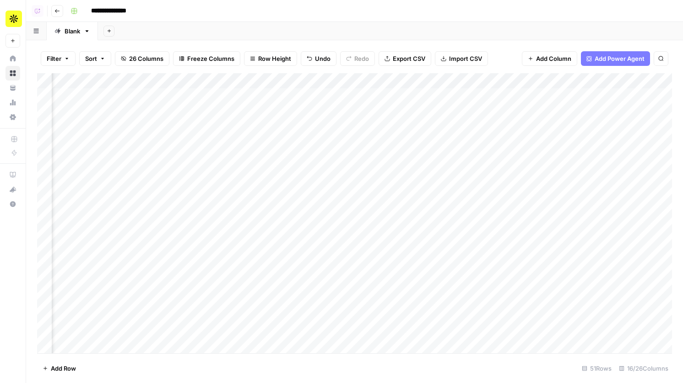
scroll to position [0, 430]
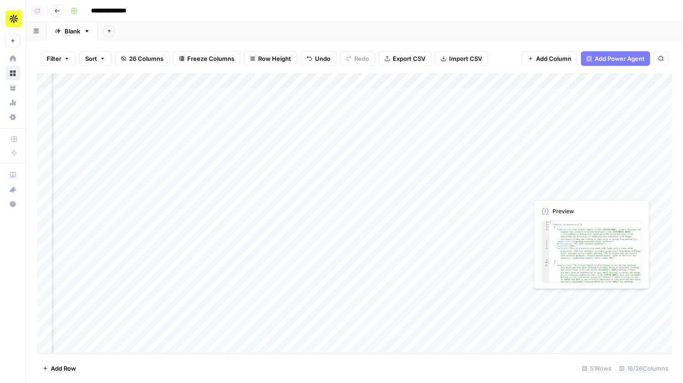
click at [546, 190] on div "Add Column" at bounding box center [354, 213] width 635 height 280
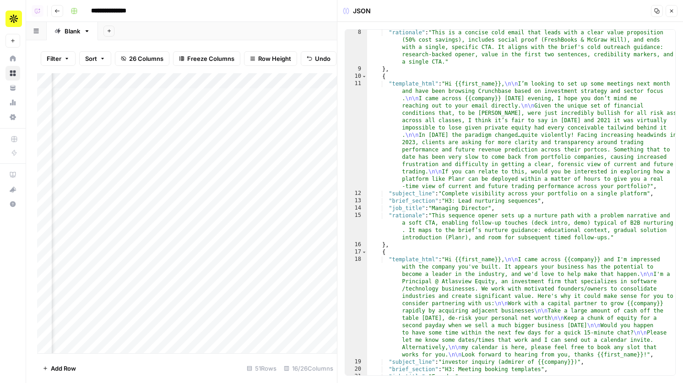
scroll to position [81, 0]
click at [673, 6] on button "Close" at bounding box center [671, 11] width 12 height 12
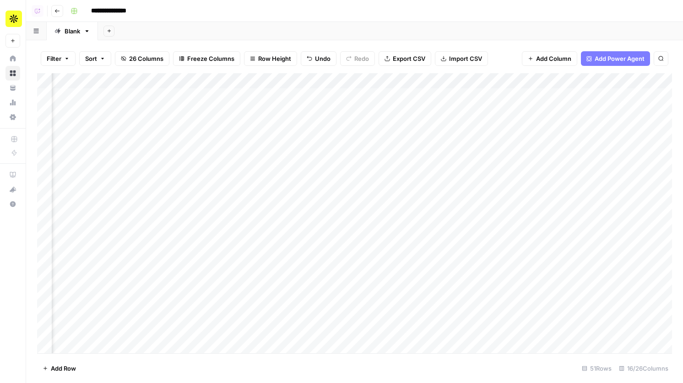
scroll to position [0, 702]
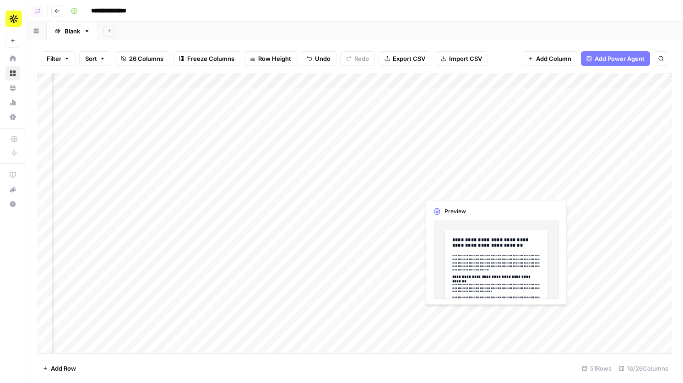
click at [453, 191] on div "Add Column" at bounding box center [354, 213] width 635 height 280
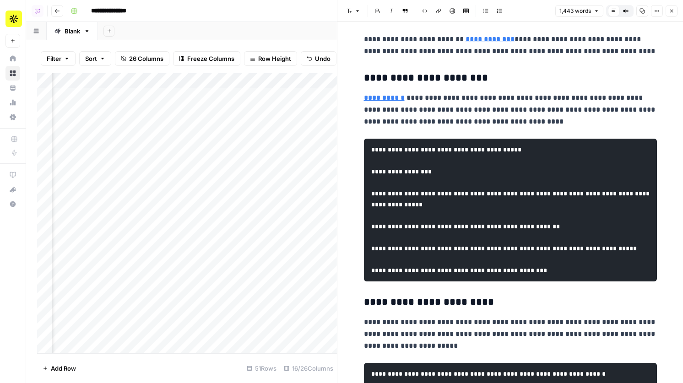
scroll to position [622, 0]
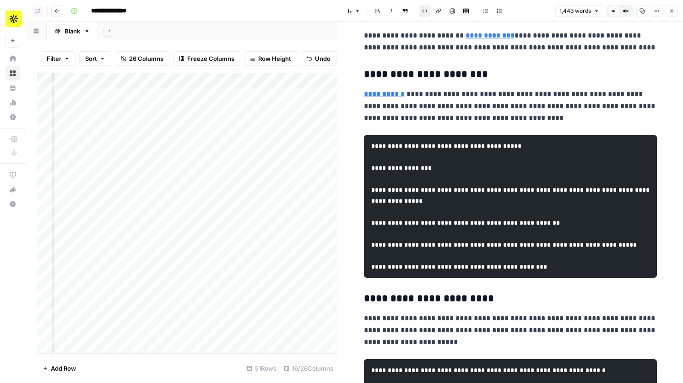
drag, startPoint x: 384, startPoint y: 169, endPoint x: 421, endPoint y: 176, distance: 37.2
click at [421, 176] on pre "**********" at bounding box center [510, 206] width 293 height 143
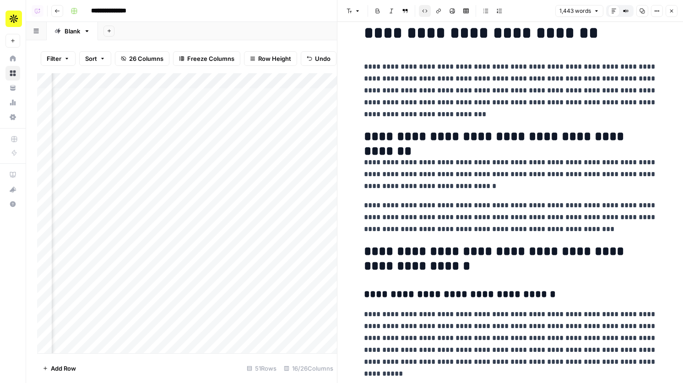
scroll to position [0, 0]
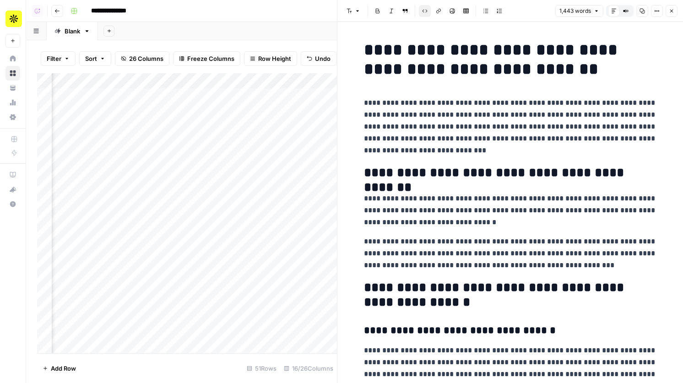
click at [553, 77] on h1 "**********" at bounding box center [510, 59] width 293 height 38
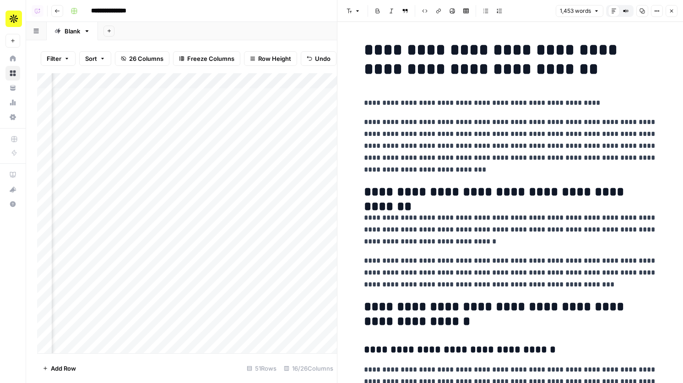
click at [365, 100] on p "**********" at bounding box center [510, 103] width 293 height 12
click at [367, 100] on p "**********" at bounding box center [510, 103] width 293 height 12
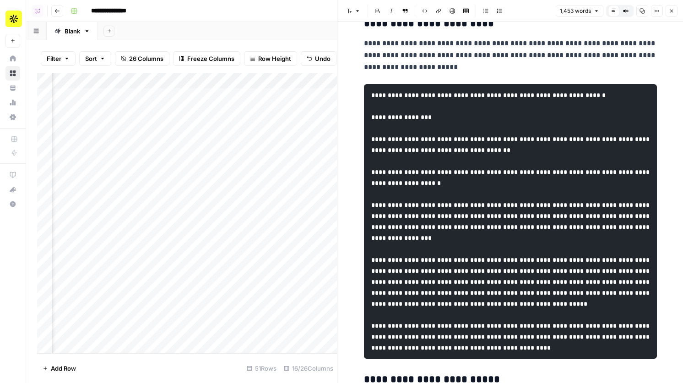
scroll to position [890, 0]
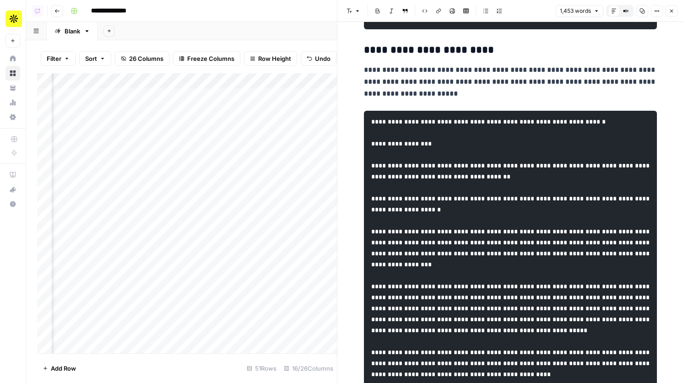
click at [401, 100] on p "**********" at bounding box center [510, 82] width 293 height 36
click at [398, 100] on p "**********" at bounding box center [510, 82] width 293 height 36
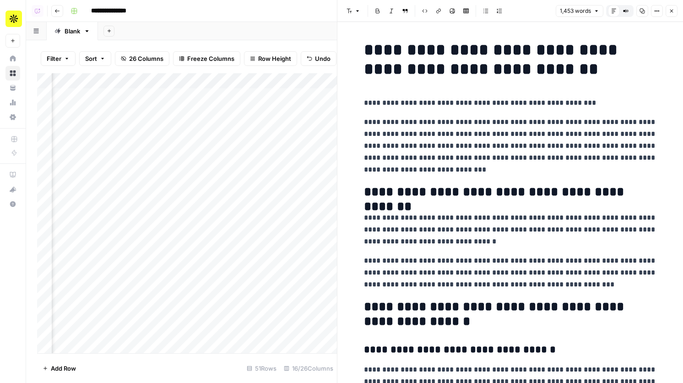
scroll to position [0, 863]
click at [59, 11] on icon "button" at bounding box center [57, 11] width 5 height 4
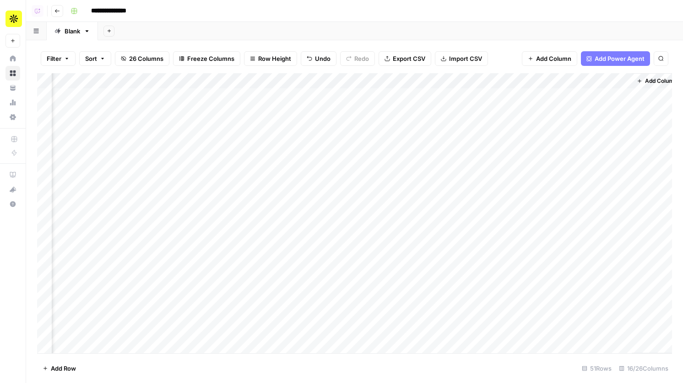
scroll to position [0, 738]
click at [59, 11] on icon "button" at bounding box center [57, 11] width 5 height 4
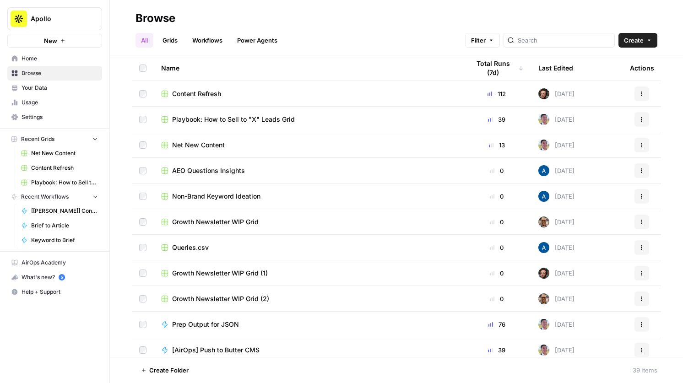
click at [271, 116] on span "Playbook: How to Sell to "X" Leads Grid" at bounding box center [233, 119] width 123 height 9
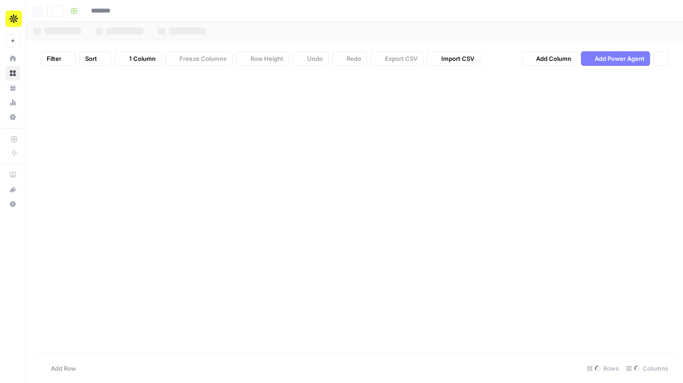
type input "**********"
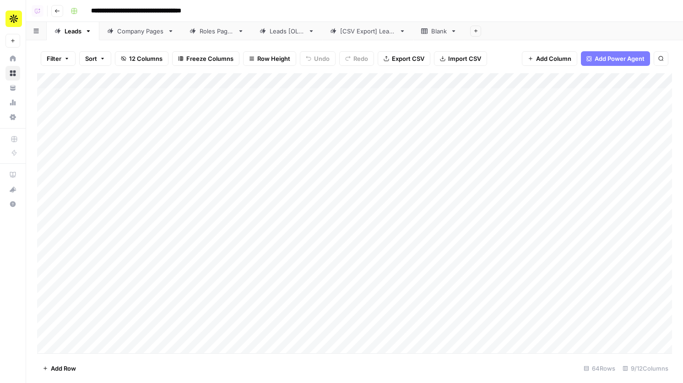
click at [217, 34] on div "Roles Pages" at bounding box center [217, 31] width 34 height 9
click at [60, 18] on header "**********" at bounding box center [354, 11] width 657 height 22
click at [57, 10] on icon "button" at bounding box center [56, 10] width 5 height 5
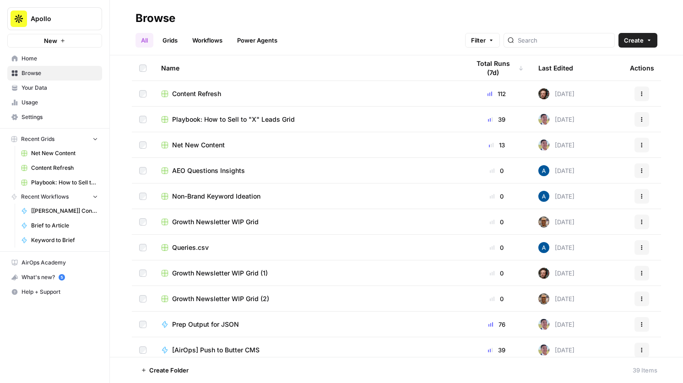
click at [214, 92] on span "Content Refresh" at bounding box center [196, 93] width 49 height 9
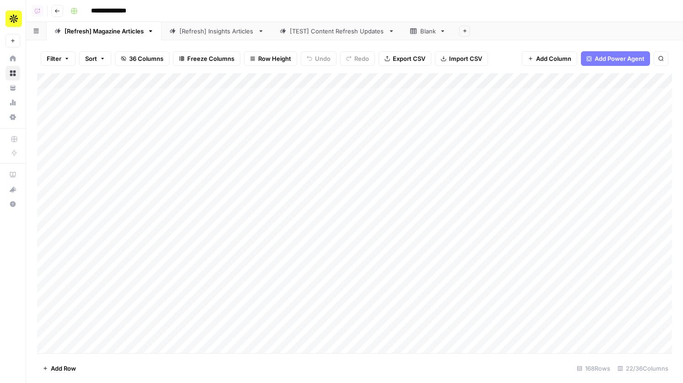
click at [55, 13] on icon "button" at bounding box center [56, 10] width 5 height 5
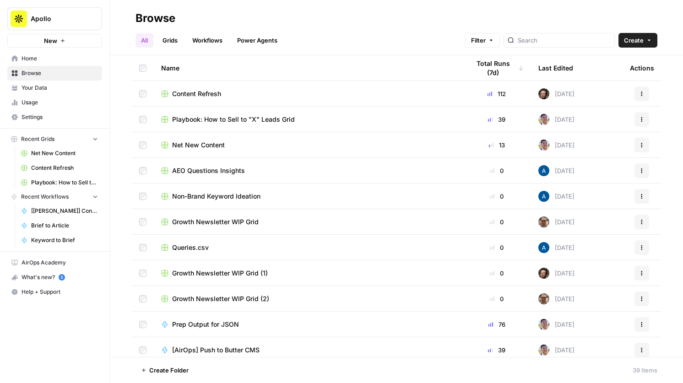
click at [200, 143] on span "Net New Content" at bounding box center [198, 144] width 53 height 9
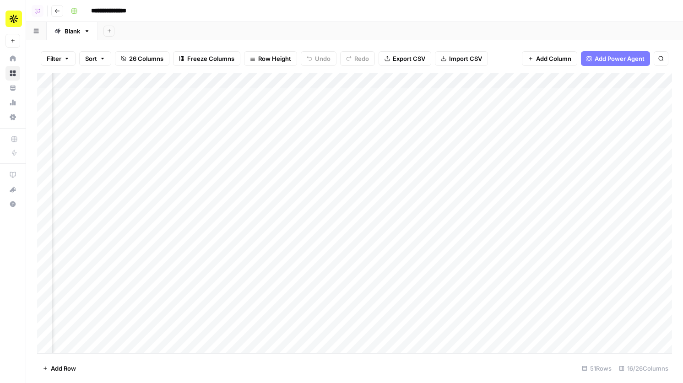
scroll to position [0, 640]
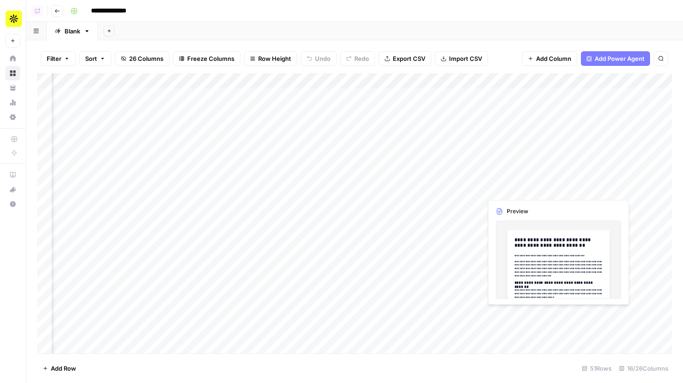
click at [506, 189] on div "Add Column" at bounding box center [354, 213] width 635 height 280
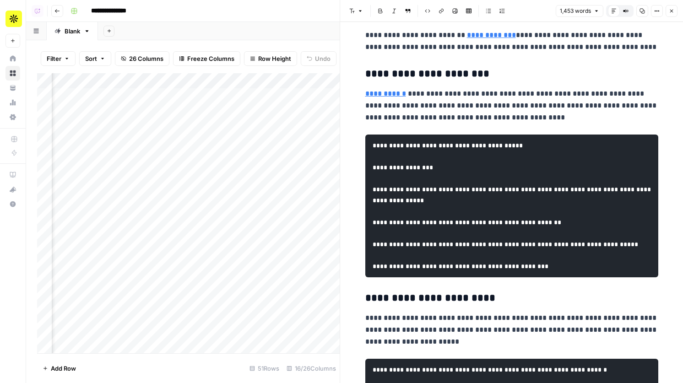
scroll to position [623, 0]
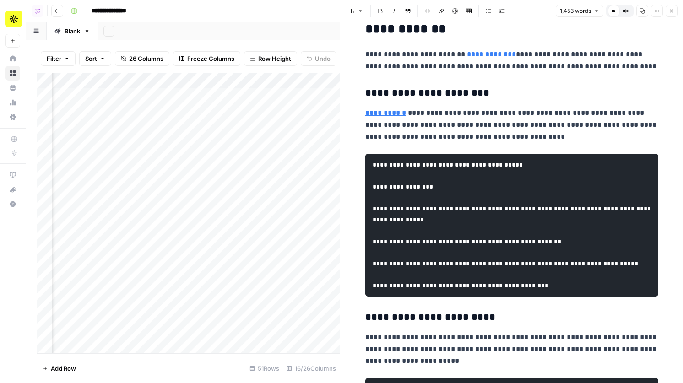
click at [673, 12] on icon "button" at bounding box center [671, 11] width 3 height 3
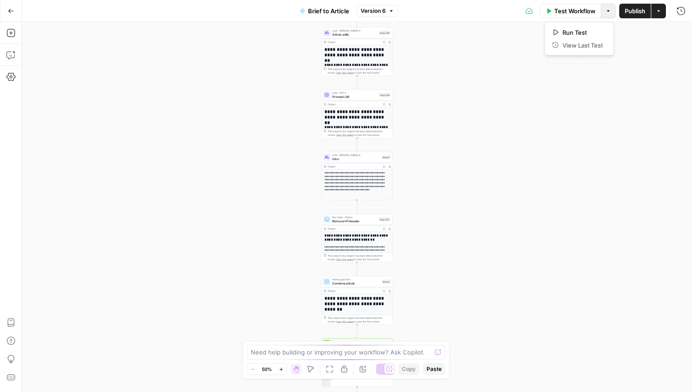
click at [612, 15] on button "Options" at bounding box center [608, 11] width 15 height 15
click at [681, 10] on icon "button" at bounding box center [681, 10] width 8 height 8
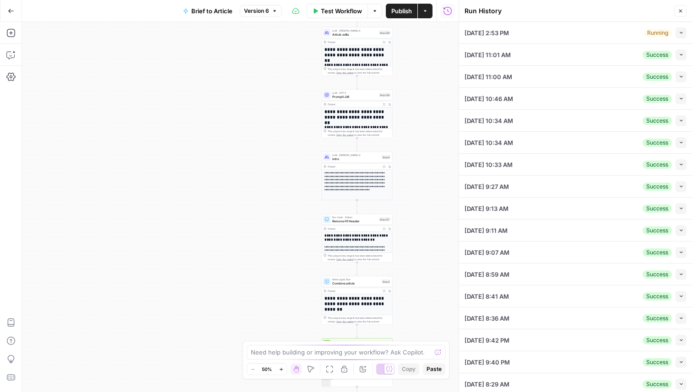
click at [680, 57] on span "button" at bounding box center [681, 54] width 5 height 5
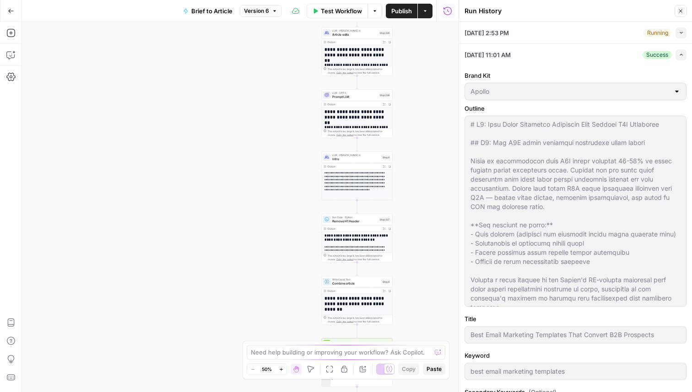
click at [680, 57] on icon "button" at bounding box center [681, 54] width 5 height 5
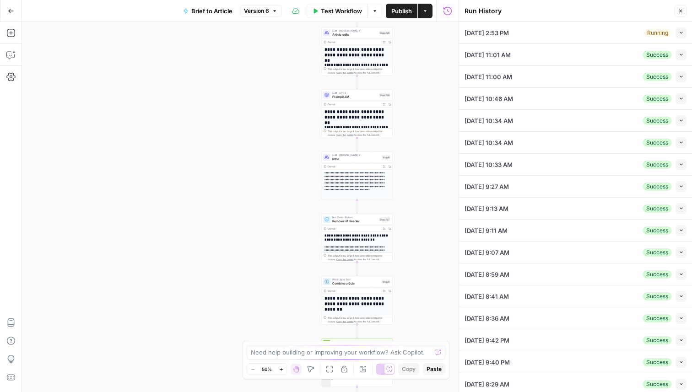
click at [680, 72] on button "Collapse" at bounding box center [680, 76] width 11 height 11
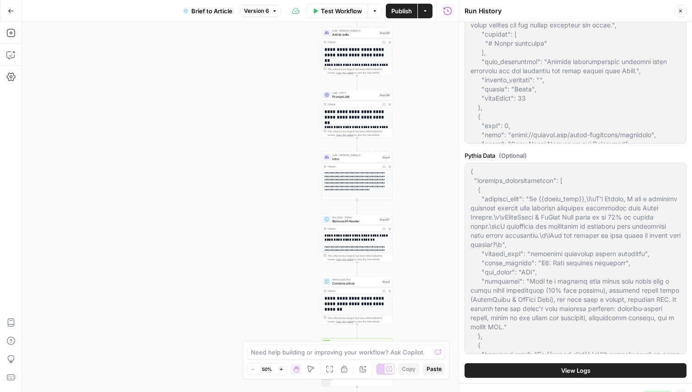
scroll to position [601, 0]
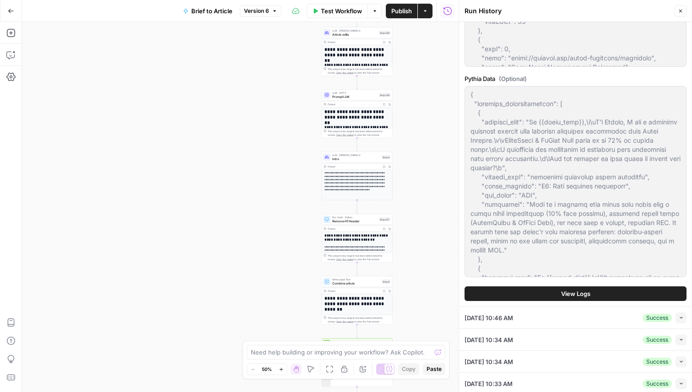
click at [581, 292] on span "View Logs" at bounding box center [575, 293] width 29 height 9
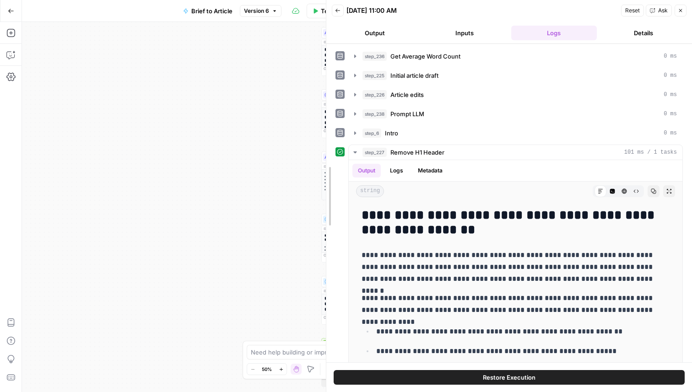
drag, startPoint x: 458, startPoint y: 191, endPoint x: 0, endPoint y: 122, distance: 463.7
click at [0, 122] on body "**********" at bounding box center [346, 196] width 692 height 392
click at [442, 98] on div "step_226 Article edits 0 ms" at bounding box center [519, 94] width 314 height 9
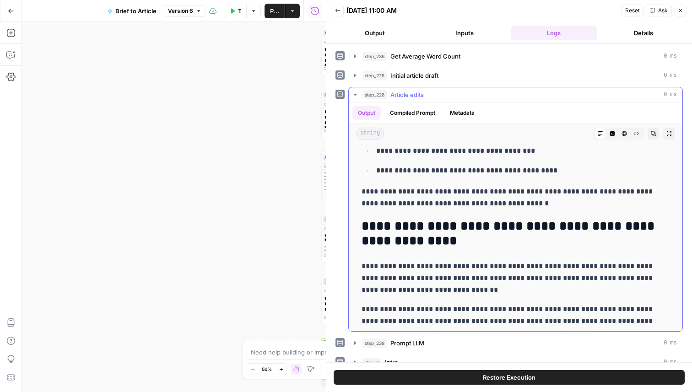
scroll to position [1151, 0]
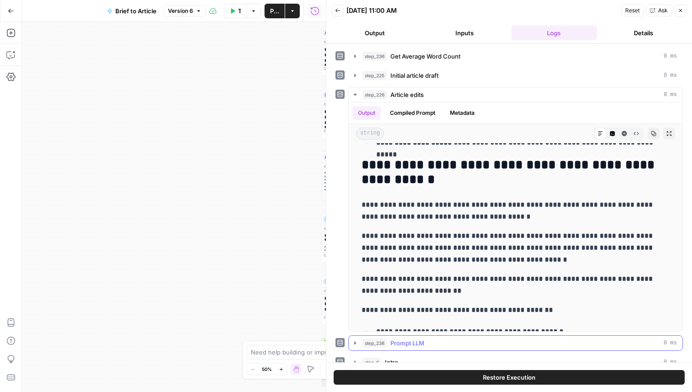
click at [478, 343] on div "step_238 Prompt LLM 0 ms" at bounding box center [519, 343] width 314 height 9
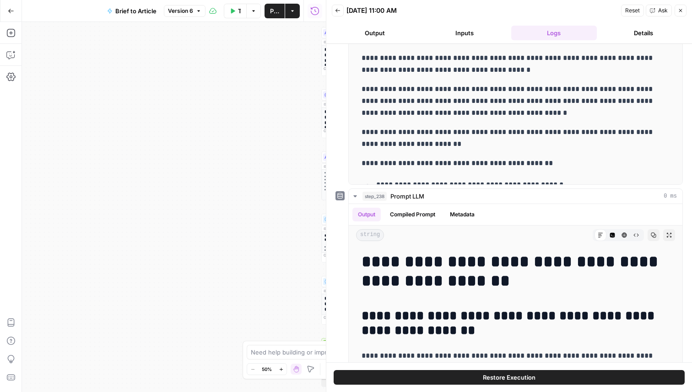
scroll to position [0, 0]
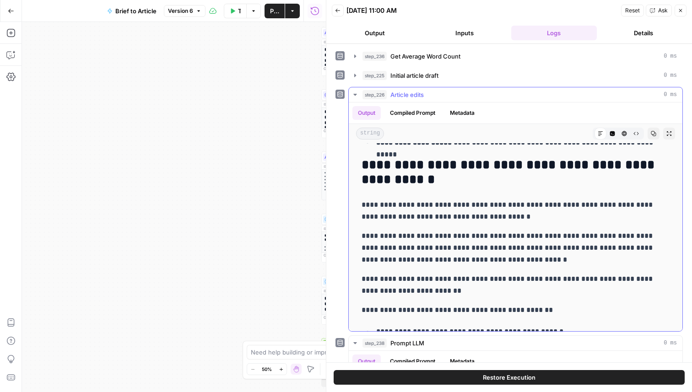
click at [482, 99] on div "step_226 Article edits 0 ms" at bounding box center [519, 94] width 314 height 9
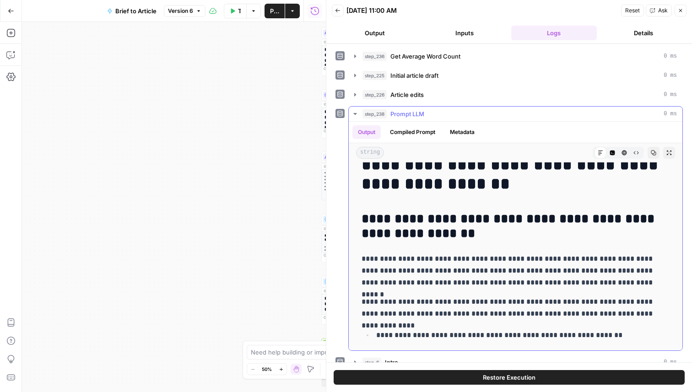
scroll to position [19, 0]
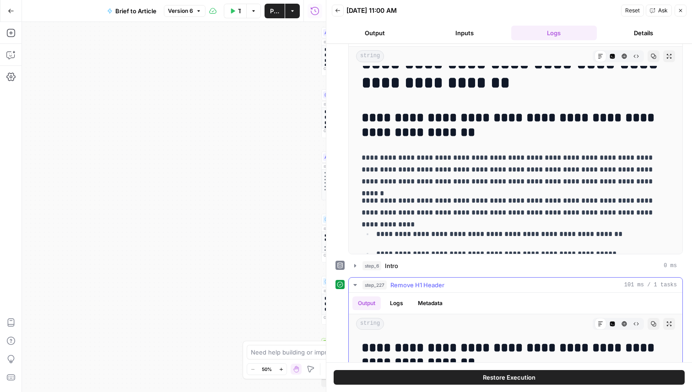
click at [483, 286] on div "step_227 Remove H1 Header 101 ms / 1 tasks" at bounding box center [519, 284] width 314 height 9
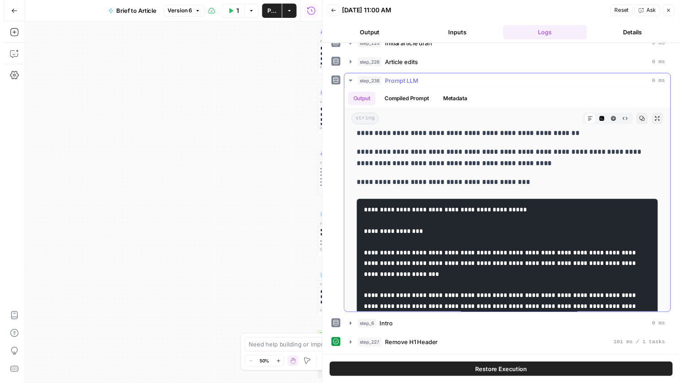
scroll to position [480, 0]
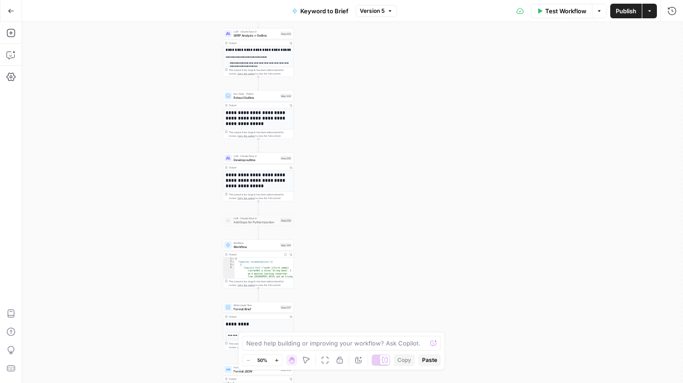
click at [242, 247] on span "Workflow" at bounding box center [255, 246] width 45 height 5
type input "Get Pythia Email Templates For Brief"
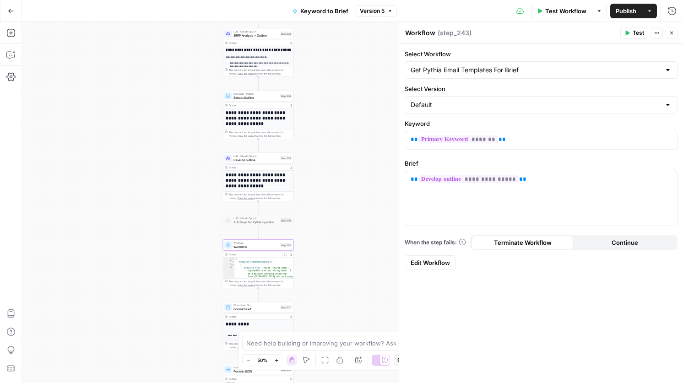
click at [442, 270] on link "Edit Workflow" at bounding box center [429, 262] width 51 height 15
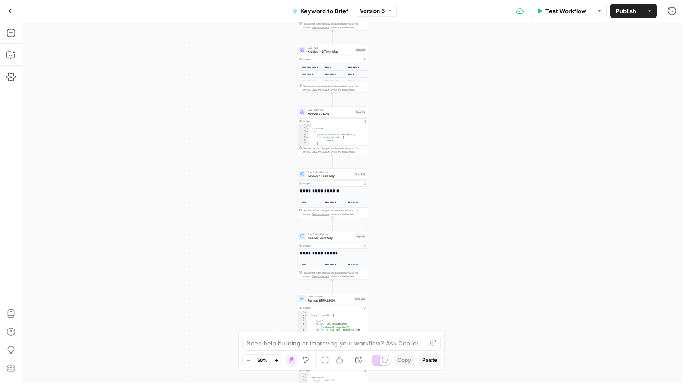
click at [673, 18] on div "Test Workflow Options Publish Actions Run History" at bounding box center [540, 11] width 286 height 22
click at [669, 8] on icon "button" at bounding box center [672, 10] width 8 height 8
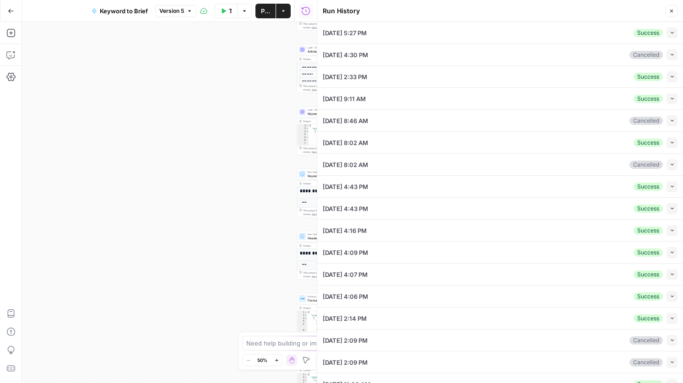
click at [666, 34] on button "Collapse" at bounding box center [671, 32] width 11 height 11
type input "best email marketing templates"
type input "null"
type input "Apollo"
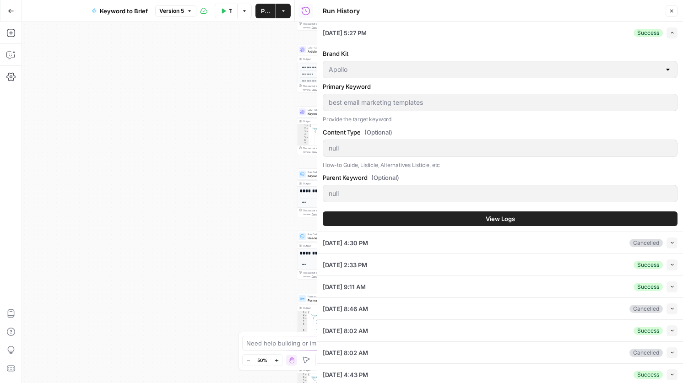
click at [540, 213] on button "View Logs" at bounding box center [500, 218] width 355 height 15
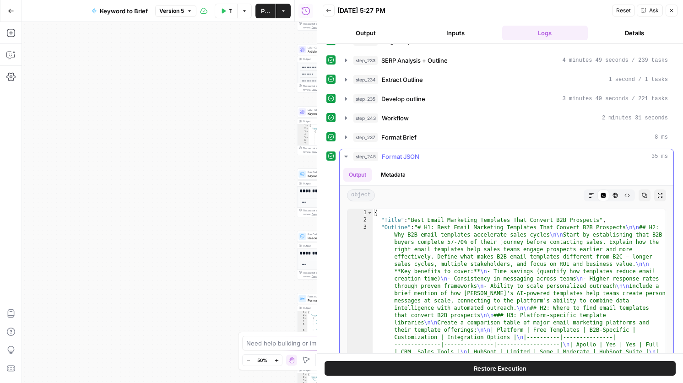
scroll to position [294, 0]
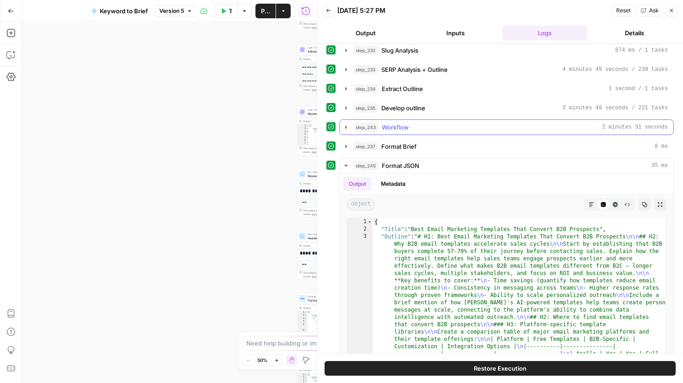
click at [449, 129] on div "step_243 Workflow 2 minutes 31 seconds" at bounding box center [510, 127] width 314 height 9
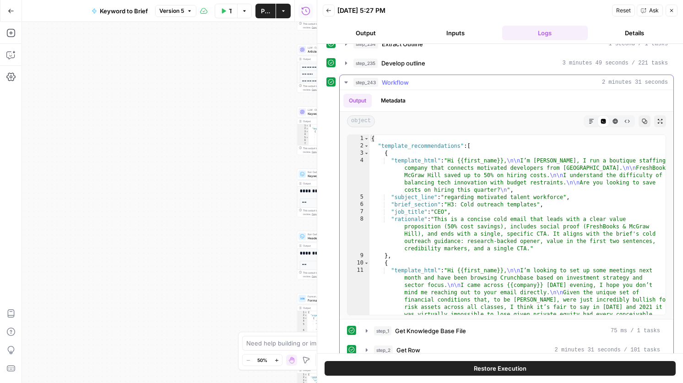
scroll to position [340, 0]
